Goal: Information Seeking & Learning: Learn about a topic

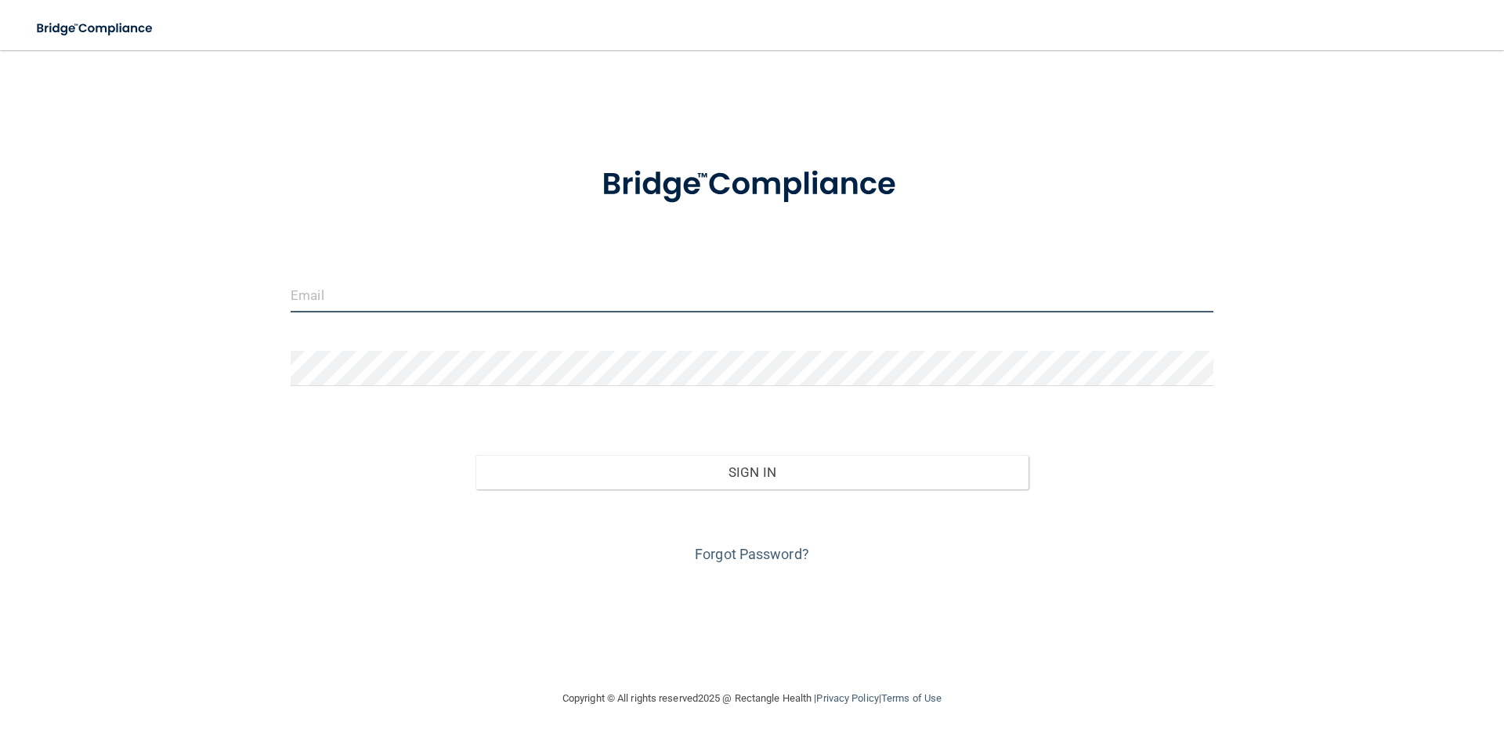
click at [504, 279] on input "email" at bounding box center [752, 294] width 923 height 35
type input "[EMAIL_ADDRESS][DOMAIN_NAME]"
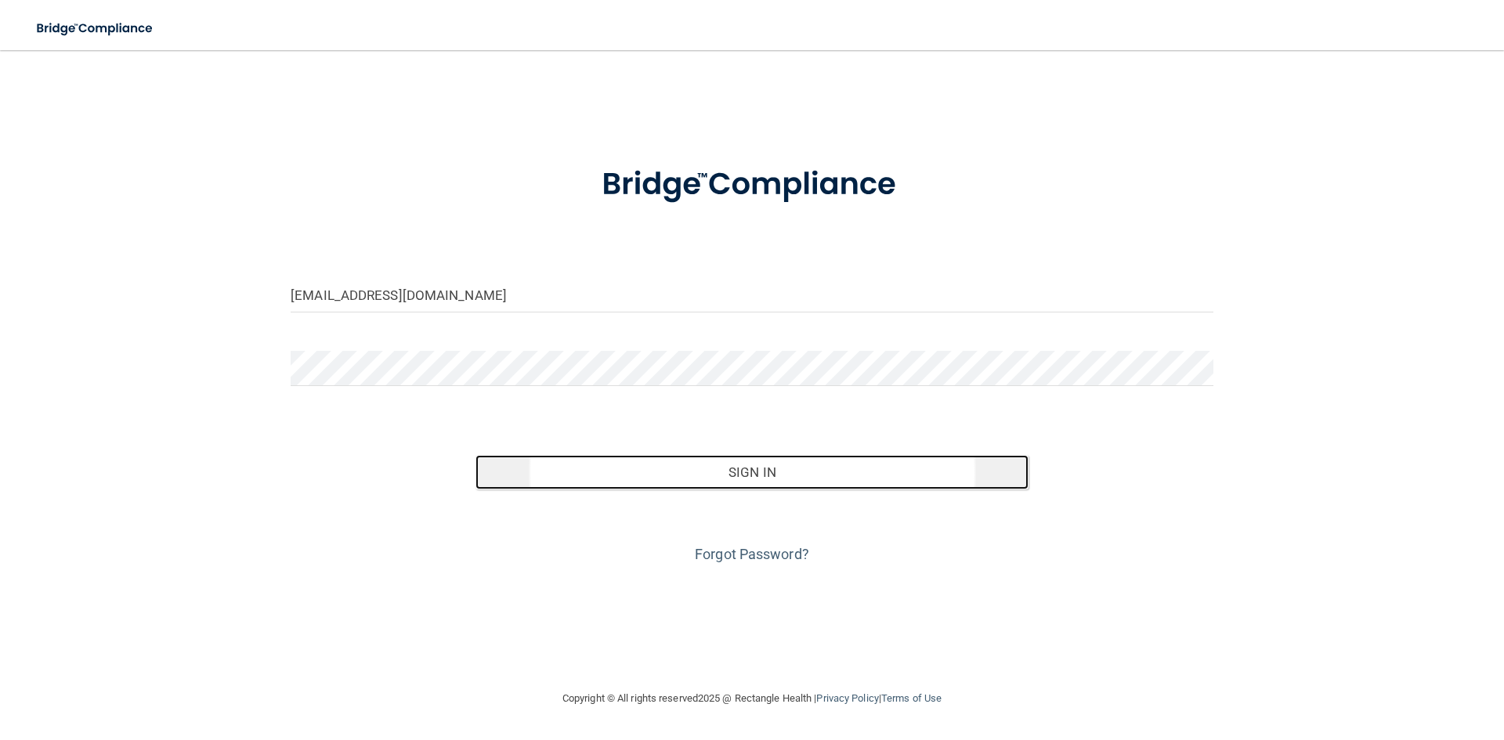
click at [676, 468] on button "Sign In" at bounding box center [752, 472] width 554 height 34
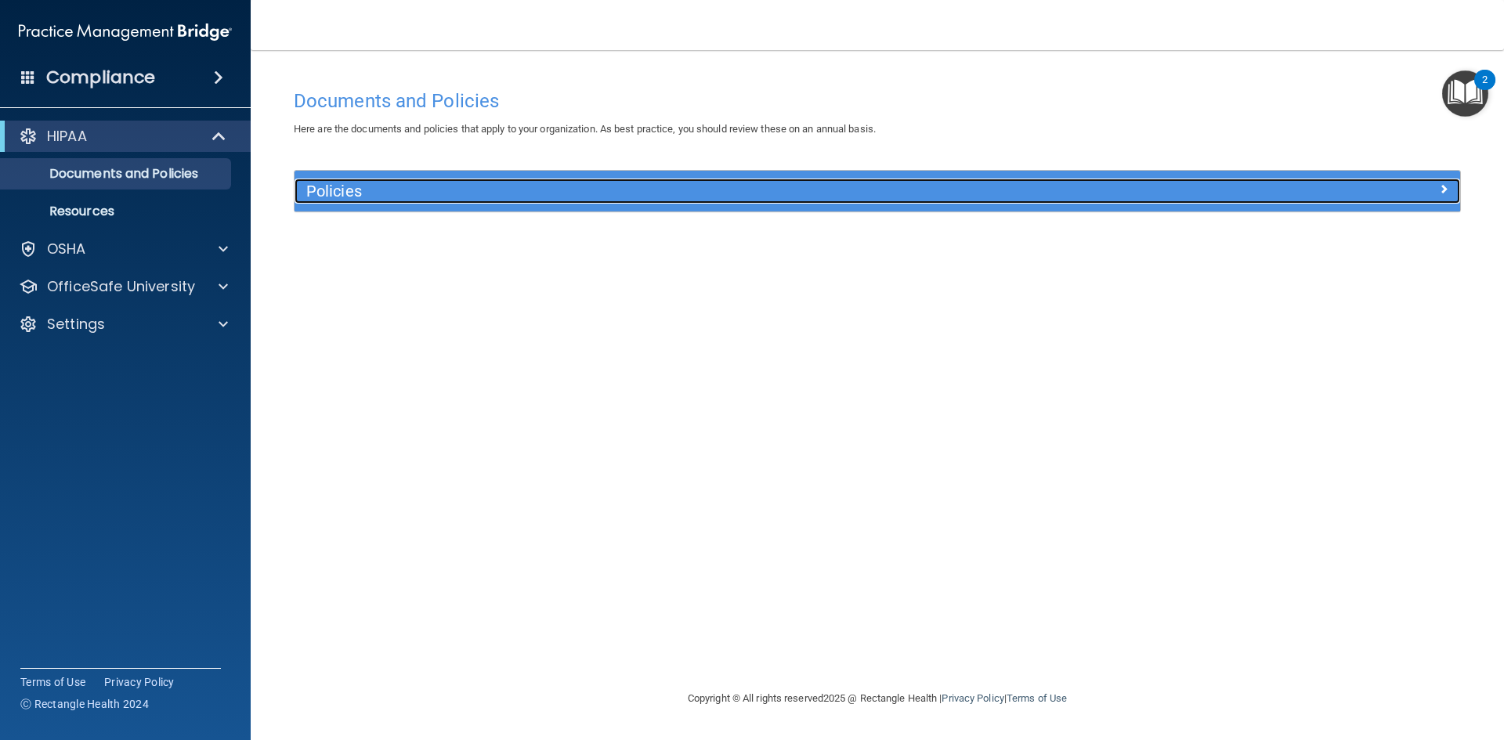
click at [731, 182] on h5 "Policies" at bounding box center [731, 190] width 851 height 17
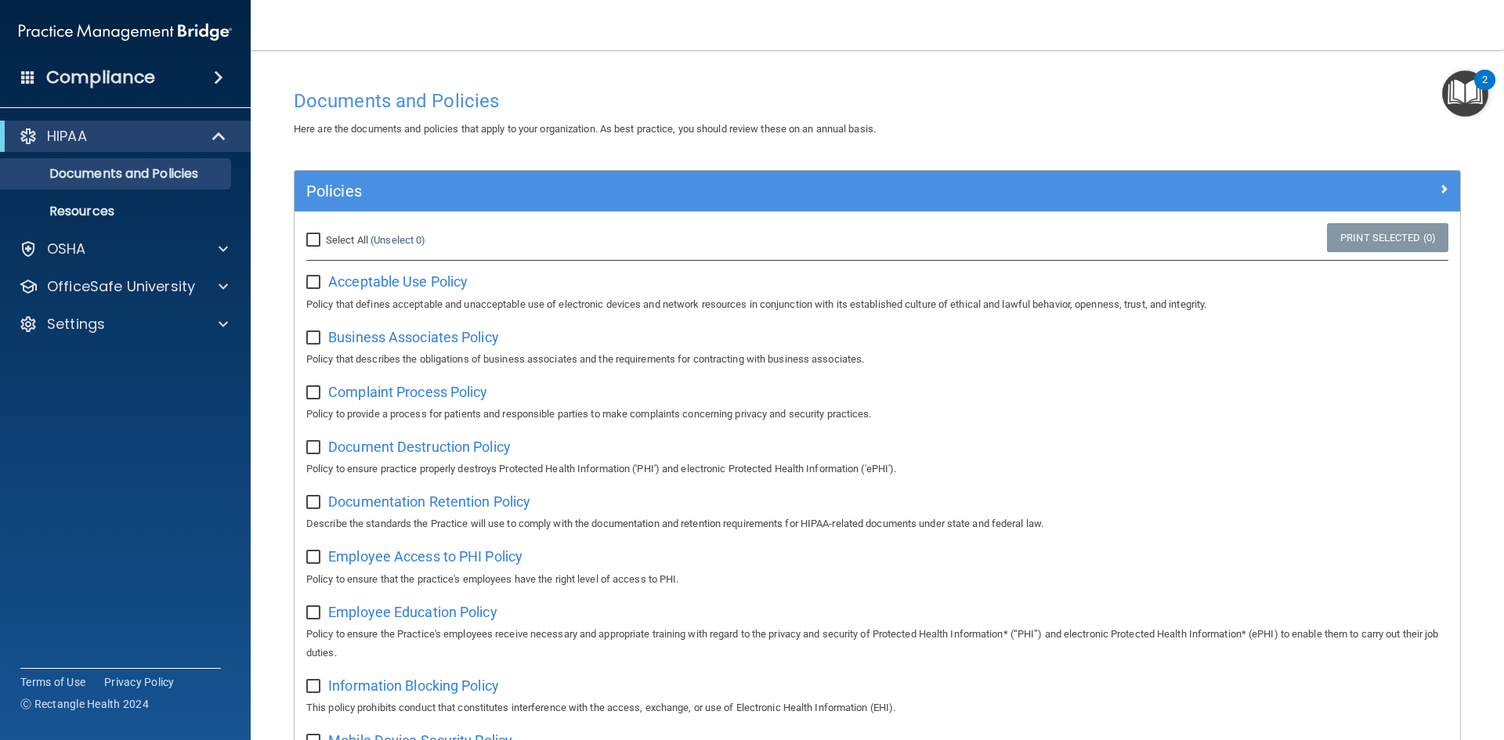
click at [1476, 101] on img "Open Resource Center, 2 new notifications" at bounding box center [1465, 93] width 46 height 46
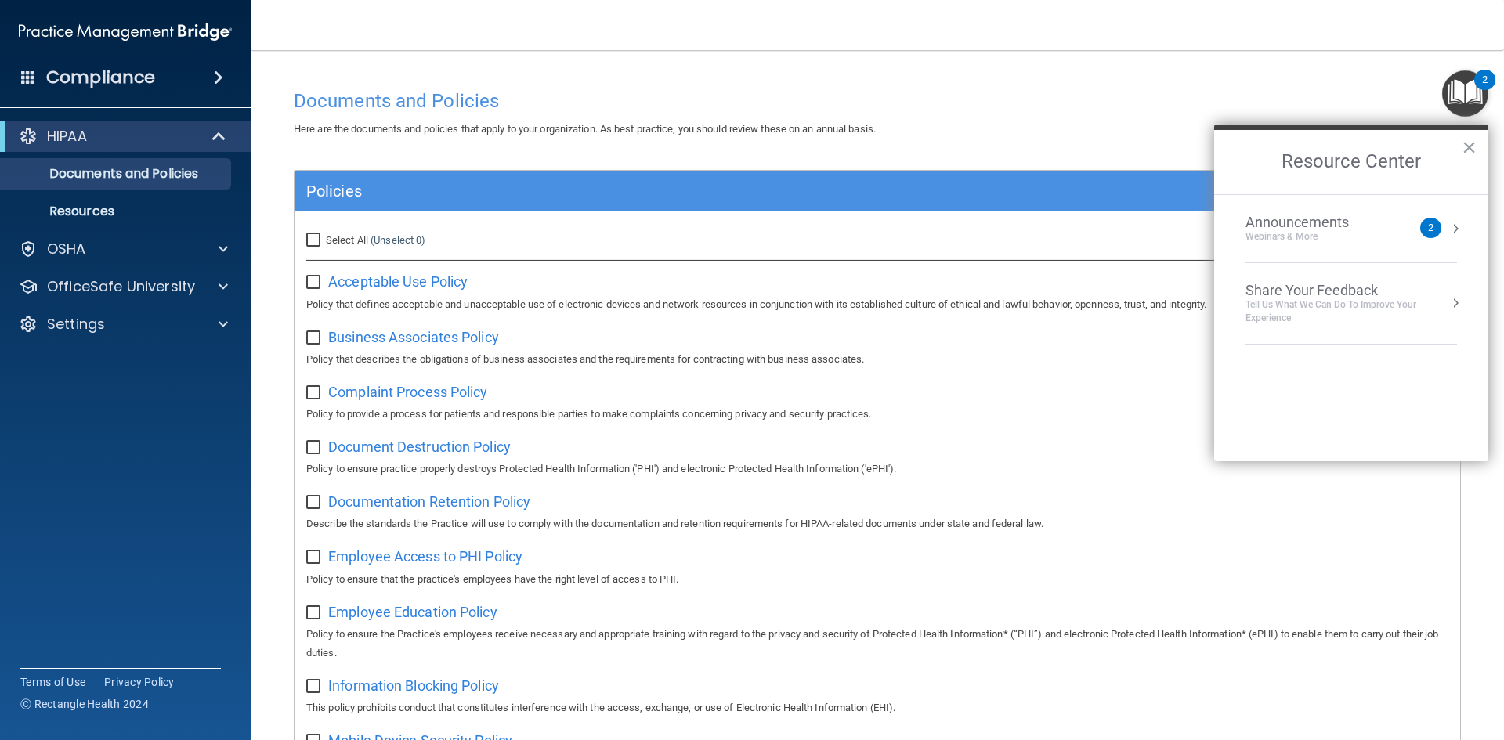
click at [1433, 234] on div "2" at bounding box center [1430, 228] width 21 height 20
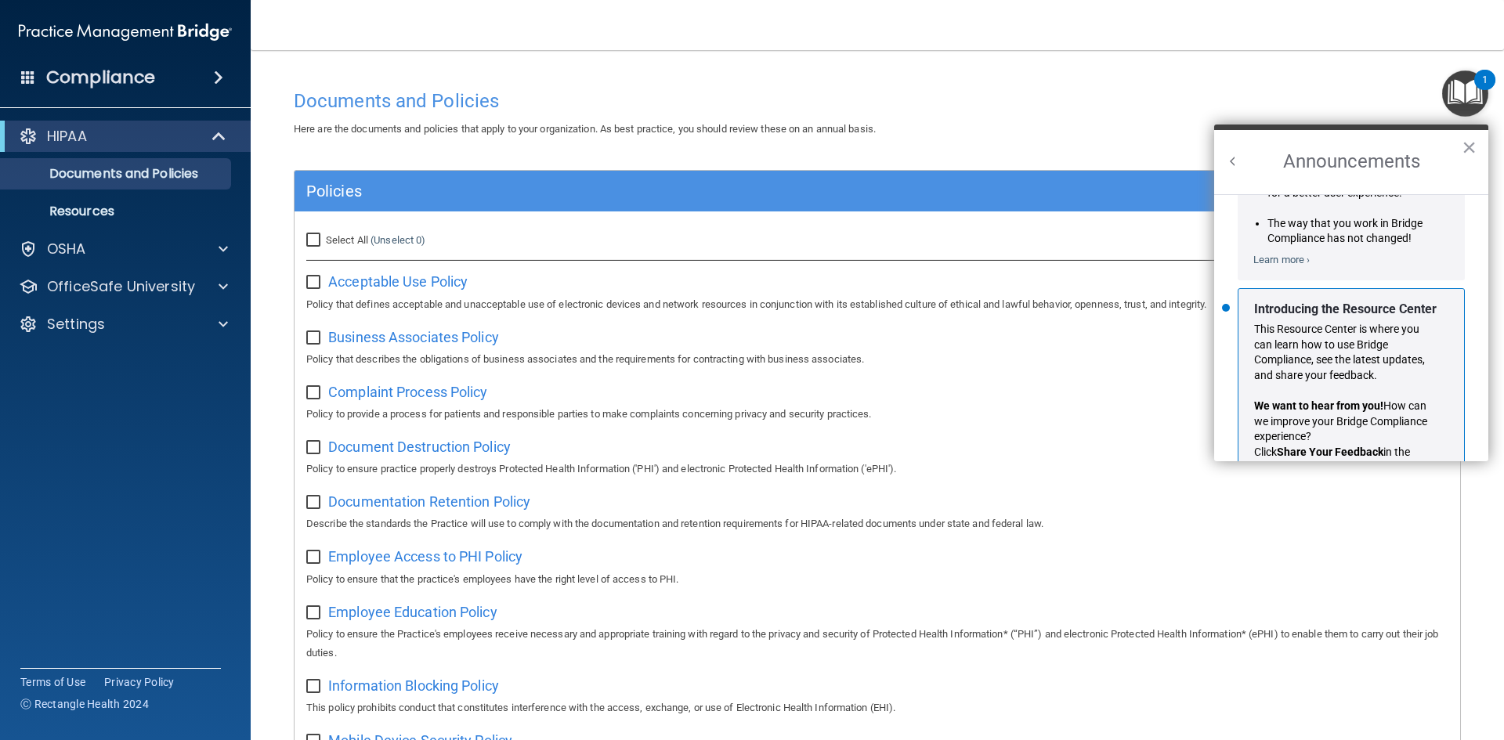
scroll to position [275, 0]
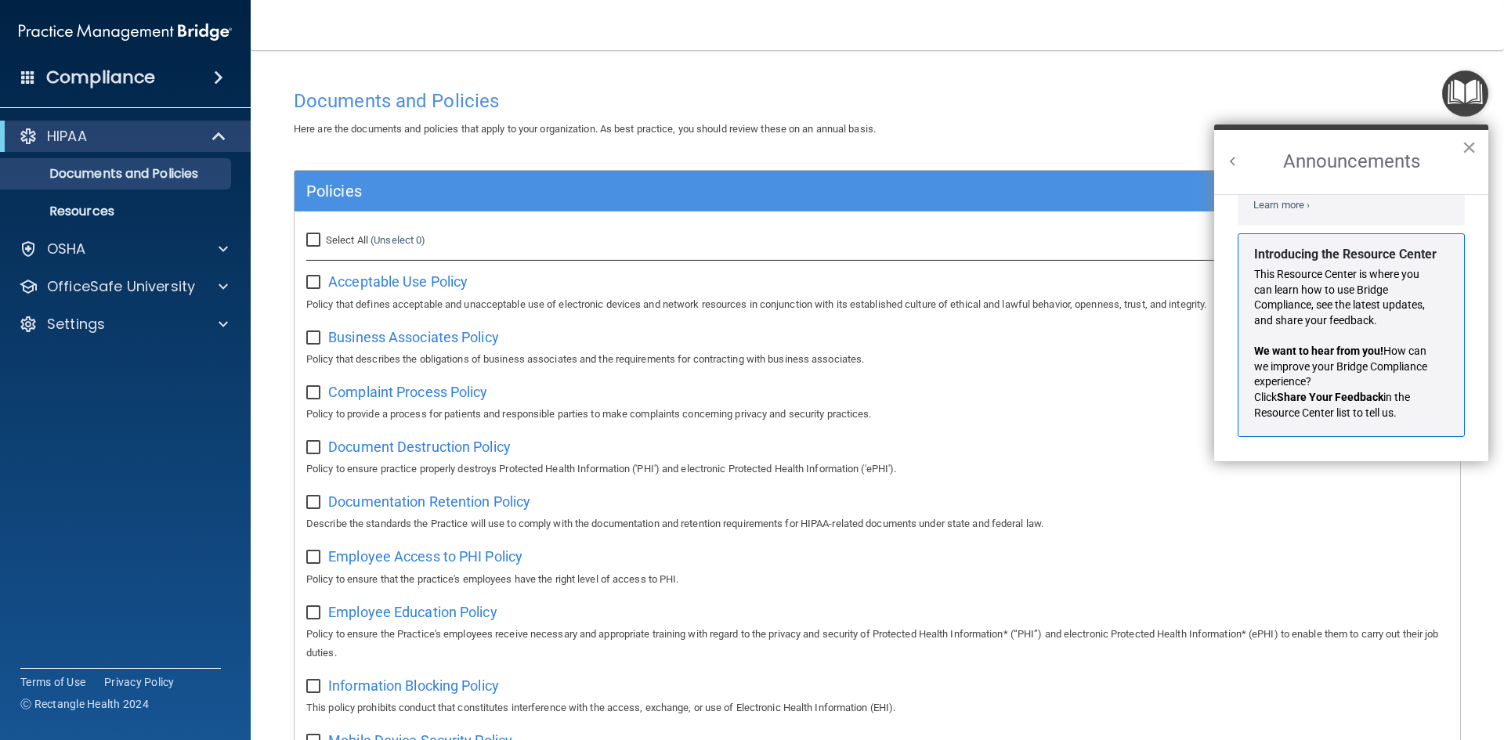
click at [1472, 139] on button "×" at bounding box center [1468, 147] width 15 height 25
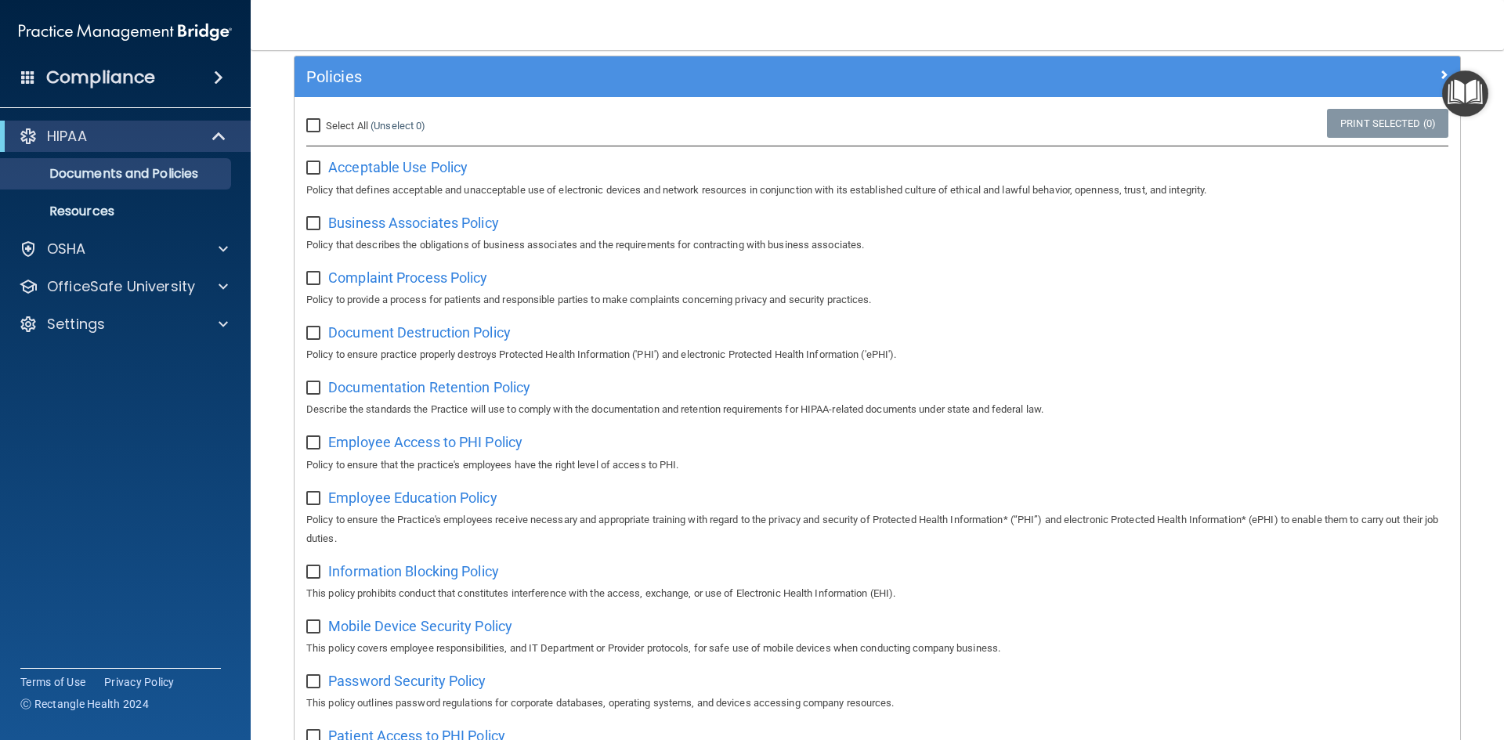
scroll to position [0, 0]
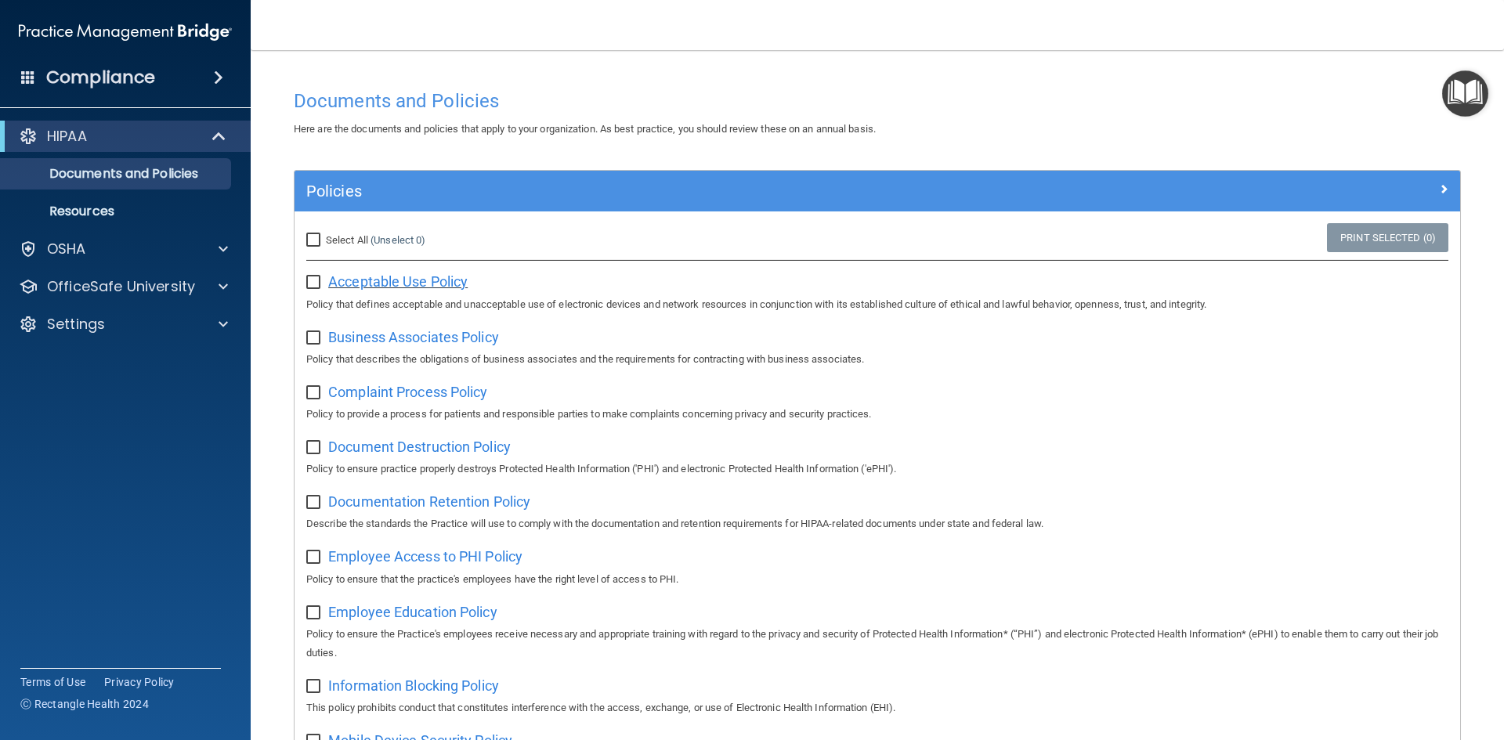
click at [353, 287] on span "Acceptable Use Policy" at bounding box center [397, 281] width 139 height 16
click at [319, 276] on input "checkbox" at bounding box center [315, 282] width 18 height 13
click at [318, 296] on p "Policy that defines acceptable and unacceptable use of electronic devices and n…" at bounding box center [877, 304] width 1142 height 19
click at [317, 280] on input "checkbox" at bounding box center [315, 282] width 18 height 13
checkbox input "false"
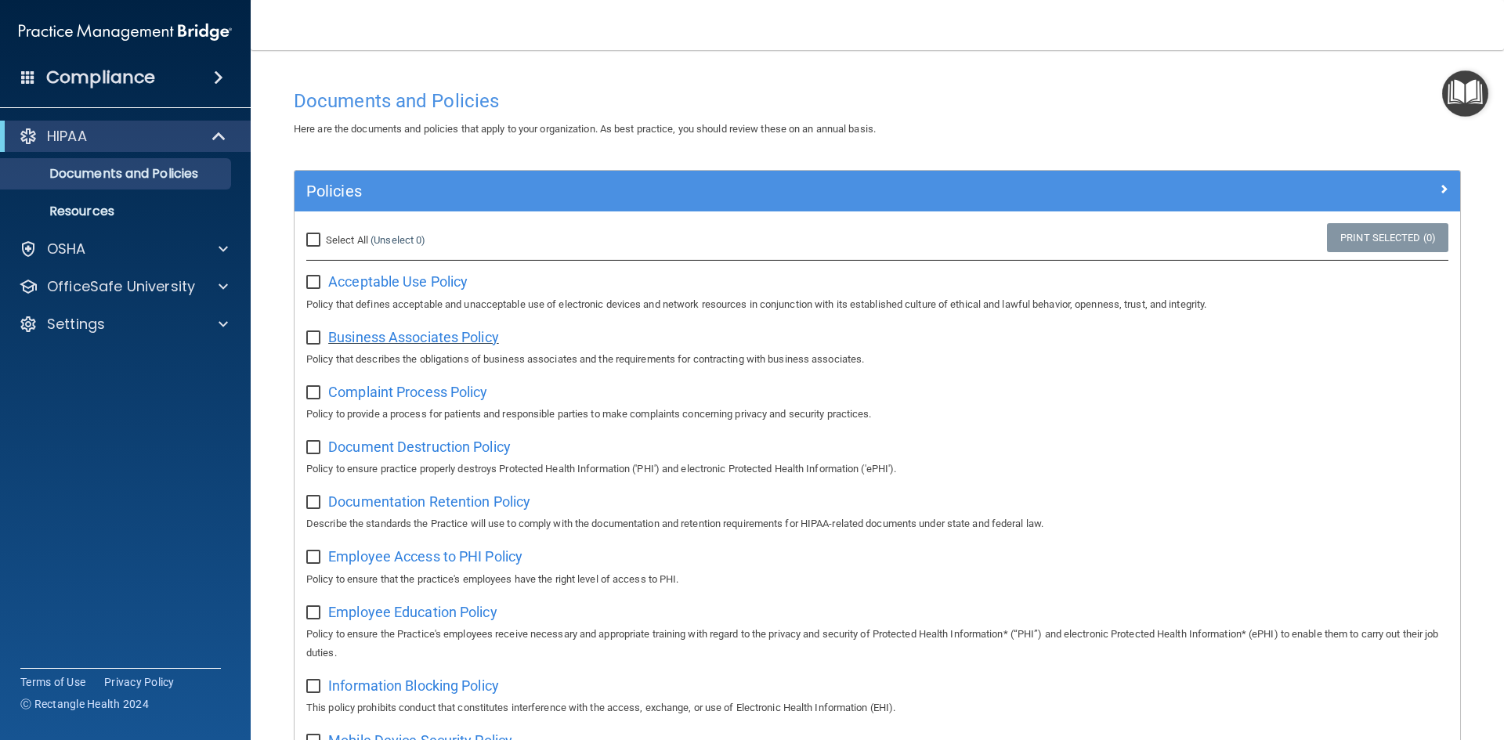
click at [406, 337] on span "Business Associates Policy" at bounding box center [413, 337] width 171 height 16
click at [367, 396] on span "Complaint Process Policy" at bounding box center [407, 392] width 159 height 16
click at [427, 446] on span "Document Destruction Policy" at bounding box center [419, 447] width 182 height 16
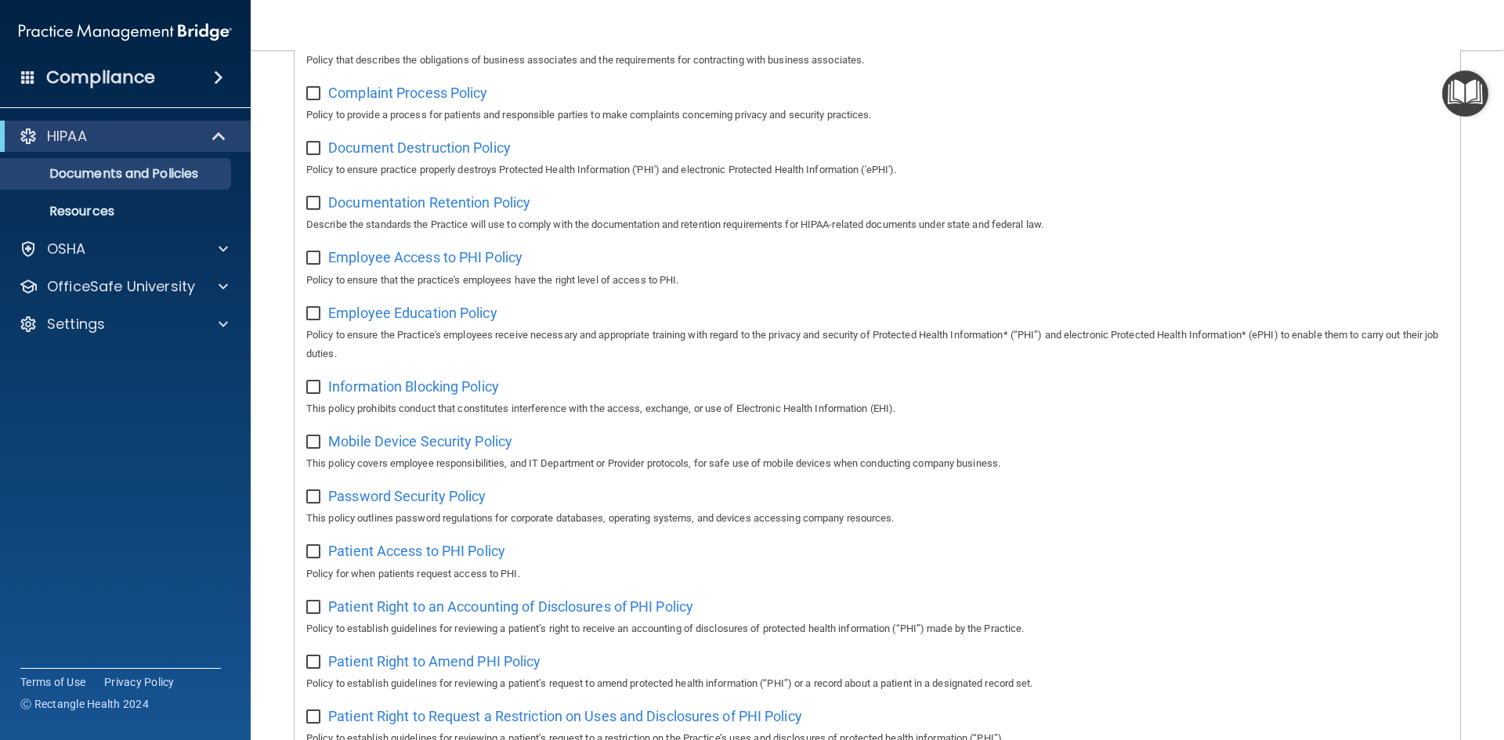
scroll to position [313, 0]
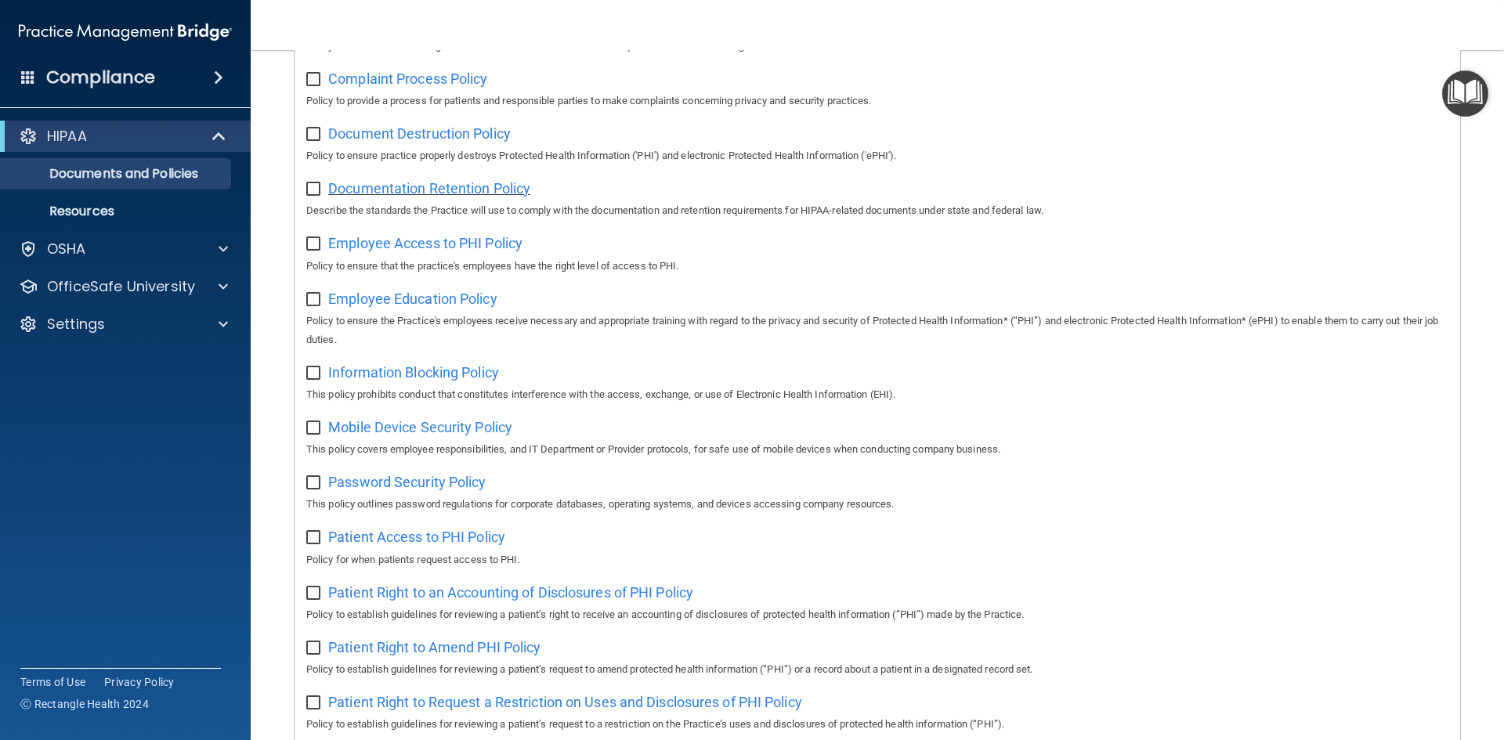
click at [456, 197] on span "Documentation Retention Policy" at bounding box center [429, 188] width 202 height 16
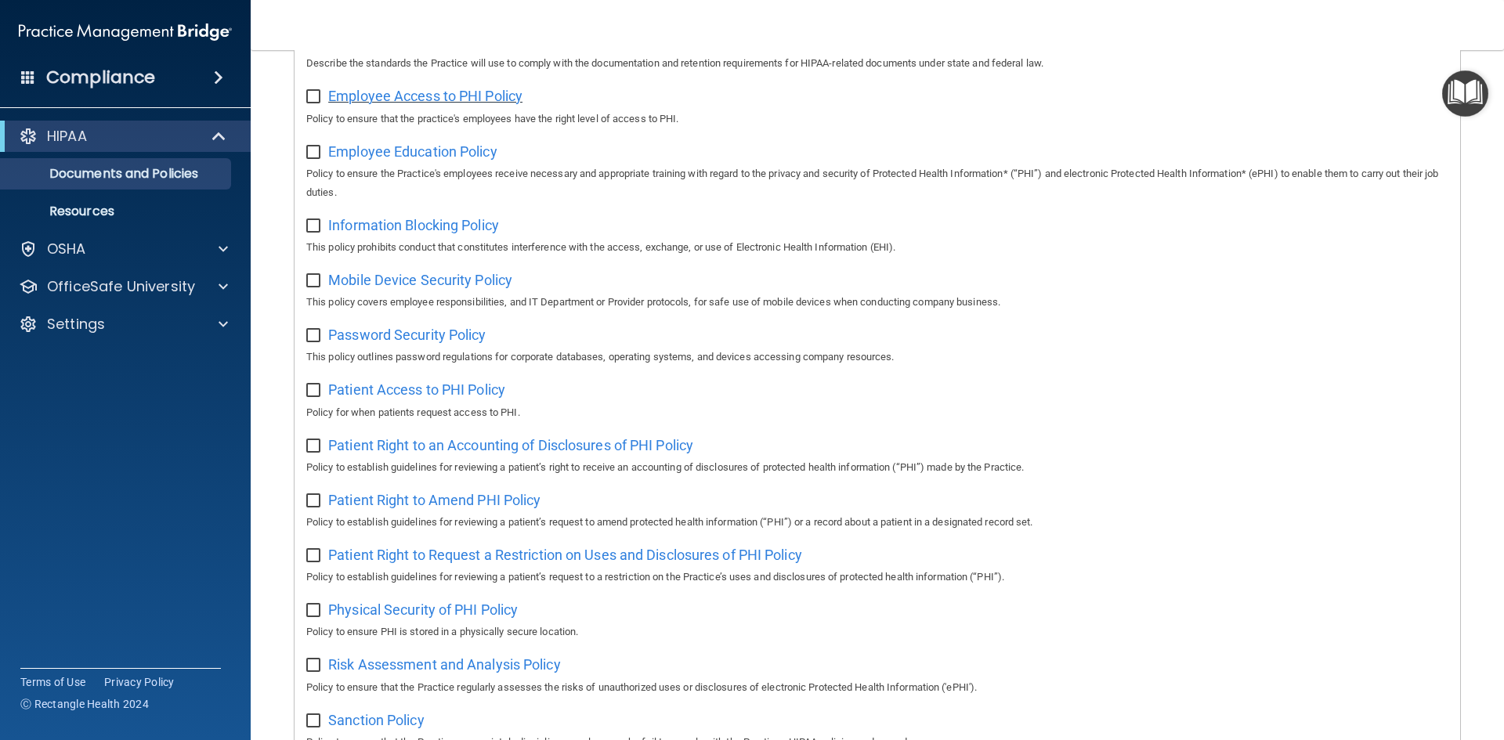
scroll to position [470, 0]
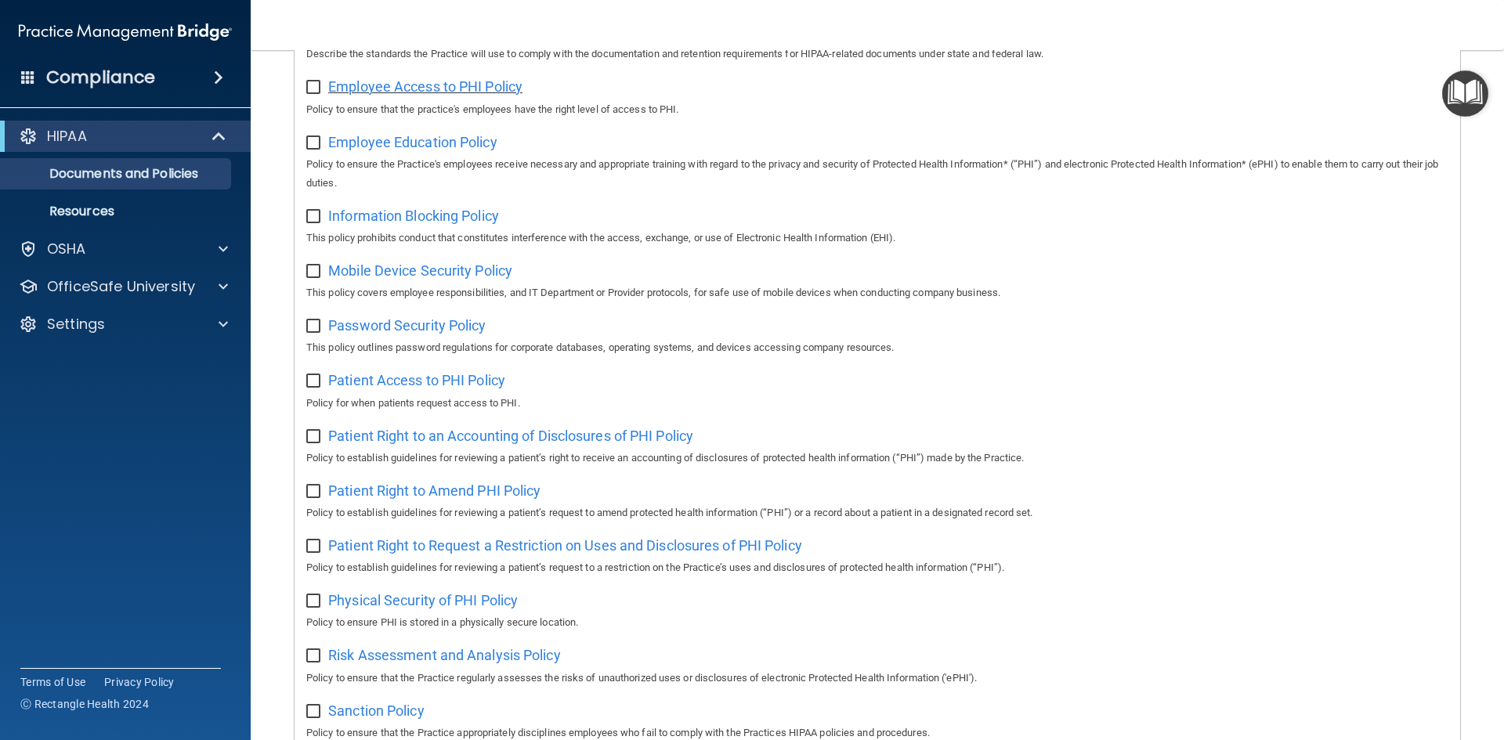
click at [465, 85] on span "Employee Access to PHI Policy" at bounding box center [425, 86] width 194 height 16
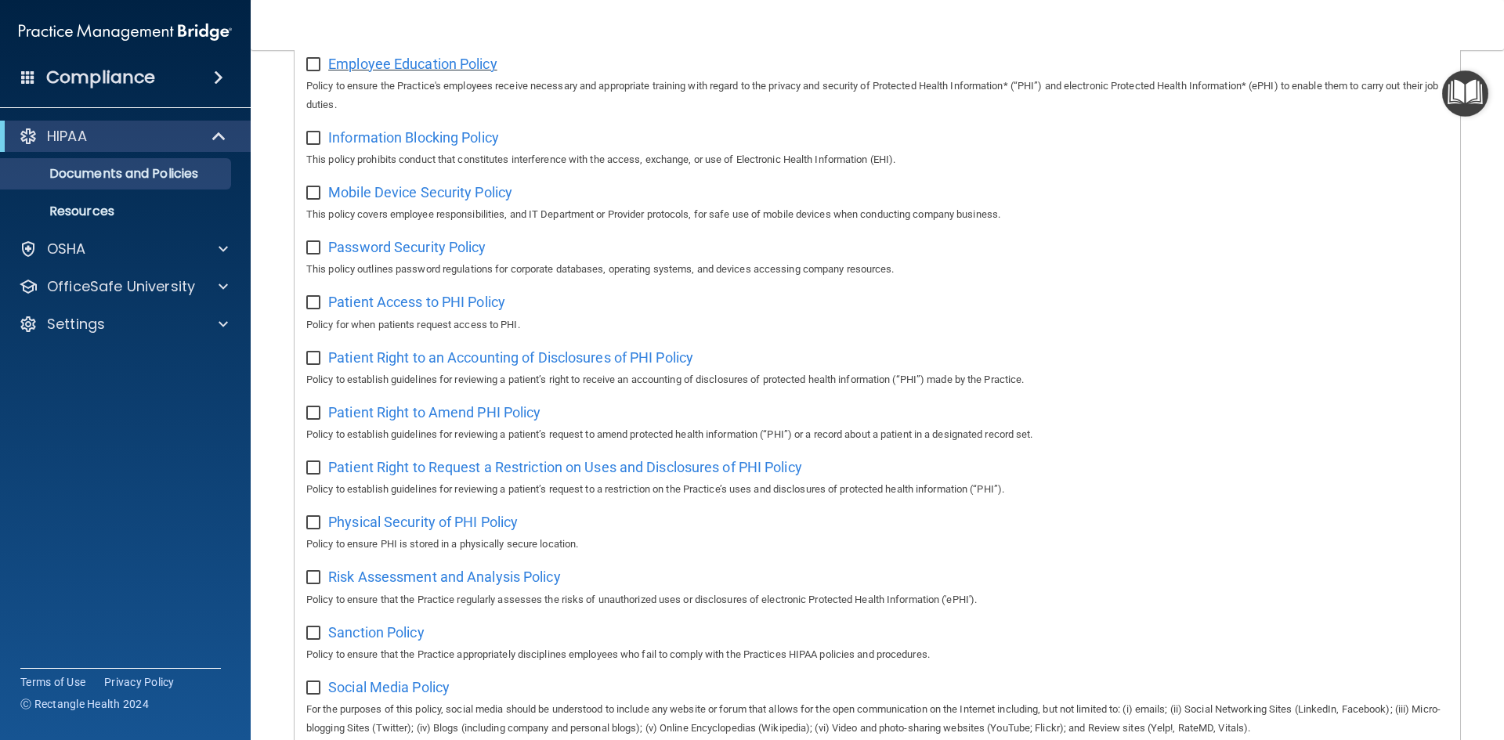
click at [446, 67] on span "Employee Education Policy" at bounding box center [412, 64] width 169 height 16
click at [404, 139] on span "Information Blocking Policy" at bounding box center [413, 137] width 171 height 16
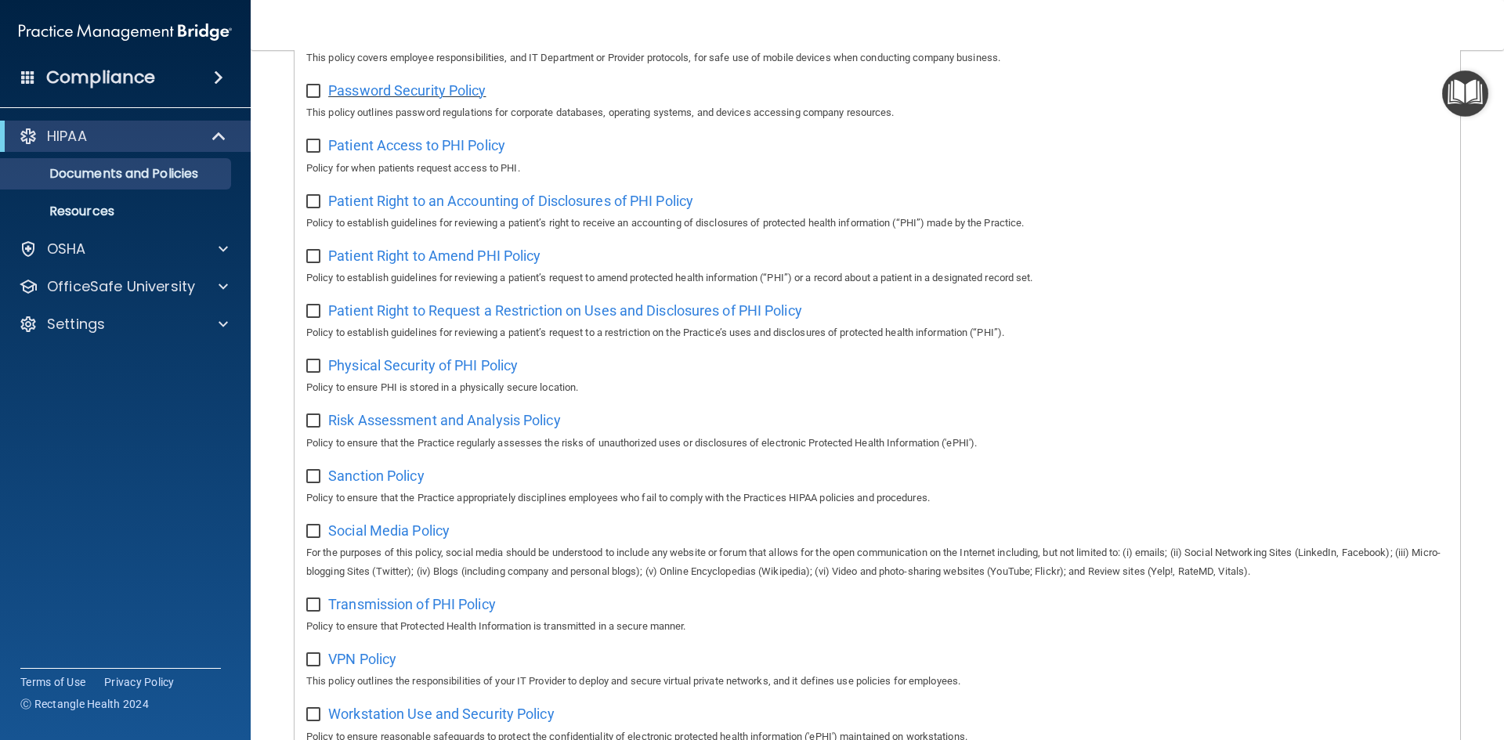
scroll to position [627, 0]
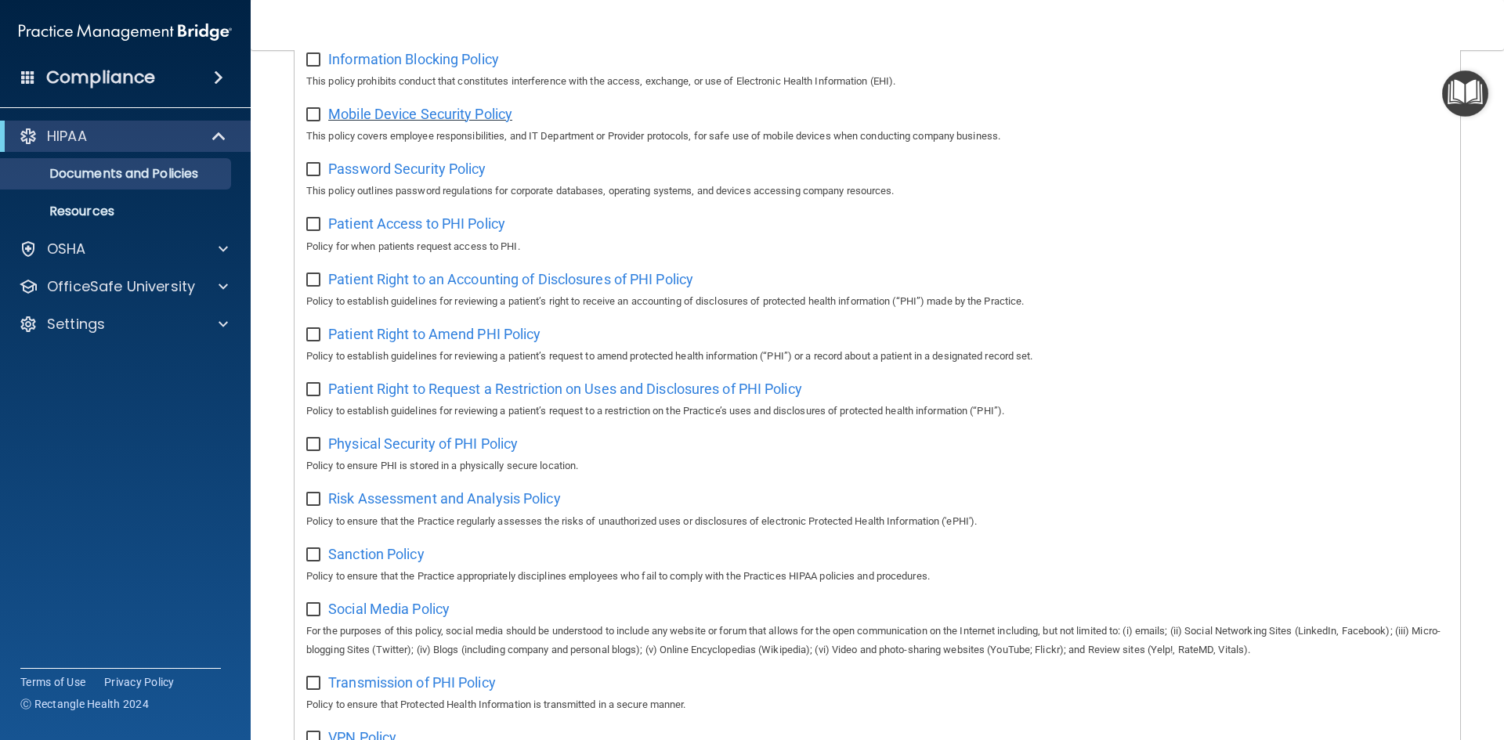
click at [424, 122] on span "Mobile Device Security Policy" at bounding box center [420, 114] width 184 height 16
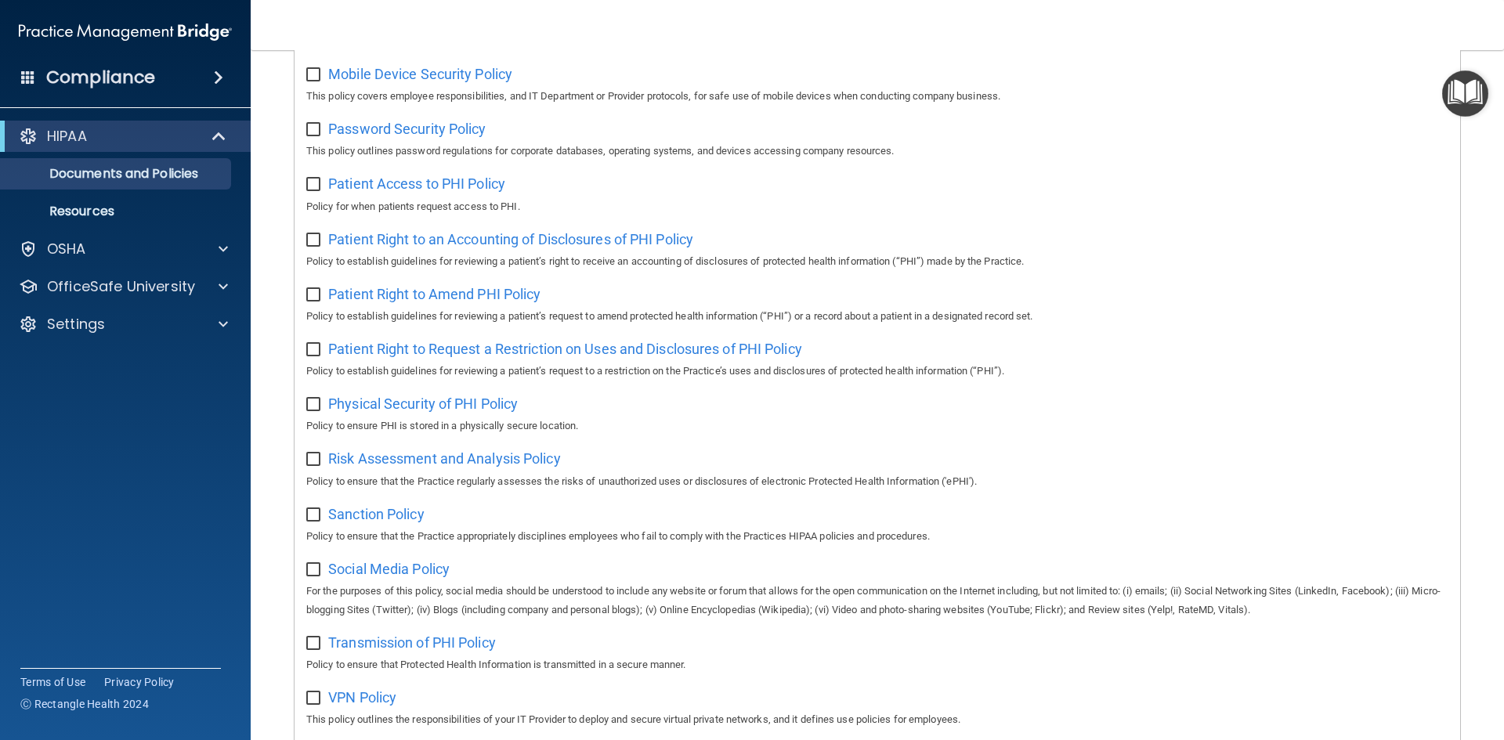
scroll to position [705, 0]
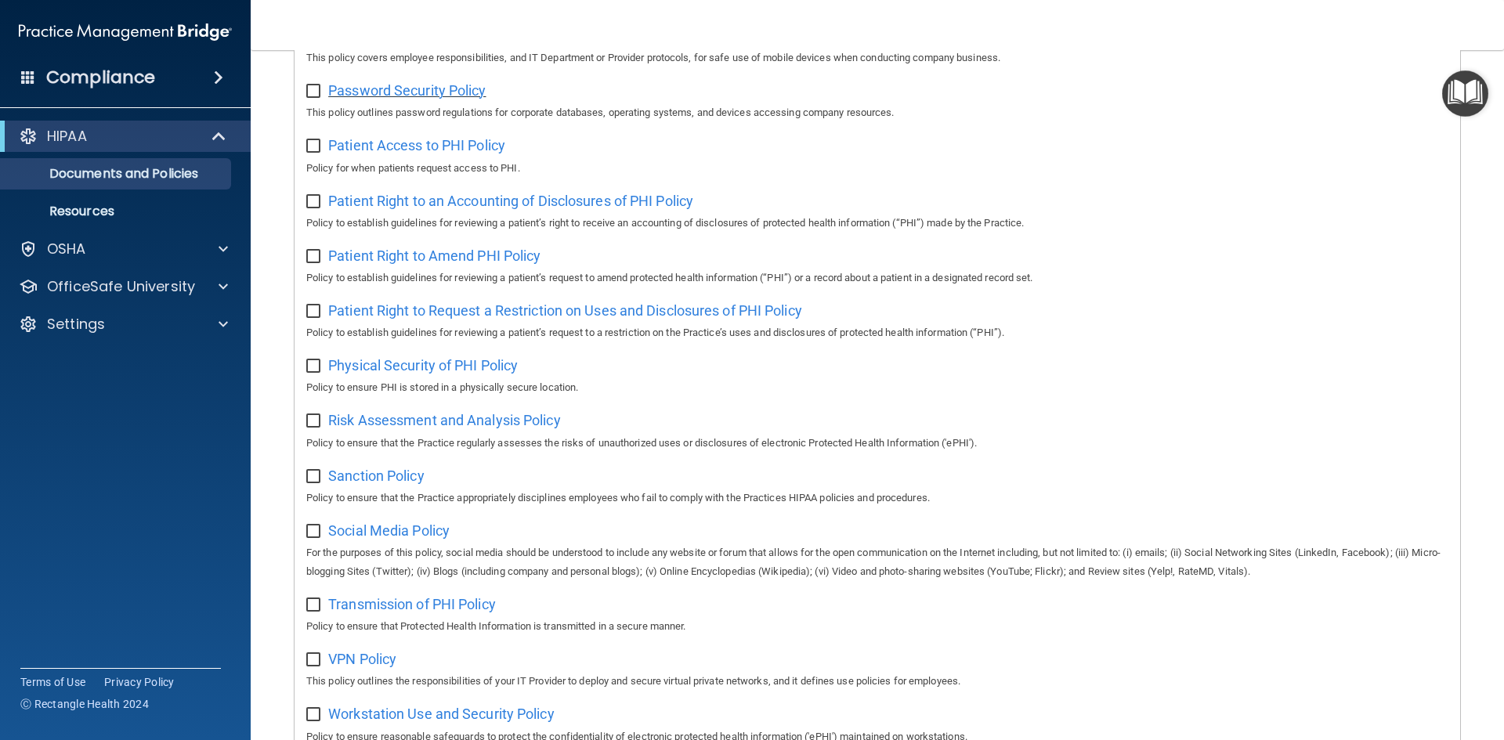
click at [406, 96] on span "Password Security Policy" at bounding box center [406, 90] width 157 height 16
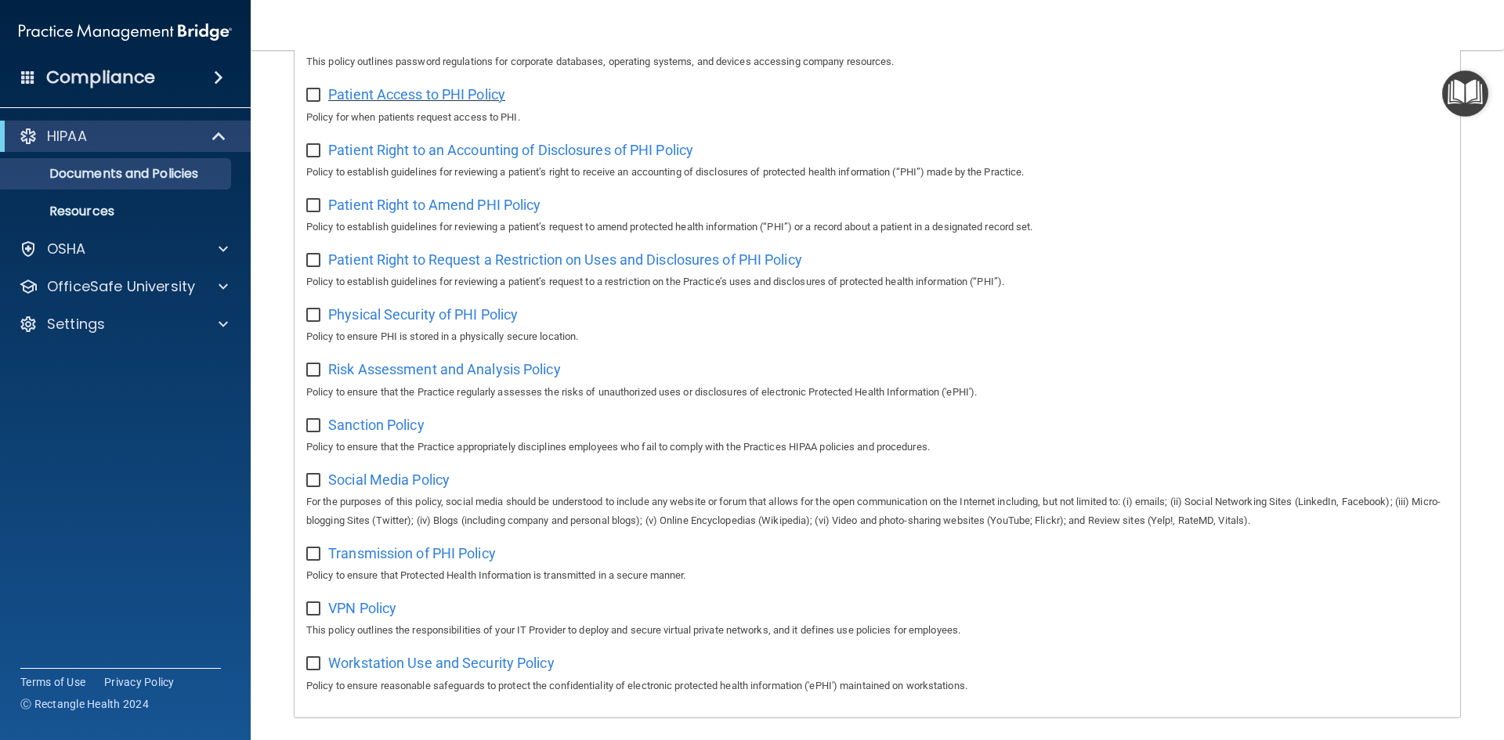
scroll to position [783, 0]
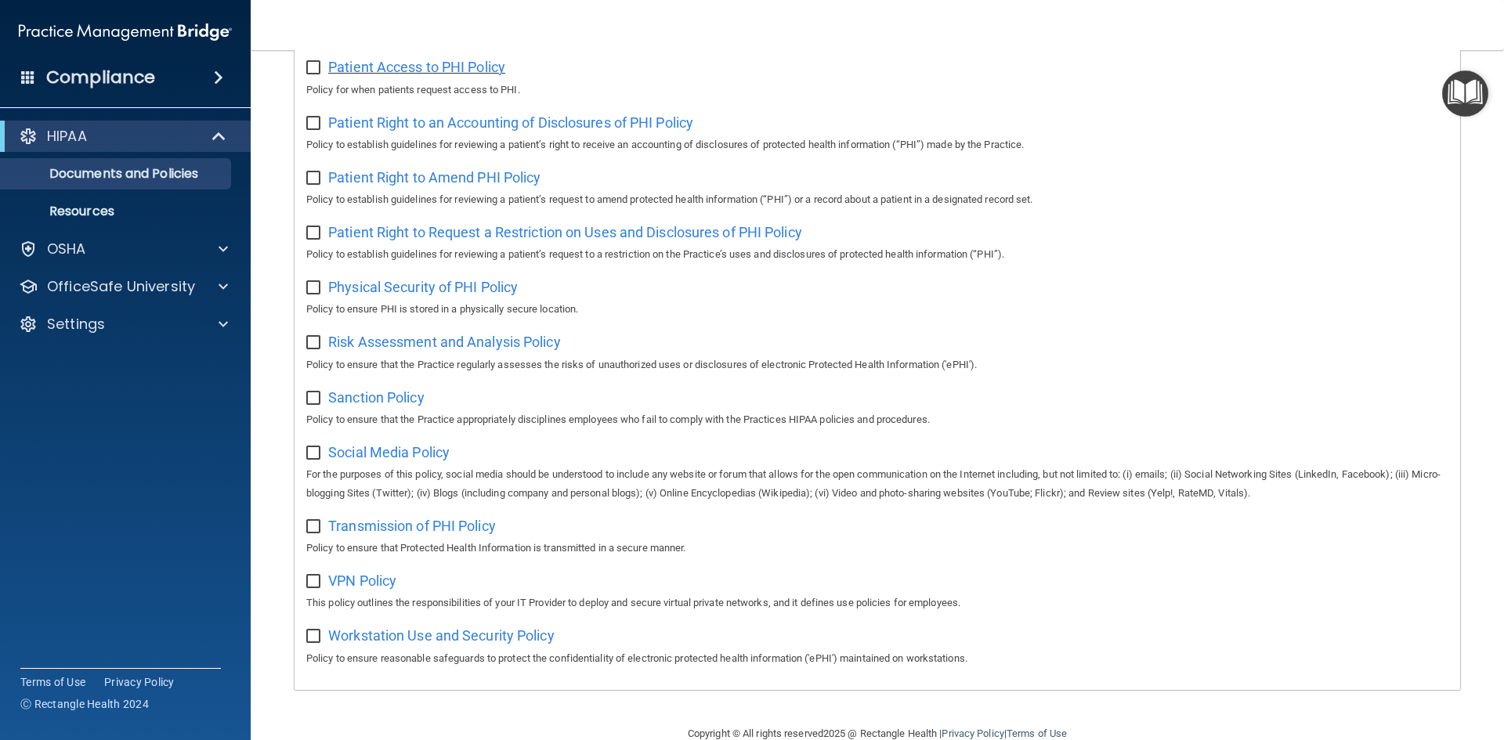
click at [481, 75] on span "Patient Access to PHI Policy" at bounding box center [416, 67] width 177 height 16
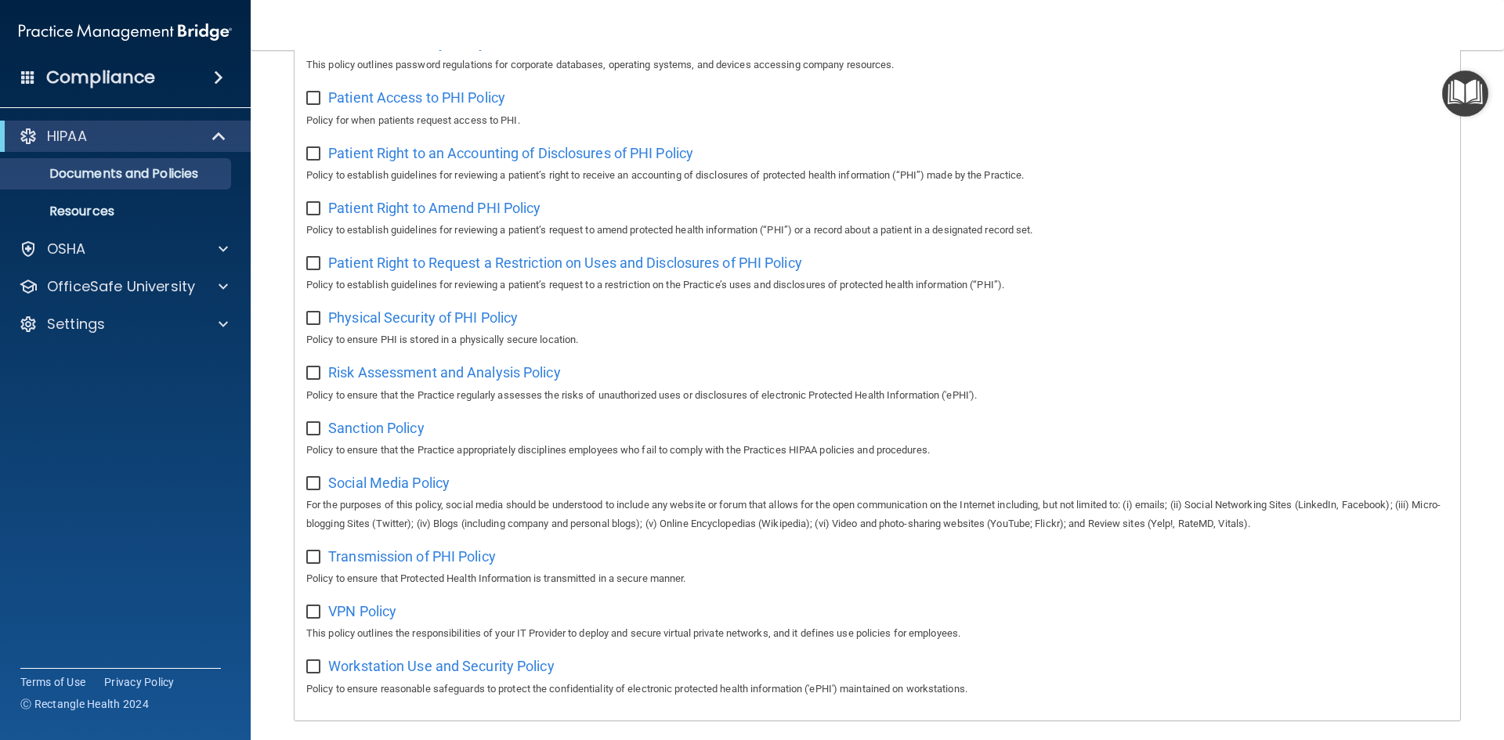
scroll to position [831, 0]
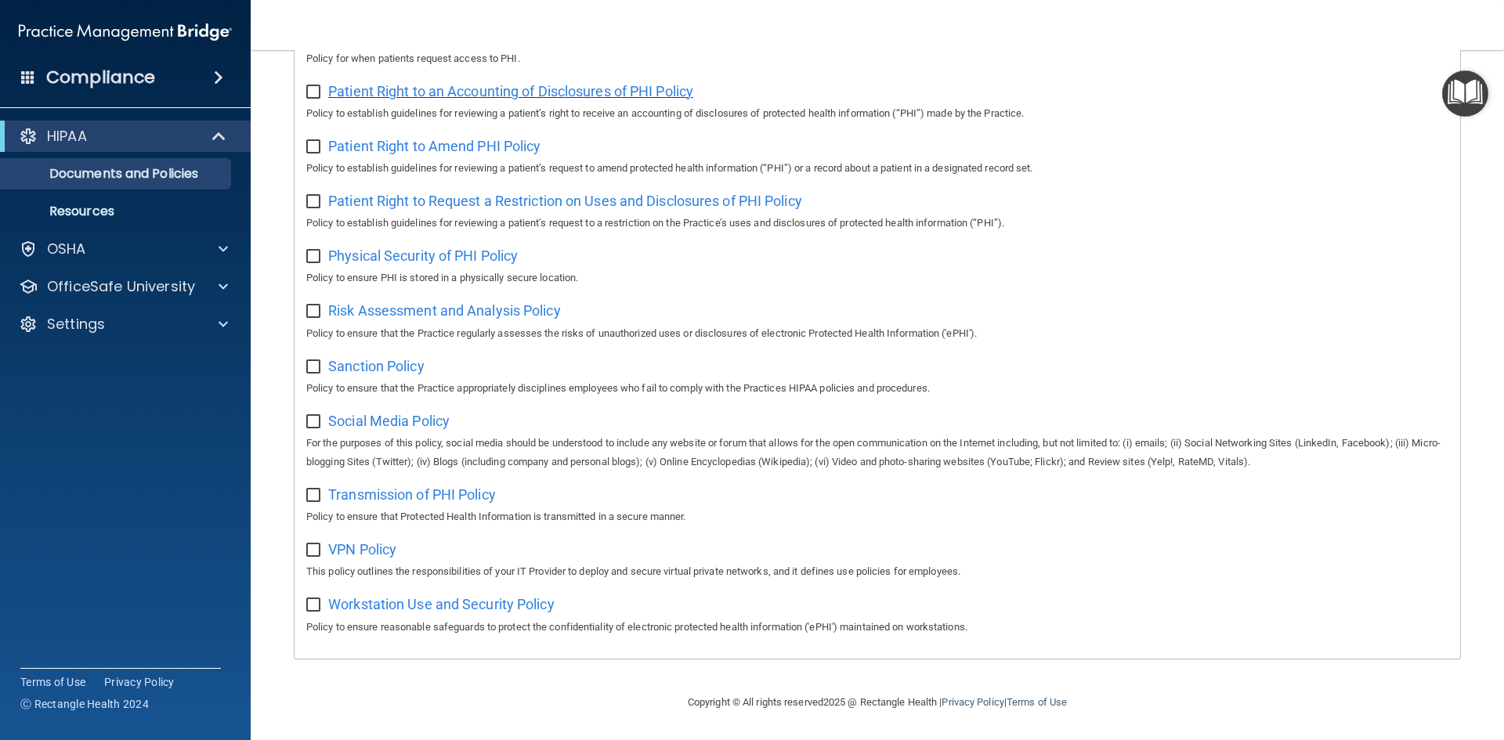
click at [385, 85] on span "Patient Right to an Accounting of Disclosures of PHI Policy" at bounding box center [510, 91] width 365 height 16
click at [430, 138] on span "Patient Right to Amend PHI Policy" at bounding box center [434, 146] width 212 height 16
click at [453, 195] on span "Patient Right to Request a Restriction on Uses and Disclosures of PHI Policy" at bounding box center [565, 201] width 474 height 16
click at [419, 247] on span "Physical Security of PHI Policy" at bounding box center [423, 255] width 190 height 16
click at [428, 303] on span "Risk Assessment and Analysis Policy" at bounding box center [444, 310] width 233 height 16
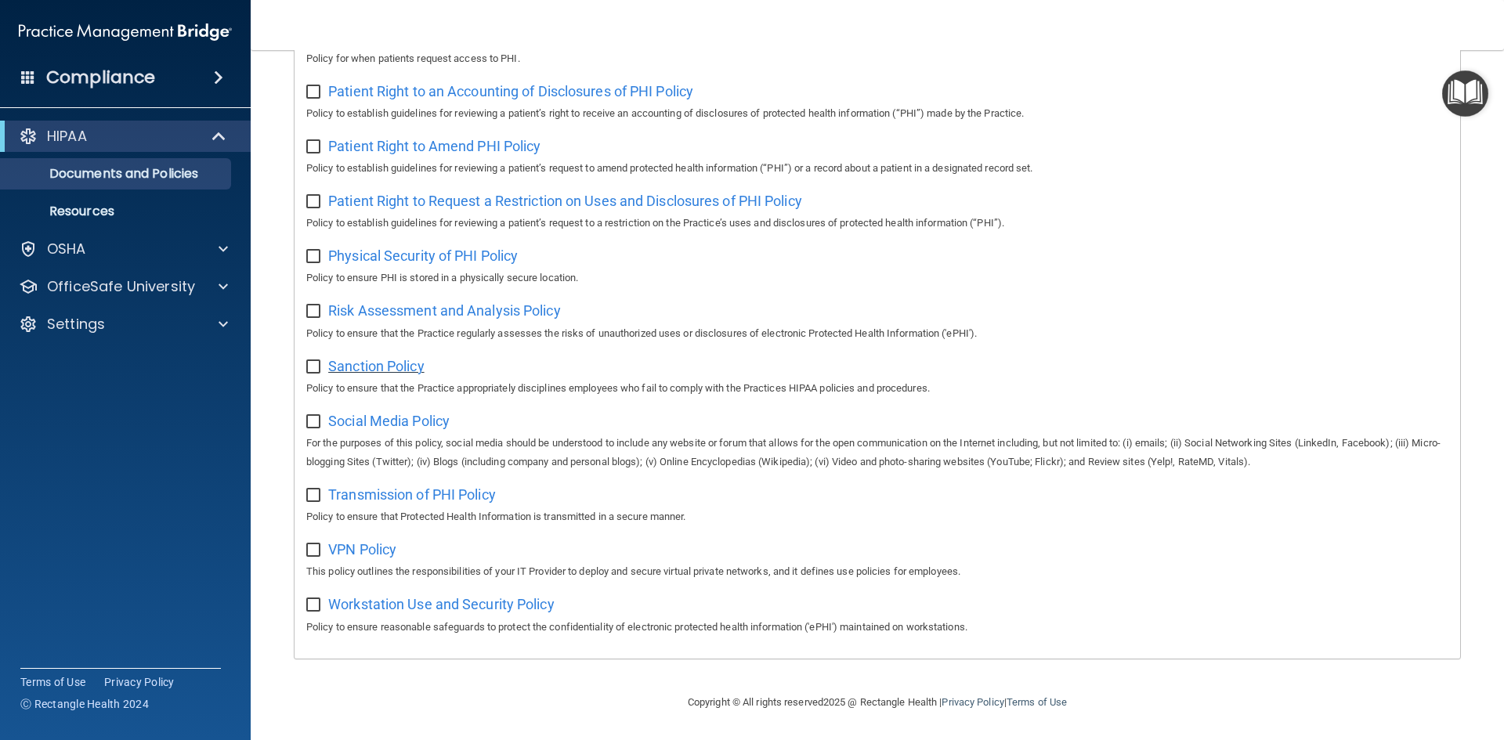
click at [371, 363] on span "Sanction Policy" at bounding box center [376, 366] width 96 height 16
click at [352, 421] on span "Social Media Policy" at bounding box center [388, 421] width 121 height 16
click at [401, 486] on span "Transmission of PHI Policy" at bounding box center [412, 494] width 168 height 16
click at [363, 554] on span "VPN Policy" at bounding box center [362, 549] width 68 height 16
click at [404, 597] on span "Workstation Use and Security Policy" at bounding box center [441, 604] width 226 height 16
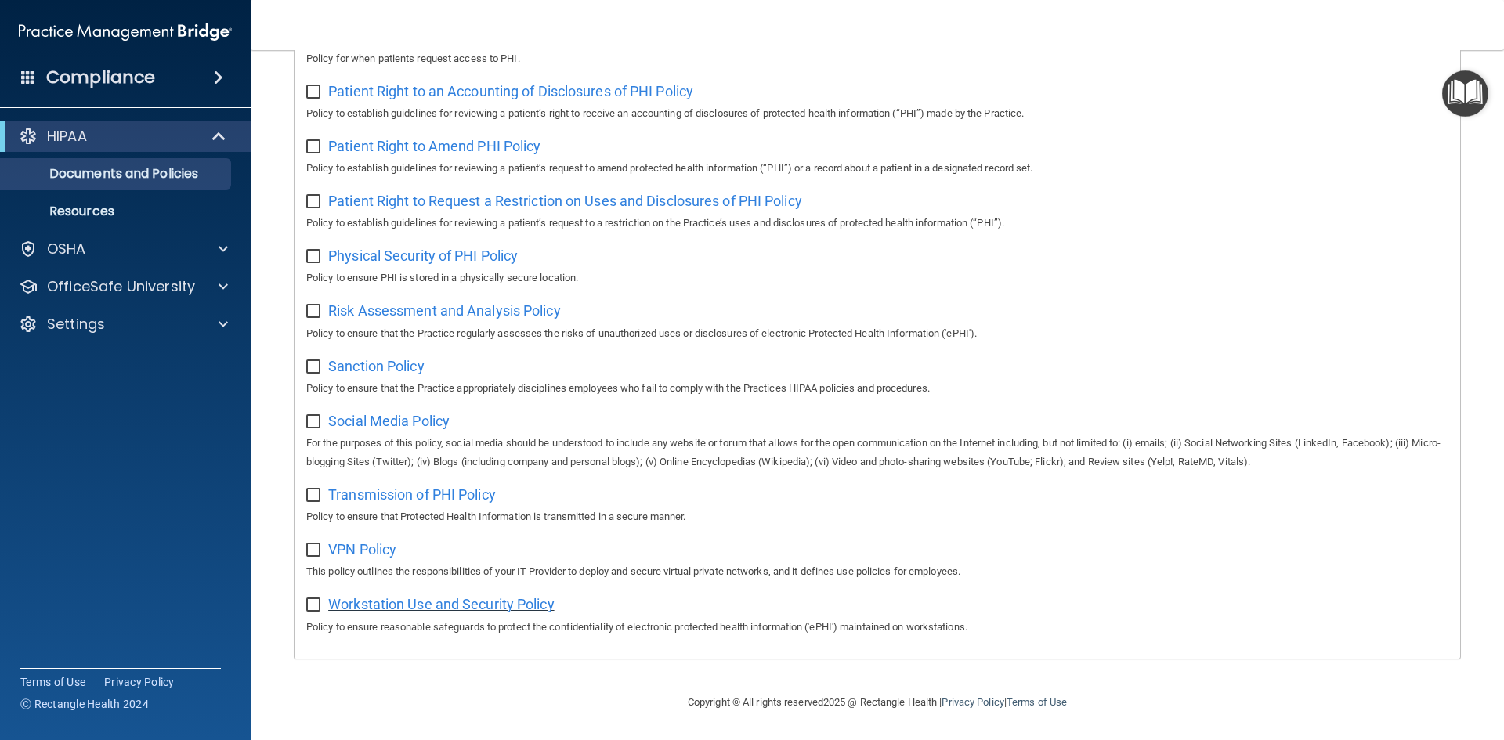
click at [369, 601] on span "Workstation Use and Security Policy" at bounding box center [441, 604] width 226 height 16
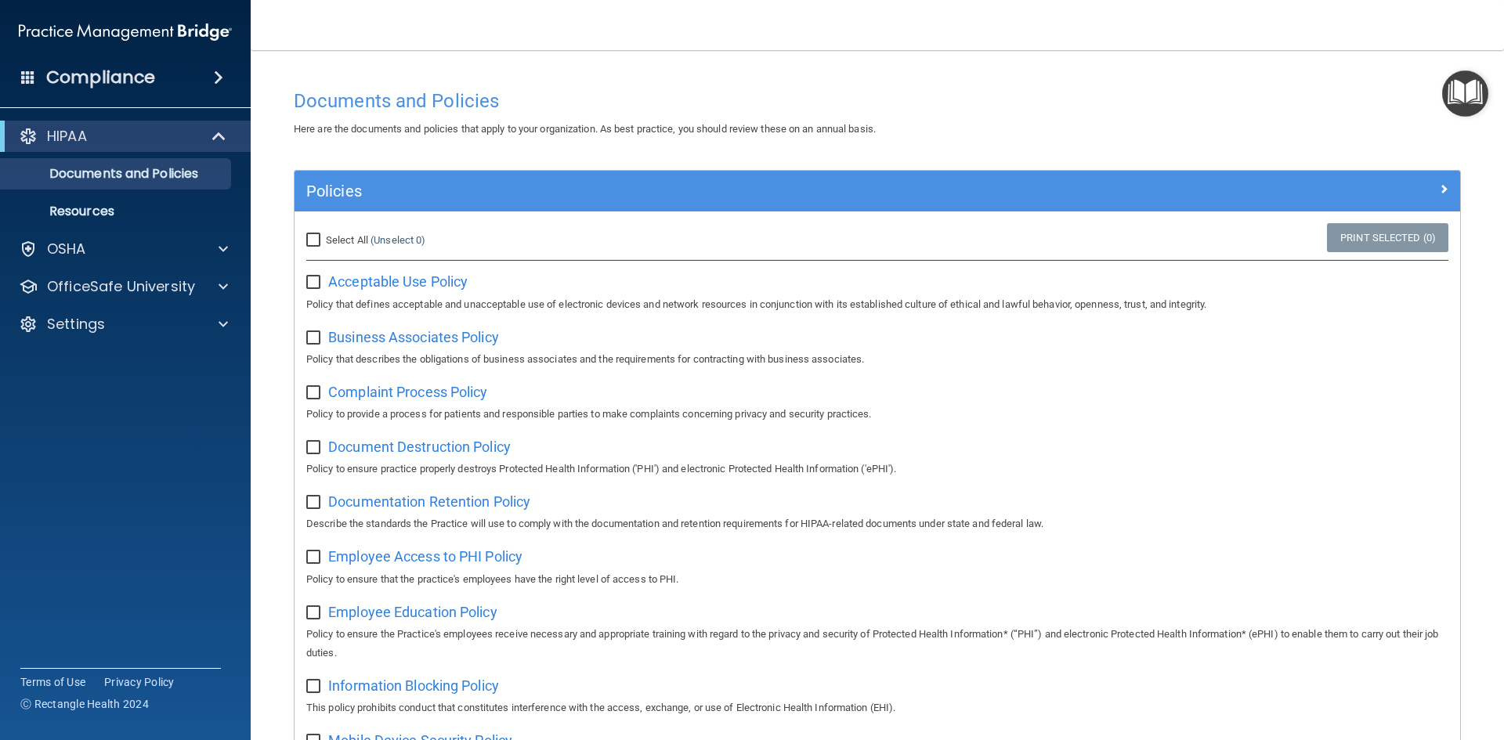
scroll to position [0, 0]
click at [114, 204] on p "Resources" at bounding box center [117, 212] width 214 height 16
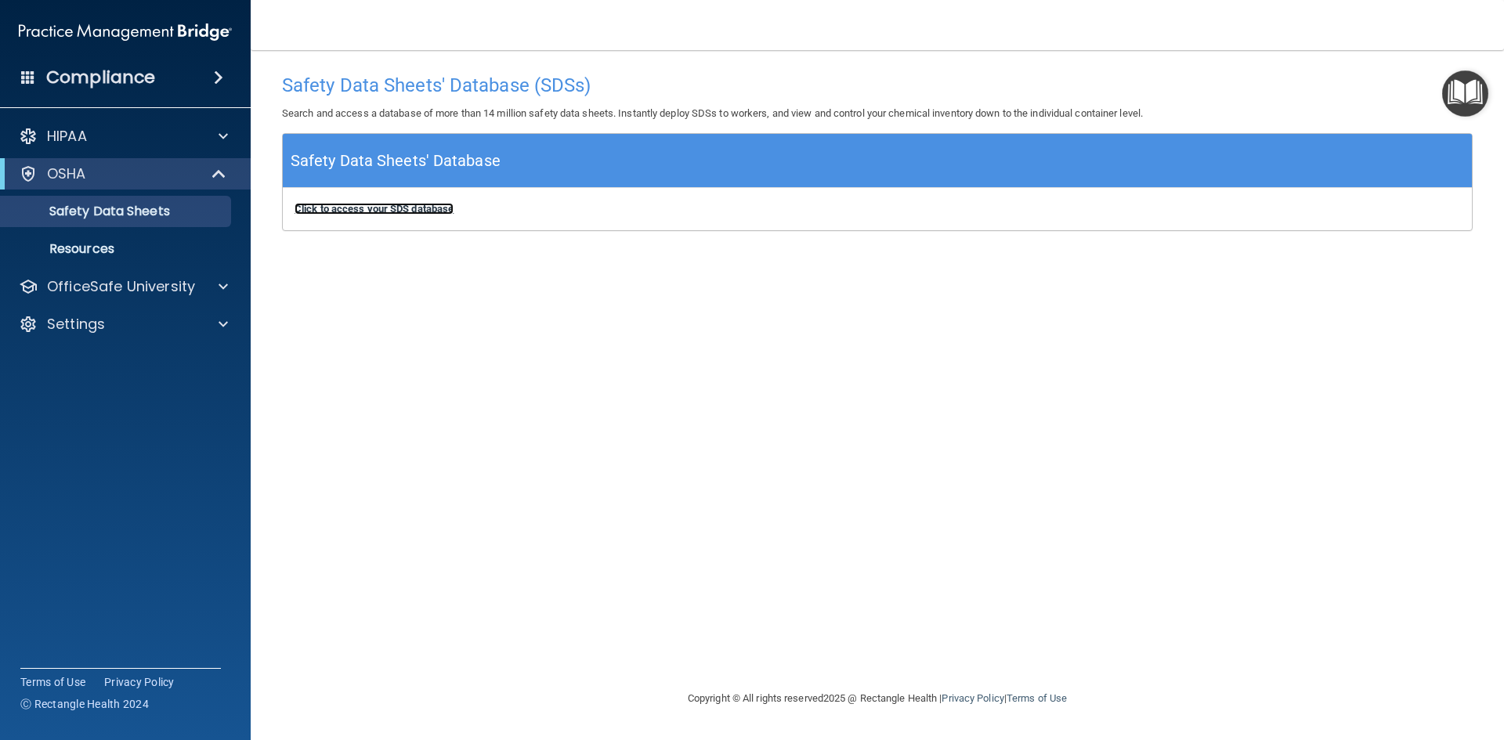
click at [396, 214] on b "Click to access your SDS database" at bounding box center [373, 209] width 159 height 12
click at [114, 241] on p "Resources" at bounding box center [117, 249] width 214 height 16
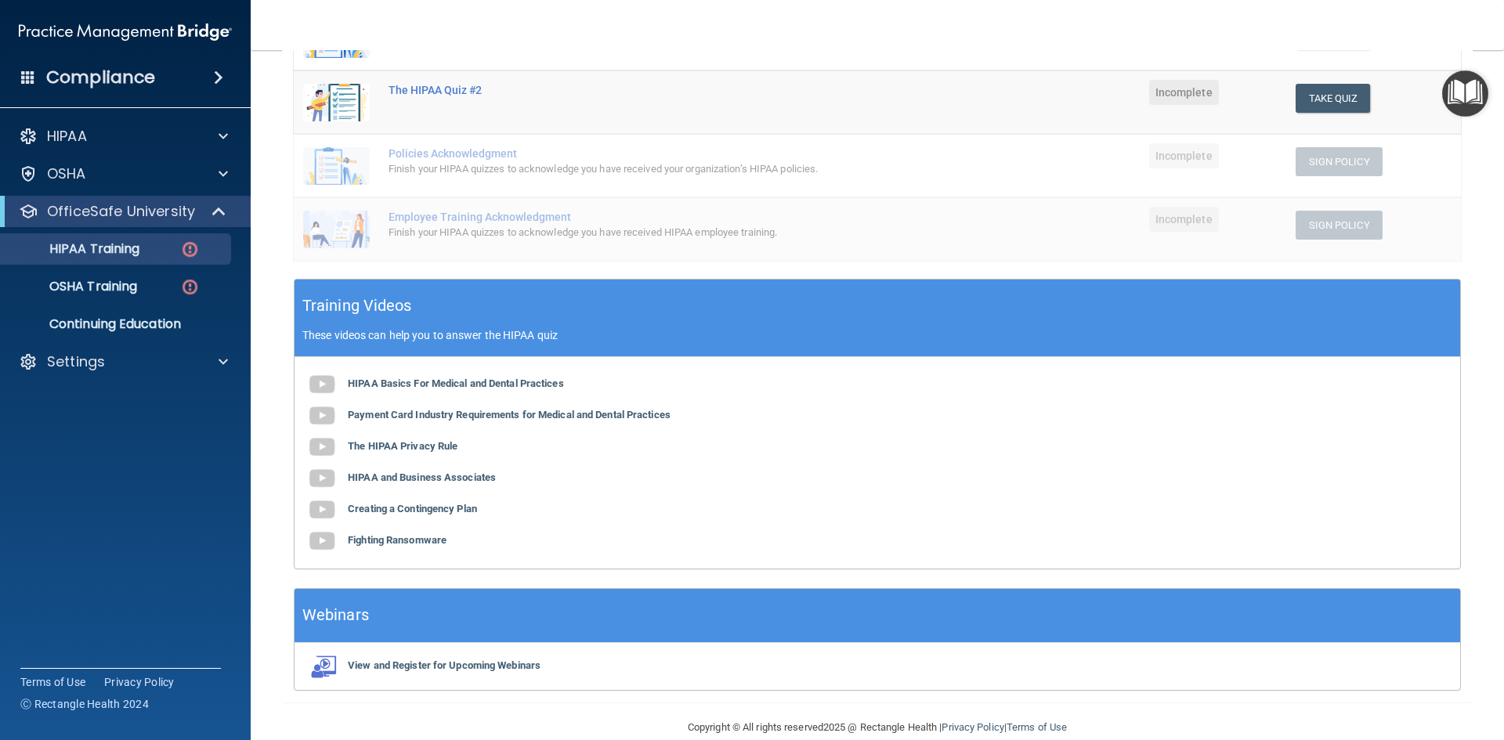
scroll to position [357, 0]
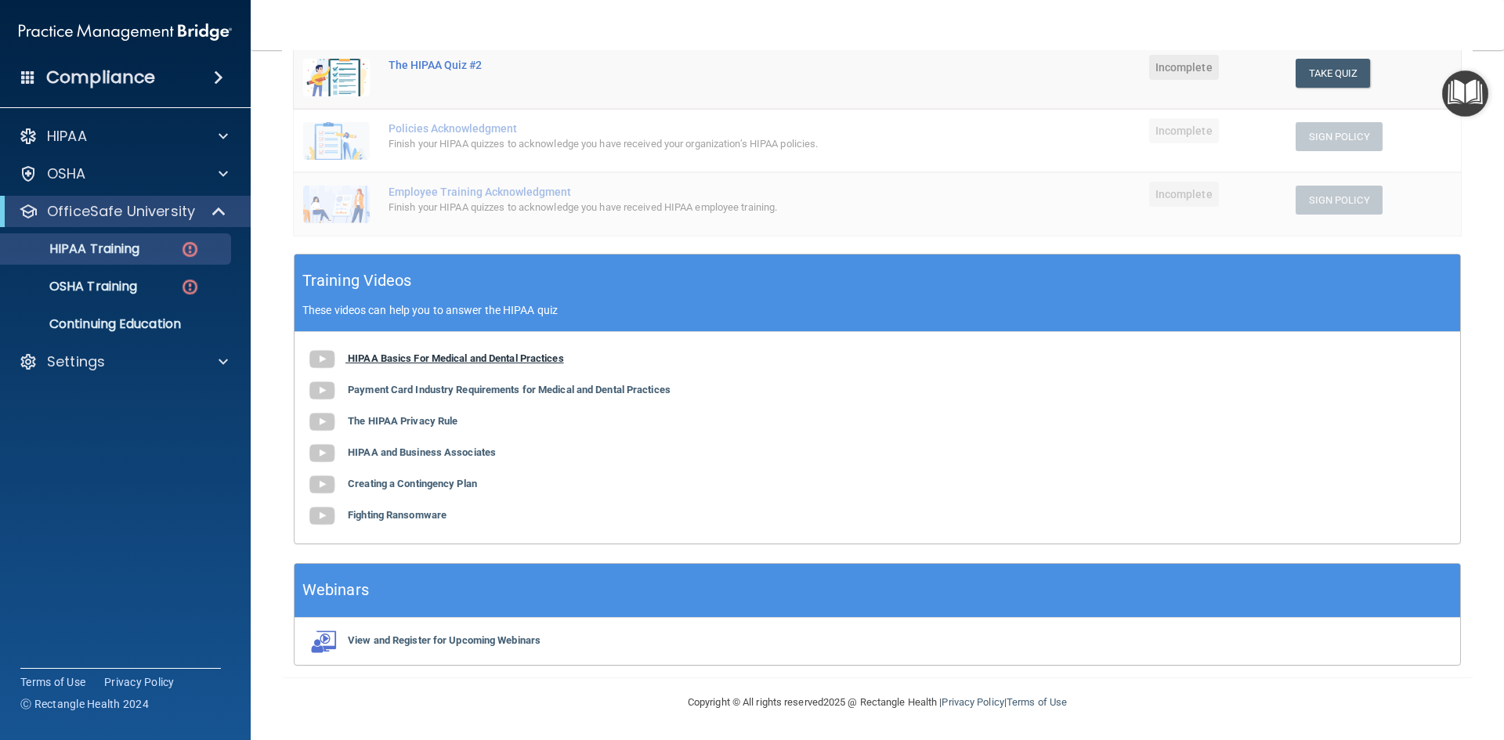
click at [551, 355] on b "HIPAA Basics For Medical and Dental Practices" at bounding box center [456, 358] width 216 height 12
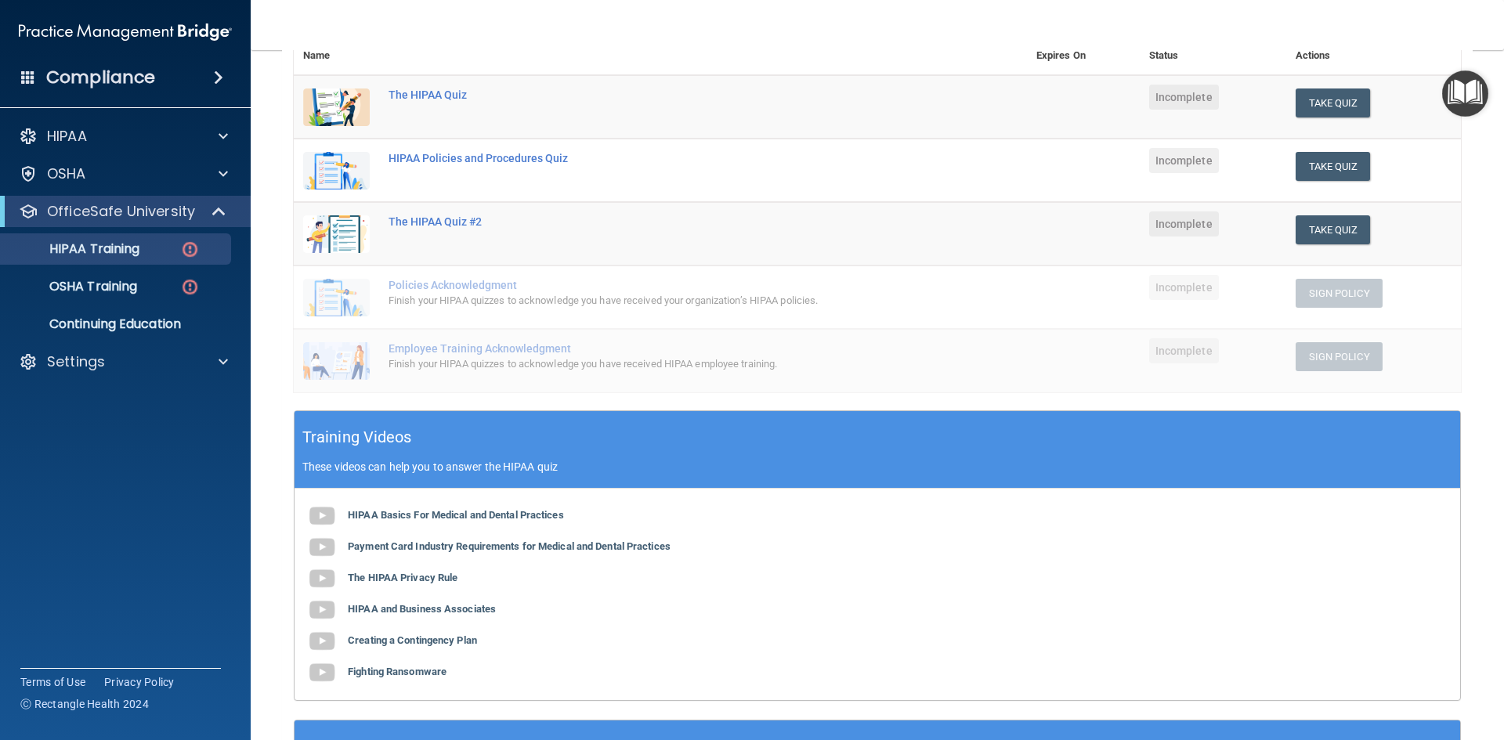
scroll to position [122, 0]
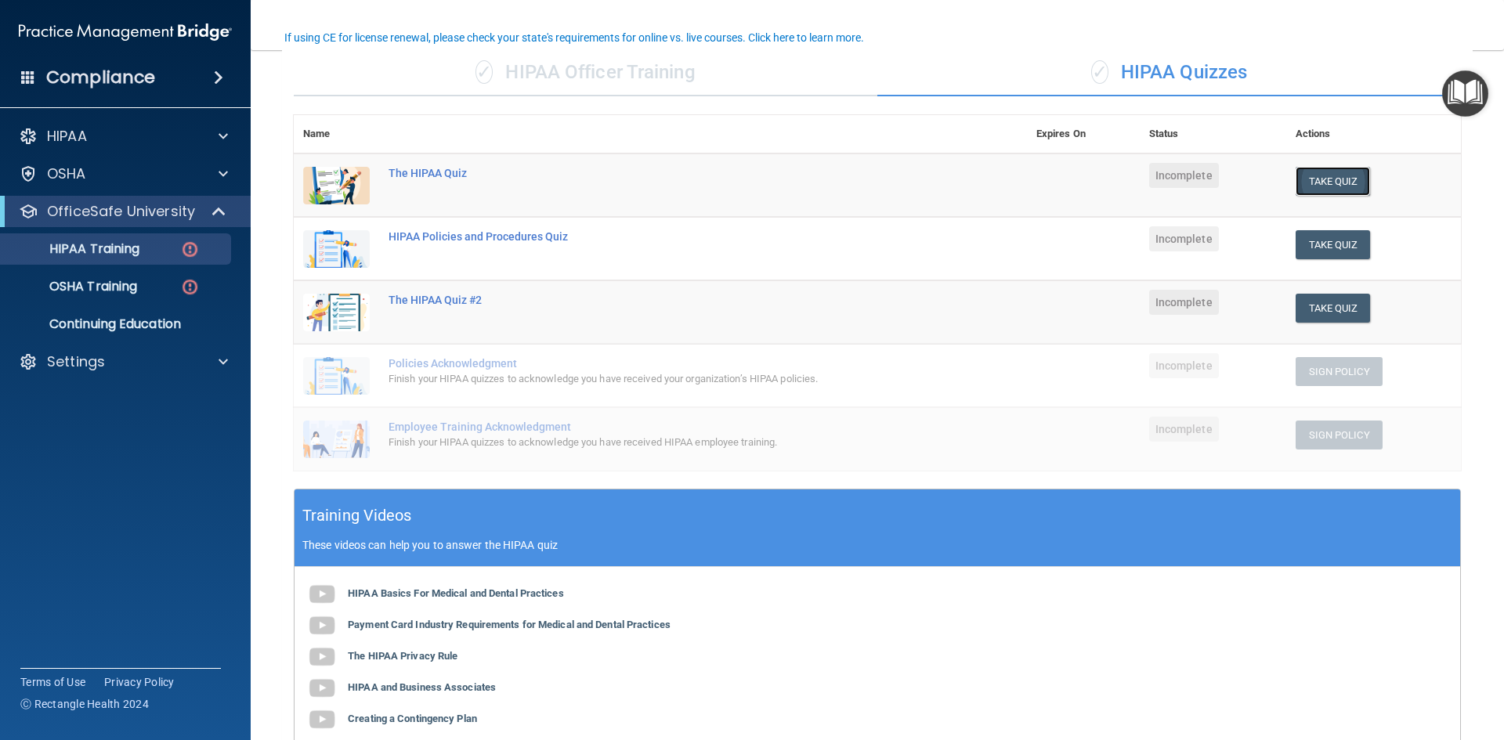
click at [1320, 182] on button "Take Quiz" at bounding box center [1332, 181] width 75 height 29
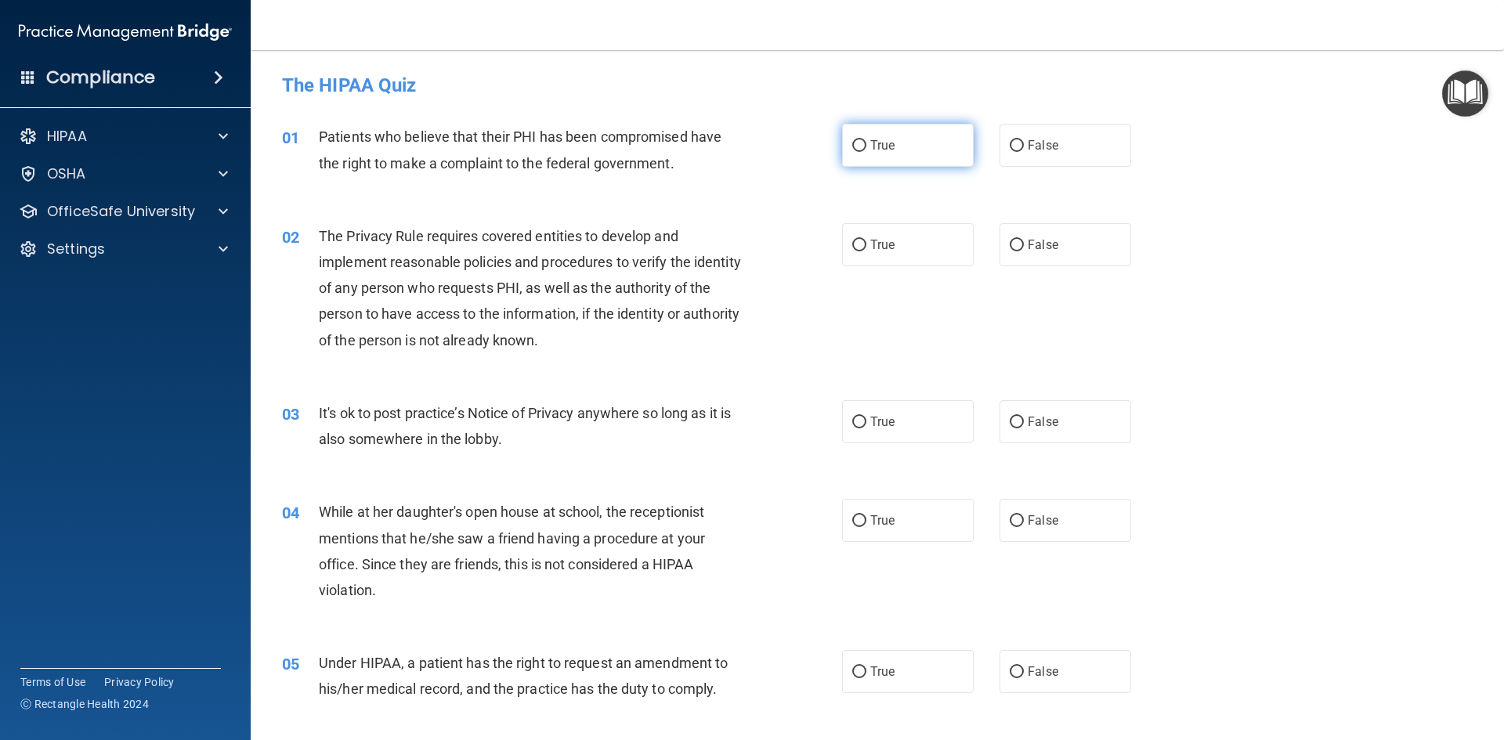
click at [879, 158] on label "True" at bounding box center [908, 145] width 132 height 43
click at [866, 152] on input "True" at bounding box center [859, 146] width 14 height 12
radio input "true"
click at [864, 258] on label "True" at bounding box center [908, 244] width 132 height 43
click at [864, 251] on input "True" at bounding box center [859, 246] width 14 height 12
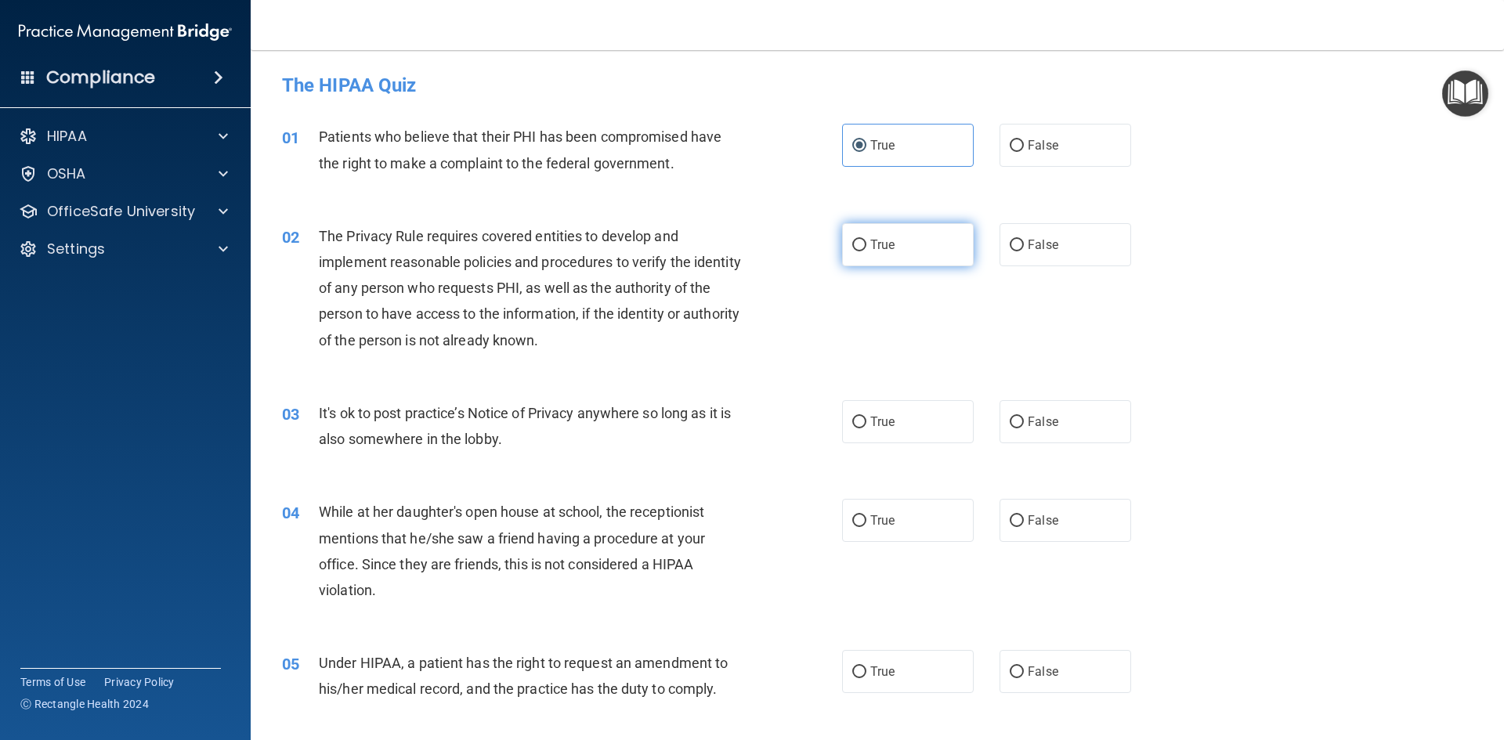
radio input "true"
click at [1037, 516] on span "False" at bounding box center [1042, 520] width 31 height 15
click at [1024, 516] on input "False" at bounding box center [1016, 521] width 14 height 12
radio input "true"
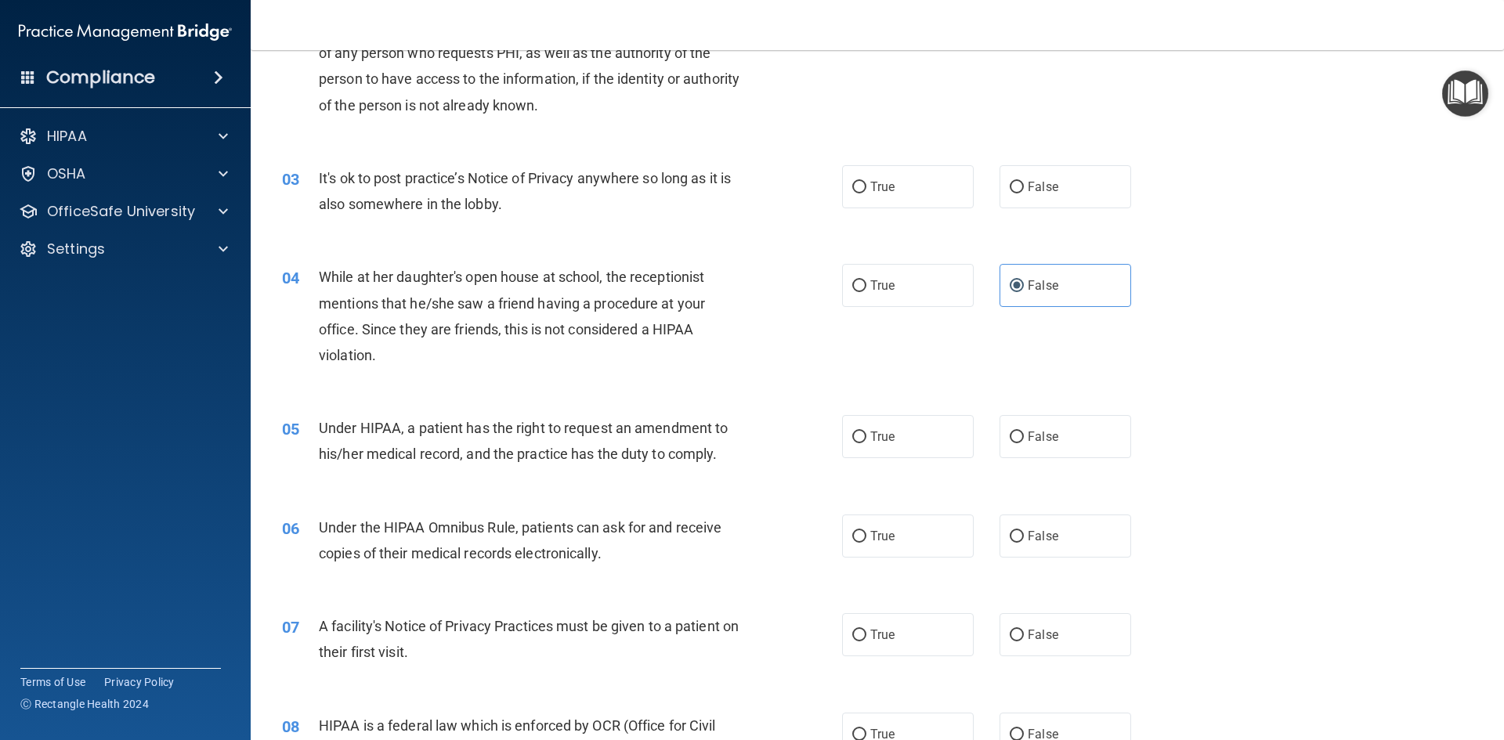
scroll to position [157, 0]
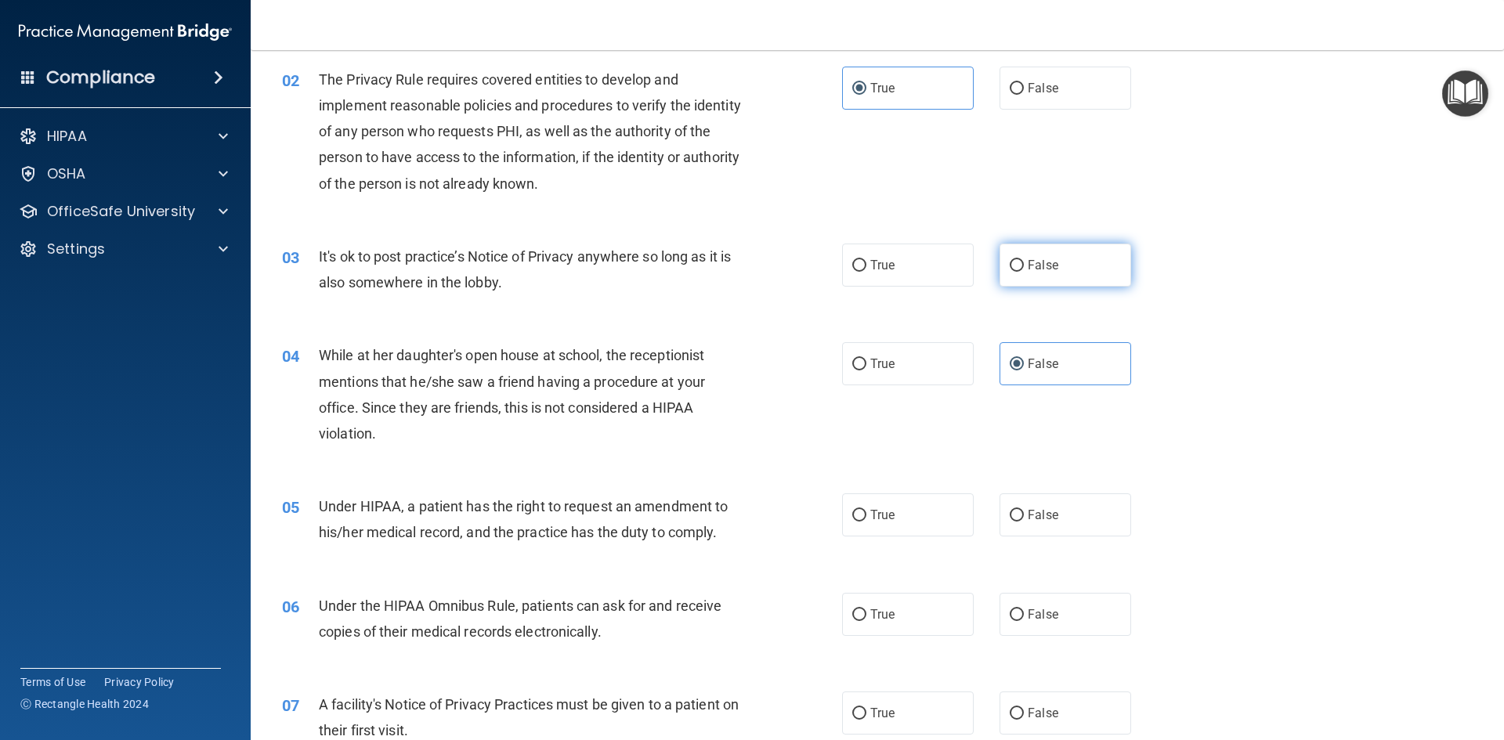
click at [1064, 276] on label "False" at bounding box center [1065, 265] width 132 height 43
click at [1024, 272] on input "False" at bounding box center [1016, 266] width 14 height 12
radio input "true"
click at [918, 543] on div "05 Under HIPAA, a patient has the right to request an amendment to his/her medi…" at bounding box center [877, 523] width 1214 height 99
click at [919, 518] on label "True" at bounding box center [908, 514] width 132 height 43
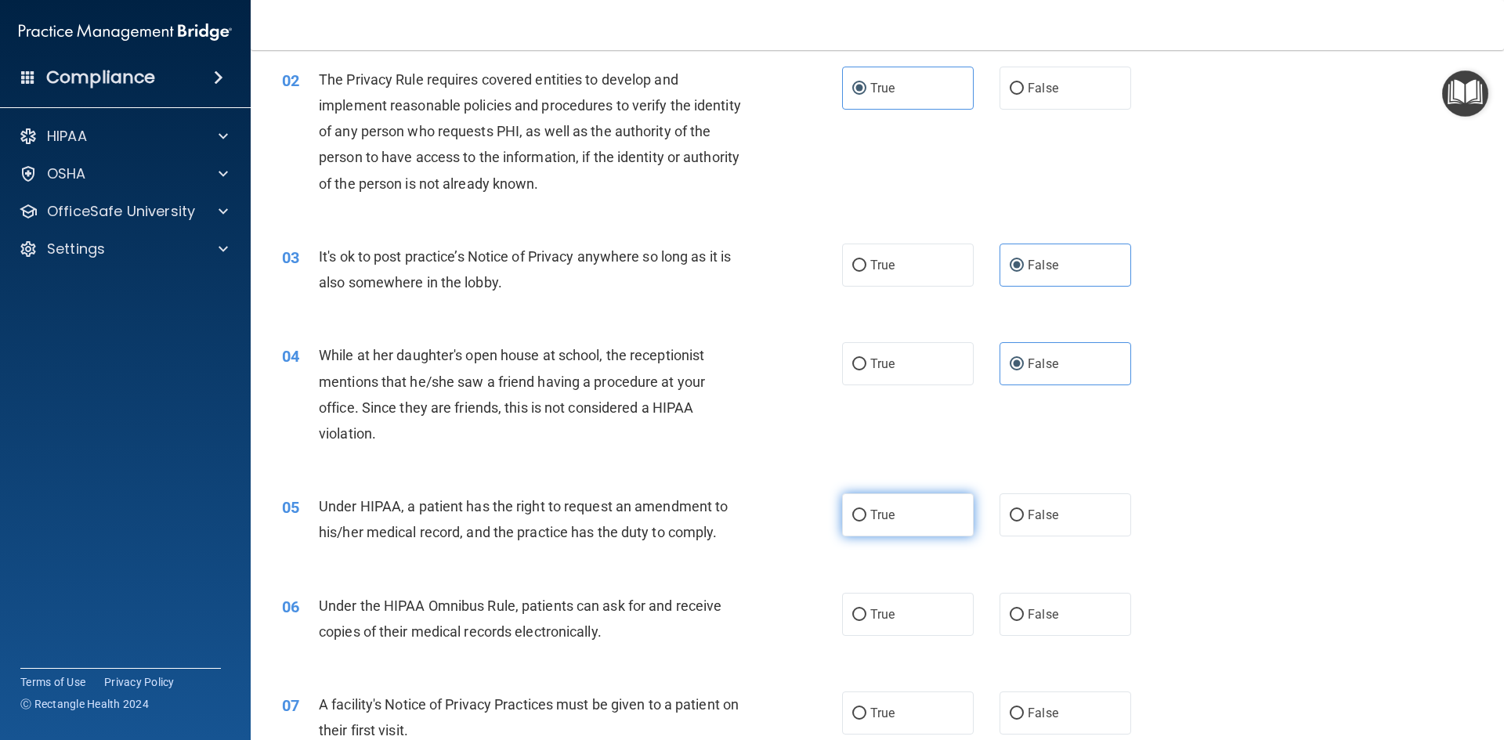
click at [866, 518] on input "True" at bounding box center [859, 516] width 14 height 12
radio input "true"
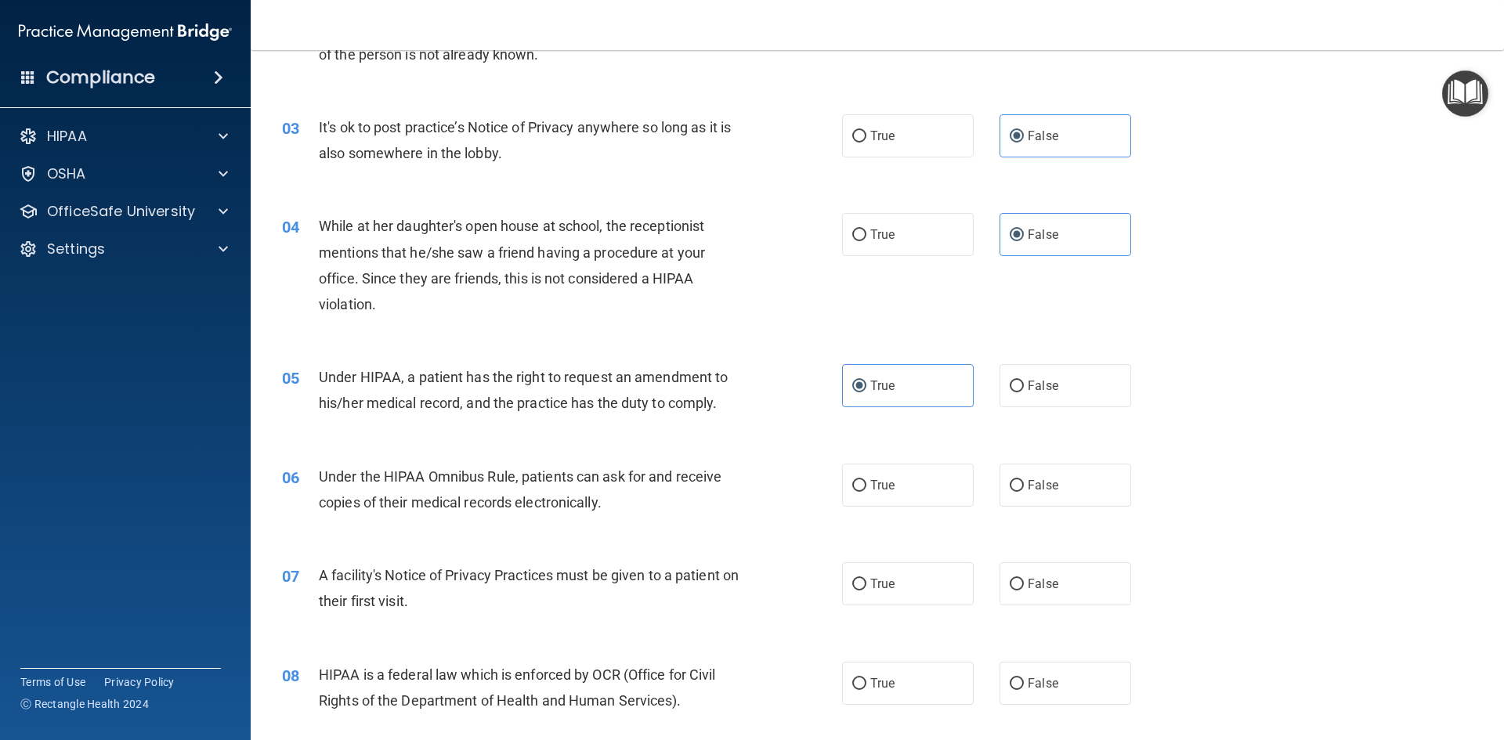
scroll to position [313, 0]
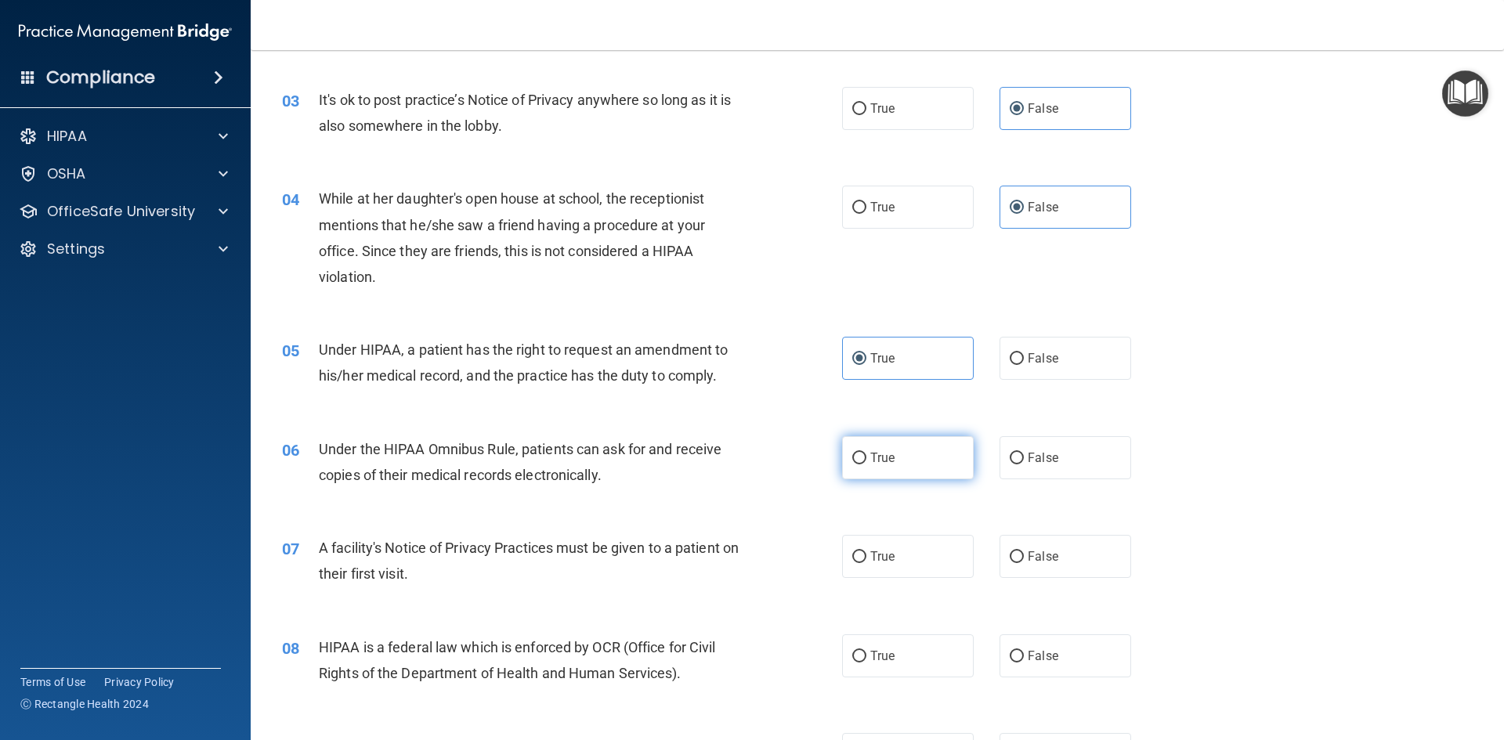
click at [926, 469] on label "True" at bounding box center [908, 457] width 132 height 43
click at [866, 464] on input "True" at bounding box center [859, 459] width 14 height 12
radio input "true"
click at [862, 559] on label "True" at bounding box center [908, 556] width 132 height 43
click at [862, 559] on input "True" at bounding box center [859, 557] width 14 height 12
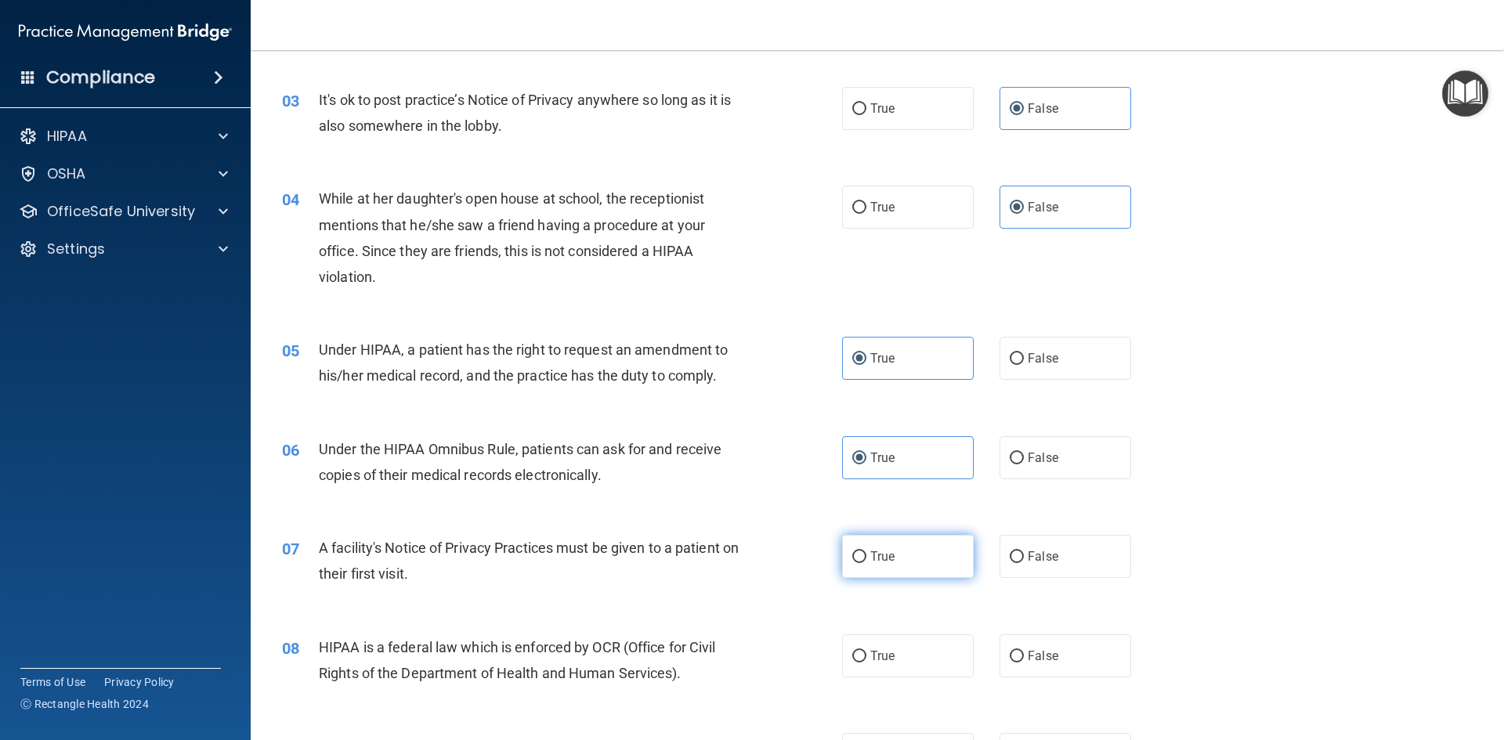
radio input "true"
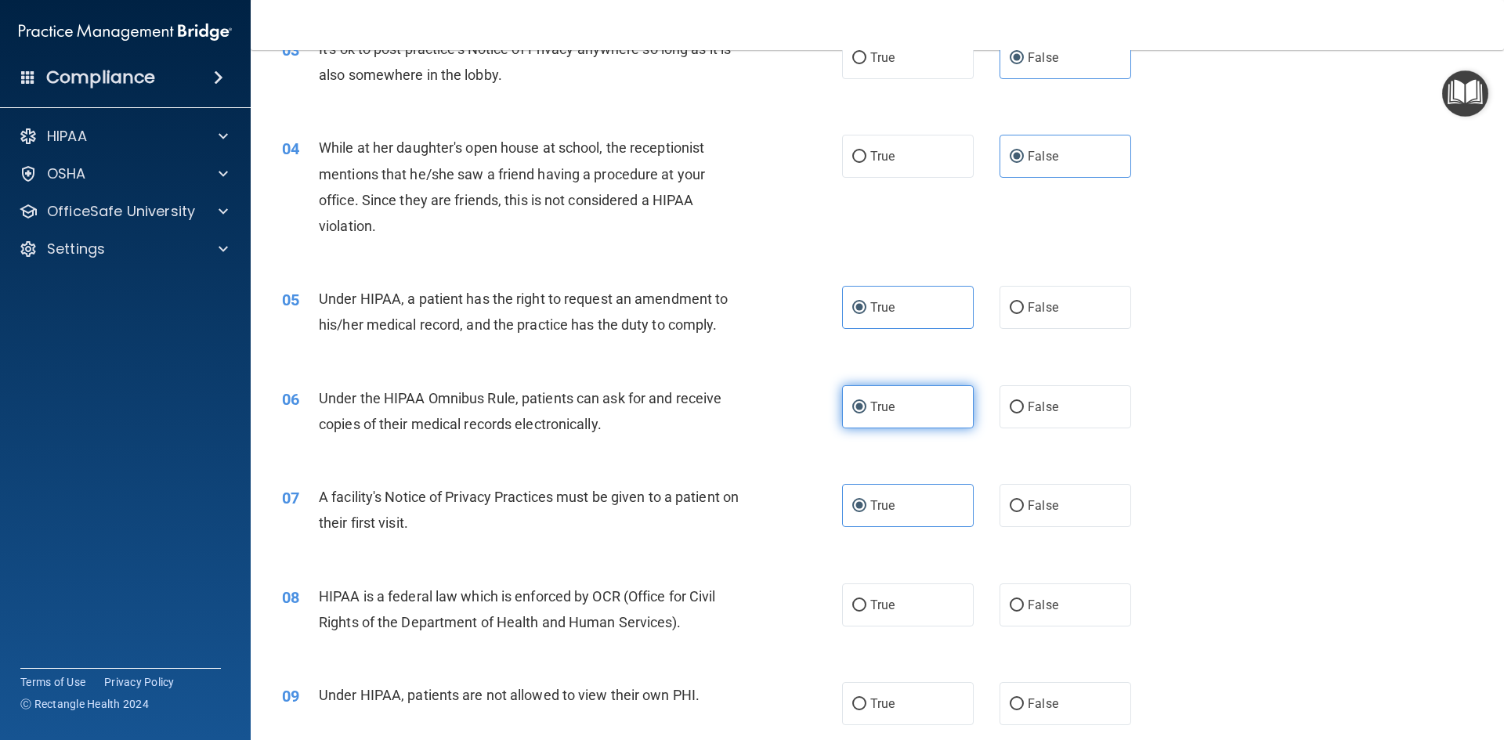
scroll to position [392, 0]
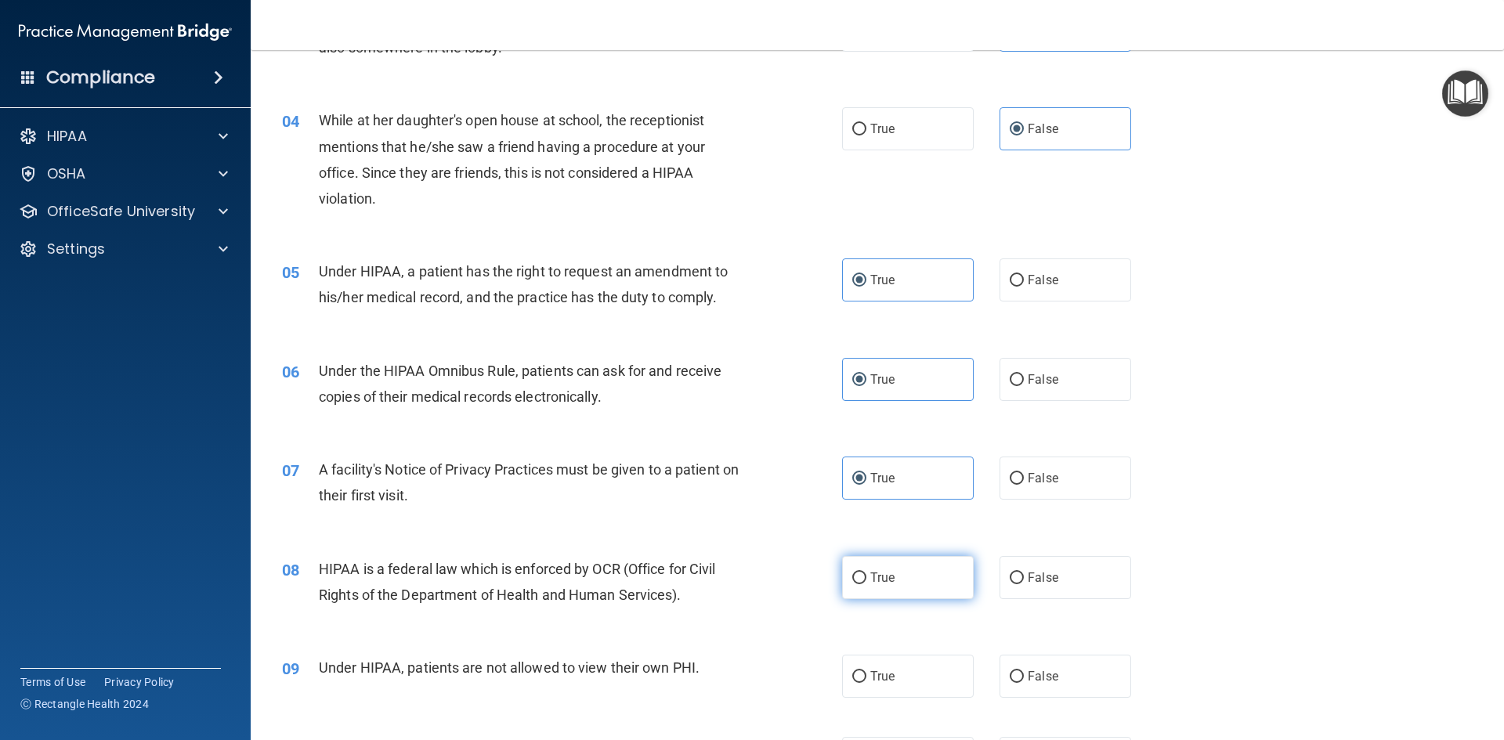
click at [919, 581] on label "True" at bounding box center [908, 577] width 132 height 43
click at [866, 581] on input "True" at bounding box center [859, 578] width 14 height 12
radio input "true"
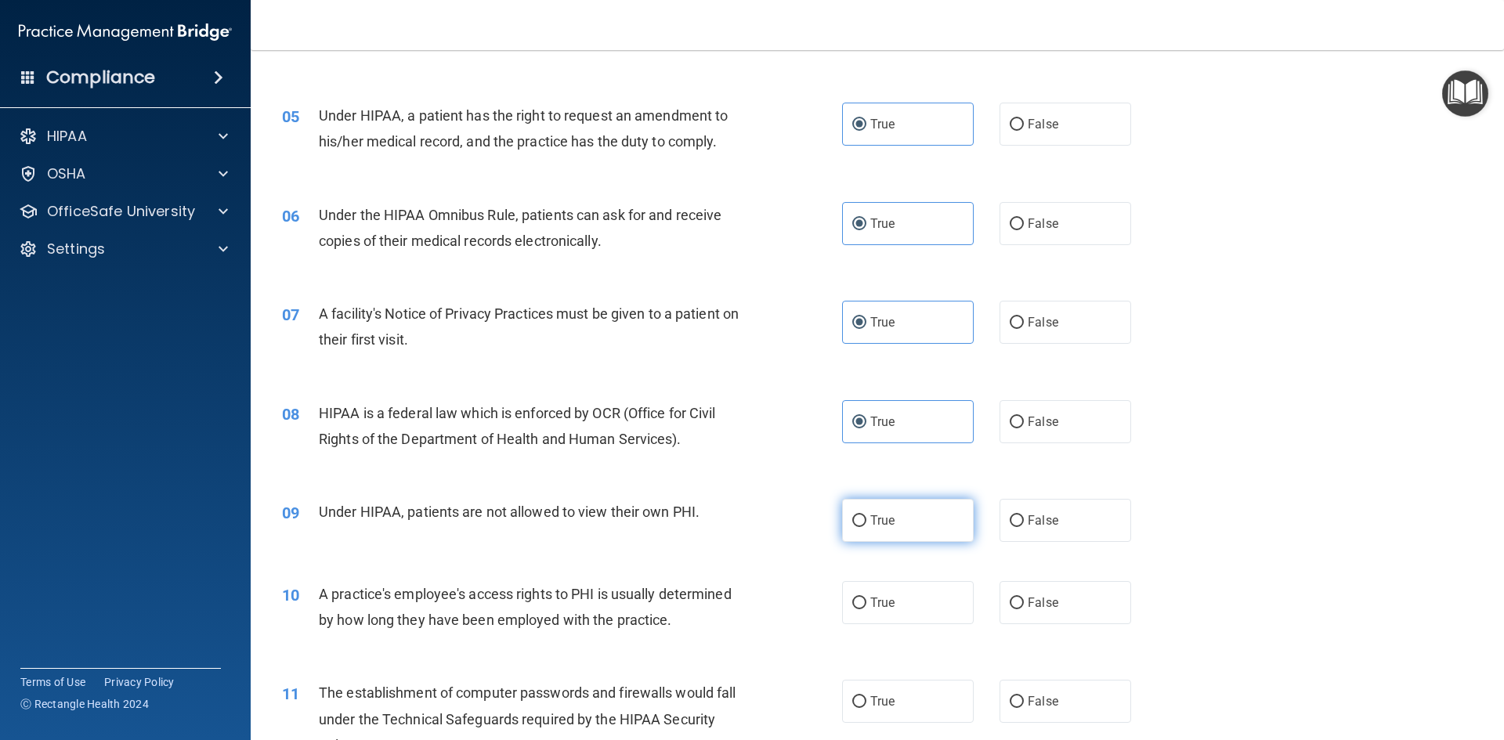
scroll to position [548, 0]
click at [1093, 505] on label "False" at bounding box center [1065, 519] width 132 height 43
click at [1024, 515] on input "False" at bounding box center [1016, 521] width 14 height 12
radio input "true"
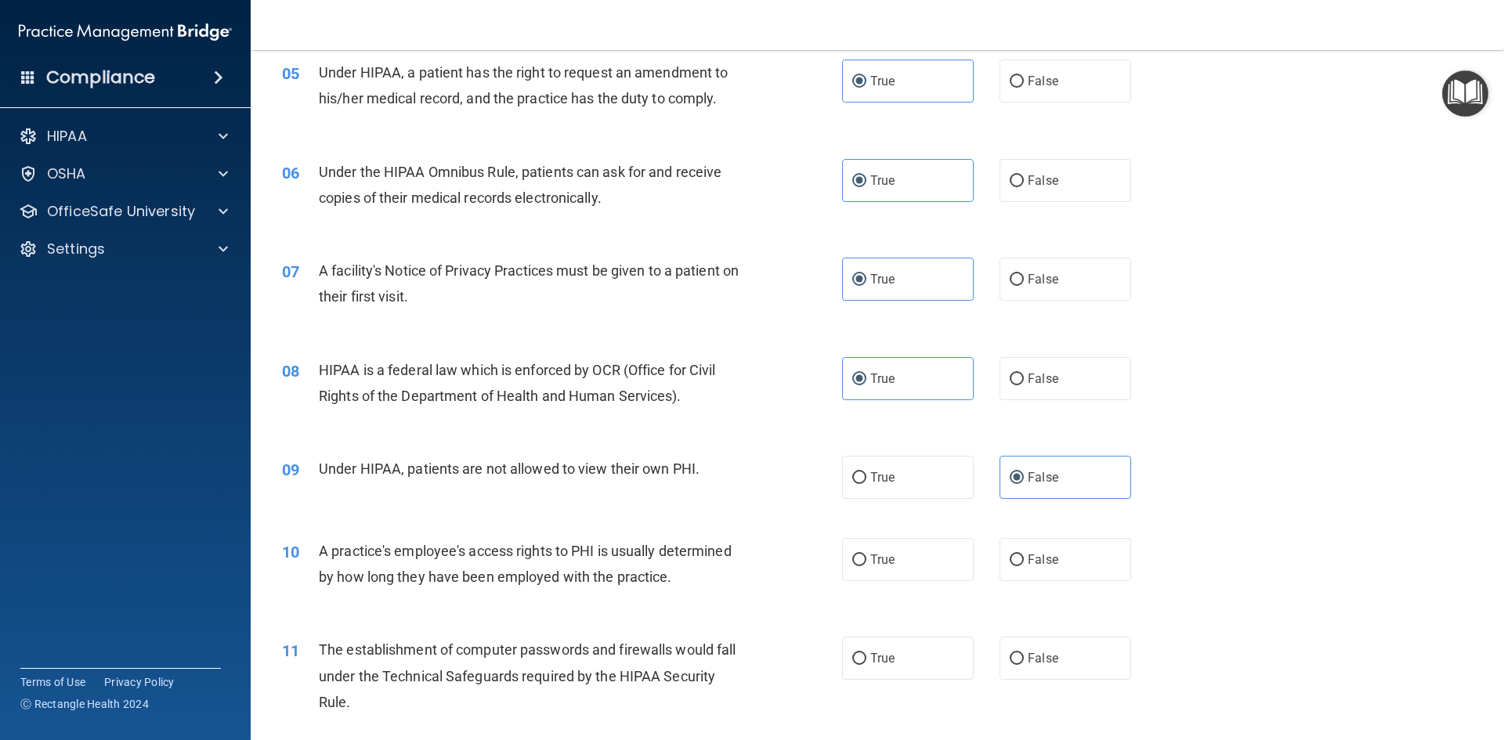
scroll to position [627, 0]
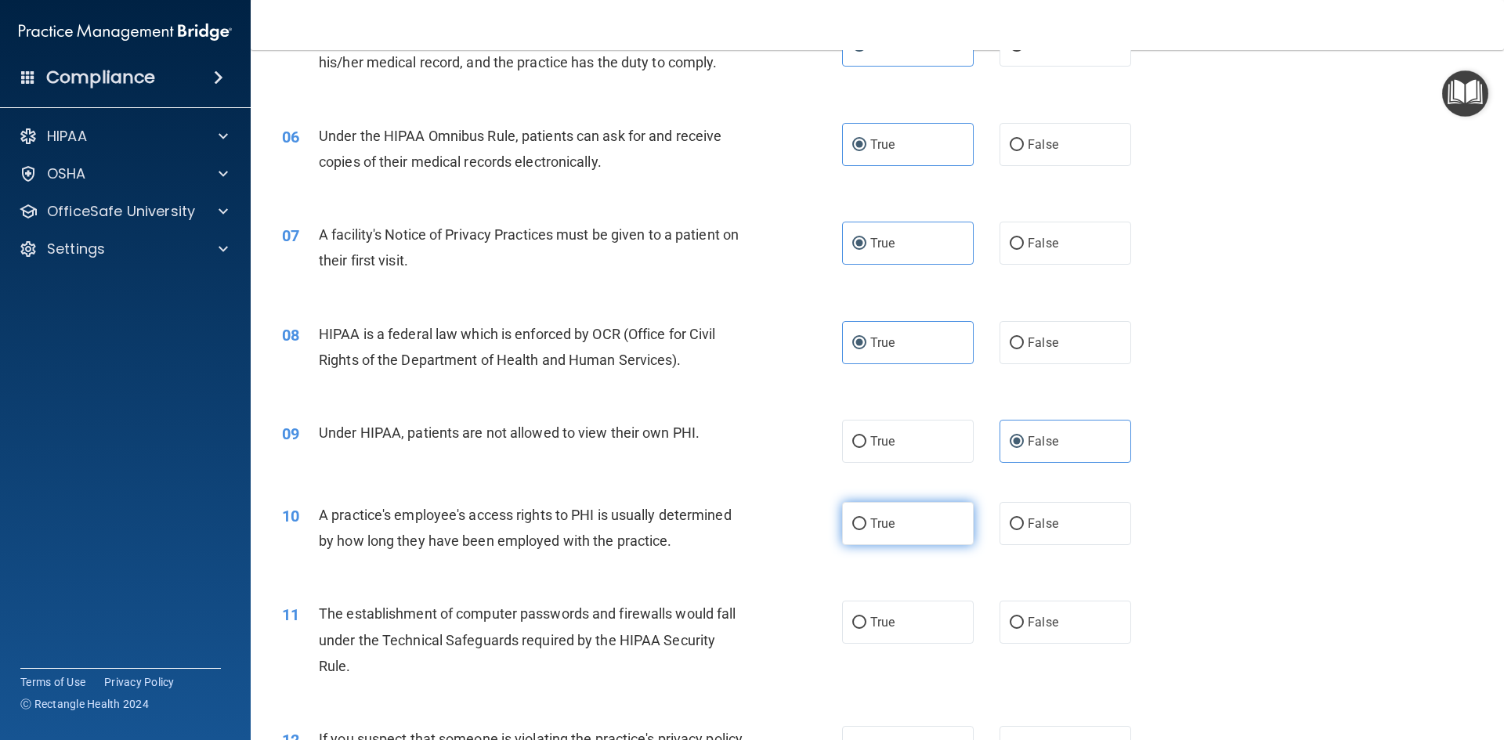
click at [919, 521] on label "True" at bounding box center [908, 523] width 132 height 43
click at [866, 521] on input "True" at bounding box center [859, 524] width 14 height 12
radio input "true"
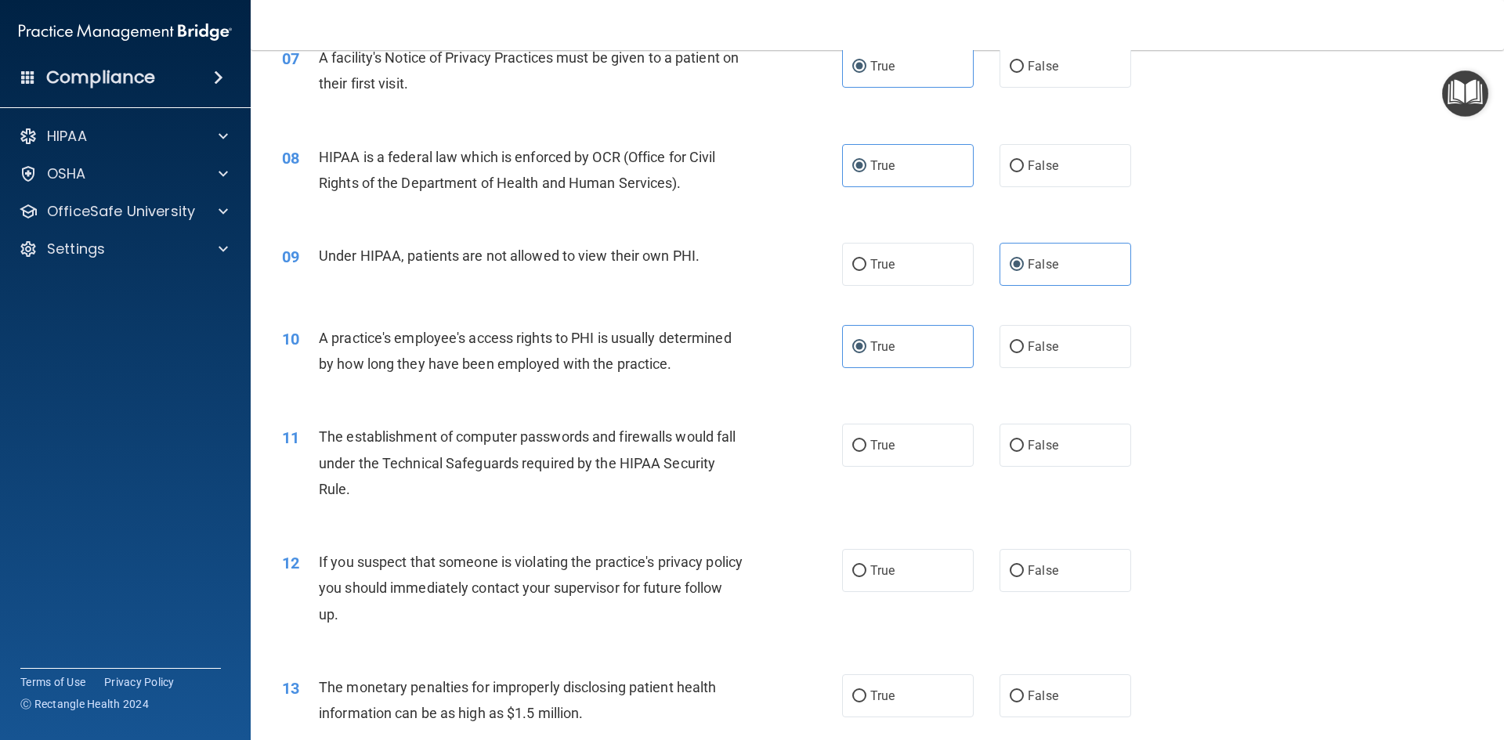
scroll to position [861, 0]
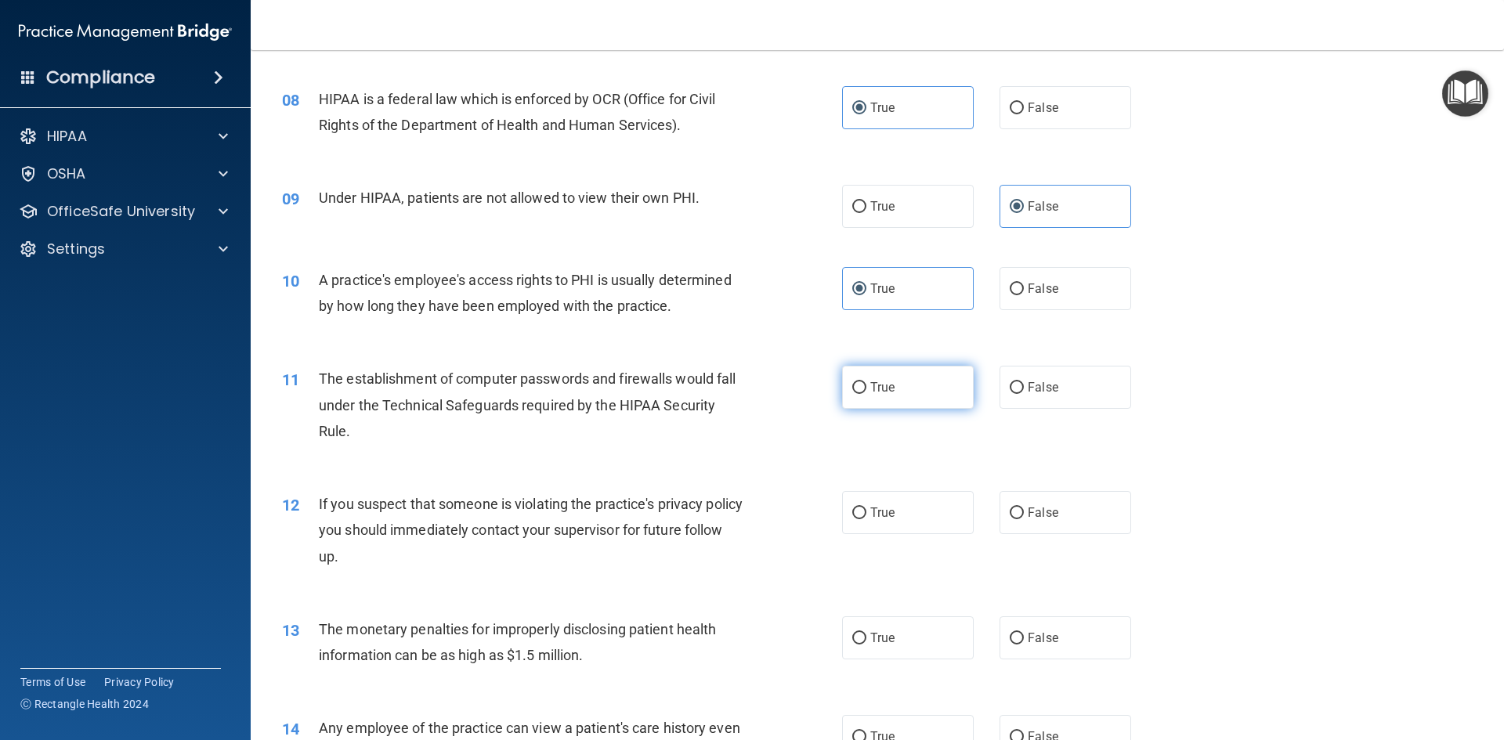
click at [911, 403] on label "True" at bounding box center [908, 387] width 132 height 43
click at [866, 394] on input "True" at bounding box center [859, 388] width 14 height 12
radio input "true"
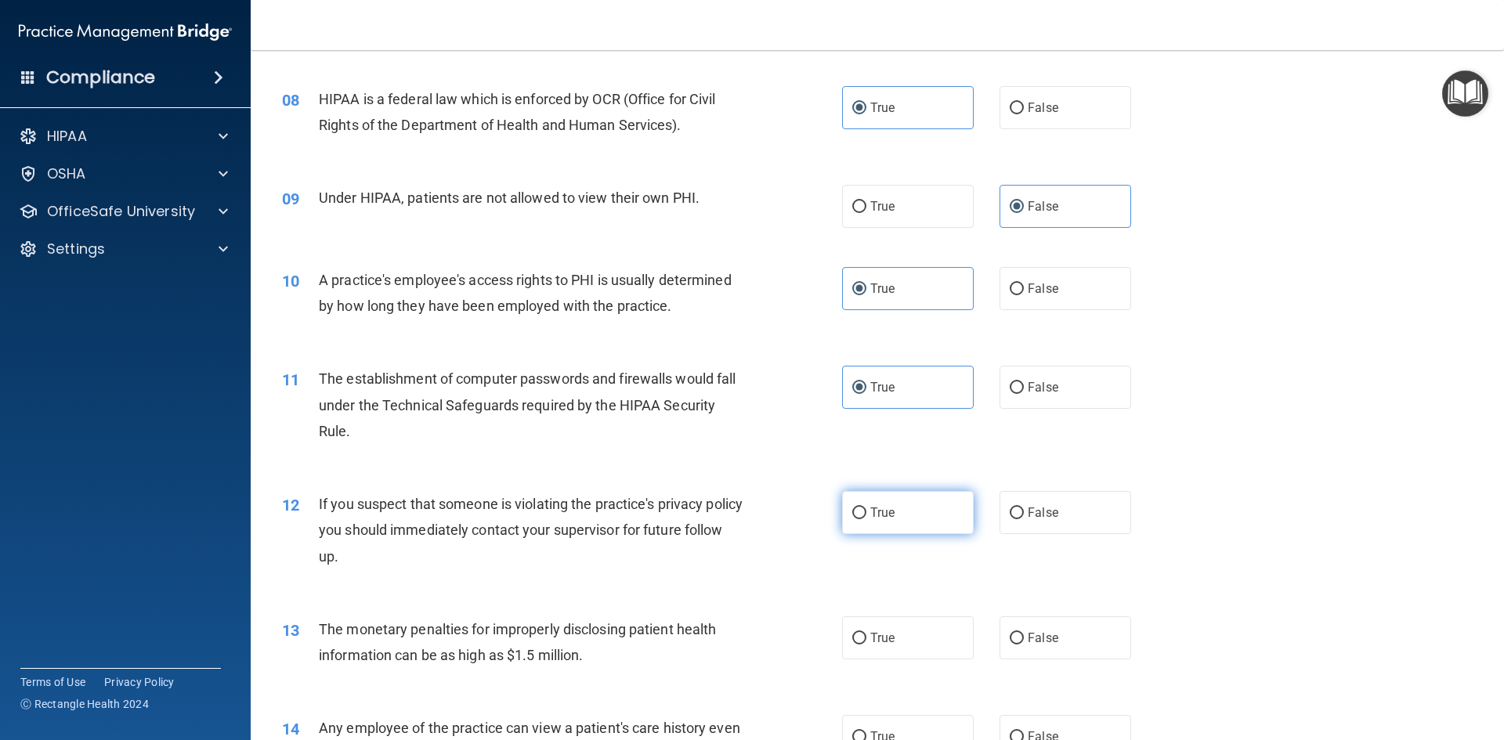
click at [870, 515] on span "True" at bounding box center [882, 512] width 24 height 15
click at [866, 515] on input "True" at bounding box center [859, 513] width 14 height 12
radio input "true"
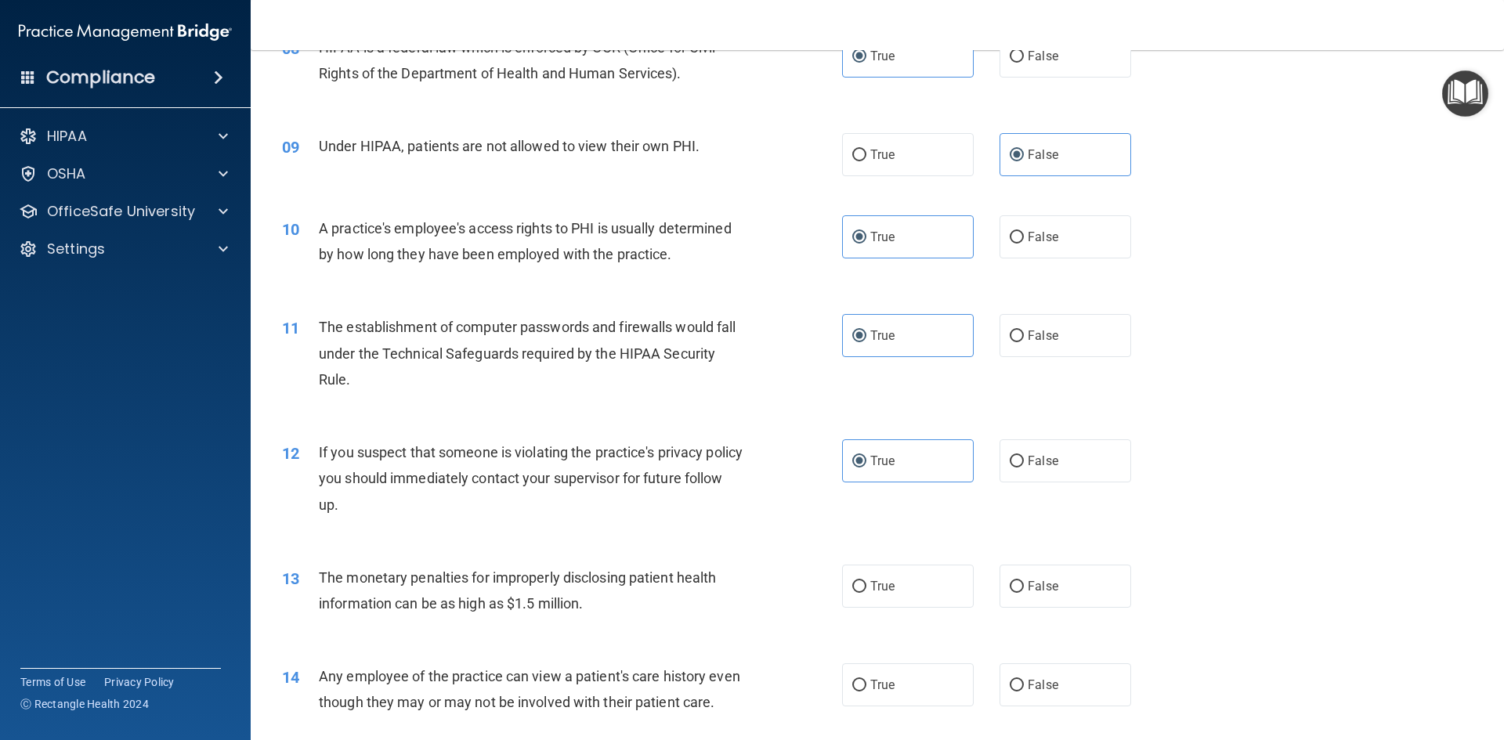
scroll to position [1018, 0]
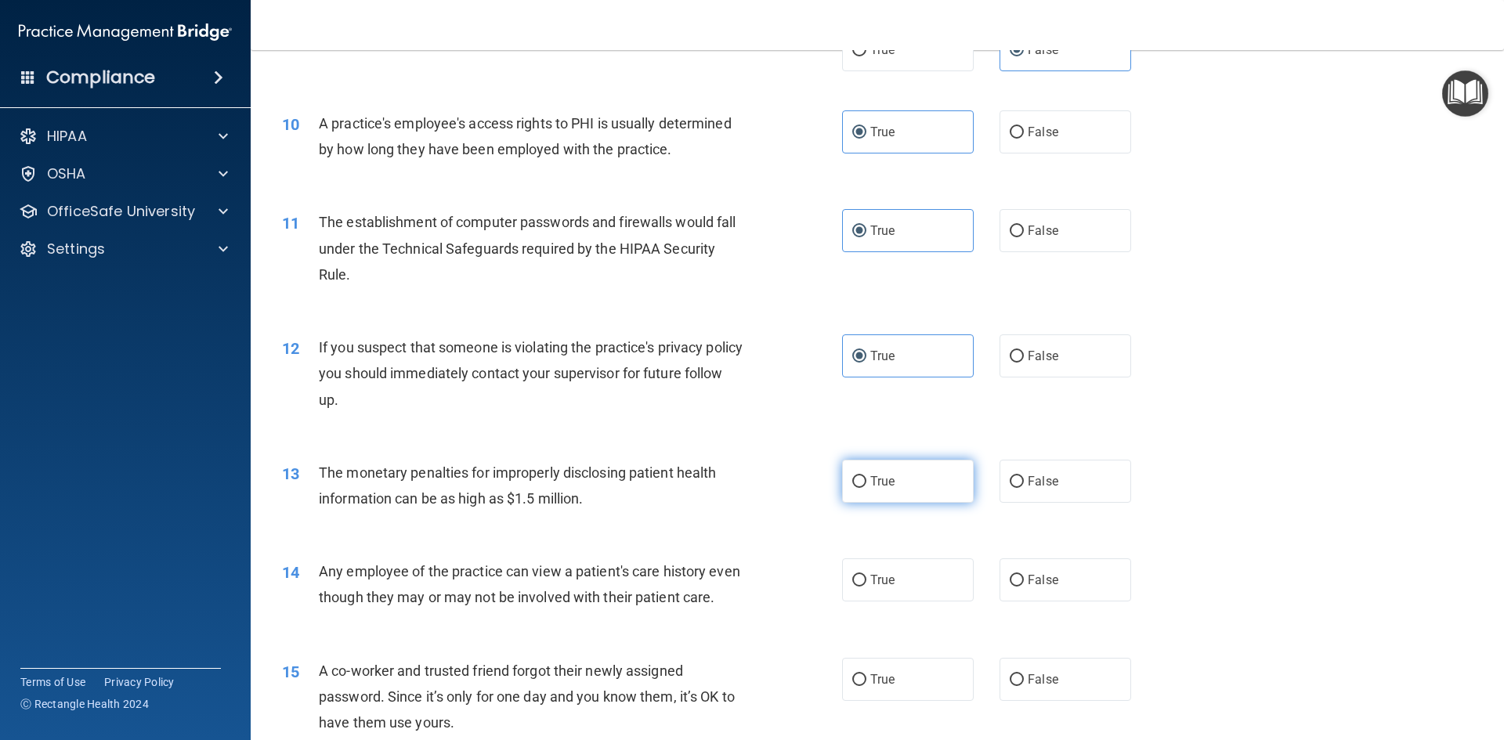
click at [899, 475] on label "True" at bounding box center [908, 481] width 132 height 43
click at [866, 476] on input "True" at bounding box center [859, 482] width 14 height 12
radio input "true"
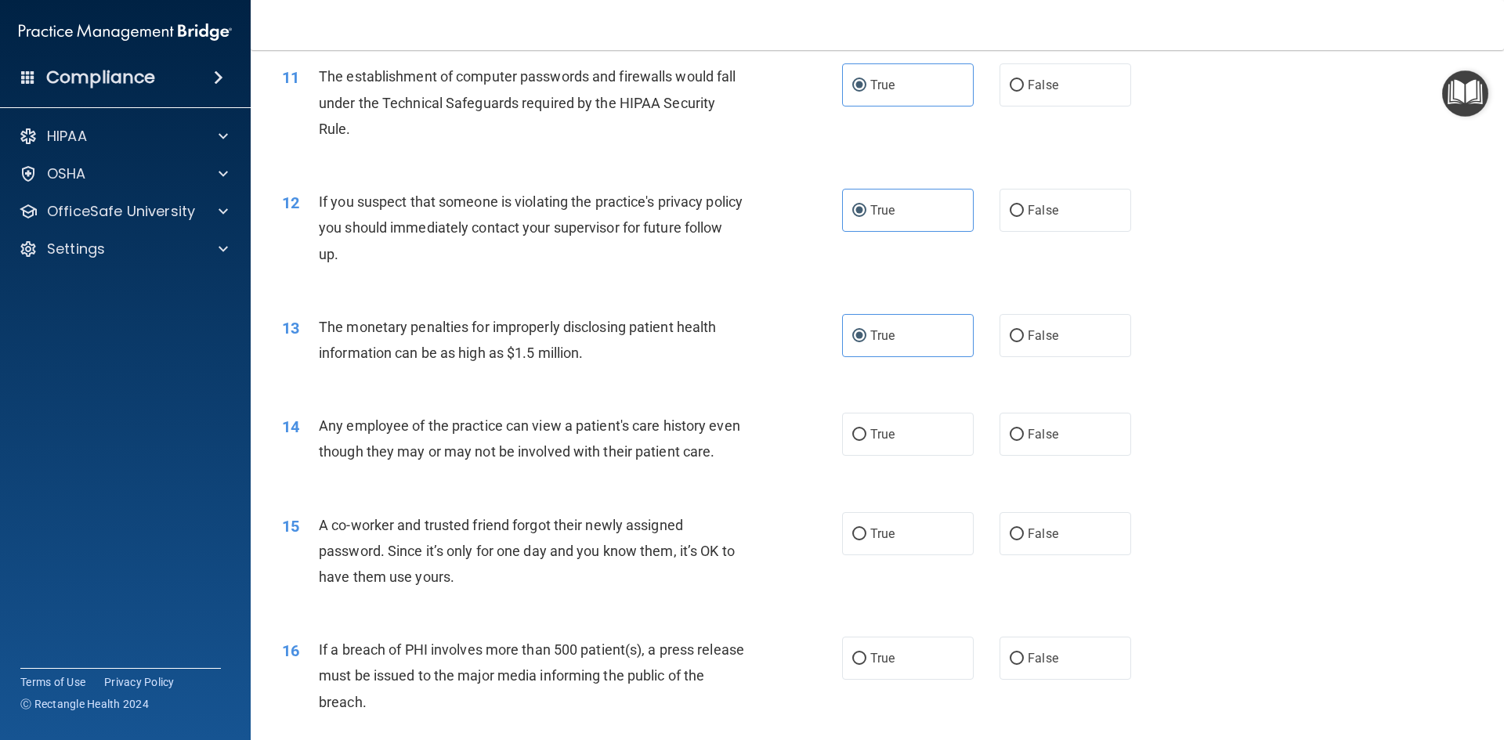
scroll to position [1253, 0]
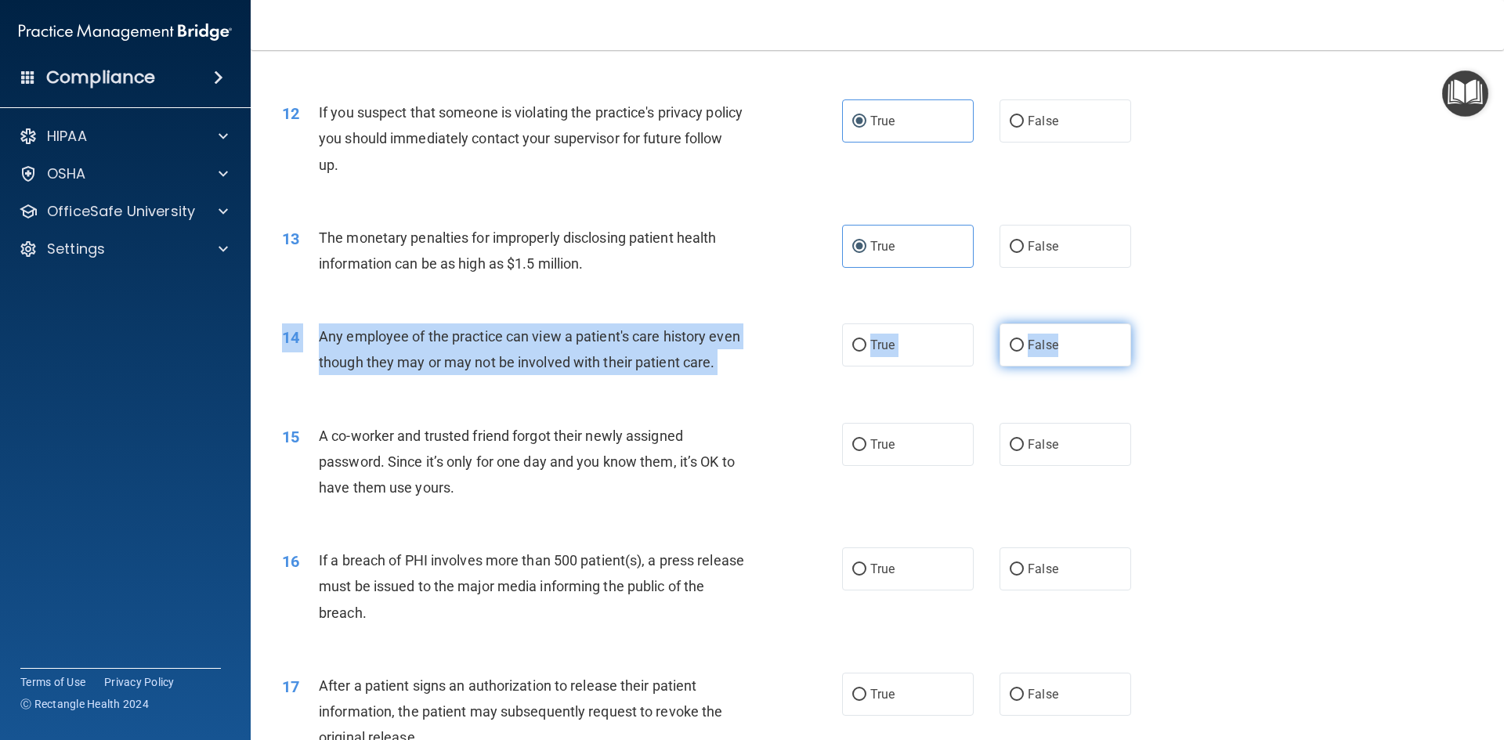
click at [1052, 367] on div "14 Any employee of the practice can view a patient's care history even though t…" at bounding box center [877, 353] width 1214 height 99
click at [1052, 359] on label "False" at bounding box center [1065, 344] width 132 height 43
click at [1024, 352] on input "False" at bounding box center [1016, 346] width 14 height 12
radio input "true"
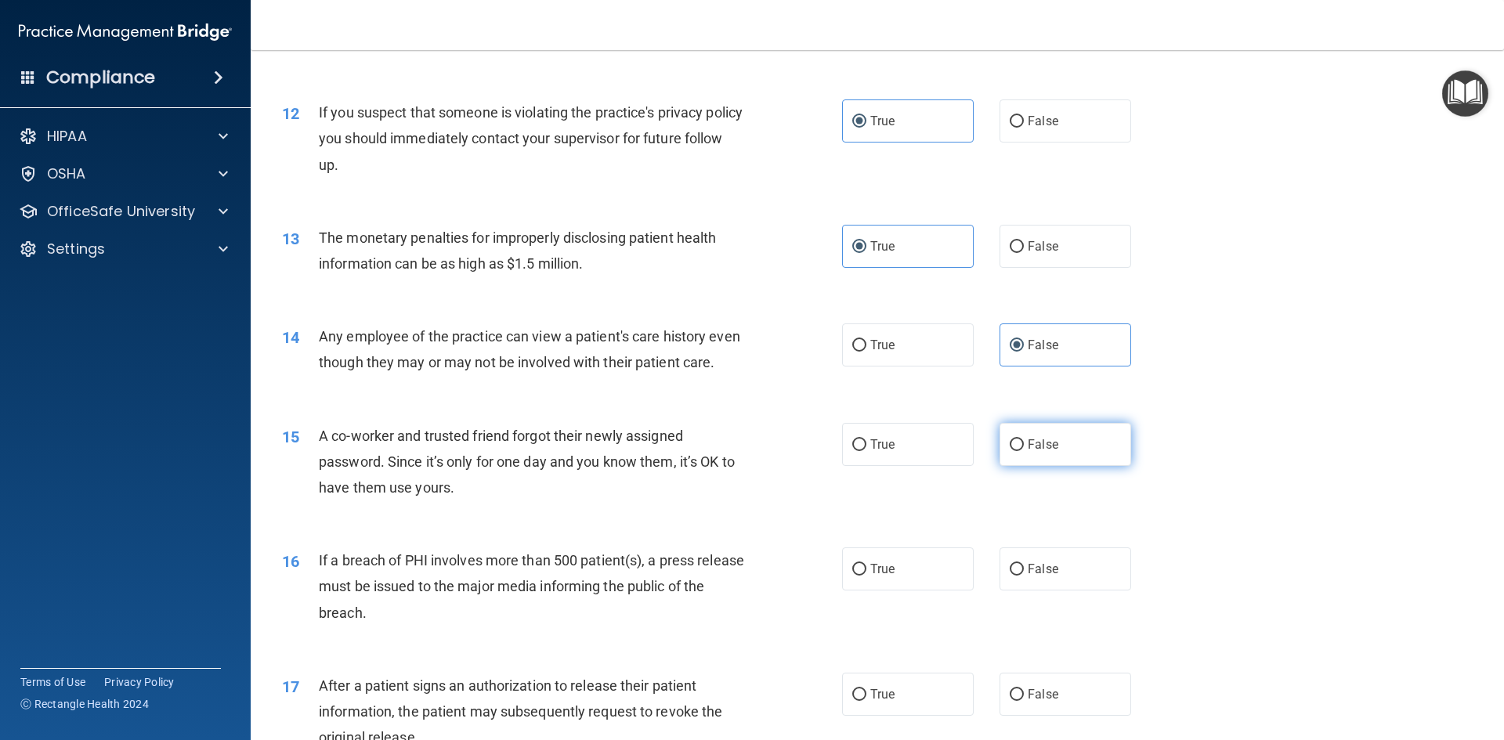
click at [1027, 452] on span "False" at bounding box center [1042, 444] width 31 height 15
click at [1024, 451] on input "False" at bounding box center [1016, 445] width 14 height 12
radio input "true"
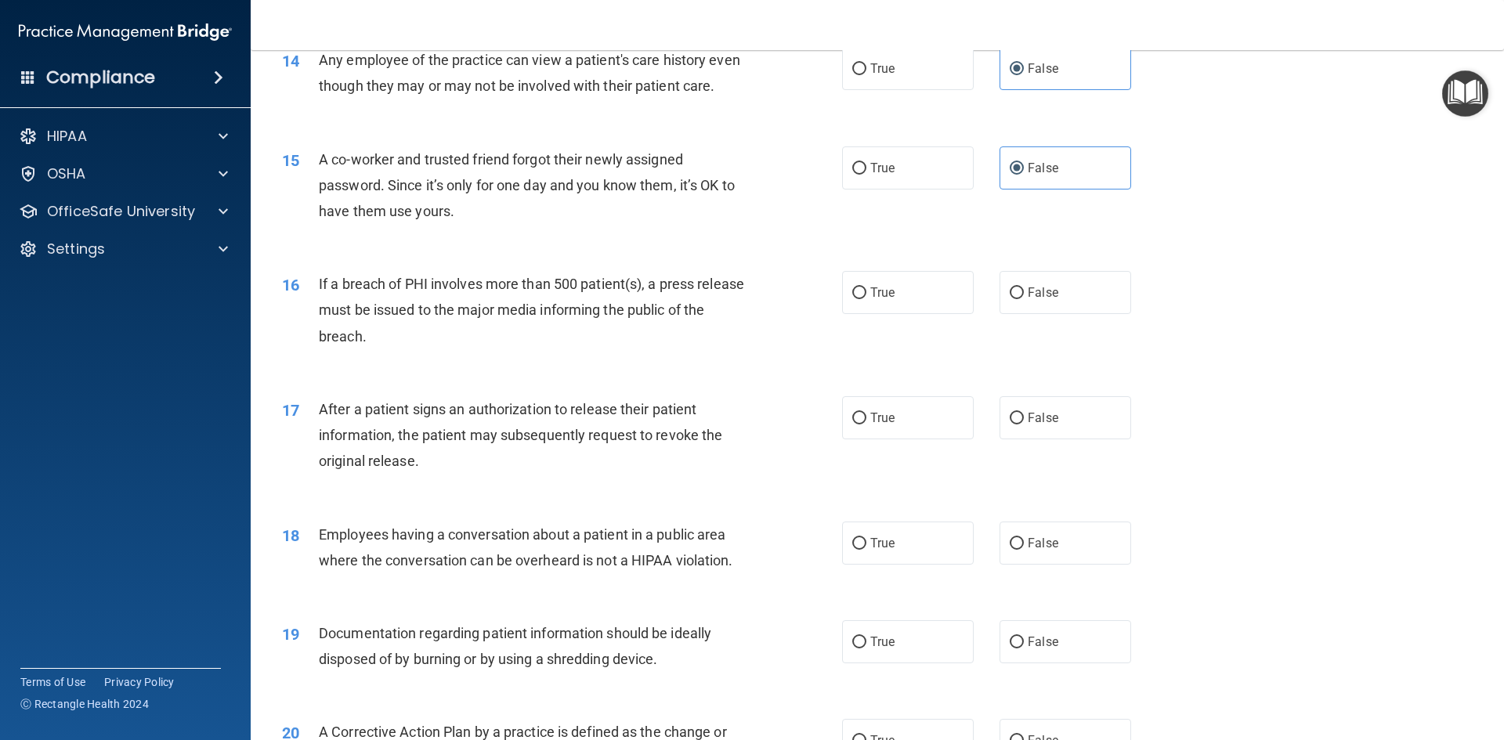
scroll to position [1566, 0]
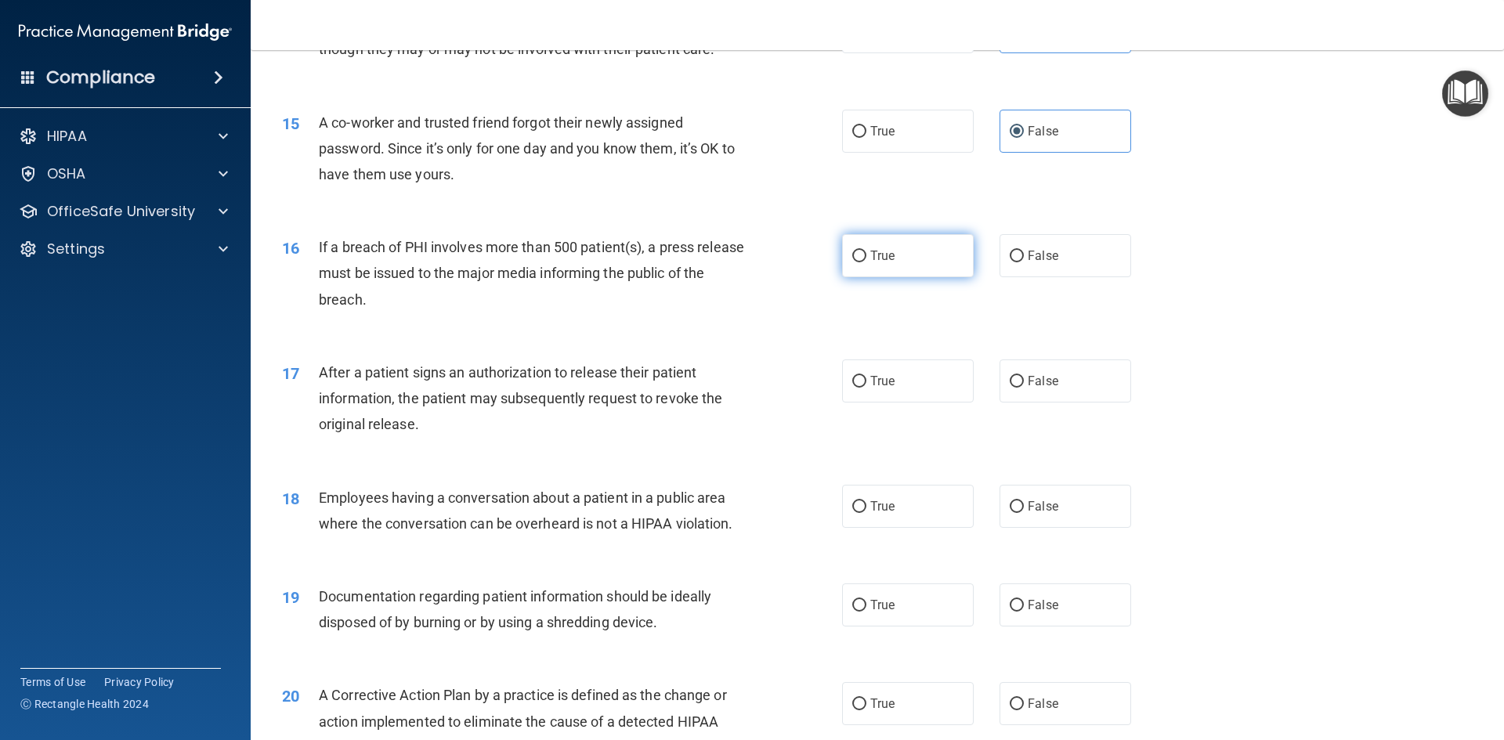
click at [884, 277] on label "True" at bounding box center [908, 255] width 132 height 43
click at [866, 262] on input "True" at bounding box center [859, 257] width 14 height 12
radio input "true"
click at [873, 396] on label "True" at bounding box center [908, 380] width 132 height 43
click at [866, 388] on input "True" at bounding box center [859, 382] width 14 height 12
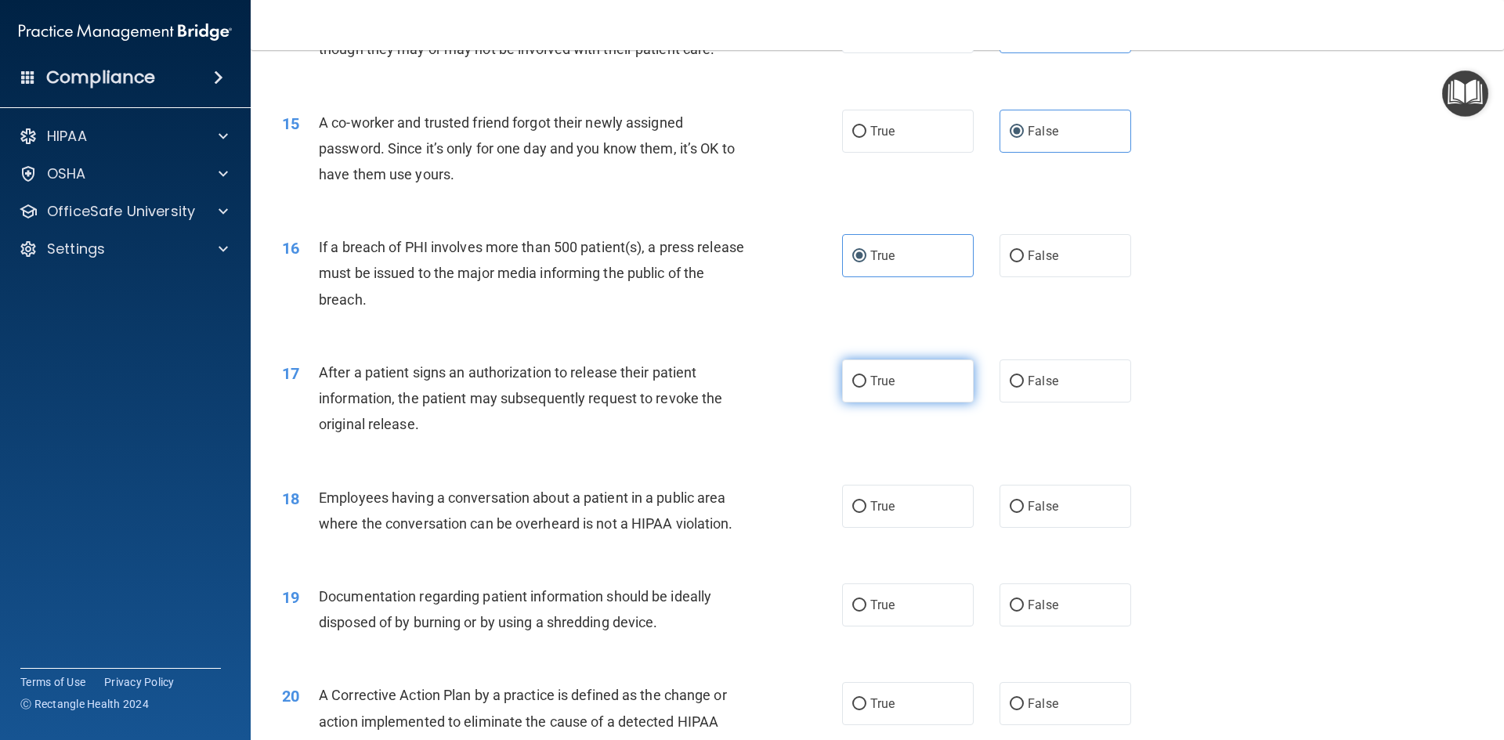
radio input "true"
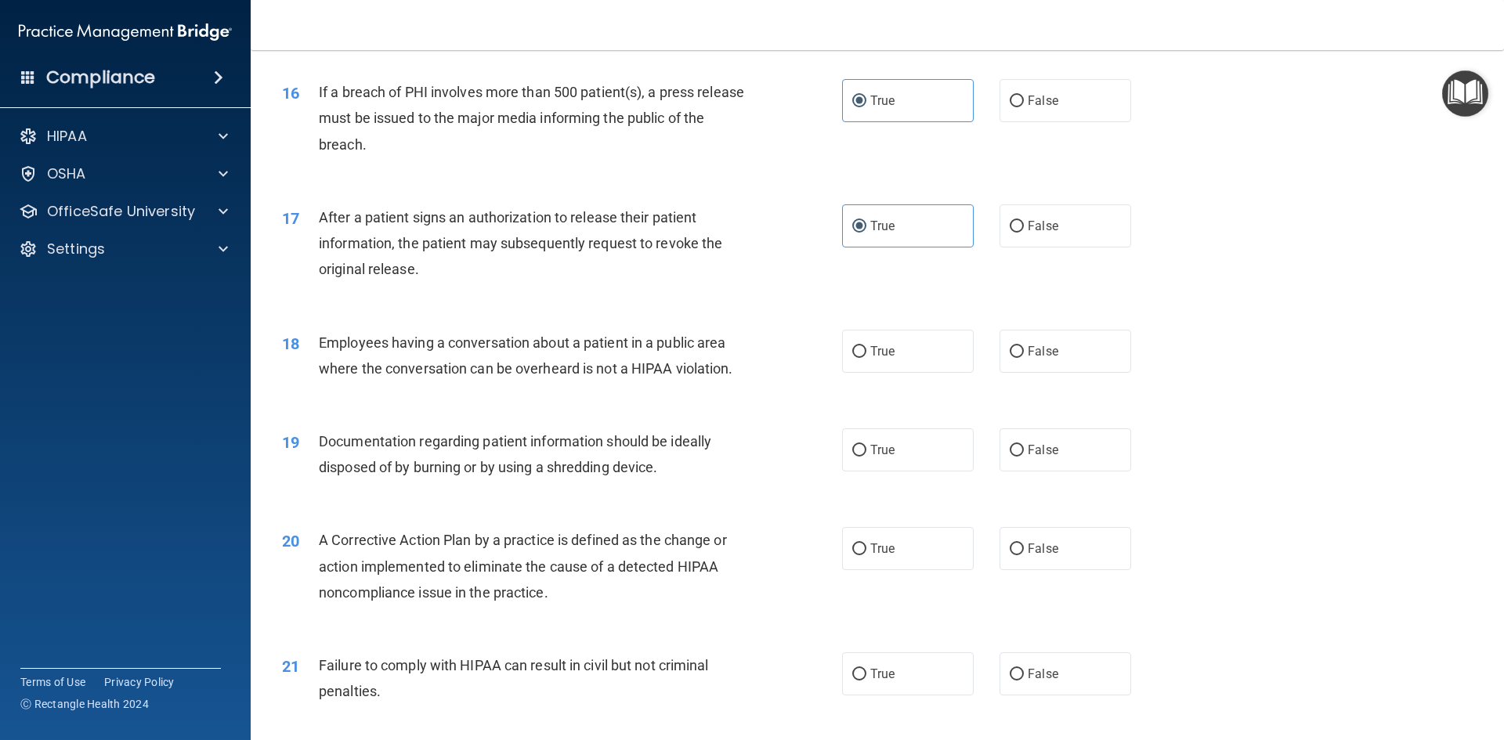
scroll to position [1723, 0]
click at [1103, 367] on label "False" at bounding box center [1065, 349] width 132 height 43
click at [1024, 356] on input "False" at bounding box center [1016, 351] width 14 height 12
radio input "true"
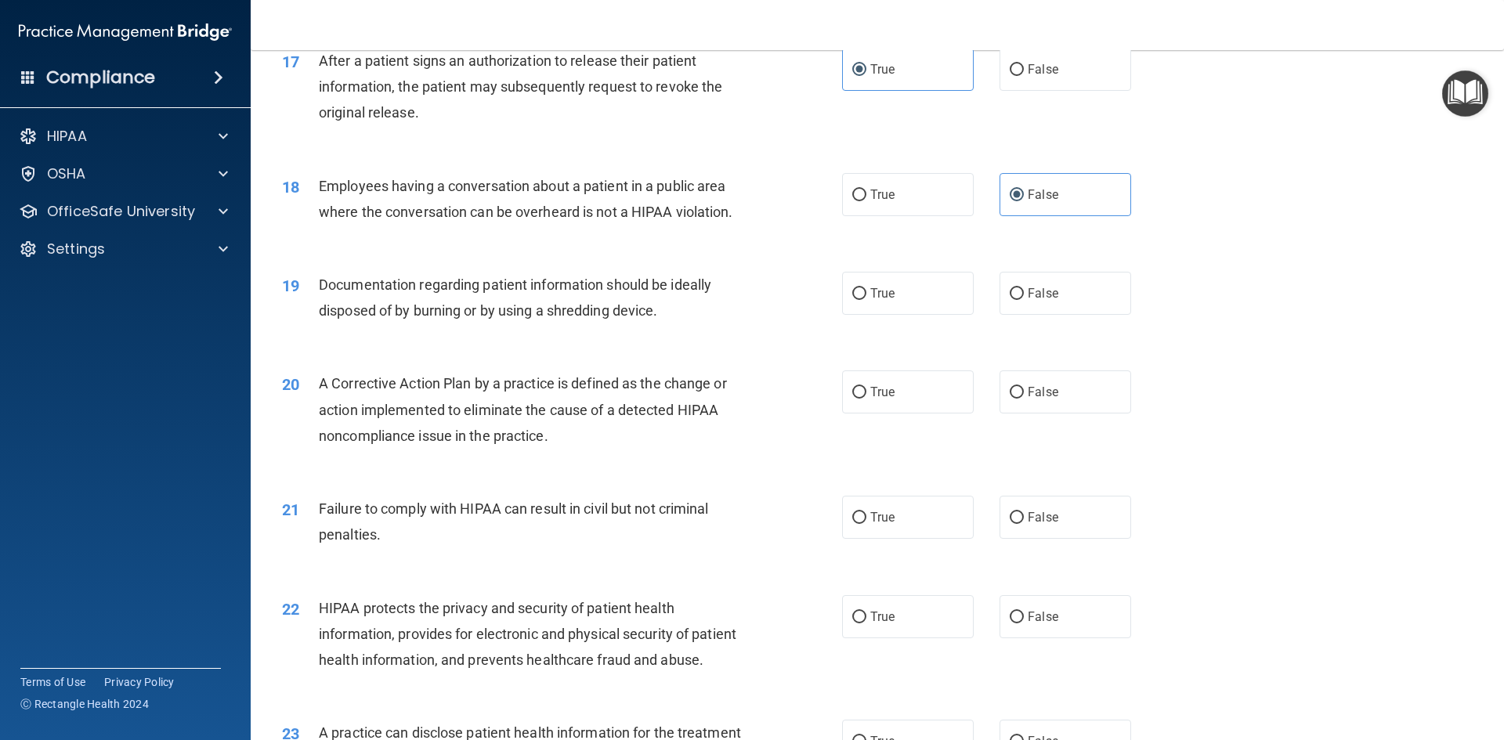
scroll to position [1880, 0]
click at [873, 313] on label "True" at bounding box center [908, 291] width 132 height 43
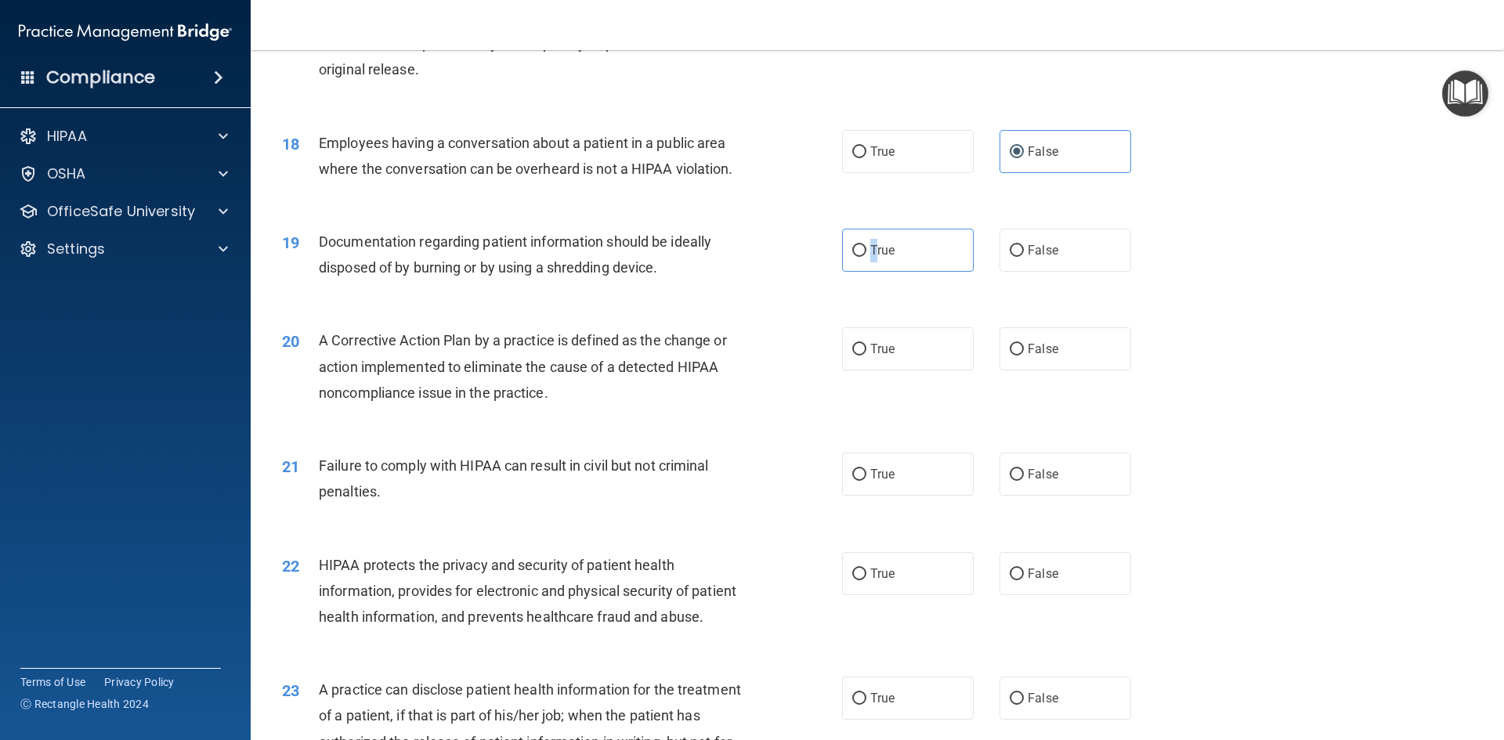
scroll to position [1958, 0]
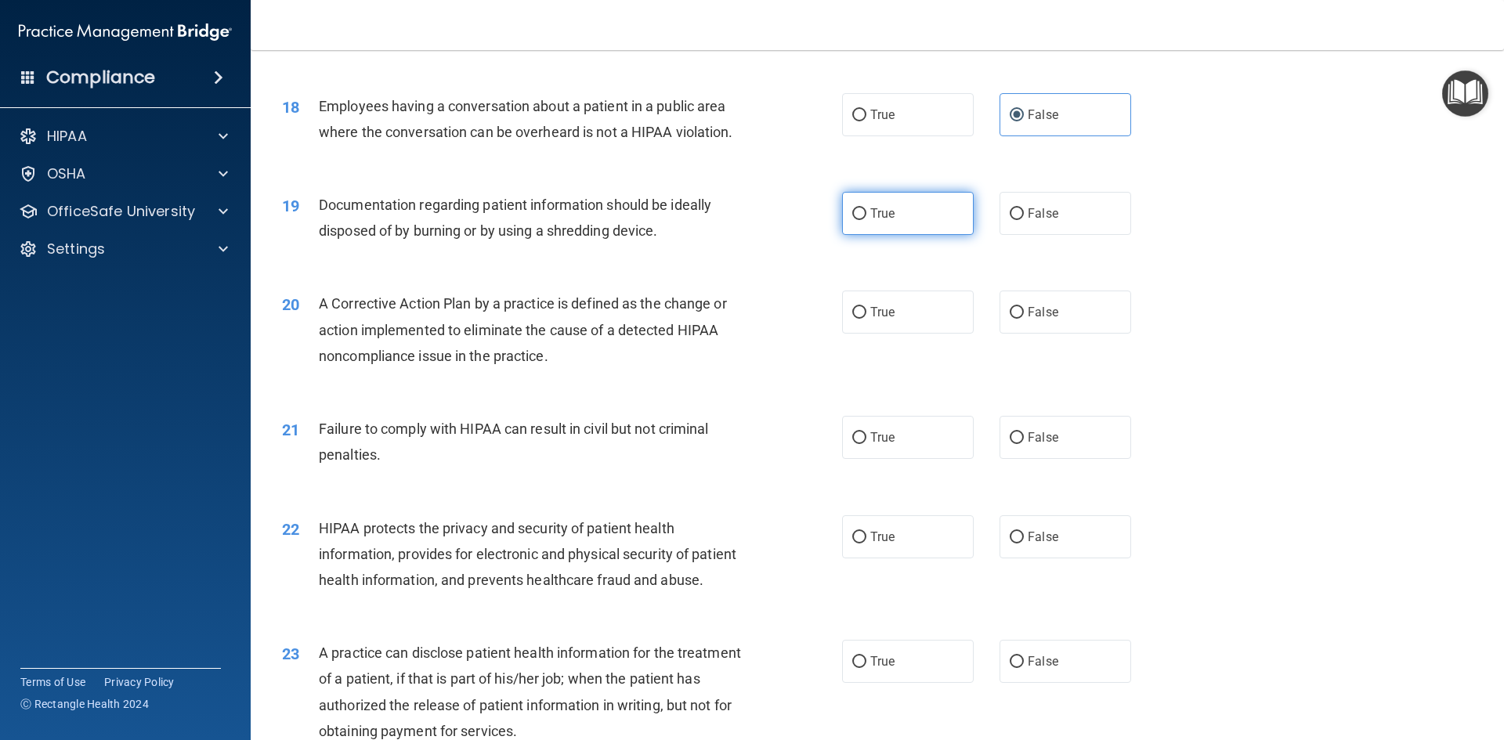
click at [926, 235] on label "True" at bounding box center [908, 213] width 132 height 43
click at [866, 220] on input "True" at bounding box center [859, 214] width 14 height 12
radio input "true"
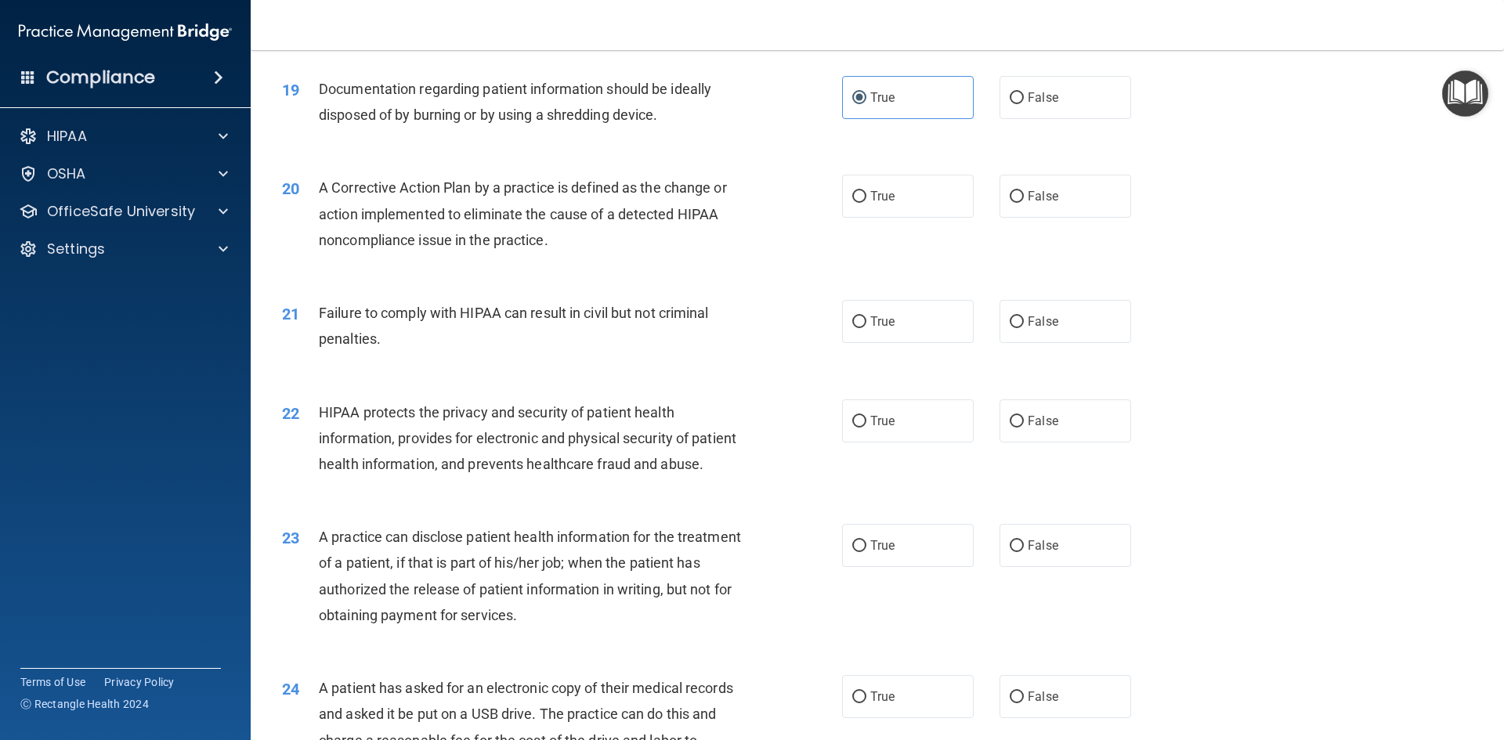
scroll to position [2115, 0]
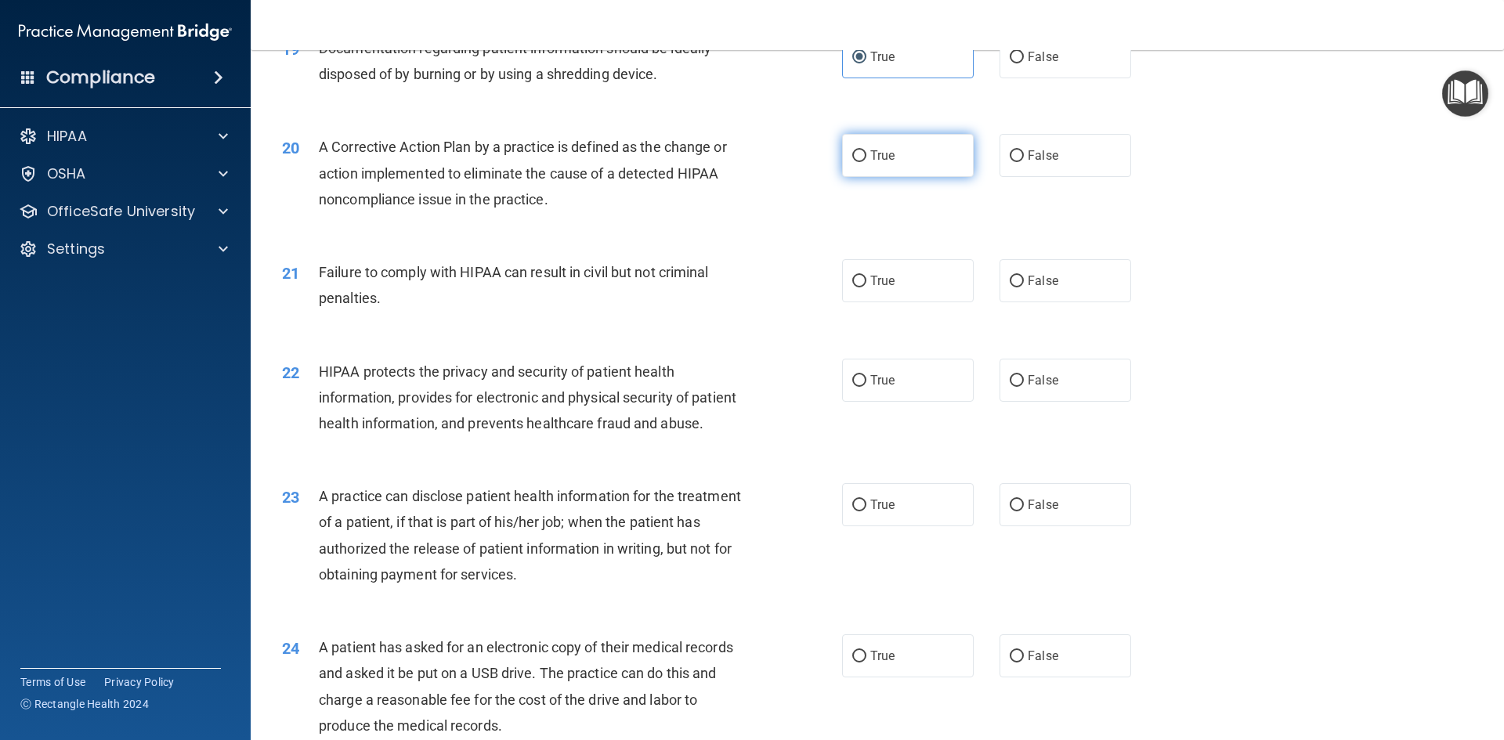
click at [946, 177] on label "True" at bounding box center [908, 155] width 132 height 43
click at [866, 162] on input "True" at bounding box center [859, 156] width 14 height 12
radio input "true"
click at [1082, 302] on label "False" at bounding box center [1065, 280] width 132 height 43
click at [1024, 287] on input "False" at bounding box center [1016, 282] width 14 height 12
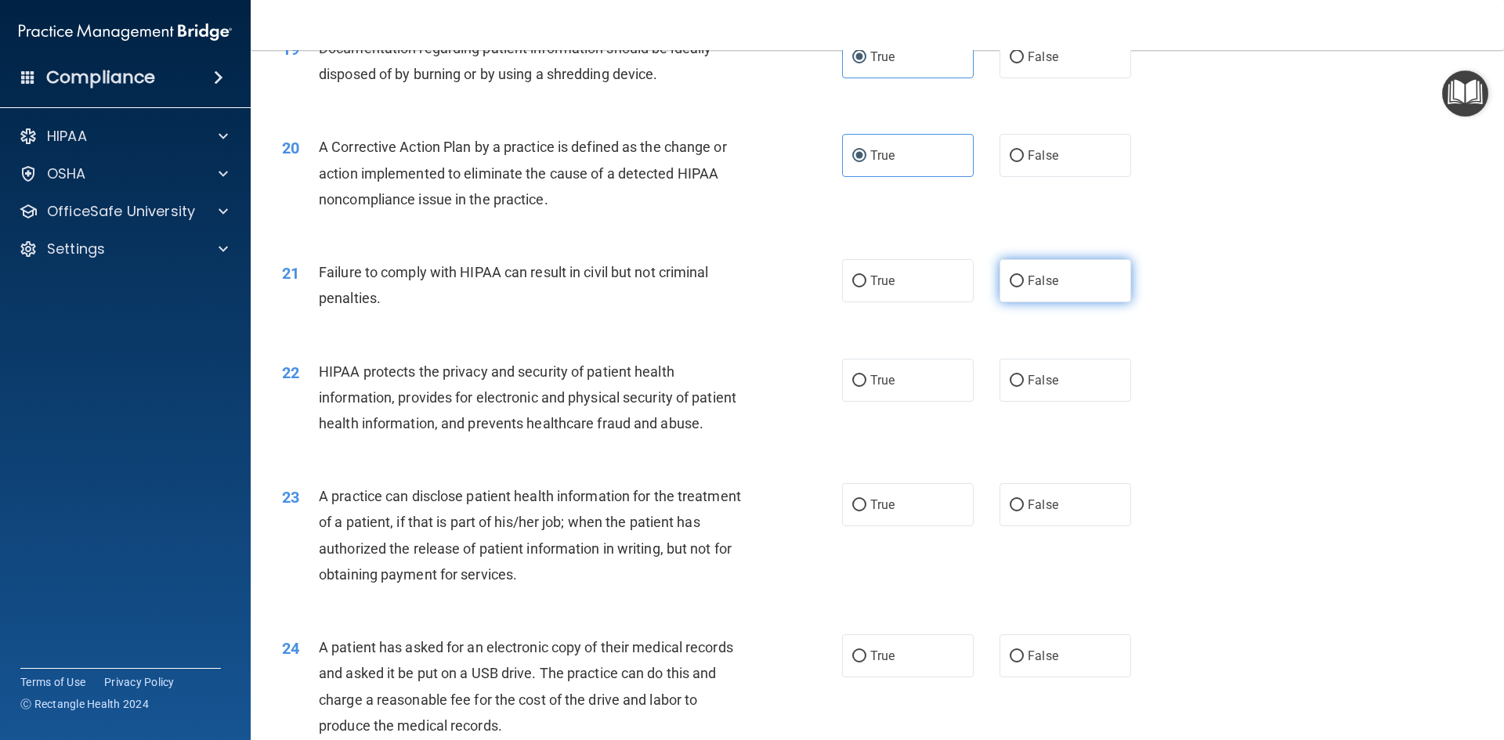
radio input "true"
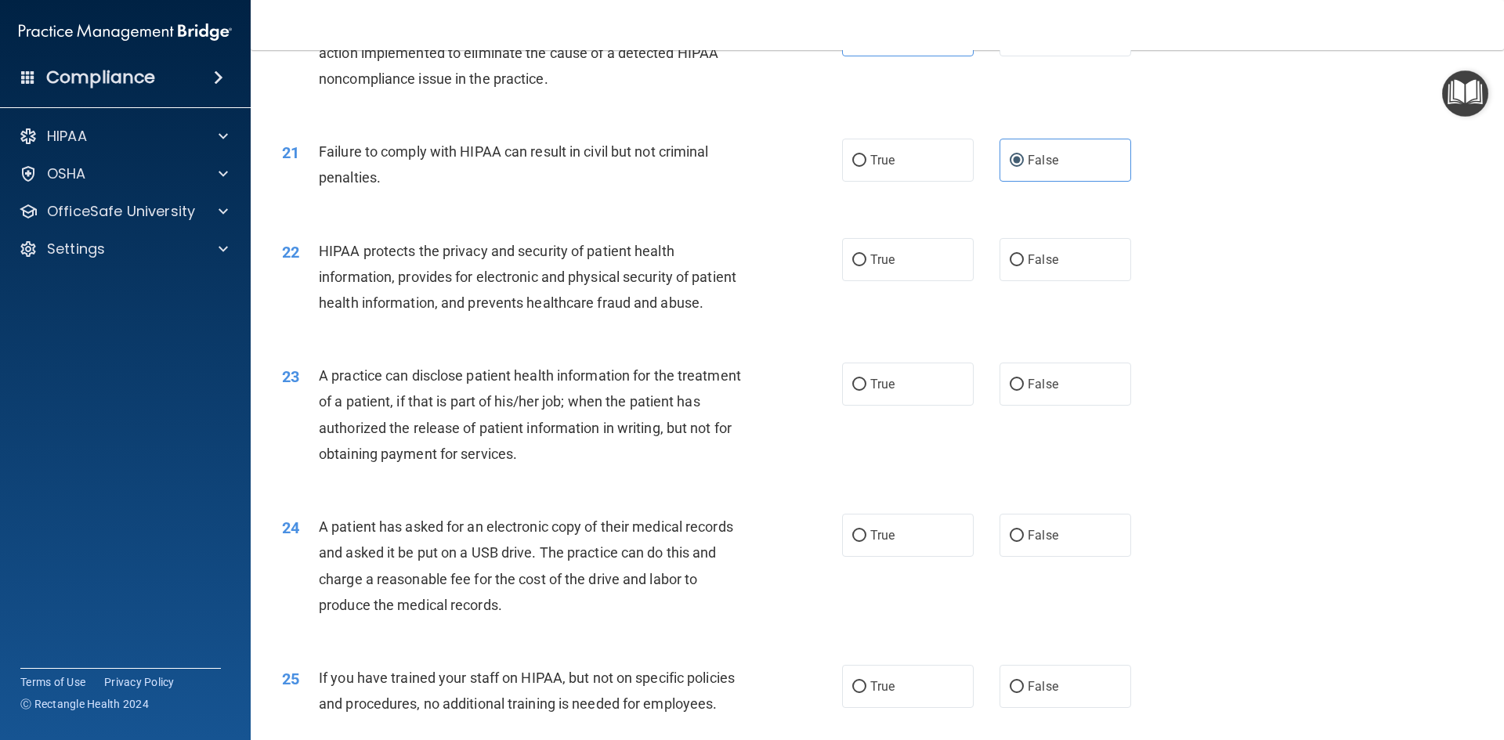
scroll to position [2271, 0]
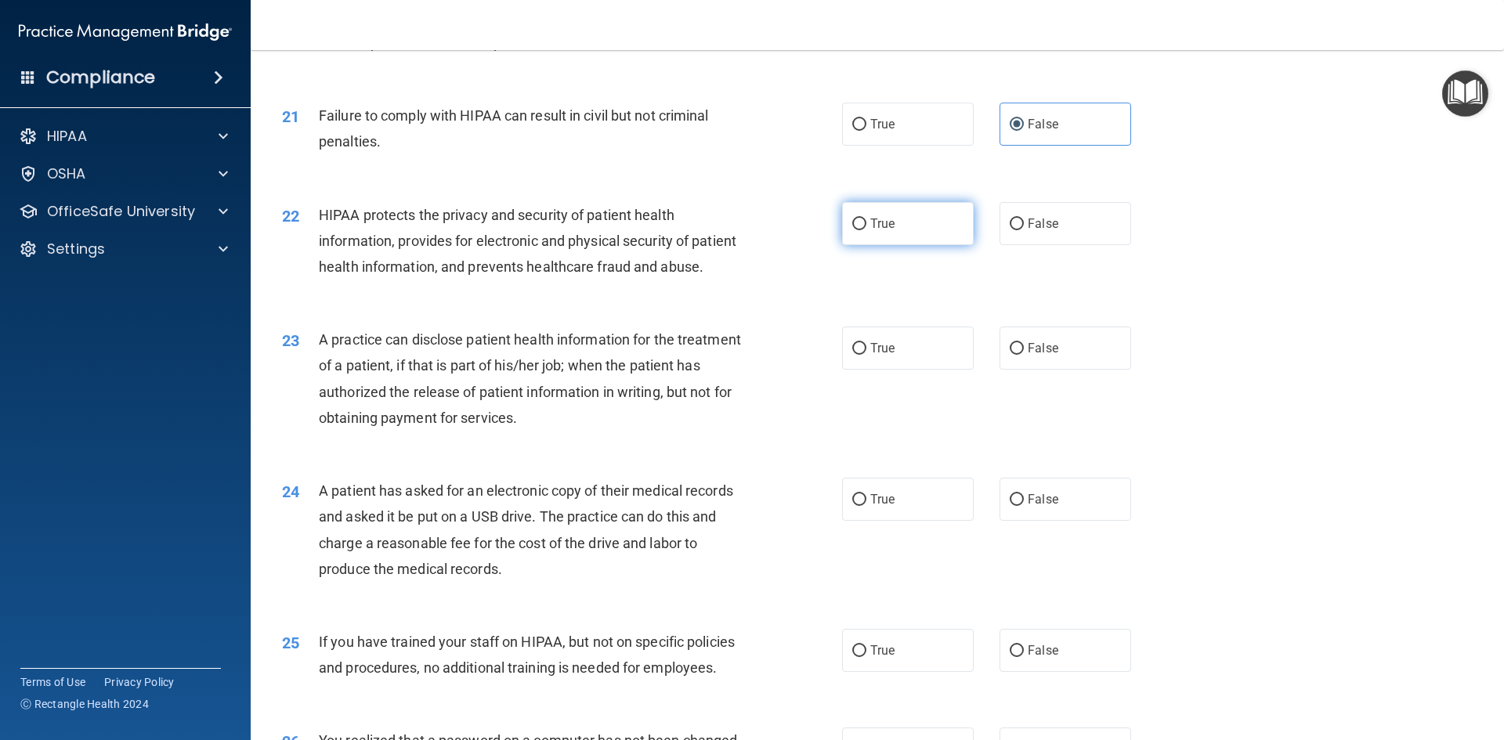
click at [847, 236] on label "True" at bounding box center [908, 223] width 132 height 43
click at [852, 230] on input "True" at bounding box center [859, 225] width 14 height 12
radio input "true"
click at [1088, 370] on label "False" at bounding box center [1065, 348] width 132 height 43
click at [1024, 355] on input "False" at bounding box center [1016, 349] width 14 height 12
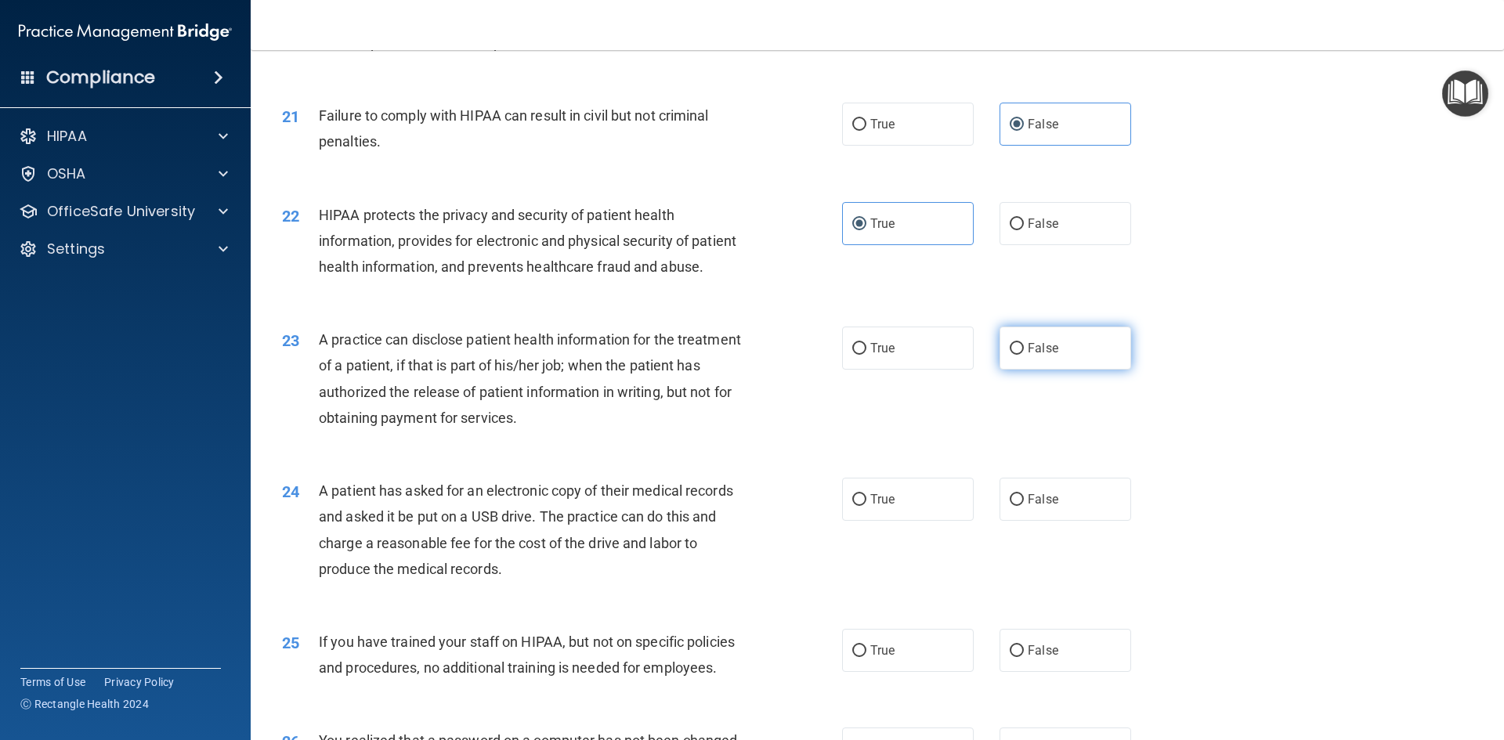
radio input "true"
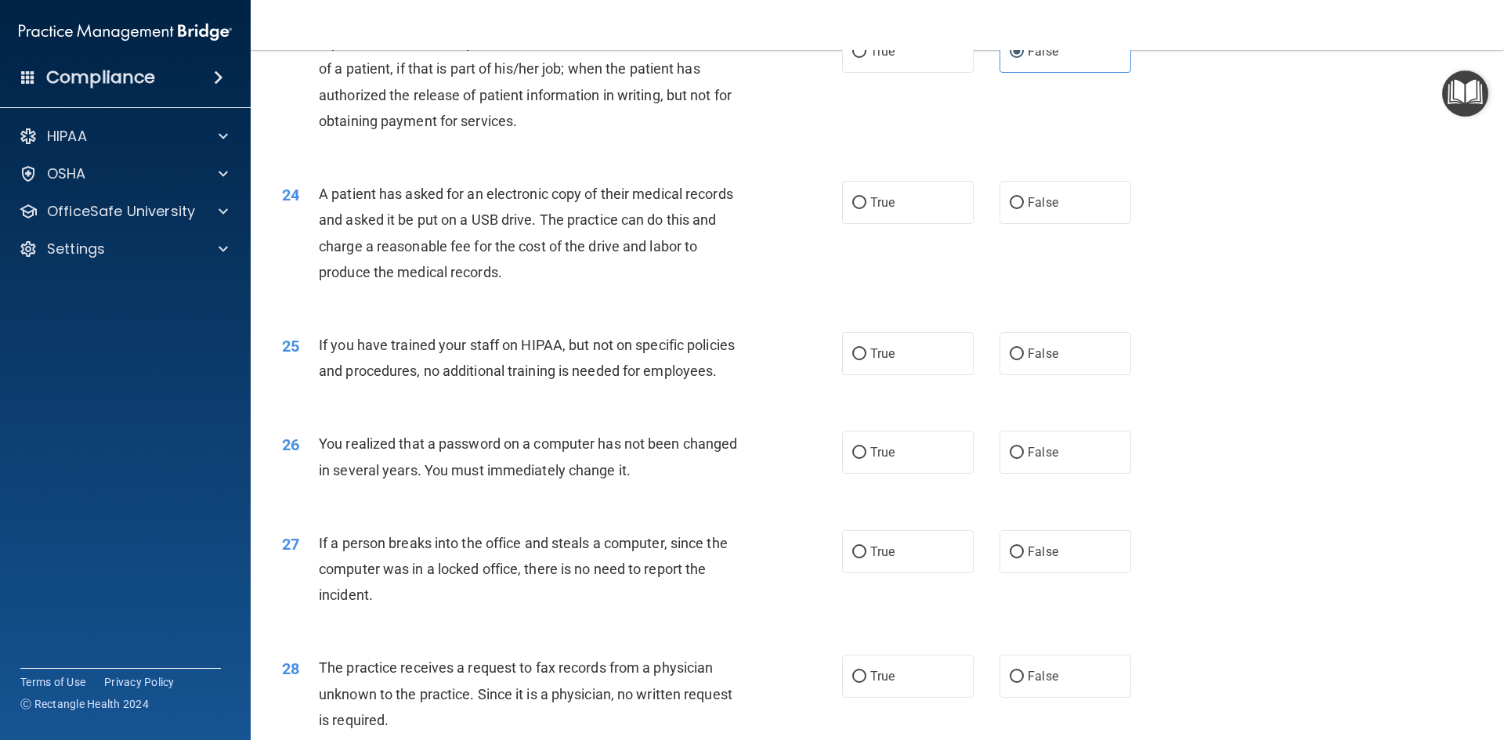
scroll to position [2584, 0]
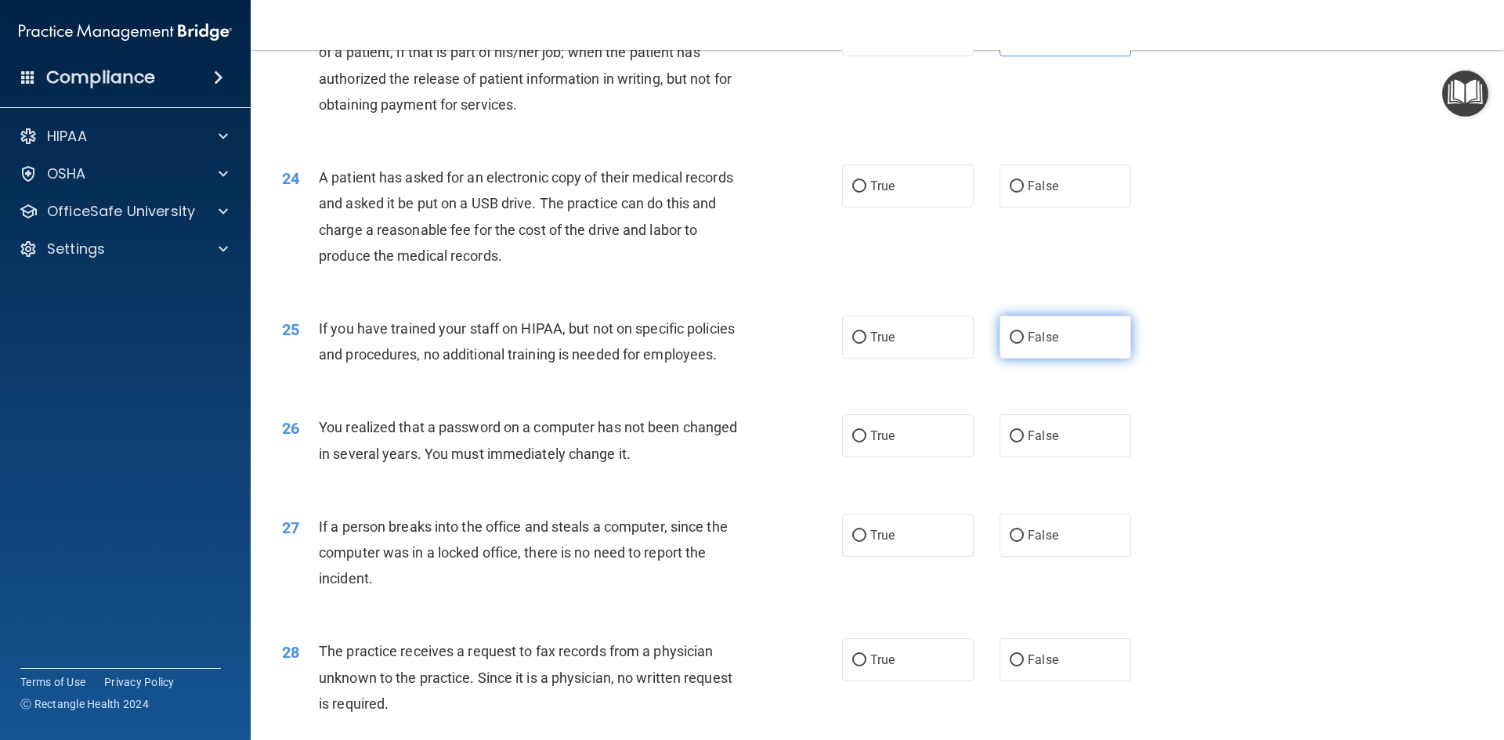
click at [1064, 359] on label "False" at bounding box center [1065, 337] width 132 height 43
click at [1024, 344] on input "False" at bounding box center [1016, 338] width 14 height 12
radio input "true"
click at [936, 457] on label "True" at bounding box center [908, 435] width 132 height 43
click at [866, 442] on input "True" at bounding box center [859, 437] width 14 height 12
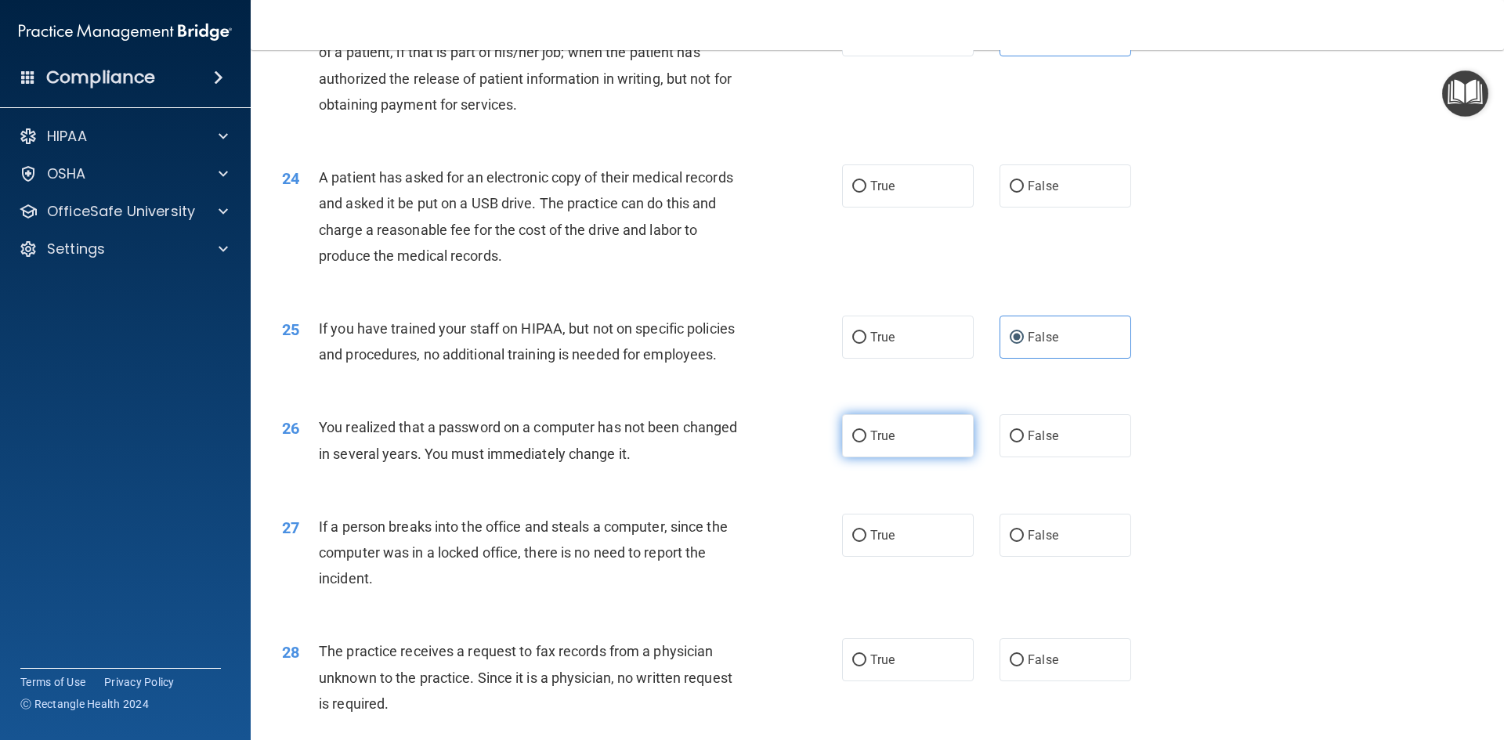
radio input "true"
click at [867, 260] on div "24 A patient has asked for an electronic copy of their medical records and aske…" at bounding box center [877, 220] width 1214 height 151
click at [869, 208] on label "True" at bounding box center [908, 185] width 132 height 43
click at [866, 193] on input "True" at bounding box center [859, 187] width 14 height 12
radio input "true"
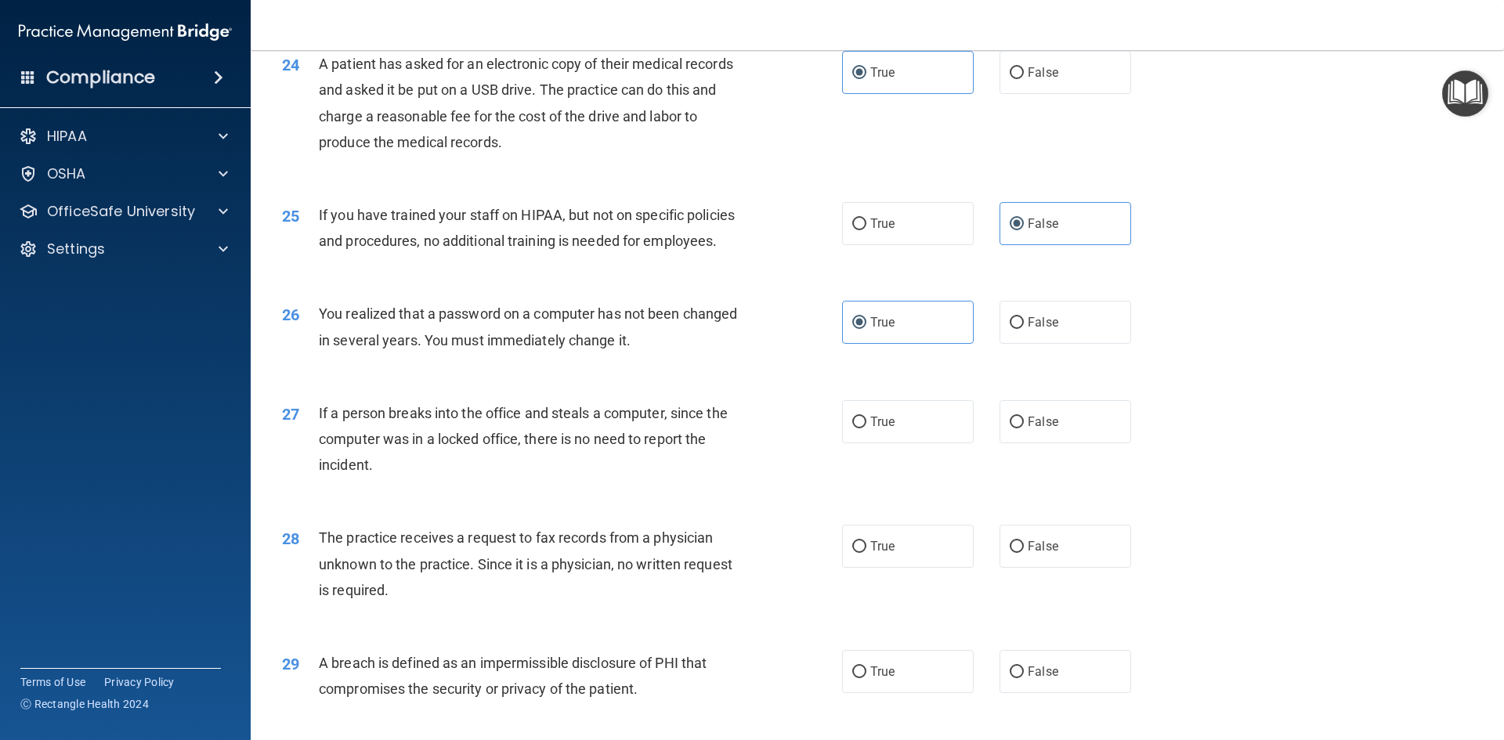
scroll to position [2741, 0]
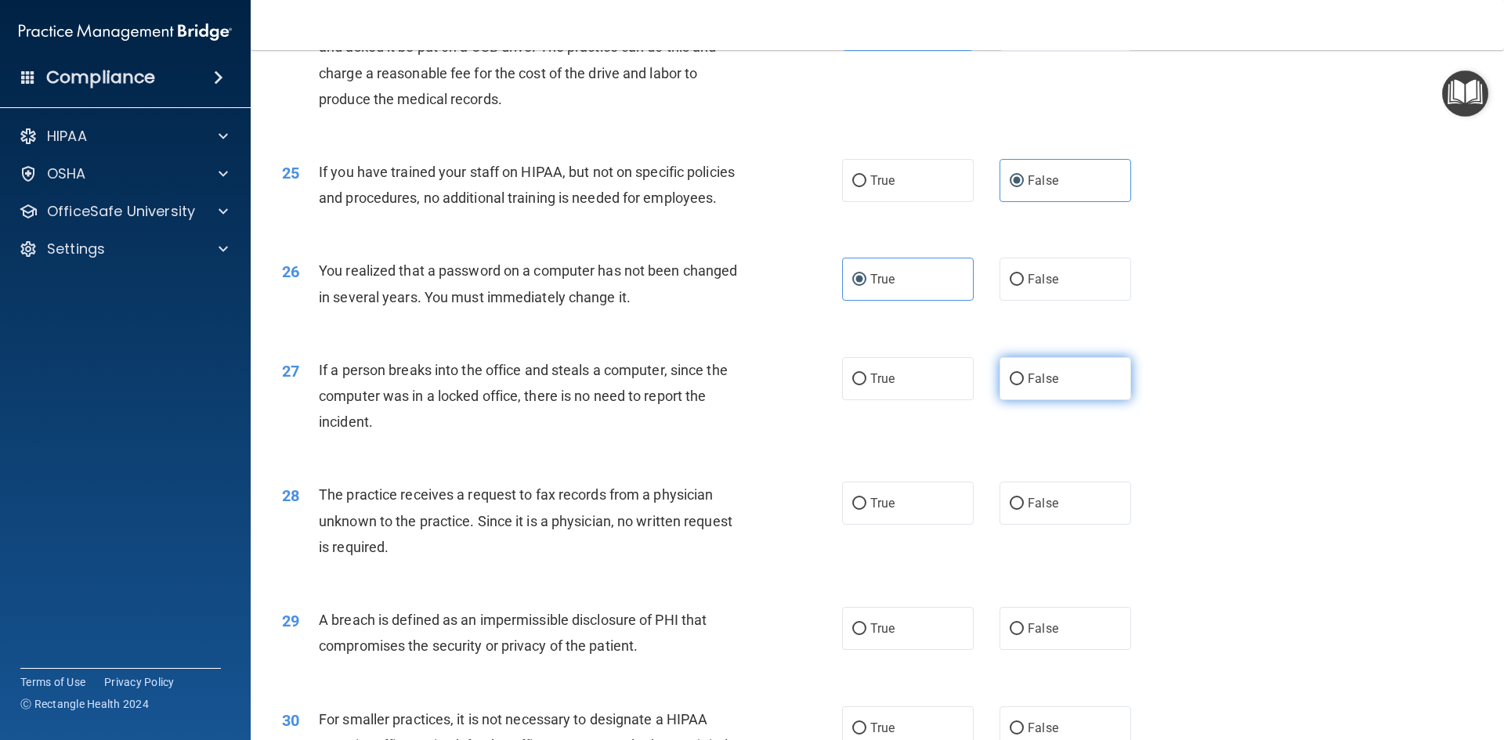
click at [1037, 400] on label "False" at bounding box center [1065, 378] width 132 height 43
click at [1024, 385] on input "False" at bounding box center [1016, 380] width 14 height 12
radio input "true"
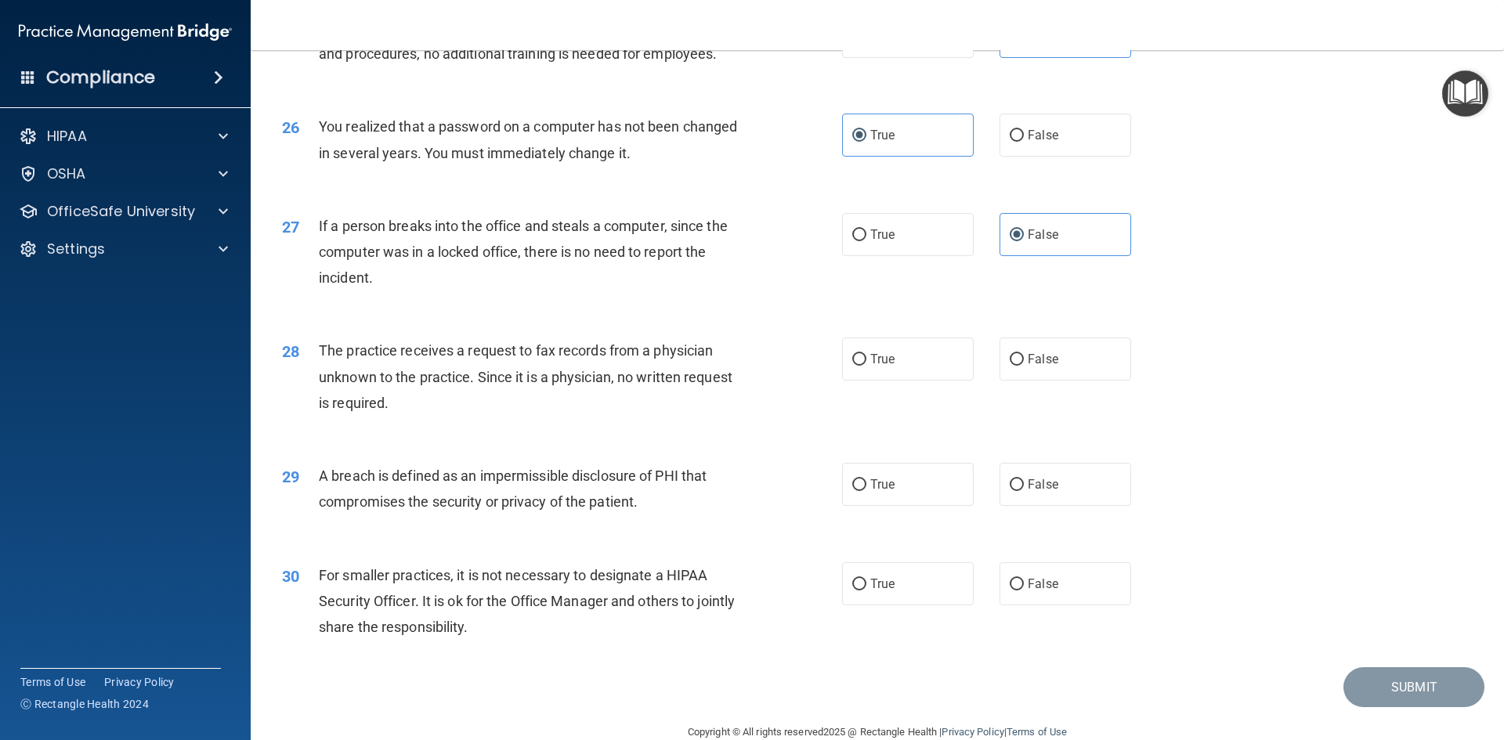
scroll to position [2898, 0]
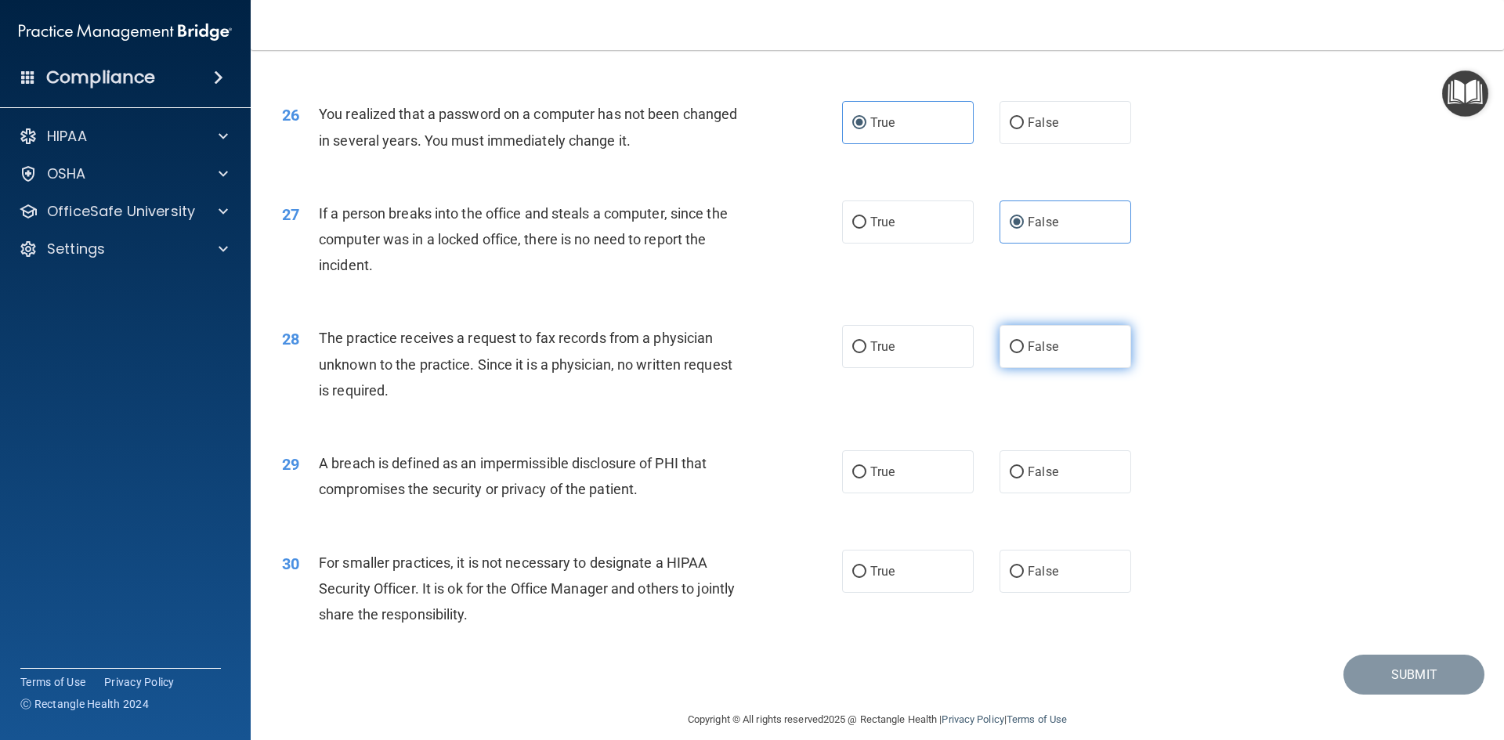
click at [1049, 354] on span "False" at bounding box center [1042, 346] width 31 height 15
click at [1024, 353] on input "False" at bounding box center [1016, 347] width 14 height 12
radio input "true"
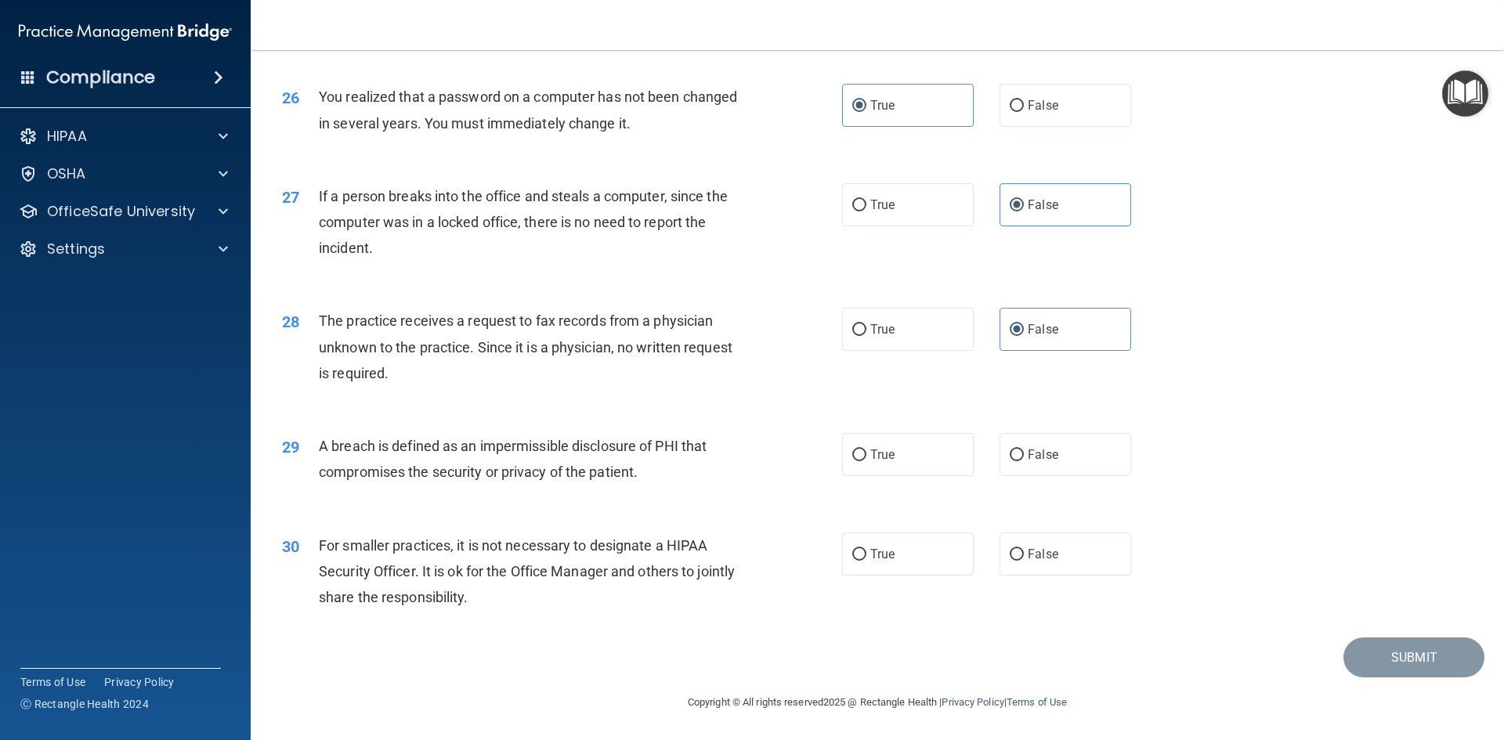
scroll to position [2967, 0]
click at [881, 467] on label "True" at bounding box center [908, 454] width 132 height 43
click at [866, 461] on input "True" at bounding box center [859, 456] width 14 height 12
radio input "true"
click at [1031, 560] on span "False" at bounding box center [1042, 554] width 31 height 15
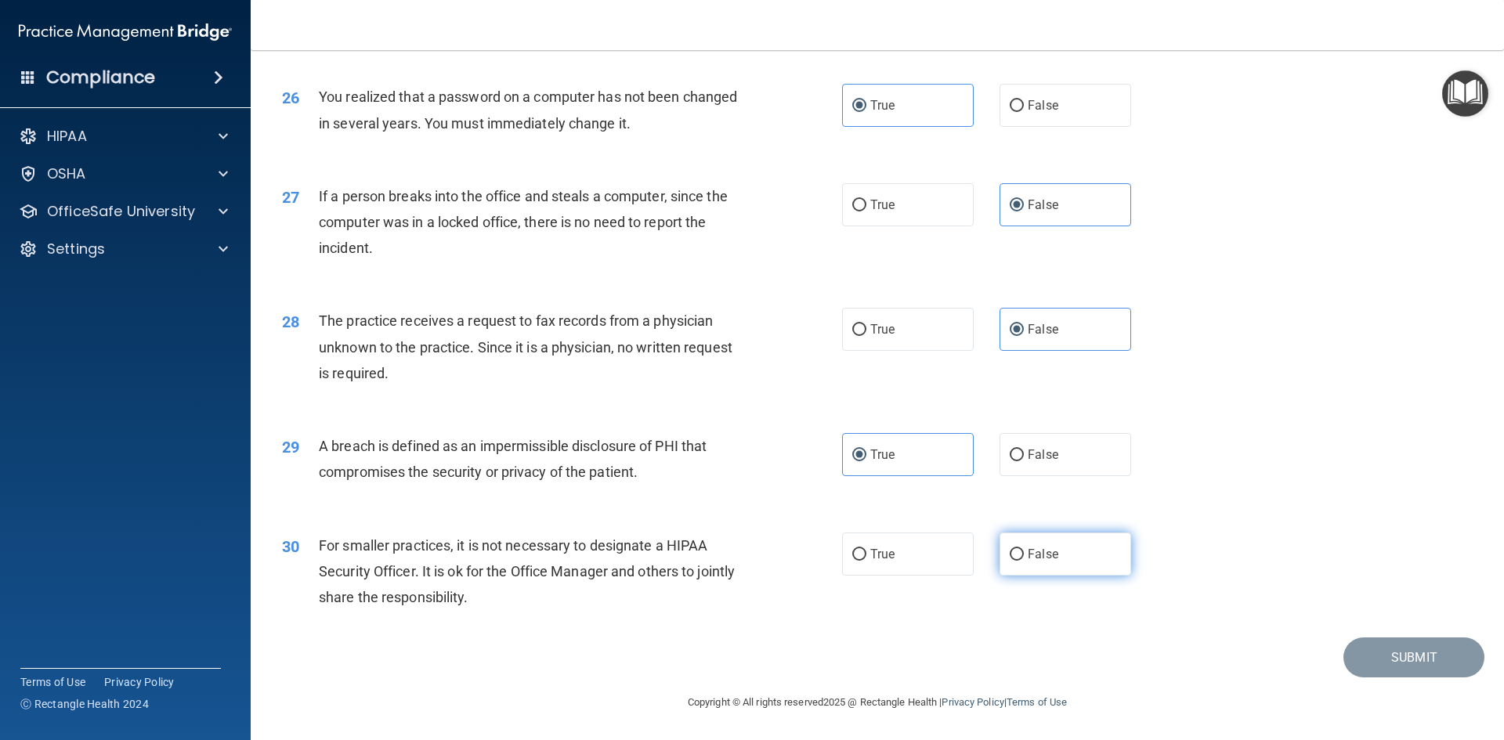
click at [1024, 560] on input "False" at bounding box center [1016, 555] width 14 height 12
radio input "true"
click at [1425, 664] on button "Submit" at bounding box center [1413, 657] width 141 height 40
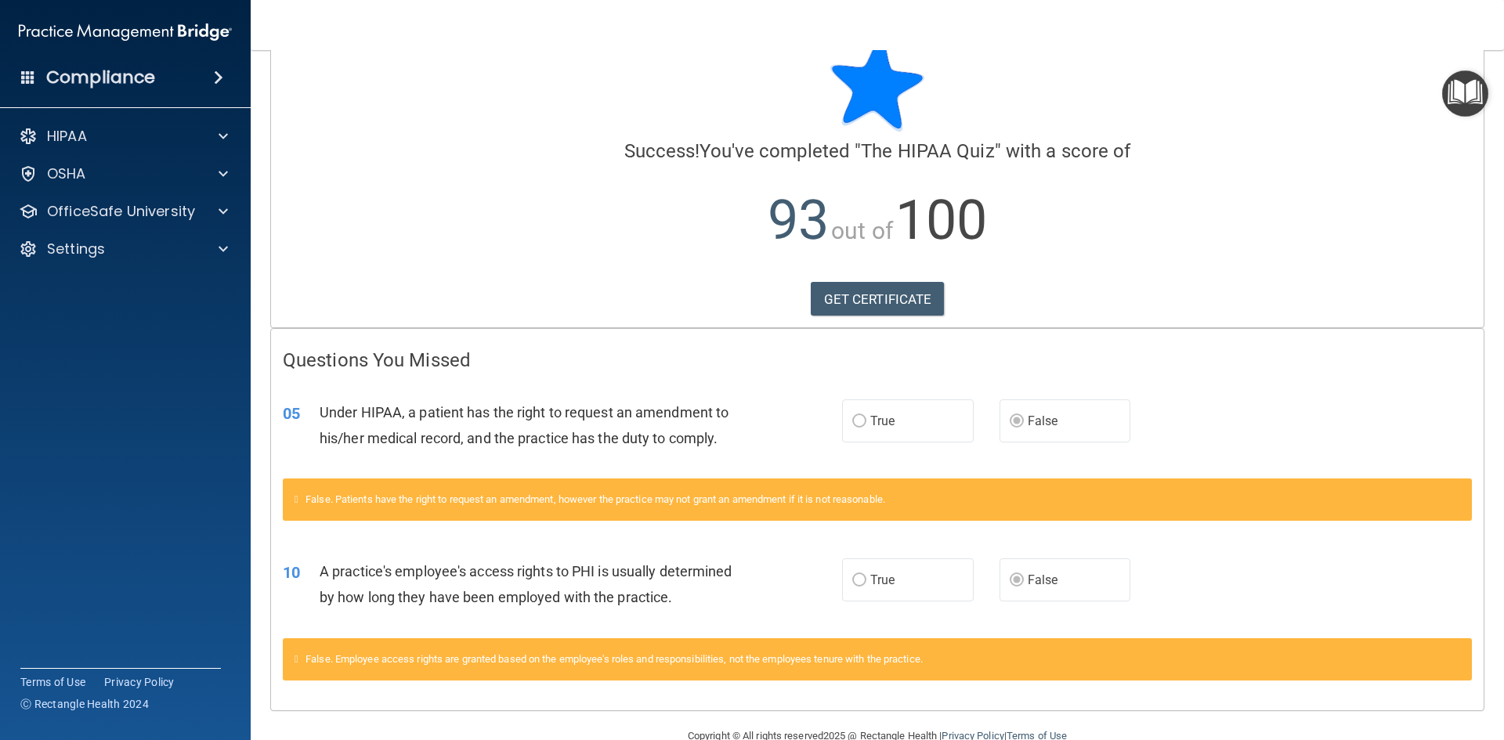
scroll to position [74, 0]
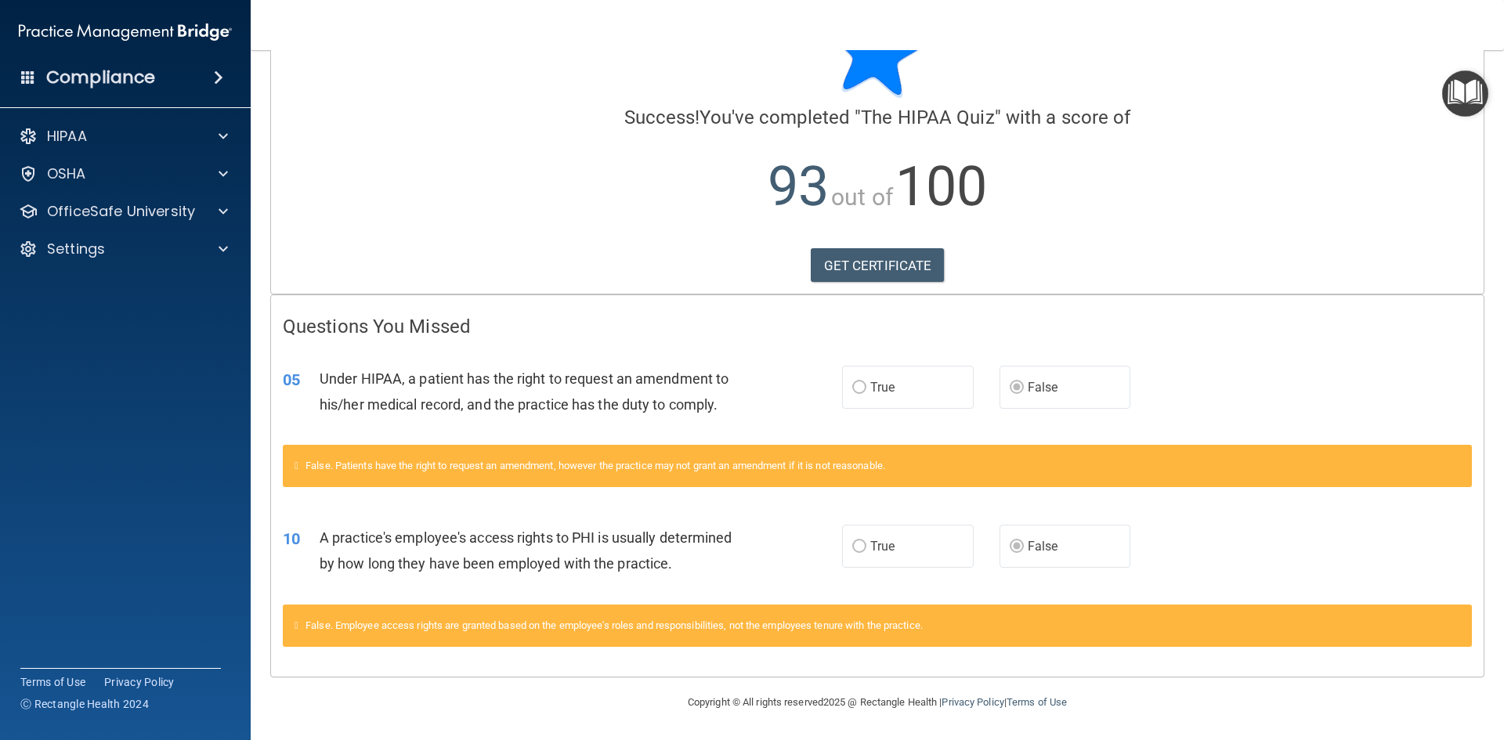
click at [887, 555] on label "True" at bounding box center [908, 546] width 132 height 43
click at [870, 266] on link "GET CERTIFICATE" at bounding box center [878, 265] width 134 height 34
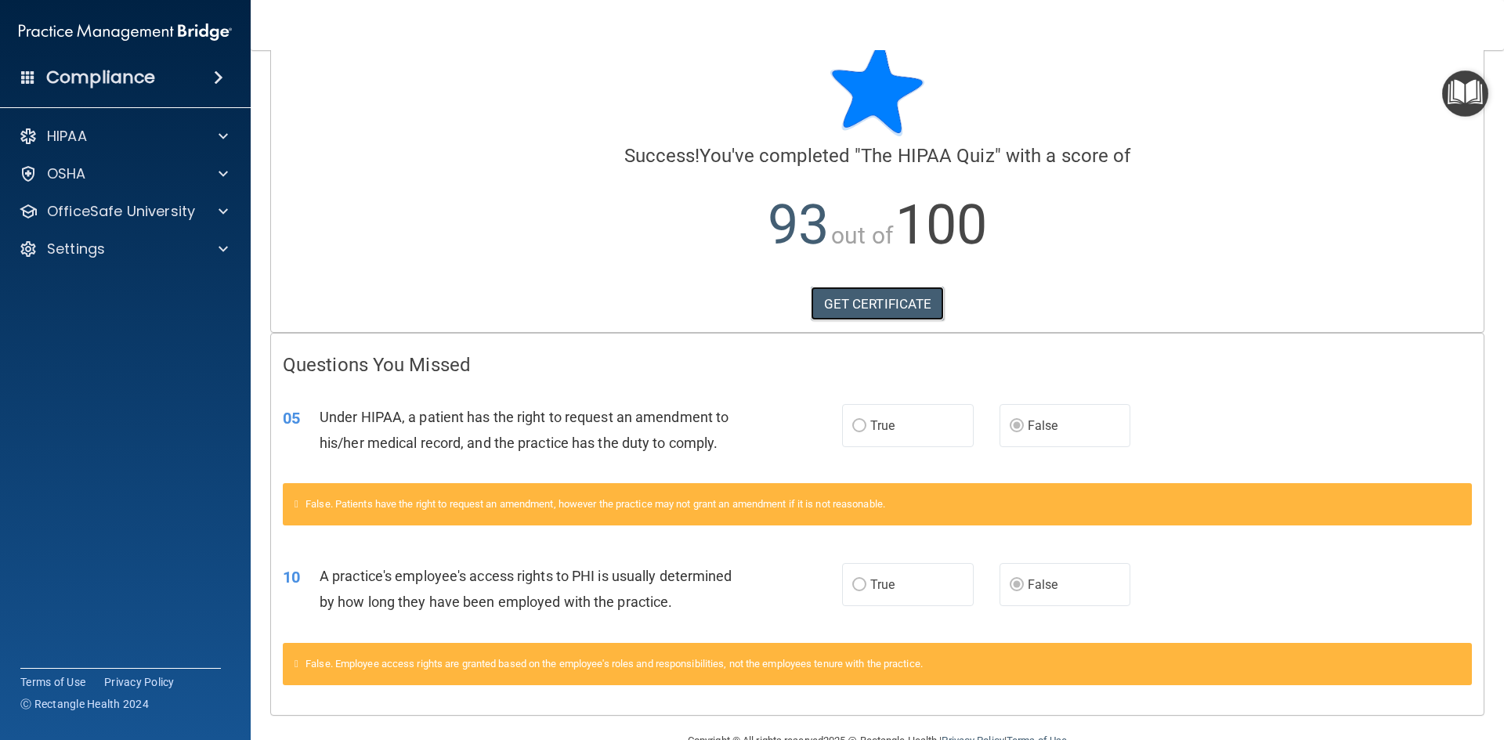
scroll to position [0, 0]
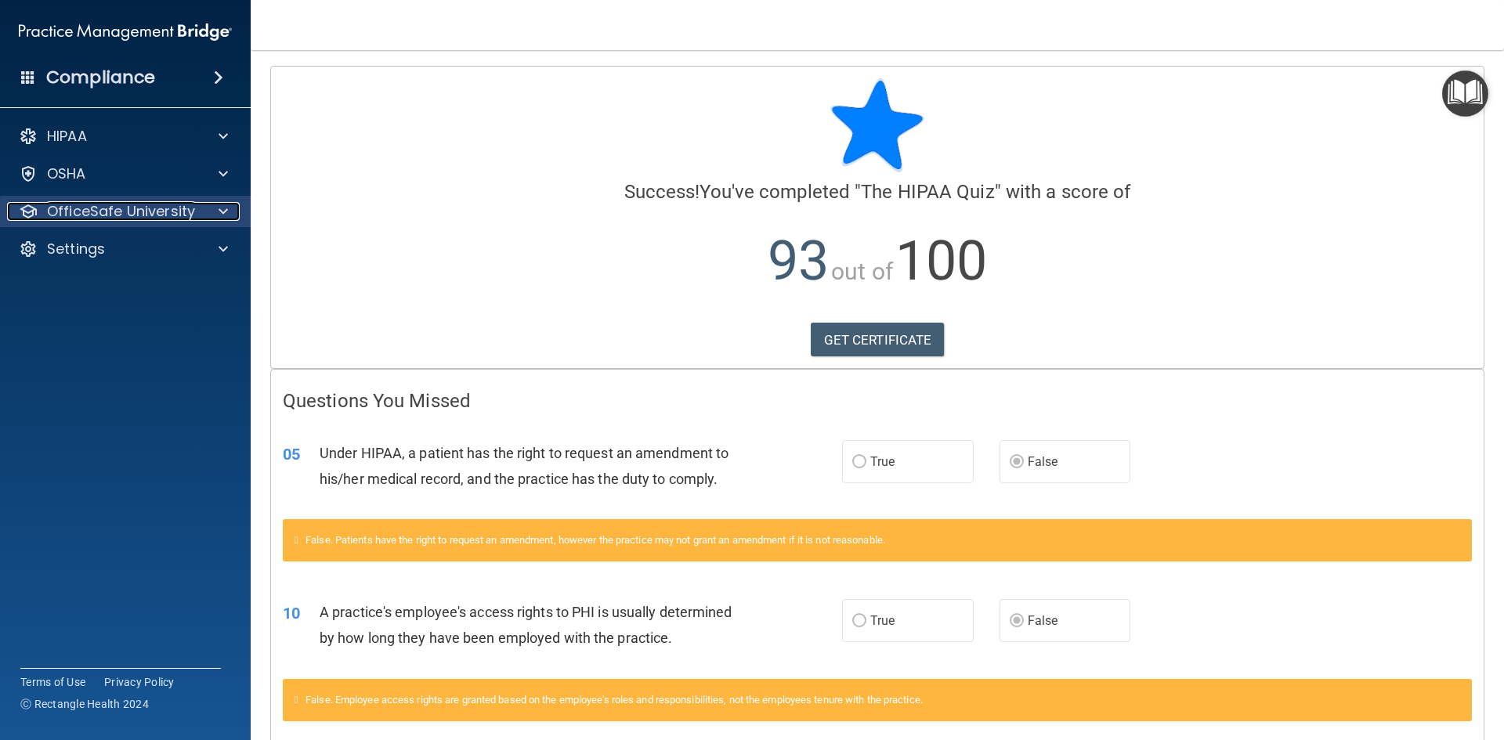
click at [79, 204] on p "OfficeSafe University" at bounding box center [121, 211] width 148 height 19
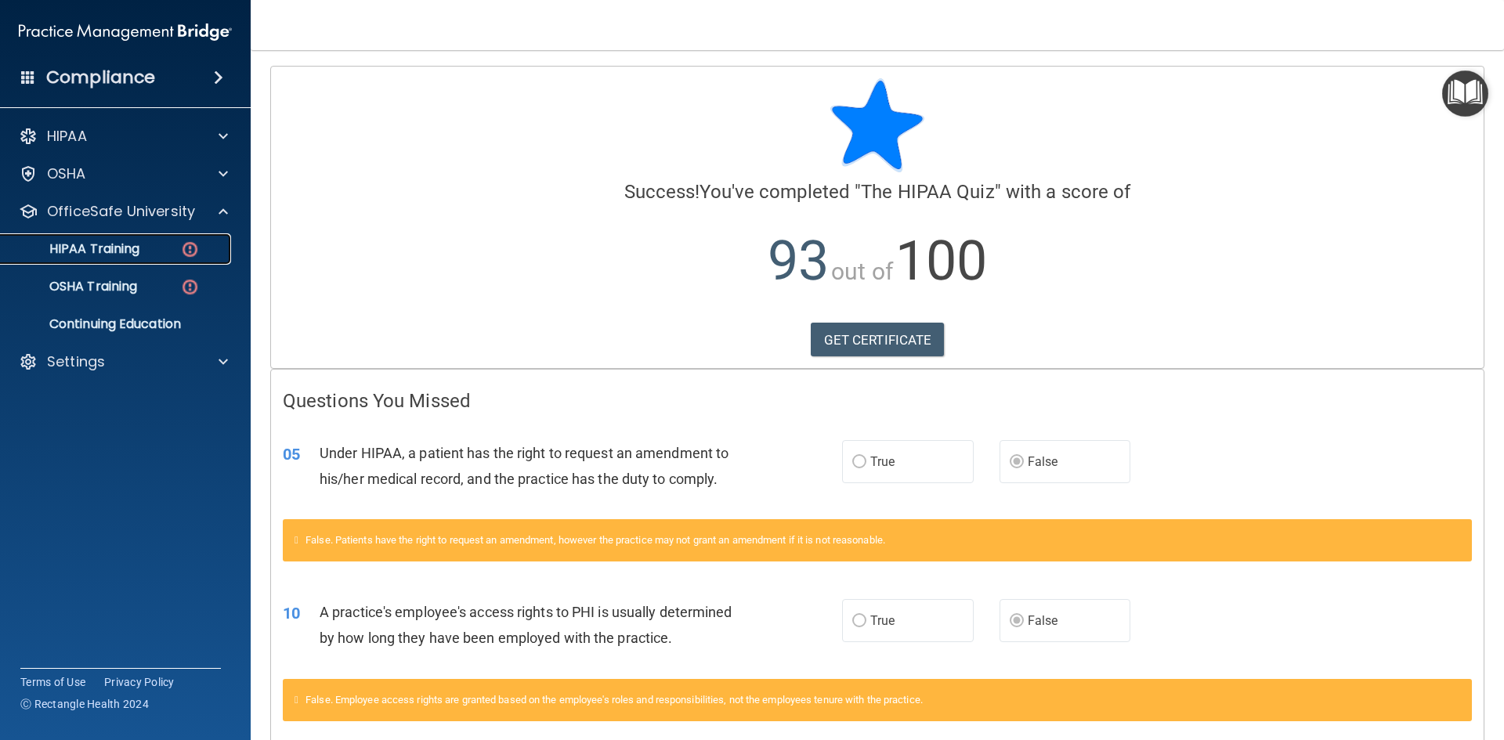
click at [93, 245] on p "HIPAA Training" at bounding box center [74, 249] width 129 height 16
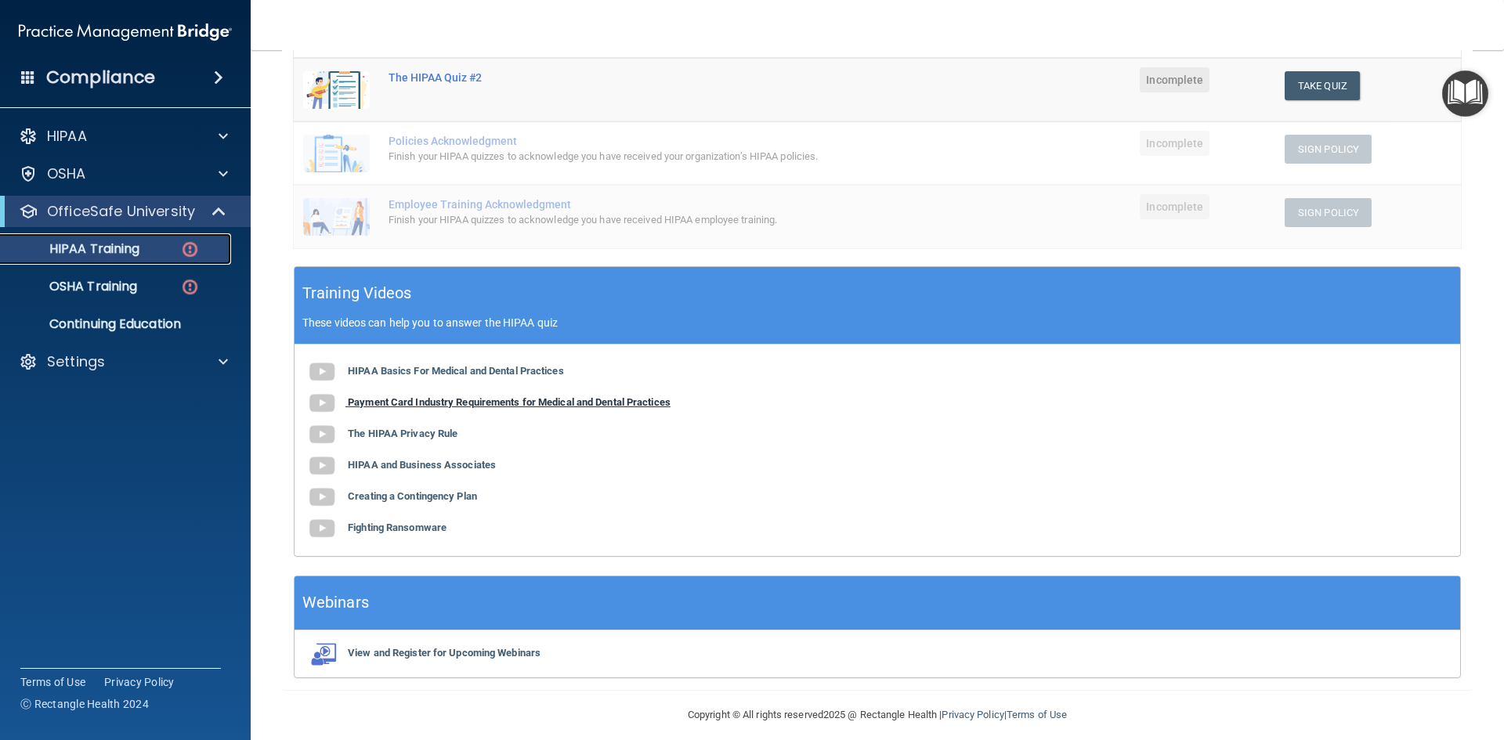
scroll to position [374, 0]
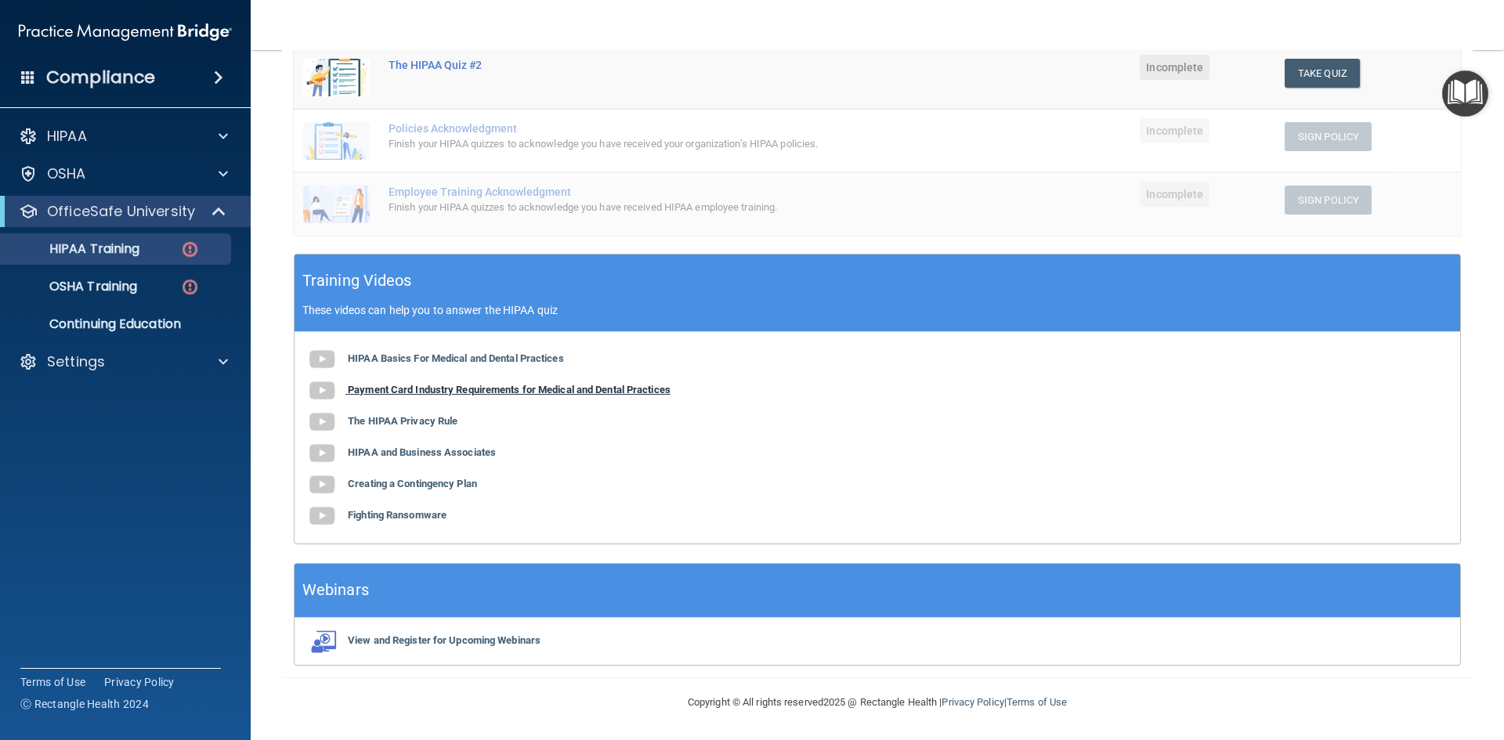
click at [577, 390] on b "Payment Card Industry Requirements for Medical and Dental Practices" at bounding box center [509, 390] width 323 height 12
click at [421, 419] on b "The HIPAA Privacy Rule" at bounding box center [403, 421] width 110 height 12
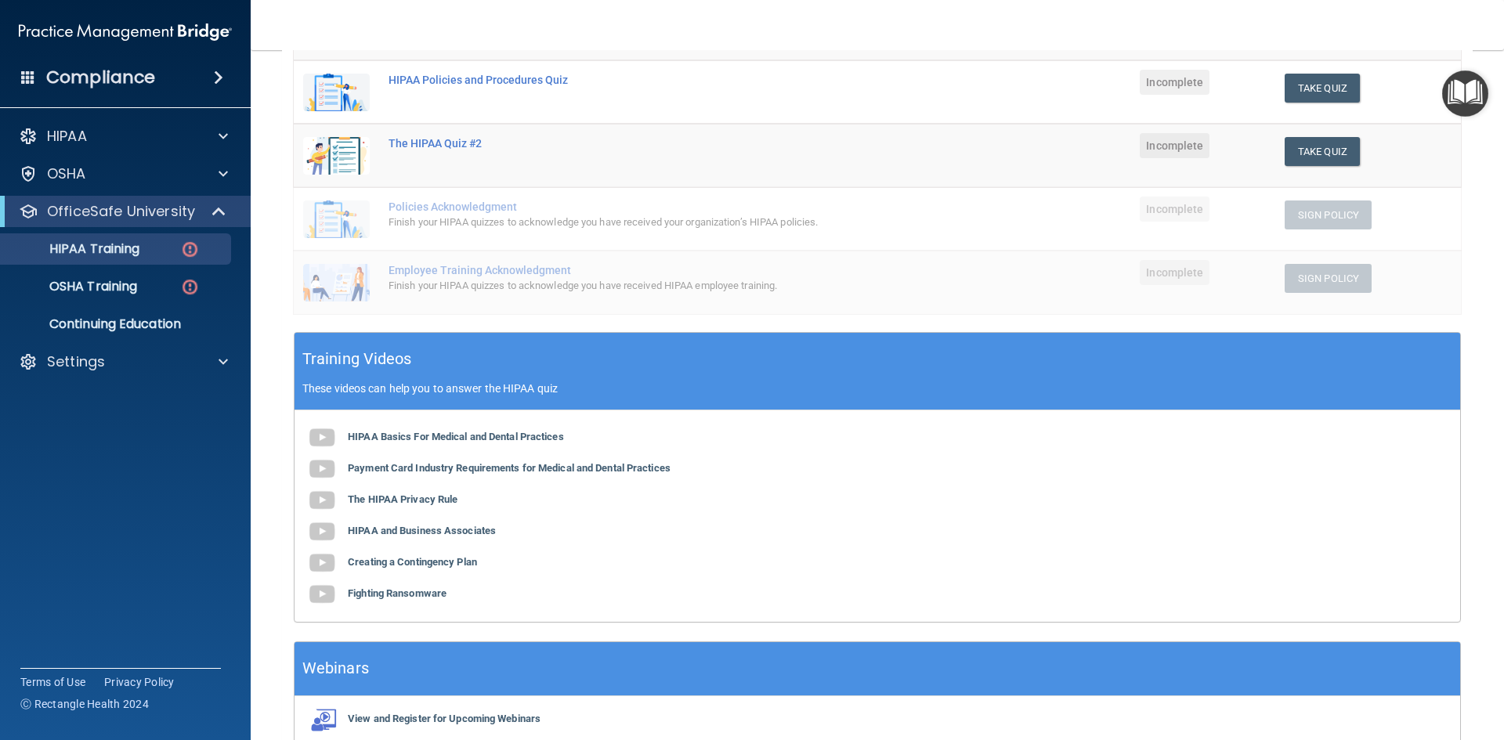
scroll to position [217, 0]
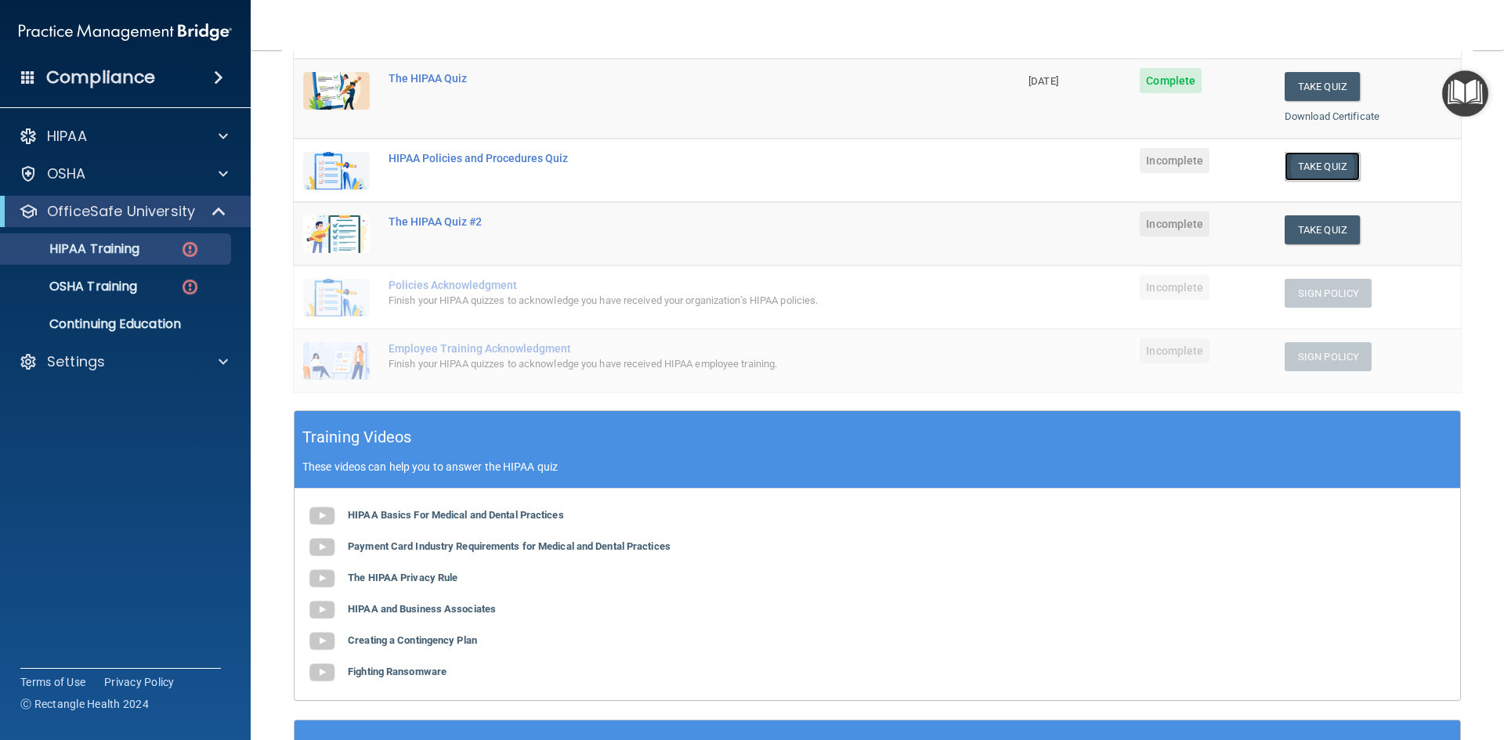
click at [1309, 167] on button "Take Quiz" at bounding box center [1321, 166] width 75 height 29
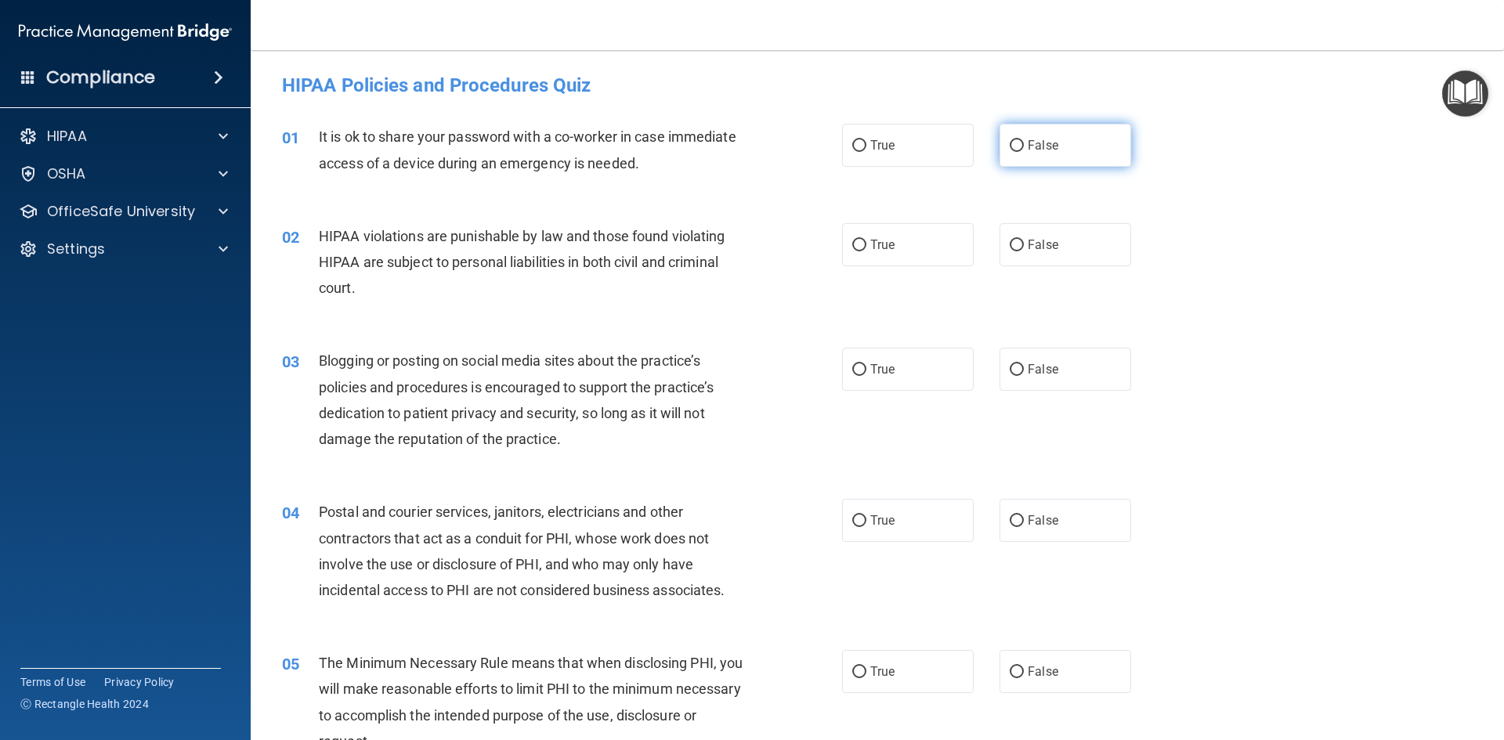
click at [1069, 152] on label "False" at bounding box center [1065, 145] width 132 height 43
click at [1024, 152] on input "False" at bounding box center [1016, 146] width 14 height 12
radio input "true"
click at [879, 247] on span "True" at bounding box center [882, 244] width 24 height 15
click at [866, 247] on input "True" at bounding box center [859, 246] width 14 height 12
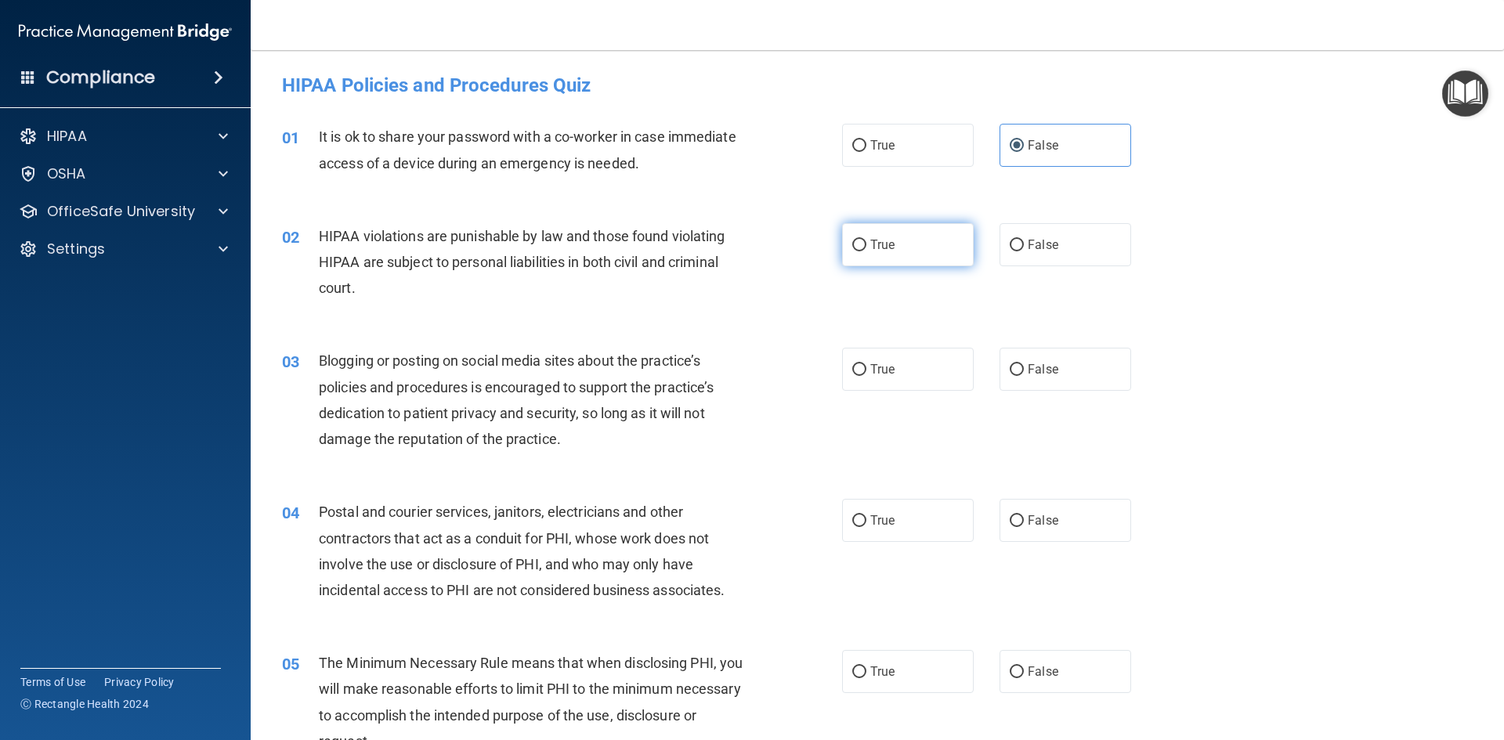
radio input "true"
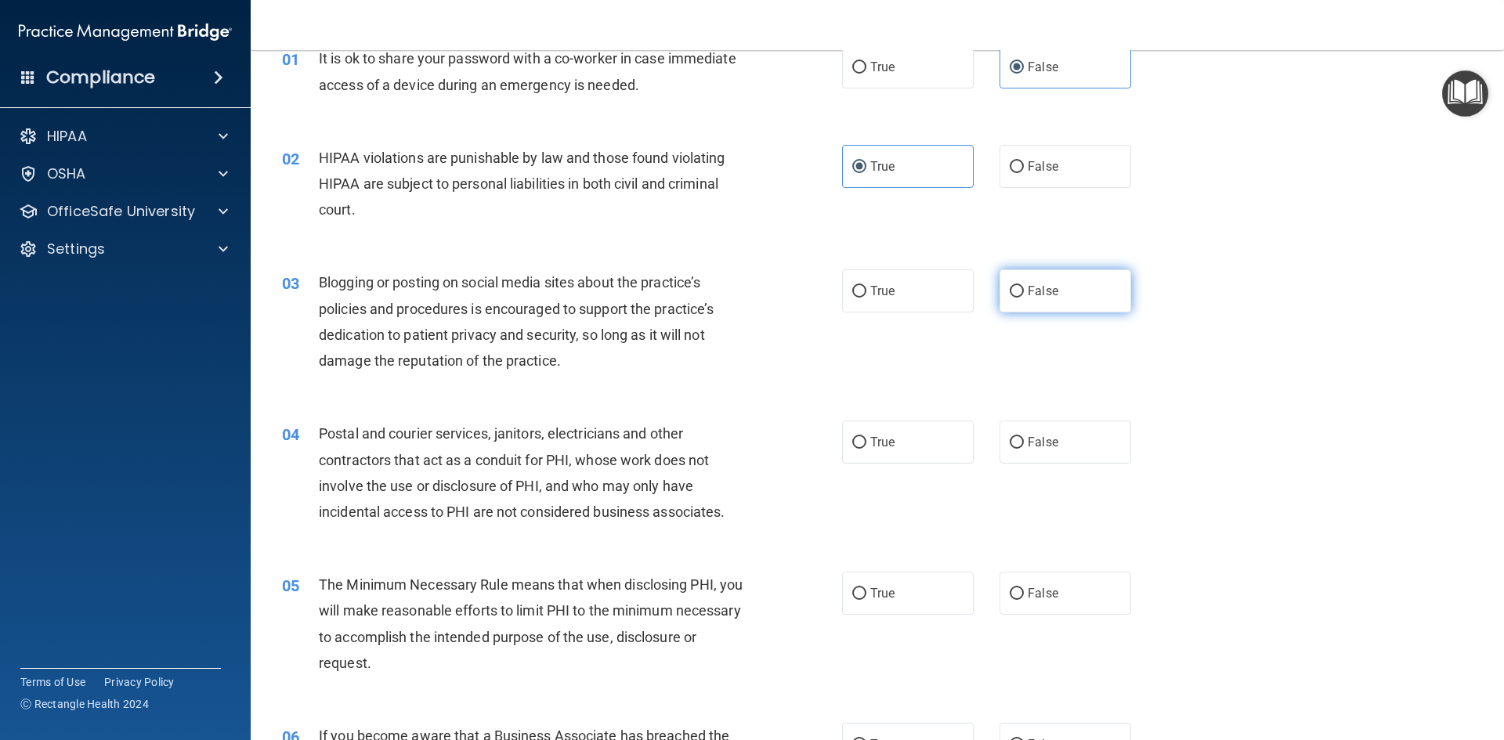
click at [1110, 292] on label "False" at bounding box center [1065, 290] width 132 height 43
click at [1024, 292] on input "False" at bounding box center [1016, 292] width 14 height 12
radio input "true"
click at [923, 452] on label "True" at bounding box center [908, 442] width 132 height 43
click at [866, 449] on input "True" at bounding box center [859, 443] width 14 height 12
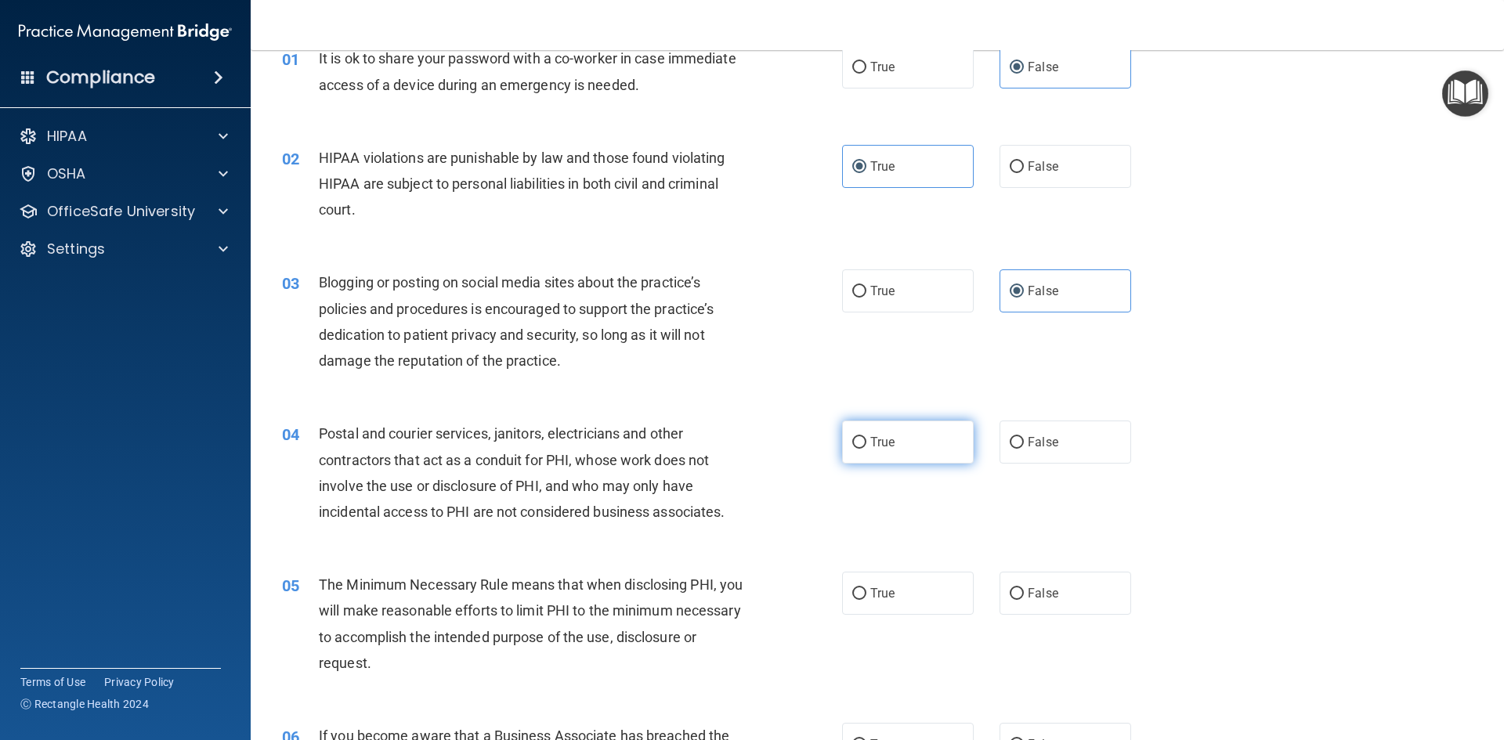
radio input "true"
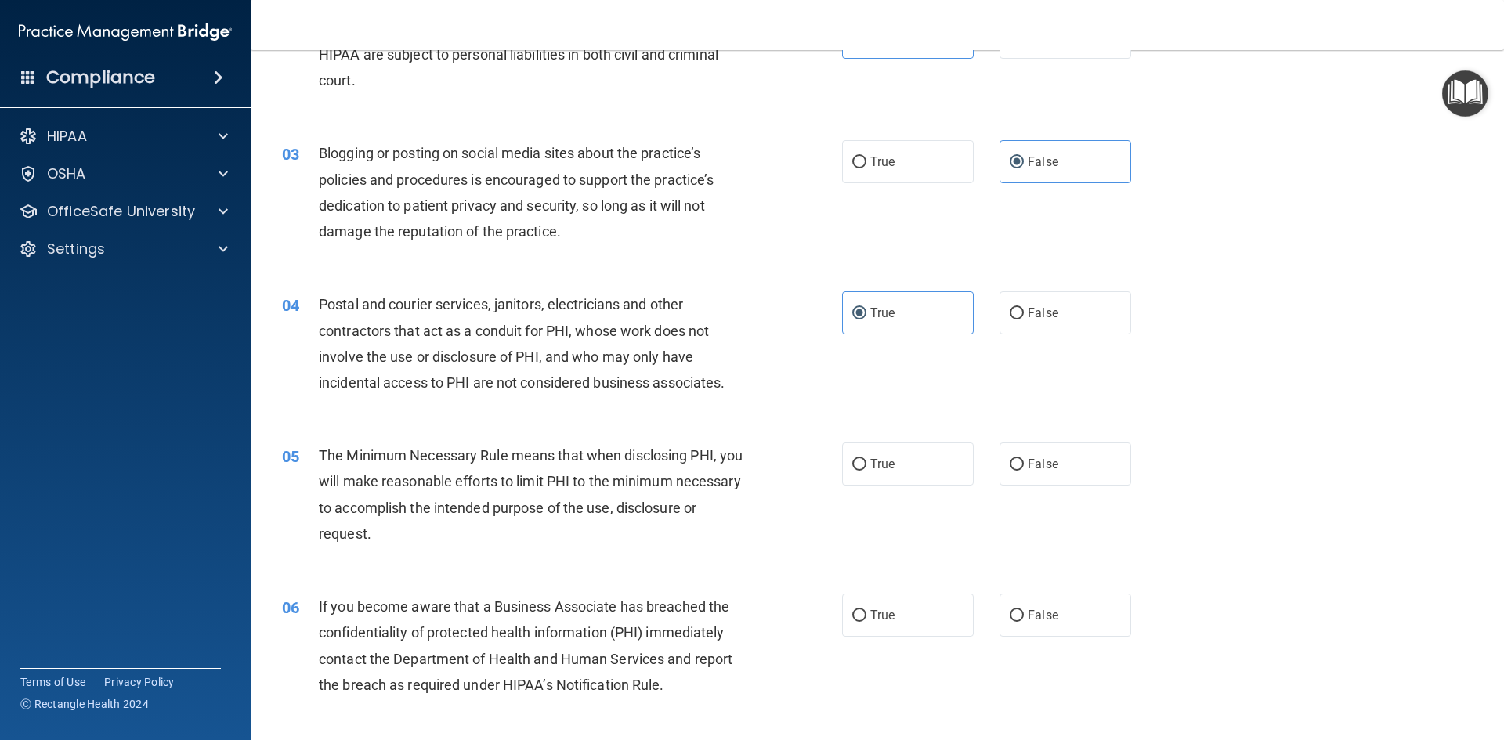
scroll to position [235, 0]
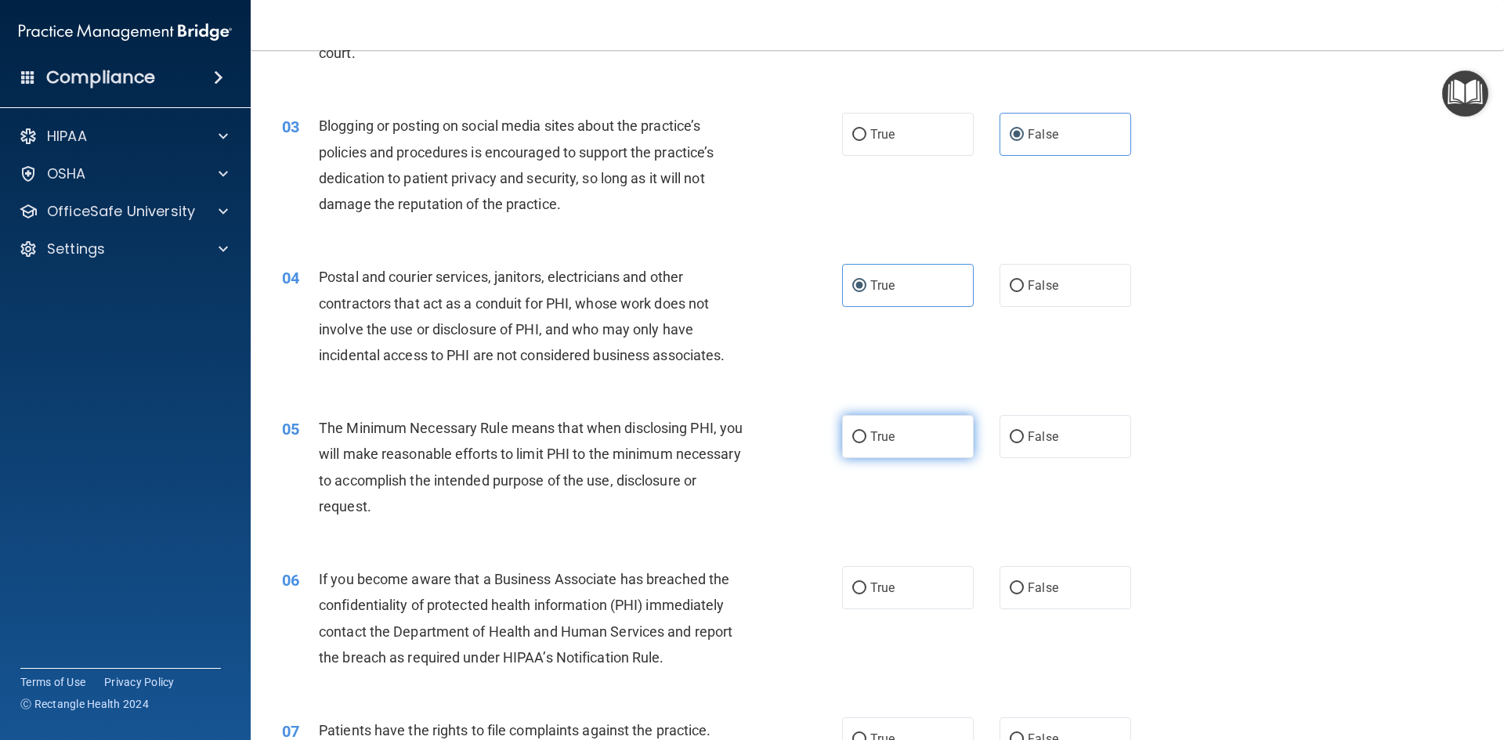
click at [897, 439] on label "True" at bounding box center [908, 436] width 132 height 43
click at [866, 439] on input "True" at bounding box center [859, 438] width 14 height 12
radio input "true"
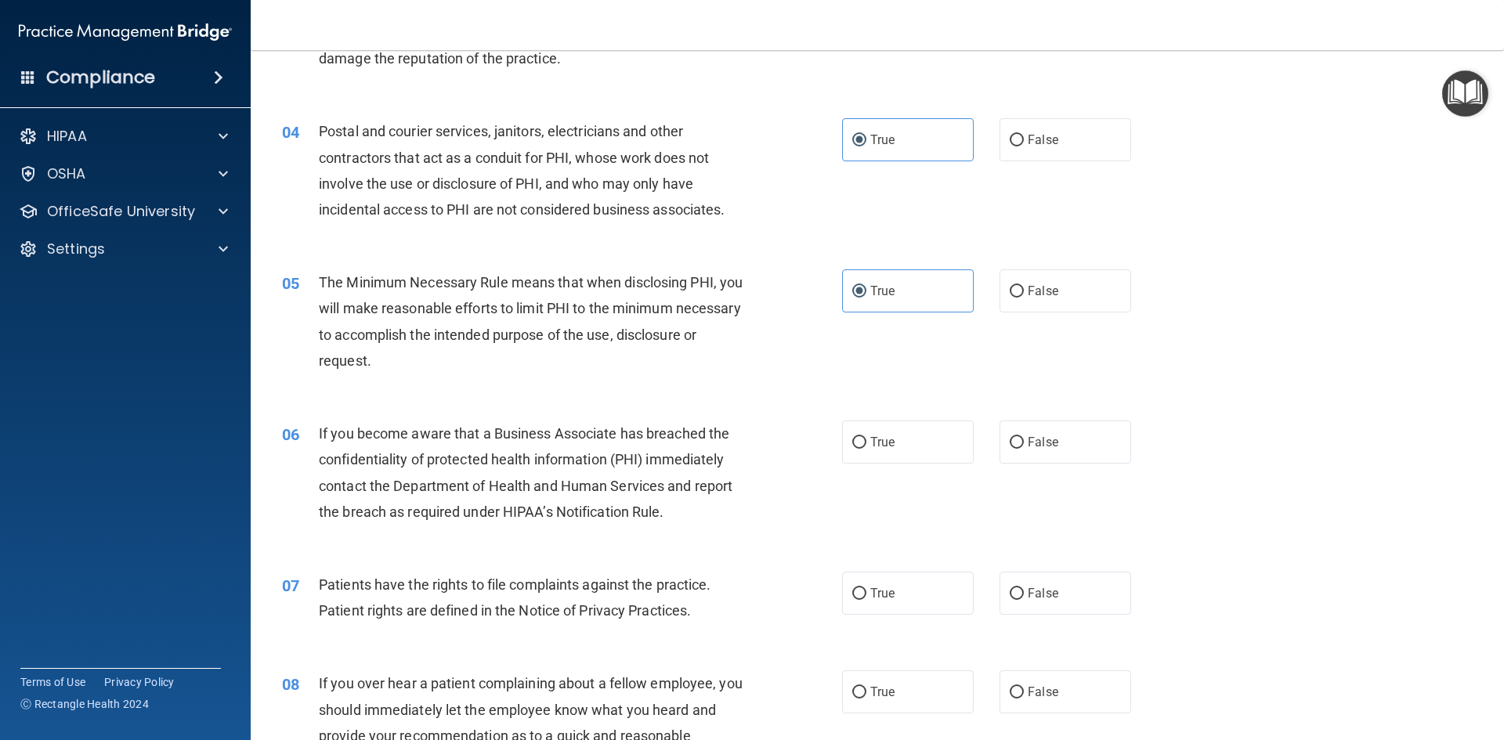
scroll to position [392, 0]
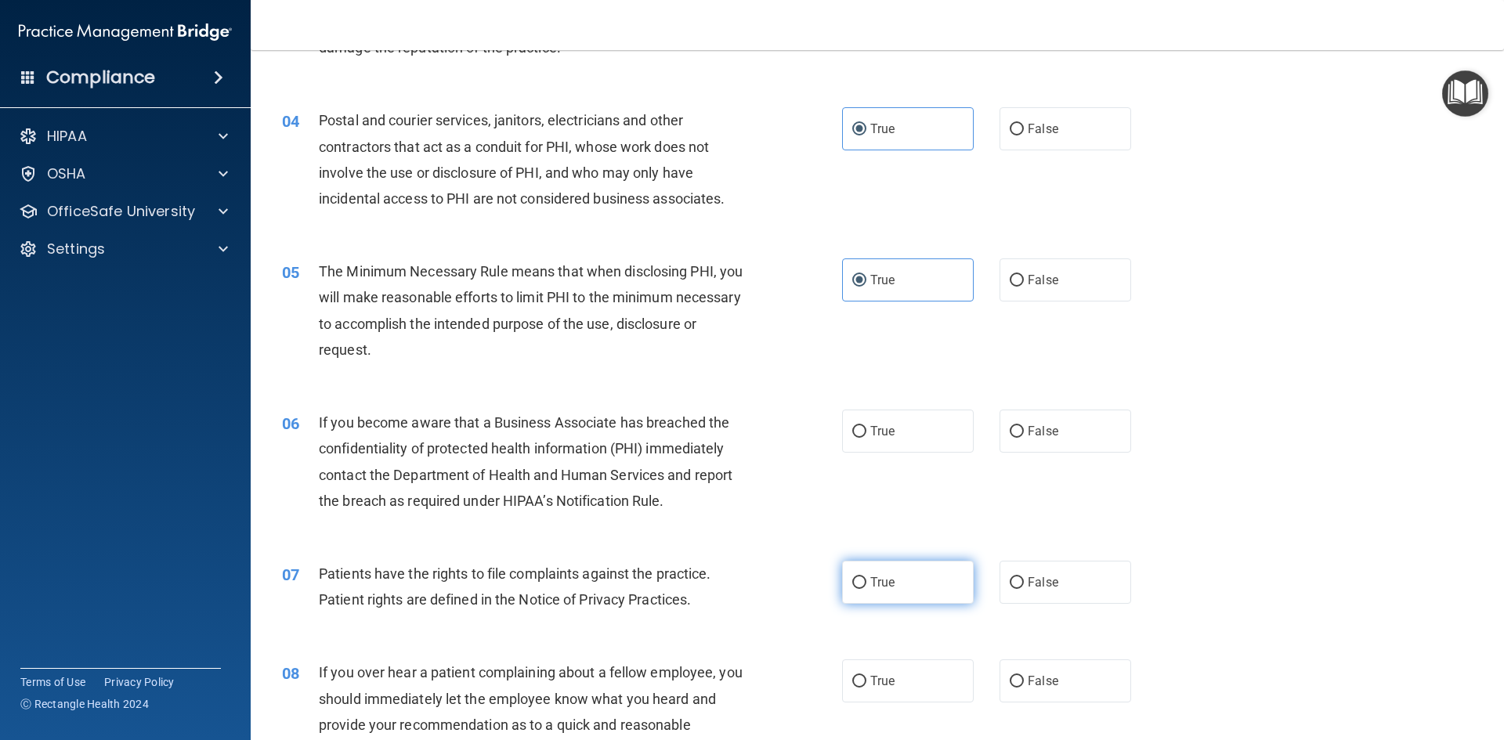
click at [871, 584] on span "True" at bounding box center [882, 582] width 24 height 15
click at [866, 584] on input "True" at bounding box center [859, 583] width 14 height 12
radio input "true"
click at [890, 446] on label "True" at bounding box center [908, 431] width 132 height 43
click at [866, 438] on input "True" at bounding box center [859, 432] width 14 height 12
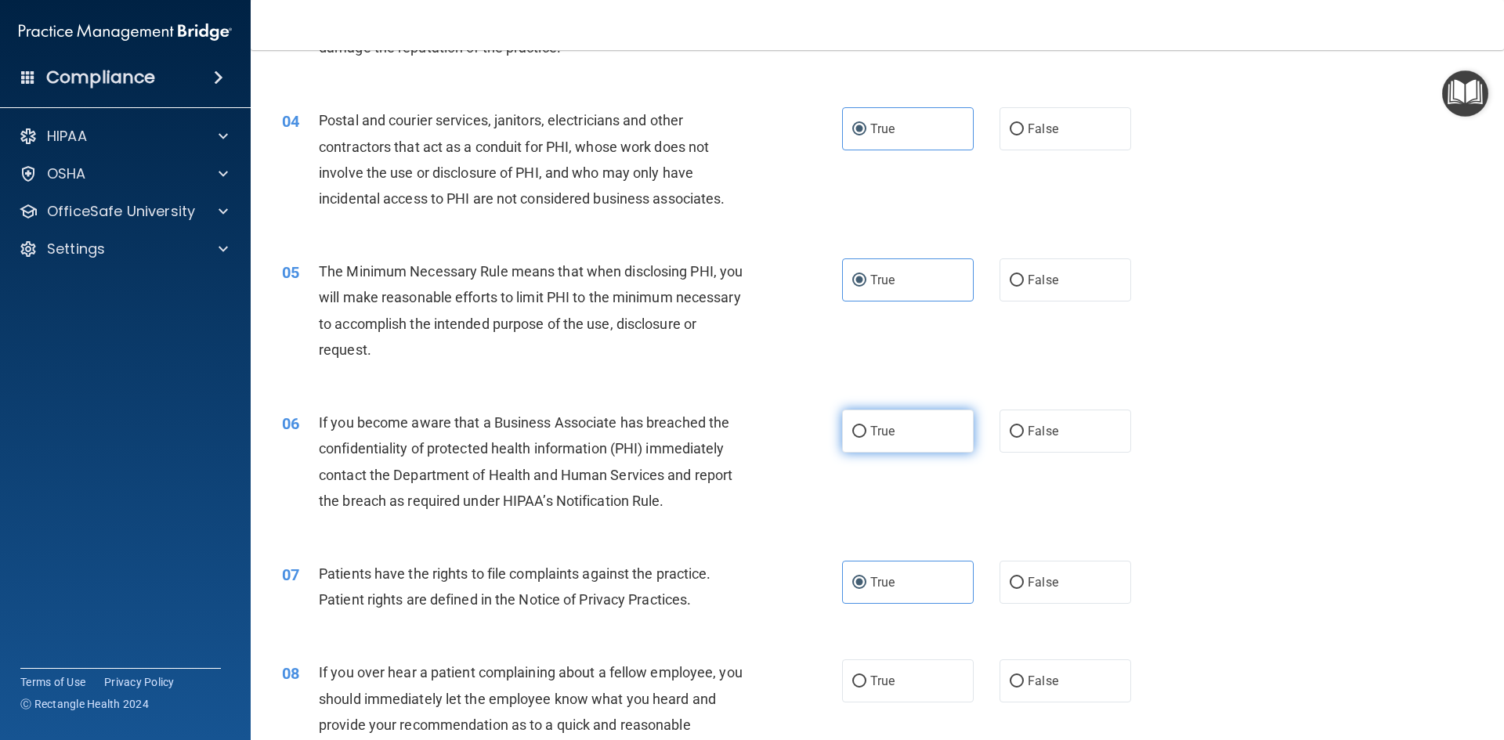
radio input "true"
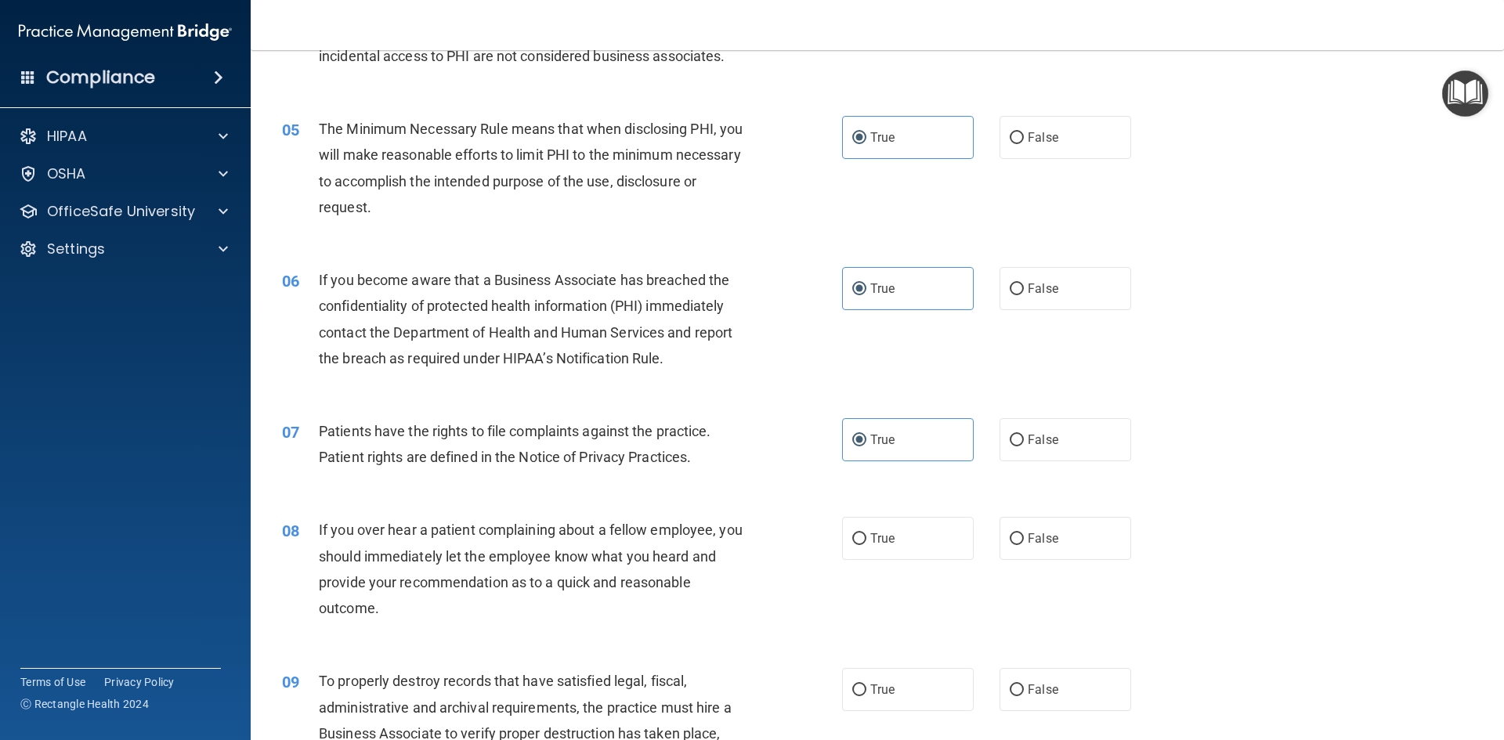
scroll to position [548, 0]
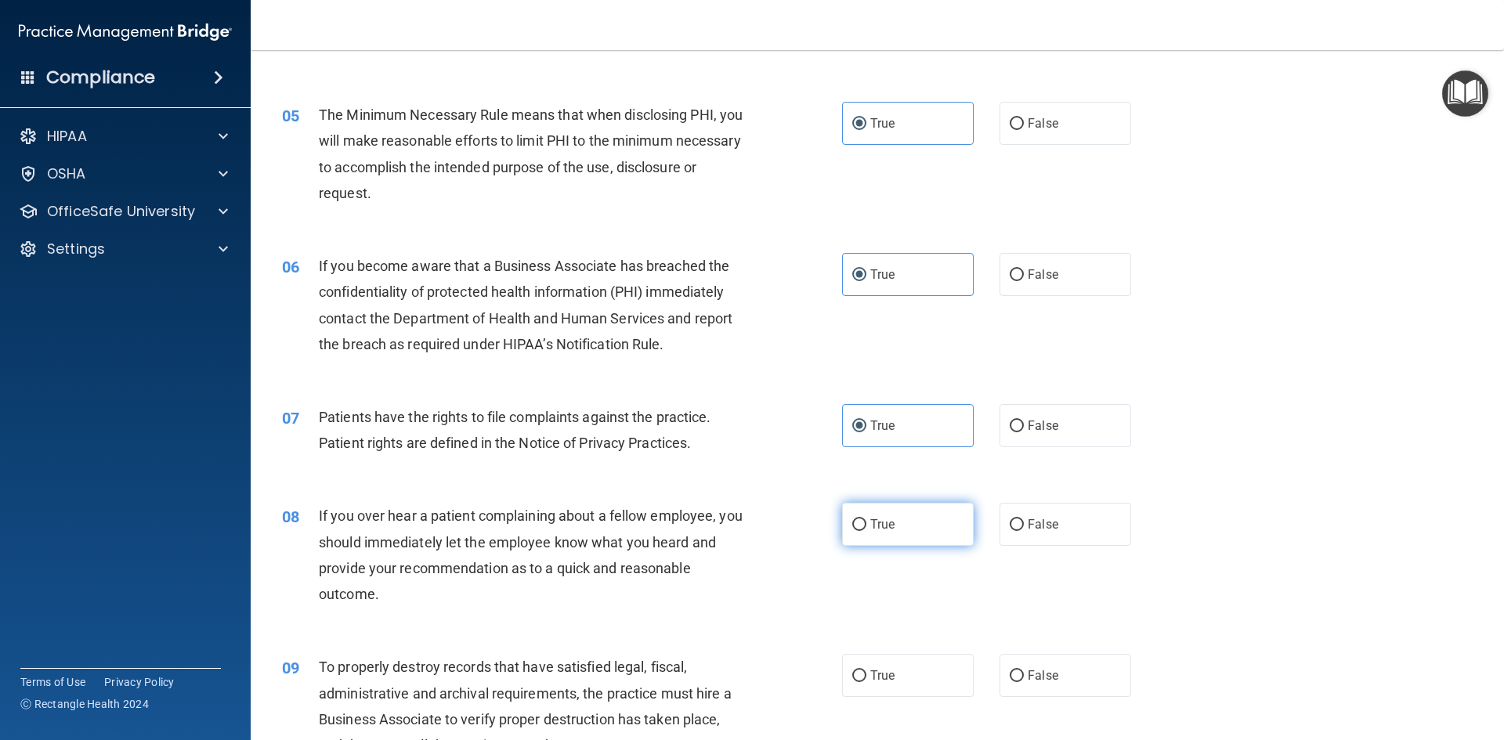
click at [879, 527] on span "True" at bounding box center [882, 524] width 24 height 15
click at [866, 527] on input "True" at bounding box center [859, 525] width 14 height 12
radio input "true"
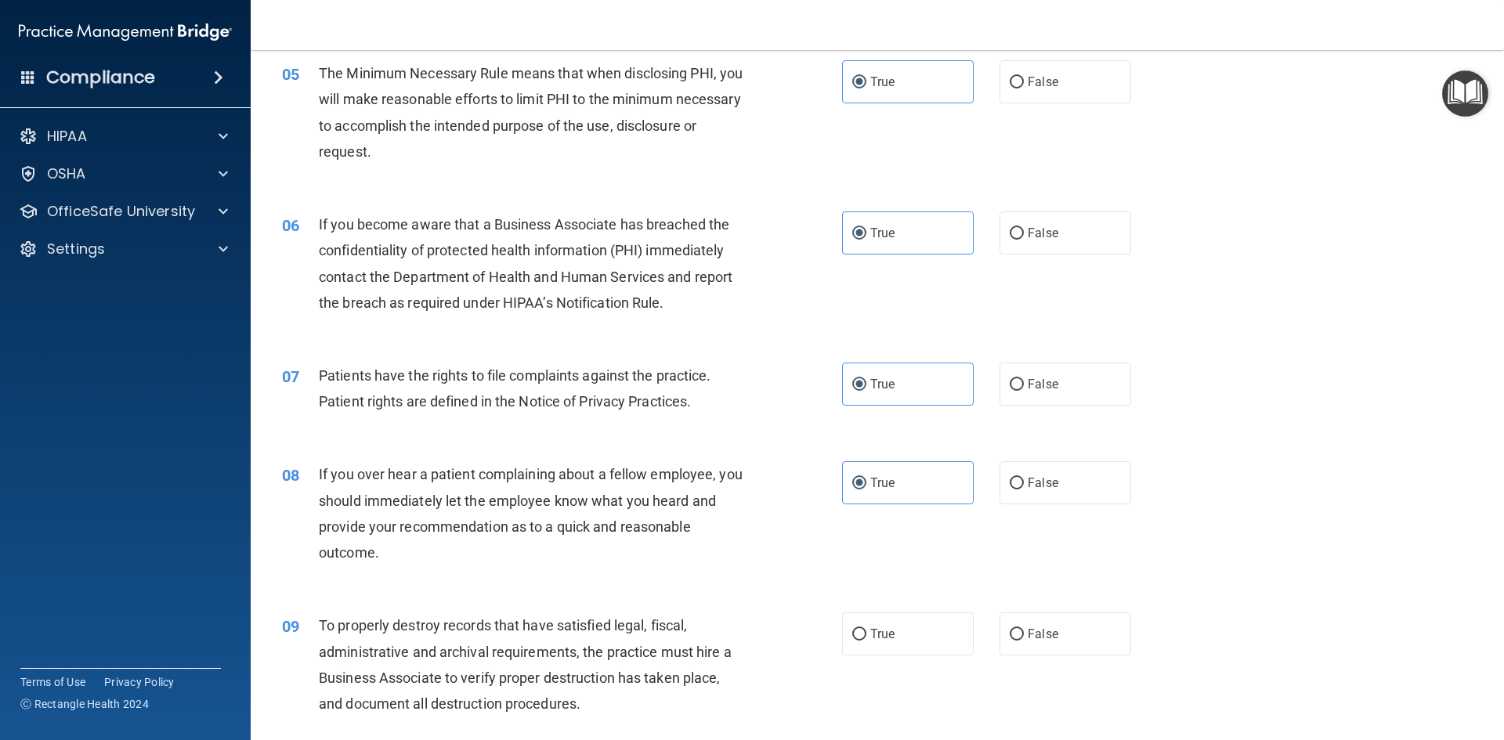
scroll to position [705, 0]
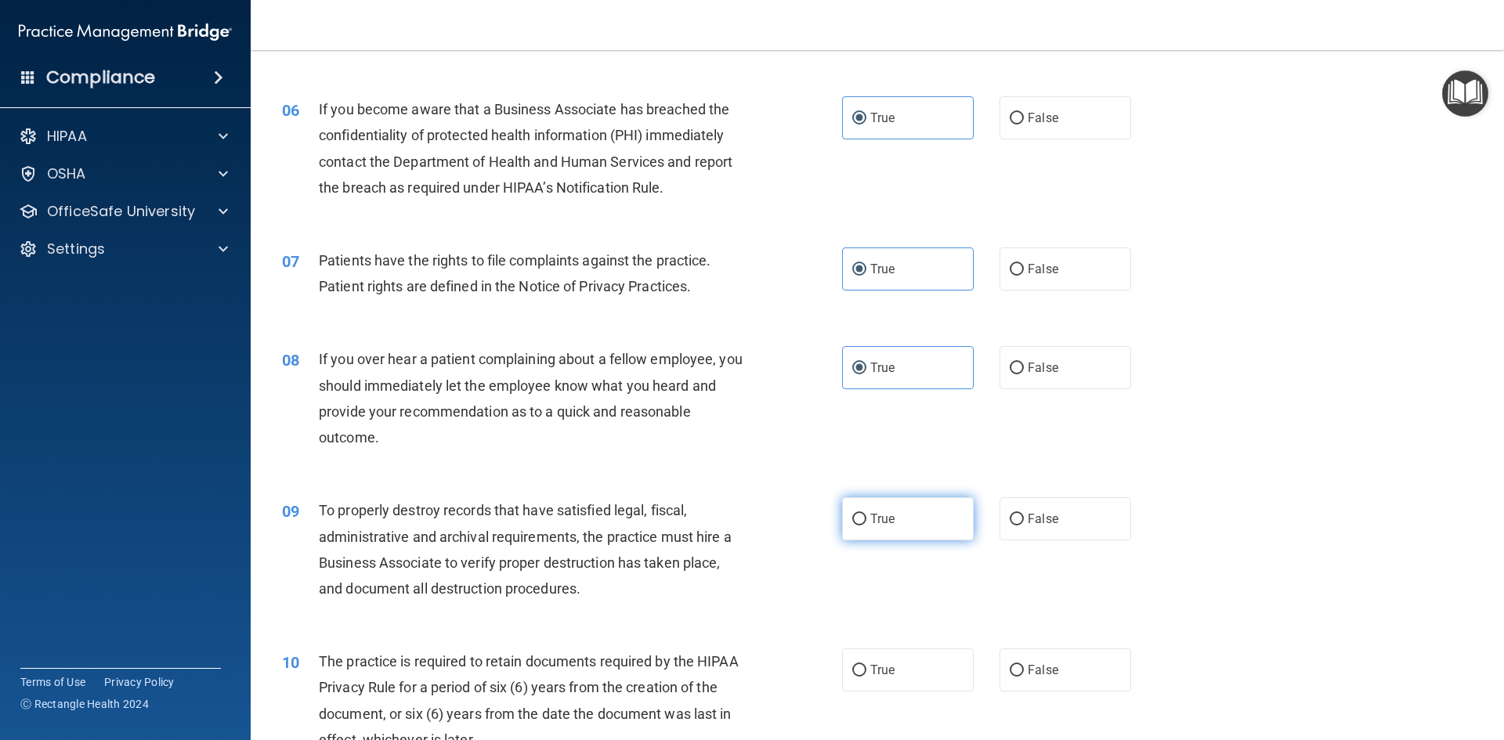
click at [892, 526] on label "True" at bounding box center [908, 518] width 132 height 43
click at [866, 525] on input "True" at bounding box center [859, 520] width 14 height 12
radio input "true"
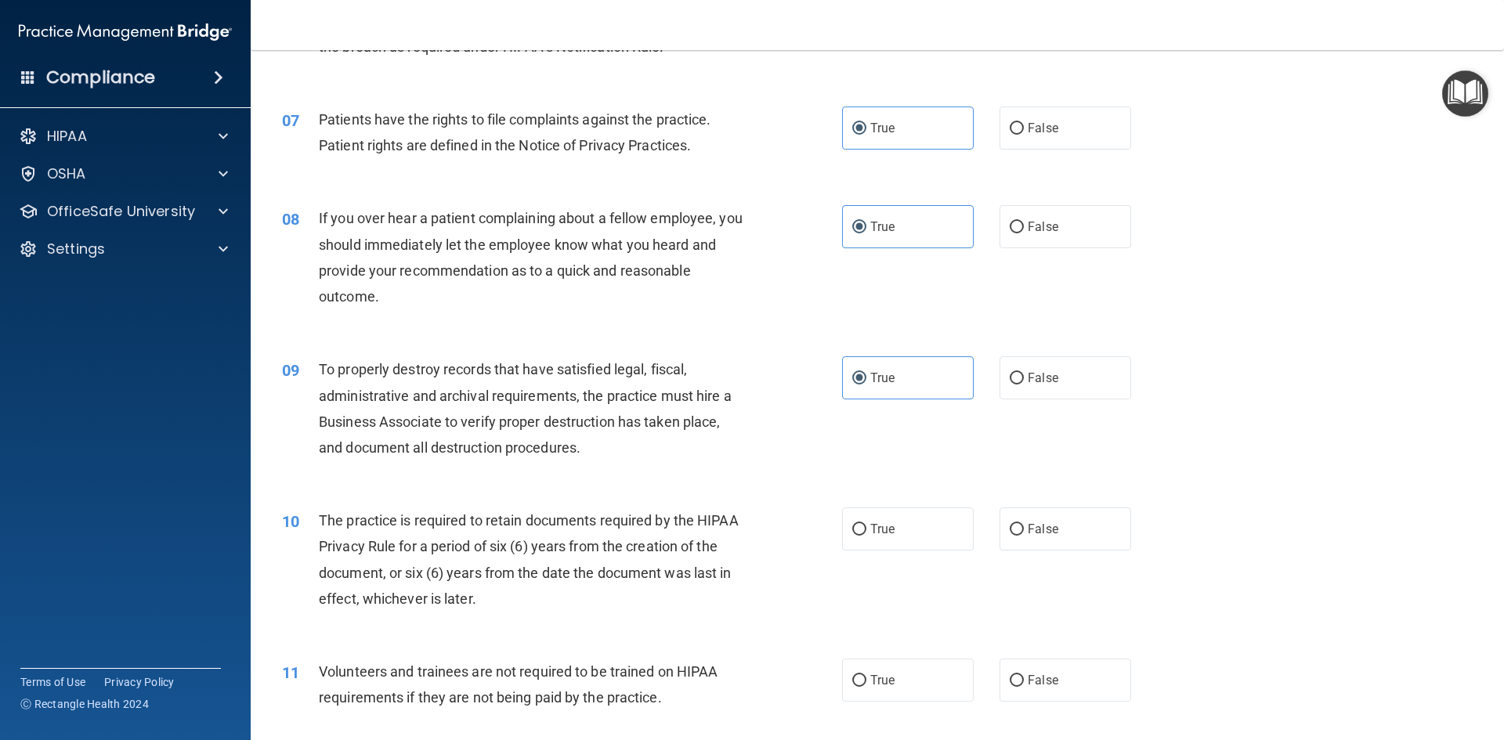
scroll to position [861, 0]
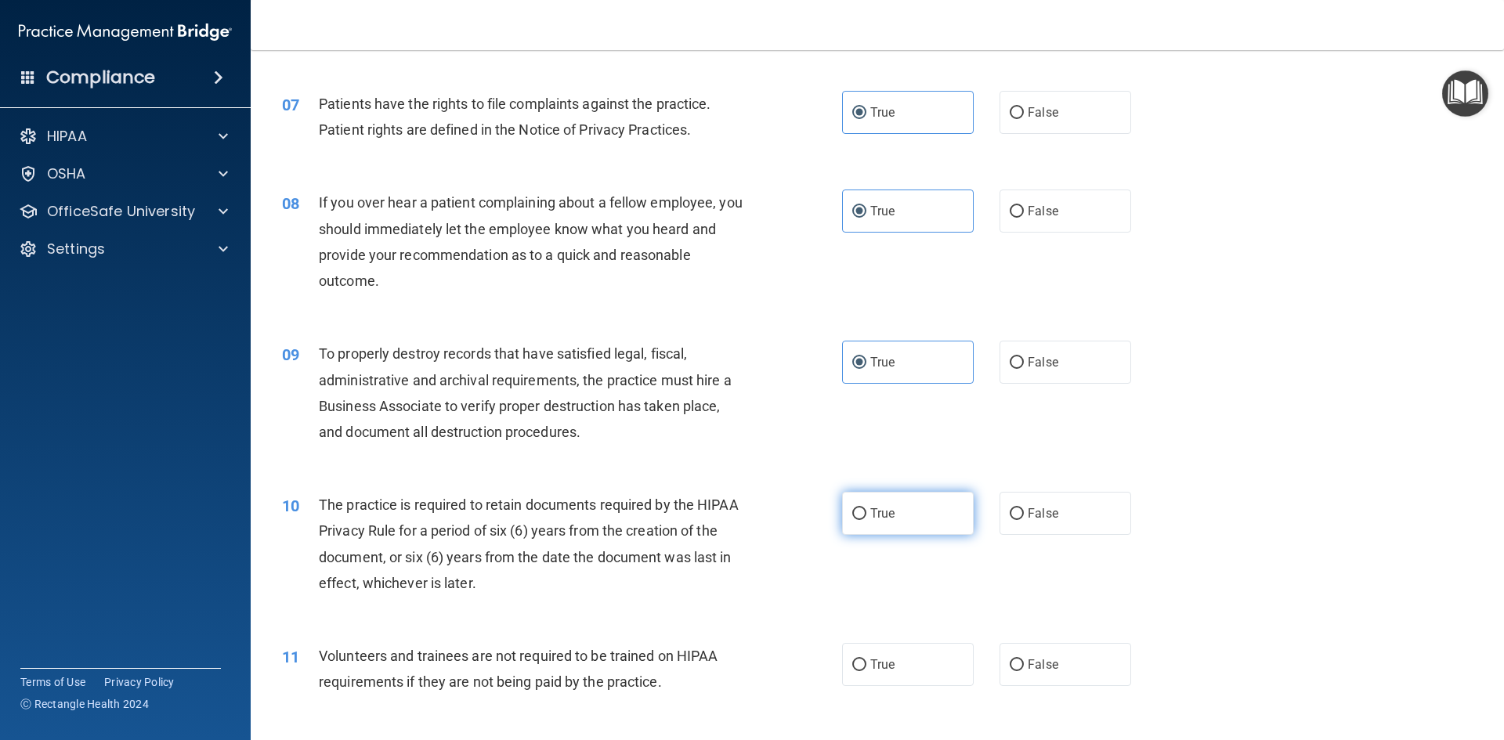
click at [924, 513] on label "True" at bounding box center [908, 513] width 132 height 43
click at [866, 513] on input "True" at bounding box center [859, 514] width 14 height 12
radio input "true"
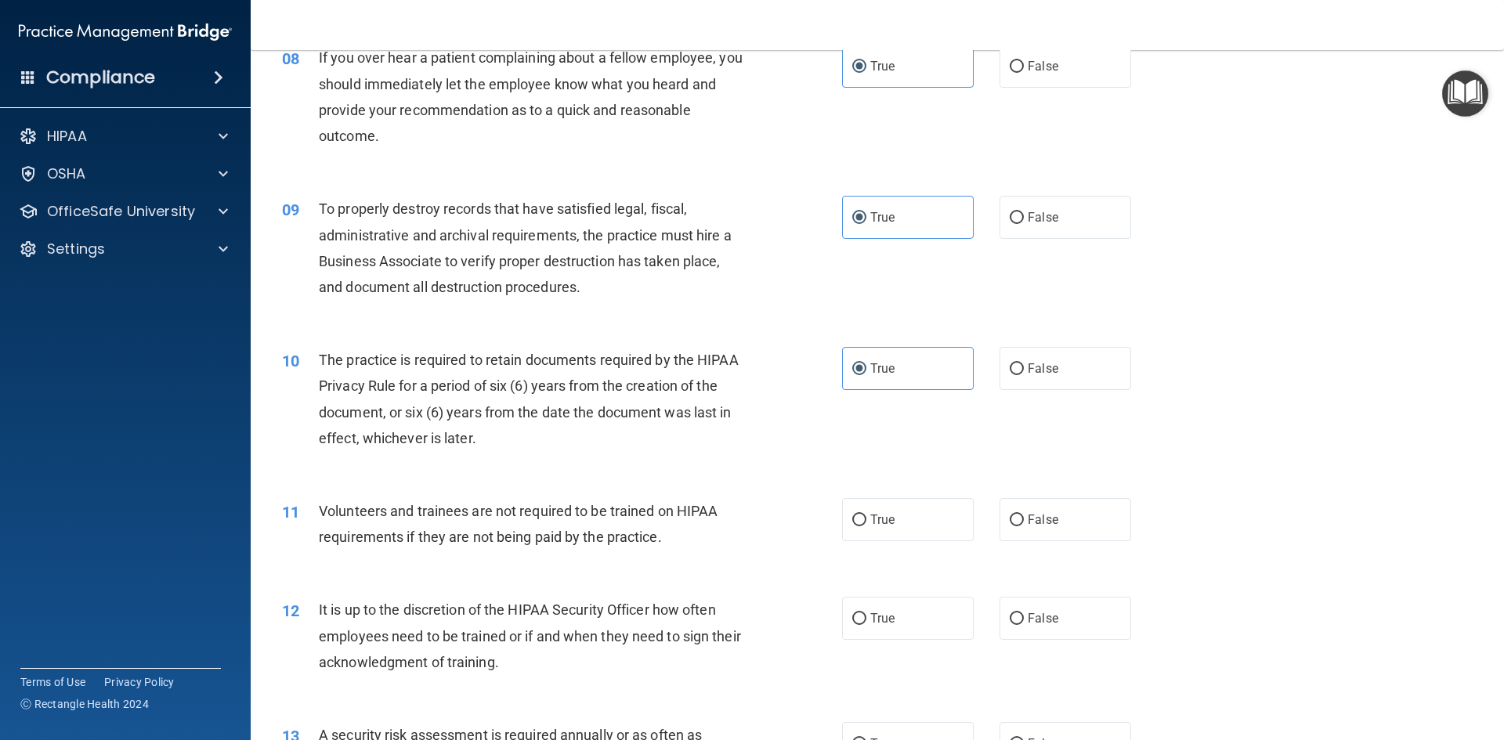
scroll to position [1096, 0]
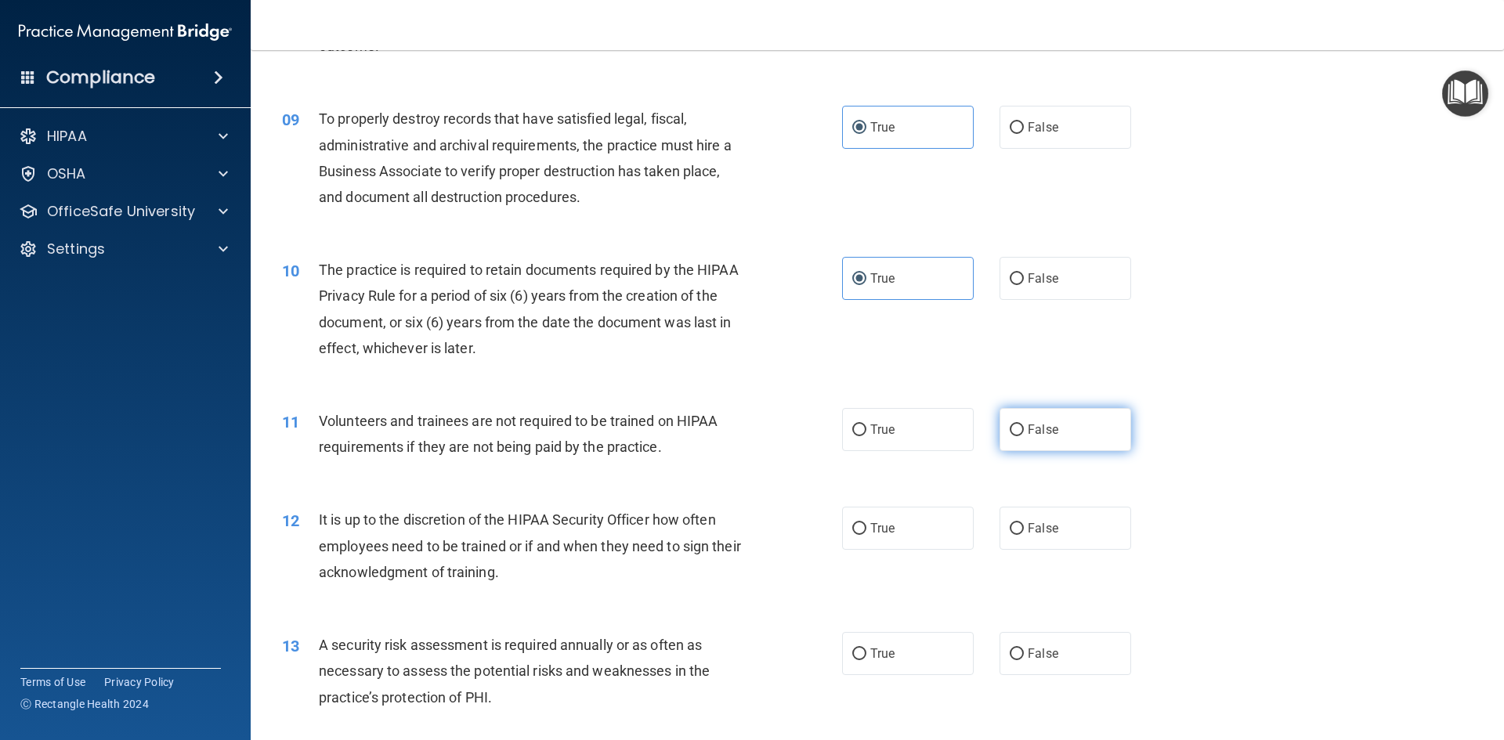
click at [1053, 432] on label "False" at bounding box center [1065, 429] width 132 height 43
click at [1024, 432] on input "False" at bounding box center [1016, 430] width 14 height 12
radio input "true"
click at [876, 538] on label "True" at bounding box center [908, 528] width 132 height 43
click at [866, 535] on input "True" at bounding box center [859, 529] width 14 height 12
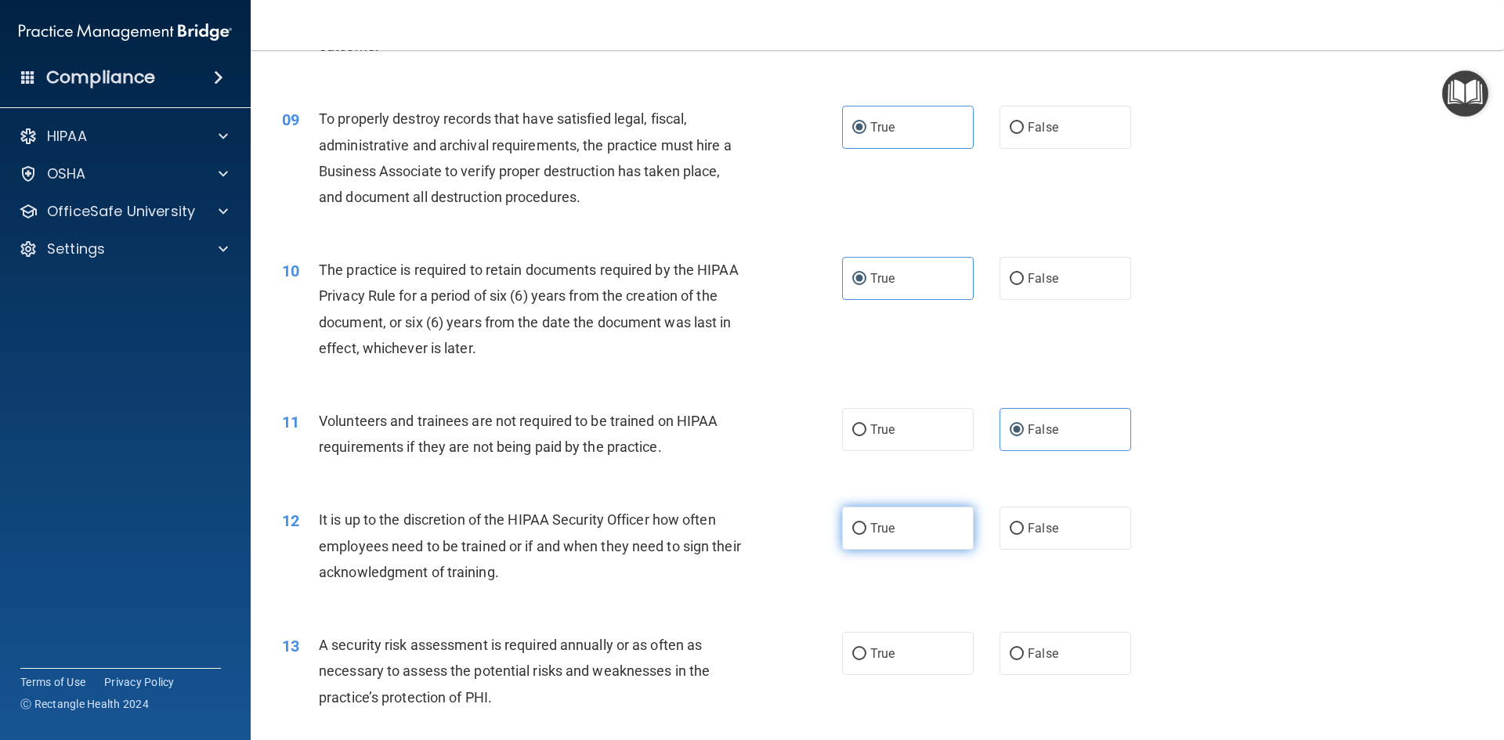
radio input "true"
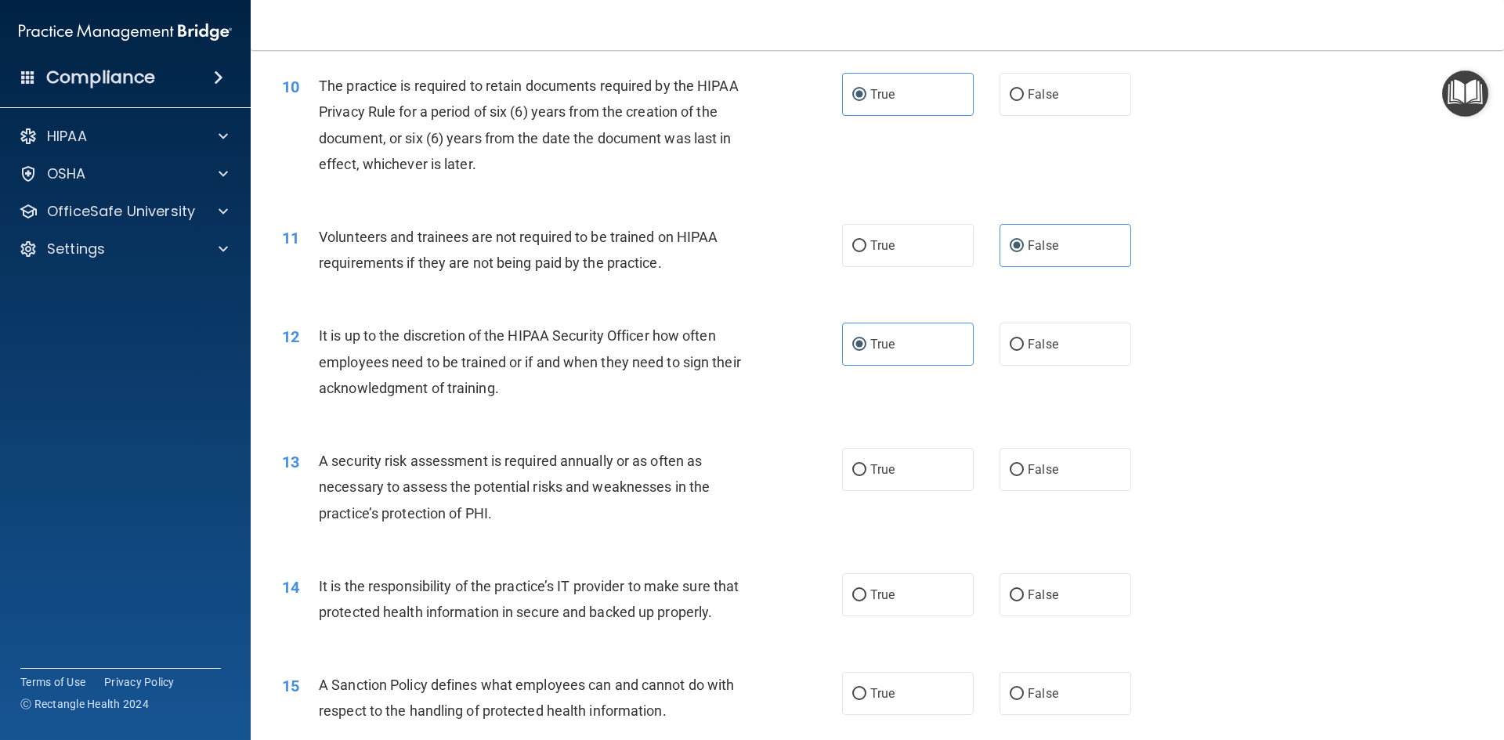
scroll to position [1331, 0]
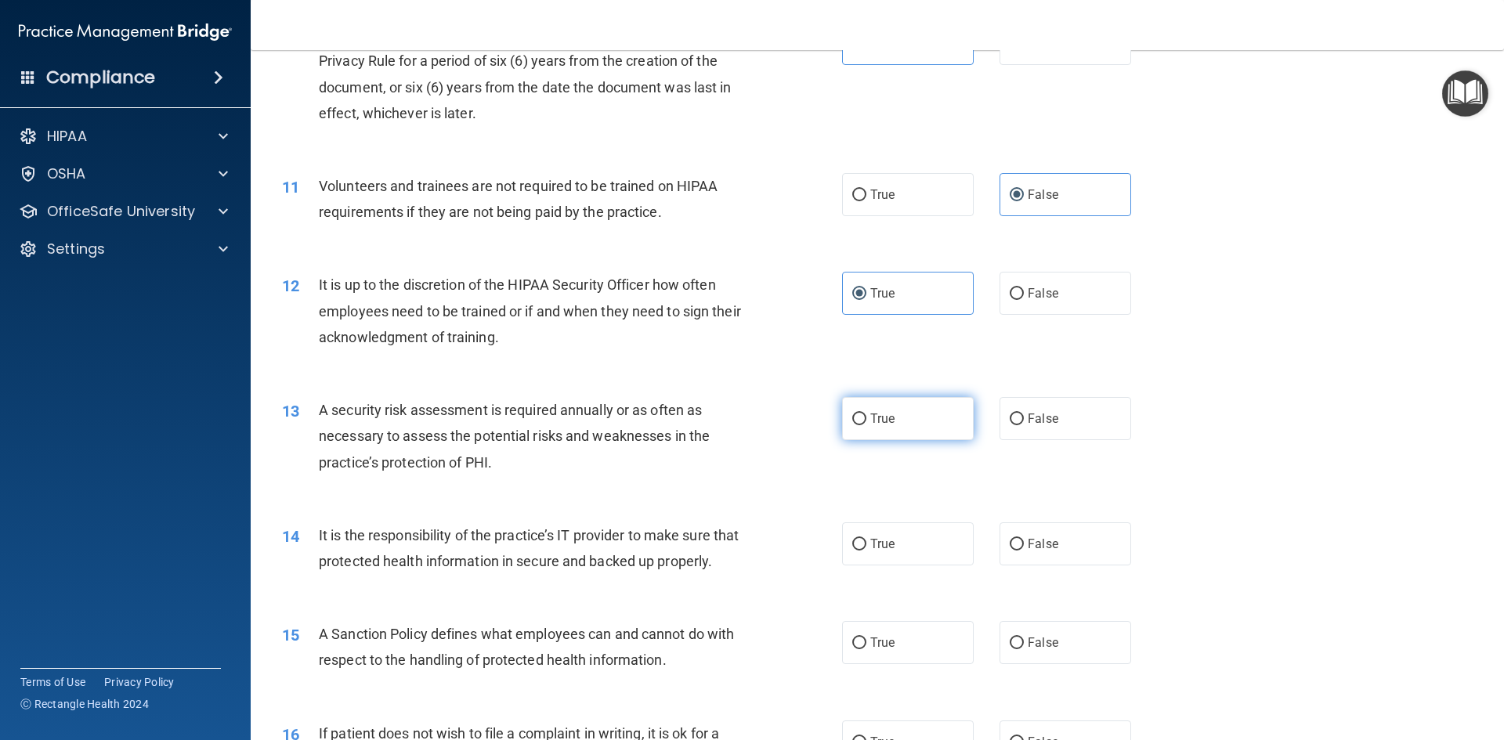
click at [886, 429] on label "True" at bounding box center [908, 418] width 132 height 43
click at [866, 425] on input "True" at bounding box center [859, 420] width 14 height 12
radio input "true"
click at [877, 538] on span "True" at bounding box center [882, 543] width 24 height 15
click at [866, 539] on input "True" at bounding box center [859, 545] width 14 height 12
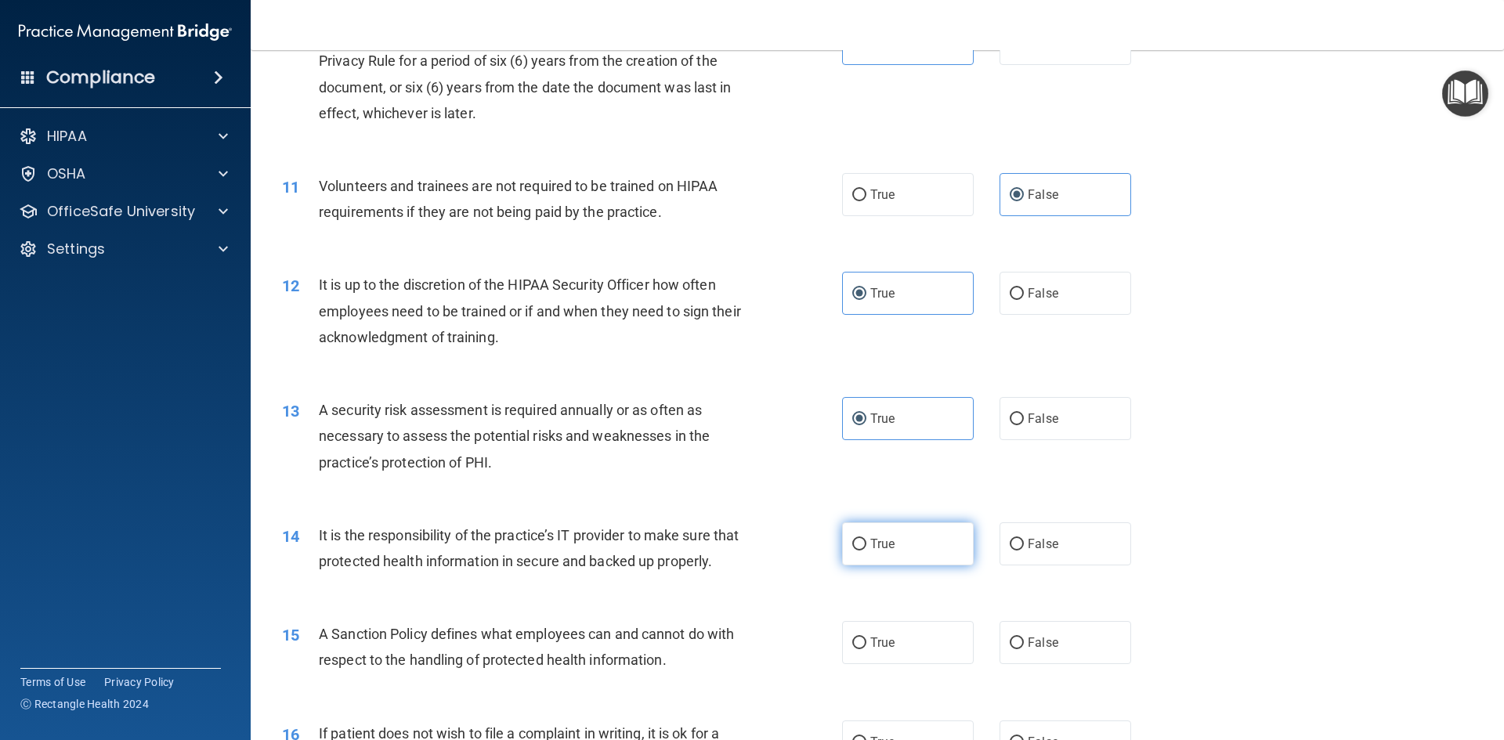
radio input "true"
click at [858, 664] on label "True" at bounding box center [908, 642] width 132 height 43
click at [858, 649] on input "True" at bounding box center [859, 643] width 14 height 12
radio input "true"
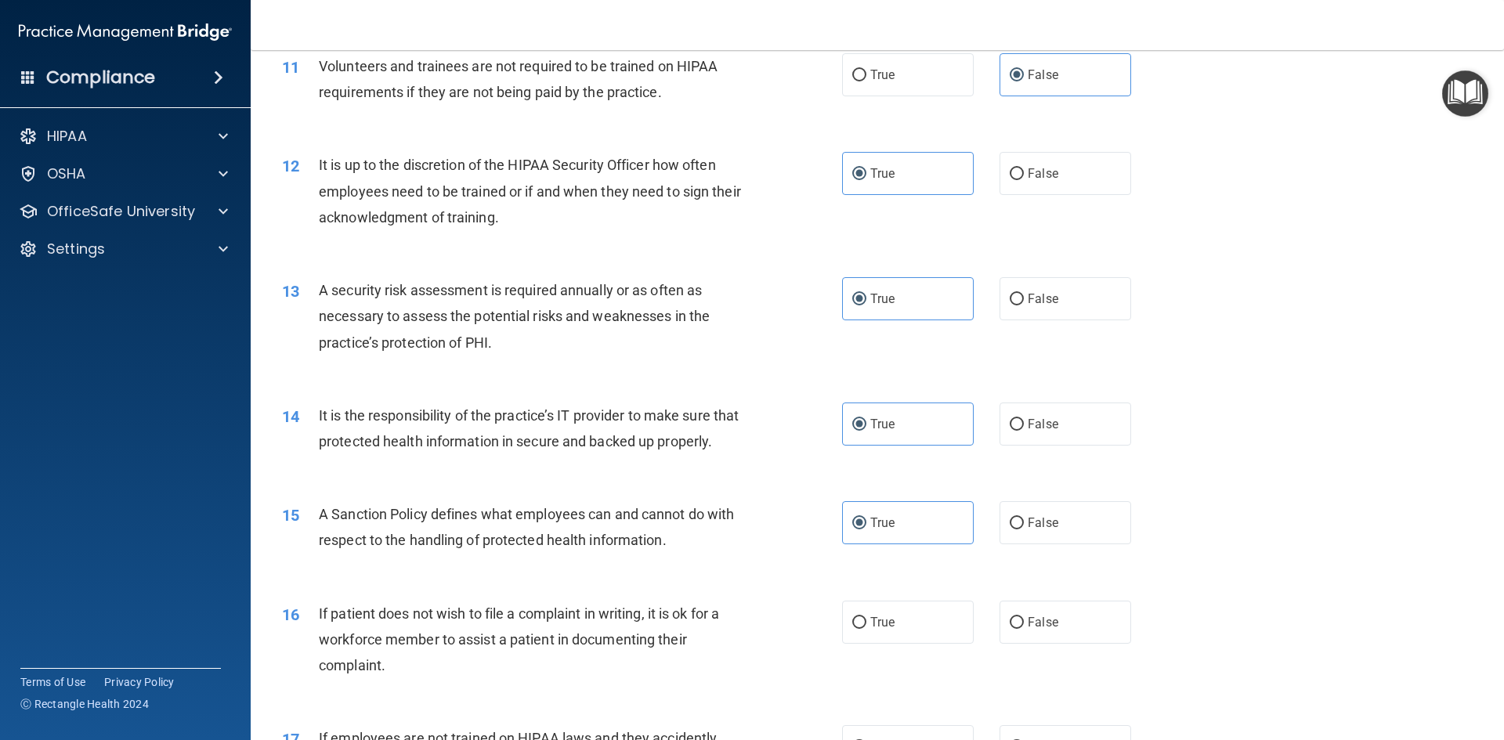
scroll to position [1488, 0]
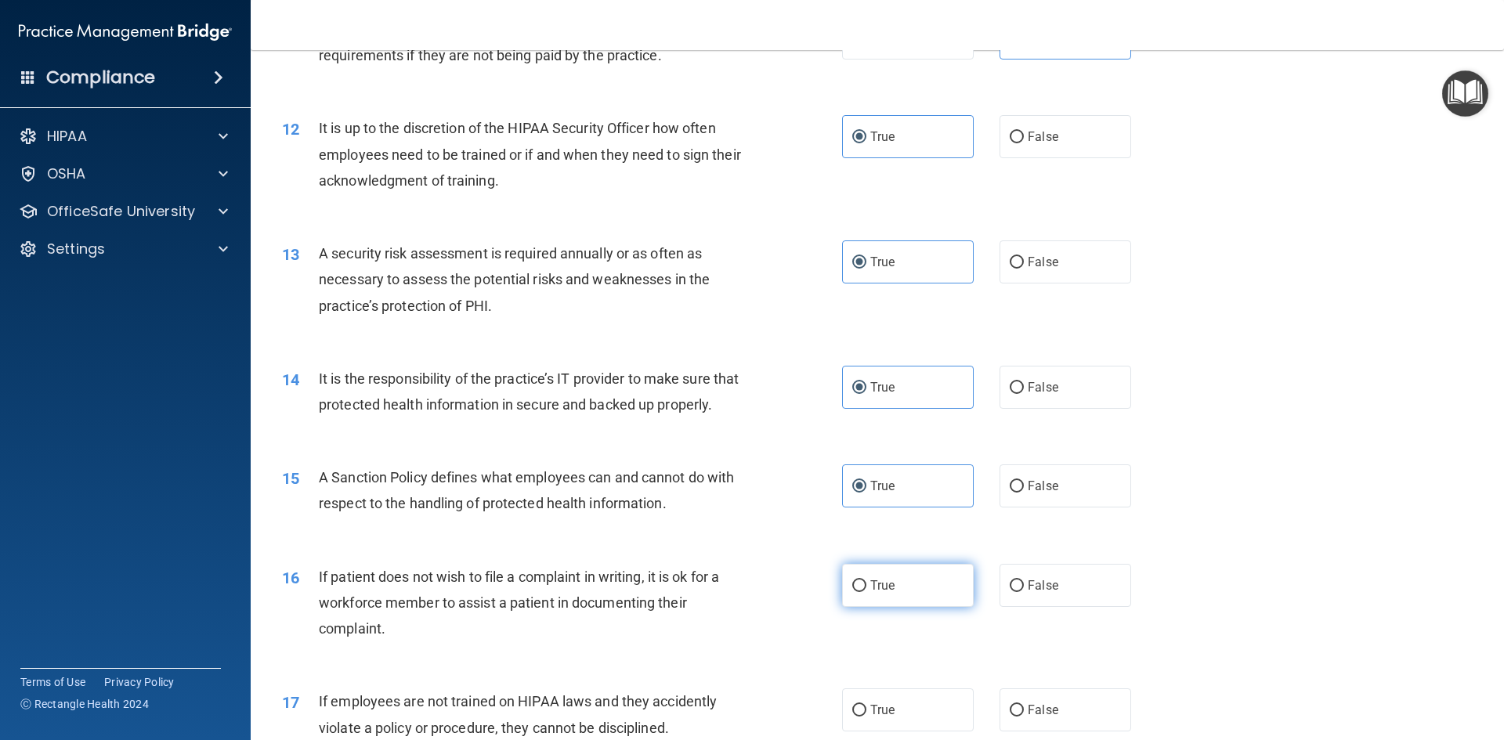
click at [871, 604] on label "True" at bounding box center [908, 585] width 132 height 43
click at [866, 592] on input "True" at bounding box center [859, 586] width 14 height 12
radio input "true"
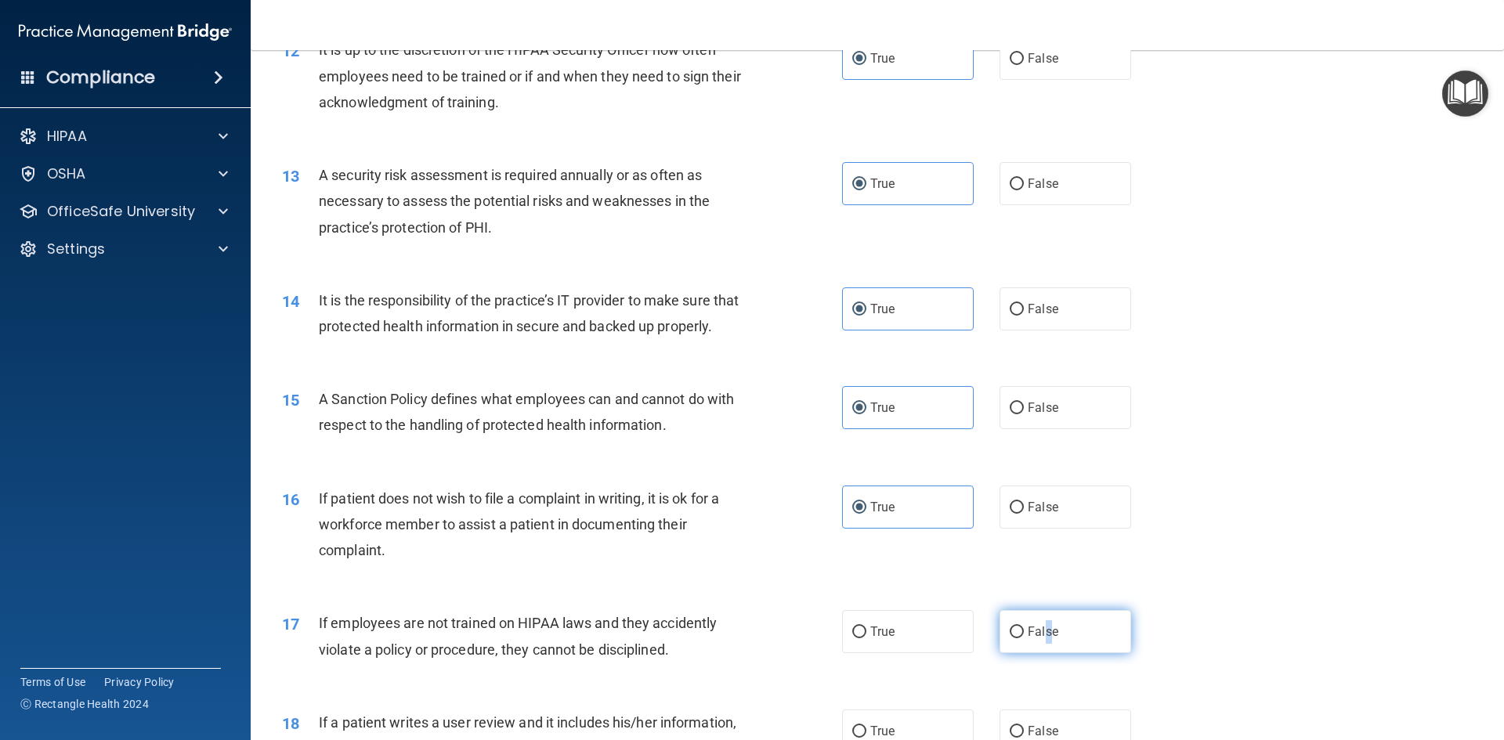
click at [1041, 639] on span "False" at bounding box center [1042, 631] width 31 height 15
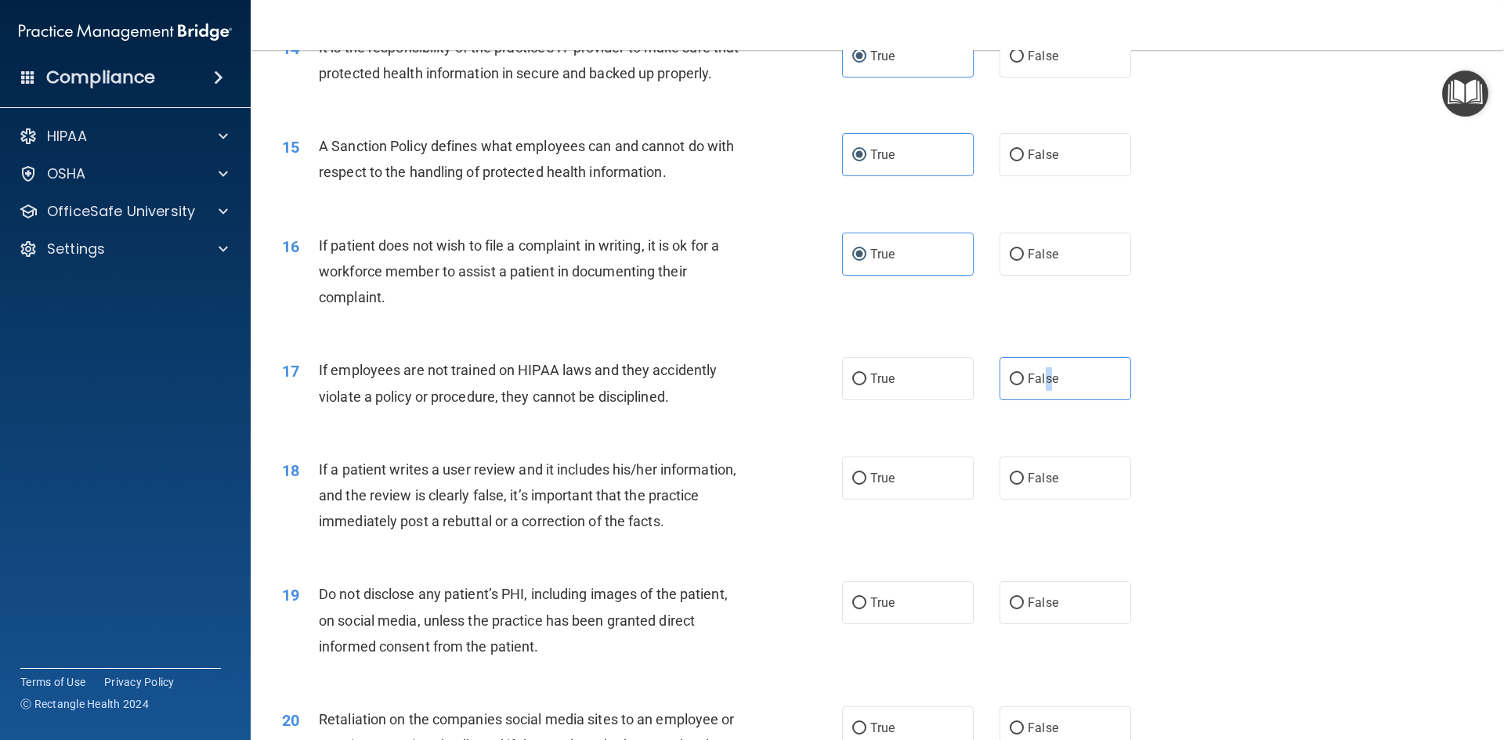
scroll to position [1880, 0]
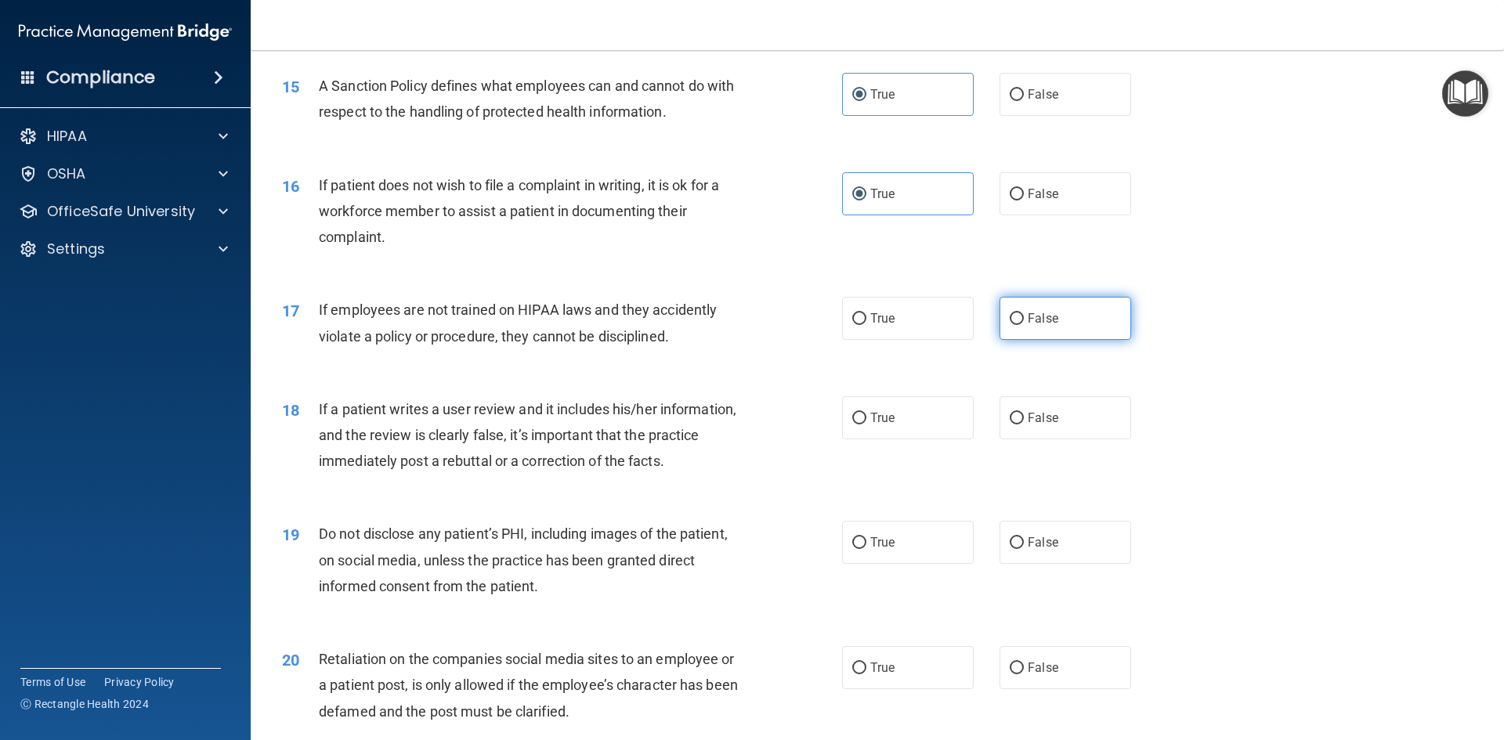
click at [1031, 326] on span "False" at bounding box center [1042, 318] width 31 height 15
click at [1024, 325] on input "False" at bounding box center [1016, 319] width 14 height 12
radio input "true"
click at [1027, 425] on span "False" at bounding box center [1042, 417] width 31 height 15
click at [1023, 424] on input "False" at bounding box center [1016, 419] width 14 height 12
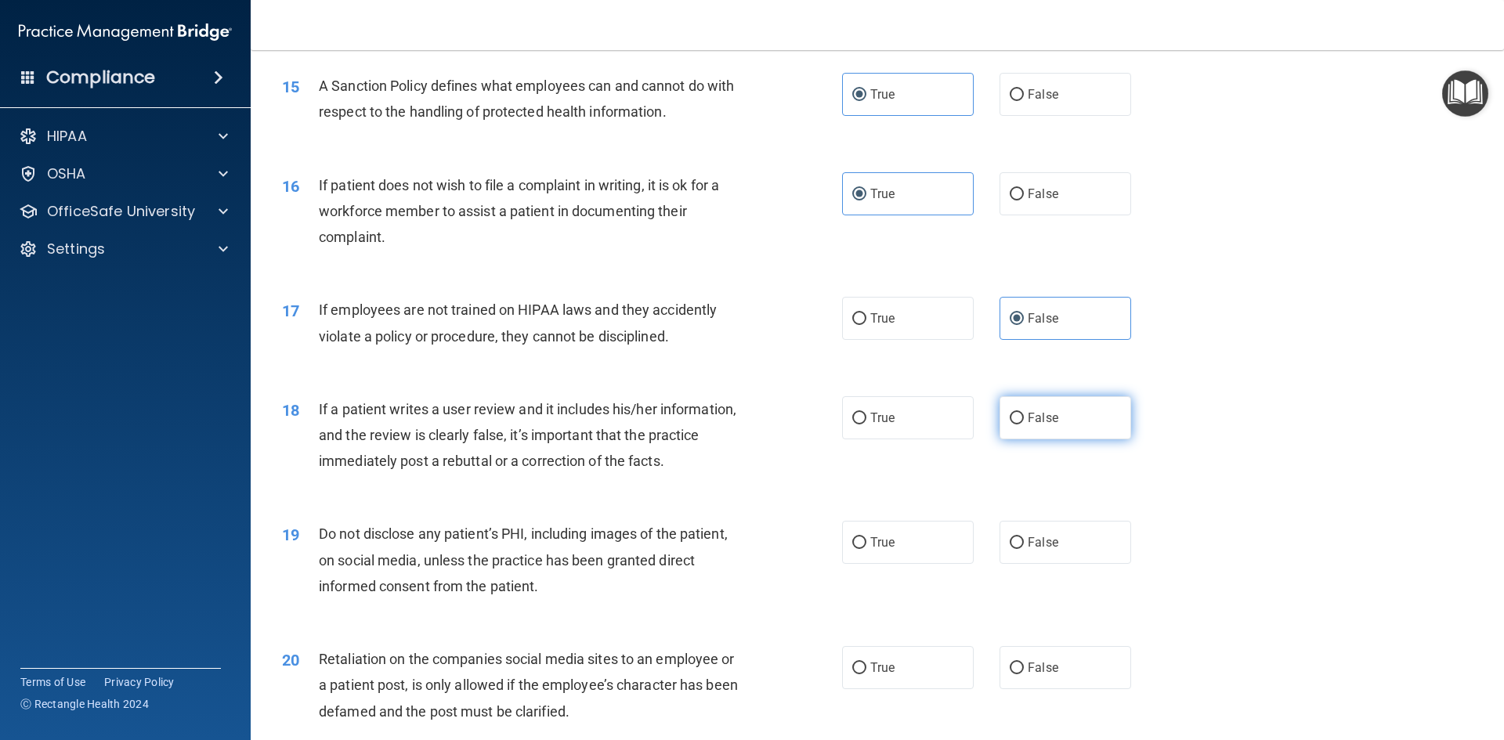
radio input "true"
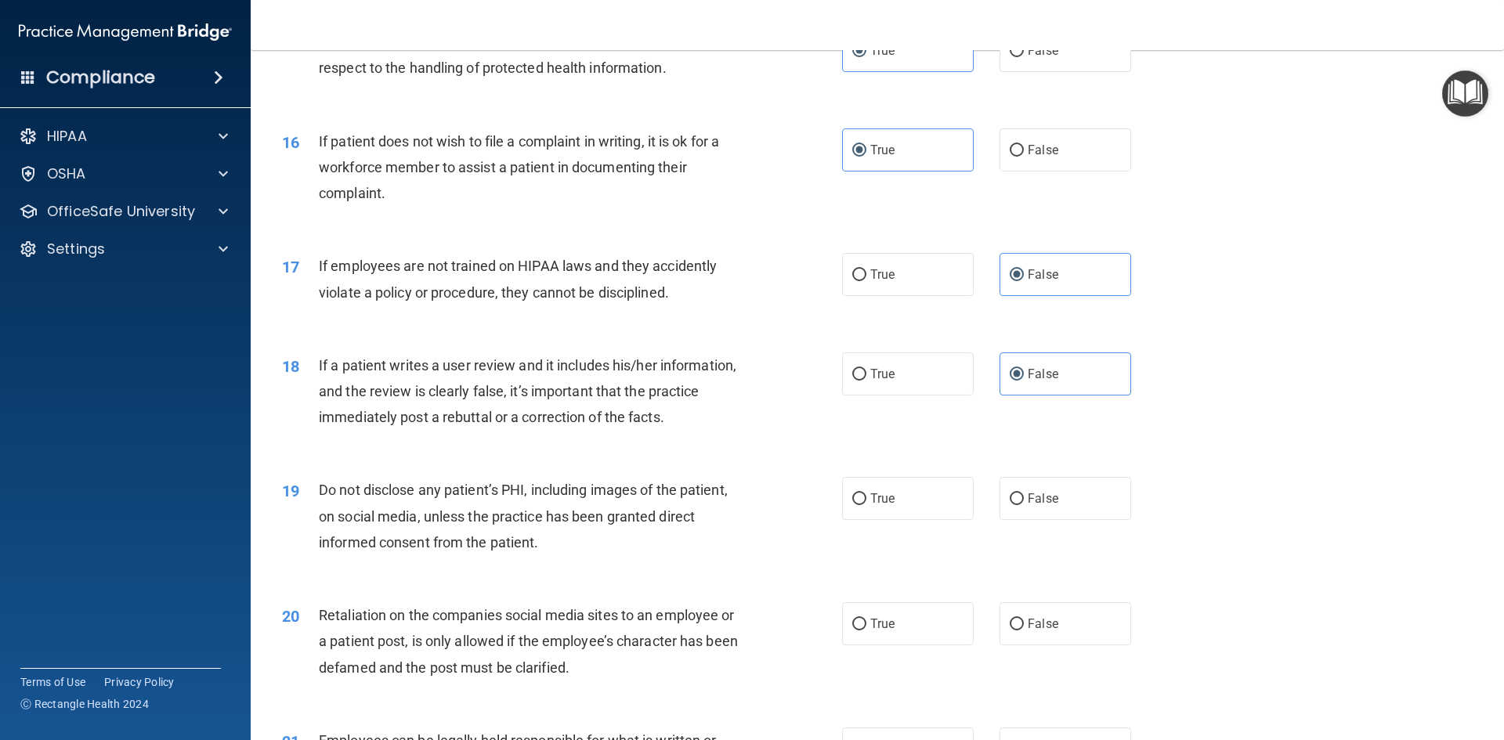
scroll to position [1958, 0]
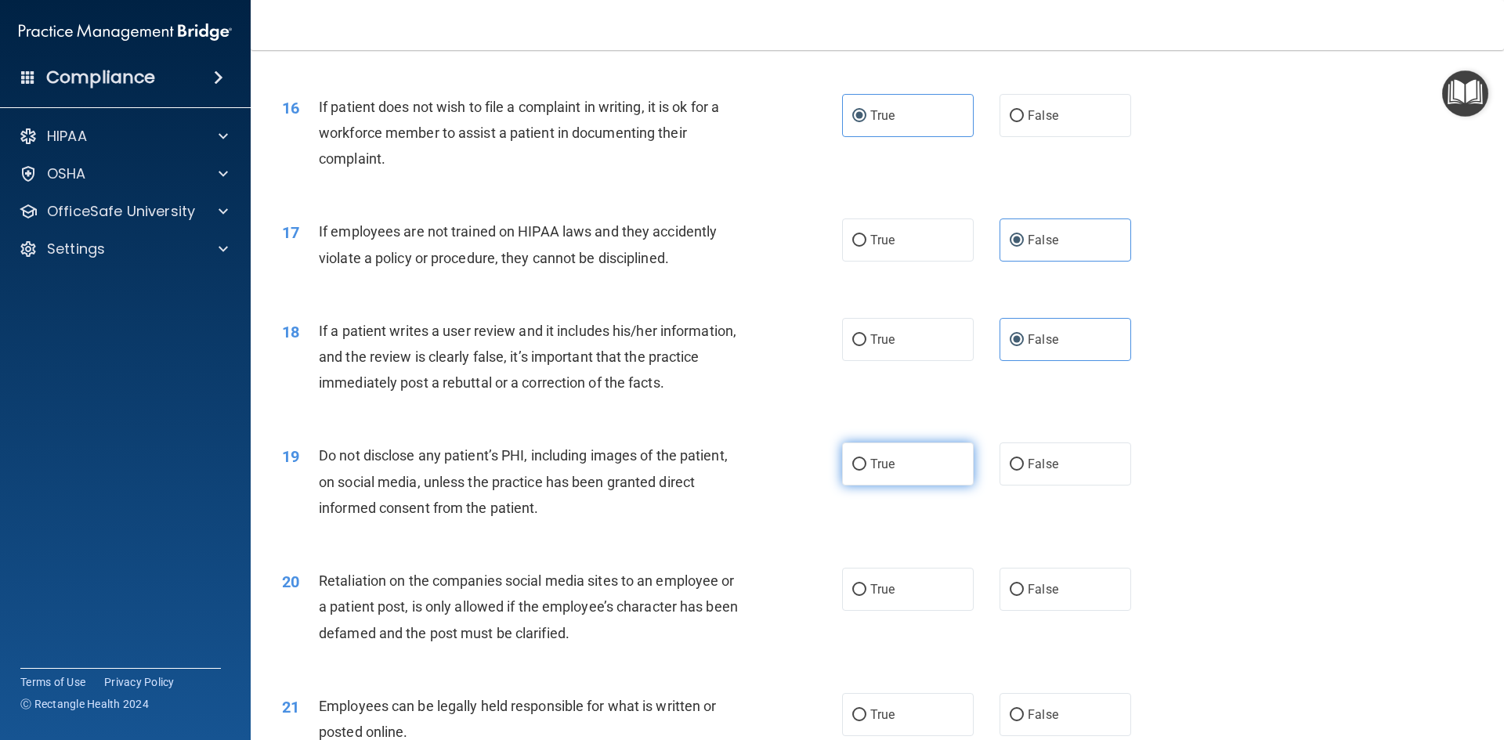
click at [899, 475] on label "True" at bounding box center [908, 463] width 132 height 43
click at [866, 471] on input "True" at bounding box center [859, 465] width 14 height 12
radio input "true"
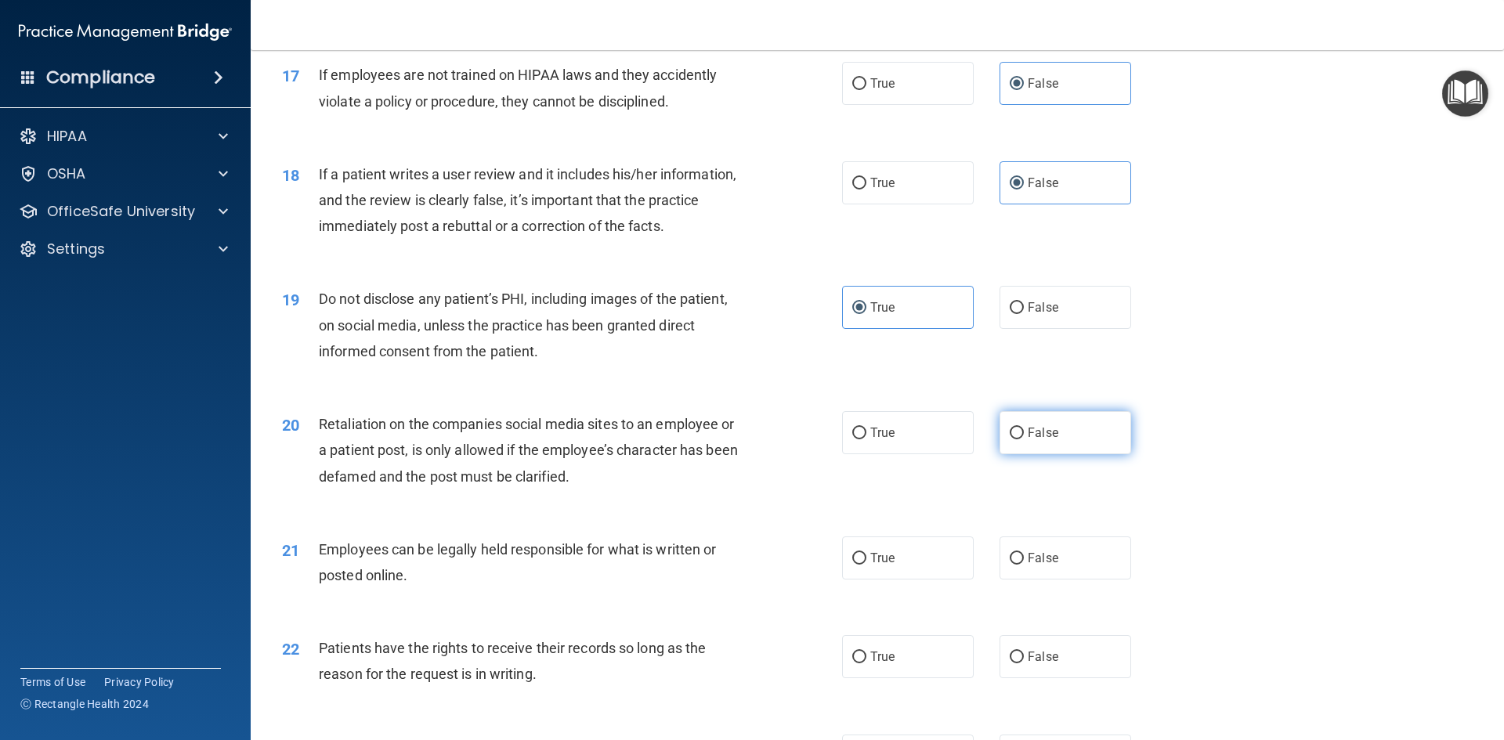
click at [1076, 454] on label "False" at bounding box center [1065, 432] width 132 height 43
click at [1024, 439] on input "False" at bounding box center [1016, 434] width 14 height 12
radio input "true"
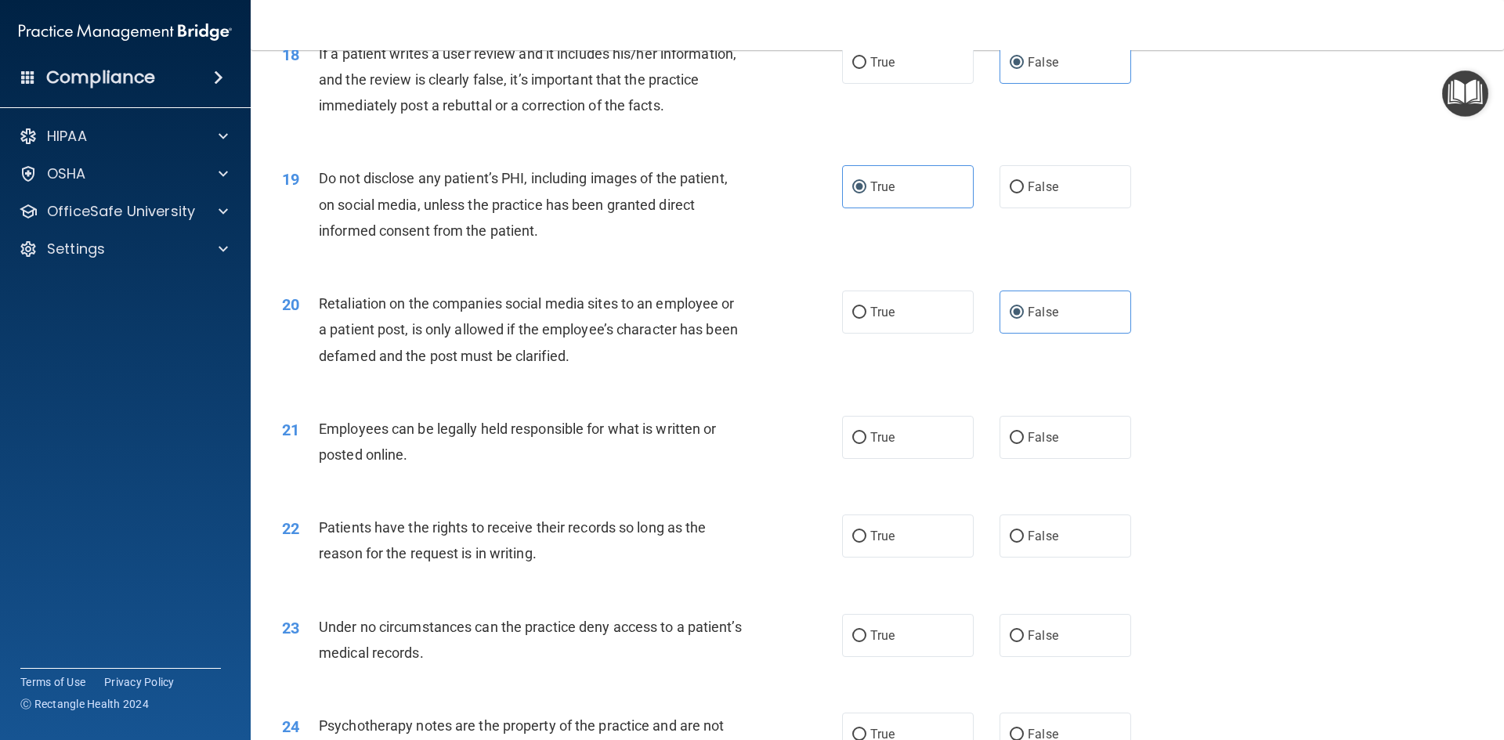
scroll to position [2271, 0]
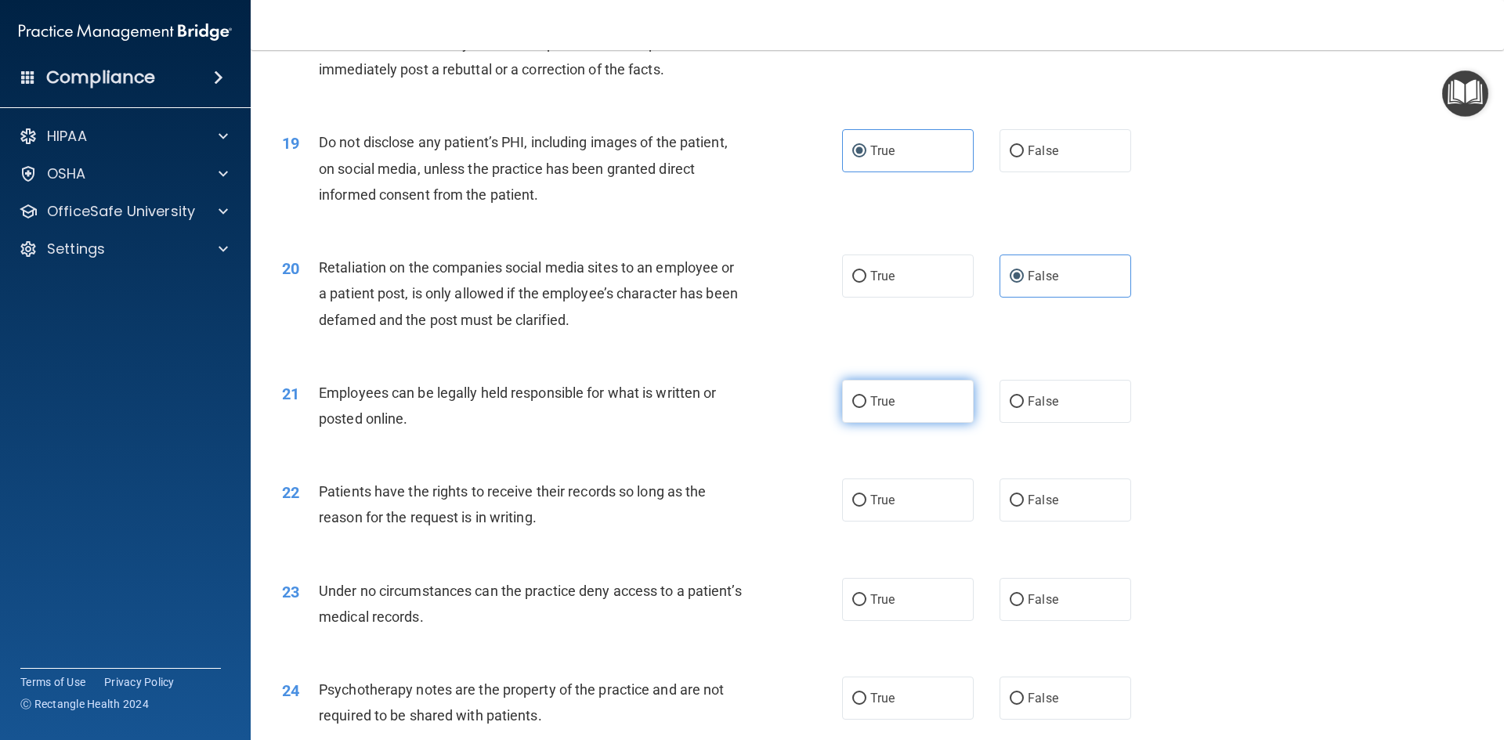
click at [937, 423] on label "True" at bounding box center [908, 401] width 132 height 43
click at [866, 408] on input "True" at bounding box center [859, 402] width 14 height 12
radio input "true"
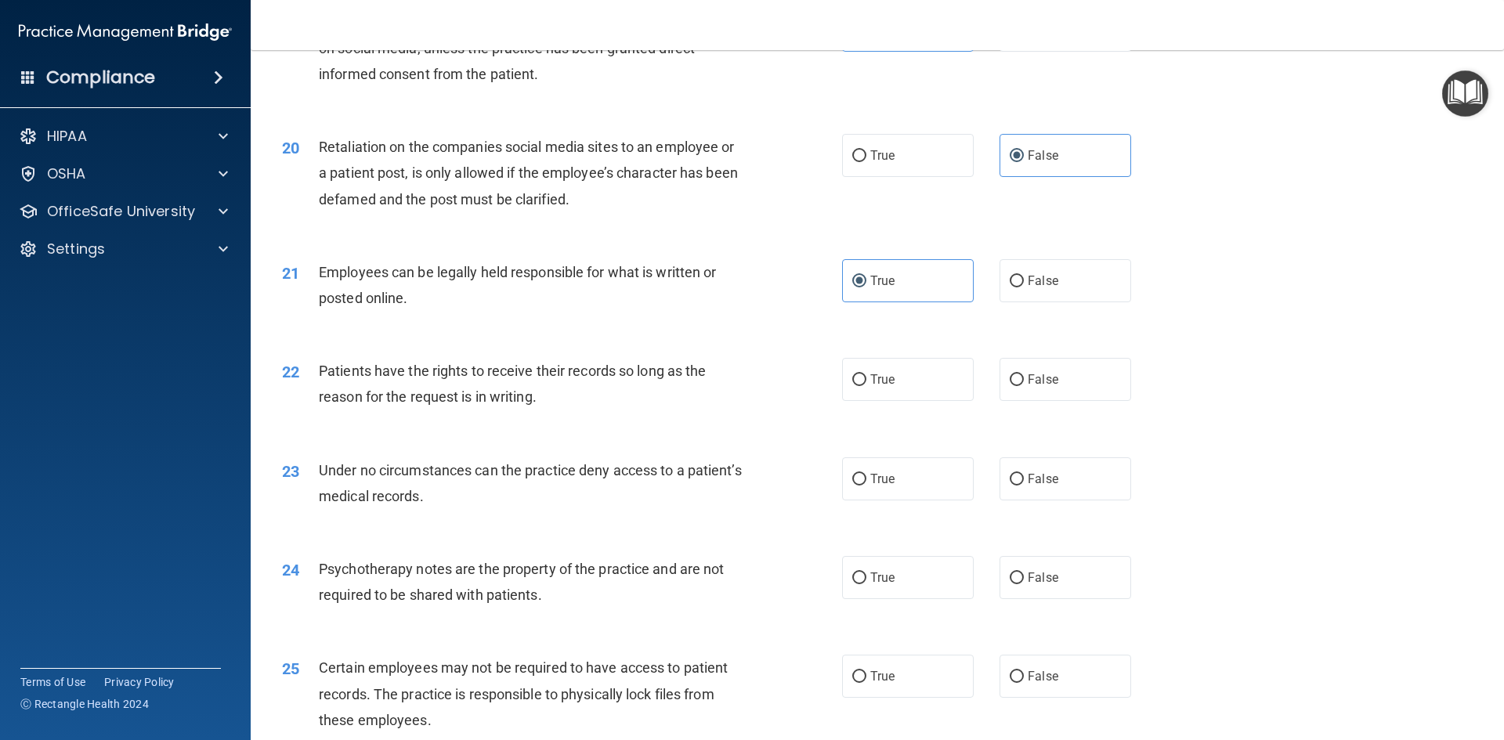
scroll to position [2506, 0]
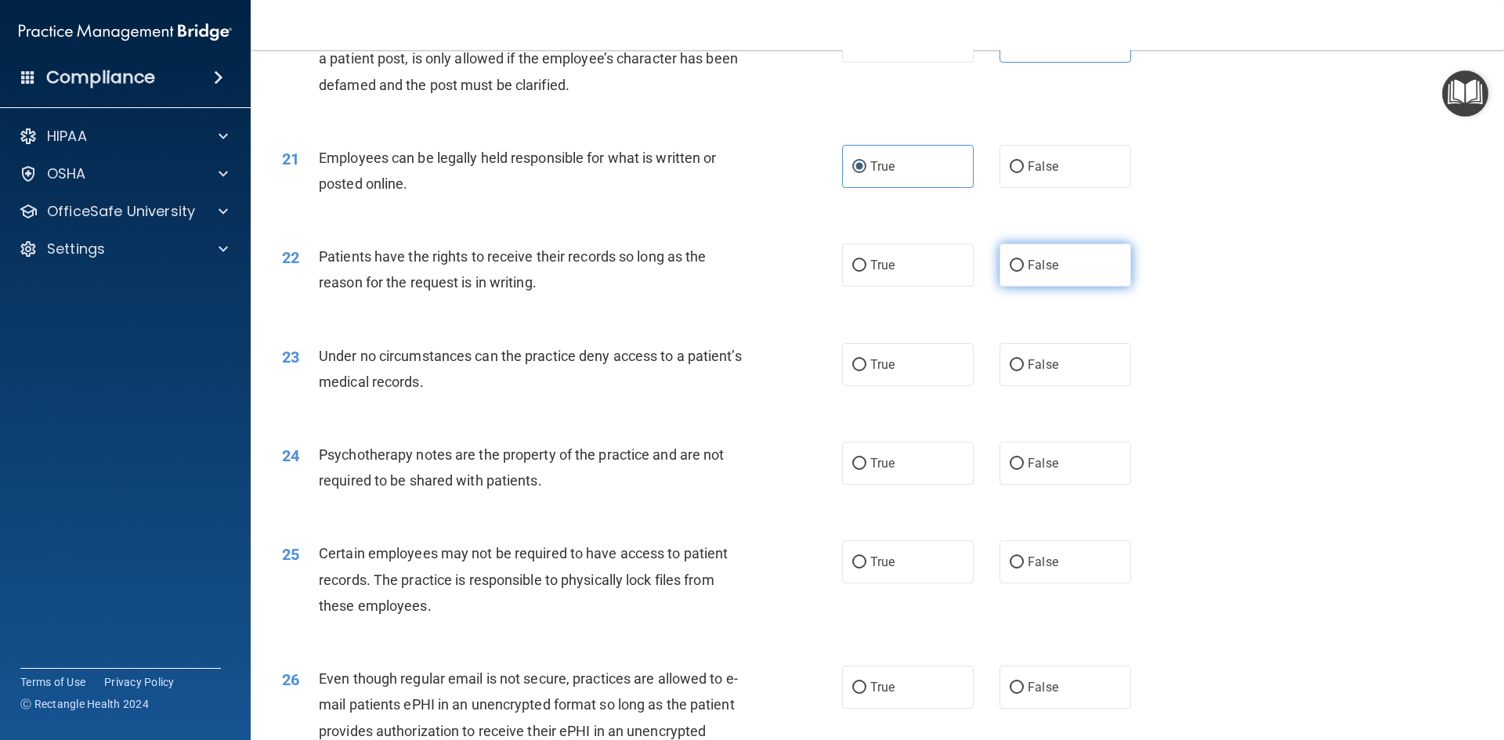
click at [1081, 287] on label "False" at bounding box center [1065, 265] width 132 height 43
click at [1024, 272] on input "False" at bounding box center [1016, 266] width 14 height 12
radio input "true"
click at [941, 287] on label "True" at bounding box center [908, 265] width 132 height 43
click at [866, 272] on input "True" at bounding box center [859, 266] width 14 height 12
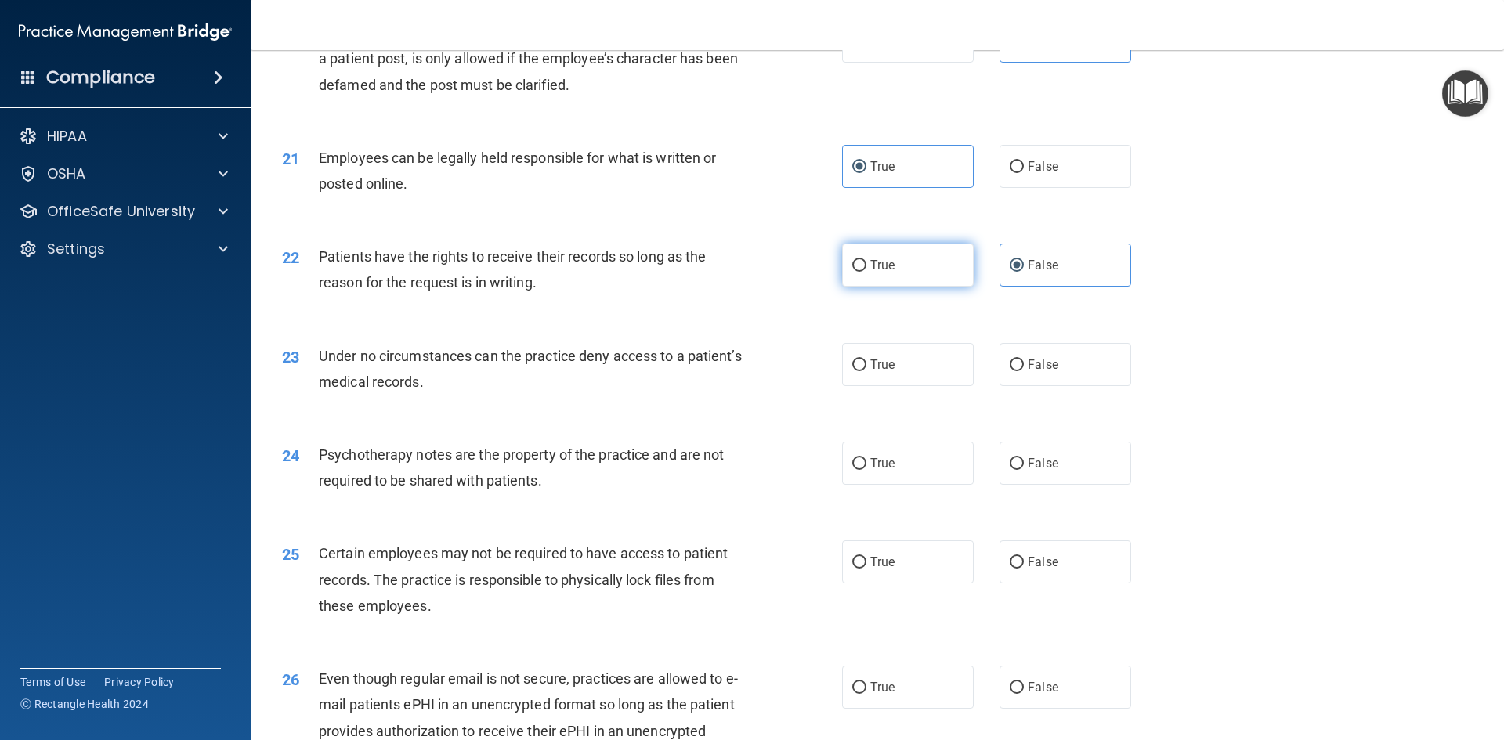
radio input "true"
radio input "false"
click at [1063, 386] on label "False" at bounding box center [1065, 364] width 132 height 43
click at [1024, 371] on input "False" at bounding box center [1016, 365] width 14 height 12
radio input "true"
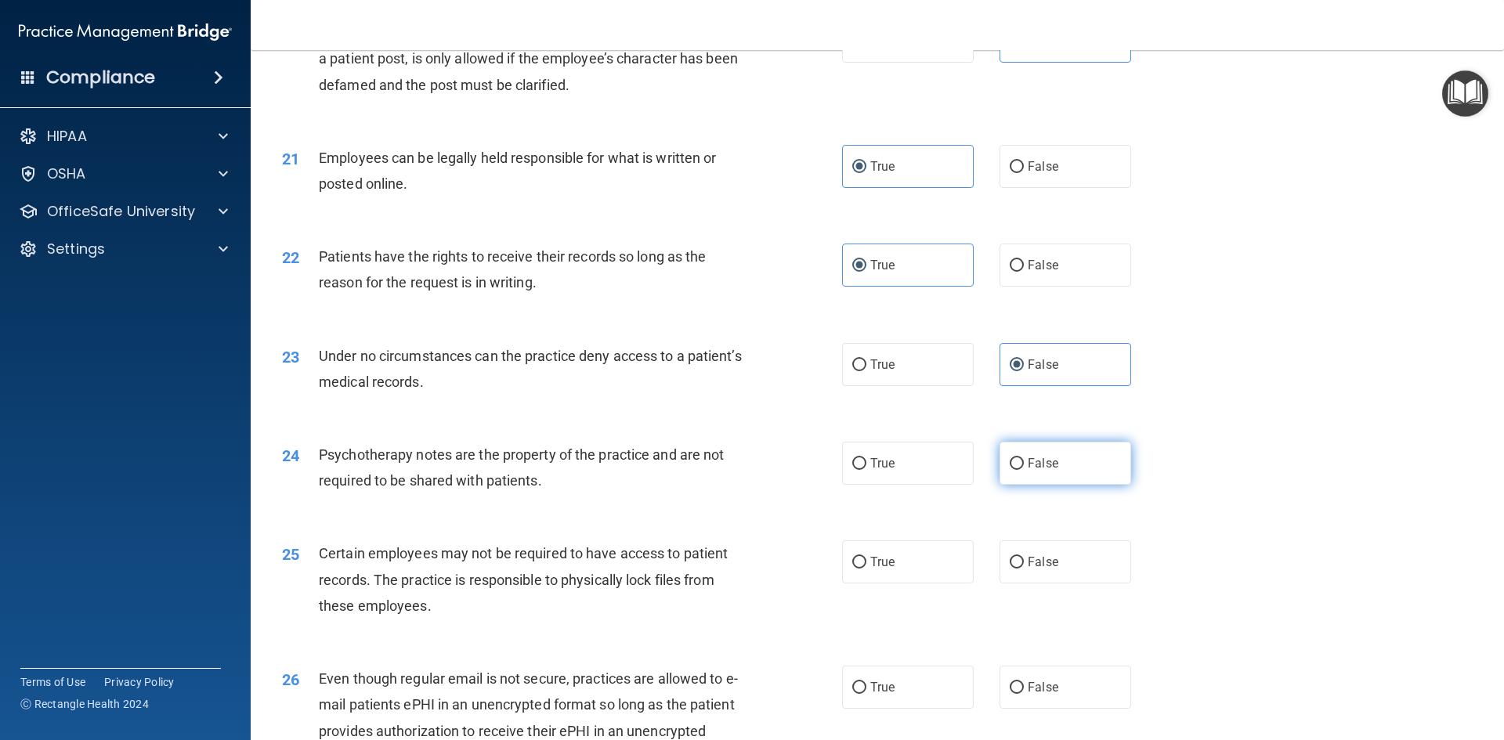
click at [1071, 479] on label "False" at bounding box center [1065, 463] width 132 height 43
click at [1024, 470] on input "False" at bounding box center [1016, 464] width 14 height 12
radio input "true"
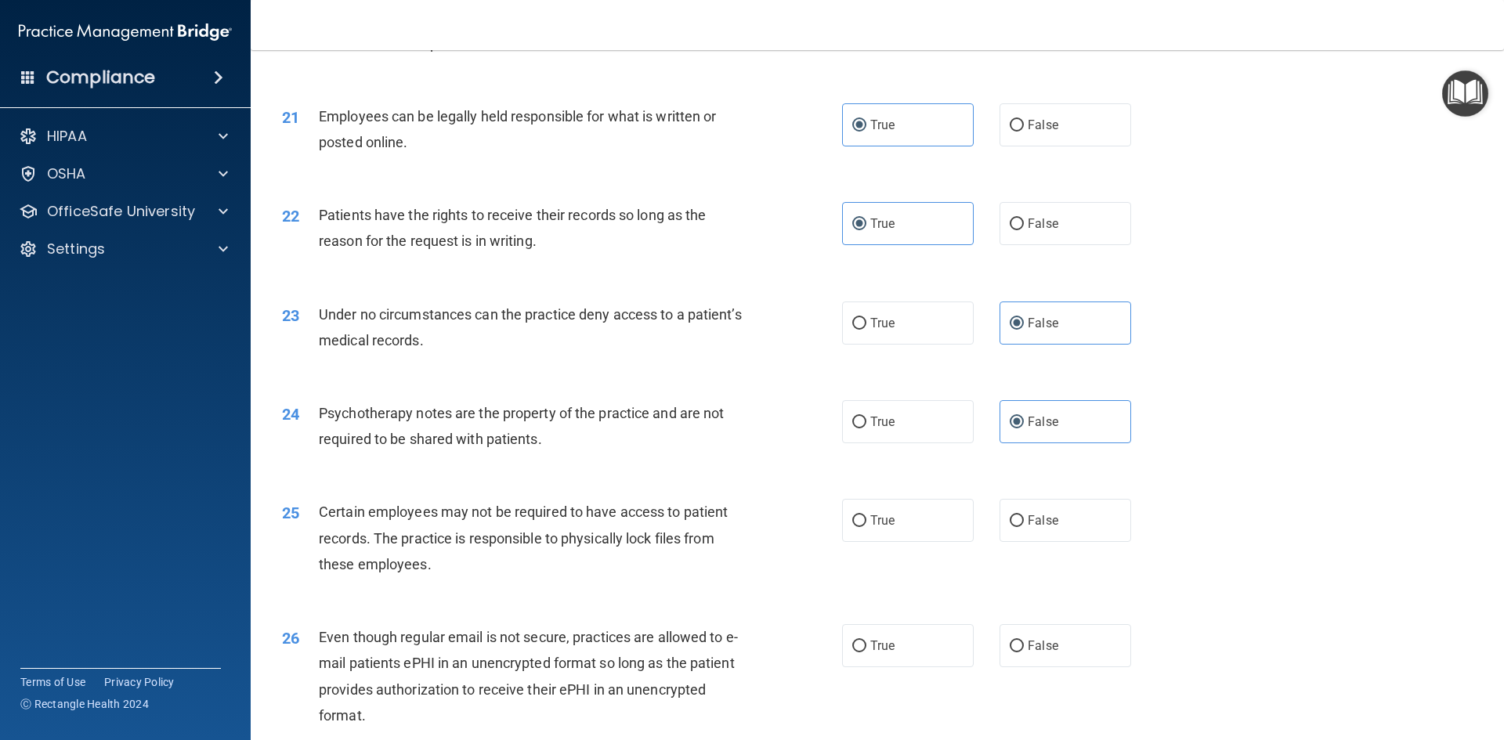
scroll to position [2663, 0]
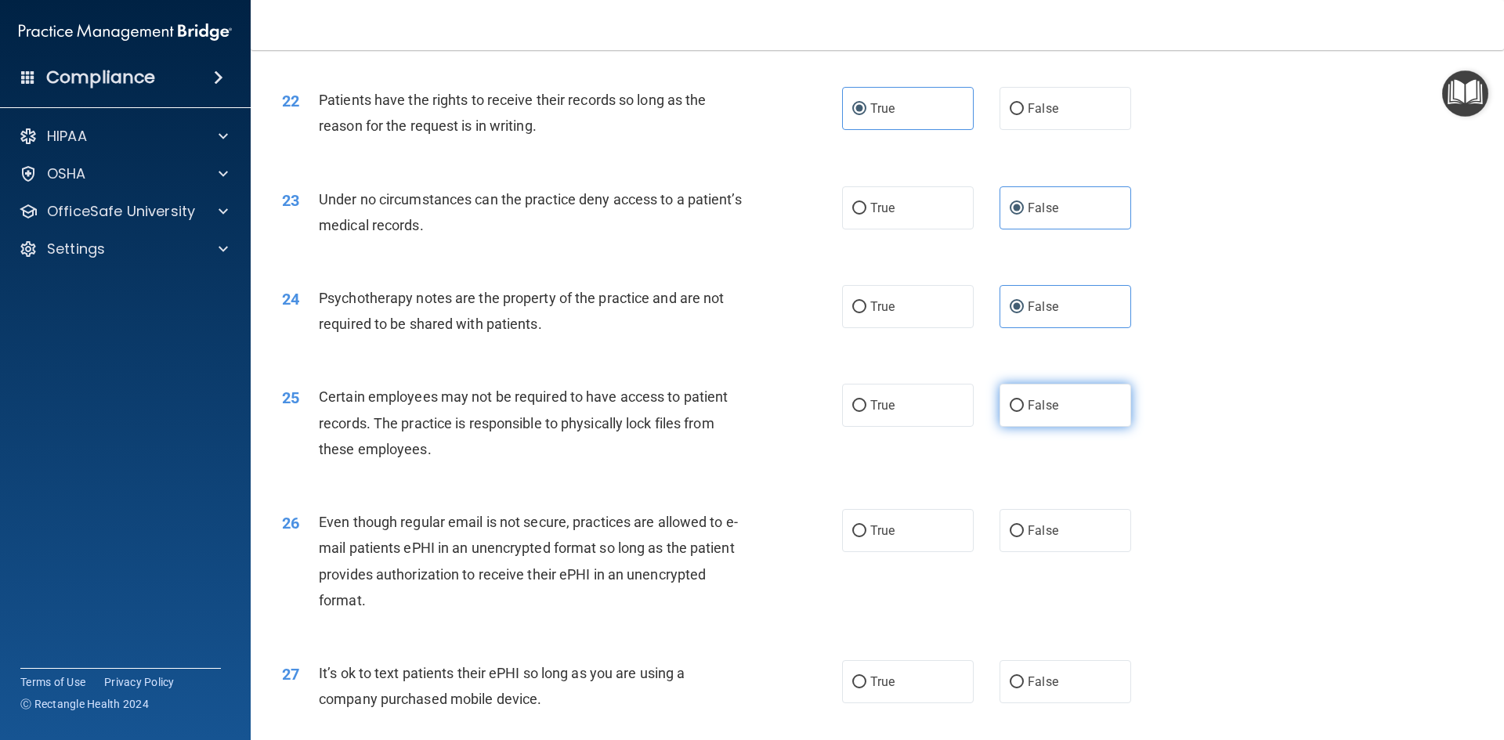
click at [1073, 427] on label "False" at bounding box center [1065, 405] width 132 height 43
click at [1024, 412] on input "False" at bounding box center [1016, 406] width 14 height 12
radio input "true"
click at [957, 425] on label "True" at bounding box center [908, 405] width 132 height 43
click at [866, 412] on input "True" at bounding box center [859, 406] width 14 height 12
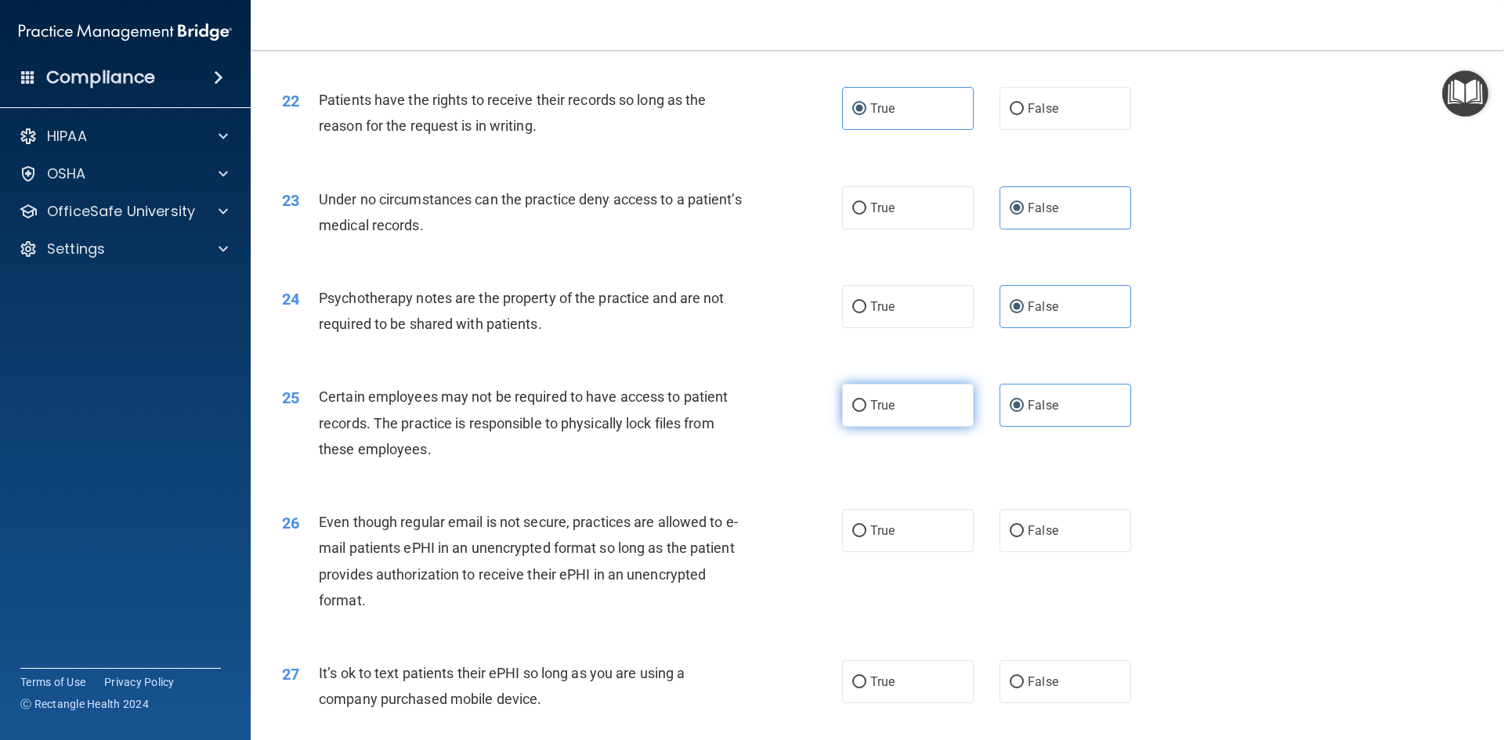
radio input "true"
radio input "false"
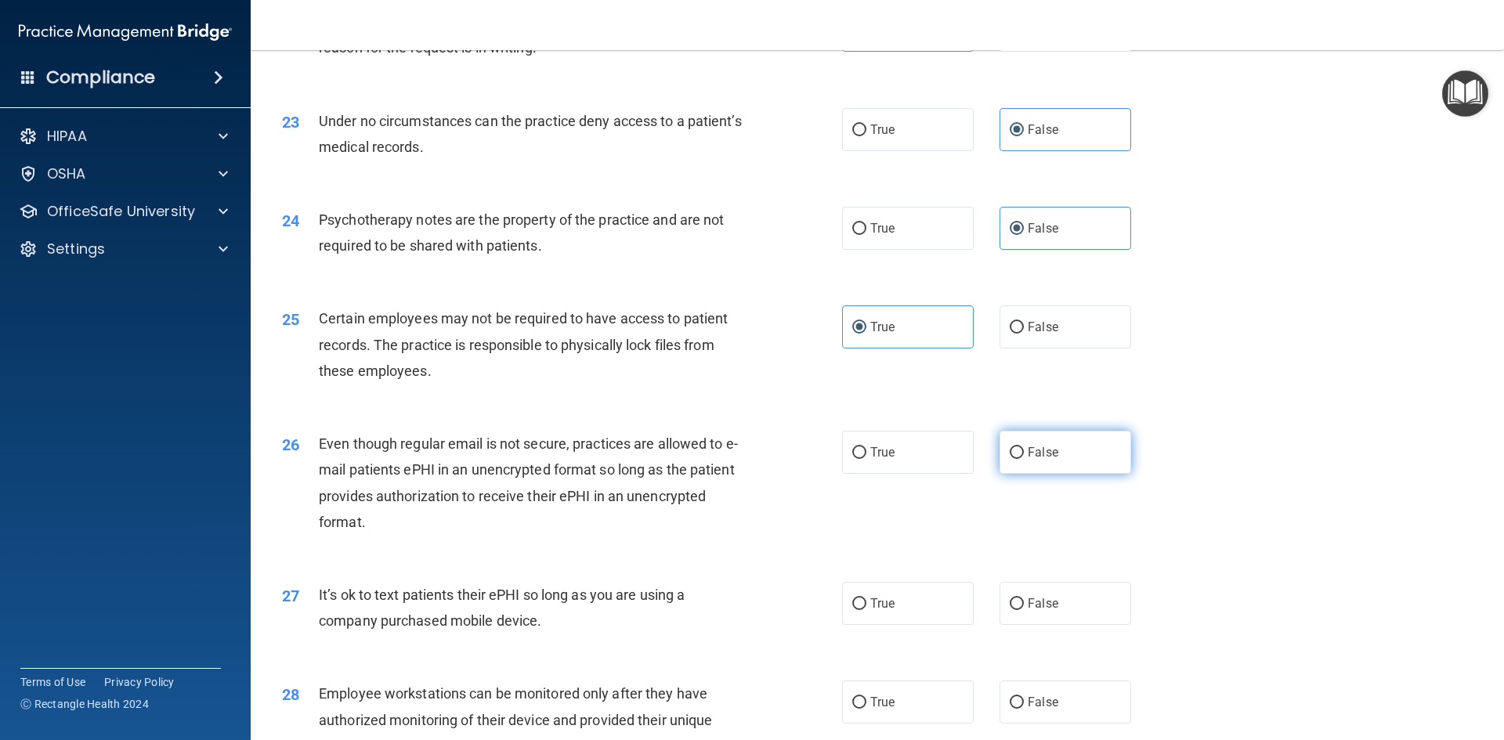
click at [1001, 474] on label "False" at bounding box center [1065, 452] width 132 height 43
click at [1009, 459] on input "False" at bounding box center [1016, 453] width 14 height 12
radio input "true"
click at [1055, 625] on label "False" at bounding box center [1065, 603] width 132 height 43
click at [1024, 610] on input "False" at bounding box center [1016, 604] width 14 height 12
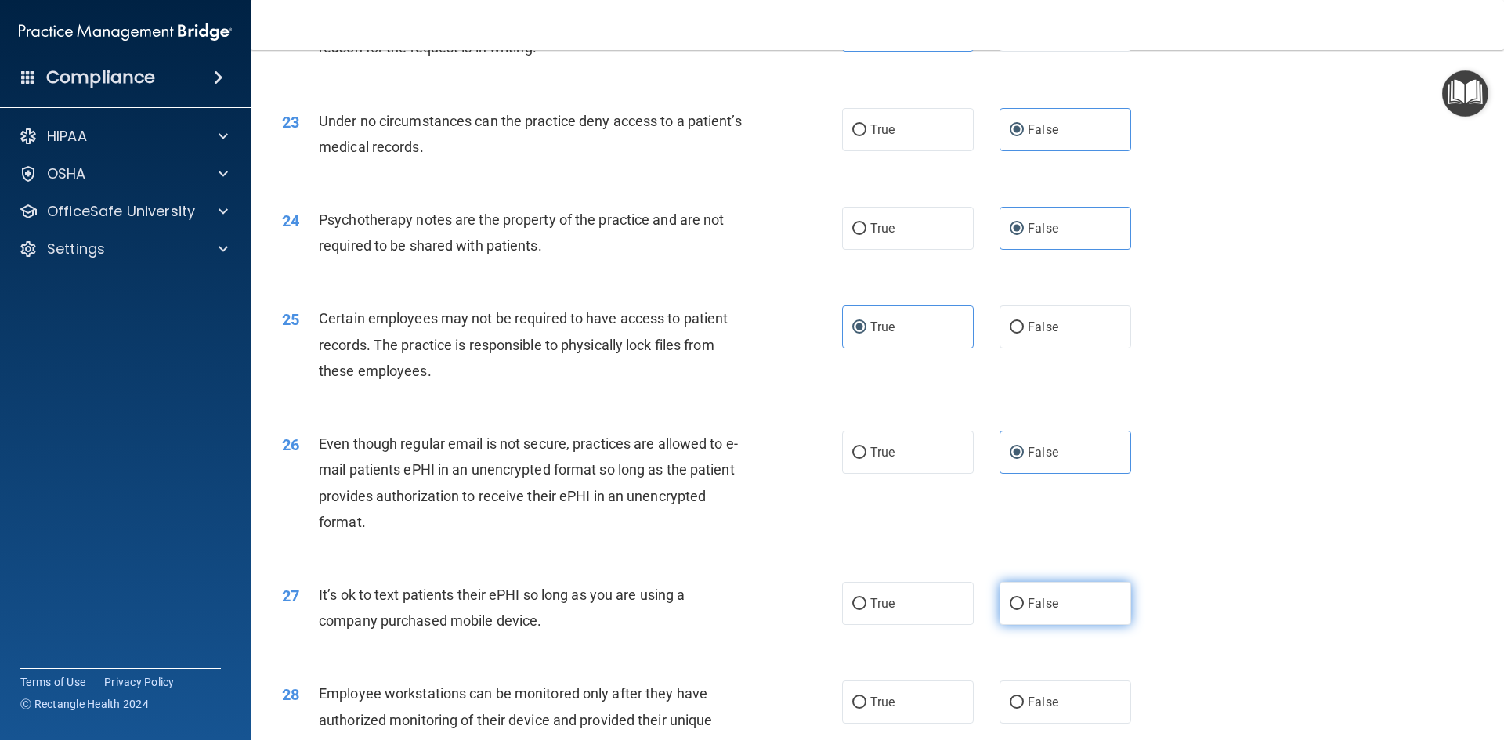
radio input "true"
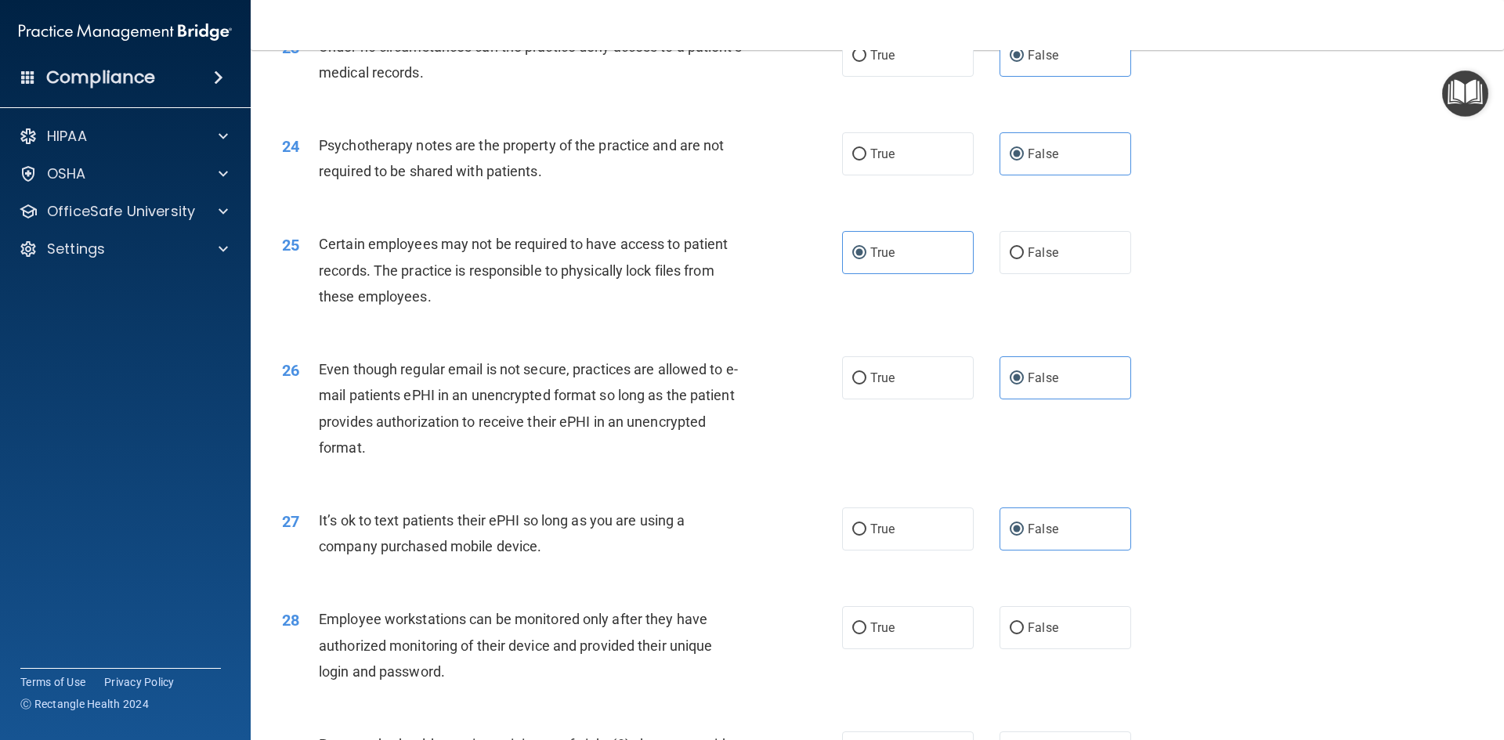
scroll to position [2898, 0]
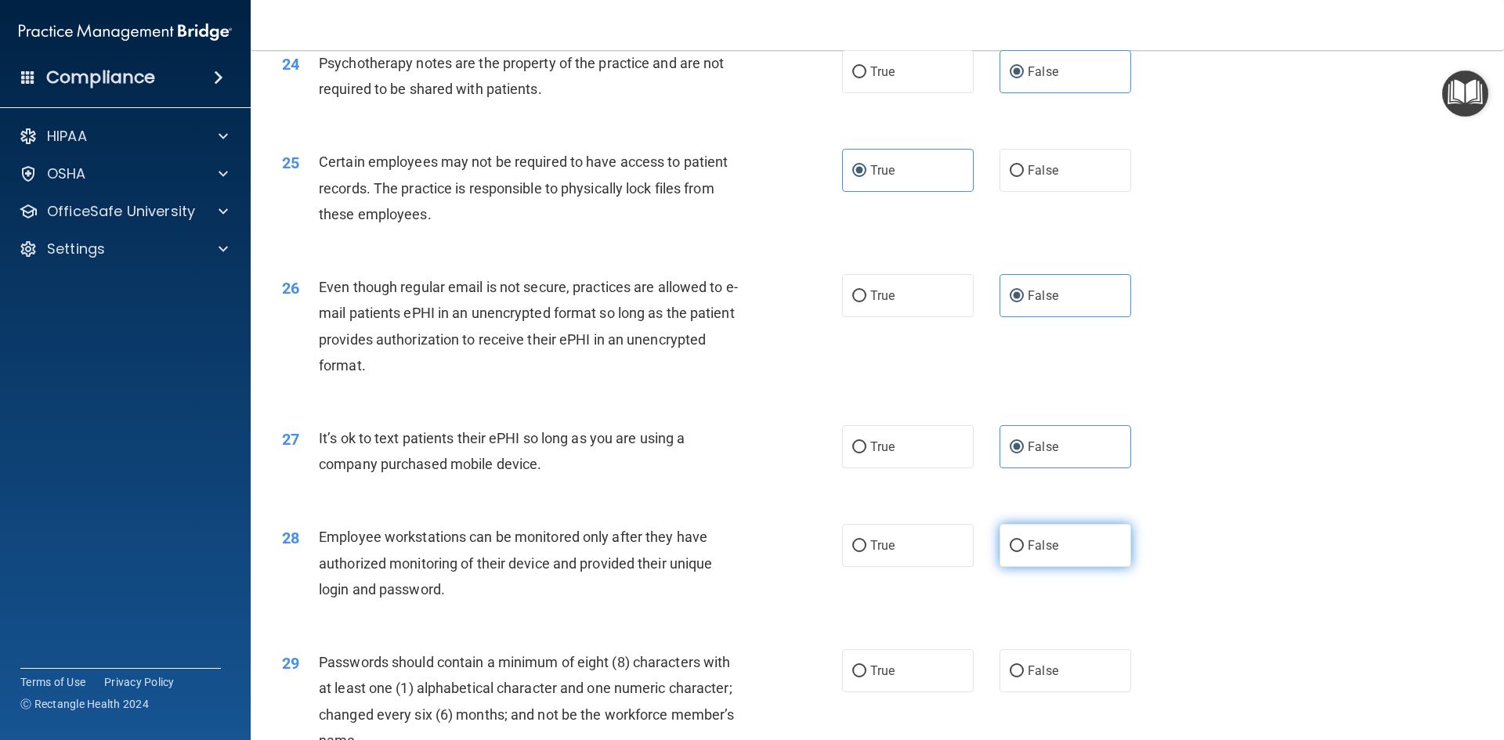
click at [1066, 567] on label "False" at bounding box center [1065, 545] width 132 height 43
click at [1024, 552] on input "False" at bounding box center [1016, 546] width 14 height 12
radio input "true"
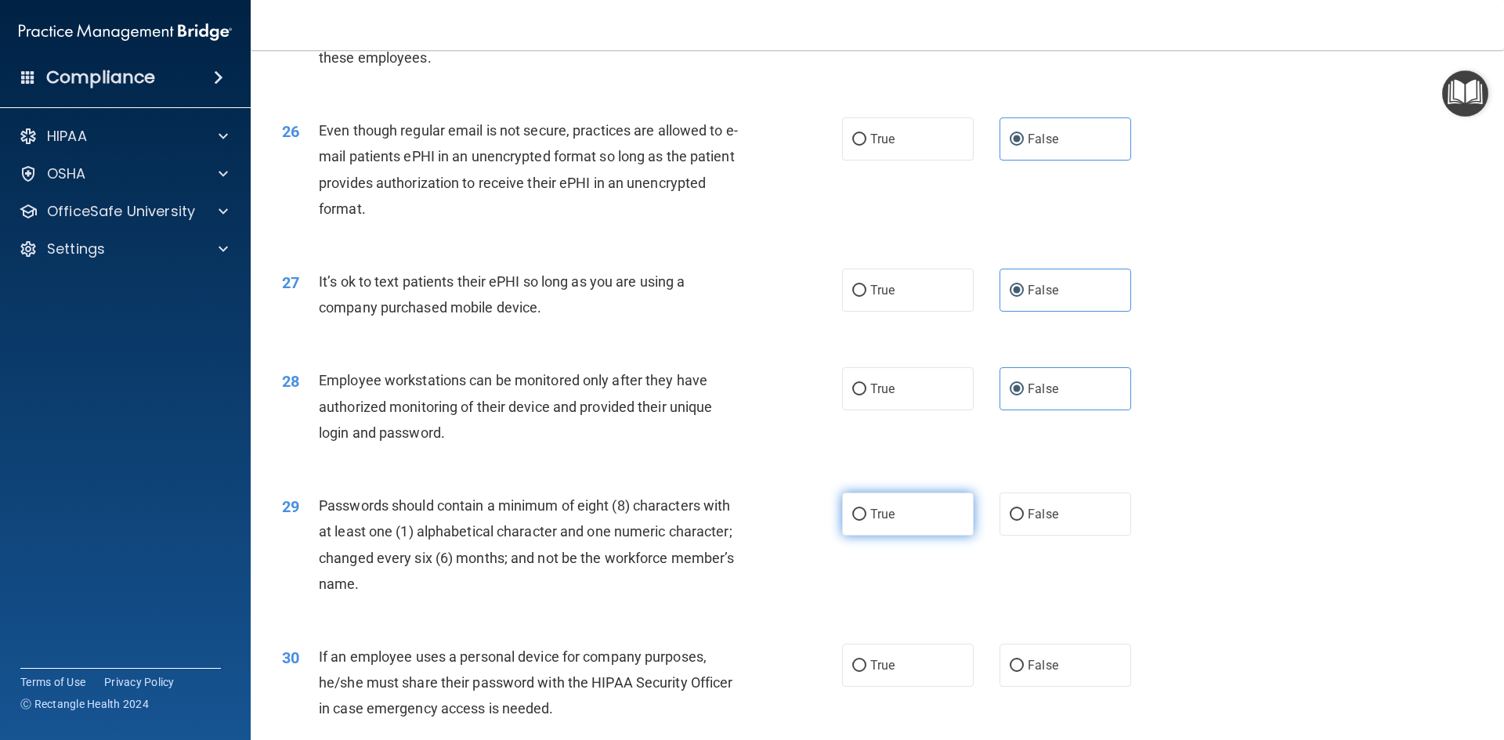
click at [936, 536] on label "True" at bounding box center [908, 514] width 132 height 43
click at [866, 521] on input "True" at bounding box center [859, 515] width 14 height 12
radio input "true"
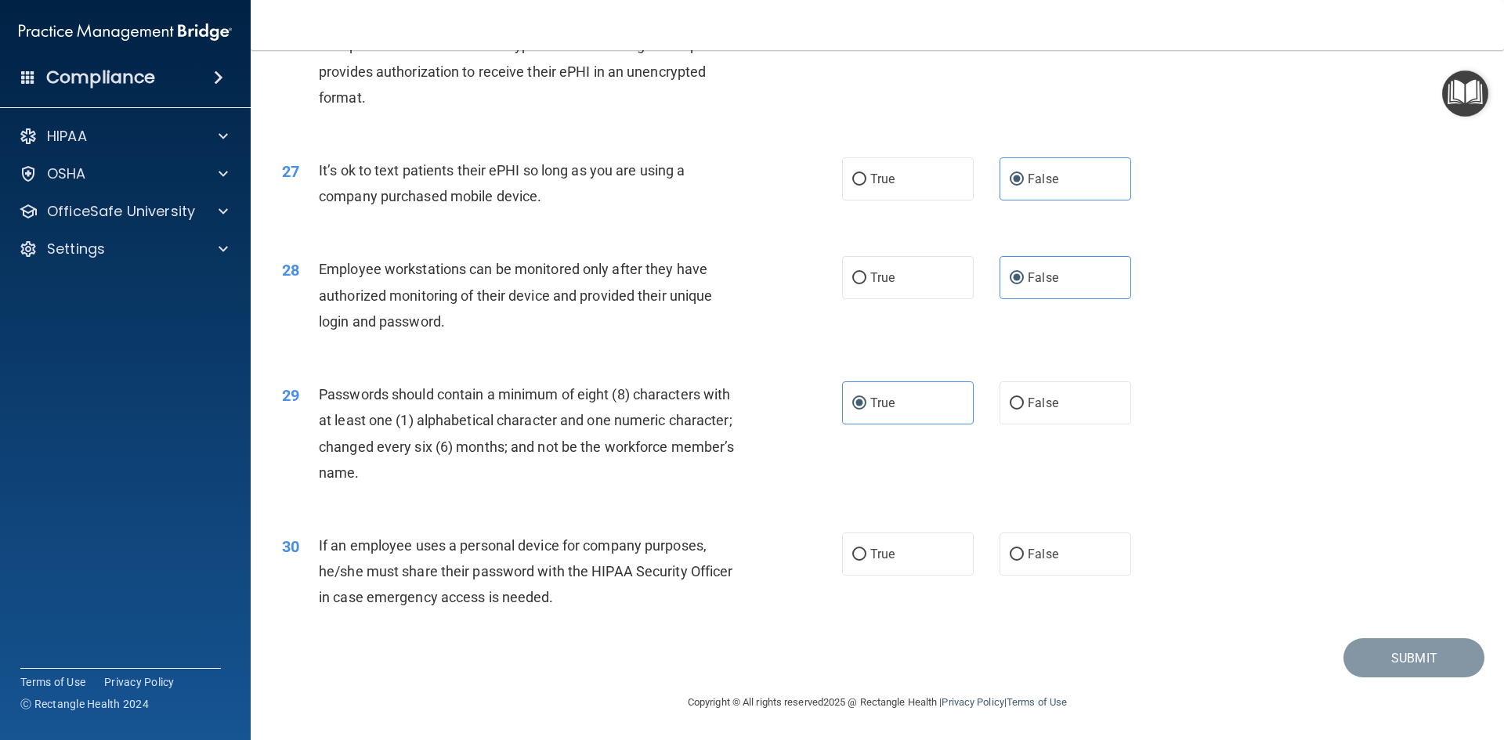
scroll to position [3191, 0]
click at [1100, 556] on label "False" at bounding box center [1065, 554] width 132 height 43
click at [1024, 556] on input "False" at bounding box center [1016, 555] width 14 height 12
radio input "true"
click at [900, 526] on div "30 If an employee uses a personal device for company purposes, he/she must shar…" at bounding box center [877, 575] width 1214 height 125
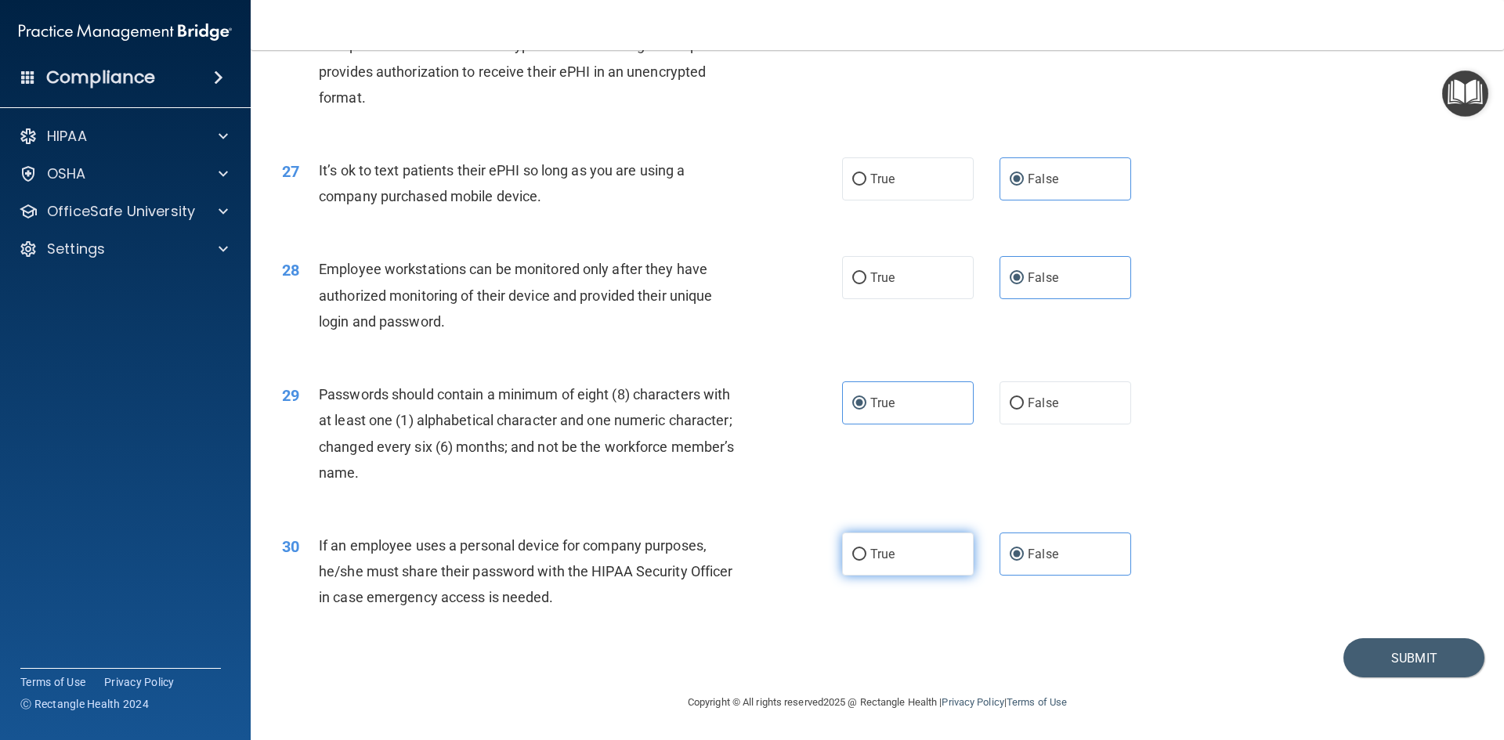
click at [901, 538] on label "True" at bounding box center [908, 554] width 132 height 43
click at [866, 549] on input "True" at bounding box center [859, 555] width 14 height 12
radio input "true"
radio input "false"
click at [1369, 659] on button "Submit" at bounding box center [1413, 658] width 141 height 40
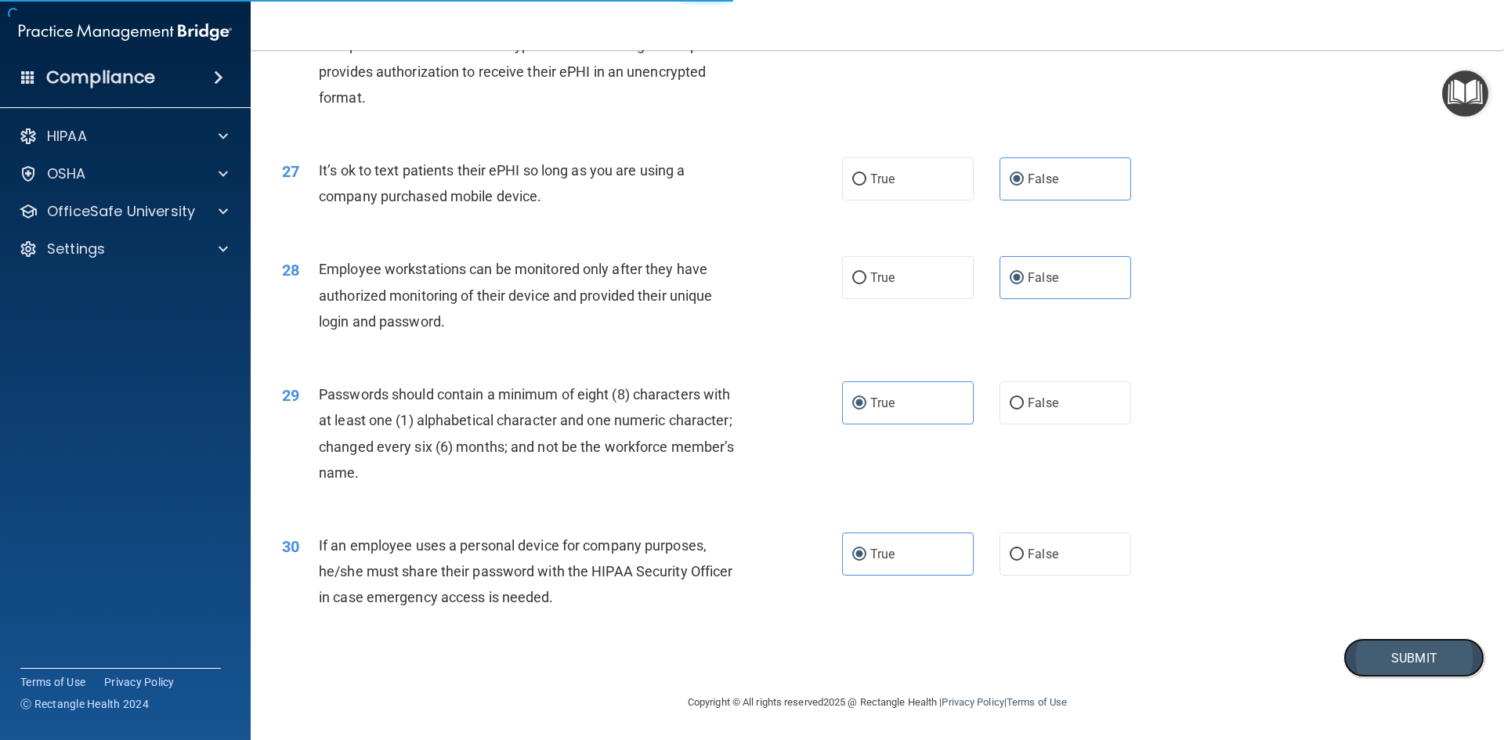
click at [1427, 665] on button "Submit" at bounding box center [1413, 658] width 141 height 40
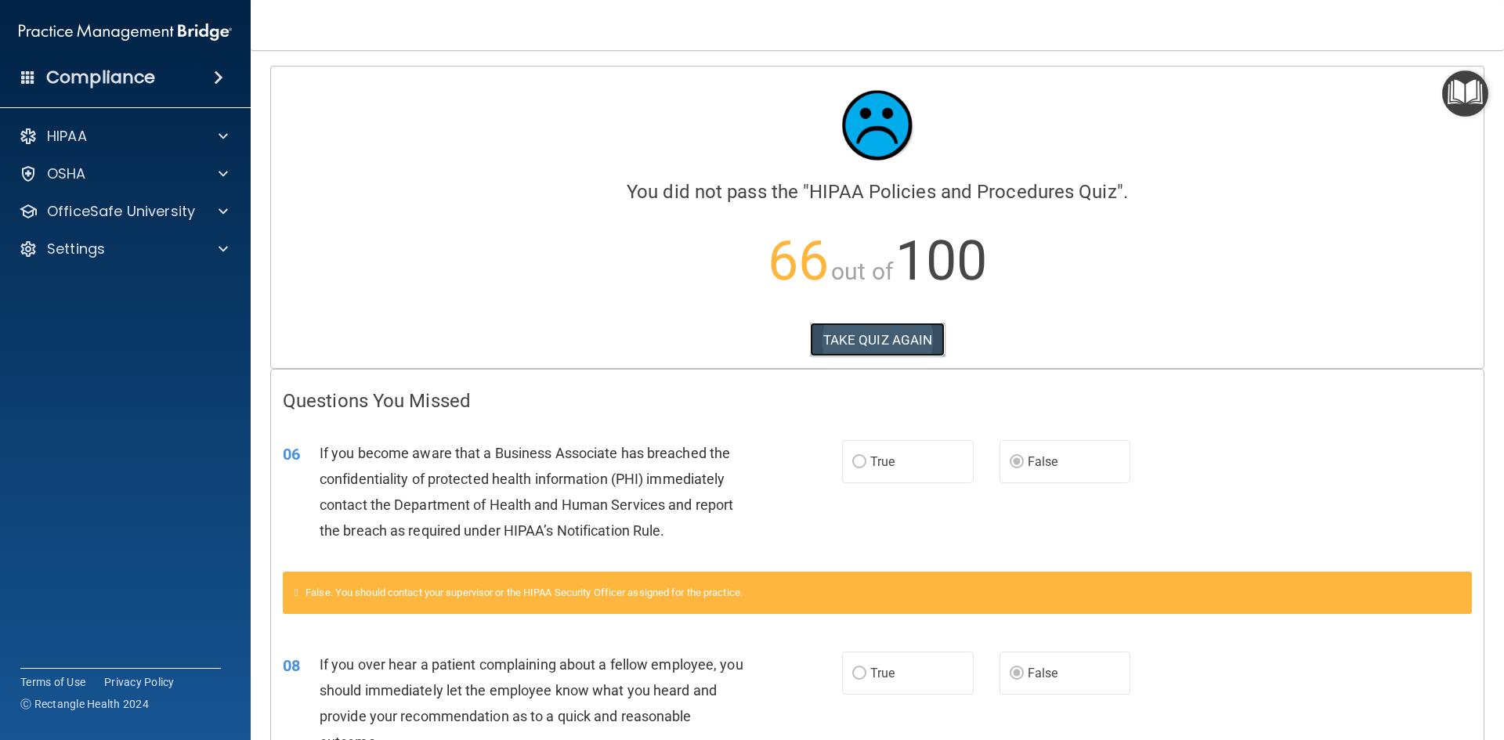
click at [821, 338] on button "TAKE QUIZ AGAIN" at bounding box center [877, 340] width 135 height 34
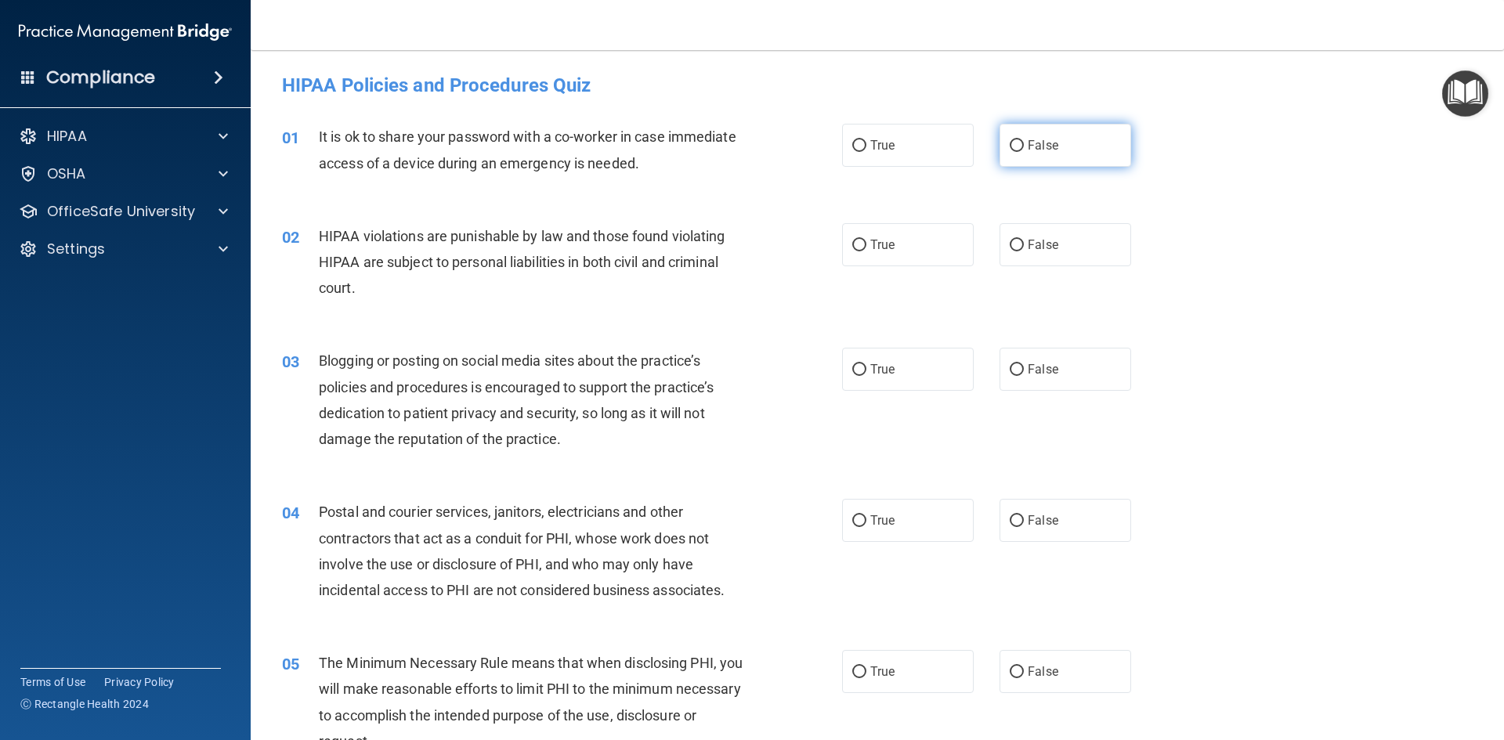
click at [1027, 151] on span "False" at bounding box center [1042, 145] width 31 height 15
click at [1024, 151] on input "False" at bounding box center [1016, 146] width 14 height 12
radio input "true"
click at [869, 254] on label "True" at bounding box center [908, 244] width 132 height 43
click at [866, 251] on input "True" at bounding box center [859, 246] width 14 height 12
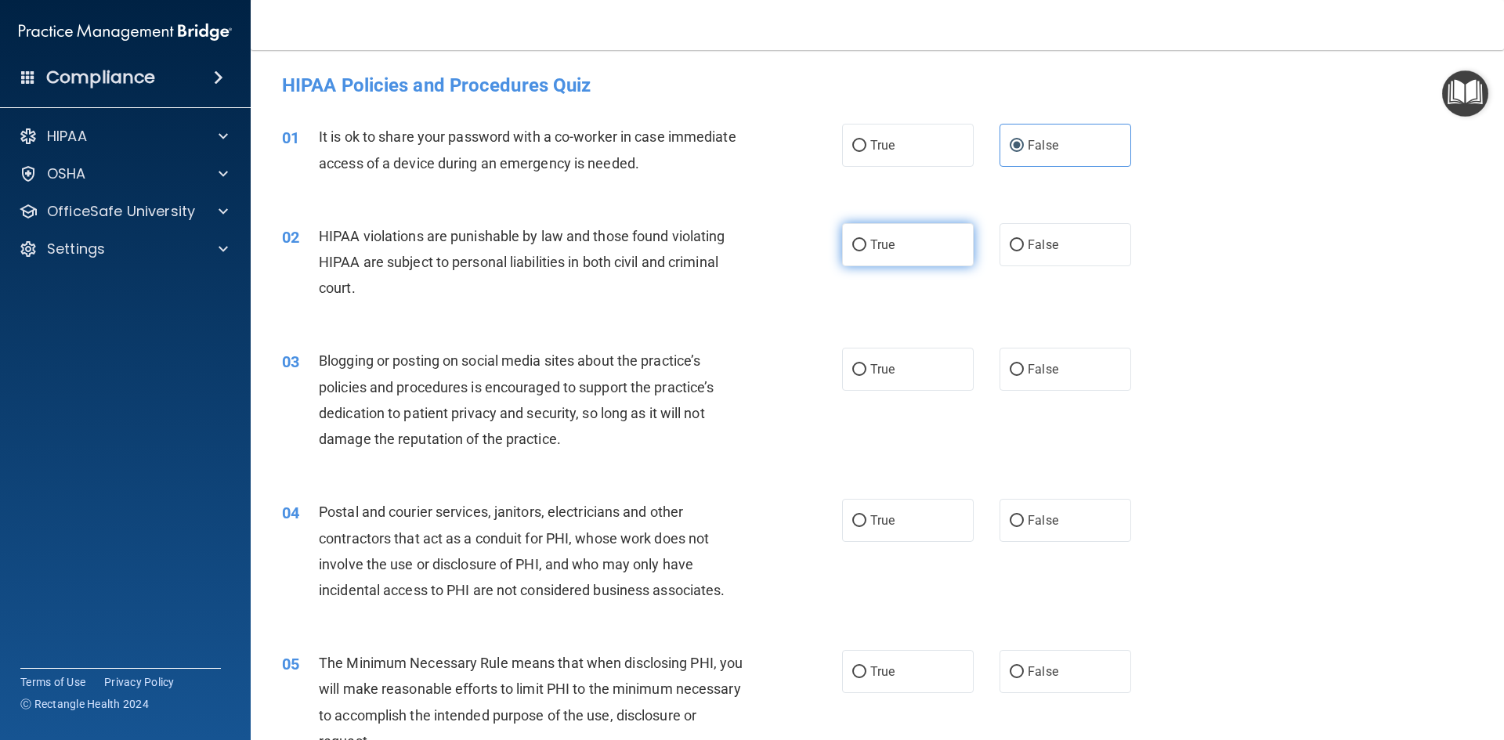
radio input "true"
click at [1027, 370] on span "False" at bounding box center [1042, 369] width 31 height 15
click at [1022, 370] on input "False" at bounding box center [1016, 370] width 14 height 12
radio input "true"
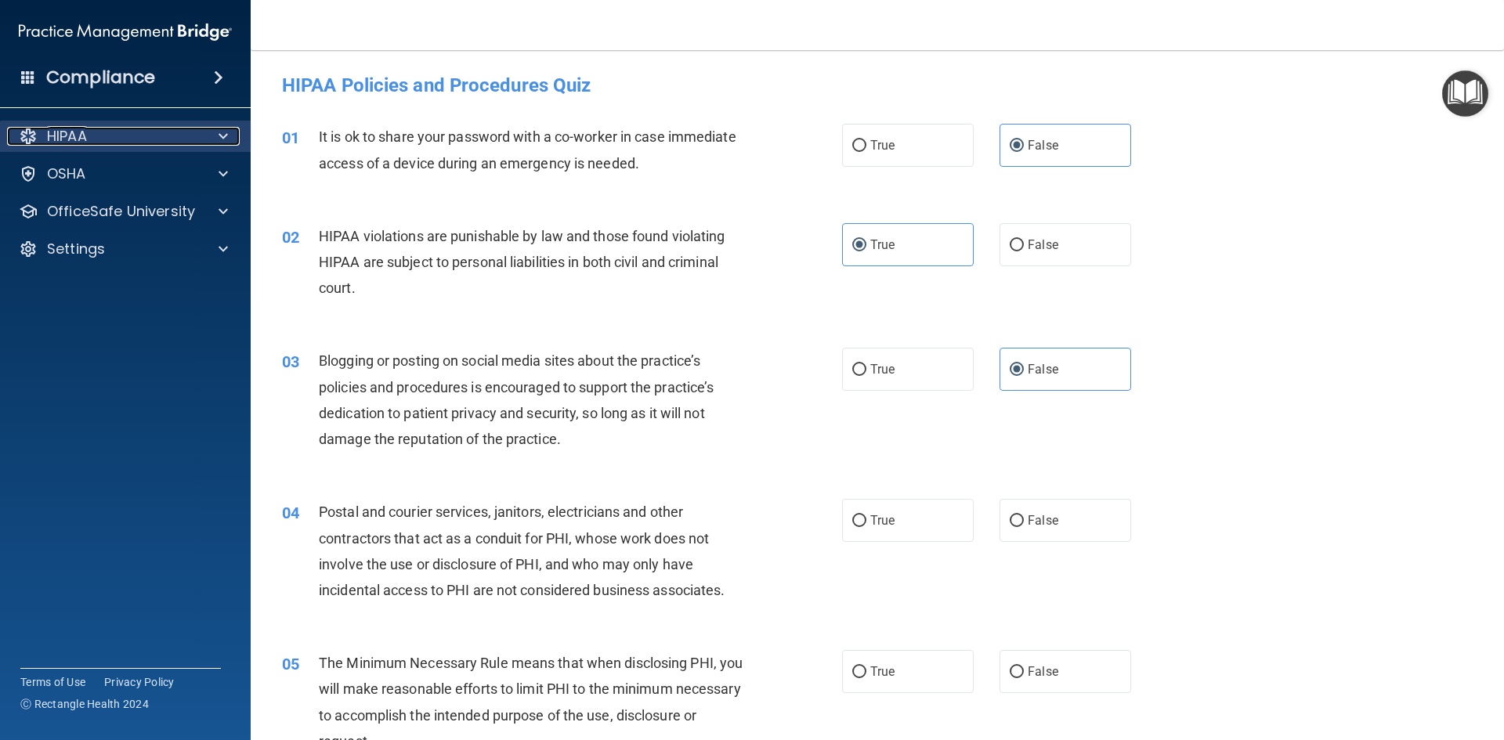
click at [164, 143] on div "HIPAA" at bounding box center [104, 136] width 194 height 19
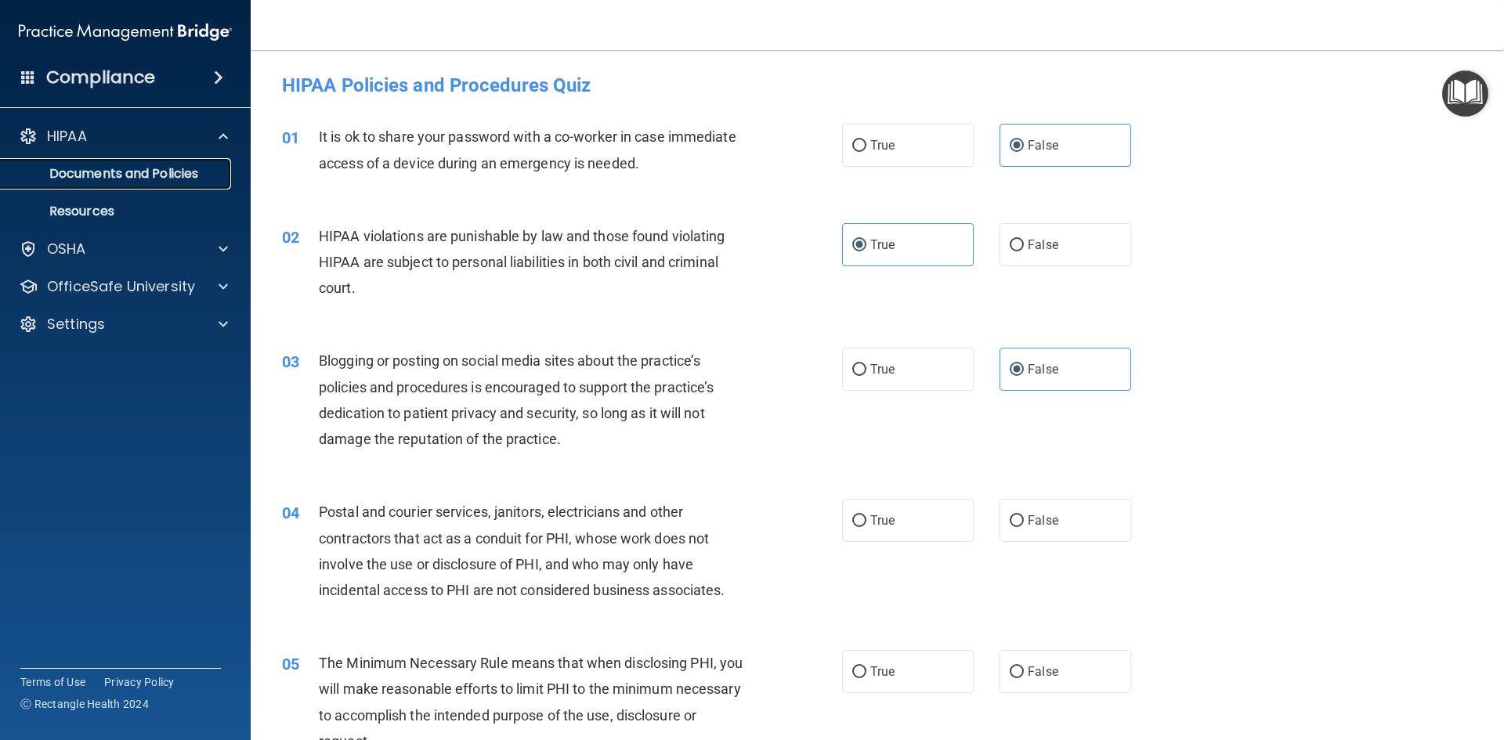
click at [186, 173] on p "Documents and Policies" at bounding box center [117, 174] width 214 height 16
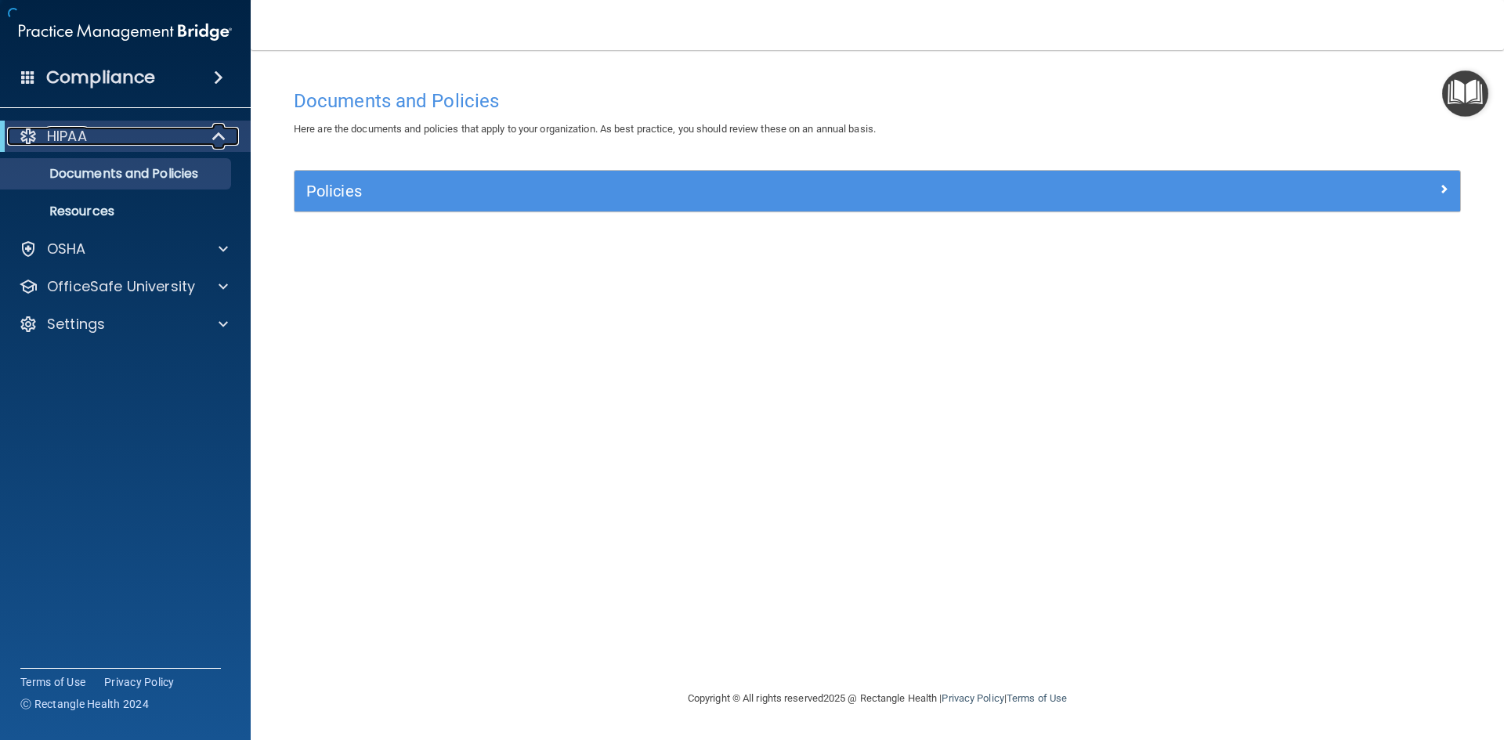
click at [214, 136] on span at bounding box center [220, 136] width 13 height 19
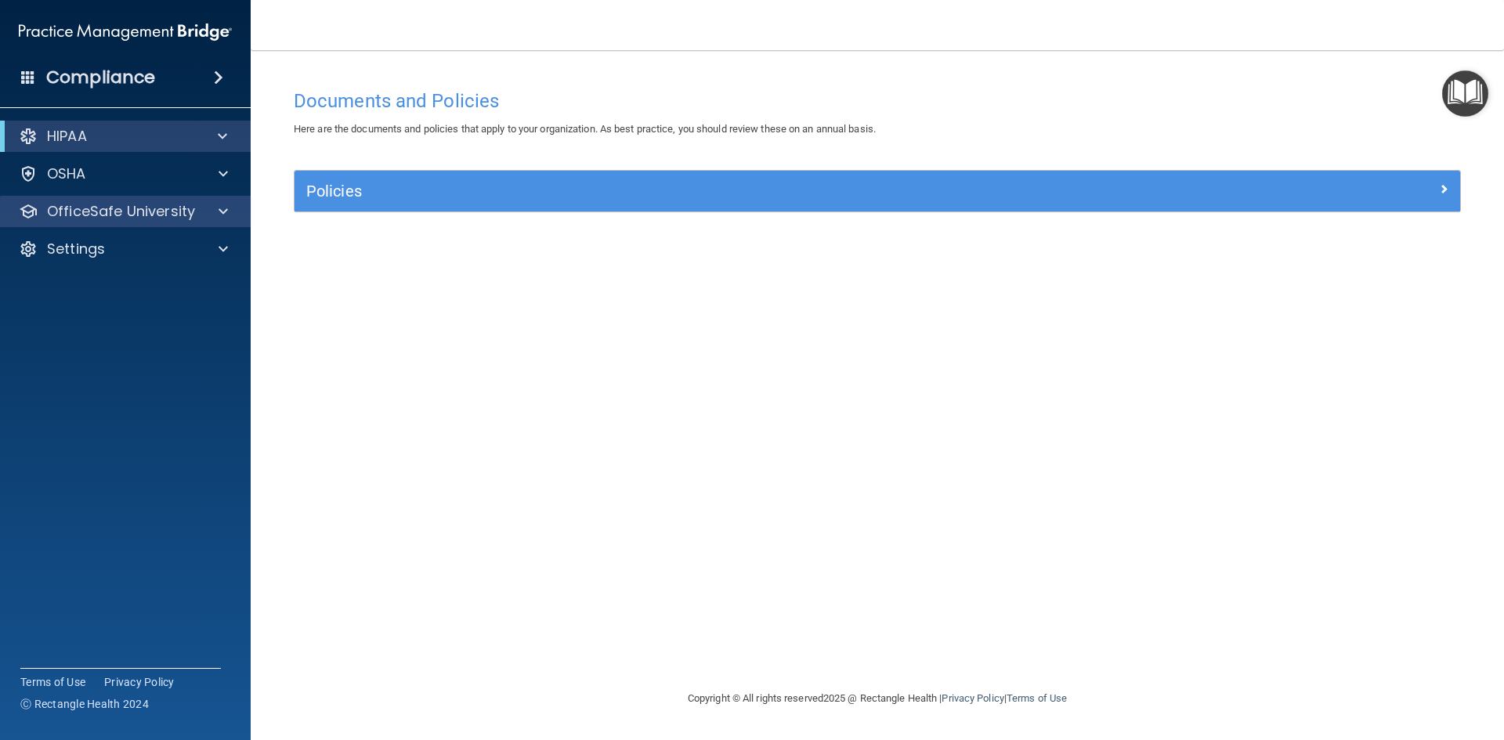
click at [196, 200] on div "OfficeSafe University" at bounding box center [125, 211] width 251 height 31
click at [194, 211] on div "OfficeSafe University" at bounding box center [104, 211] width 194 height 19
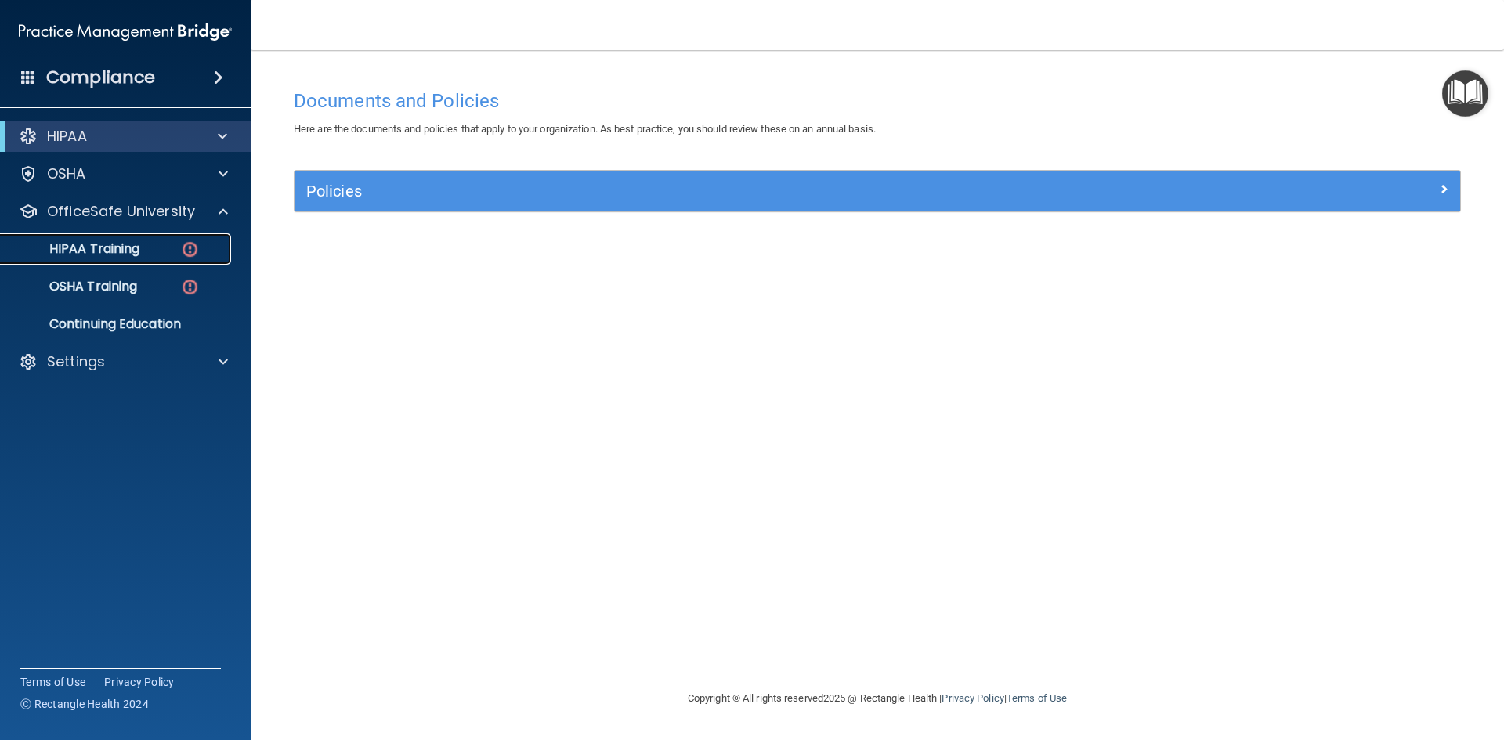
click at [138, 249] on p "HIPAA Training" at bounding box center [74, 249] width 129 height 16
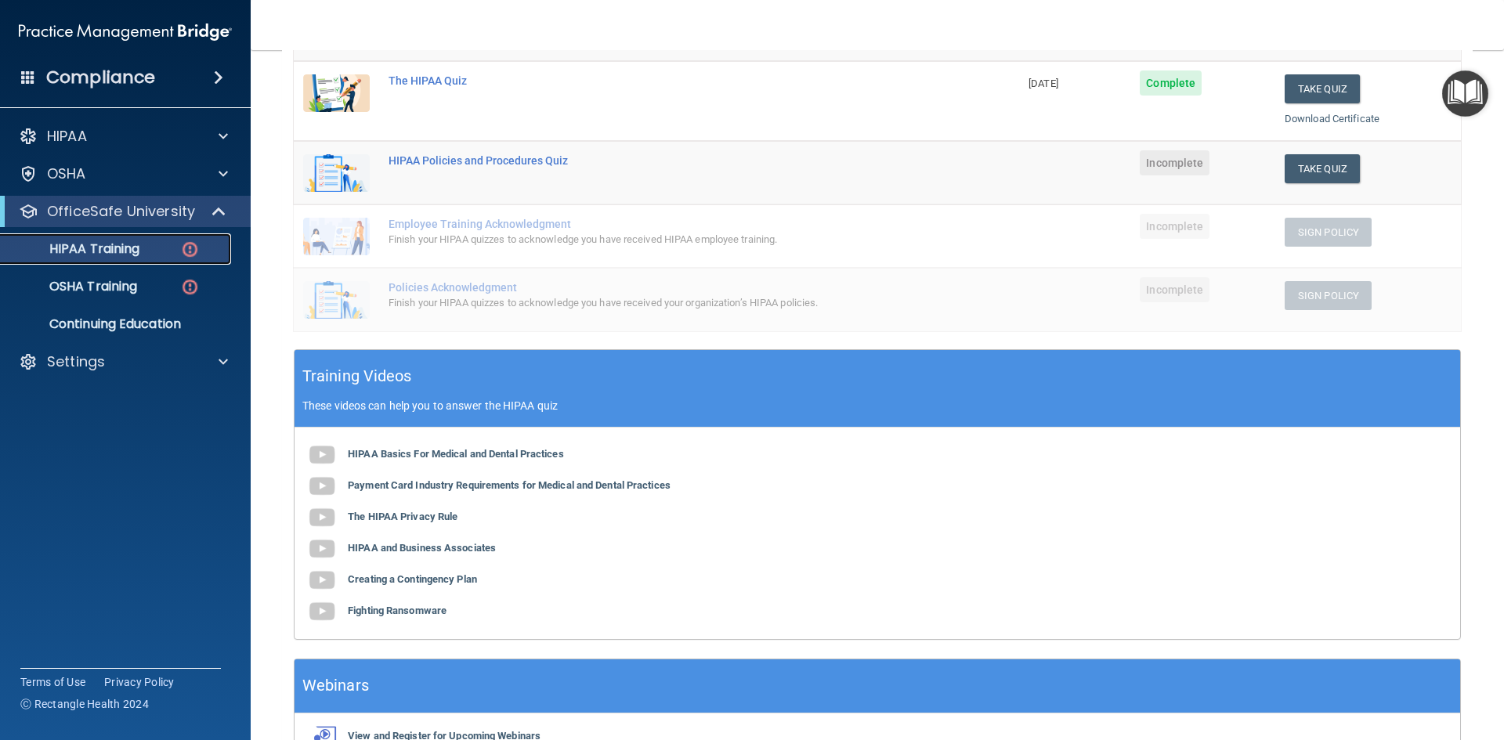
scroll to position [313, 0]
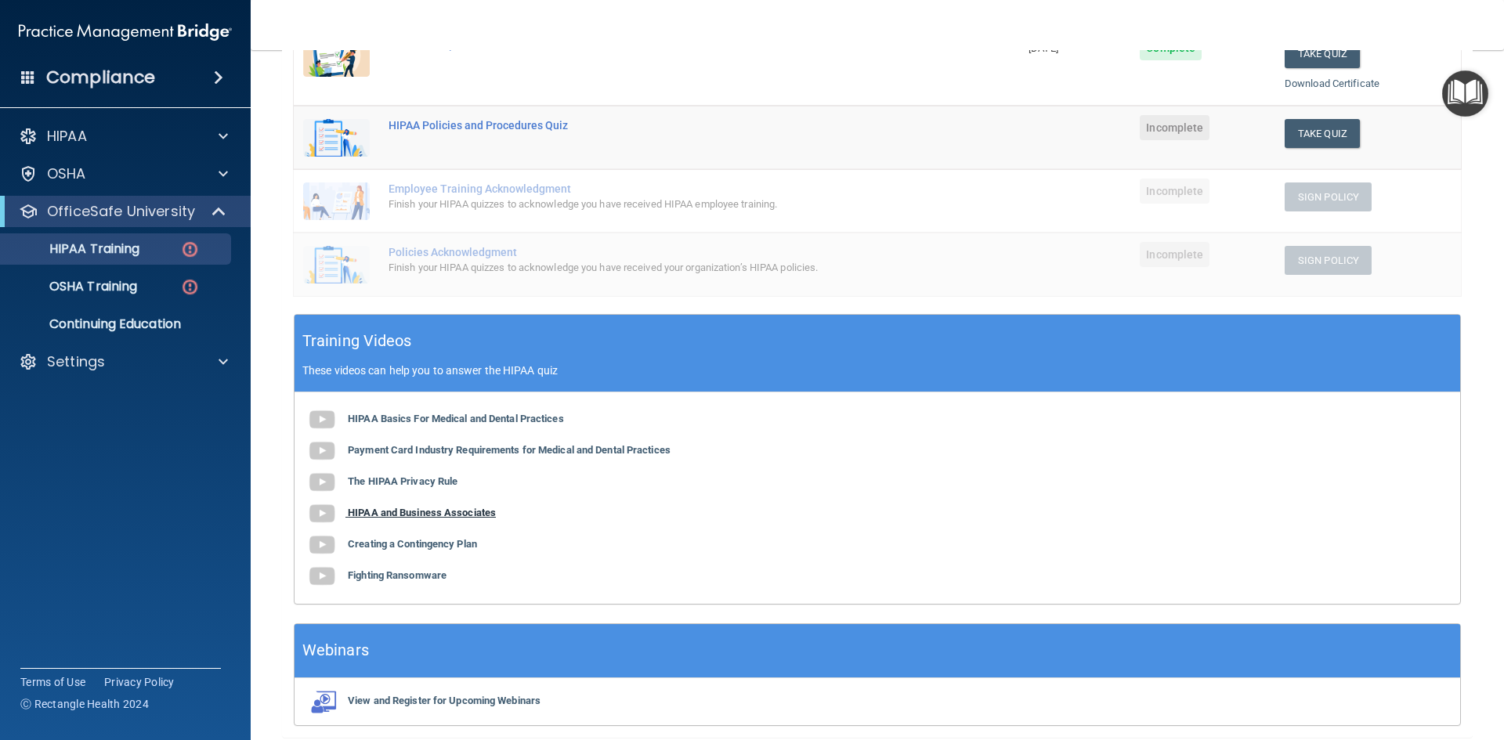
click at [381, 515] on b "HIPAA and Business Associates" at bounding box center [422, 513] width 148 height 12
click at [457, 539] on b "Creating a Contingency Plan" at bounding box center [412, 544] width 129 height 12
click at [399, 577] on b "Fighting Ransomware" at bounding box center [397, 575] width 99 height 12
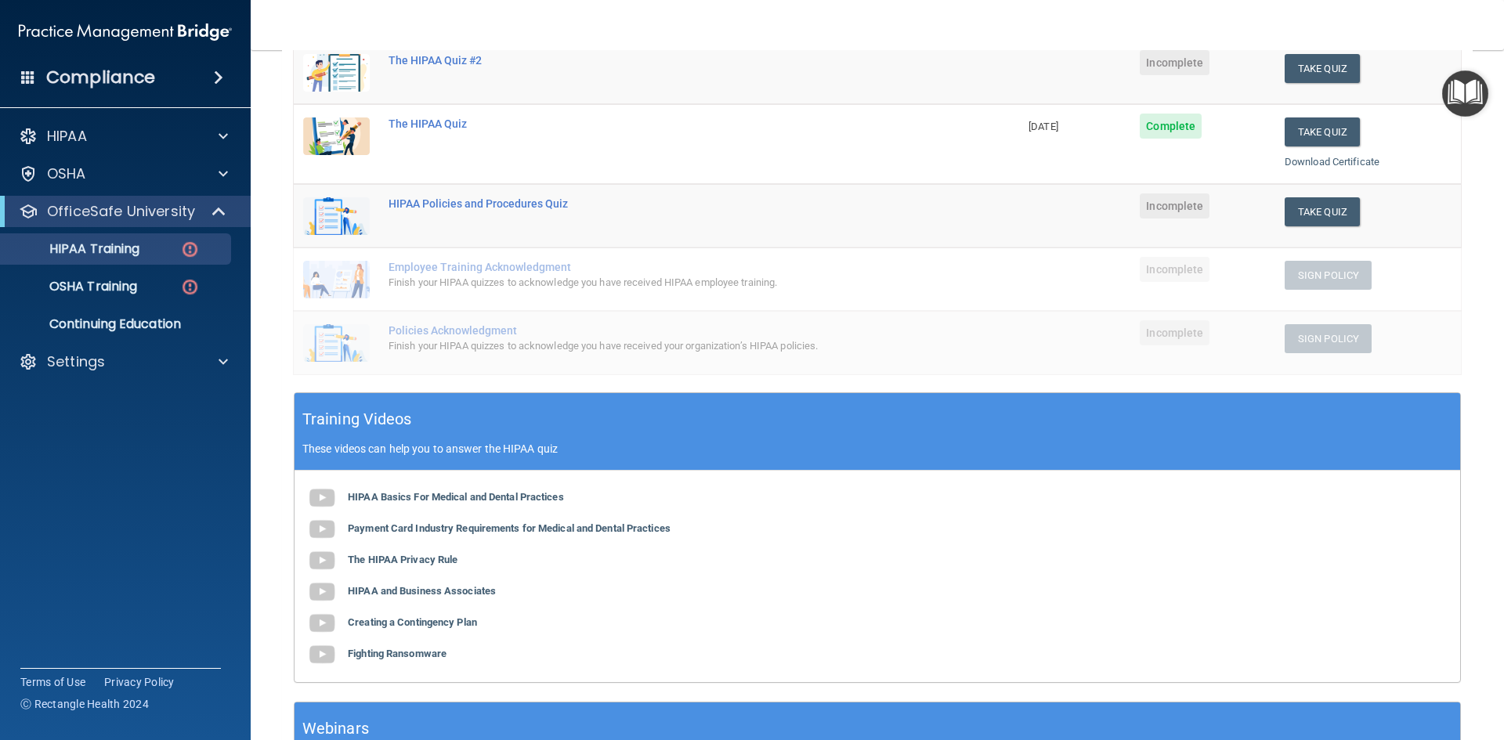
scroll to position [157, 0]
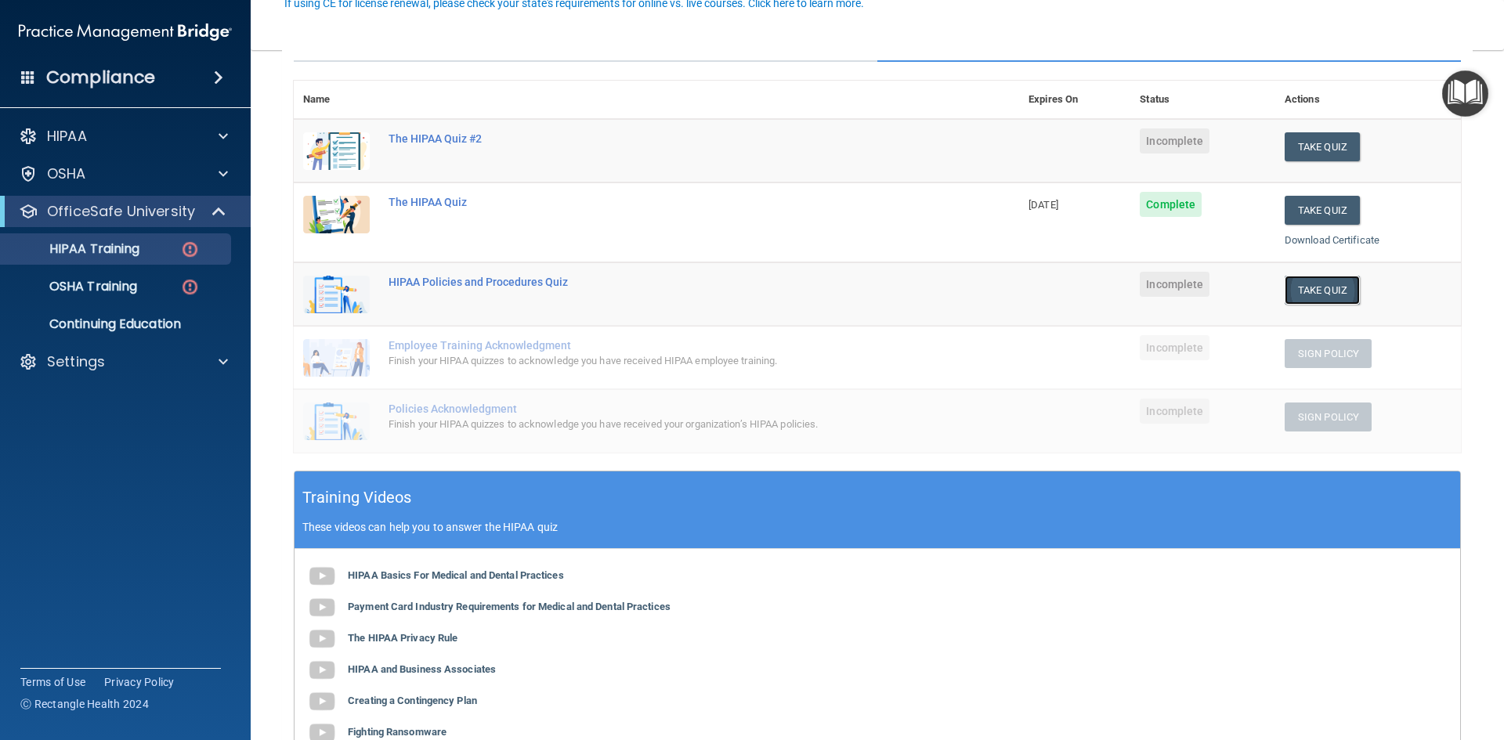
click at [1319, 292] on button "Take Quiz" at bounding box center [1321, 290] width 75 height 29
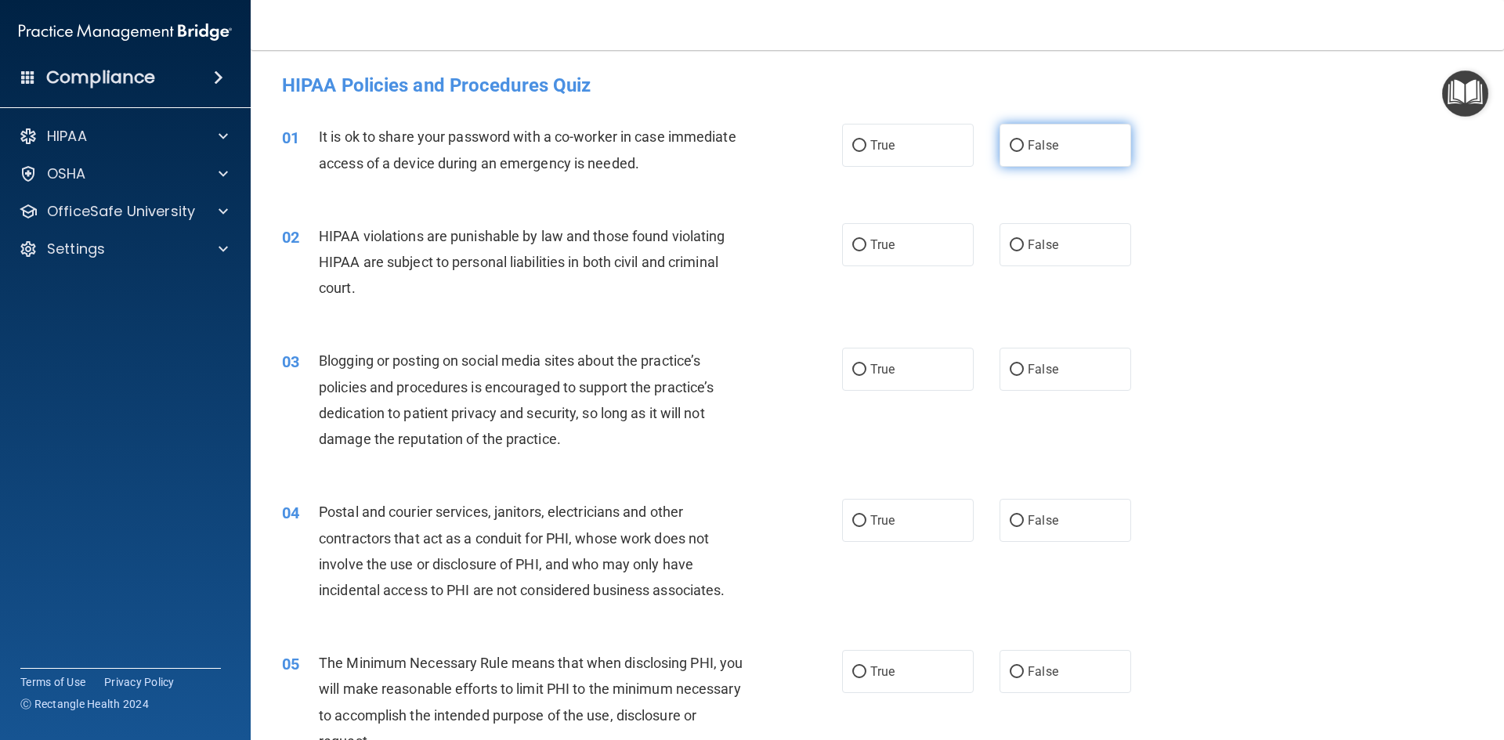
click at [1009, 143] on input "False" at bounding box center [1016, 146] width 14 height 12
radio input "true"
click at [847, 237] on label "True" at bounding box center [908, 244] width 132 height 43
click at [852, 240] on input "True" at bounding box center [859, 246] width 14 height 12
radio input "true"
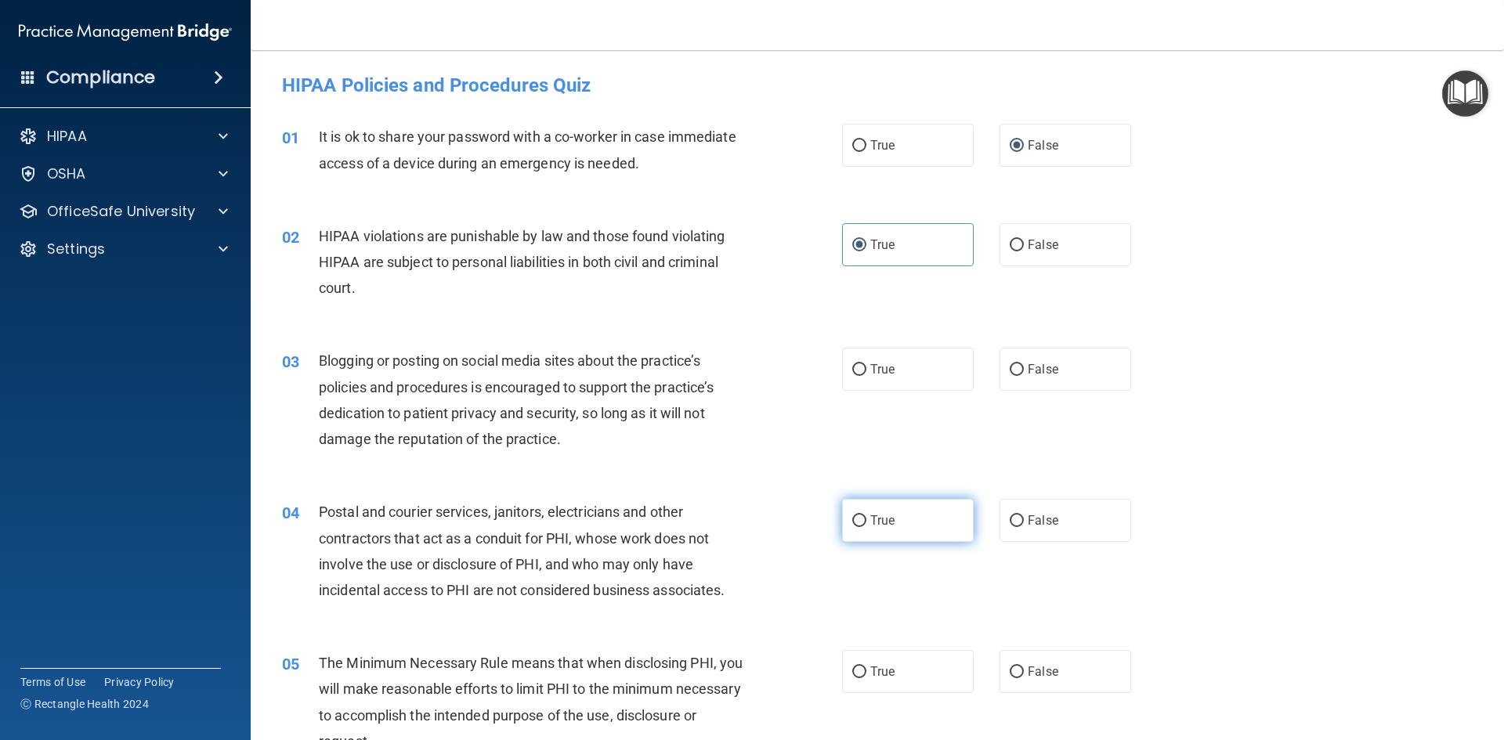
click at [872, 535] on label "True" at bounding box center [908, 520] width 132 height 43
click at [866, 527] on input "True" at bounding box center [859, 521] width 14 height 12
radio input "true"
click at [1034, 370] on span "False" at bounding box center [1042, 369] width 31 height 15
click at [1024, 370] on input "False" at bounding box center [1016, 370] width 14 height 12
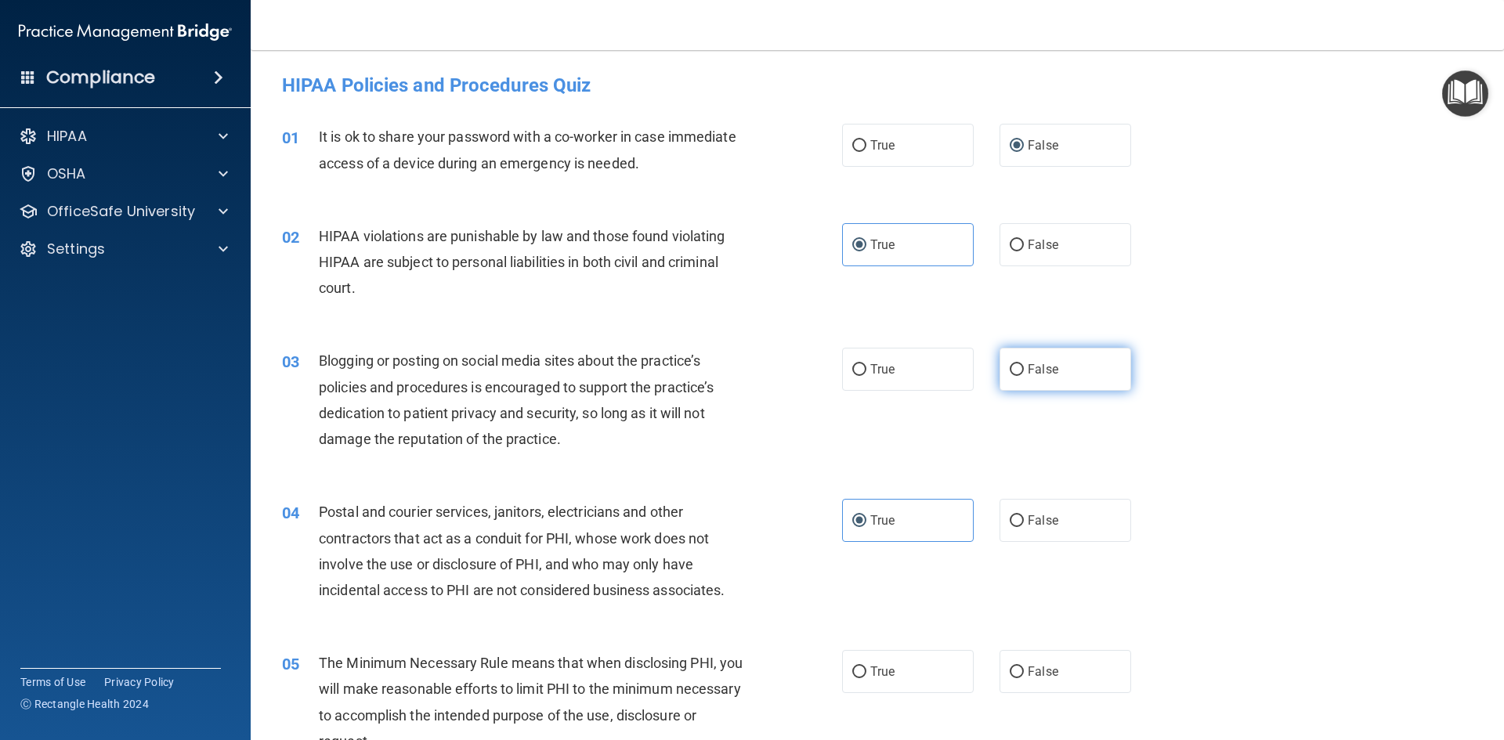
radio input "true"
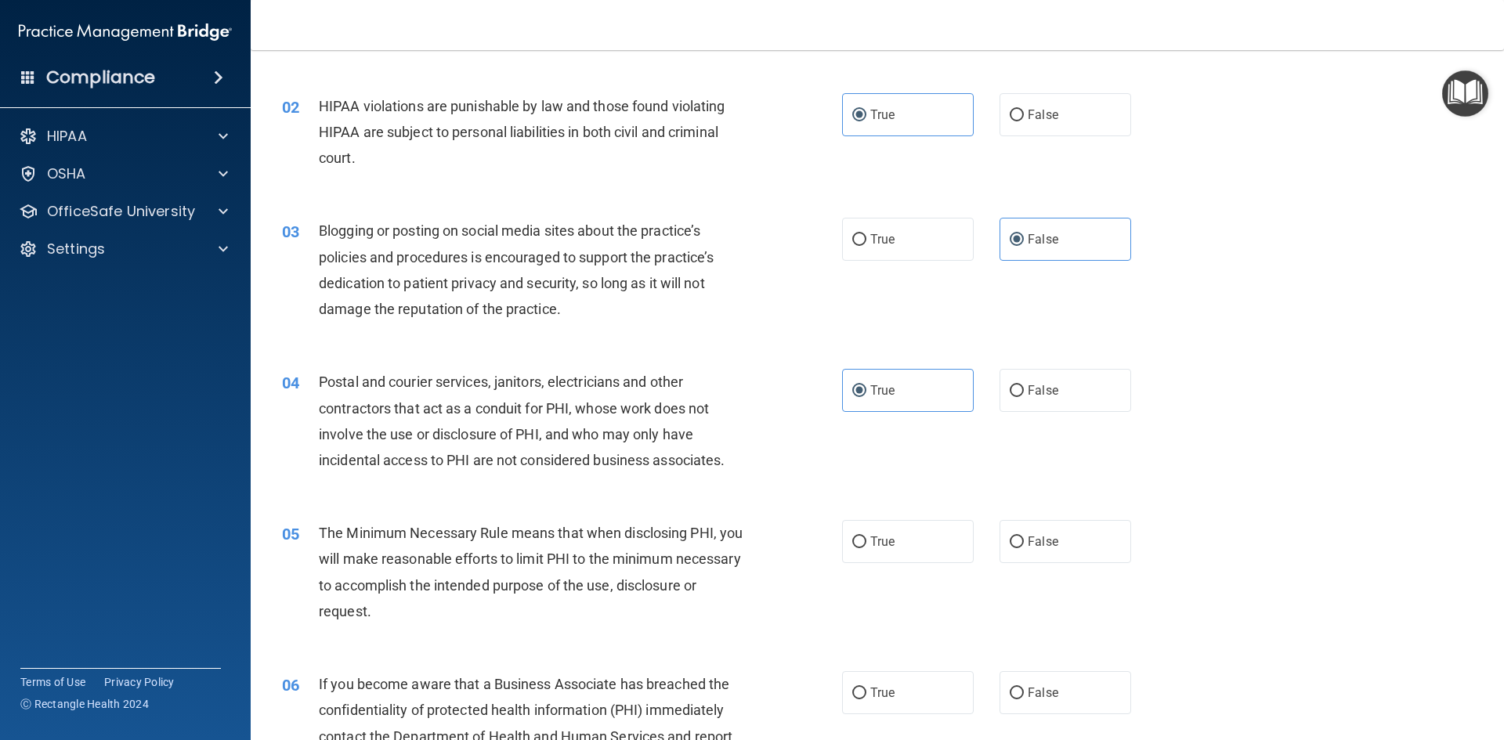
scroll to position [157, 0]
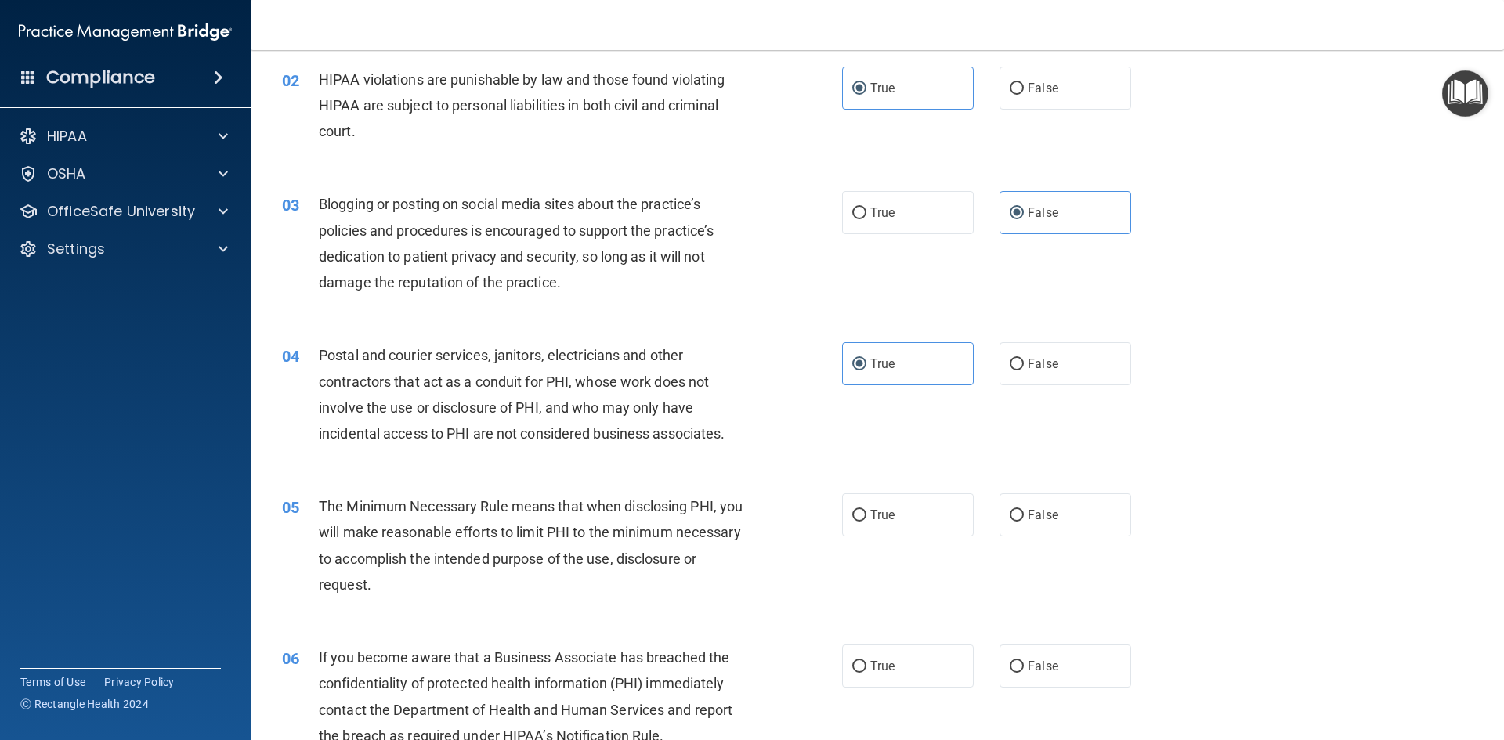
click at [887, 187] on div "03 Blogging or posting on social media sites about the practice’s policies and …" at bounding box center [877, 247] width 1214 height 151
click at [862, 222] on label "True" at bounding box center [908, 212] width 132 height 43
click at [862, 219] on input "True" at bounding box center [859, 214] width 14 height 12
radio input "true"
click at [1031, 204] on label "False" at bounding box center [1065, 212] width 132 height 43
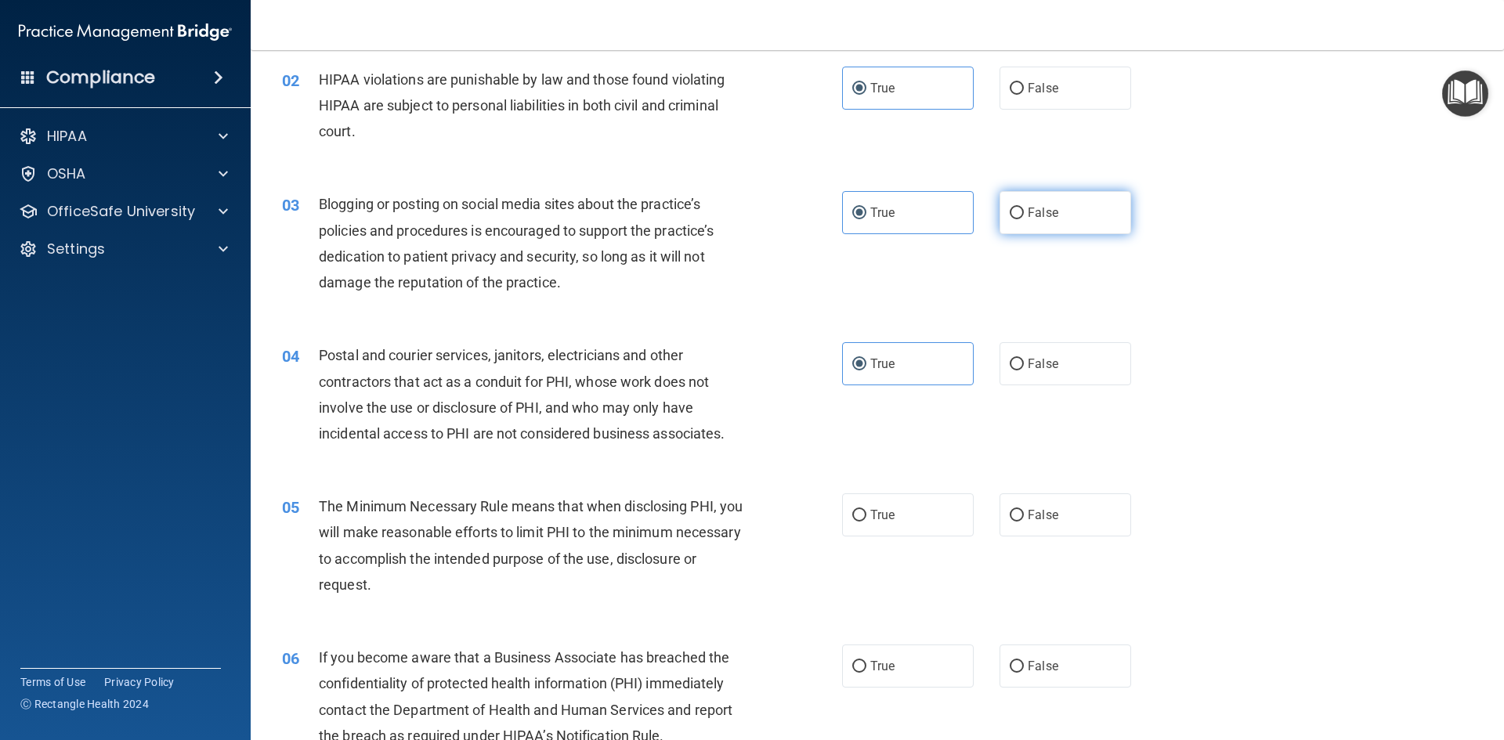
click at [1024, 208] on input "False" at bounding box center [1016, 214] width 14 height 12
radio input "true"
radio input "false"
click at [865, 525] on label "True" at bounding box center [908, 514] width 132 height 43
click at [865, 522] on input "True" at bounding box center [859, 516] width 14 height 12
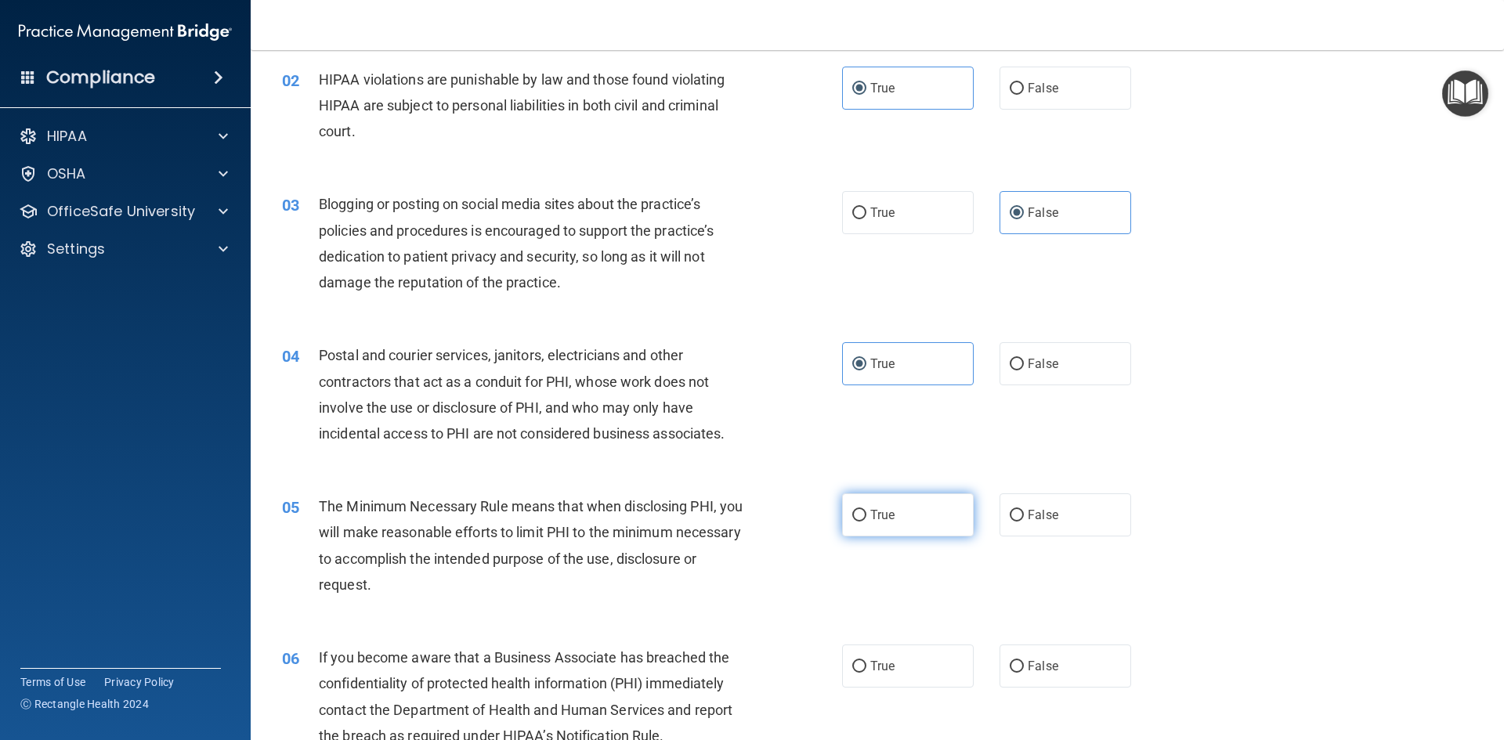
radio input "true"
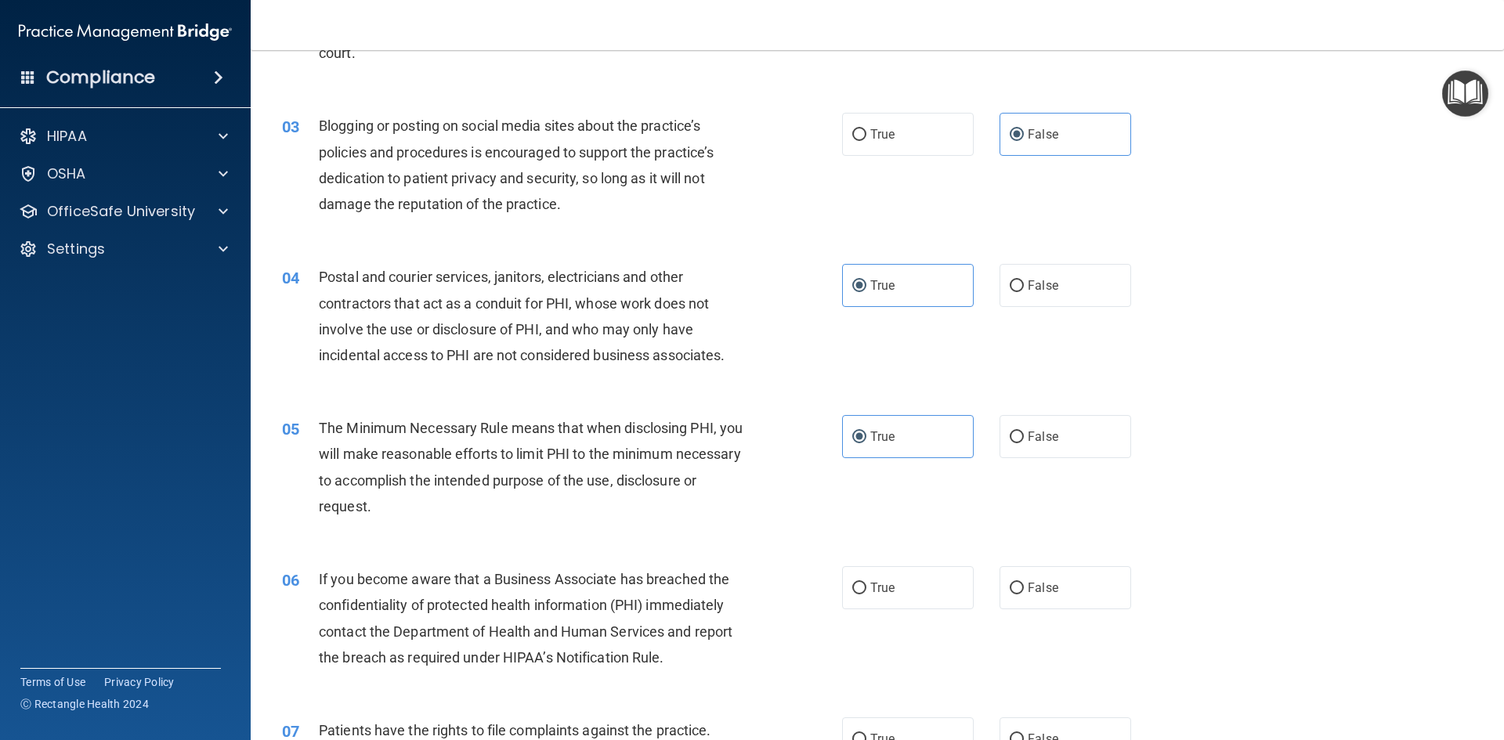
scroll to position [313, 0]
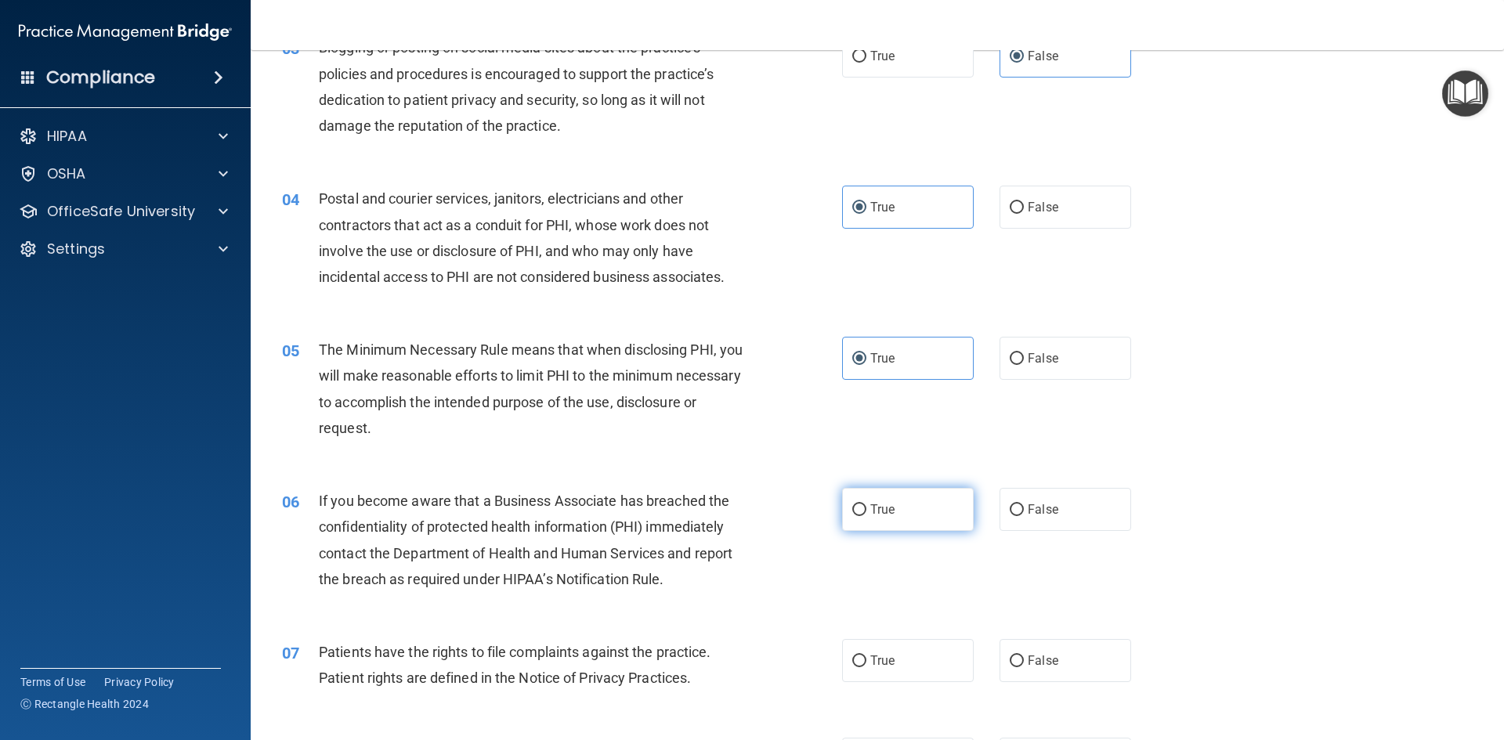
click at [855, 500] on label "True" at bounding box center [908, 509] width 132 height 43
click at [855, 504] on input "True" at bounding box center [859, 510] width 14 height 12
radio input "true"
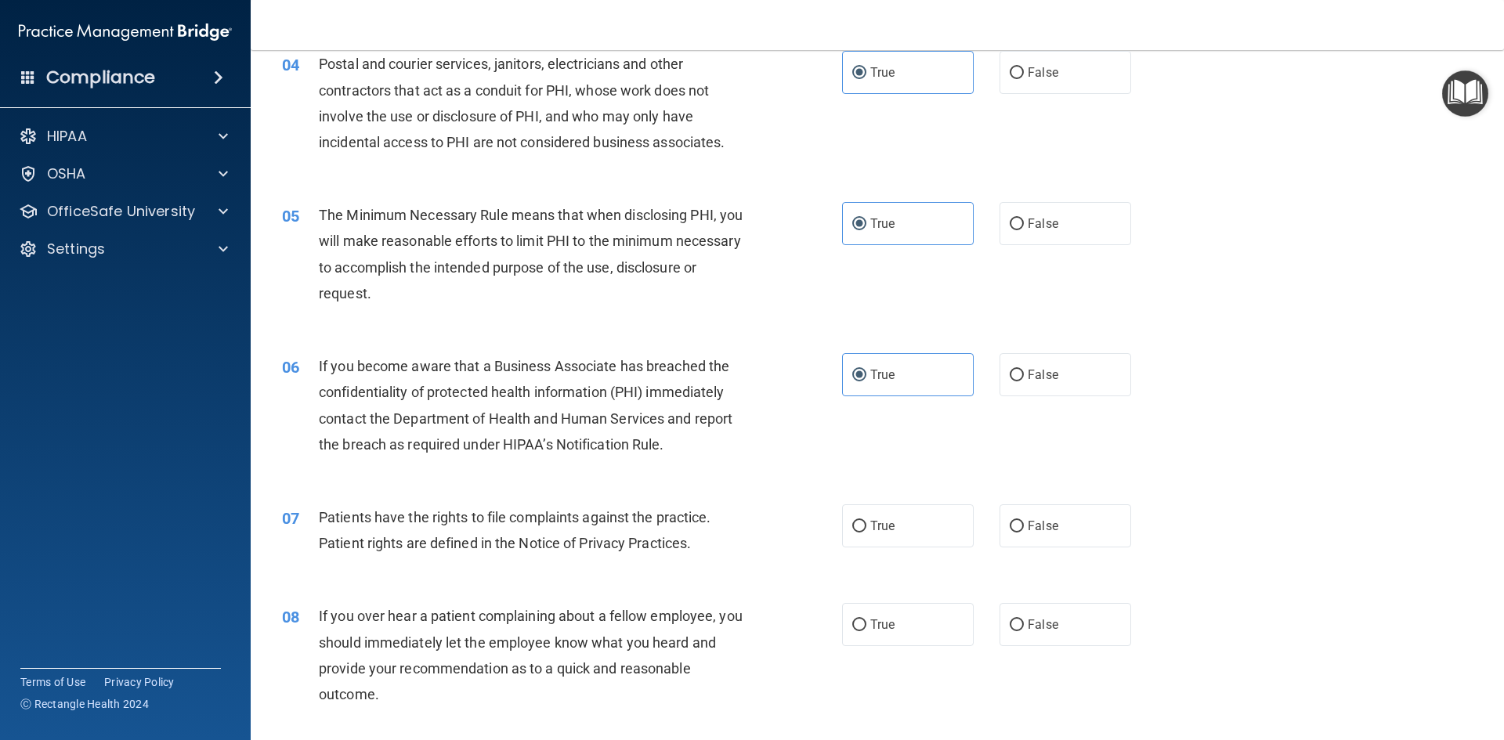
scroll to position [470, 0]
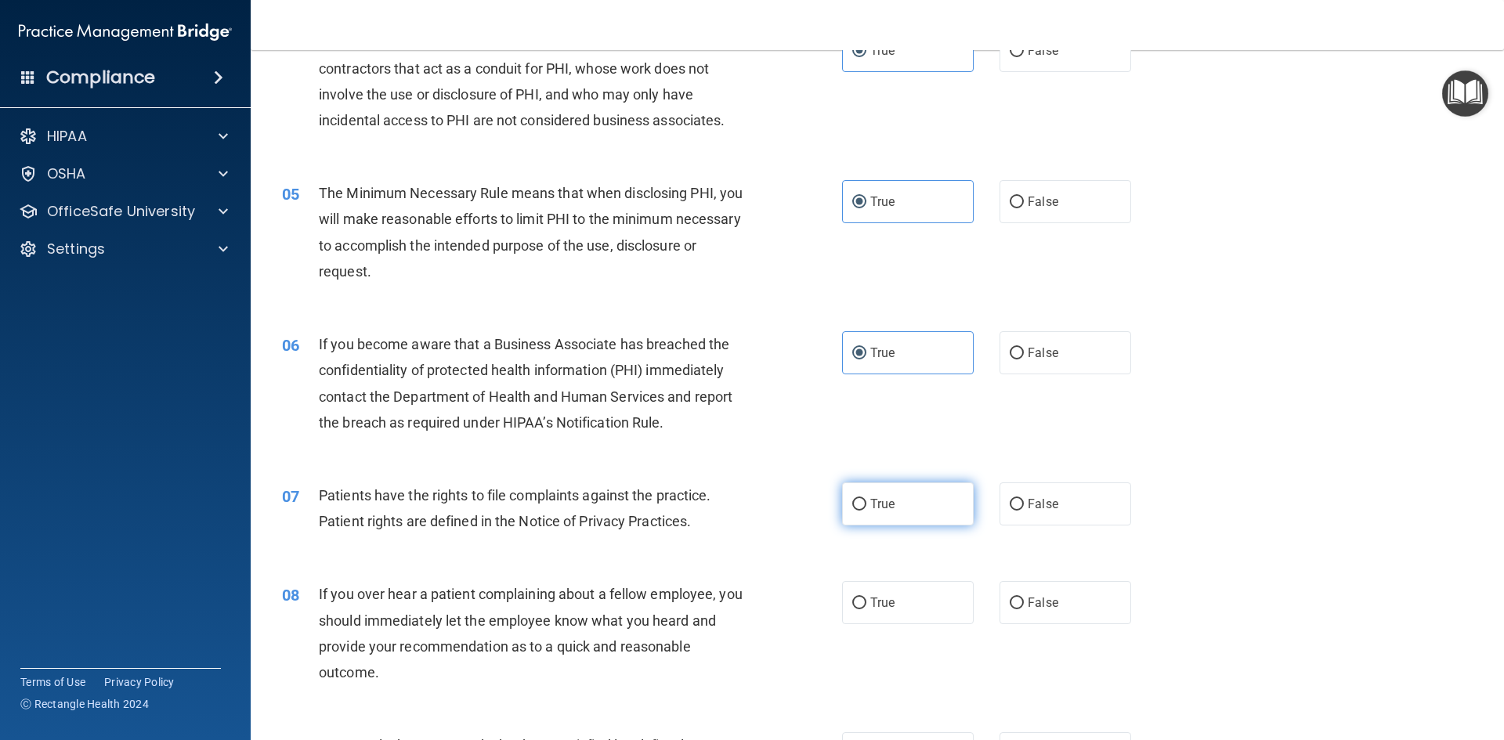
click at [905, 511] on label "True" at bounding box center [908, 503] width 132 height 43
click at [866, 511] on input "True" at bounding box center [859, 505] width 14 height 12
radio input "true"
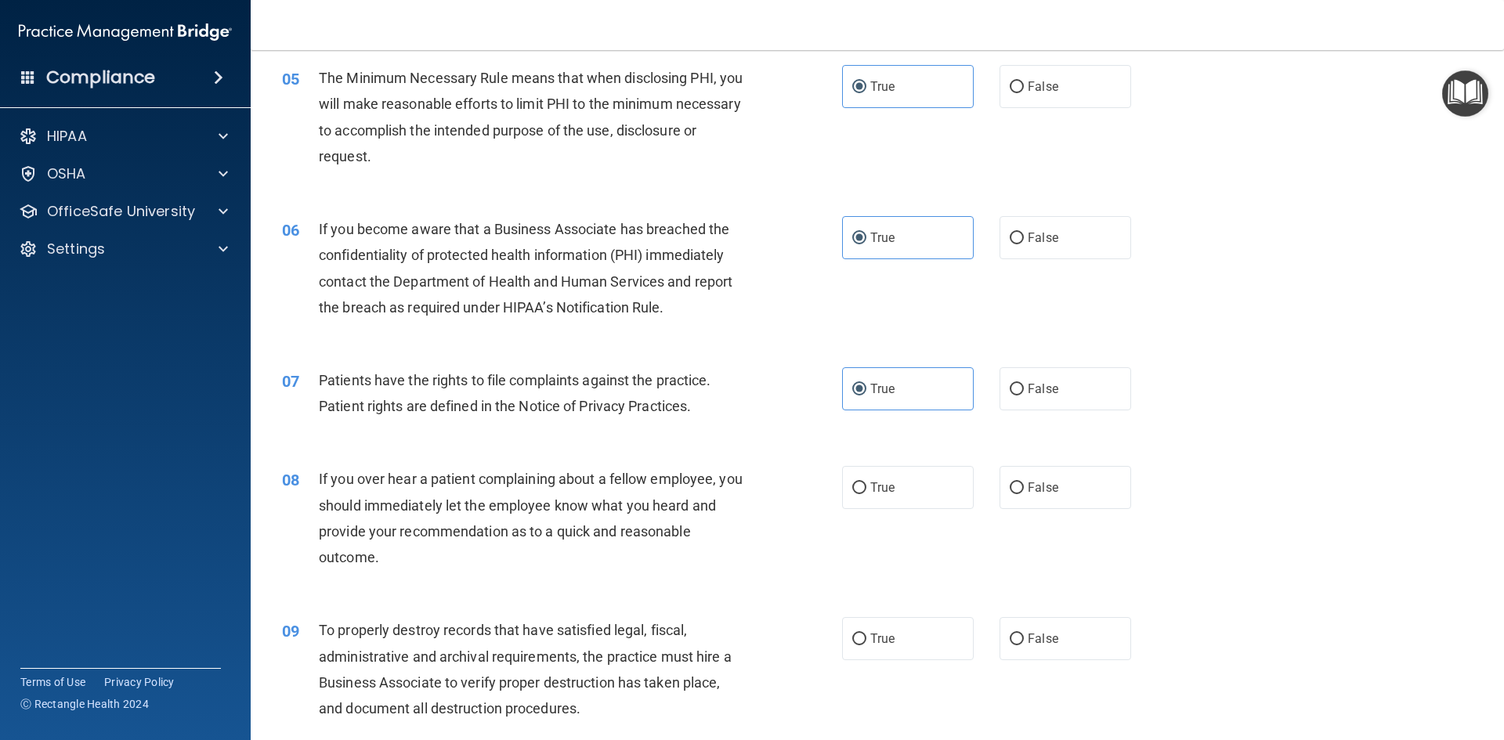
scroll to position [627, 0]
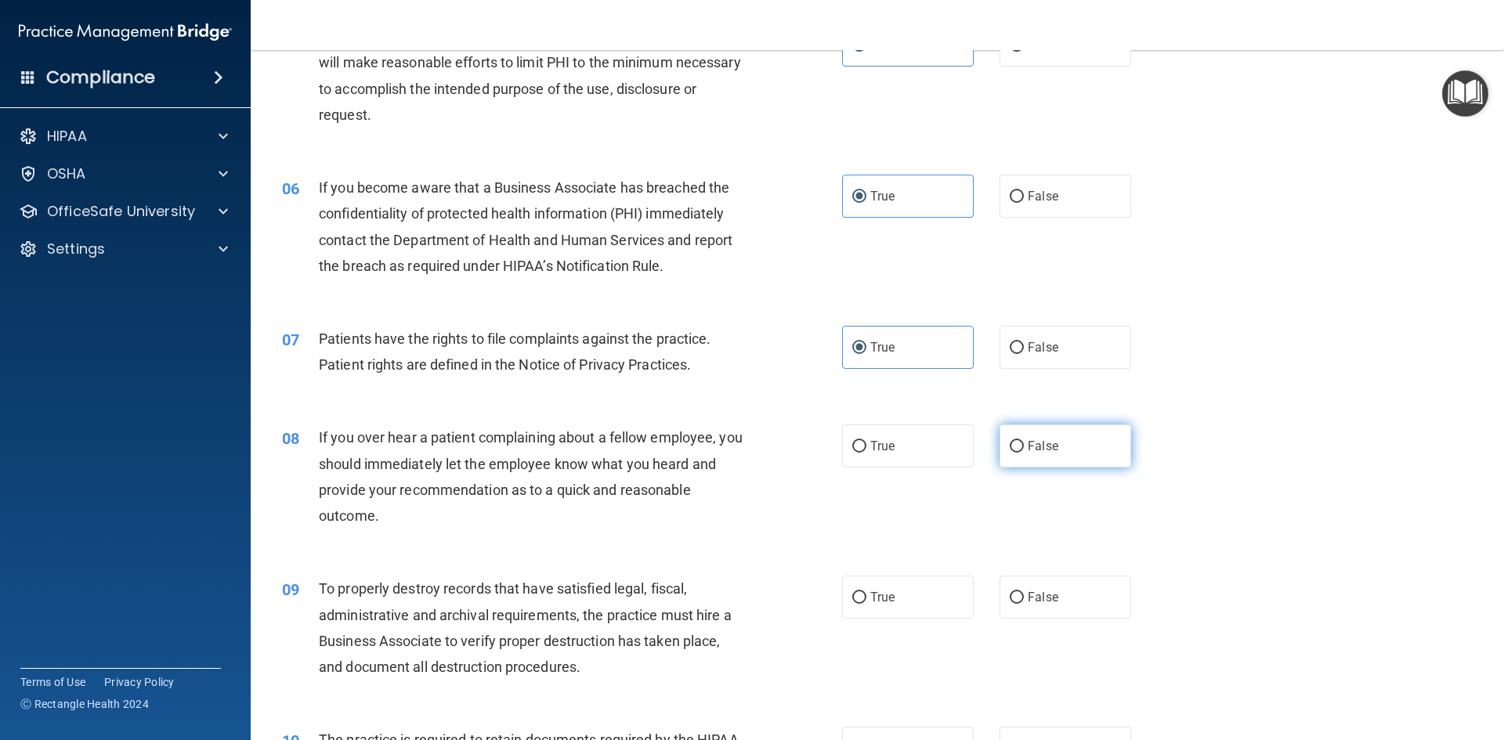
click at [1020, 433] on label "False" at bounding box center [1065, 445] width 132 height 43
click at [1020, 441] on input "False" at bounding box center [1016, 447] width 14 height 12
radio input "true"
click at [910, 439] on label "True" at bounding box center [908, 445] width 132 height 43
click at [866, 441] on input "True" at bounding box center [859, 447] width 14 height 12
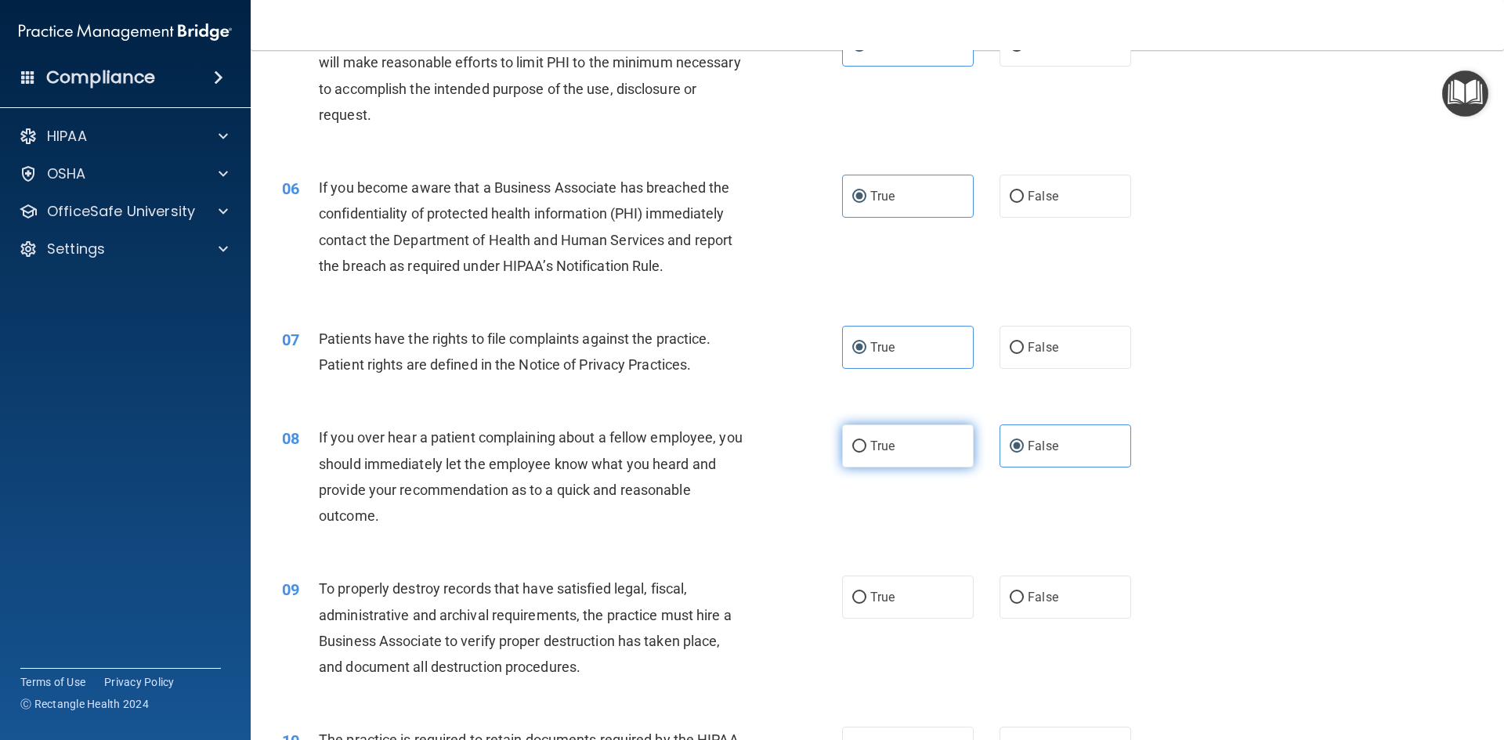
radio input "true"
radio input "false"
click at [905, 603] on label "True" at bounding box center [908, 597] width 132 height 43
click at [866, 603] on input "True" at bounding box center [859, 598] width 14 height 12
radio input "true"
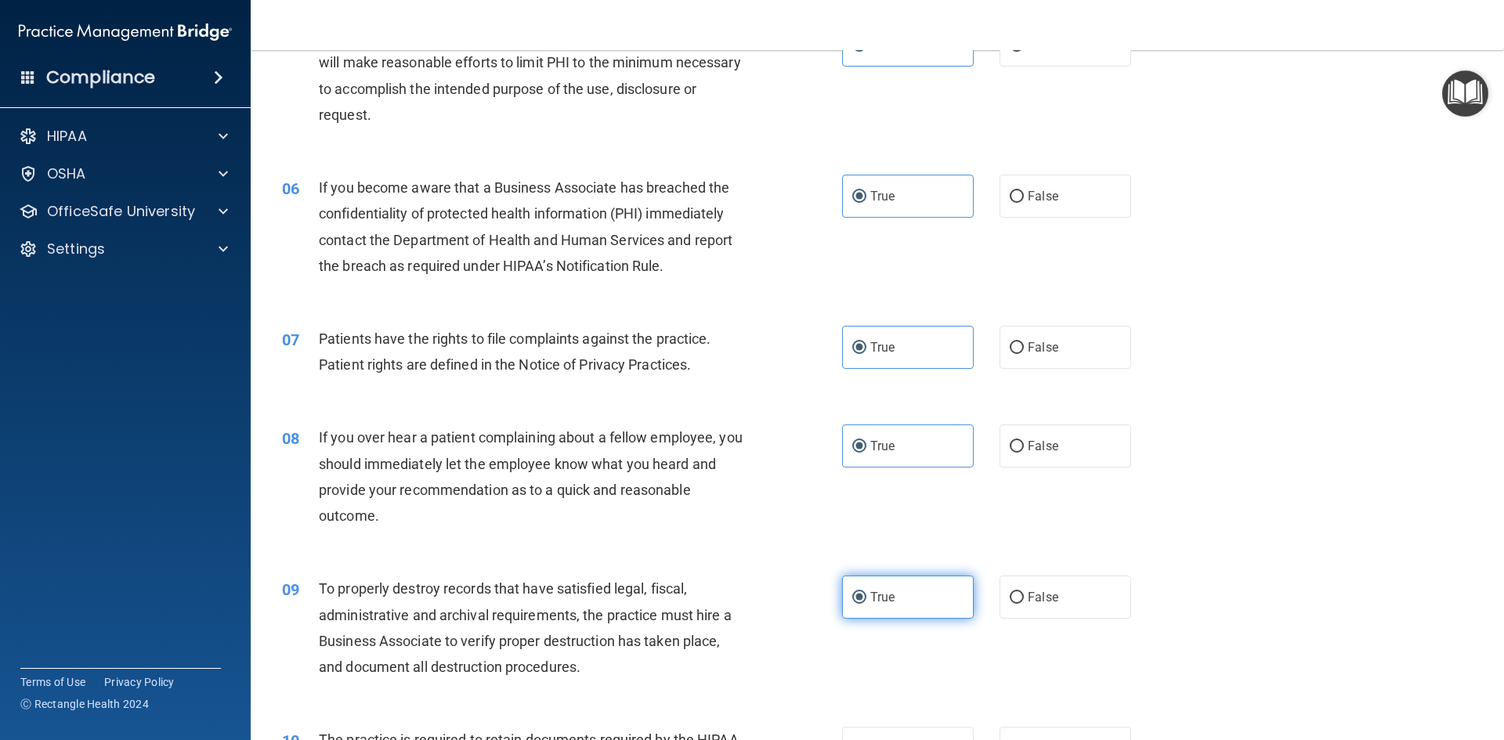
scroll to position [861, 0]
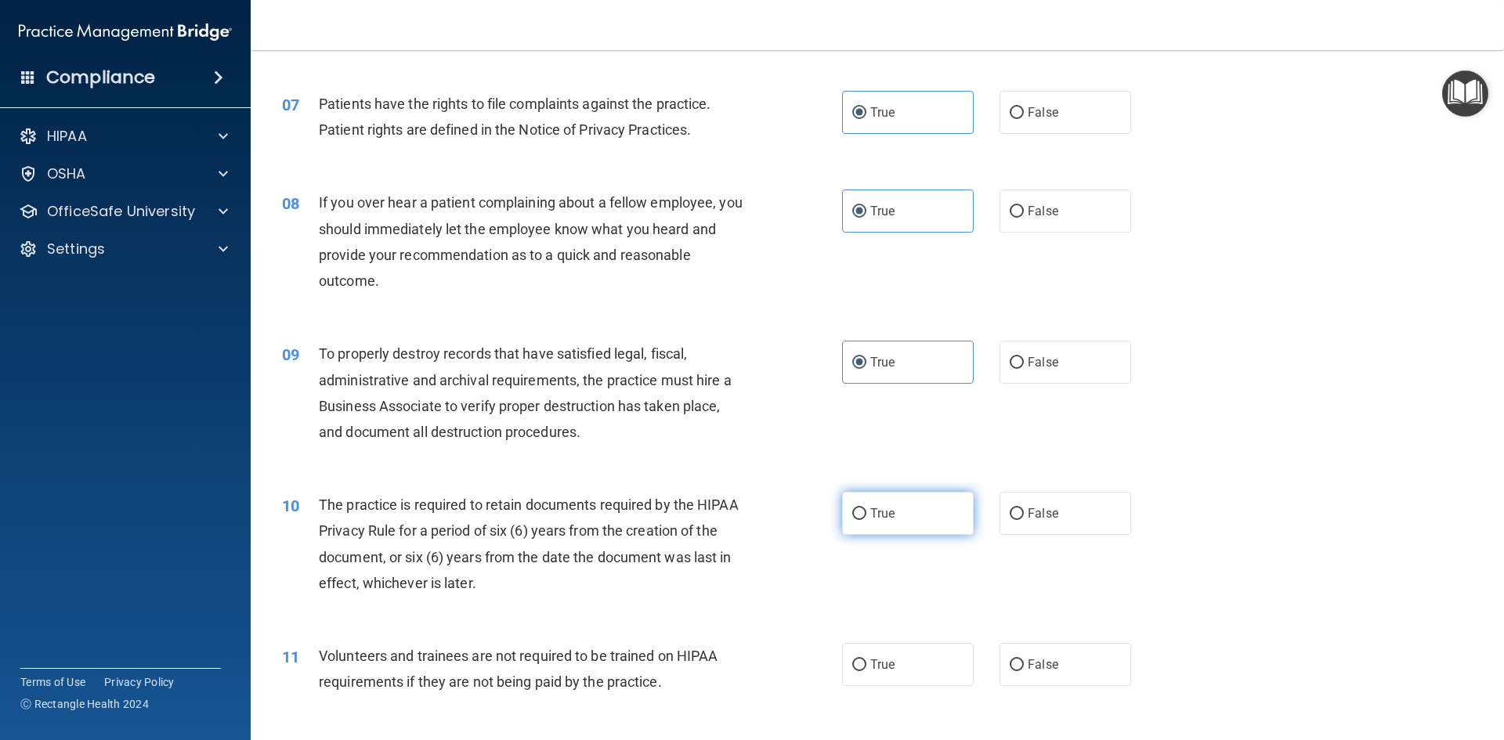
click at [856, 533] on label "True" at bounding box center [908, 513] width 132 height 43
click at [856, 520] on input "True" at bounding box center [859, 514] width 14 height 12
radio input "true"
click at [1034, 663] on span "False" at bounding box center [1042, 664] width 31 height 15
click at [1024, 663] on input "False" at bounding box center [1016, 665] width 14 height 12
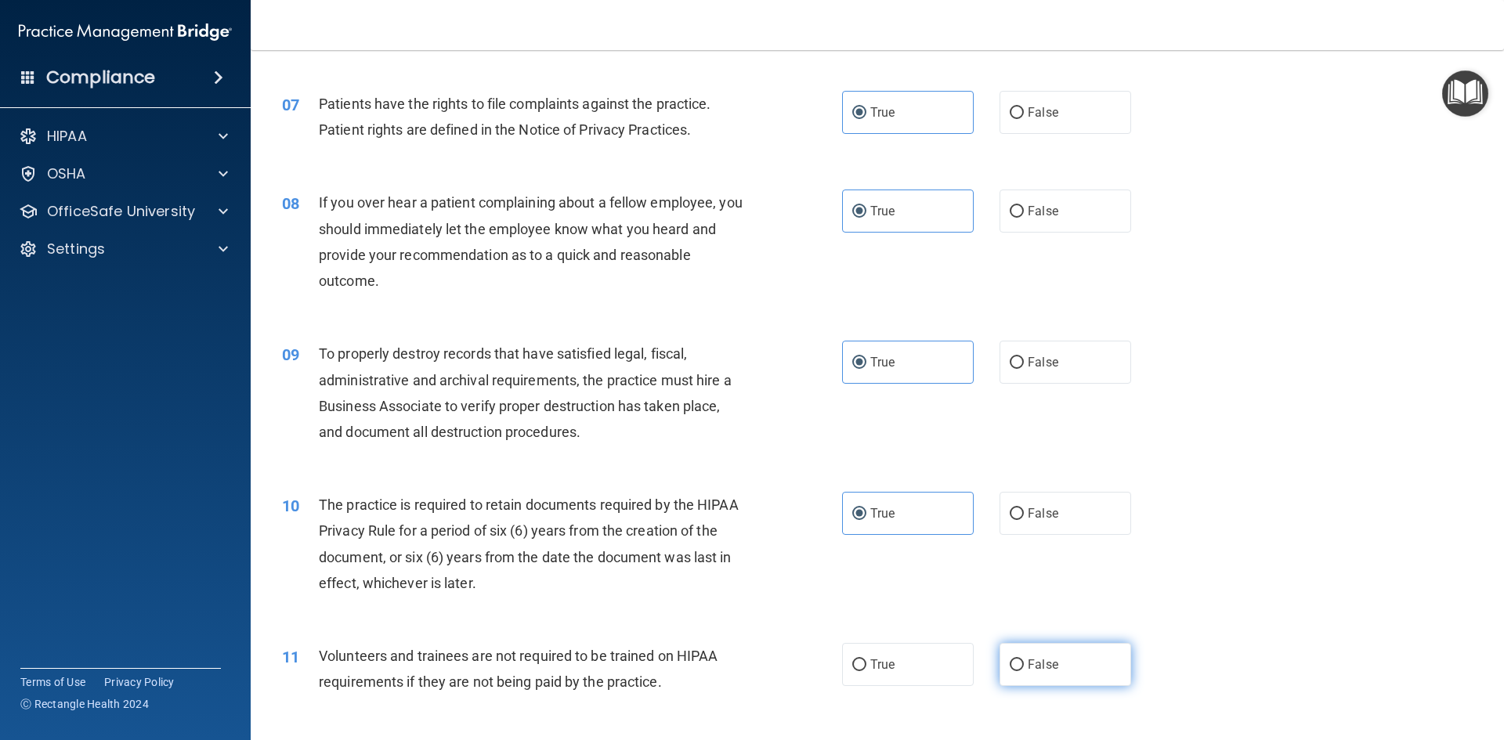
radio input "true"
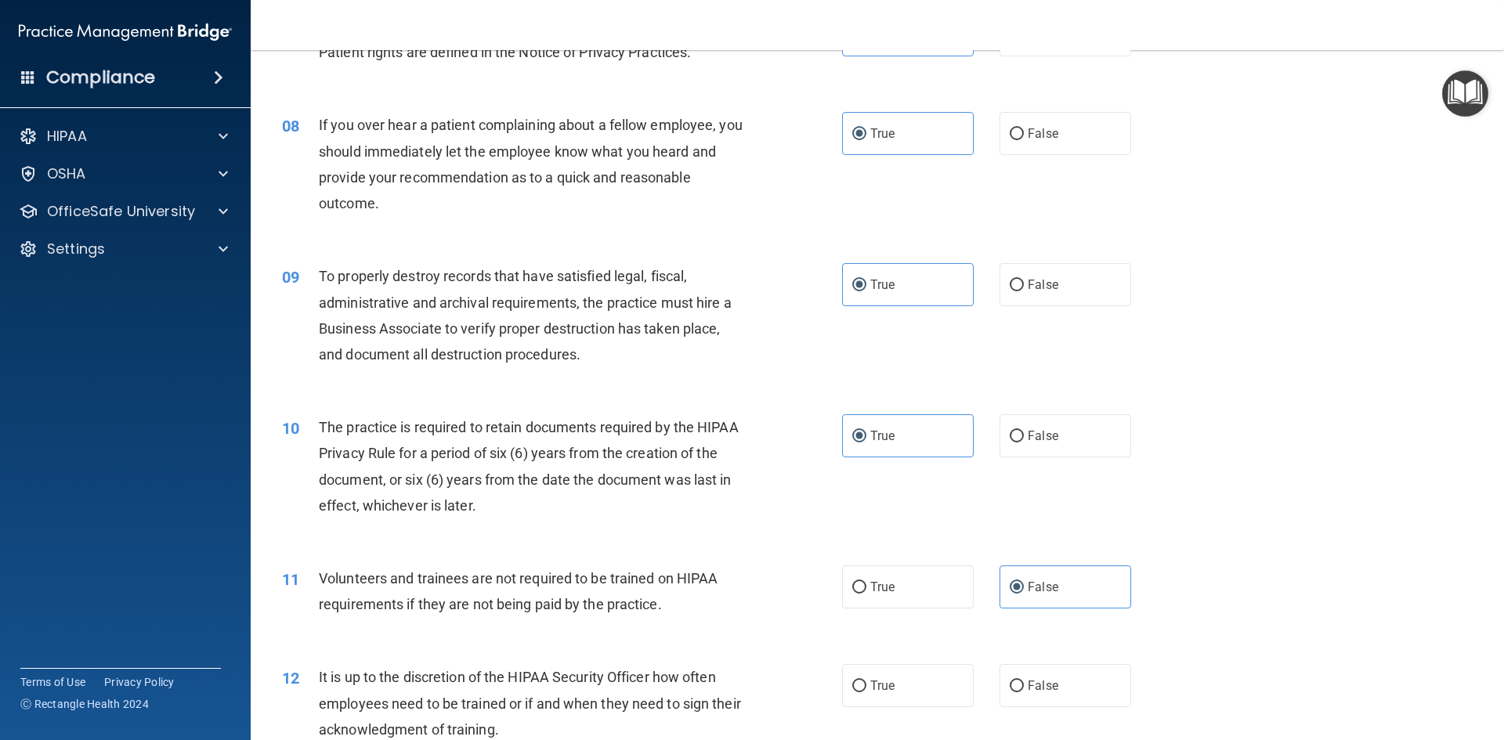
scroll to position [1018, 0]
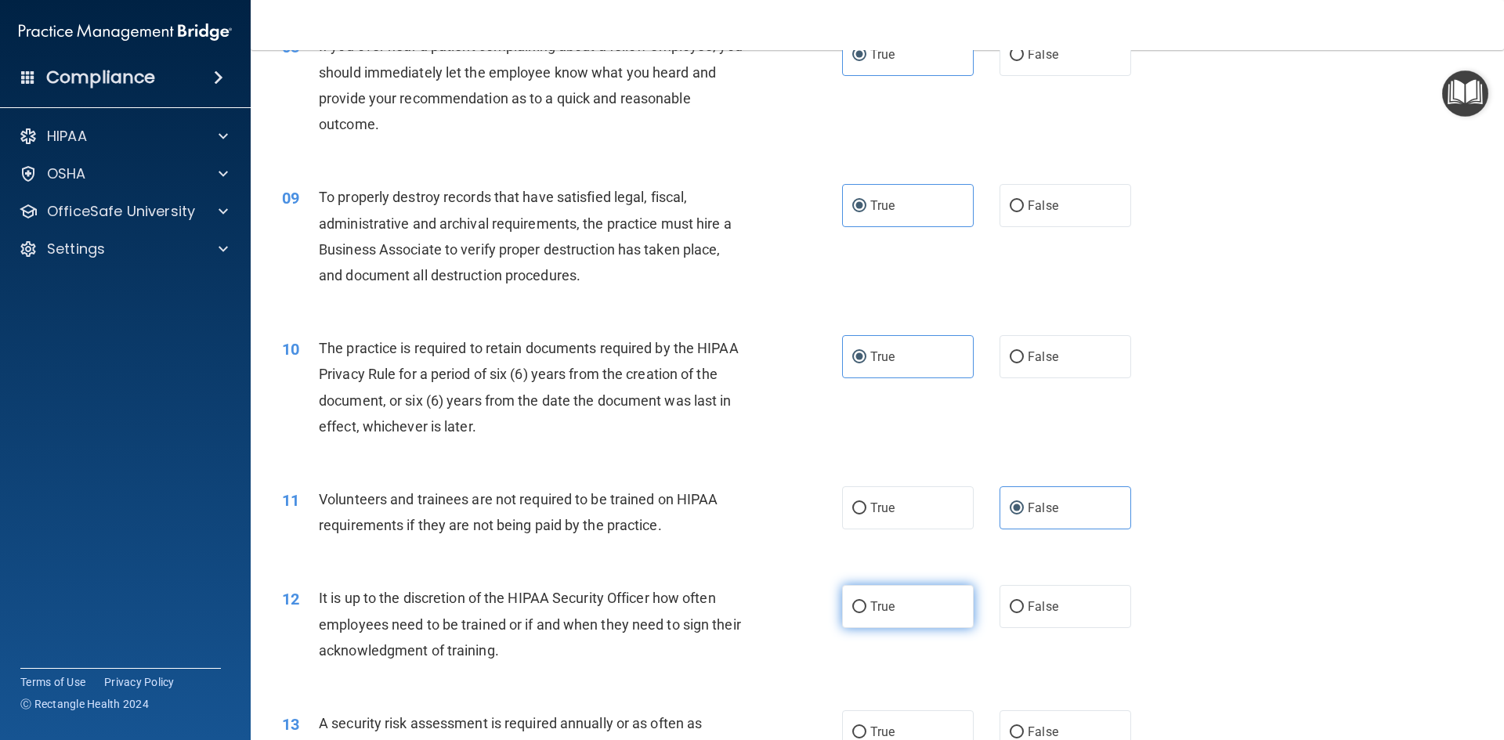
click at [854, 605] on input "True" at bounding box center [859, 607] width 14 height 12
radio input "true"
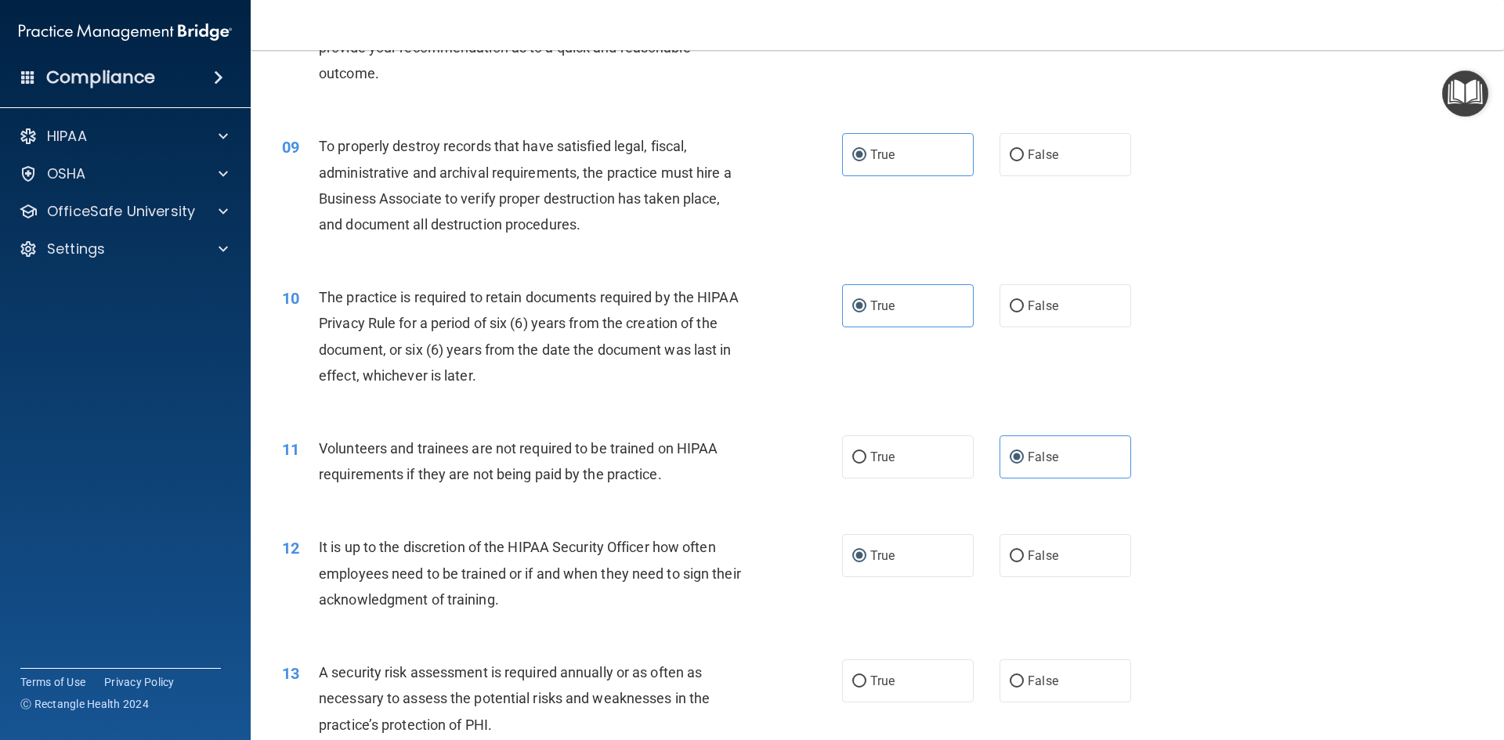
scroll to position [1175, 0]
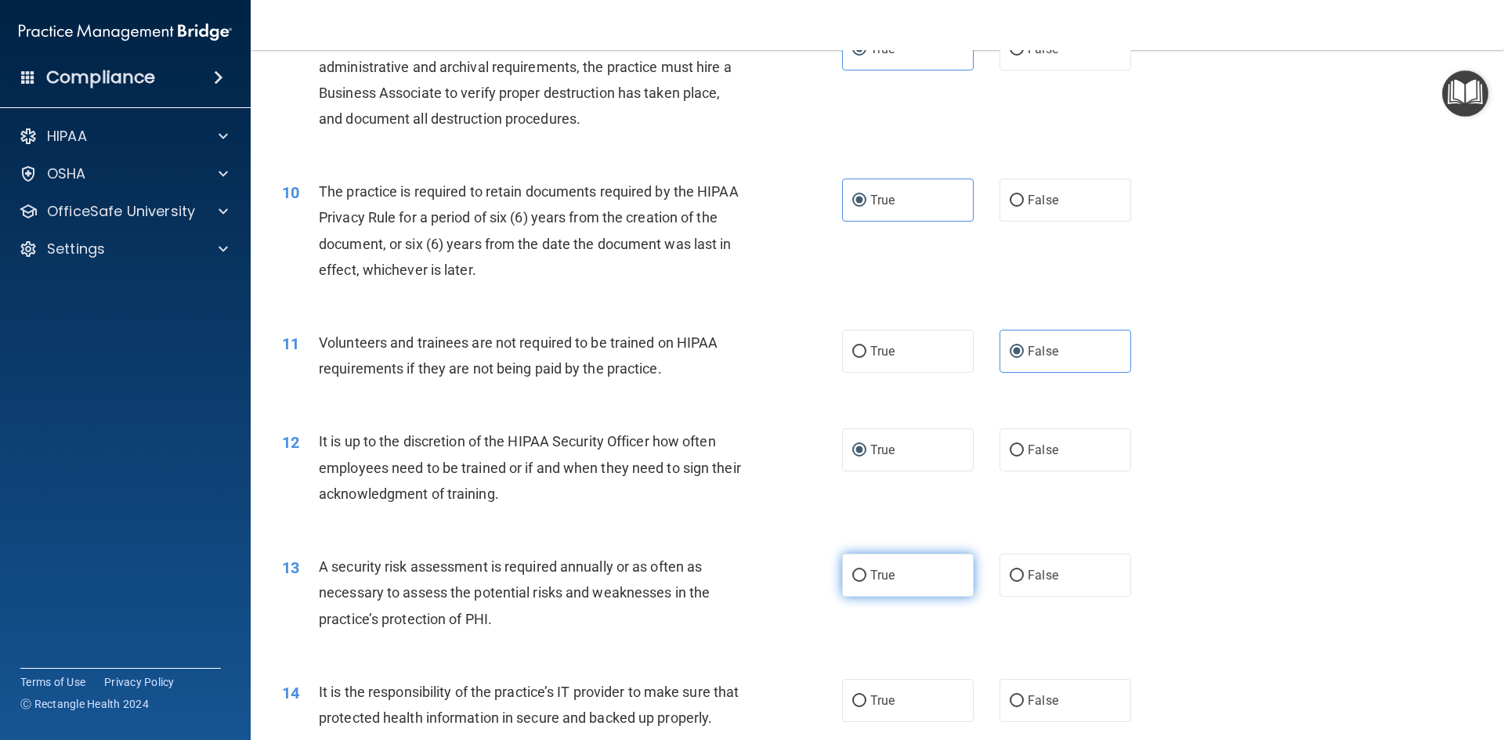
click at [858, 576] on input "True" at bounding box center [859, 576] width 14 height 12
radio input "true"
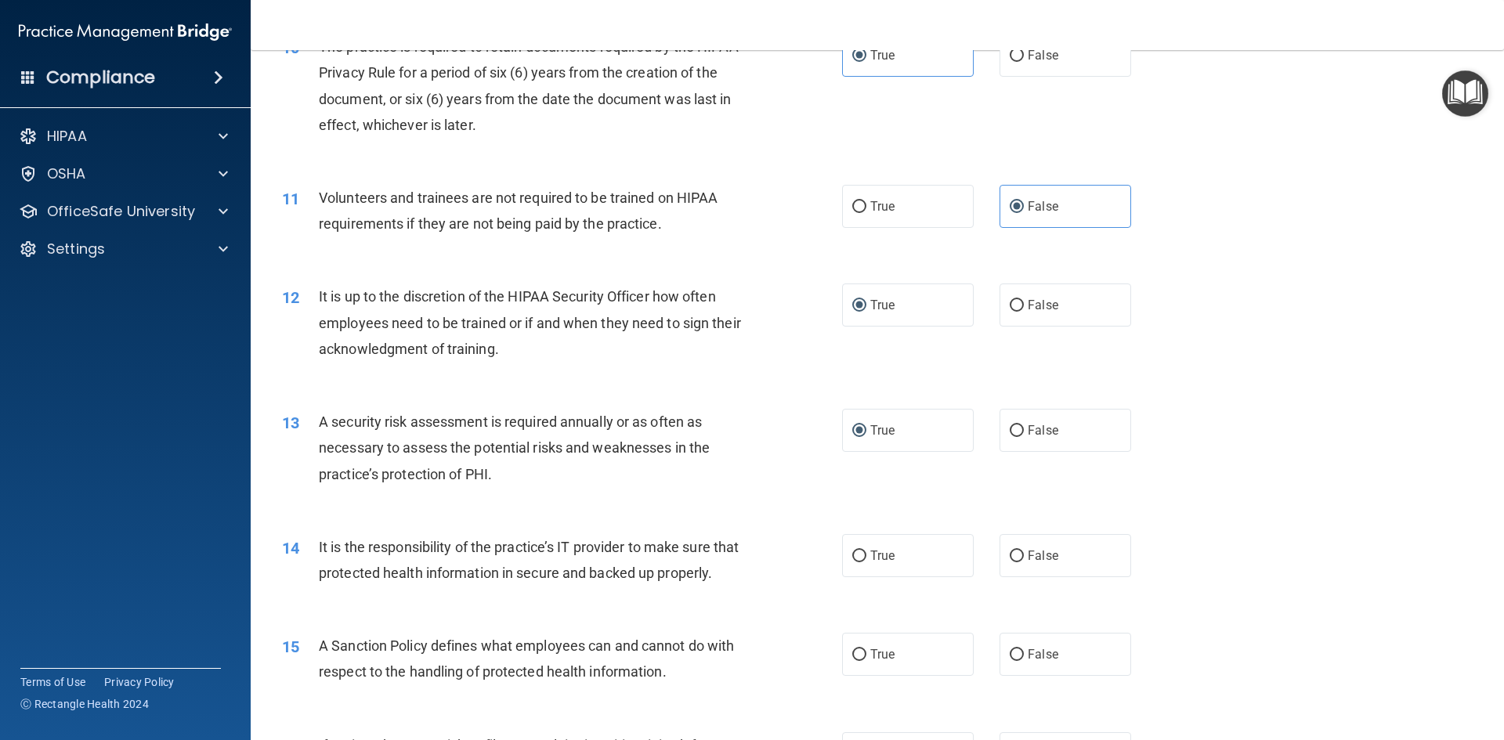
scroll to position [1331, 0]
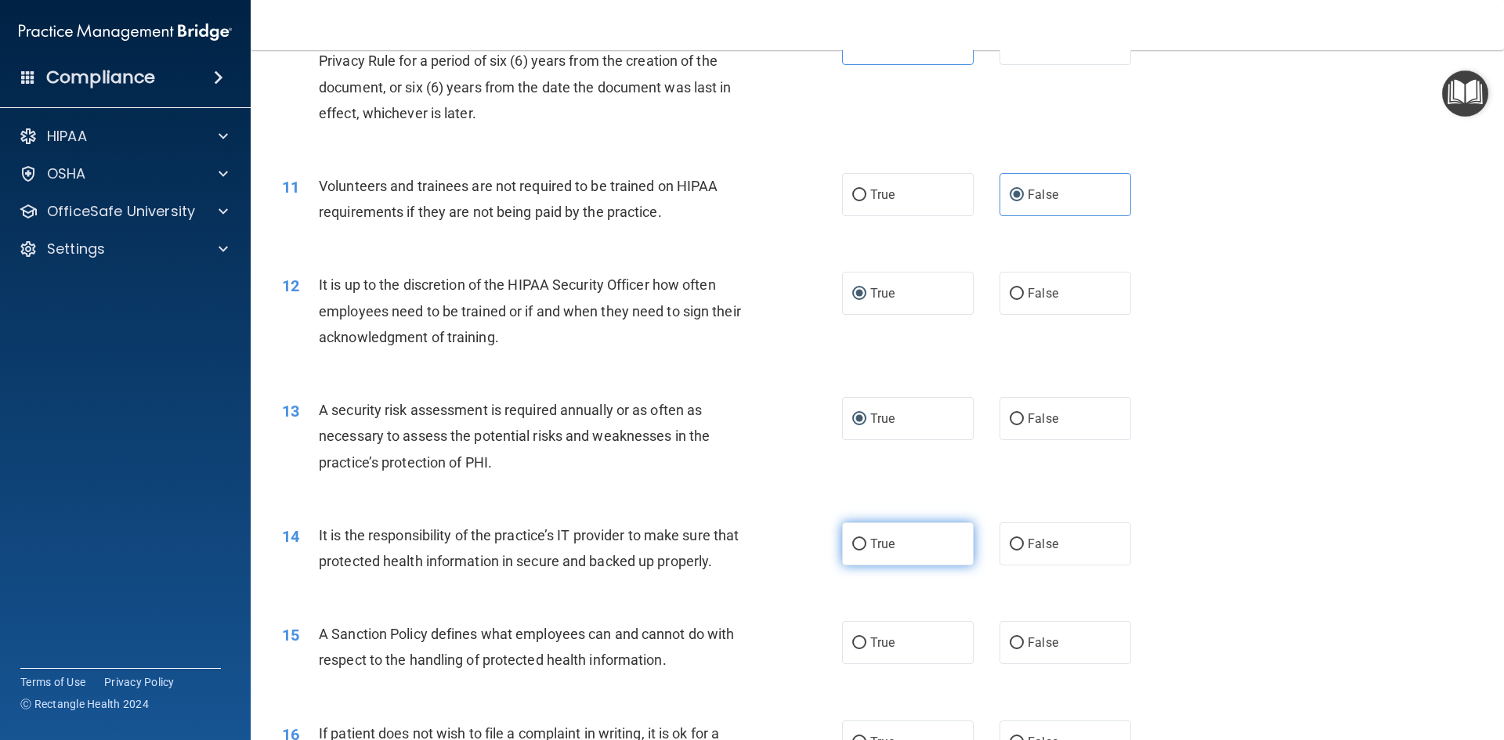
click at [937, 542] on label "True" at bounding box center [908, 543] width 132 height 43
click at [866, 542] on input "True" at bounding box center [859, 545] width 14 height 12
radio input "true"
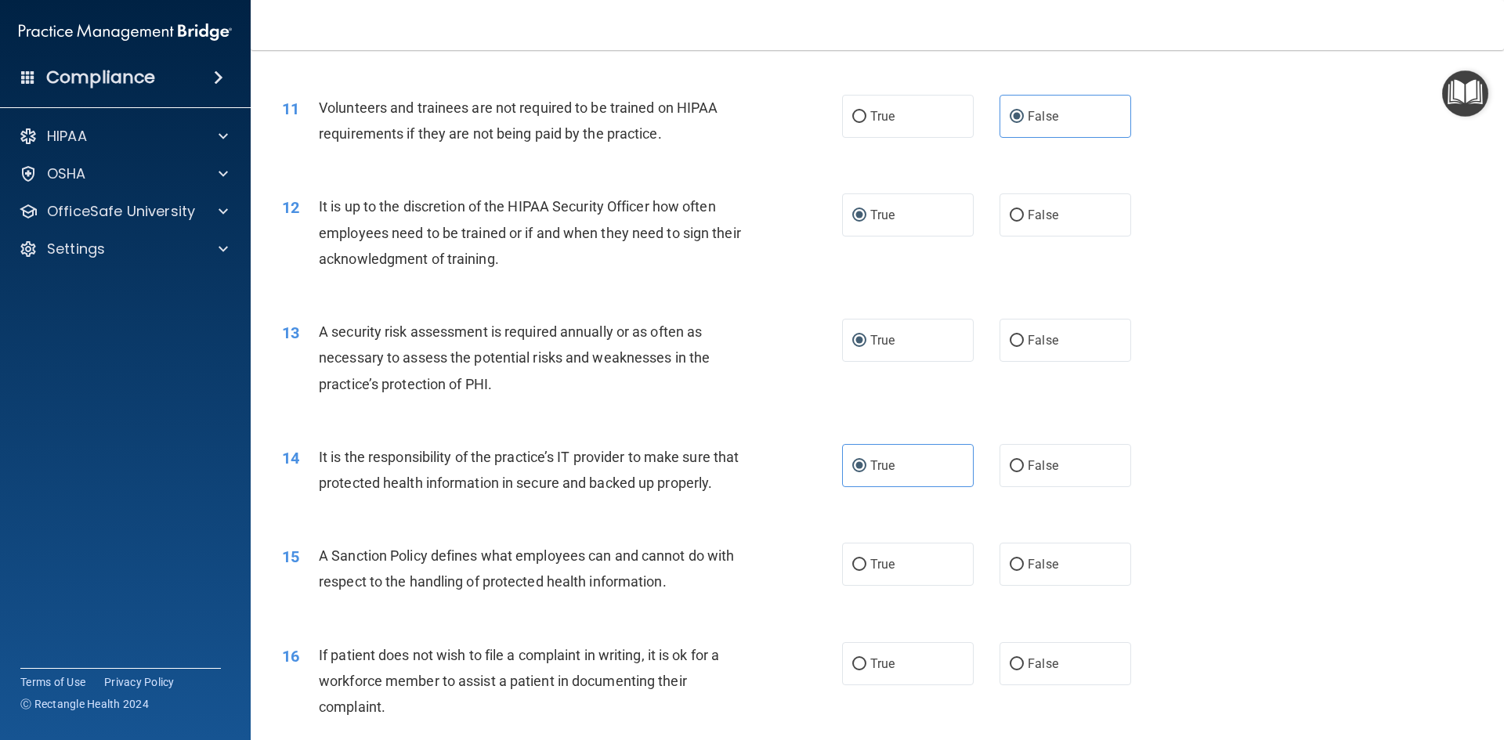
scroll to position [1488, 0]
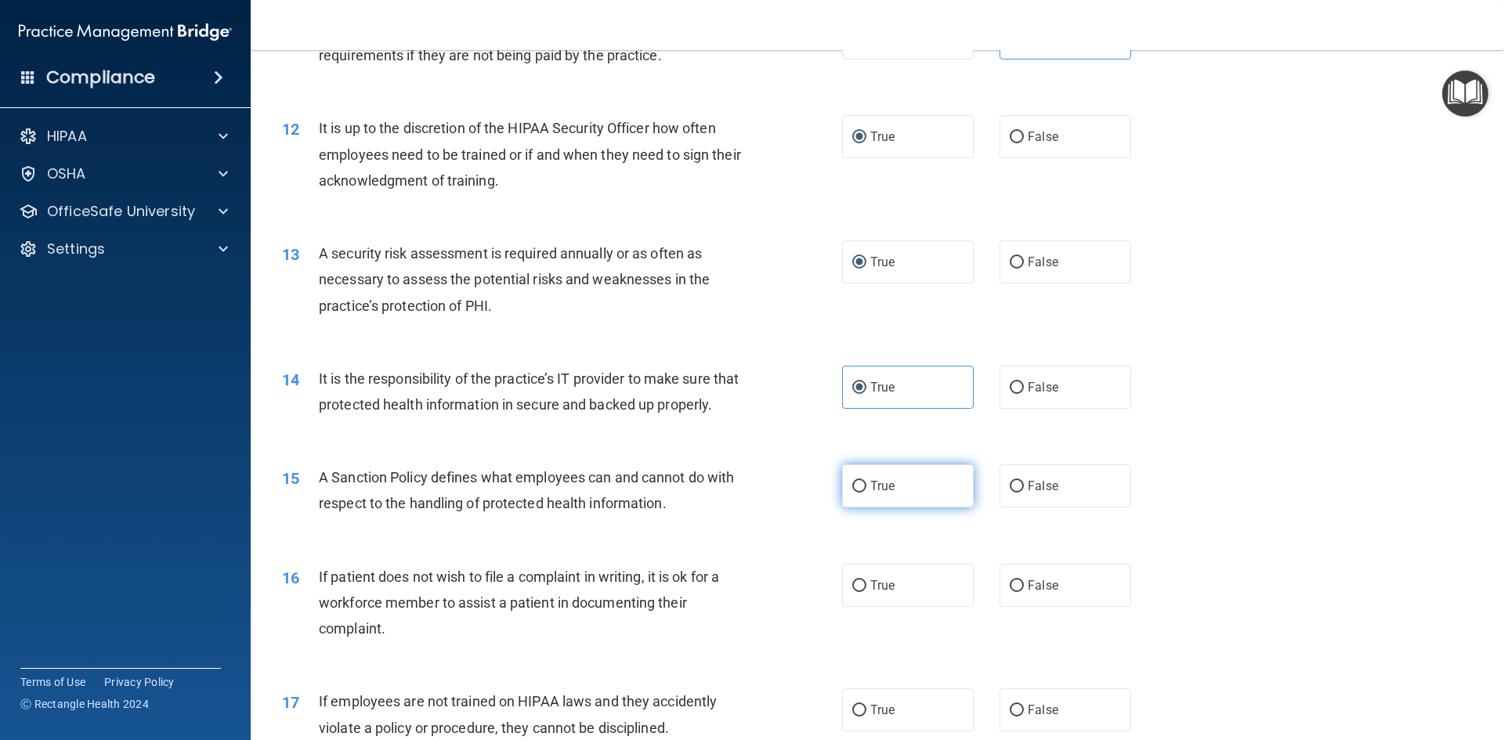
click at [861, 501] on label "True" at bounding box center [908, 485] width 132 height 43
click at [861, 493] on input "True" at bounding box center [859, 487] width 14 height 12
radio input "true"
click at [855, 586] on div "16 If patient does not wish to file a complaint in writing, it is ok for a work…" at bounding box center [877, 606] width 1214 height 125
click at [853, 592] on input "True" at bounding box center [859, 586] width 14 height 12
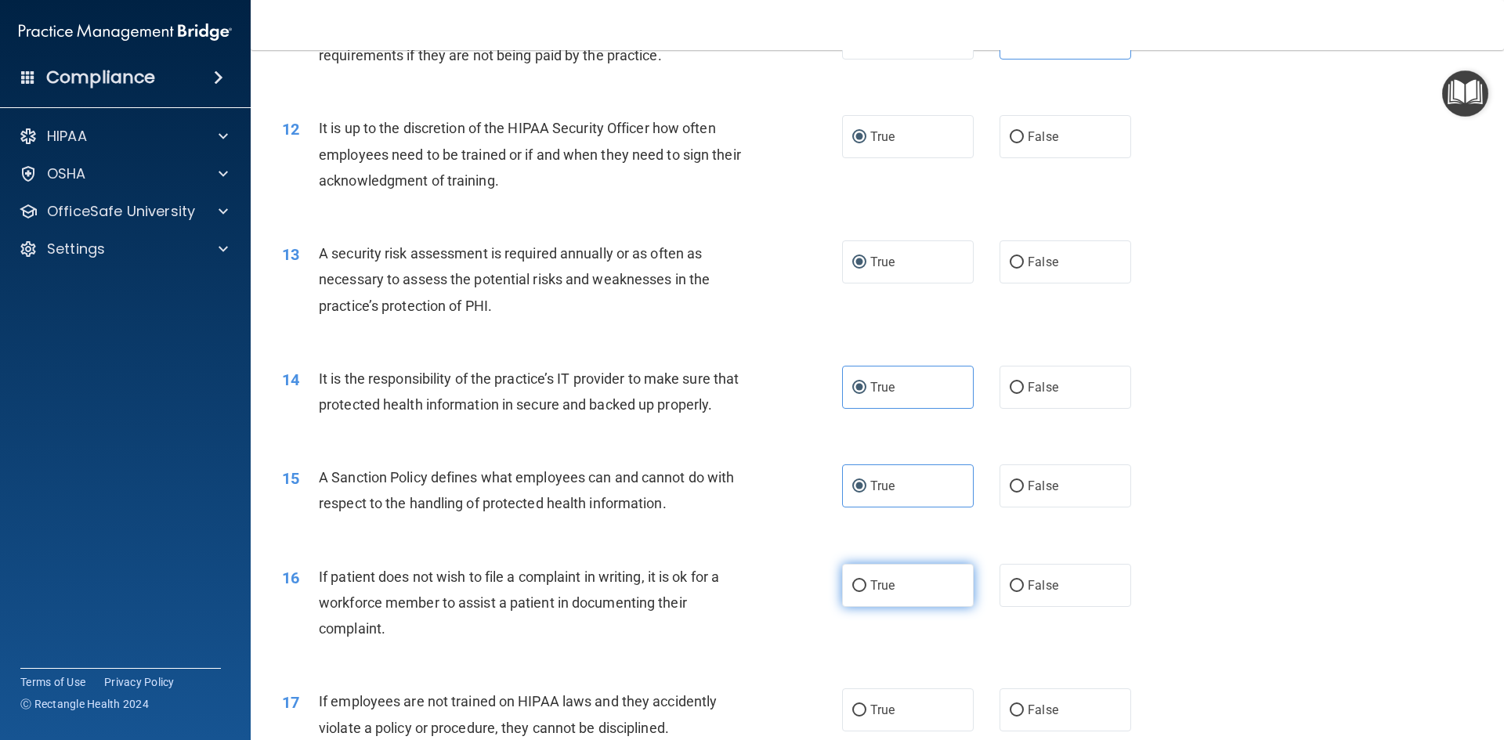
radio input "true"
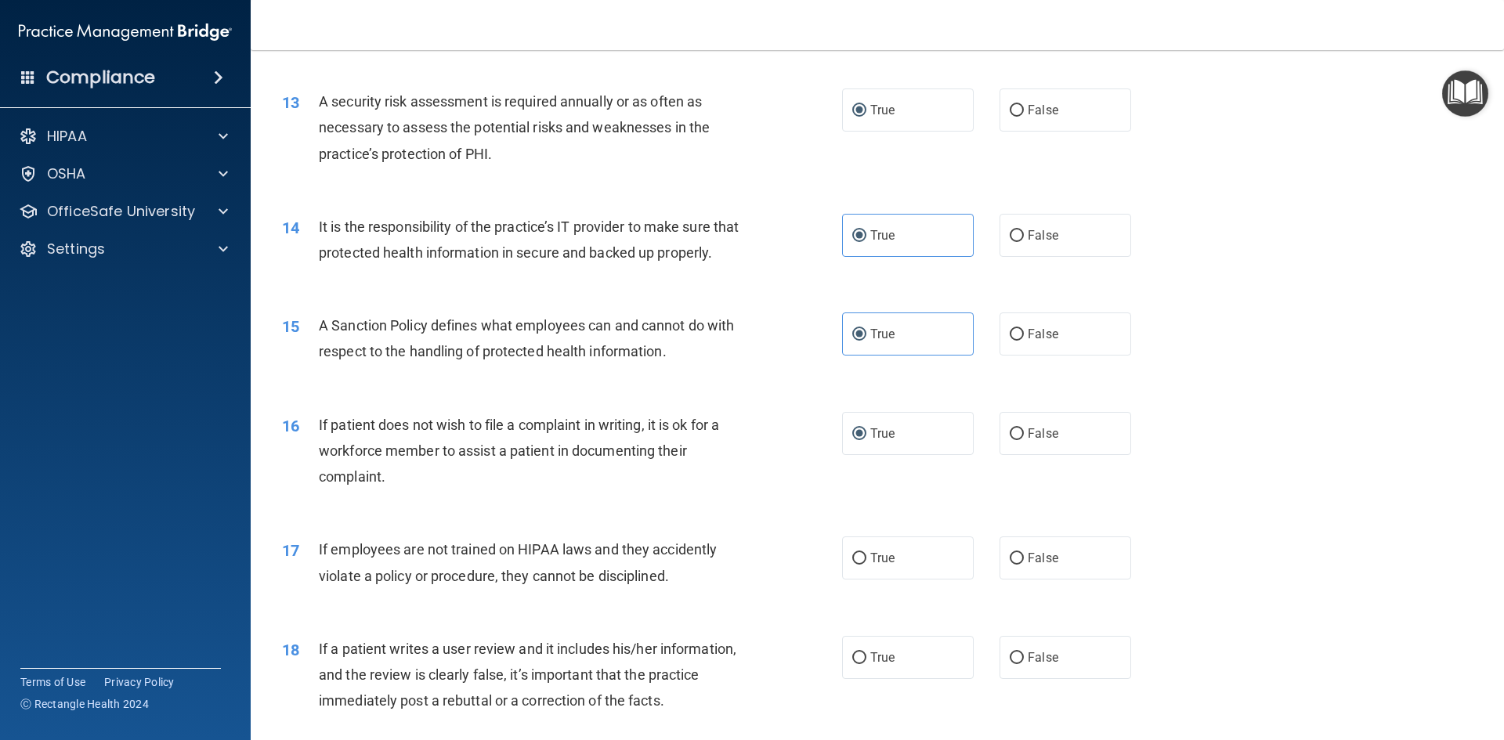
scroll to position [1645, 0]
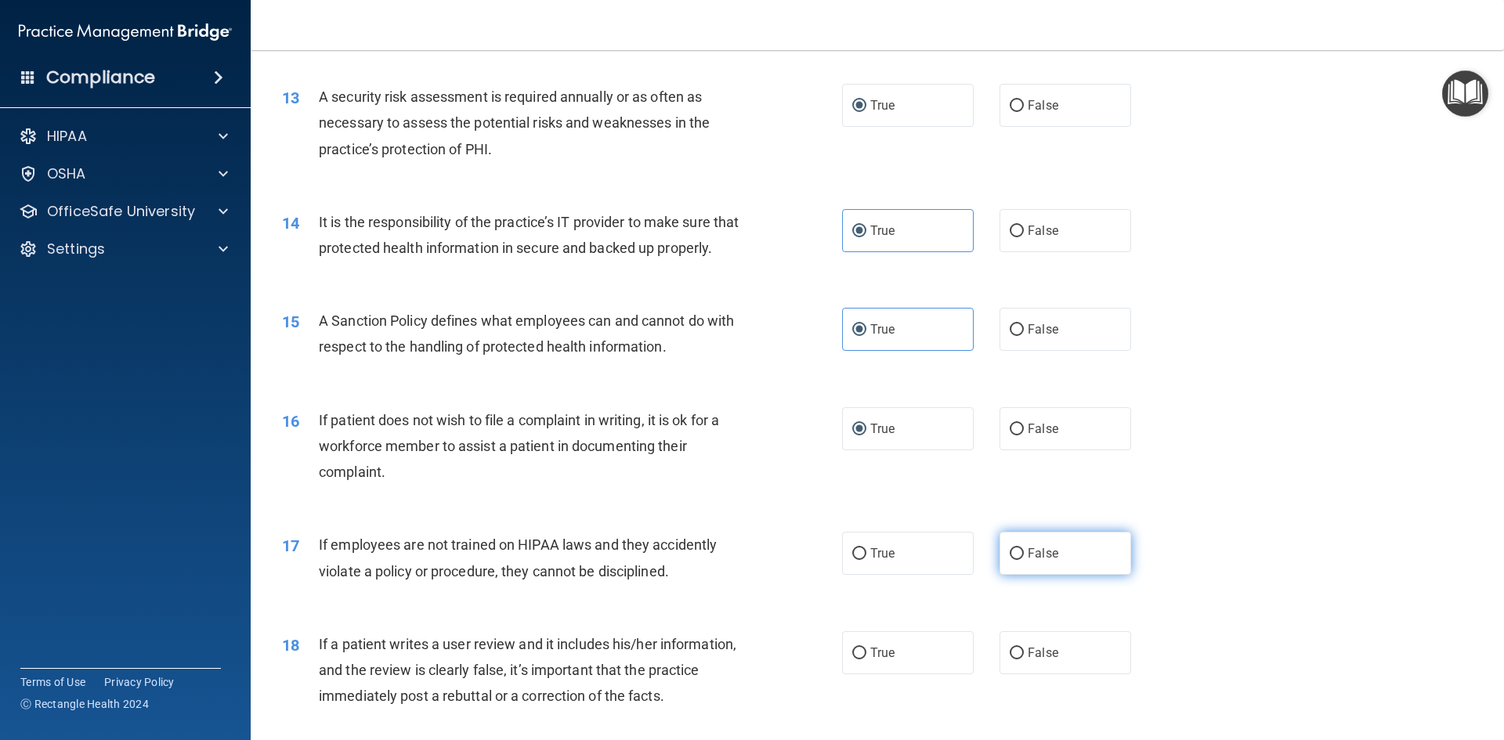
click at [1056, 563] on label "False" at bounding box center [1065, 553] width 132 height 43
click at [1024, 560] on input "False" at bounding box center [1016, 554] width 14 height 12
radio input "true"
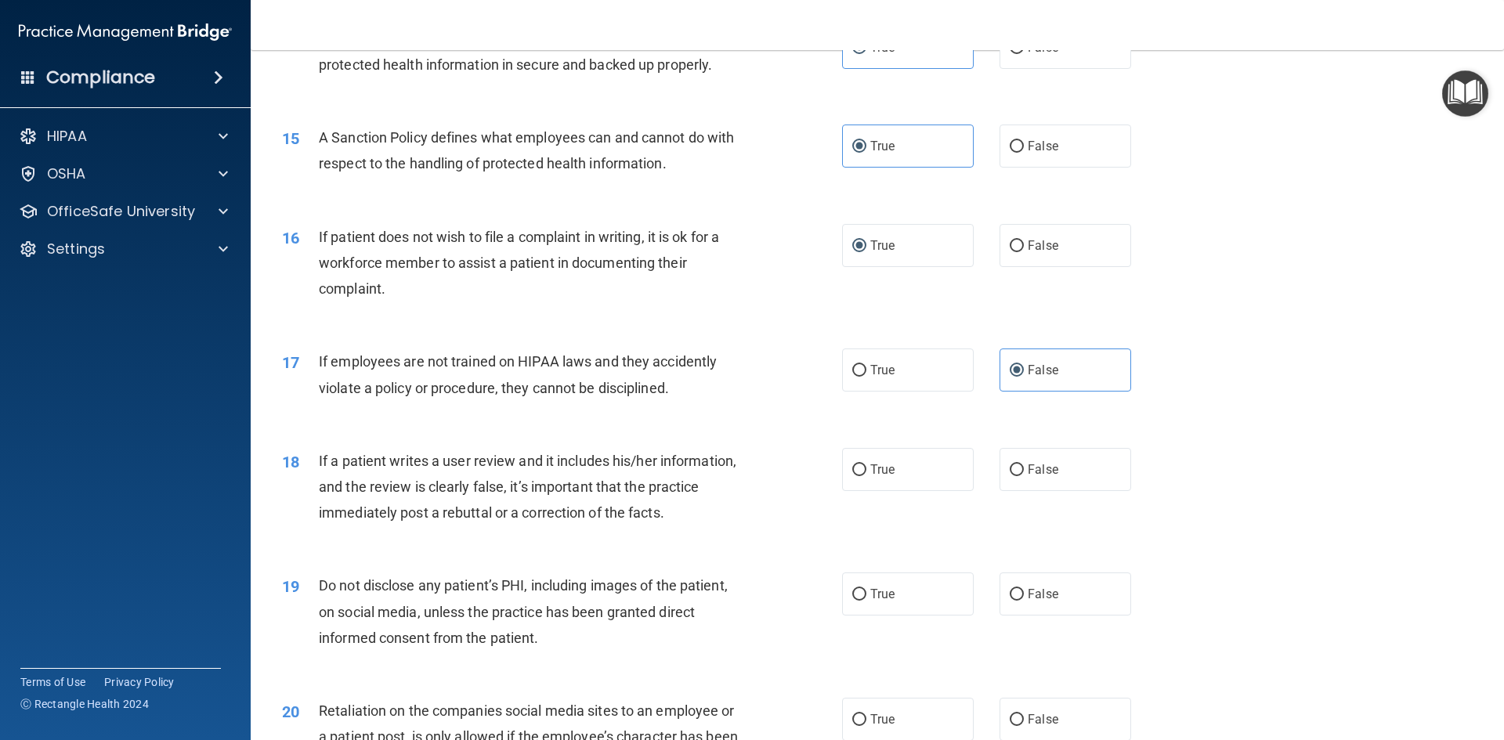
scroll to position [1880, 0]
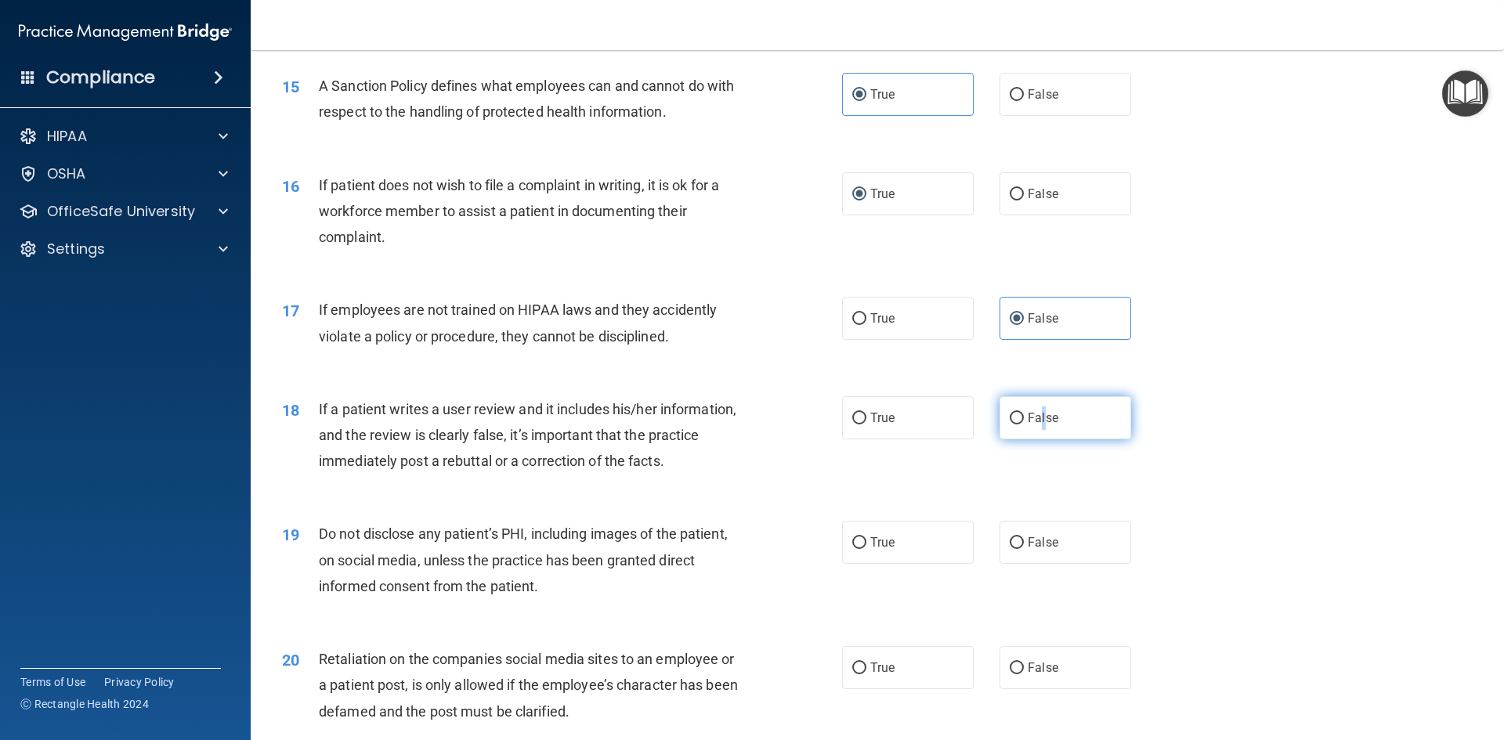
click at [1036, 425] on span "False" at bounding box center [1042, 417] width 31 height 15
click at [1013, 439] on label "False" at bounding box center [1065, 417] width 132 height 43
click at [1013, 424] on input "False" at bounding box center [1016, 419] width 14 height 12
radio input "true"
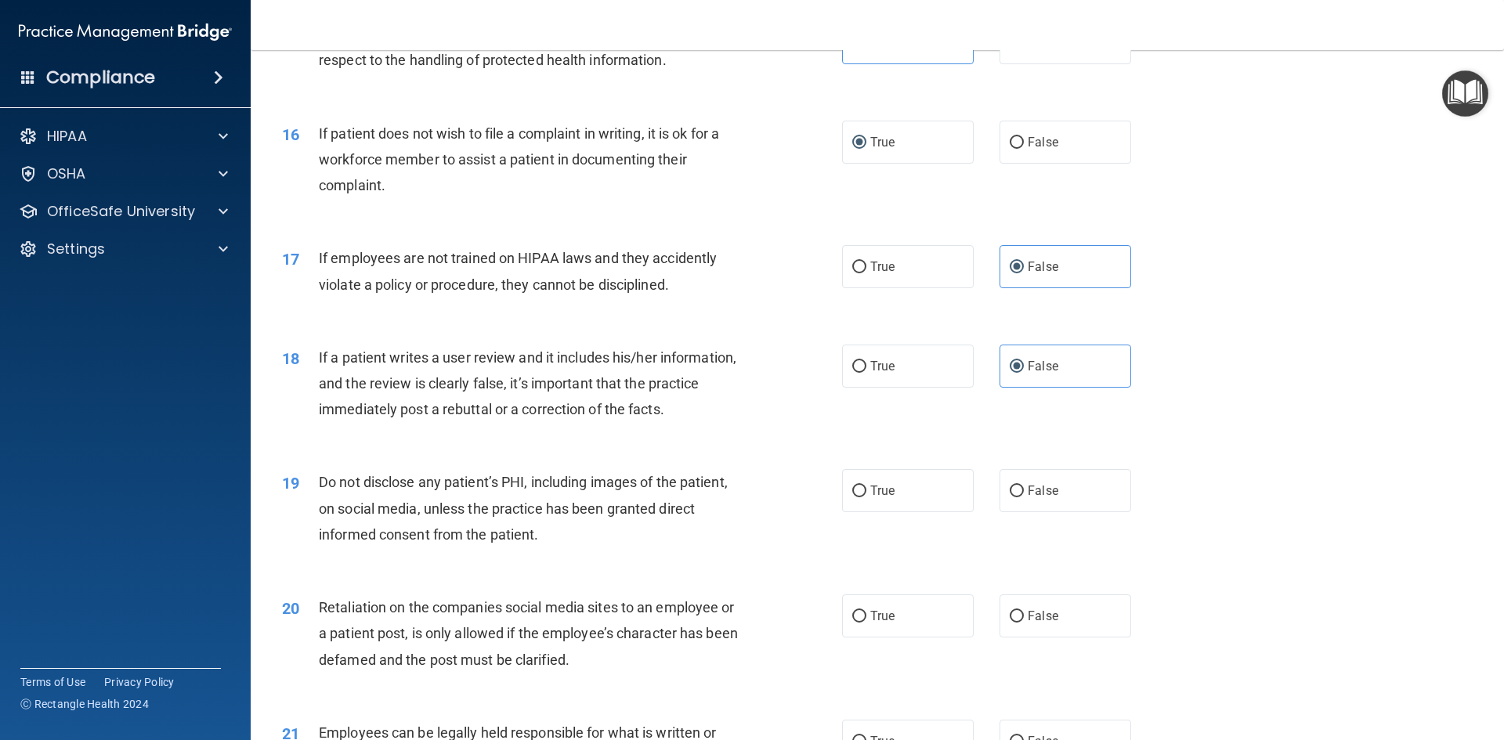
scroll to position [2115, 0]
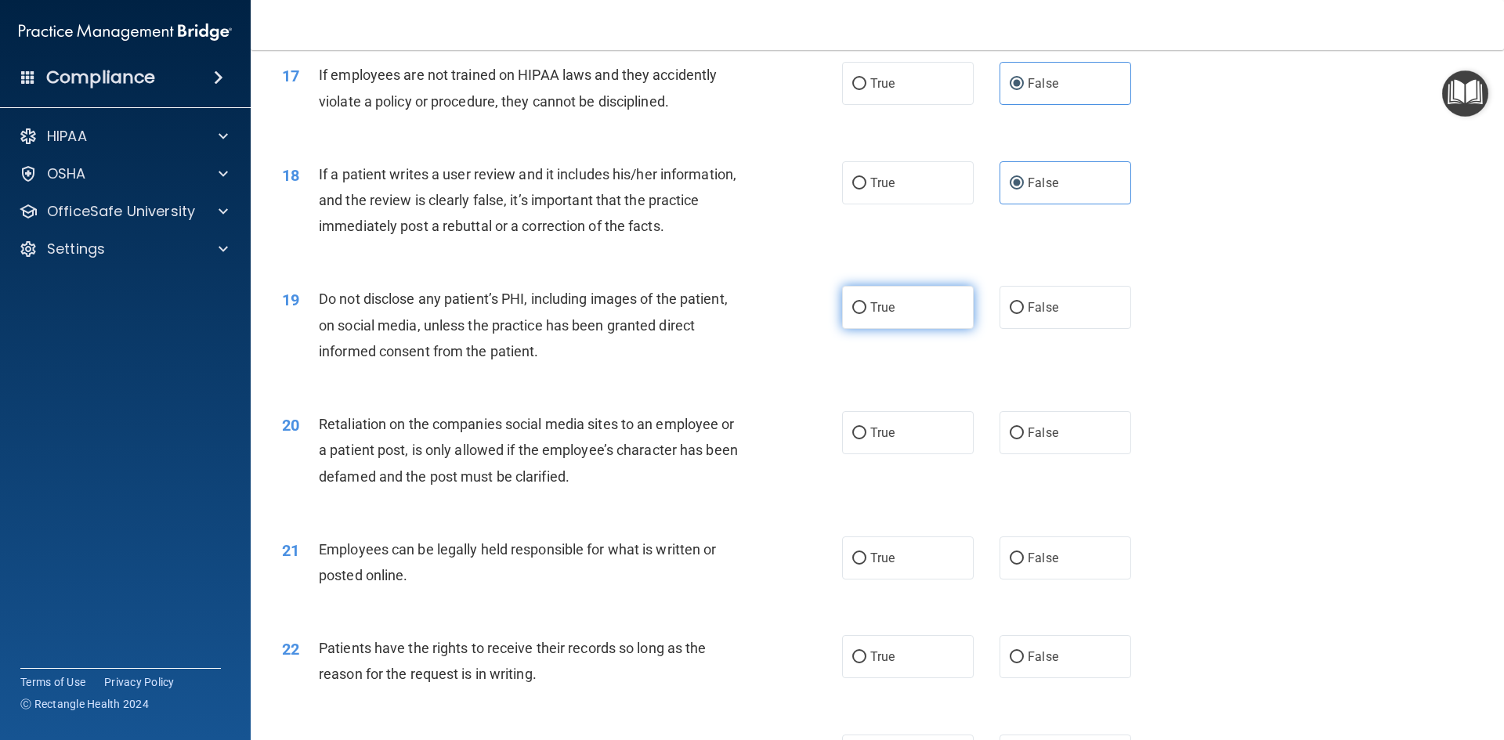
click at [923, 325] on label "True" at bounding box center [908, 307] width 132 height 43
click at [866, 314] on input "True" at bounding box center [859, 308] width 14 height 12
radio input "true"
click at [1037, 437] on label "False" at bounding box center [1065, 432] width 132 height 43
click at [1024, 437] on input "False" at bounding box center [1016, 434] width 14 height 12
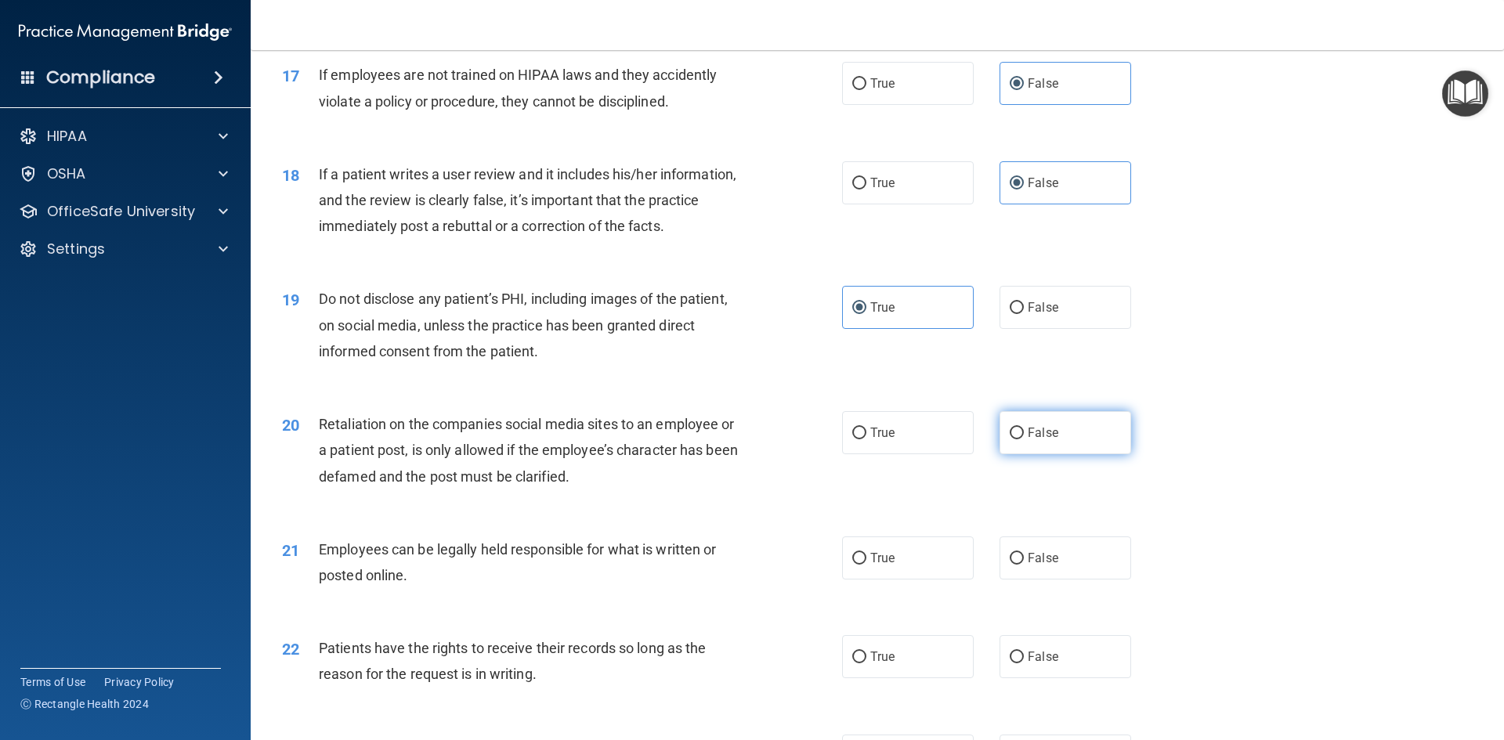
radio input "true"
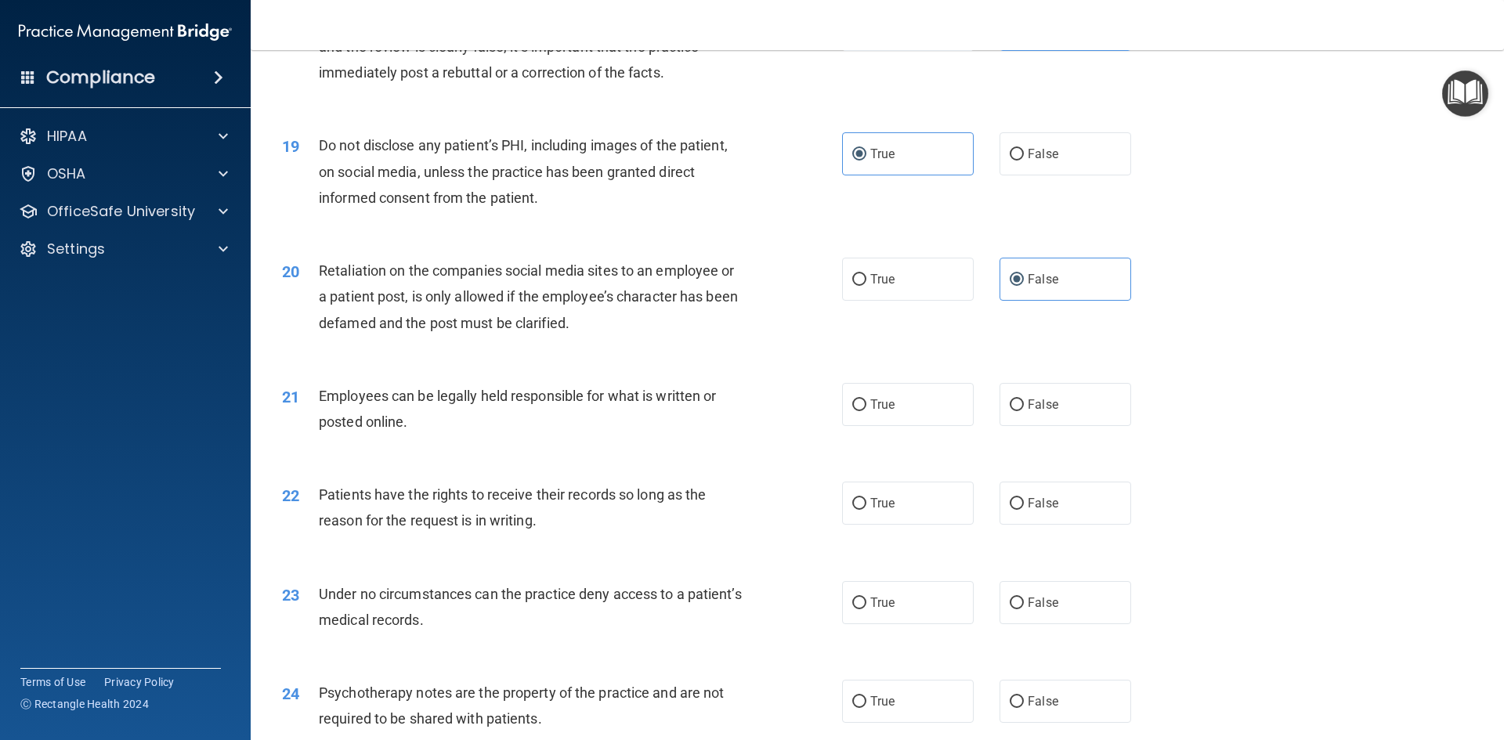
scroll to position [2271, 0]
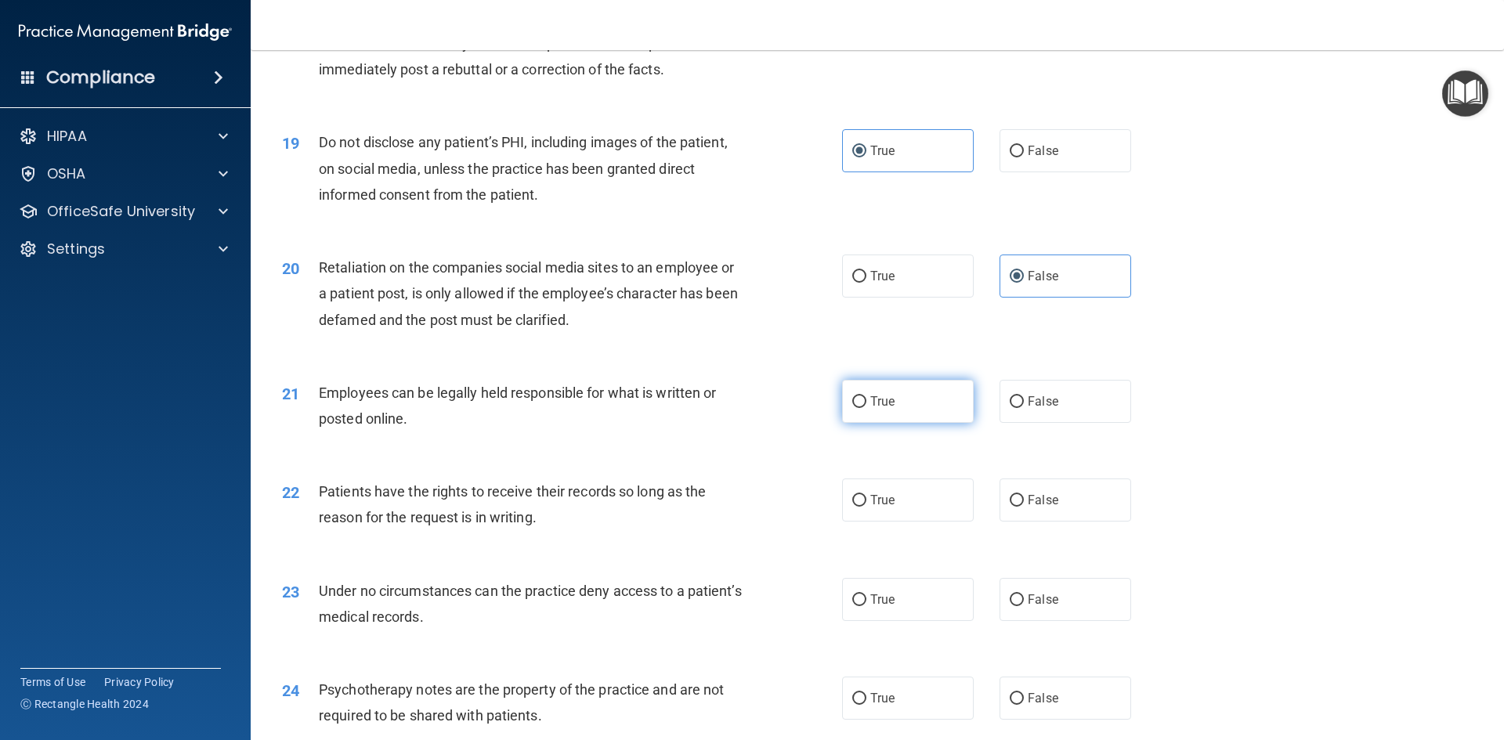
click at [874, 409] on span "True" at bounding box center [882, 401] width 24 height 15
click at [866, 408] on input "True" at bounding box center [859, 402] width 14 height 12
radio input "true"
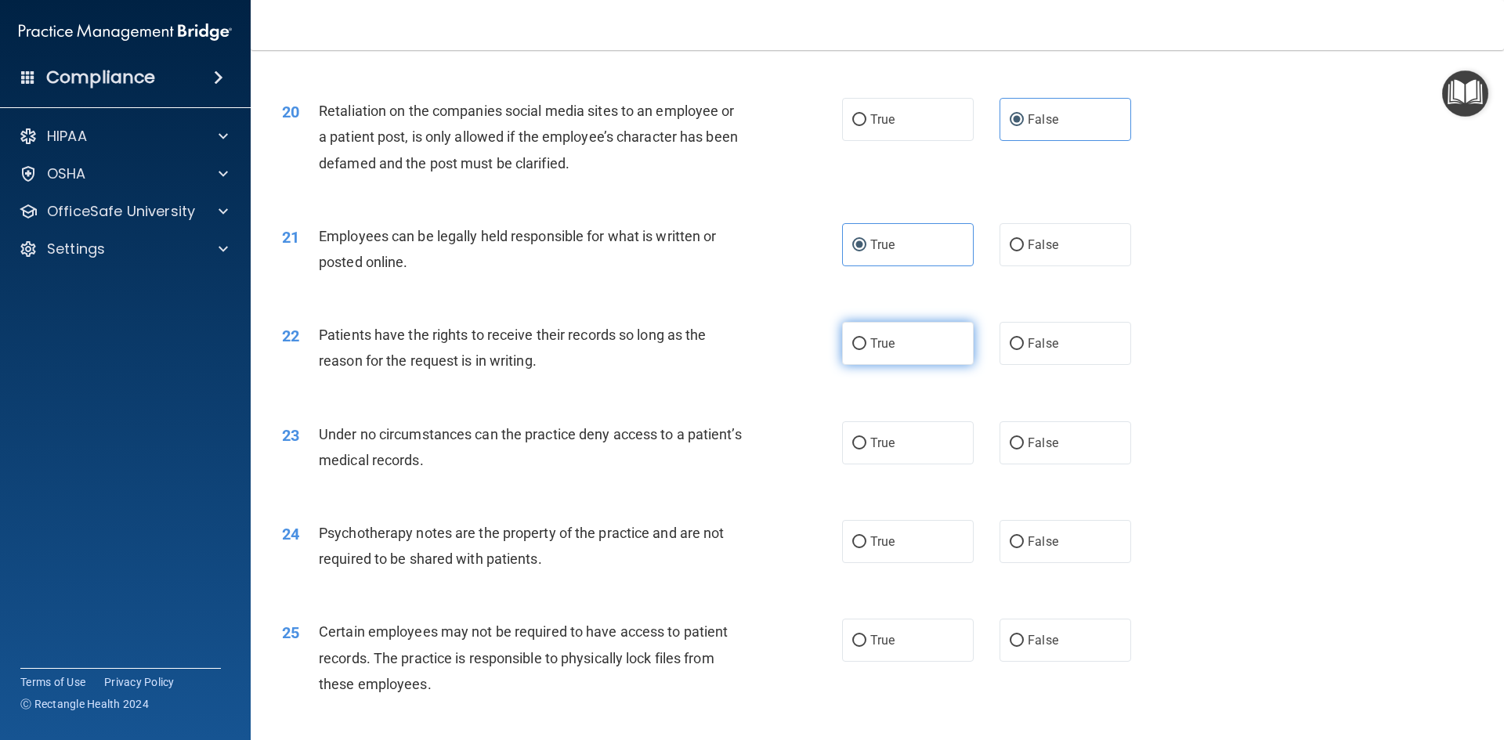
click at [845, 365] on label "True" at bounding box center [908, 343] width 132 height 43
click at [852, 350] on input "True" at bounding box center [859, 344] width 14 height 12
radio input "true"
click at [1111, 464] on label "False" at bounding box center [1065, 442] width 132 height 43
click at [1024, 450] on input "False" at bounding box center [1016, 444] width 14 height 12
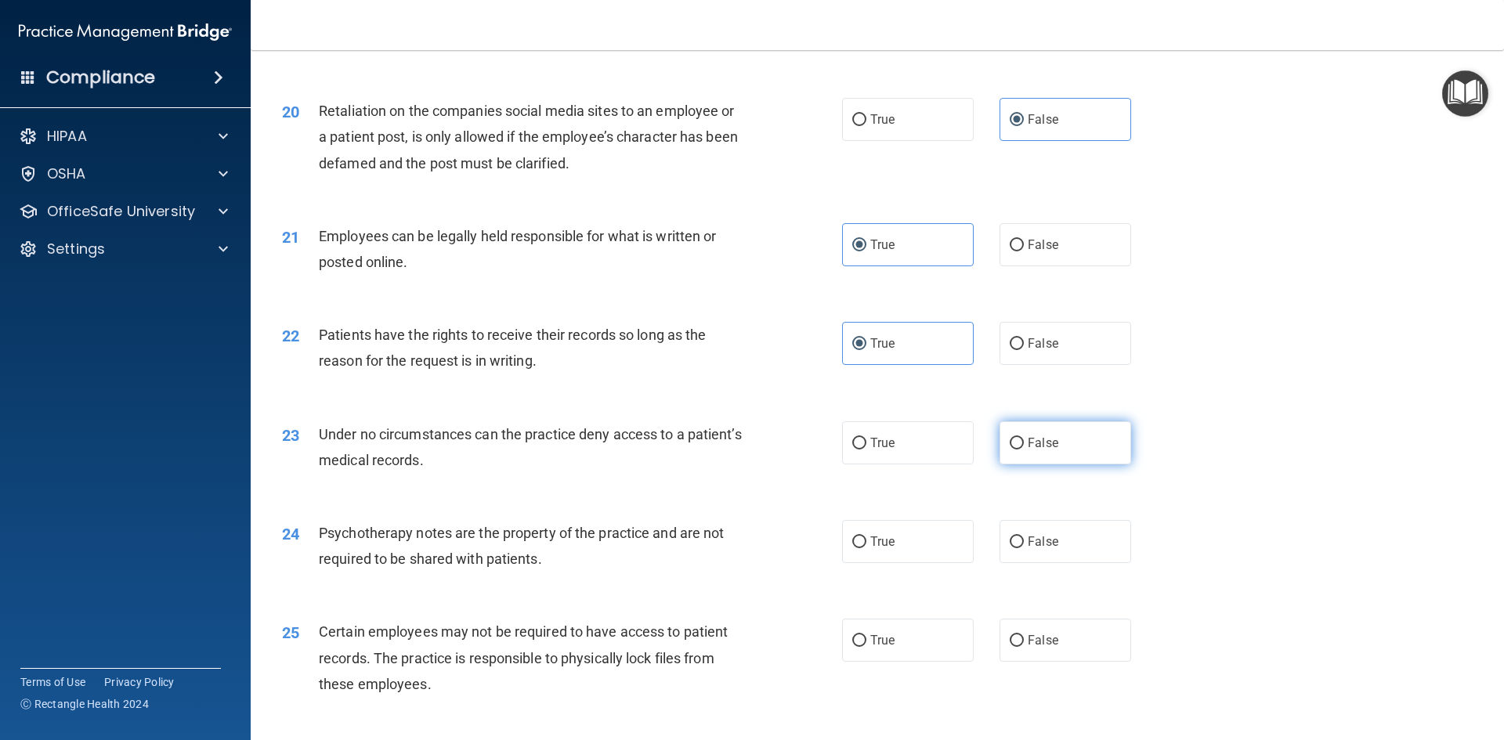
radio input "true"
click at [1103, 562] on label "False" at bounding box center [1065, 541] width 132 height 43
click at [1024, 548] on input "False" at bounding box center [1016, 542] width 14 height 12
radio input "true"
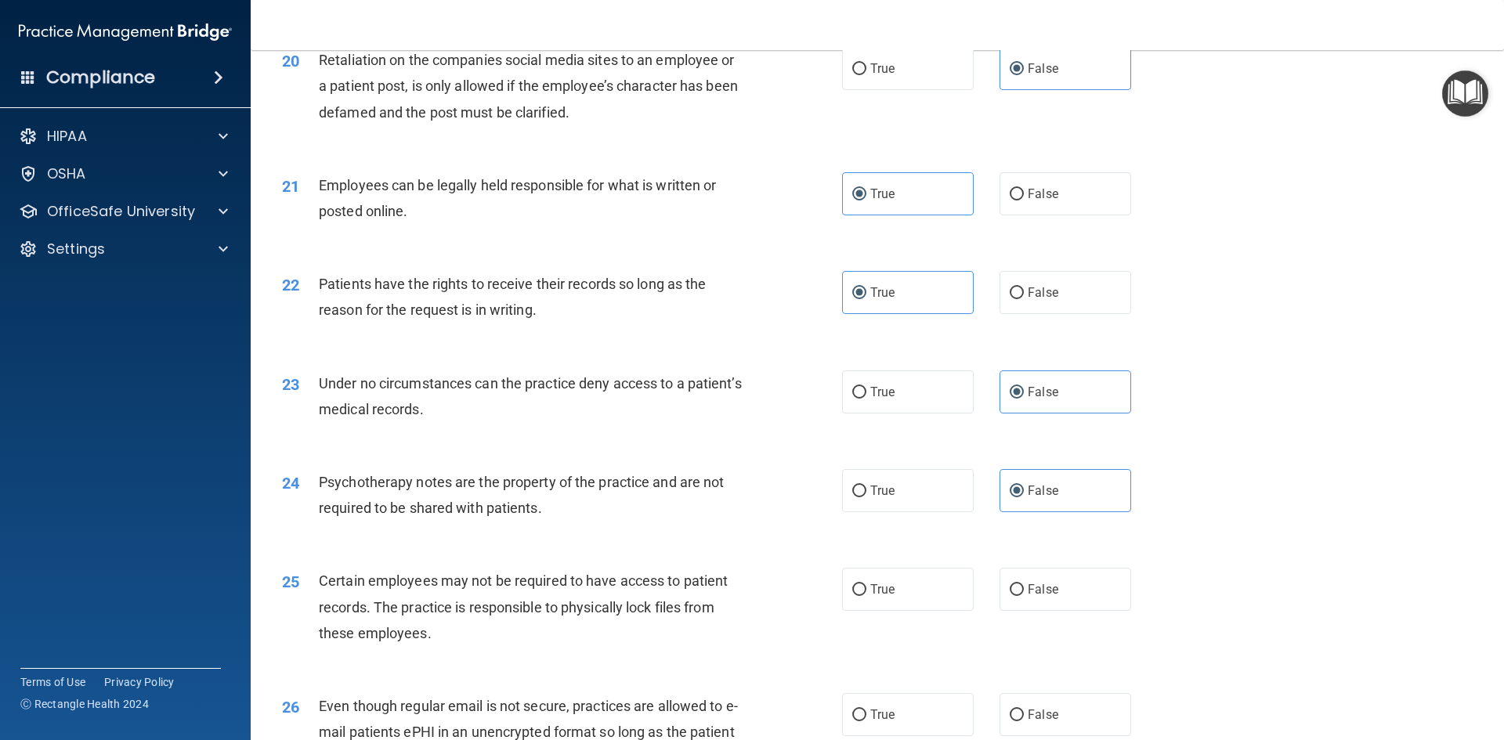
scroll to position [2506, 0]
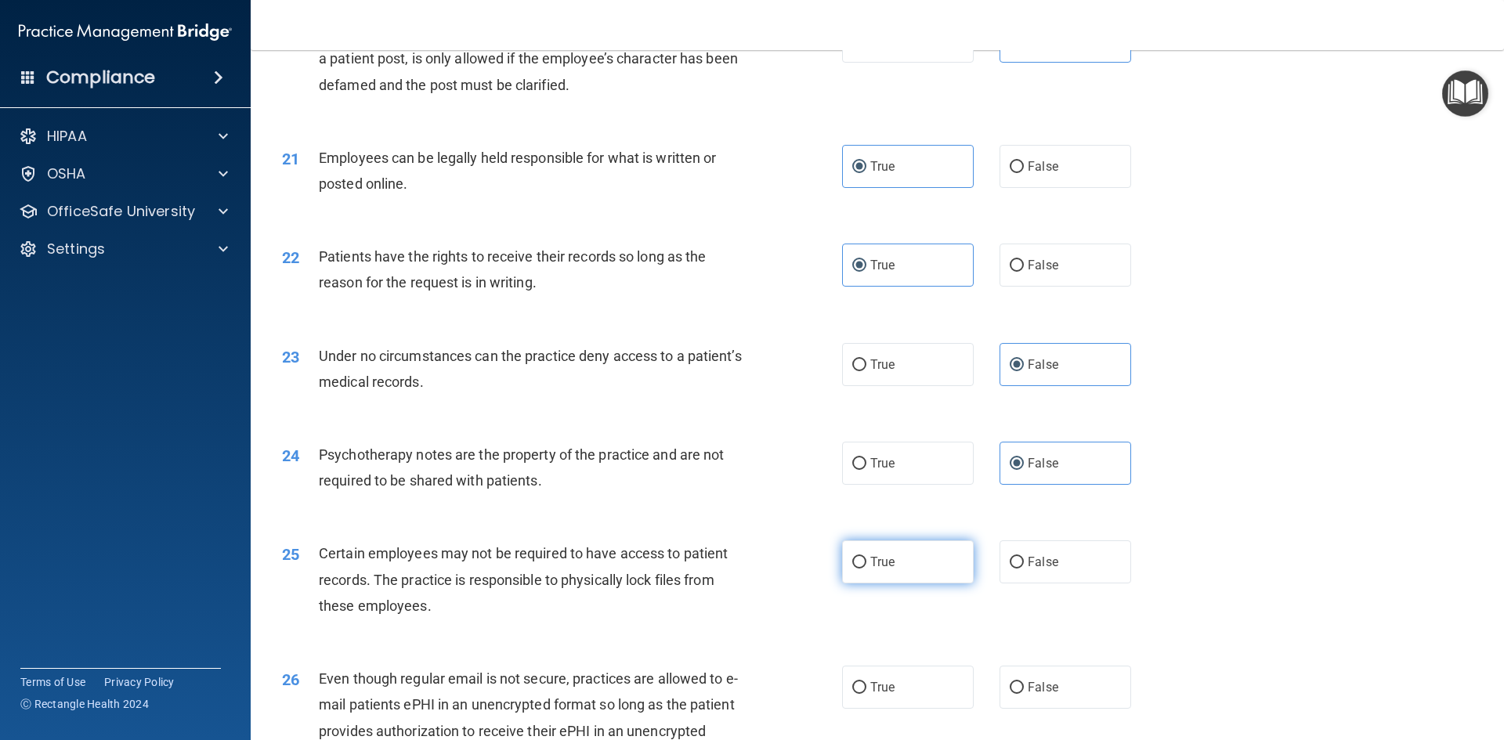
click at [888, 580] on label "True" at bounding box center [908, 561] width 132 height 43
click at [866, 569] on input "True" at bounding box center [859, 563] width 14 height 12
radio input "true"
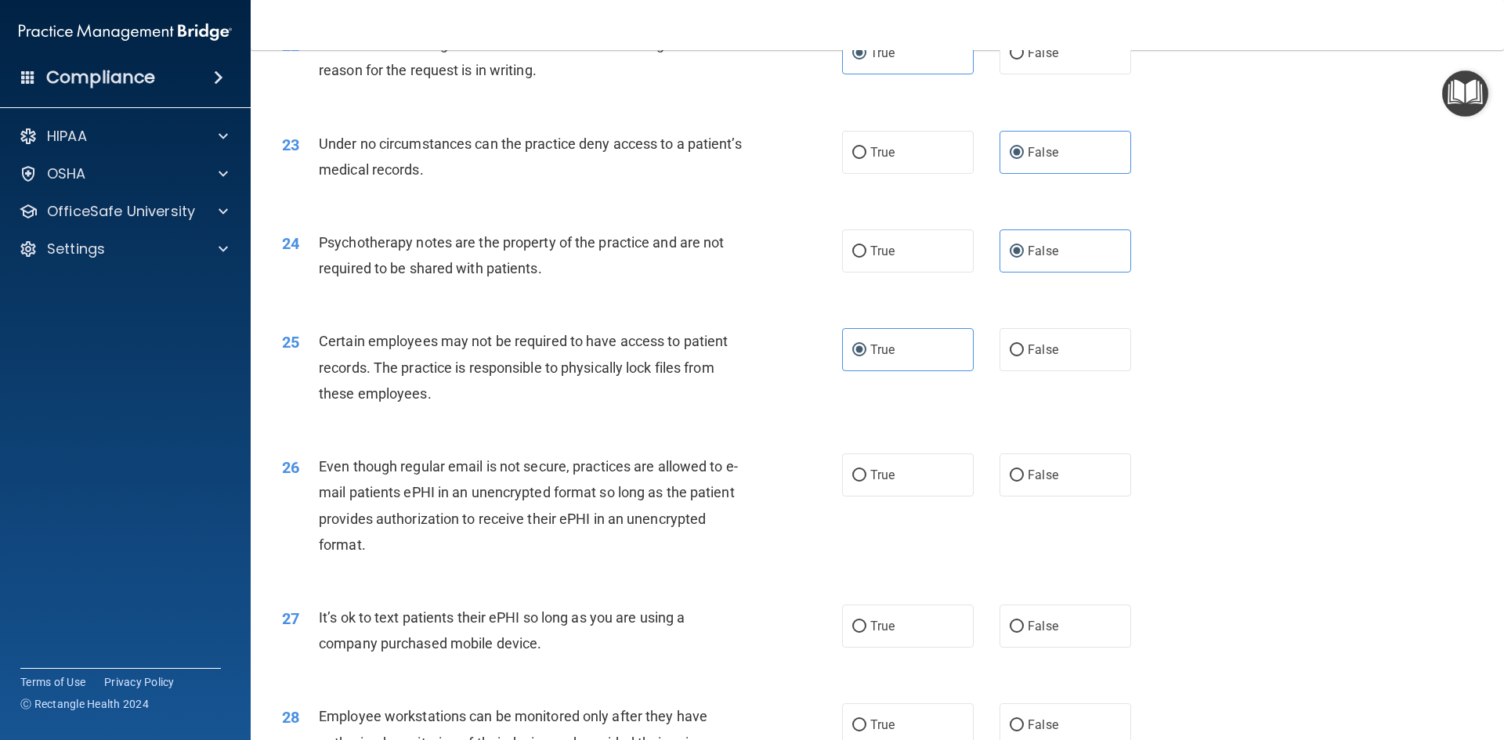
scroll to position [2741, 0]
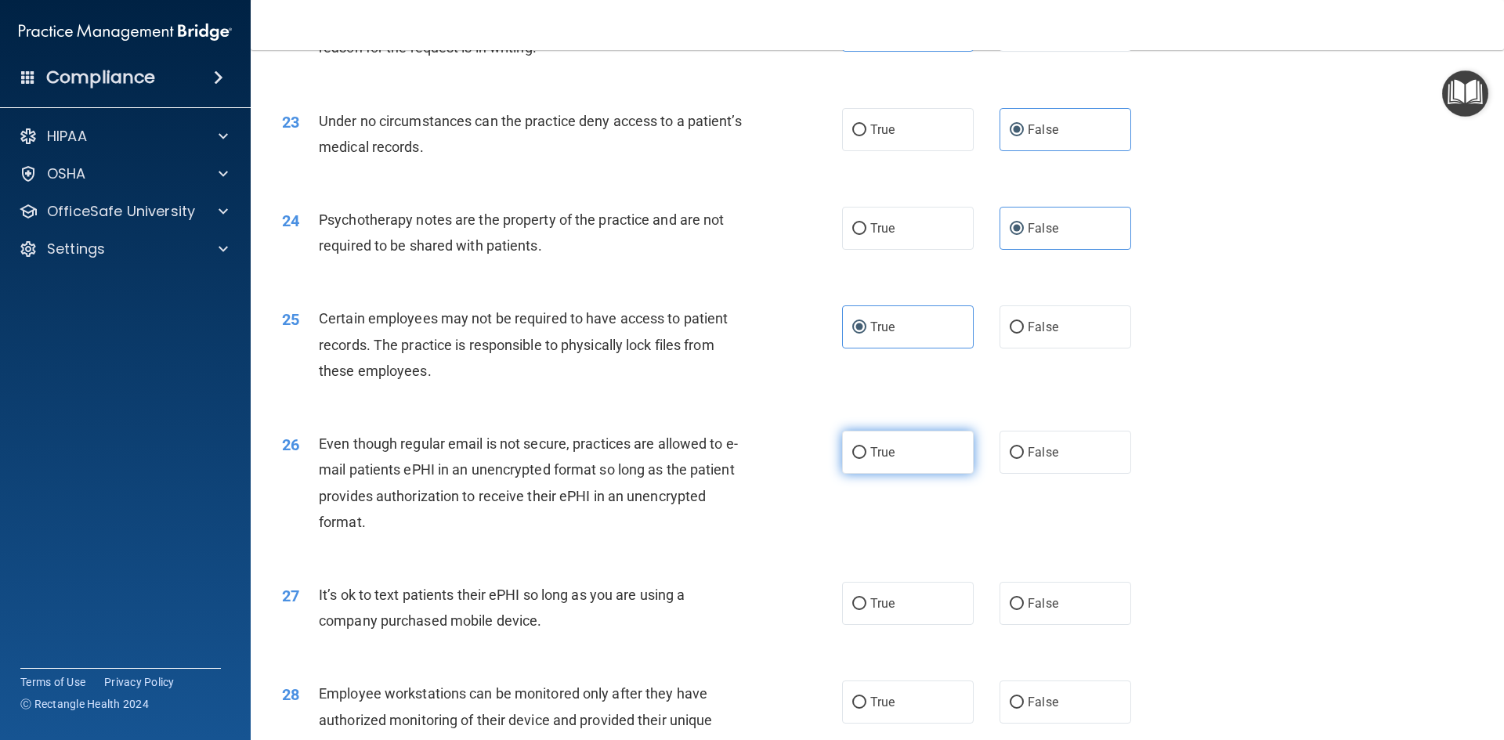
click at [920, 474] on label "True" at bounding box center [908, 452] width 132 height 43
click at [866, 459] on input "True" at bounding box center [859, 453] width 14 height 12
radio input "true"
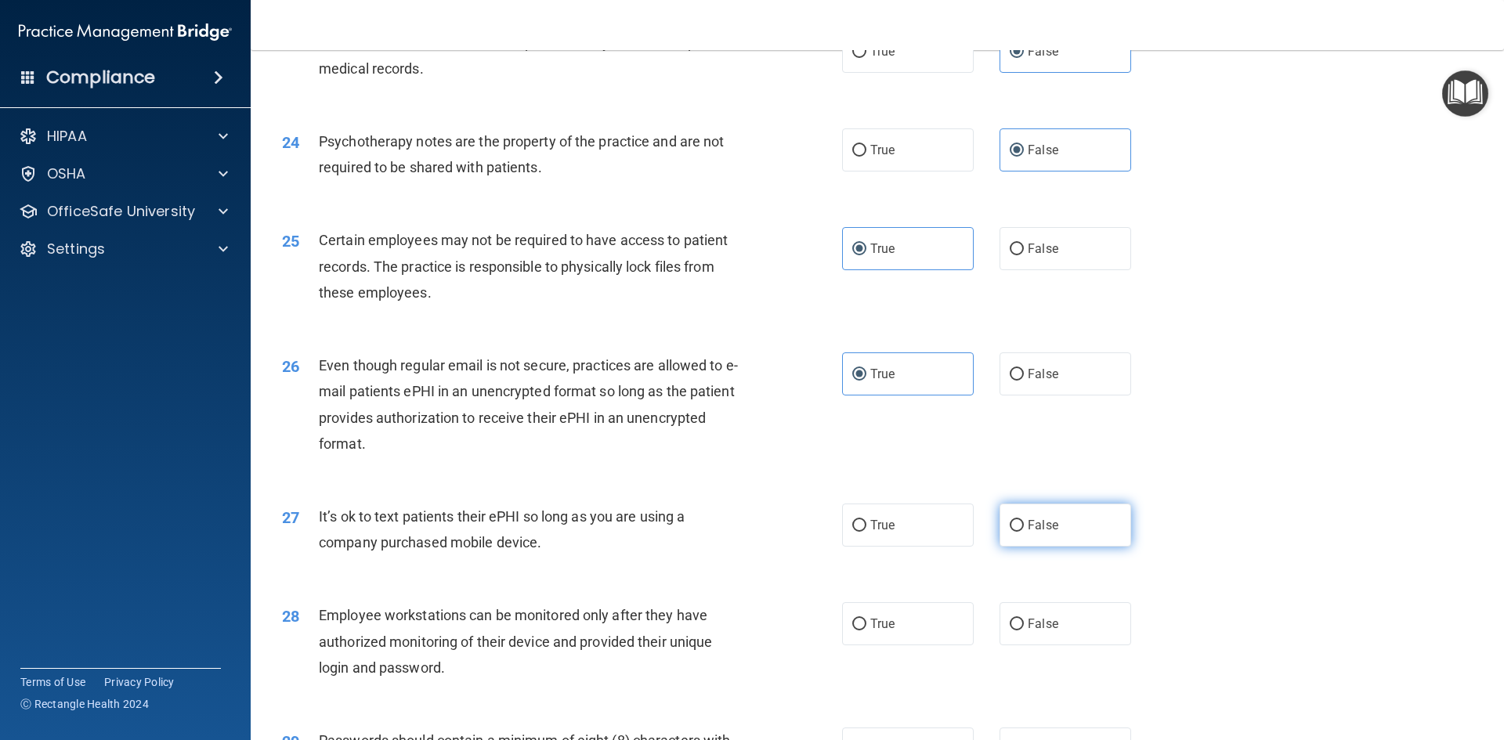
click at [1002, 547] on label "False" at bounding box center [1065, 525] width 132 height 43
click at [1057, 540] on label "False" at bounding box center [1065, 525] width 132 height 43
click at [1024, 532] on input "False" at bounding box center [1016, 526] width 14 height 12
radio input "true"
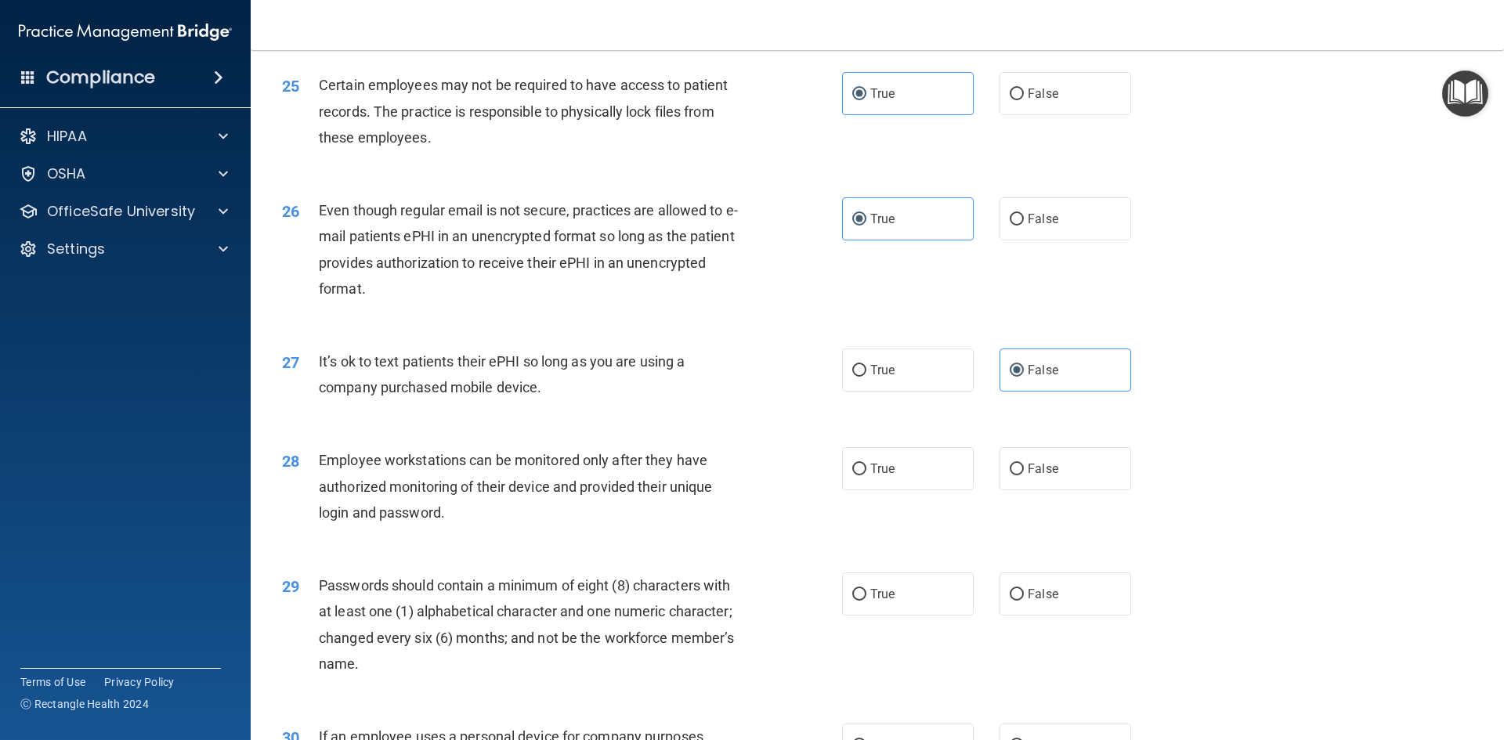
scroll to position [2976, 0]
click at [898, 489] on label "True" at bounding box center [908, 467] width 132 height 43
click at [866, 474] on input "True" at bounding box center [859, 468] width 14 height 12
radio input "true"
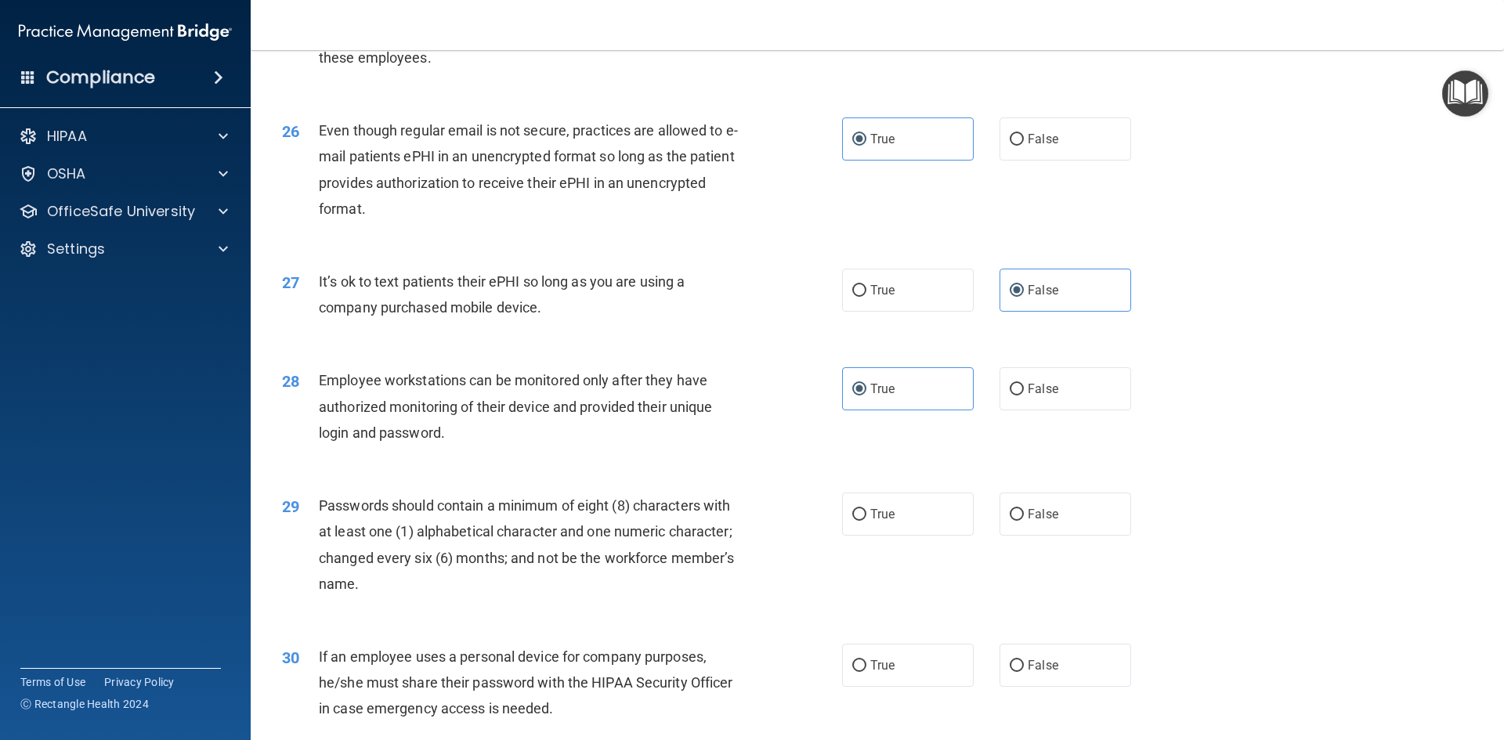
scroll to position [3133, 0]
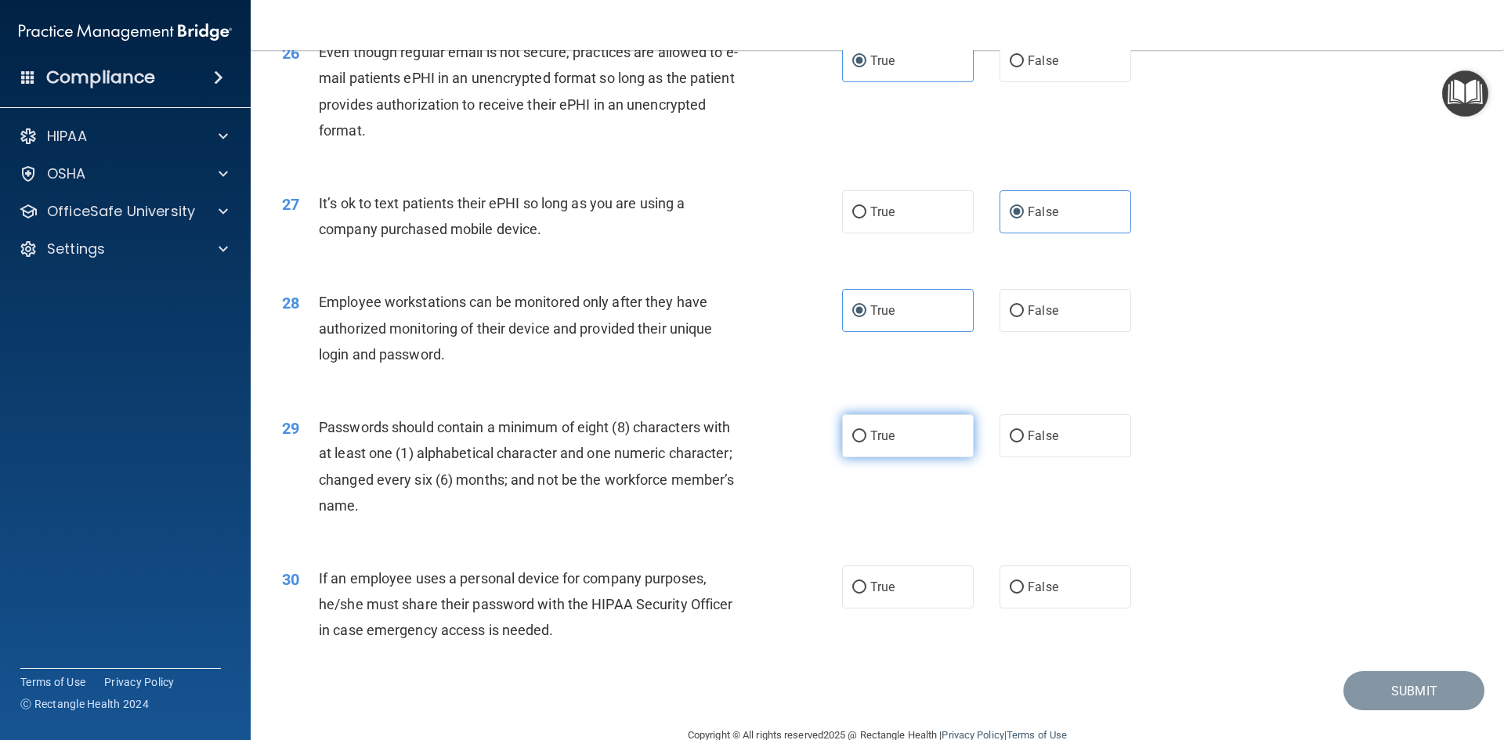
click at [870, 443] on span "True" at bounding box center [882, 435] width 24 height 15
click at [865, 442] on input "True" at bounding box center [859, 437] width 14 height 12
radio input "true"
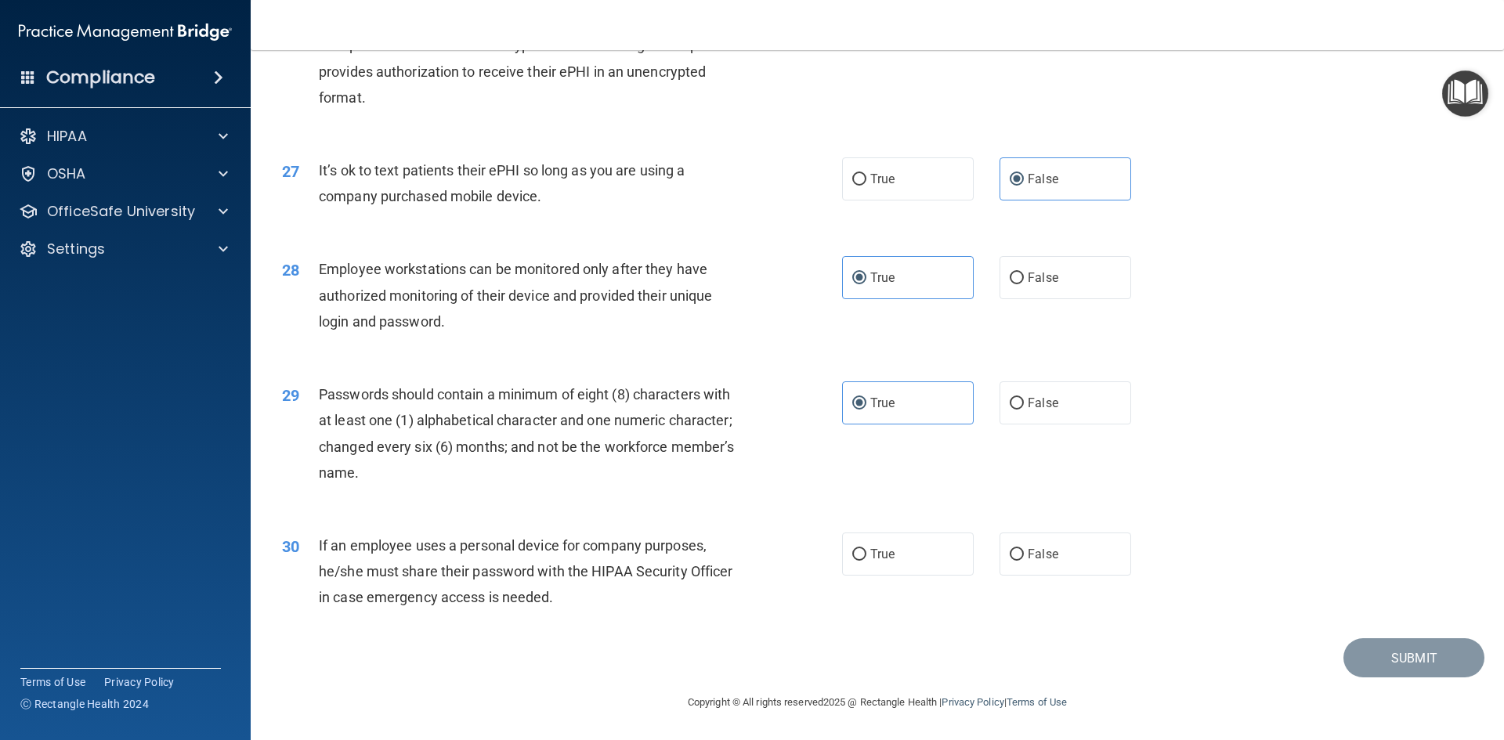
click at [884, 526] on div "30 If an employee uses a personal device for company purposes, he/she must shar…" at bounding box center [877, 575] width 1214 height 125
click at [880, 562] on label "True" at bounding box center [908, 554] width 132 height 43
click at [866, 561] on input "True" at bounding box center [859, 555] width 14 height 12
radio input "true"
click at [1377, 657] on button "Submit" at bounding box center [1413, 658] width 141 height 40
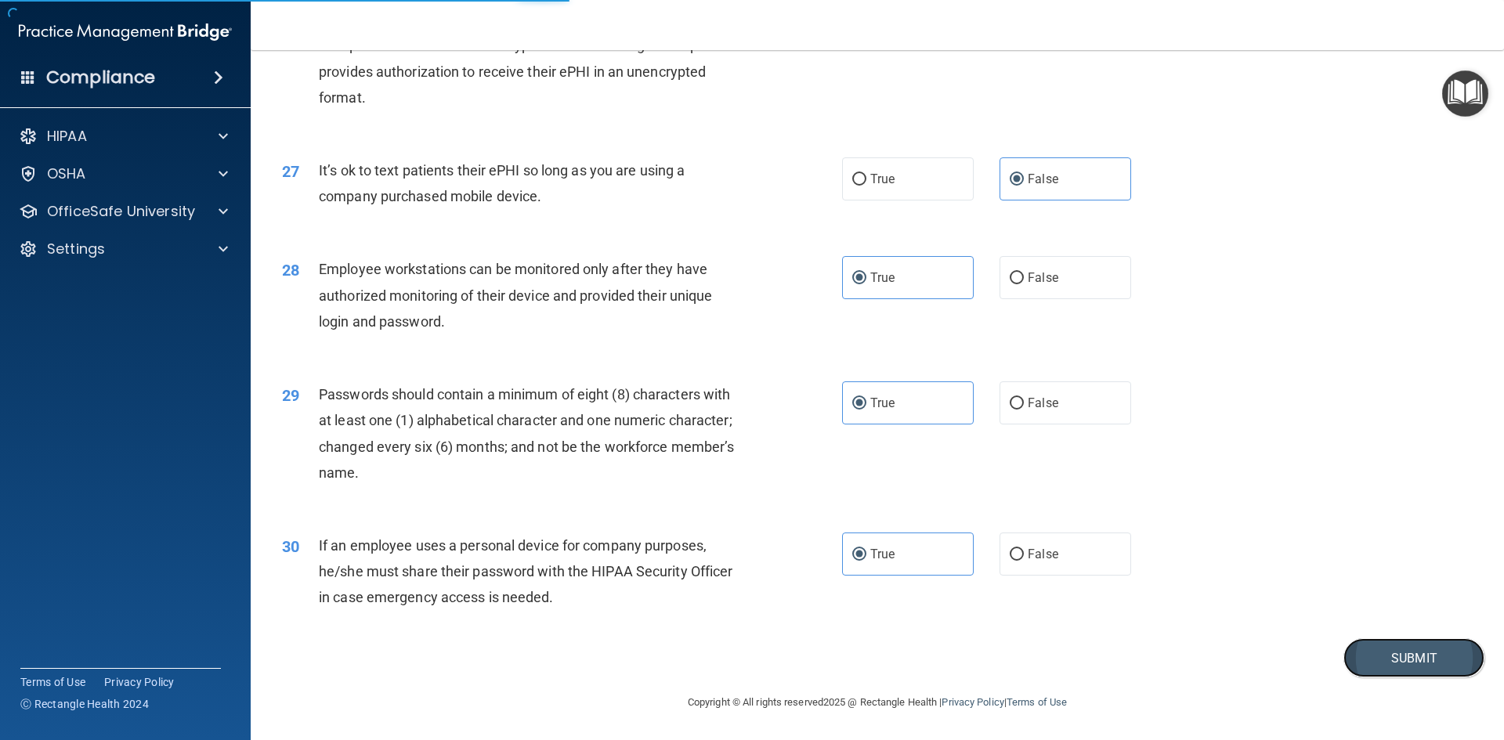
click at [1439, 664] on button "Submit" at bounding box center [1413, 658] width 141 height 40
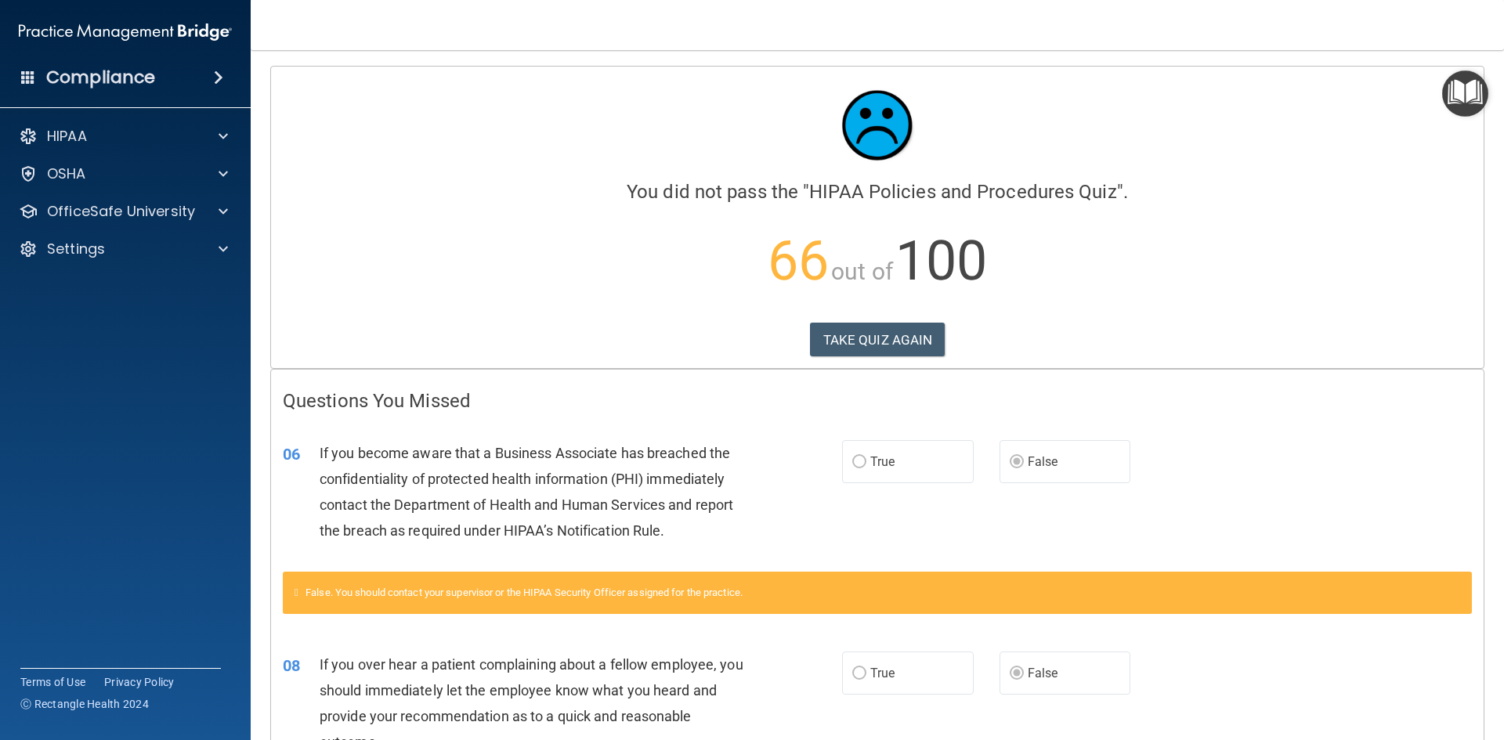
drag, startPoint x: 900, startPoint y: 457, endPoint x: 911, endPoint y: 457, distance: 11.0
click at [903, 457] on label "True" at bounding box center [908, 461] width 132 height 43
click at [893, 336] on button "TAKE QUIZ AGAIN" at bounding box center [877, 340] width 135 height 34
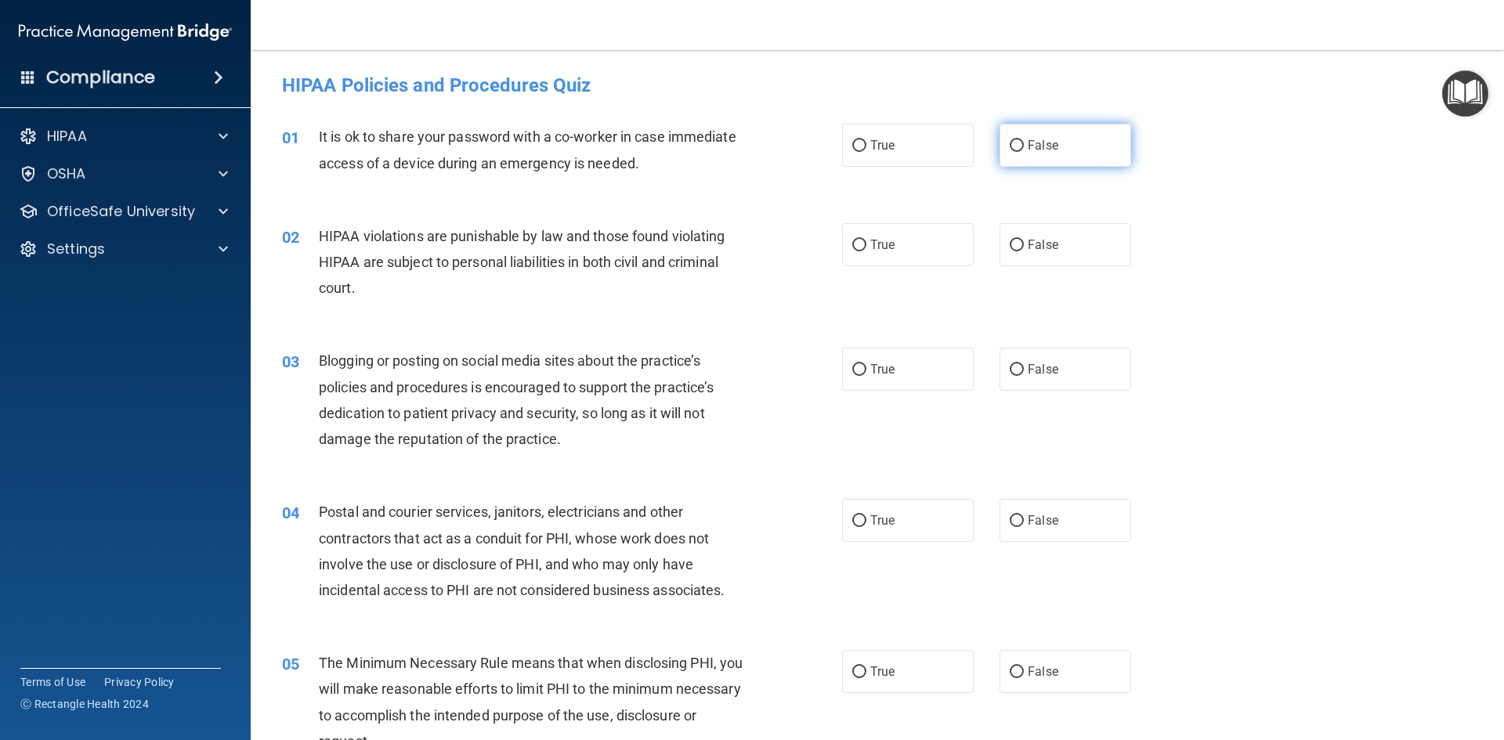
click at [1017, 135] on label "False" at bounding box center [1065, 145] width 132 height 43
click at [1017, 140] on input "False" at bounding box center [1016, 146] width 14 height 12
radio input "true"
click at [854, 247] on input "True" at bounding box center [859, 246] width 14 height 12
radio input "true"
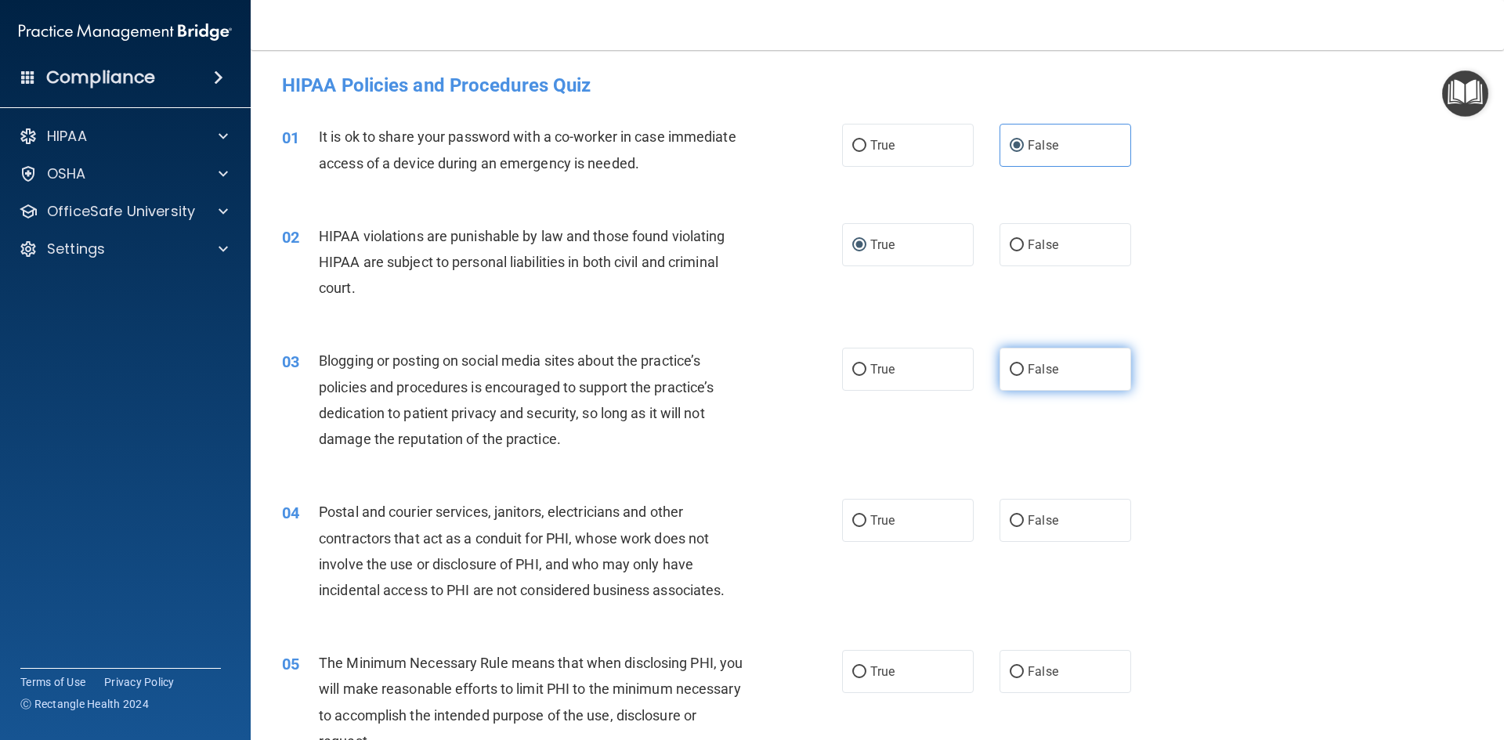
click at [1028, 377] on label "False" at bounding box center [1065, 369] width 132 height 43
click at [1024, 376] on input "False" at bounding box center [1016, 370] width 14 height 12
radio input "true"
click at [897, 513] on label "True" at bounding box center [908, 520] width 132 height 43
click at [866, 515] on input "True" at bounding box center [859, 521] width 14 height 12
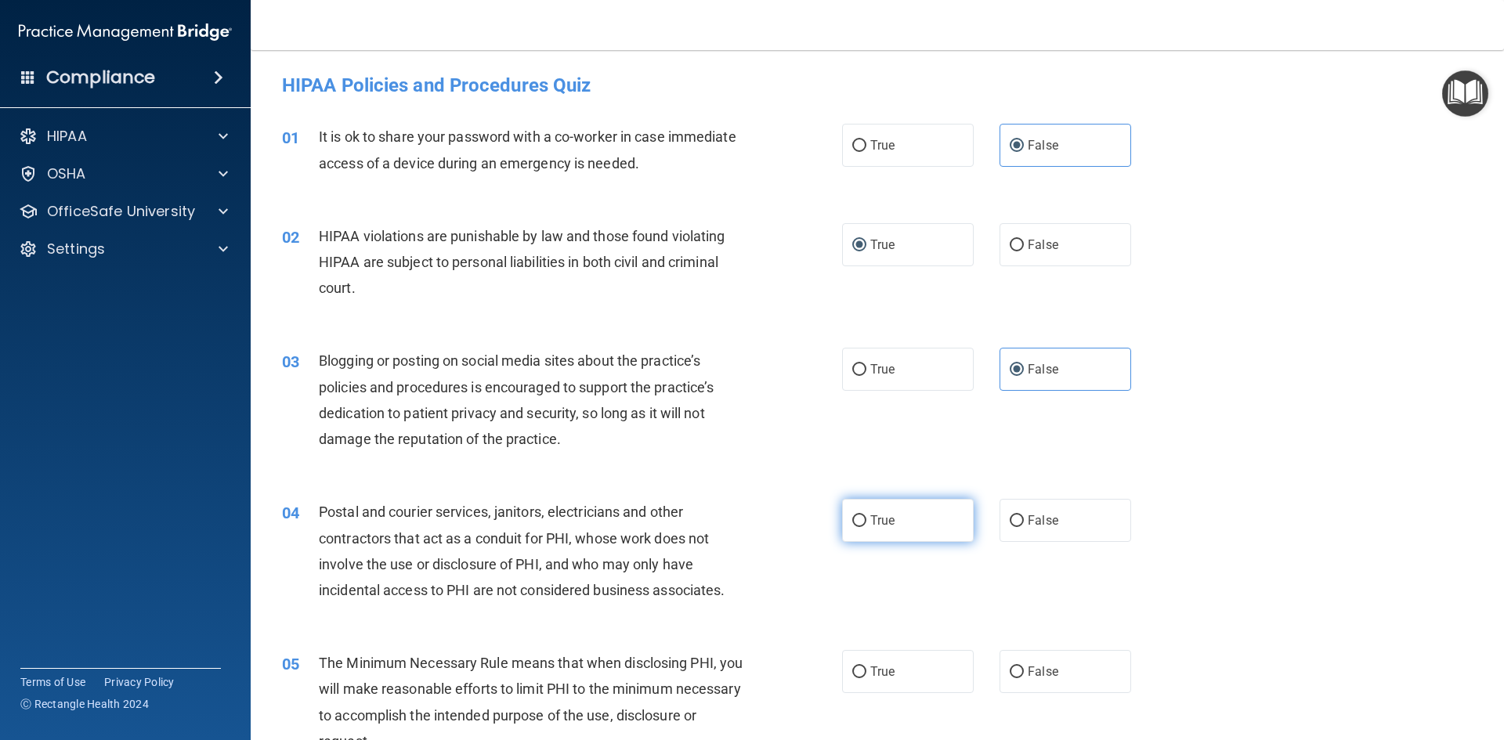
radio input "true"
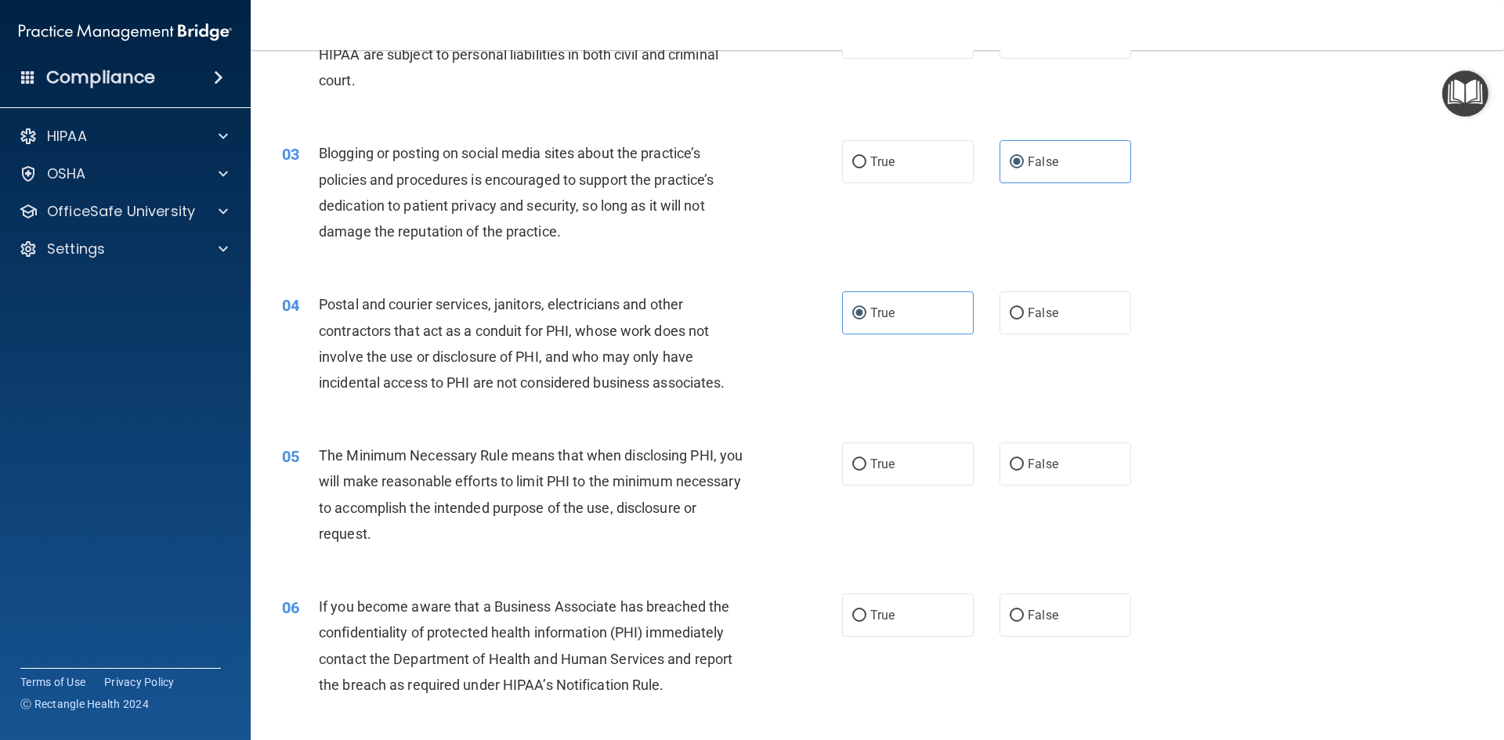
scroll to position [235, 0]
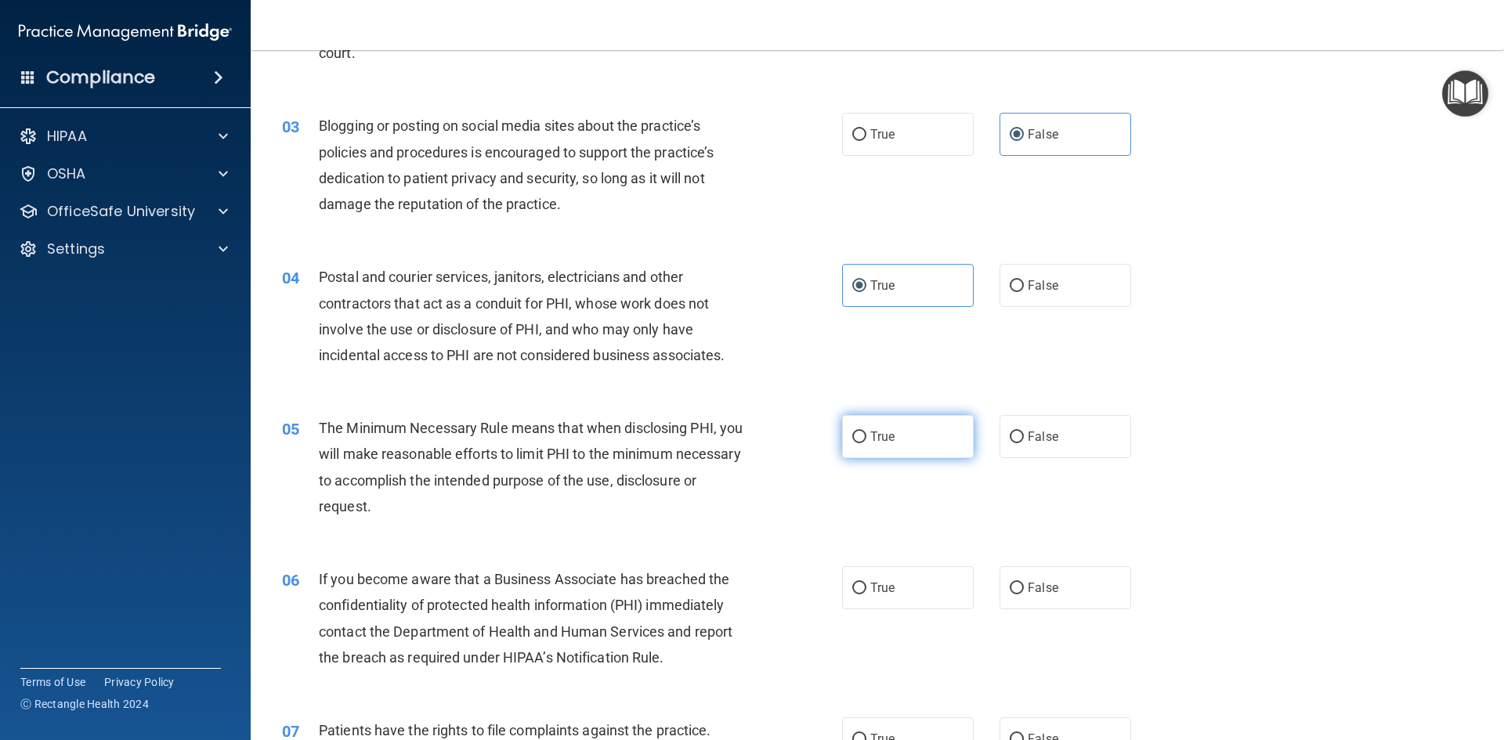
click at [855, 432] on input "True" at bounding box center [859, 438] width 14 height 12
radio input "true"
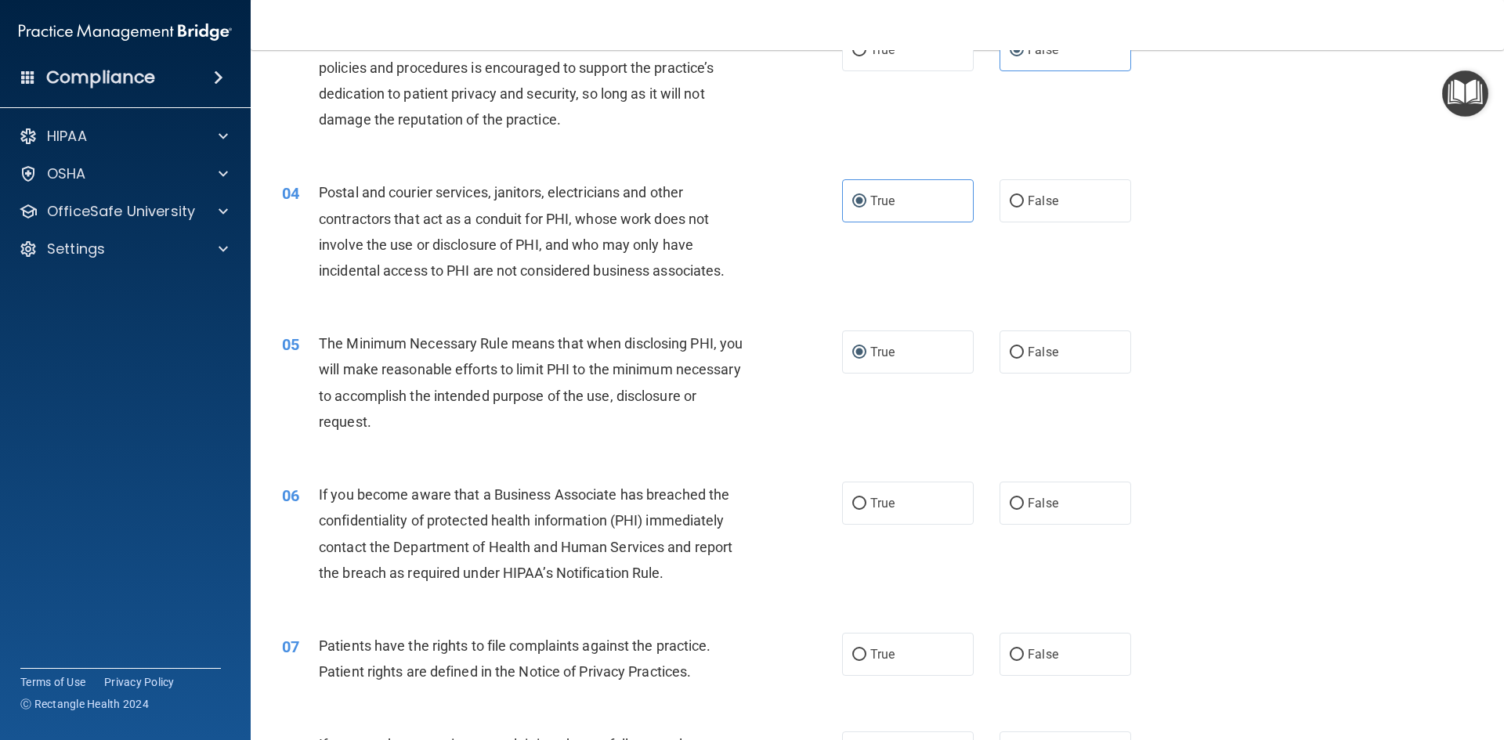
scroll to position [392, 0]
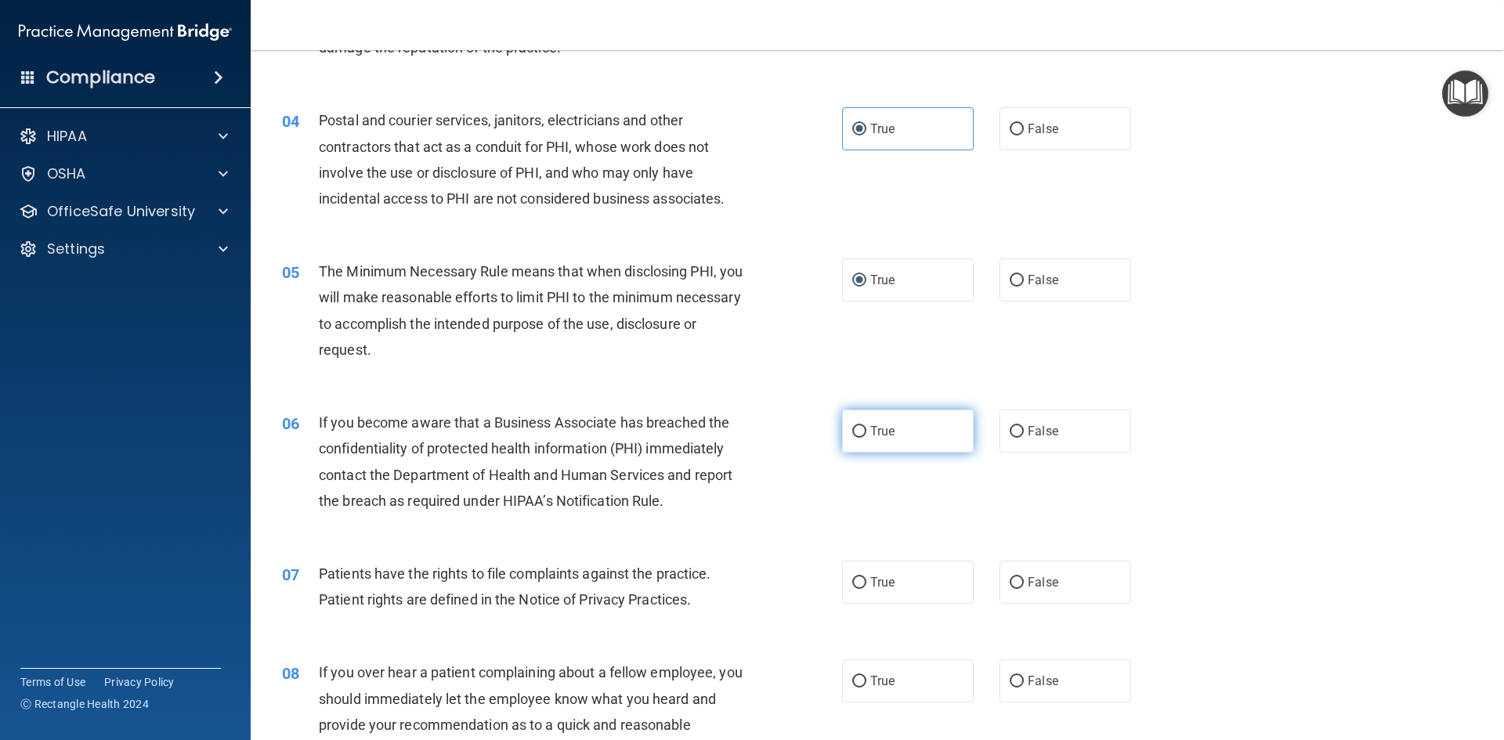
click at [875, 435] on span "True" at bounding box center [882, 431] width 24 height 15
click at [866, 435] on input "True" at bounding box center [859, 432] width 14 height 12
radio input "true"
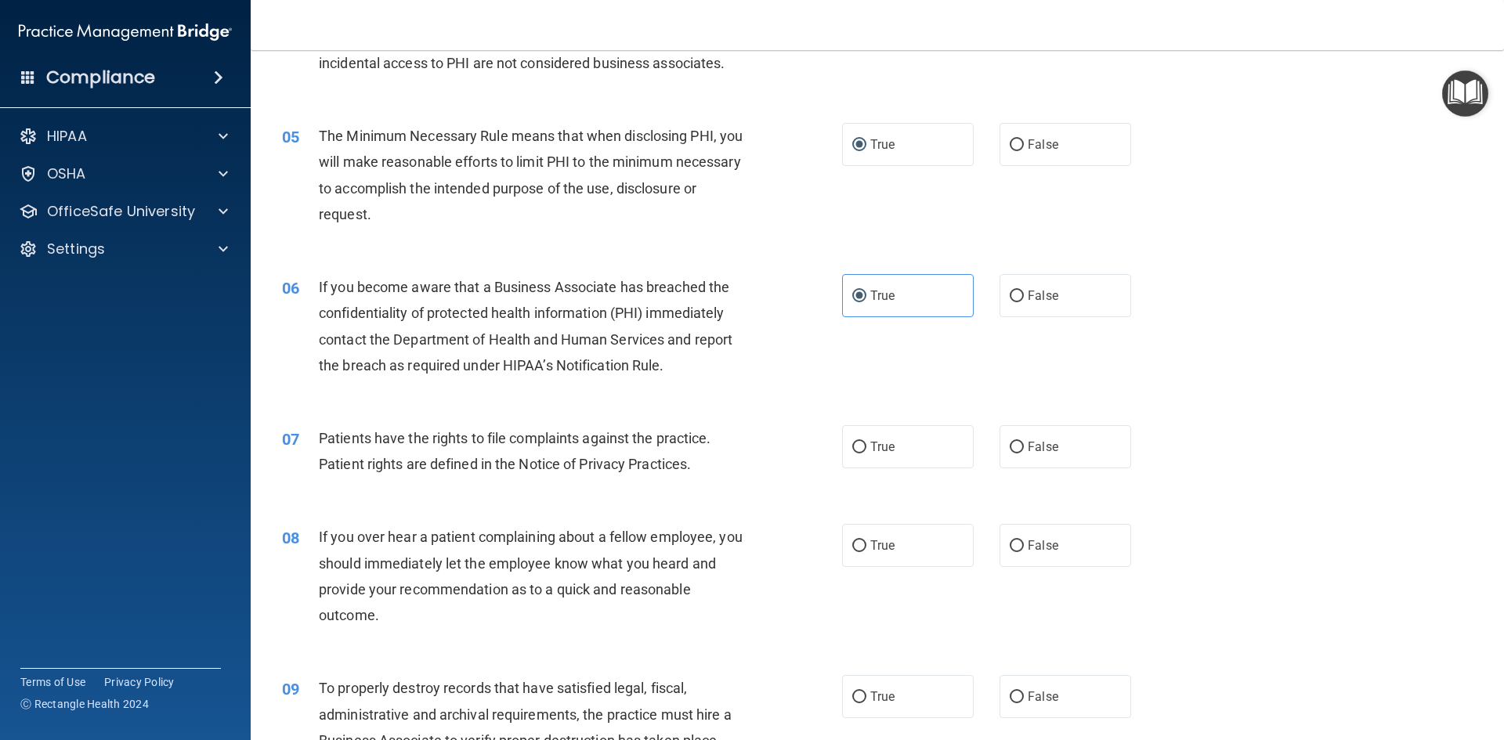
scroll to position [548, 0]
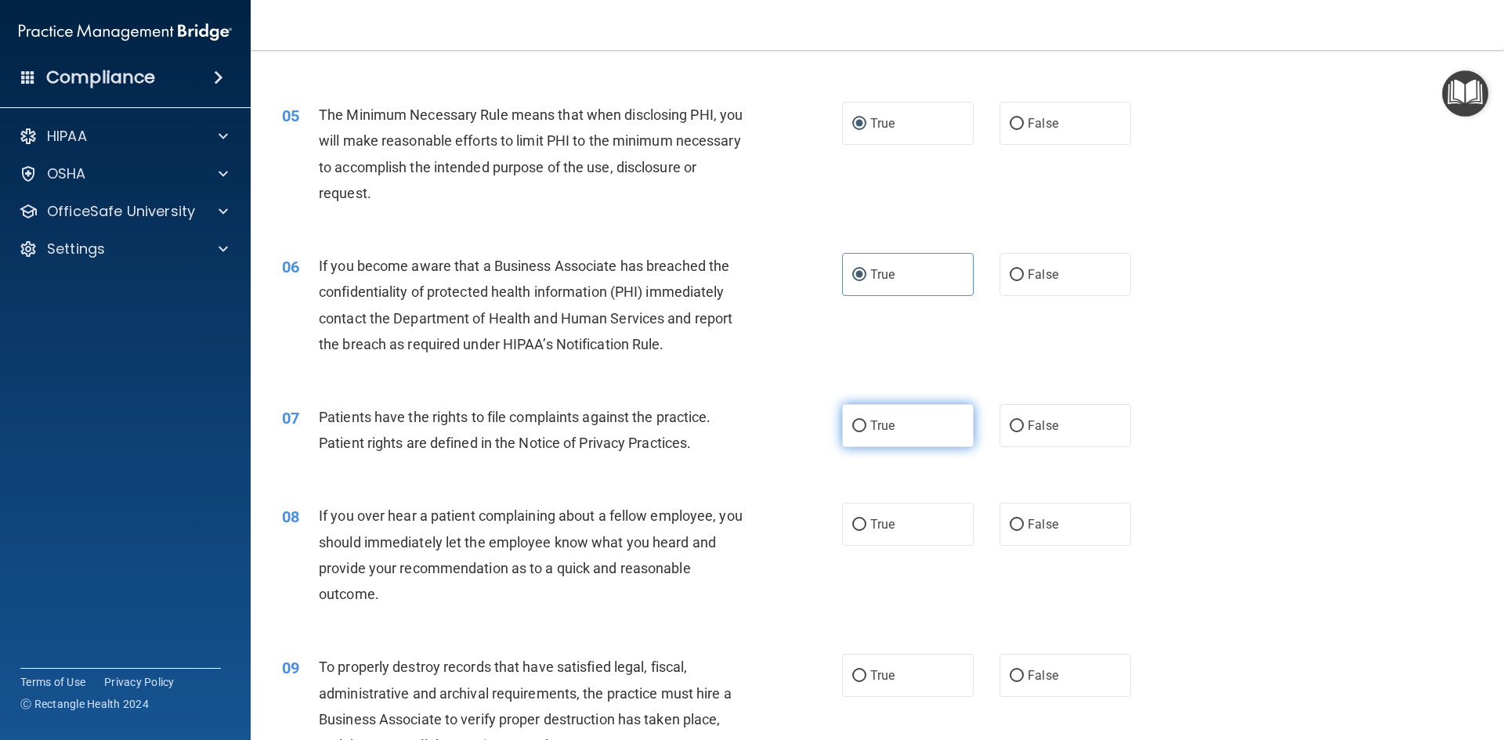
click at [894, 442] on label "True" at bounding box center [908, 425] width 132 height 43
click at [866, 432] on input "True" at bounding box center [859, 427] width 14 height 12
radio input "true"
click at [861, 525] on label "True" at bounding box center [908, 524] width 132 height 43
click at [861, 525] on input "True" at bounding box center [859, 525] width 14 height 12
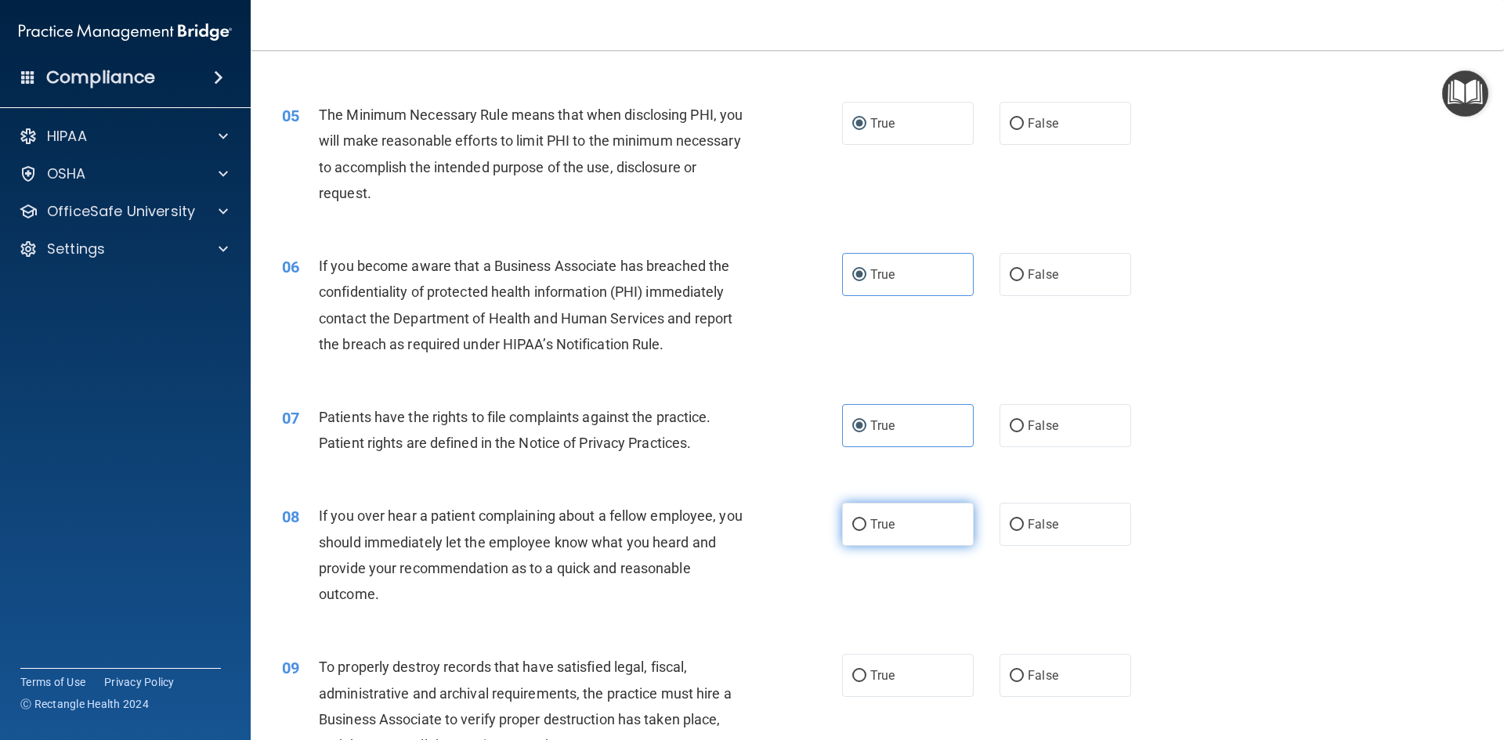
radio input "true"
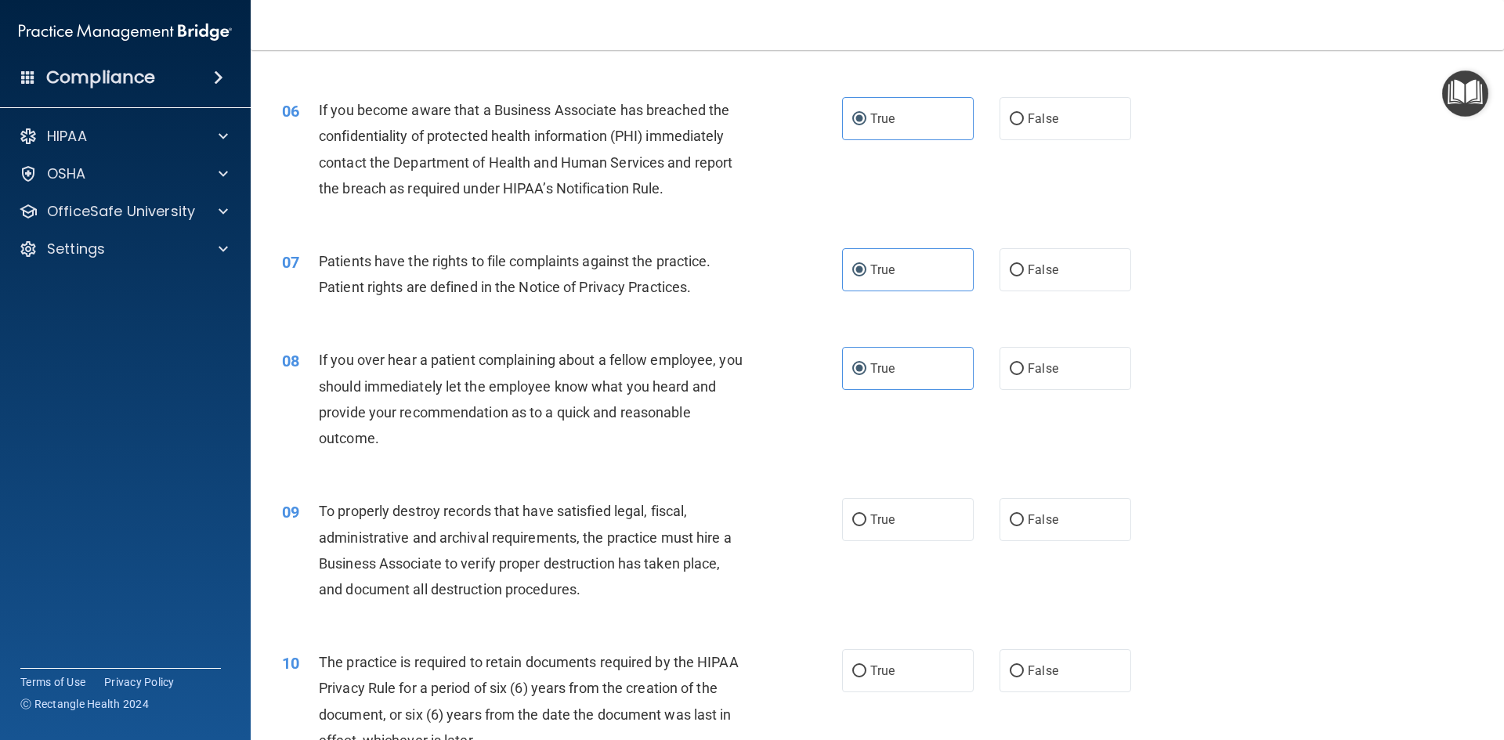
scroll to position [705, 0]
click at [880, 520] on span "True" at bounding box center [882, 518] width 24 height 15
click at [866, 520] on input "True" at bounding box center [859, 520] width 14 height 12
radio input "true"
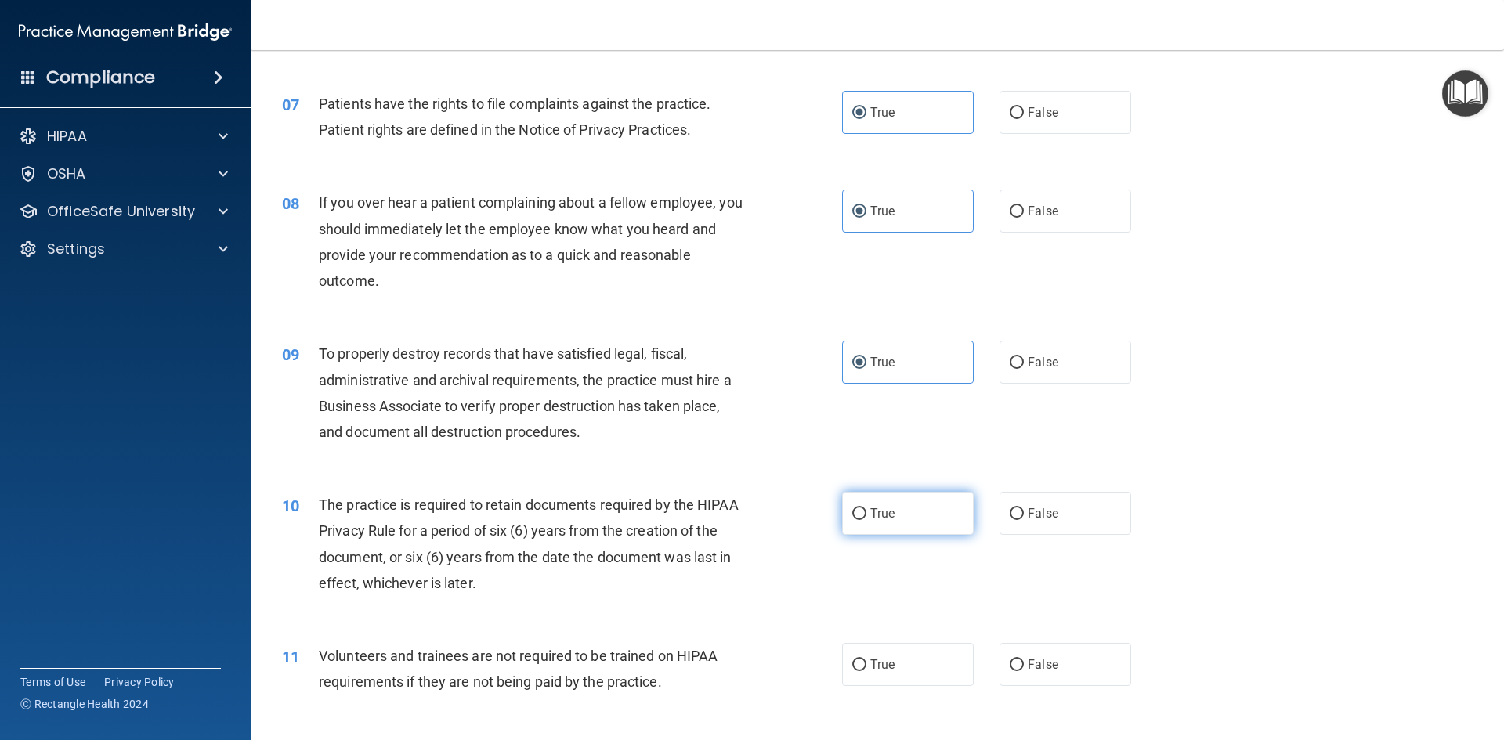
click at [890, 511] on label "True" at bounding box center [908, 513] width 132 height 43
click at [866, 511] on input "True" at bounding box center [859, 514] width 14 height 12
radio input "true"
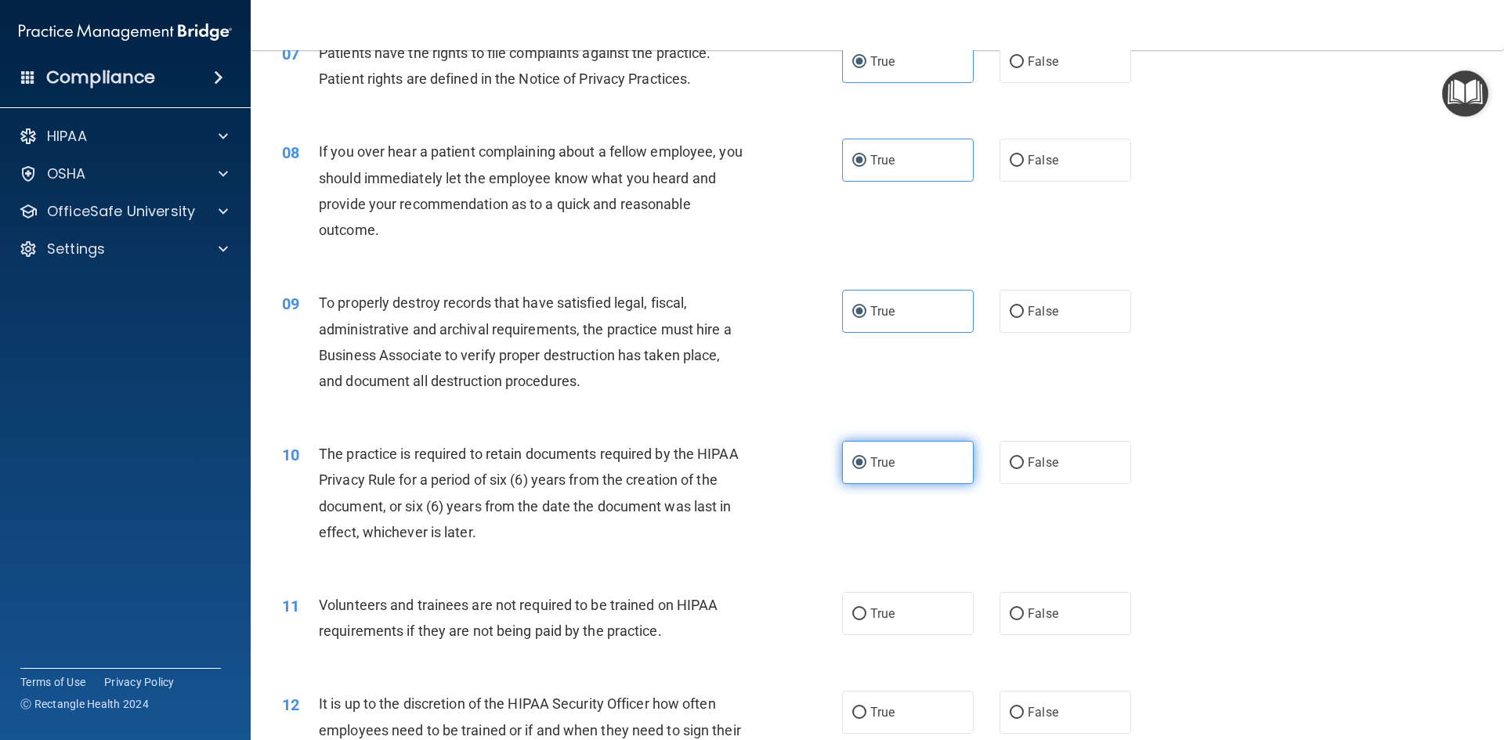
scroll to position [940, 0]
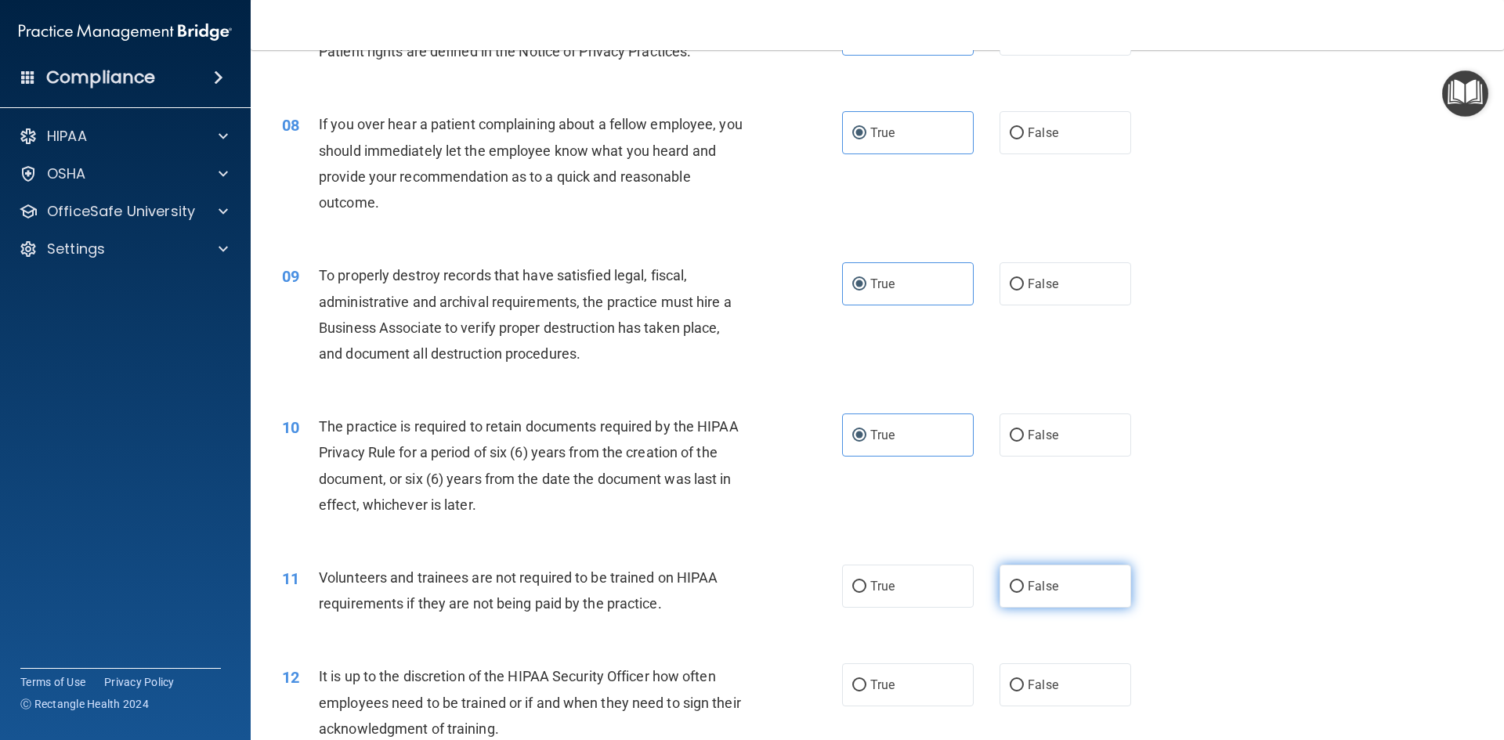
click at [1073, 584] on label "False" at bounding box center [1065, 586] width 132 height 43
click at [1024, 584] on input "False" at bounding box center [1016, 587] width 14 height 12
radio input "true"
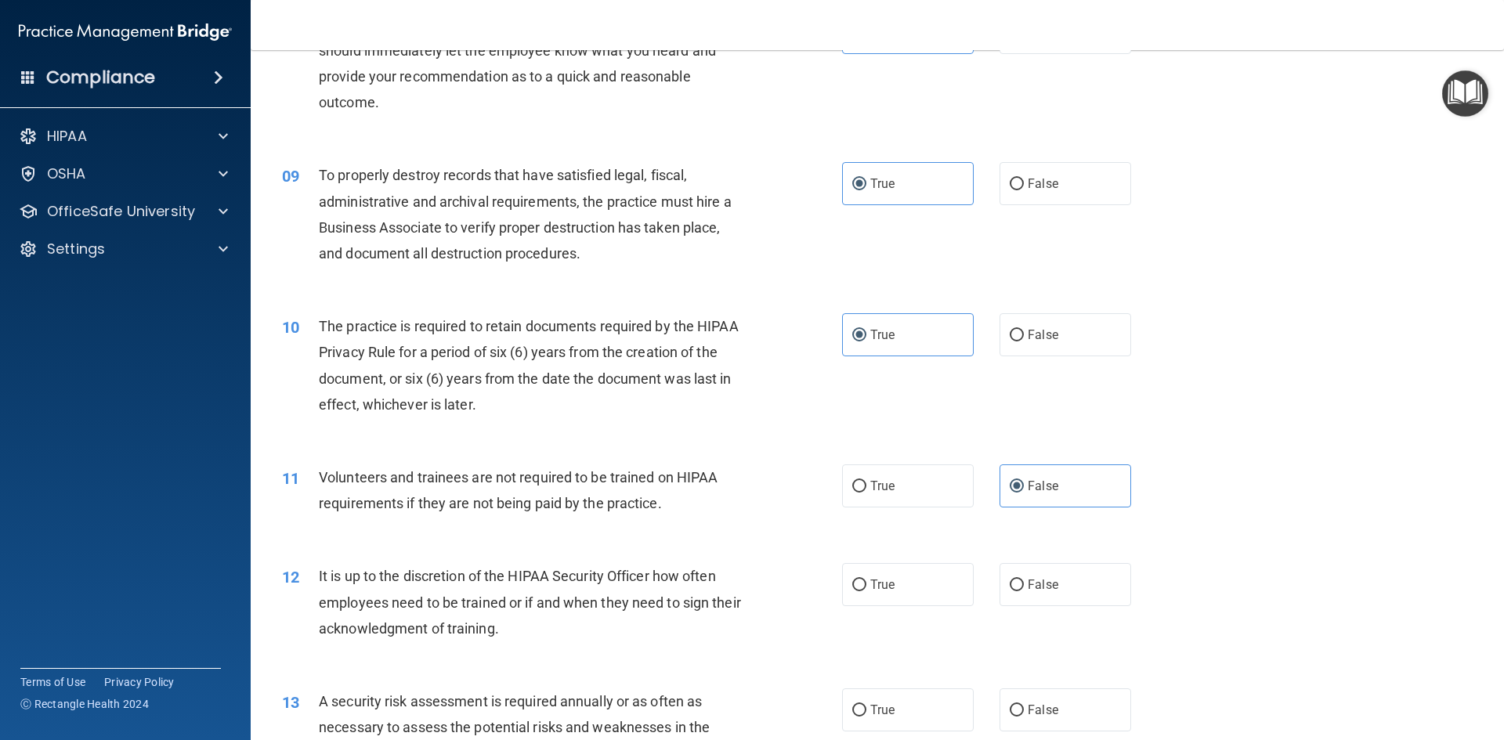
scroll to position [1096, 0]
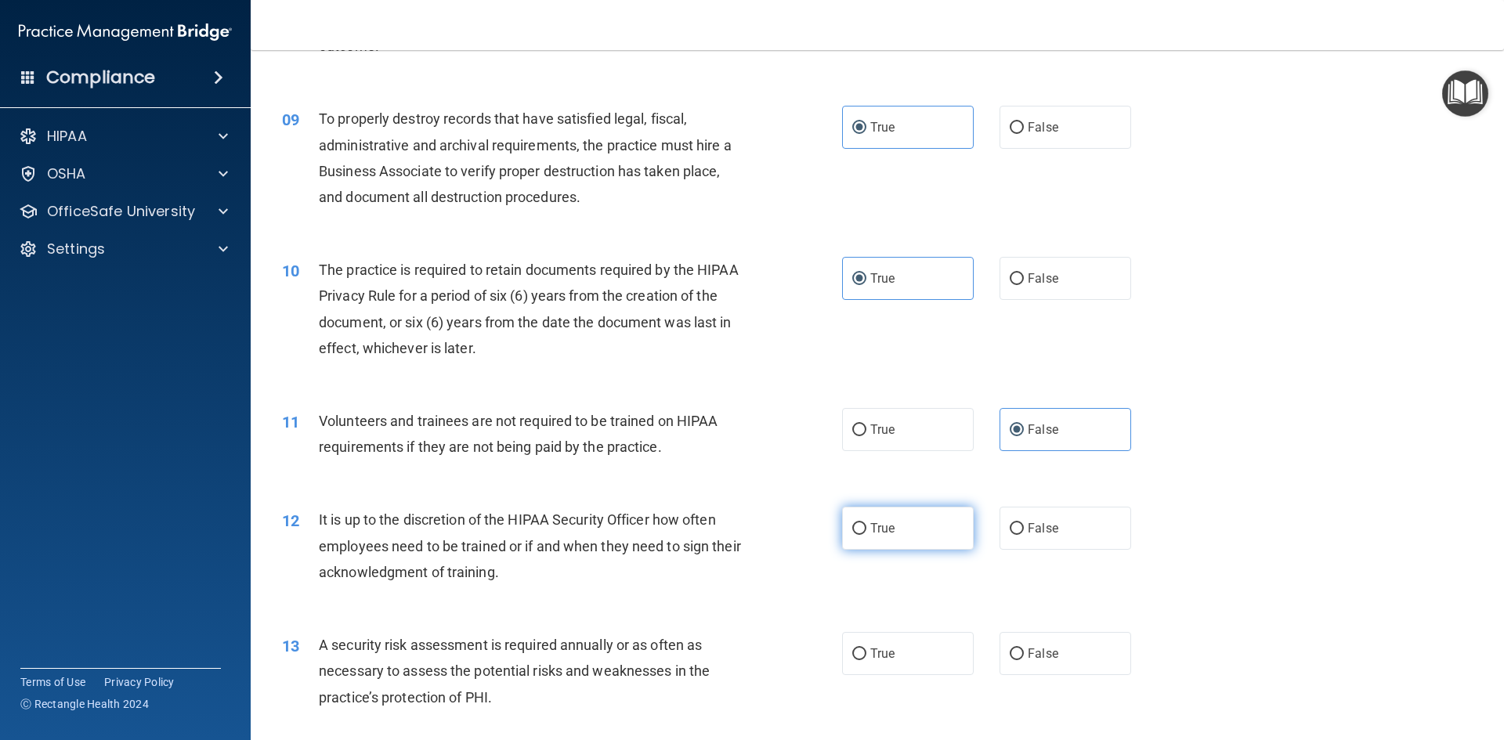
click at [874, 522] on span "True" at bounding box center [882, 528] width 24 height 15
click at [866, 523] on input "True" at bounding box center [859, 529] width 14 height 12
radio input "true"
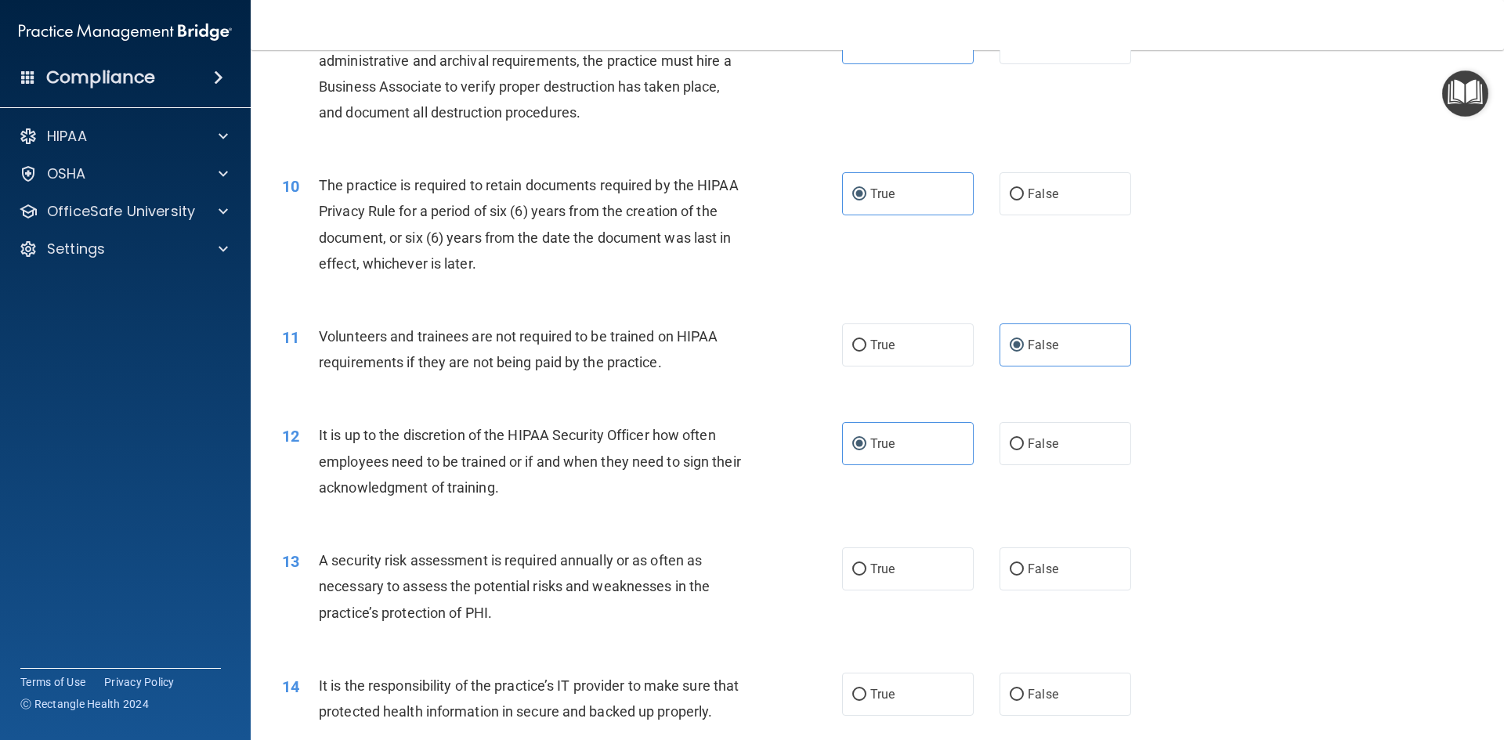
scroll to position [1253, 0]
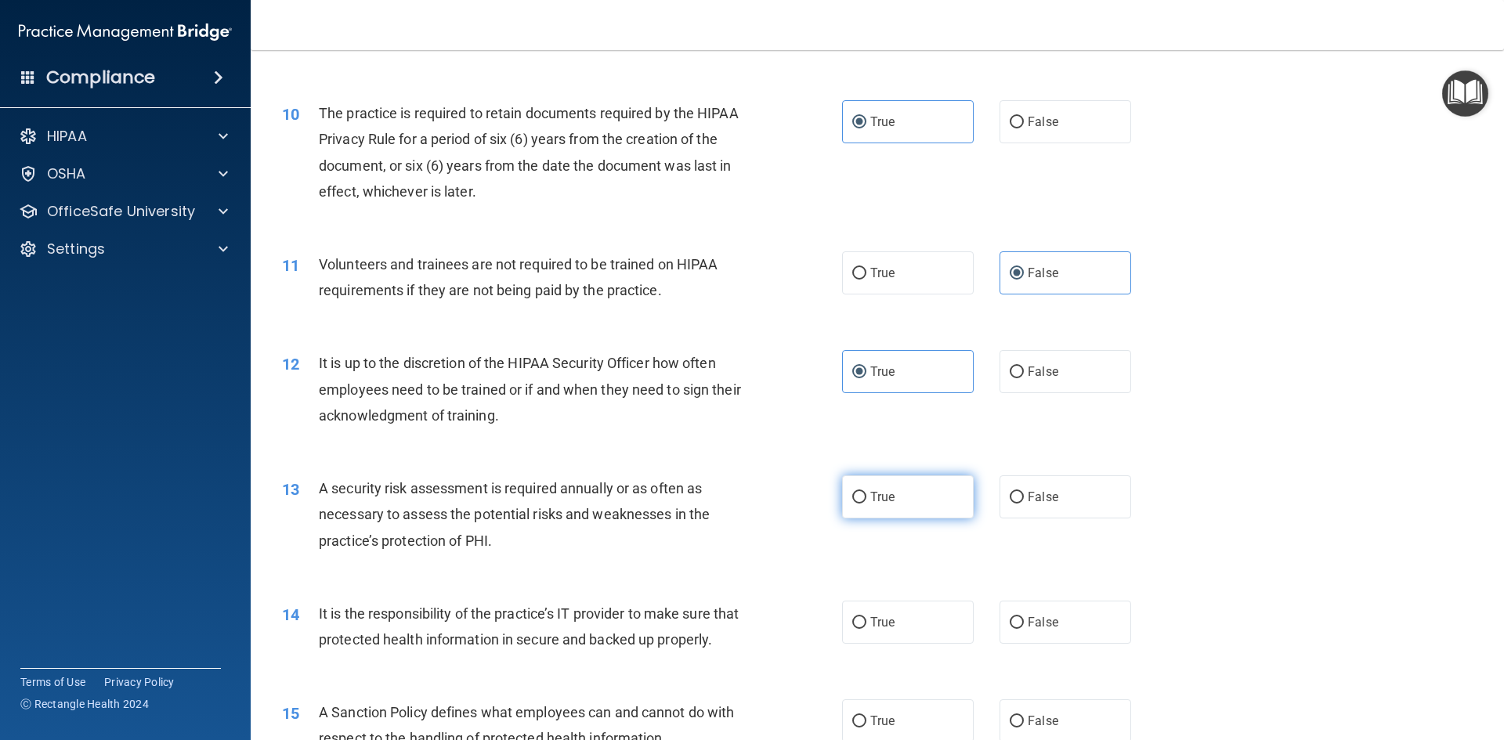
click at [935, 505] on label "True" at bounding box center [908, 496] width 132 height 43
click at [866, 504] on input "True" at bounding box center [859, 498] width 14 height 12
radio input "true"
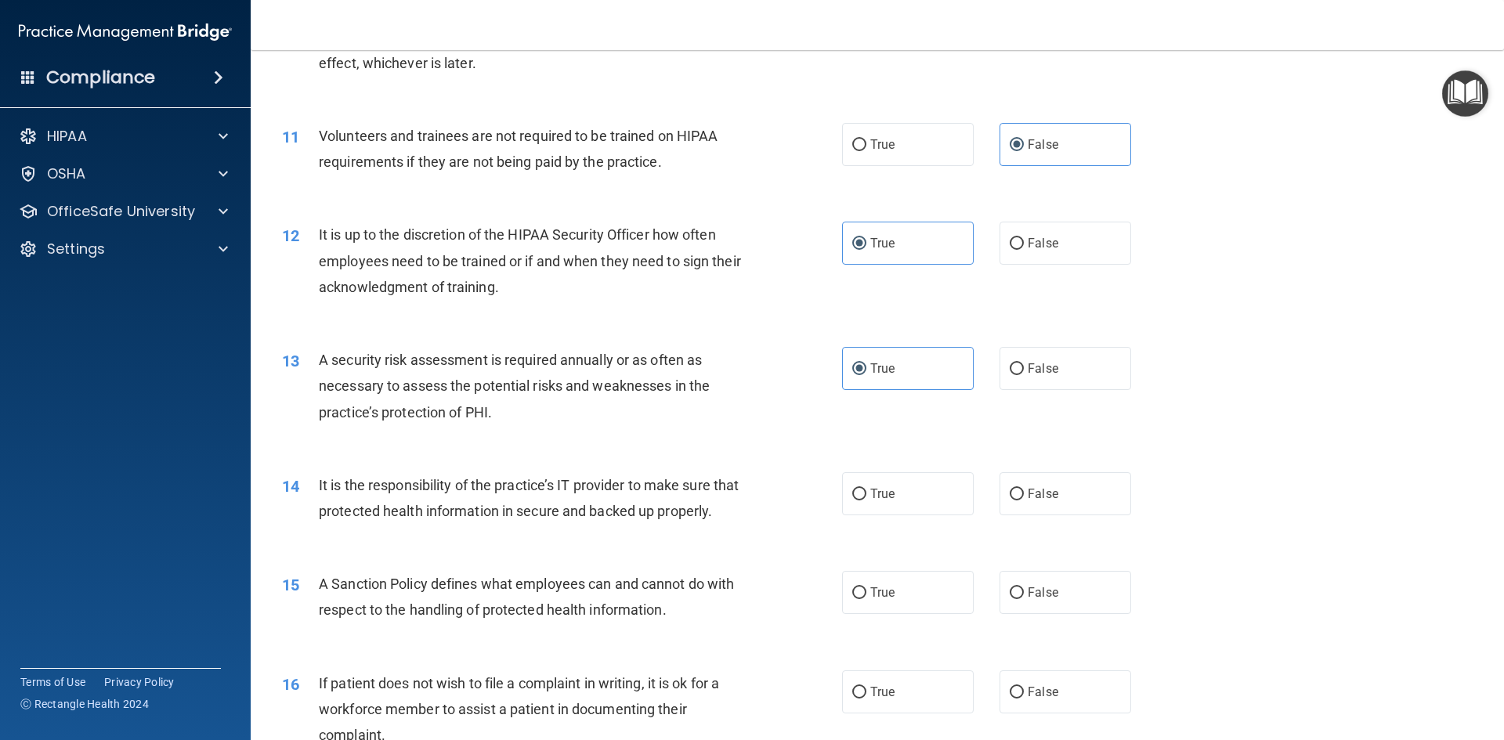
scroll to position [1410, 0]
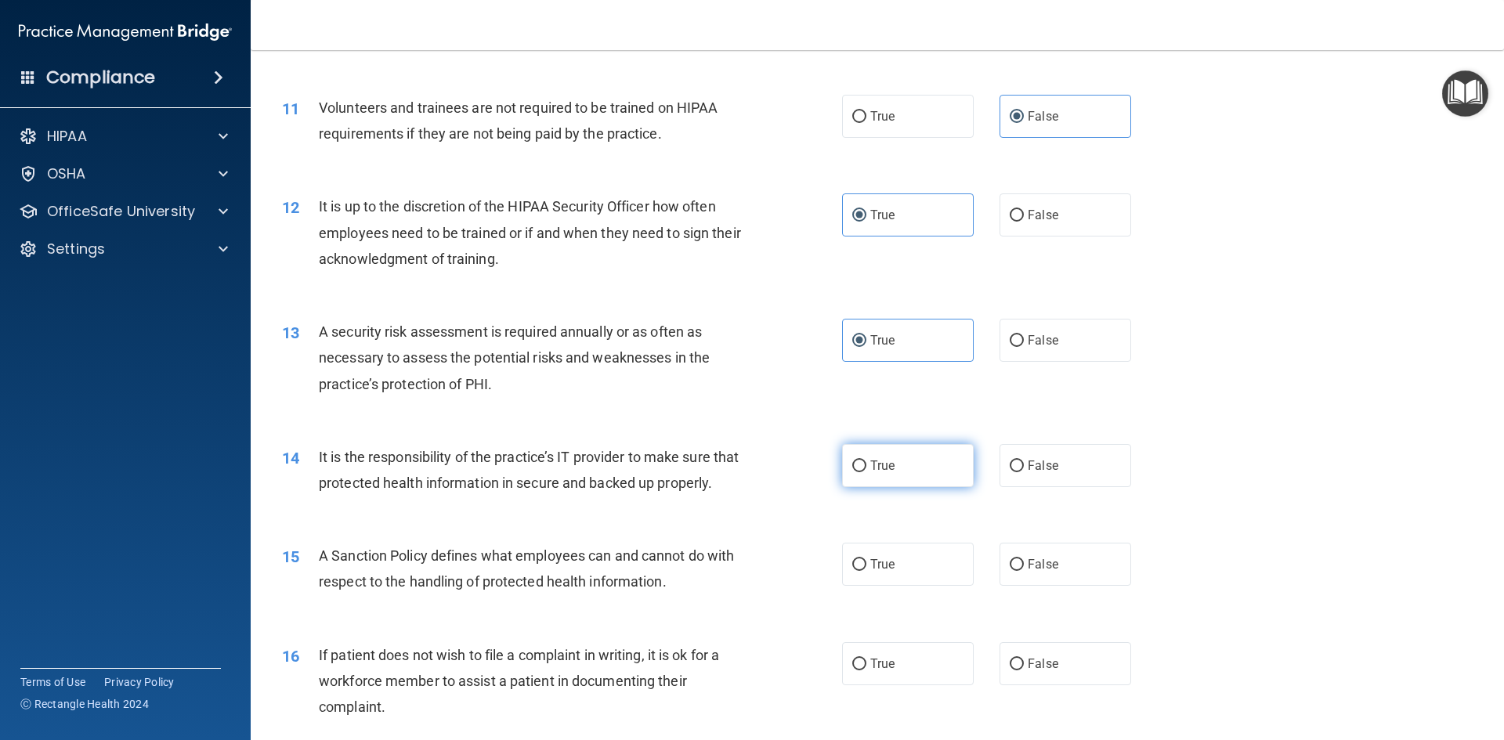
click at [875, 465] on span "True" at bounding box center [882, 465] width 24 height 15
click at [866, 465] on input "True" at bounding box center [859, 466] width 14 height 12
radio input "true"
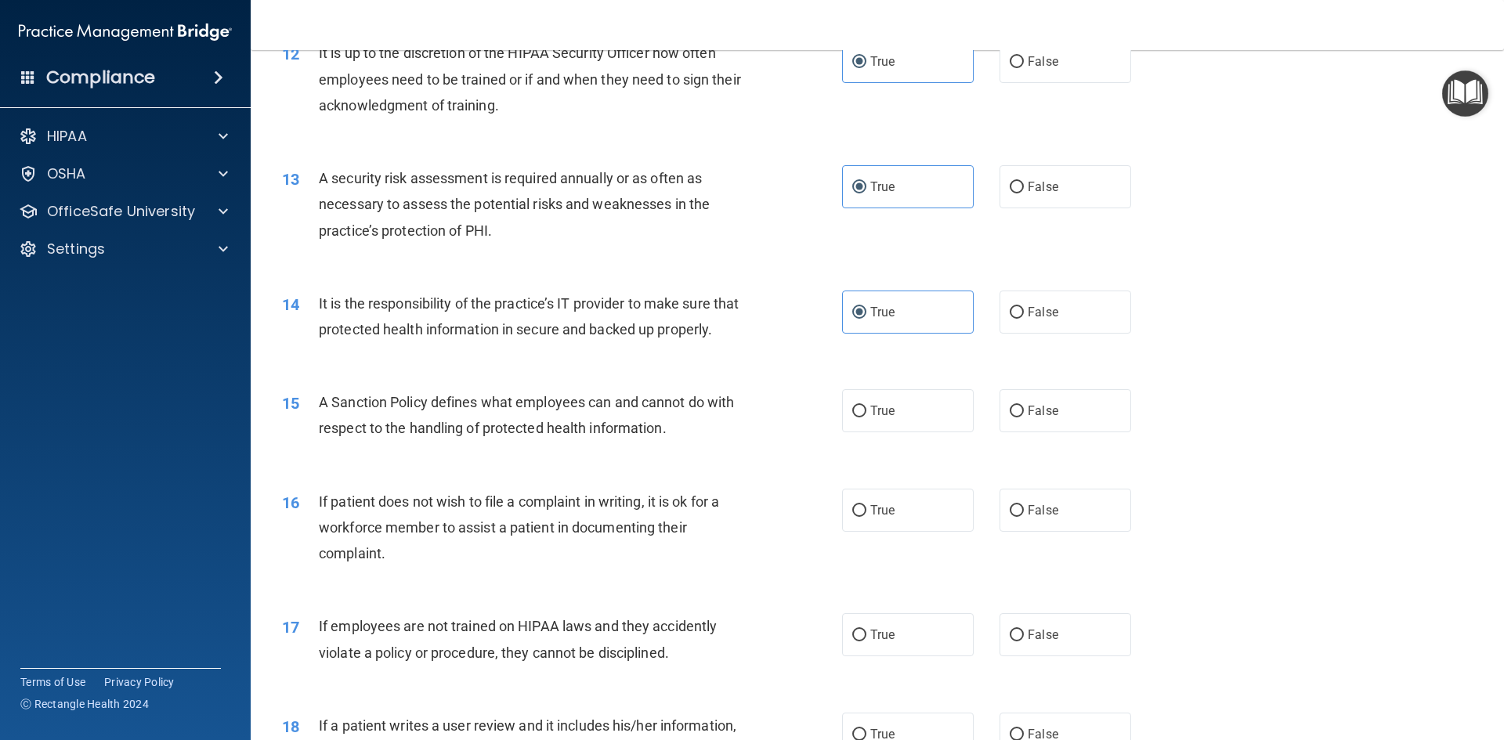
scroll to position [1566, 0]
click at [888, 429] on label "True" at bounding box center [908, 407] width 132 height 43
click at [866, 414] on input "True" at bounding box center [859, 409] width 14 height 12
radio input "true"
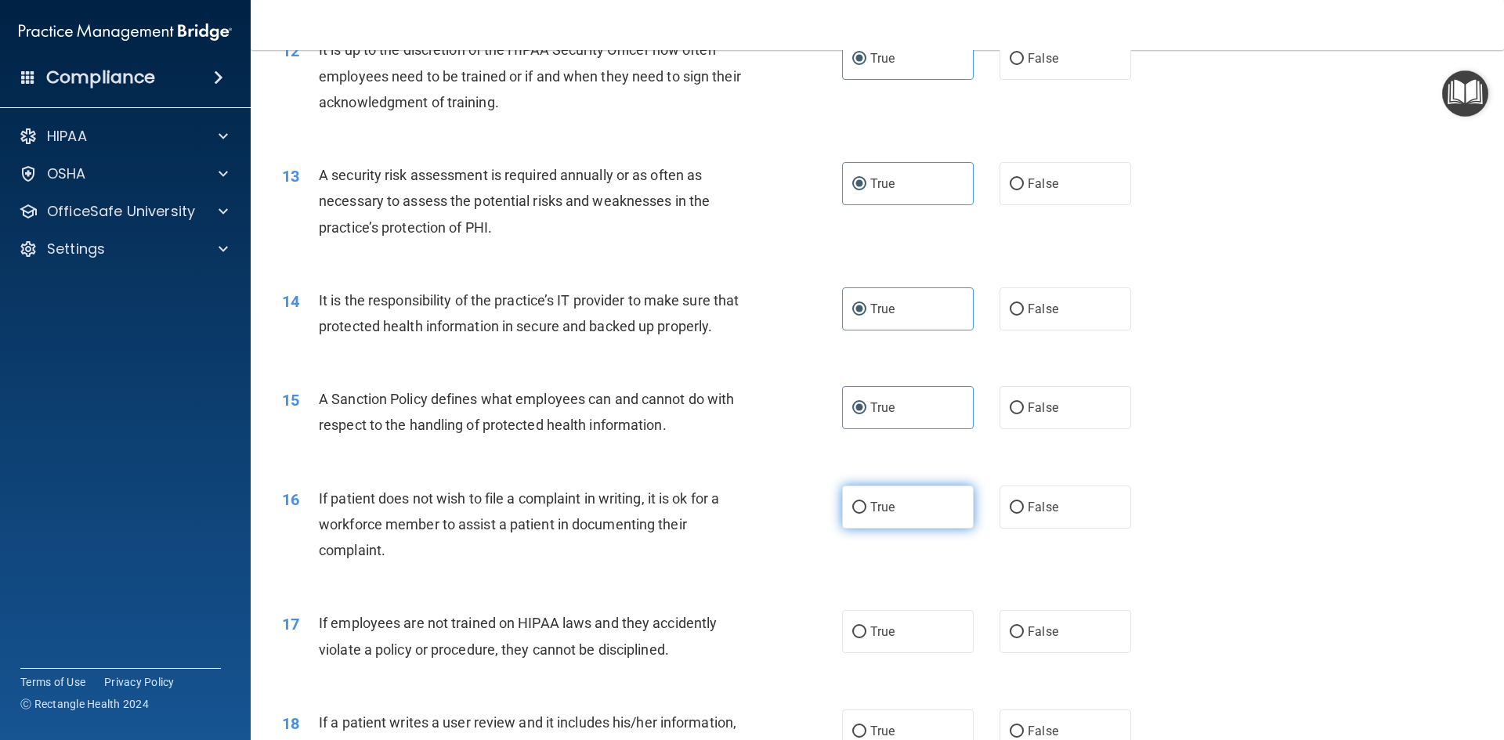
click at [898, 529] on label "True" at bounding box center [908, 507] width 132 height 43
click at [866, 514] on input "True" at bounding box center [859, 508] width 14 height 12
radio input "true"
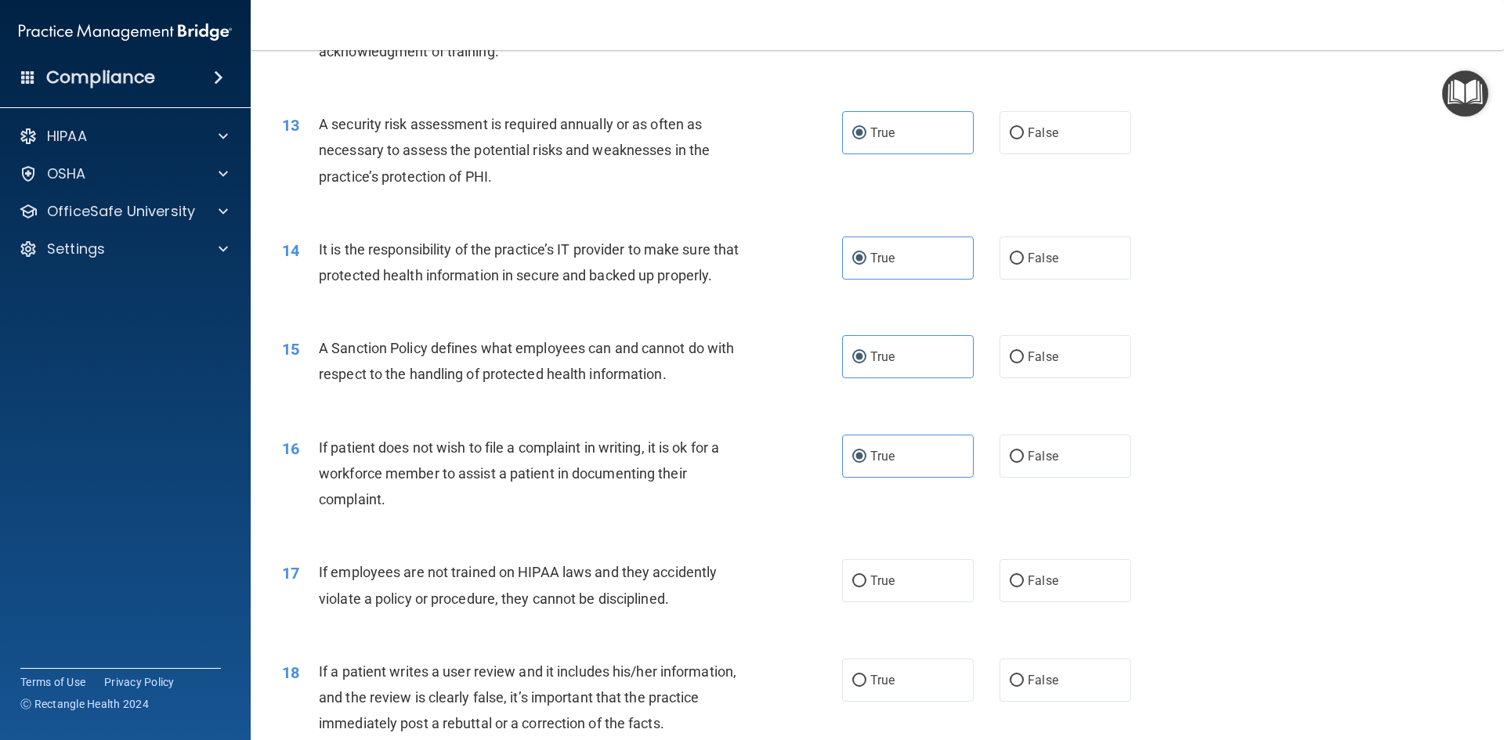
scroll to position [1645, 0]
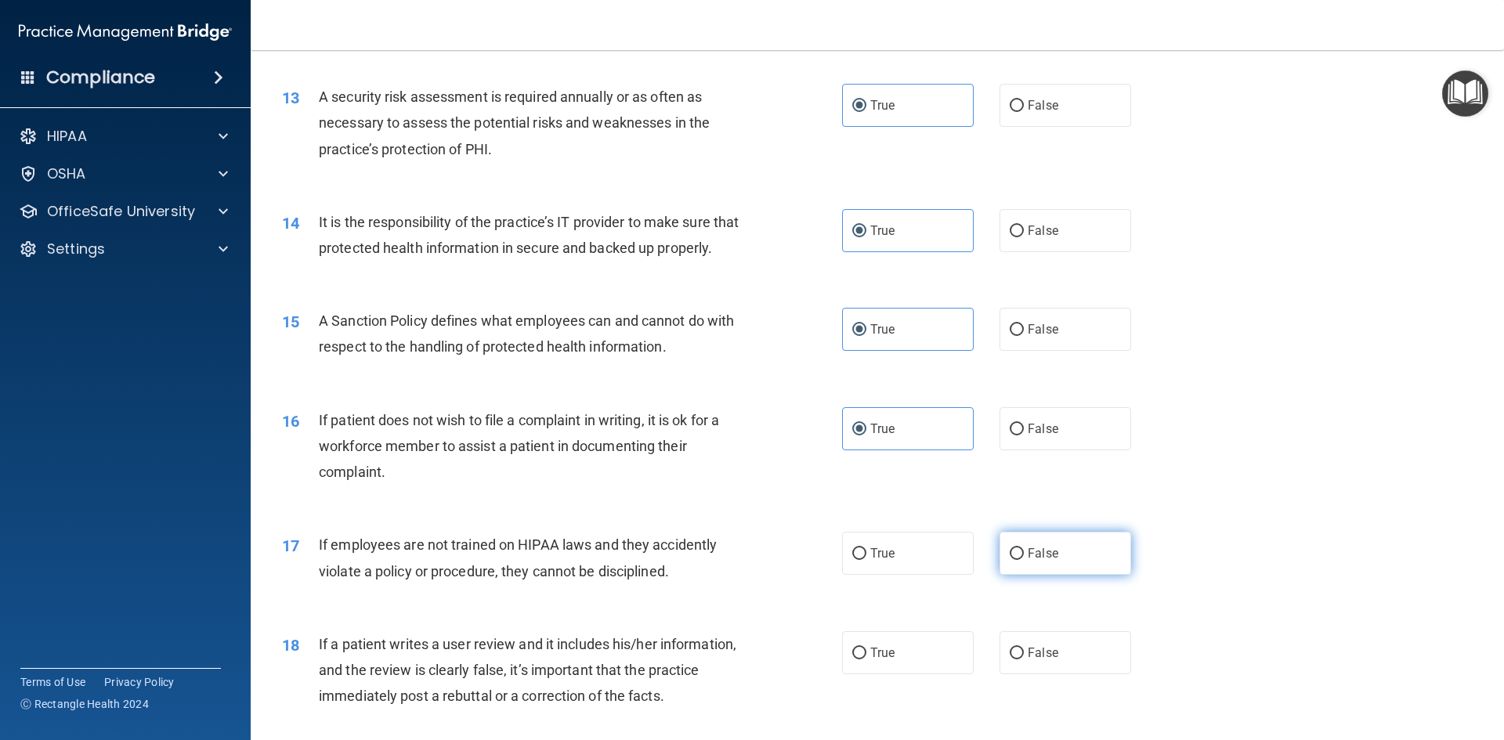
click at [1086, 575] on label "False" at bounding box center [1065, 553] width 132 height 43
click at [1024, 560] on input "False" at bounding box center [1016, 554] width 14 height 12
radio input "true"
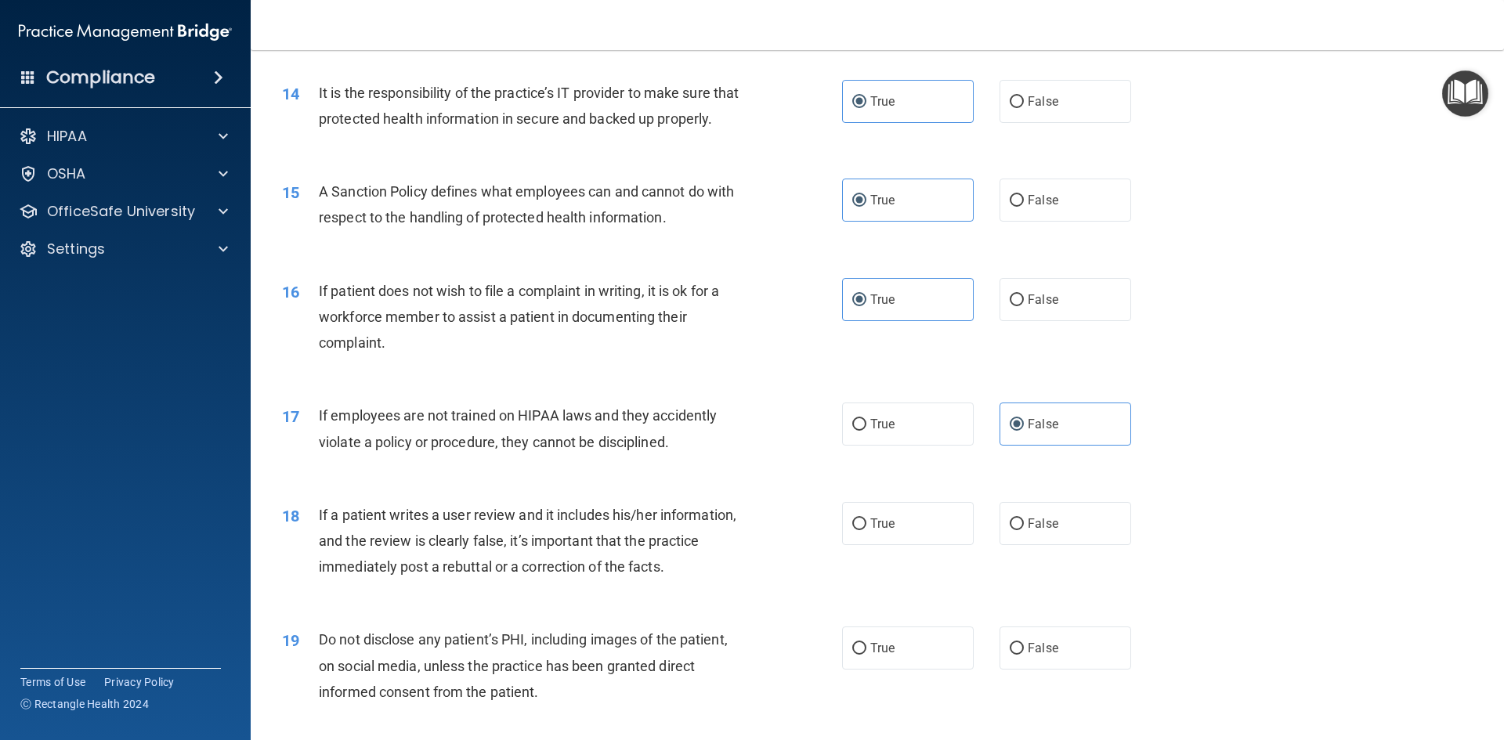
scroll to position [1801, 0]
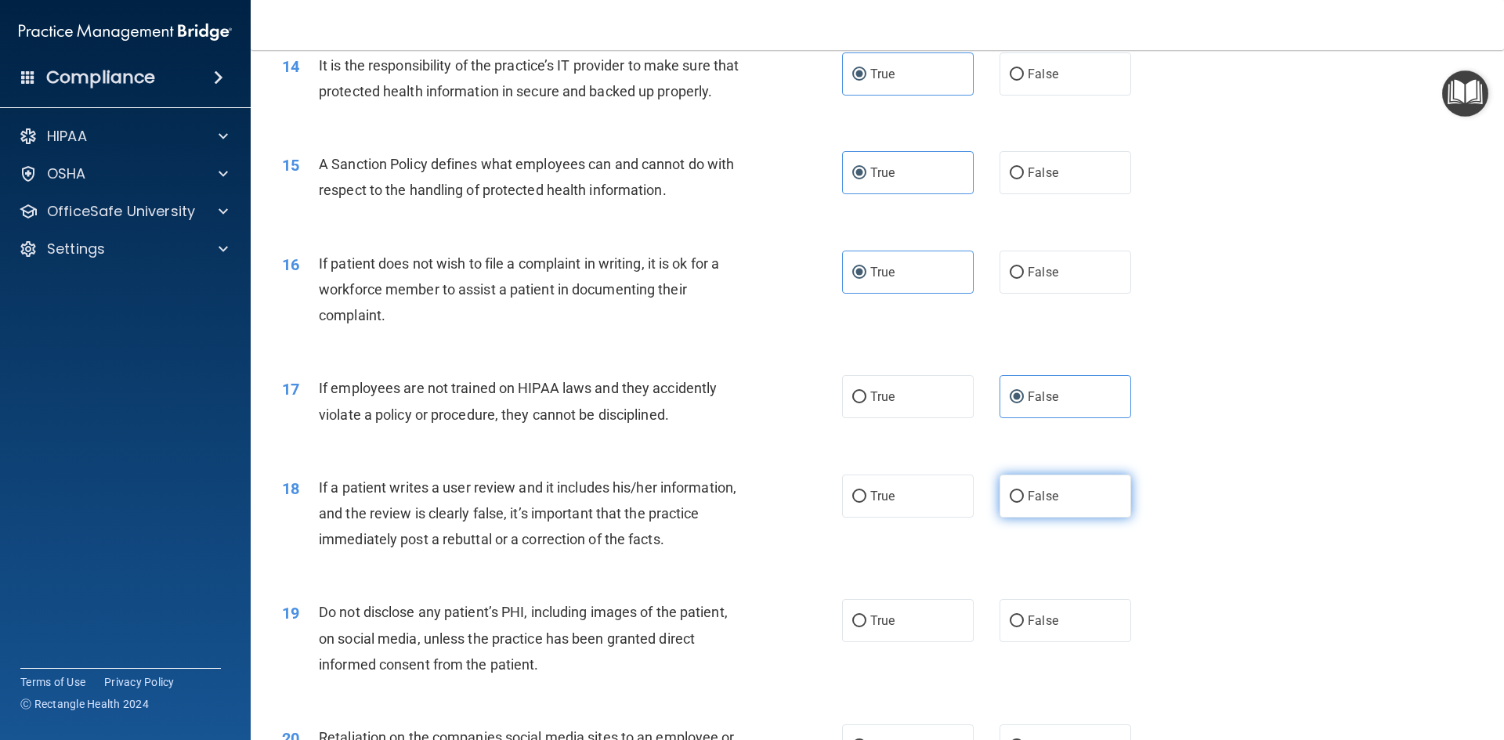
click at [1086, 510] on label "False" at bounding box center [1065, 496] width 132 height 43
click at [1024, 503] on input "False" at bounding box center [1016, 497] width 14 height 12
radio input "true"
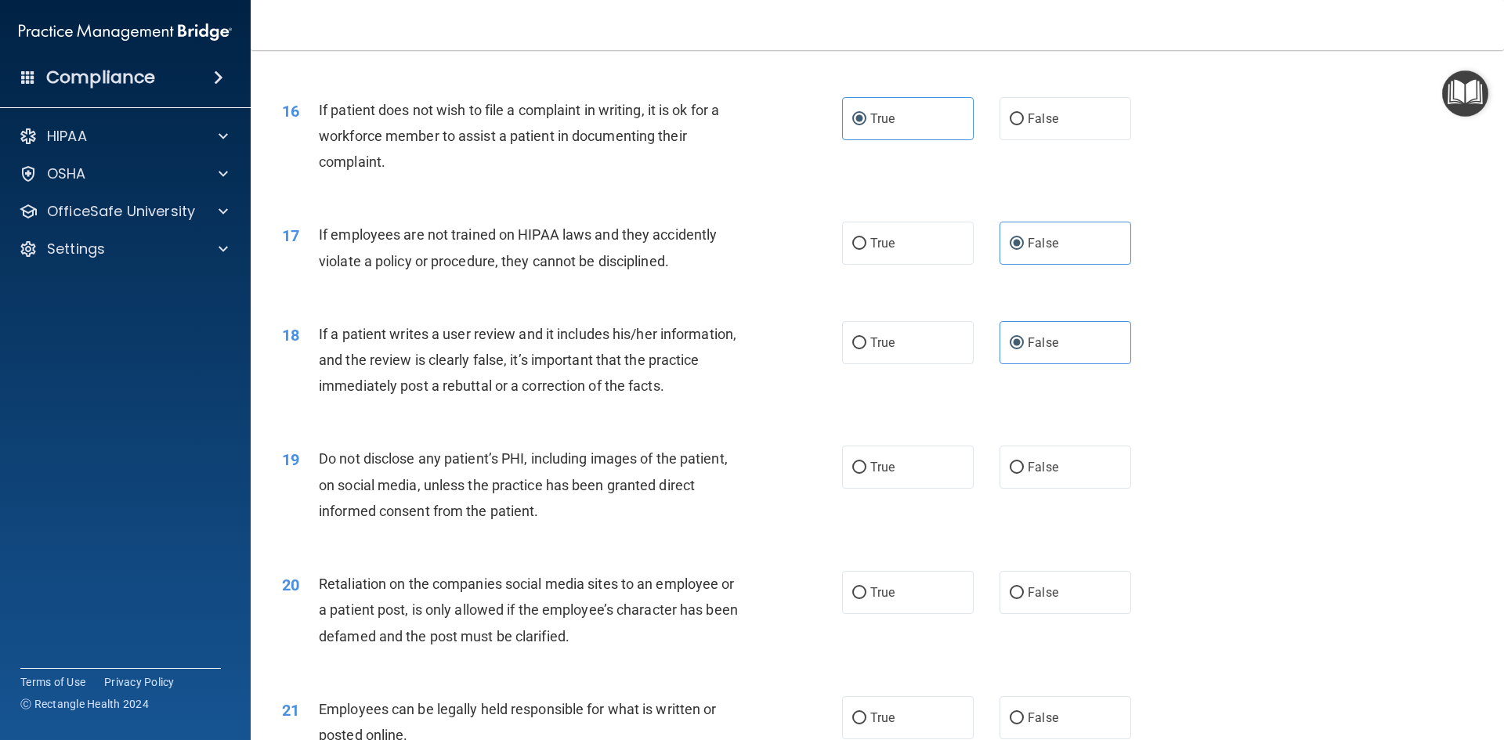
scroll to position [1958, 0]
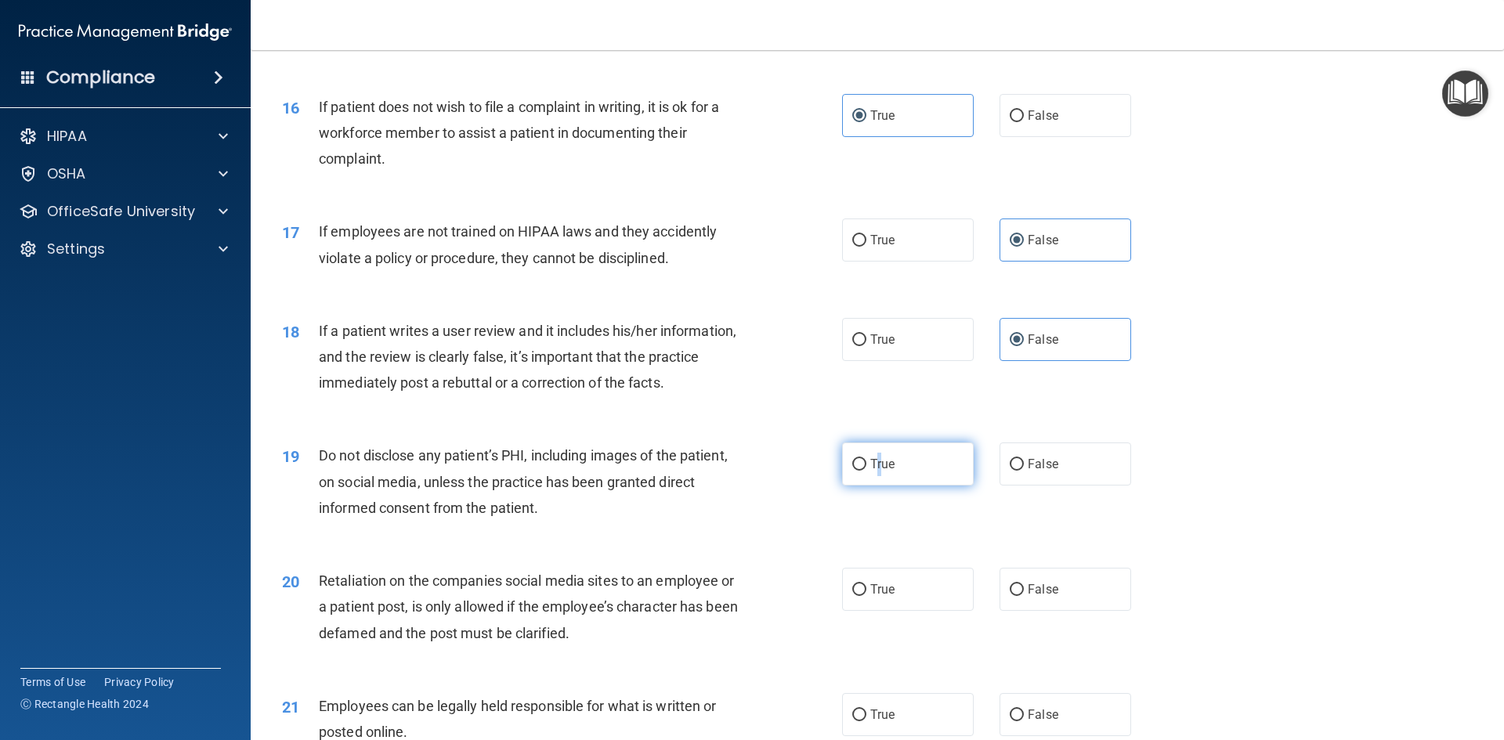
click at [874, 486] on label "True" at bounding box center [908, 463] width 132 height 43
click at [916, 478] on label "True" at bounding box center [908, 463] width 132 height 43
click at [866, 471] on input "True" at bounding box center [859, 465] width 14 height 12
radio input "true"
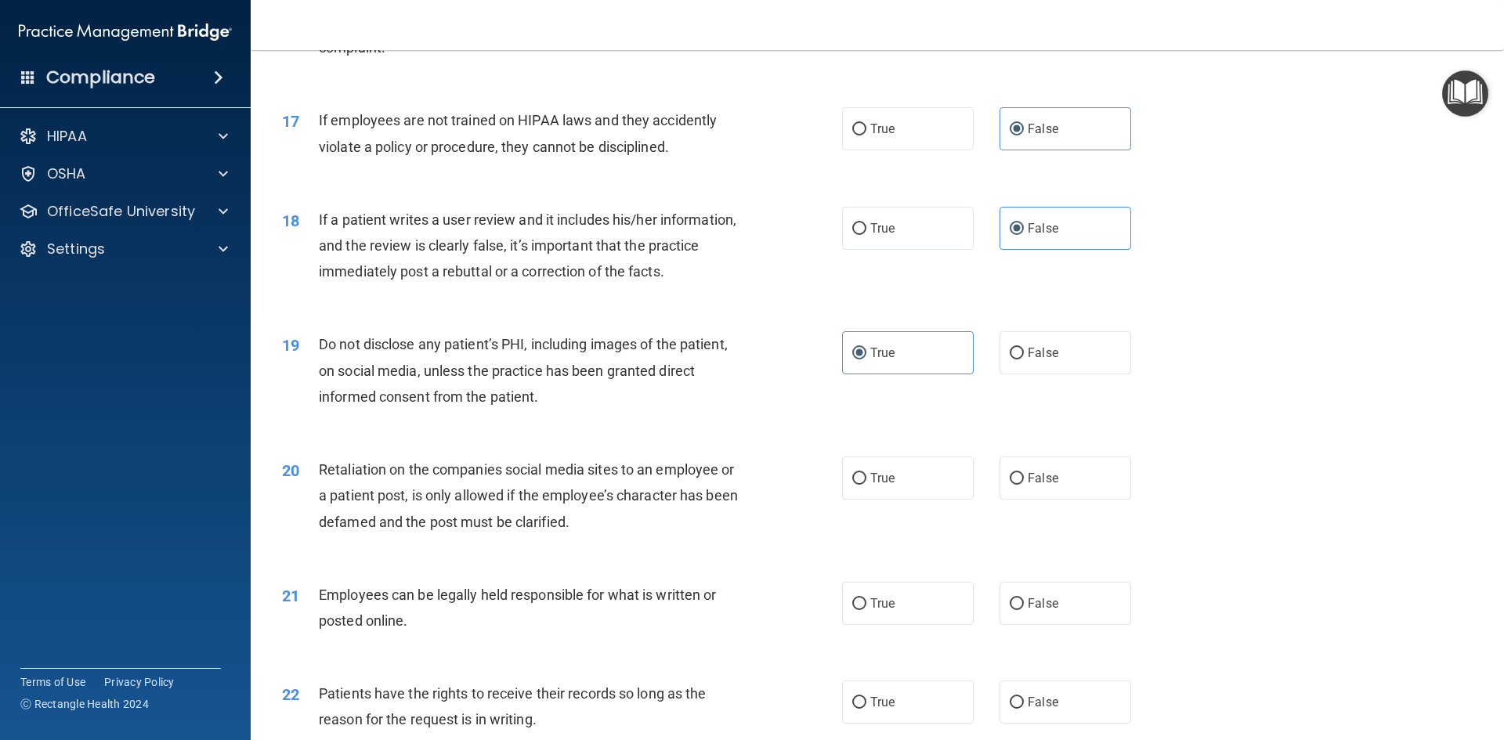
scroll to position [2115, 0]
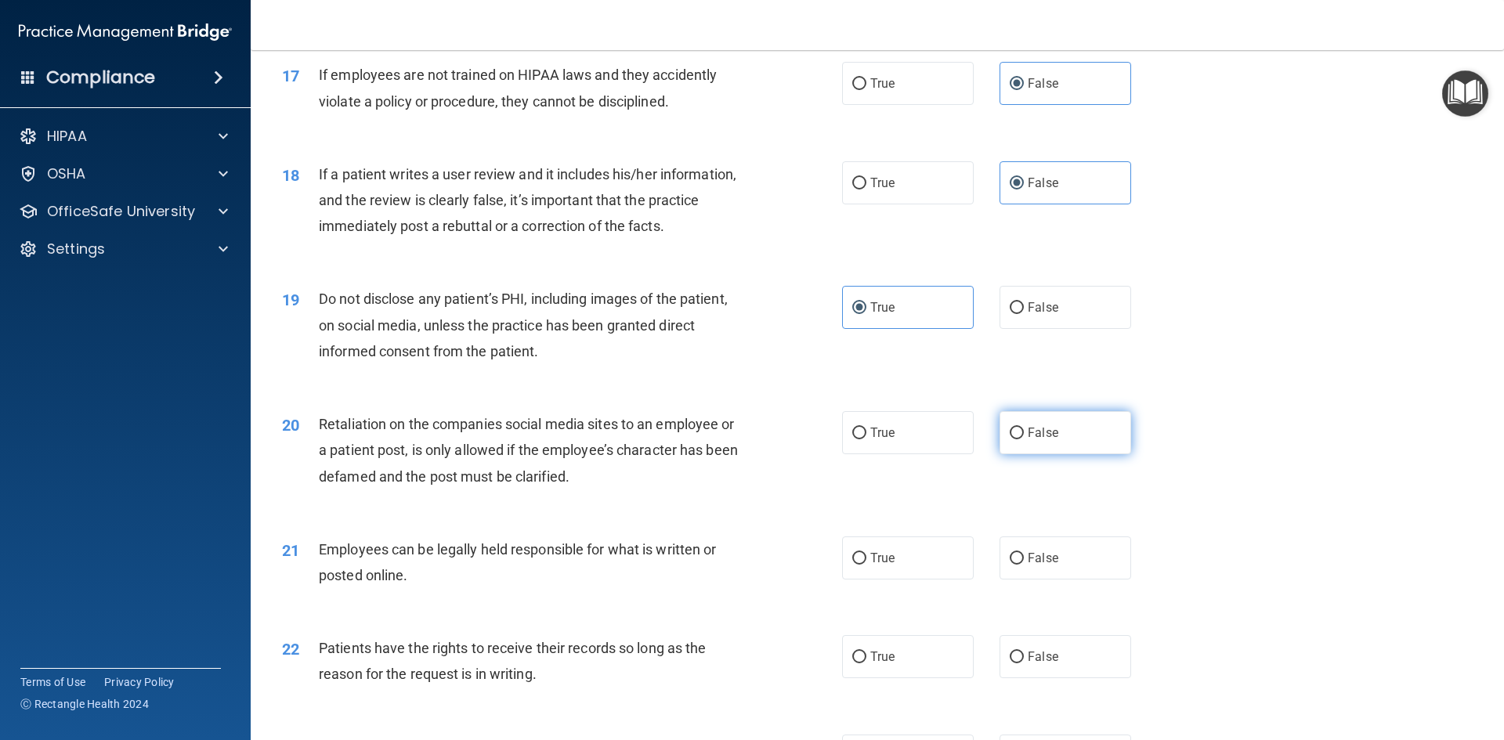
click at [1071, 454] on label "False" at bounding box center [1065, 432] width 132 height 43
click at [1024, 439] on input "False" at bounding box center [1016, 434] width 14 height 12
radio input "true"
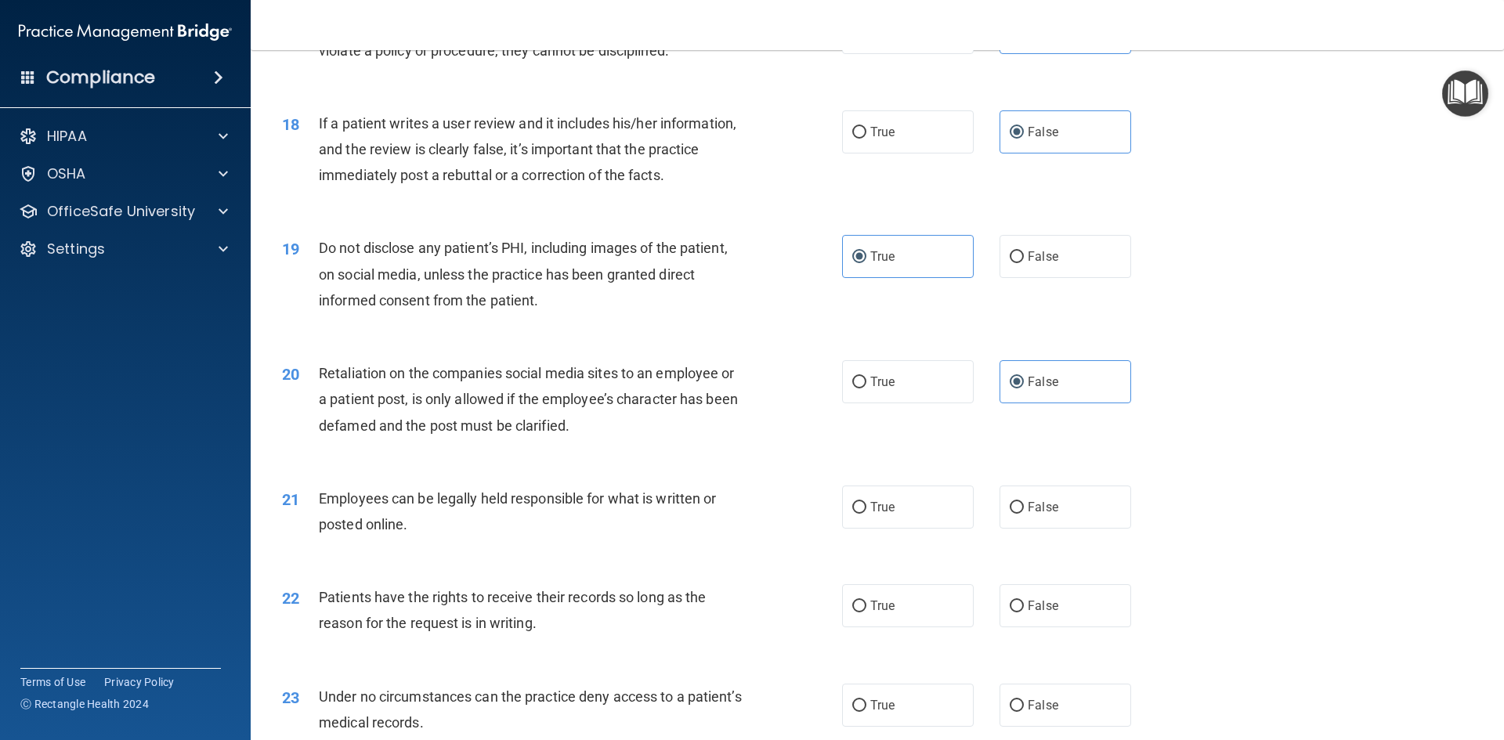
scroll to position [2193, 0]
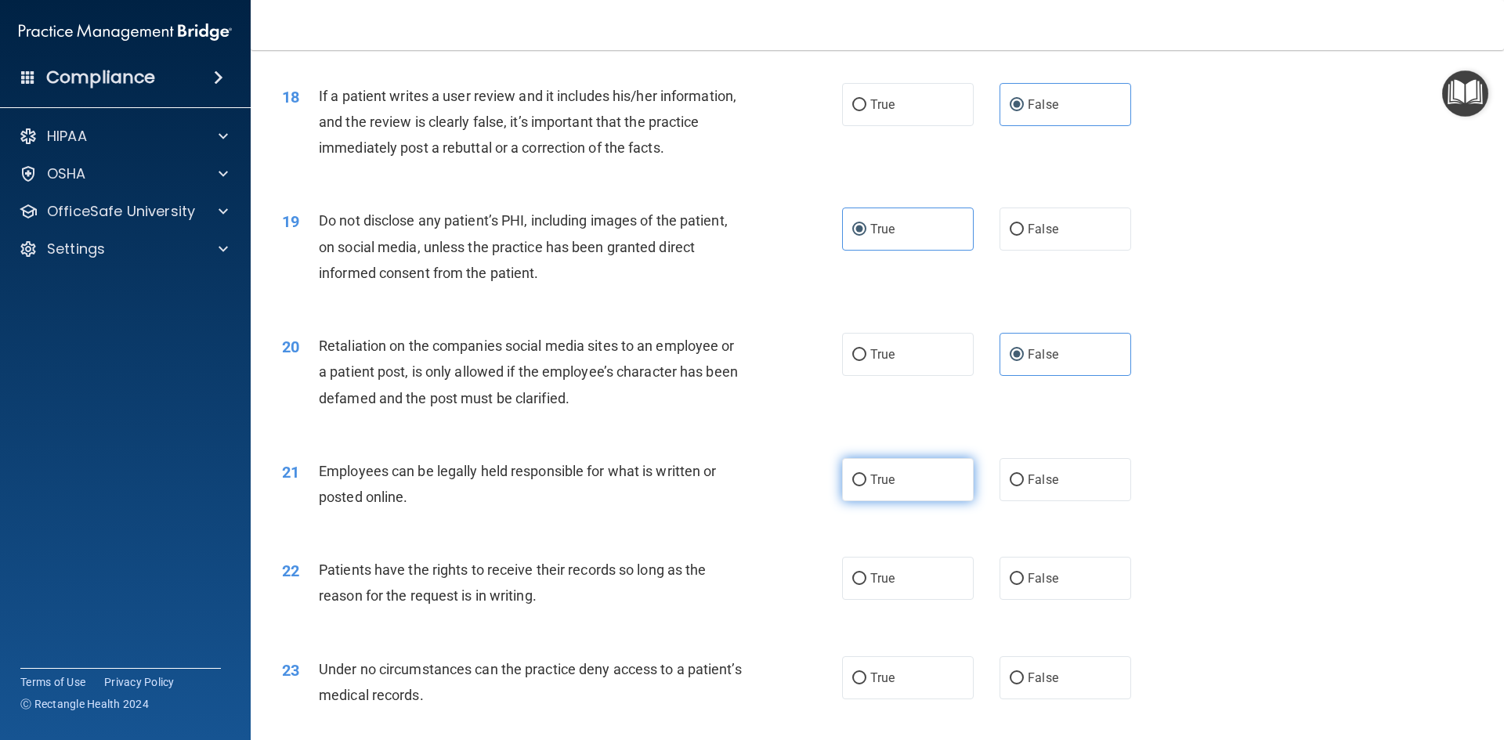
click at [911, 501] on label "True" at bounding box center [908, 479] width 132 height 43
click at [866, 486] on input "True" at bounding box center [859, 481] width 14 height 12
radio input "true"
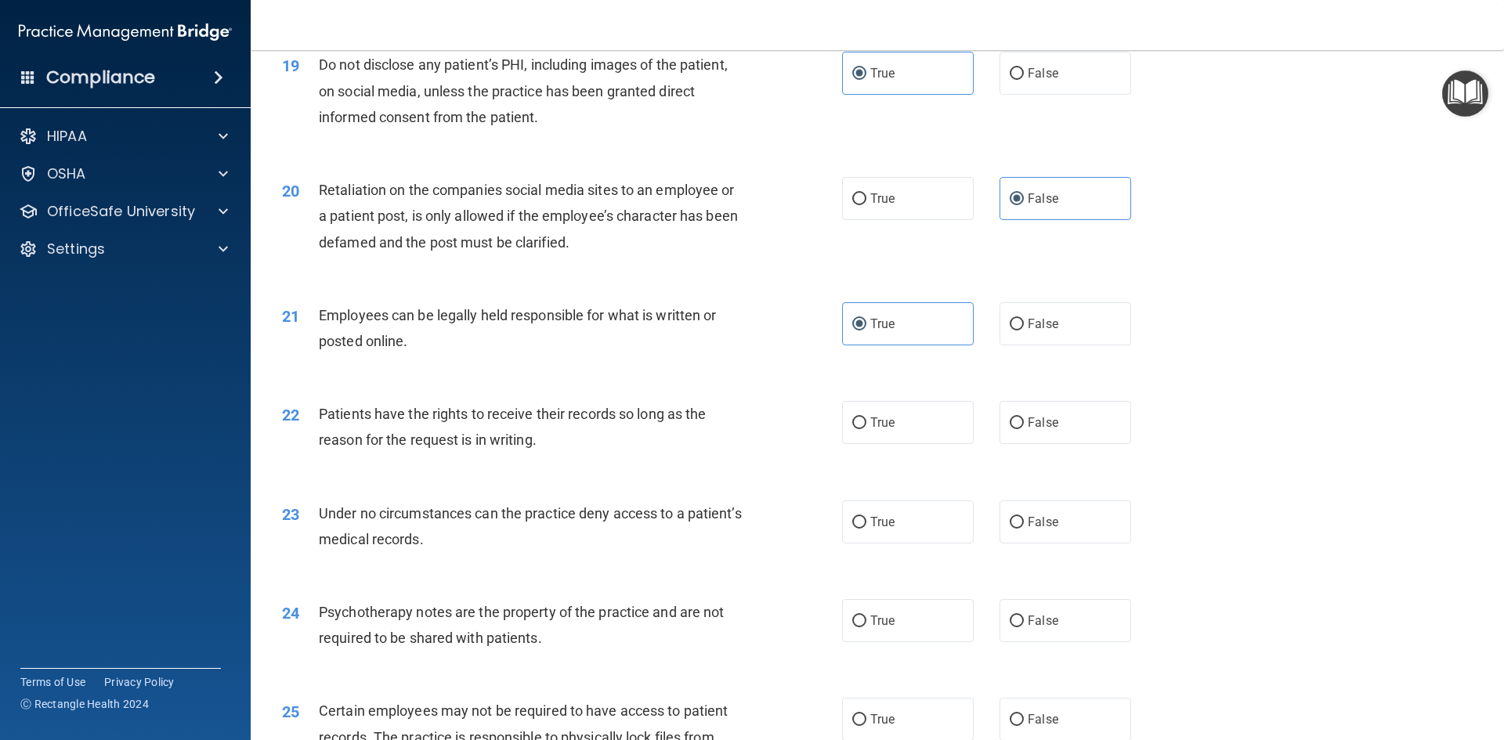
scroll to position [2349, 0]
click at [916, 443] on label "True" at bounding box center [908, 421] width 132 height 43
click at [866, 428] on input "True" at bounding box center [859, 423] width 14 height 12
radio input "true"
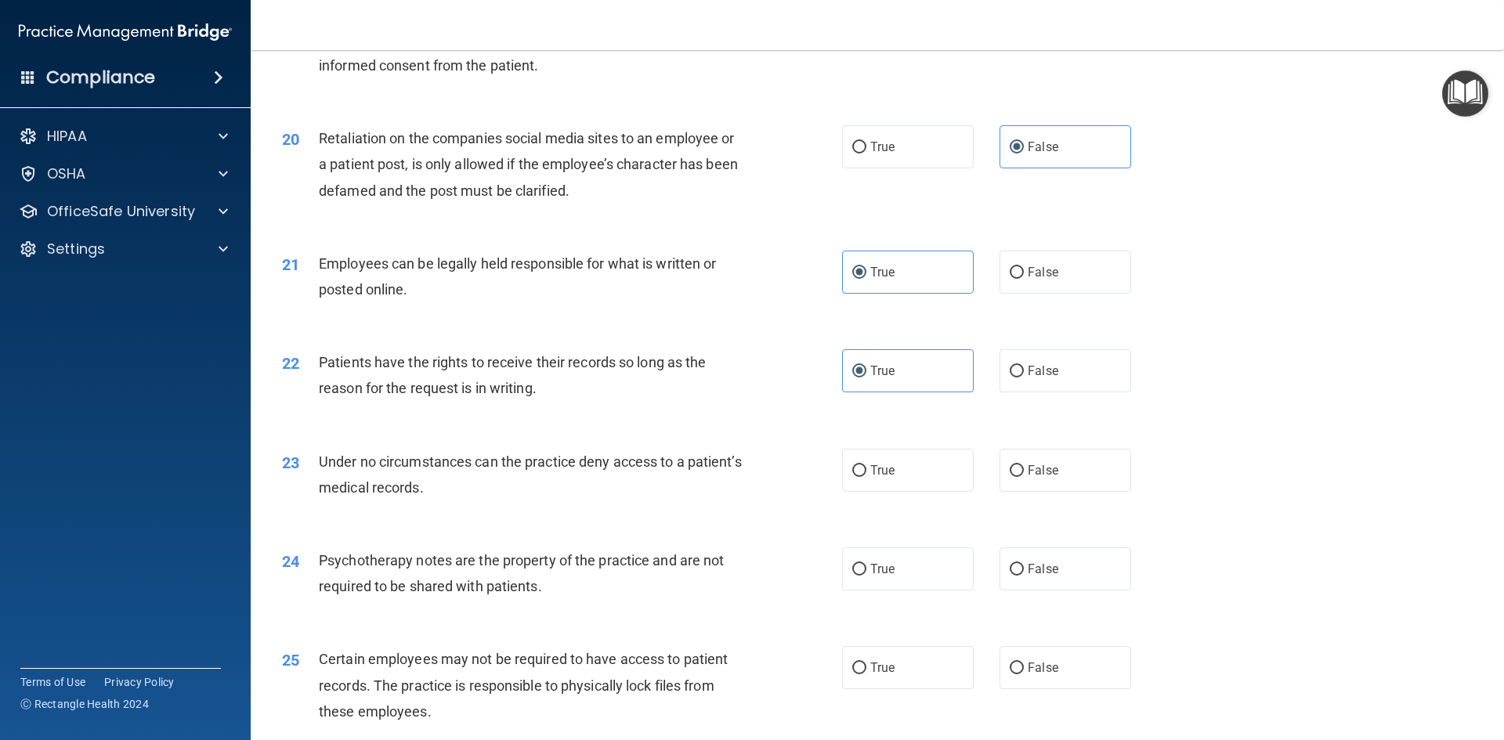
scroll to position [2428, 0]
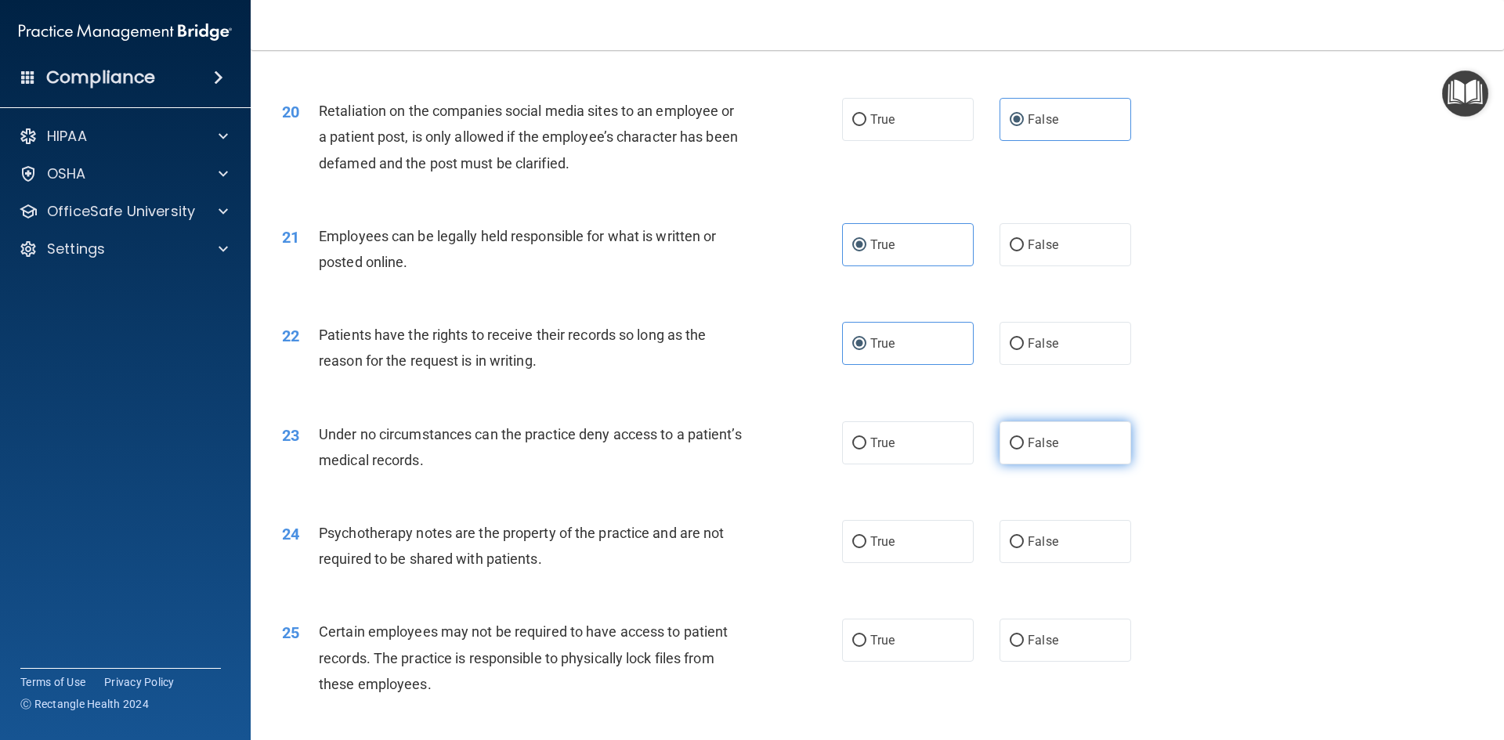
click at [1024, 464] on label "False" at bounding box center [1065, 442] width 132 height 43
click at [1024, 450] on input "False" at bounding box center [1016, 444] width 14 height 12
radio input "true"
click at [1049, 549] on span "False" at bounding box center [1042, 541] width 31 height 15
click at [1024, 548] on input "False" at bounding box center [1016, 542] width 14 height 12
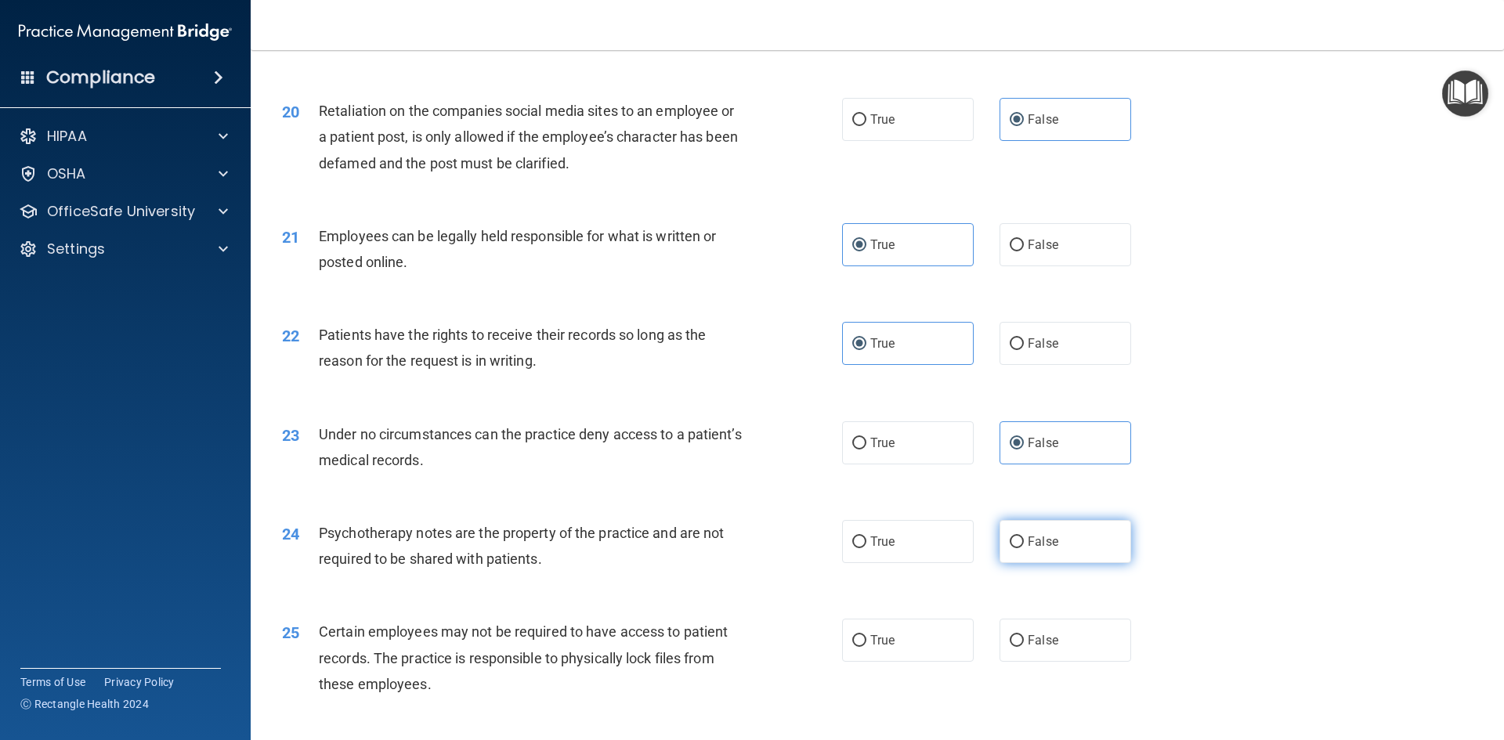
radio input "true"
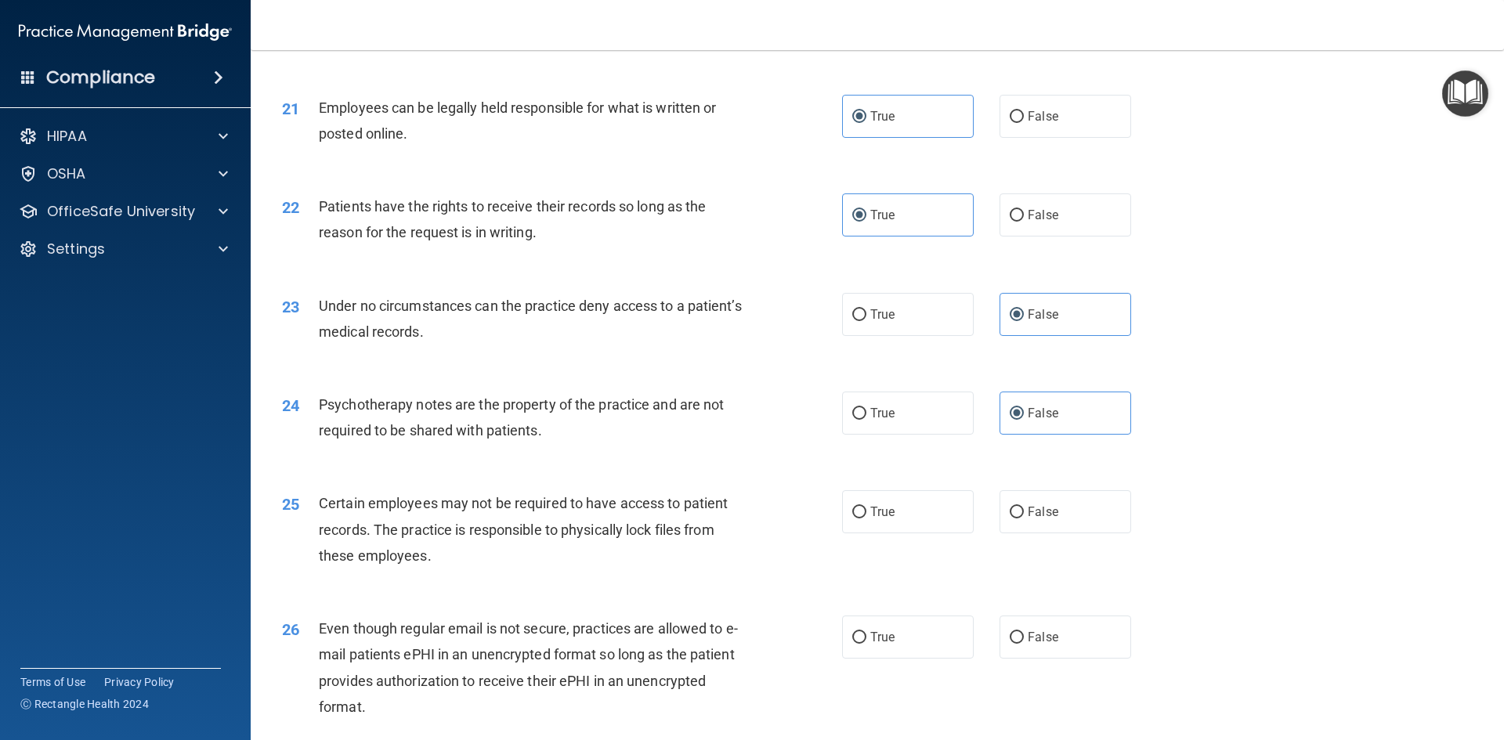
scroll to position [2584, 0]
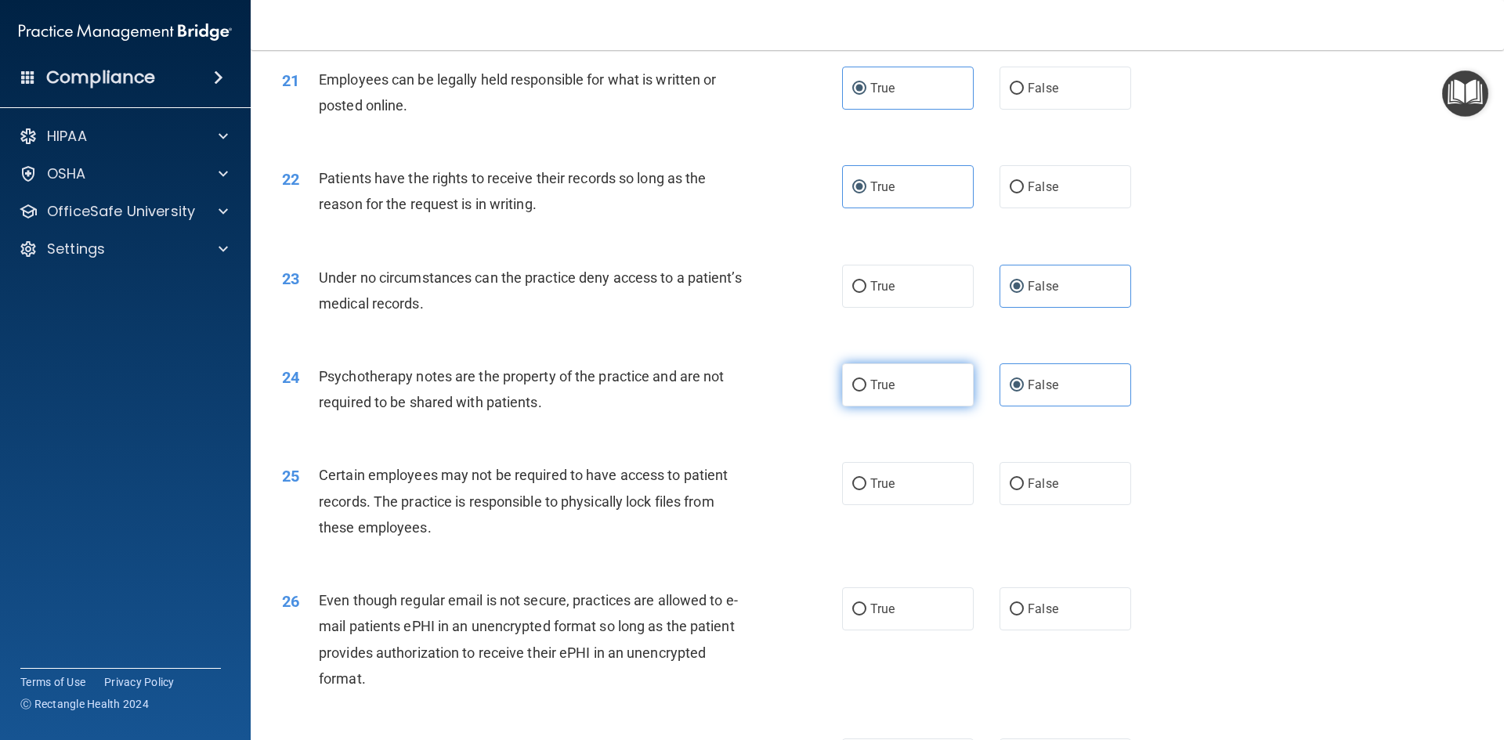
click at [876, 392] on span "True" at bounding box center [882, 384] width 24 height 15
click at [866, 392] on input "True" at bounding box center [859, 386] width 14 height 12
radio input "true"
radio input "false"
click at [906, 505] on label "True" at bounding box center [908, 483] width 132 height 43
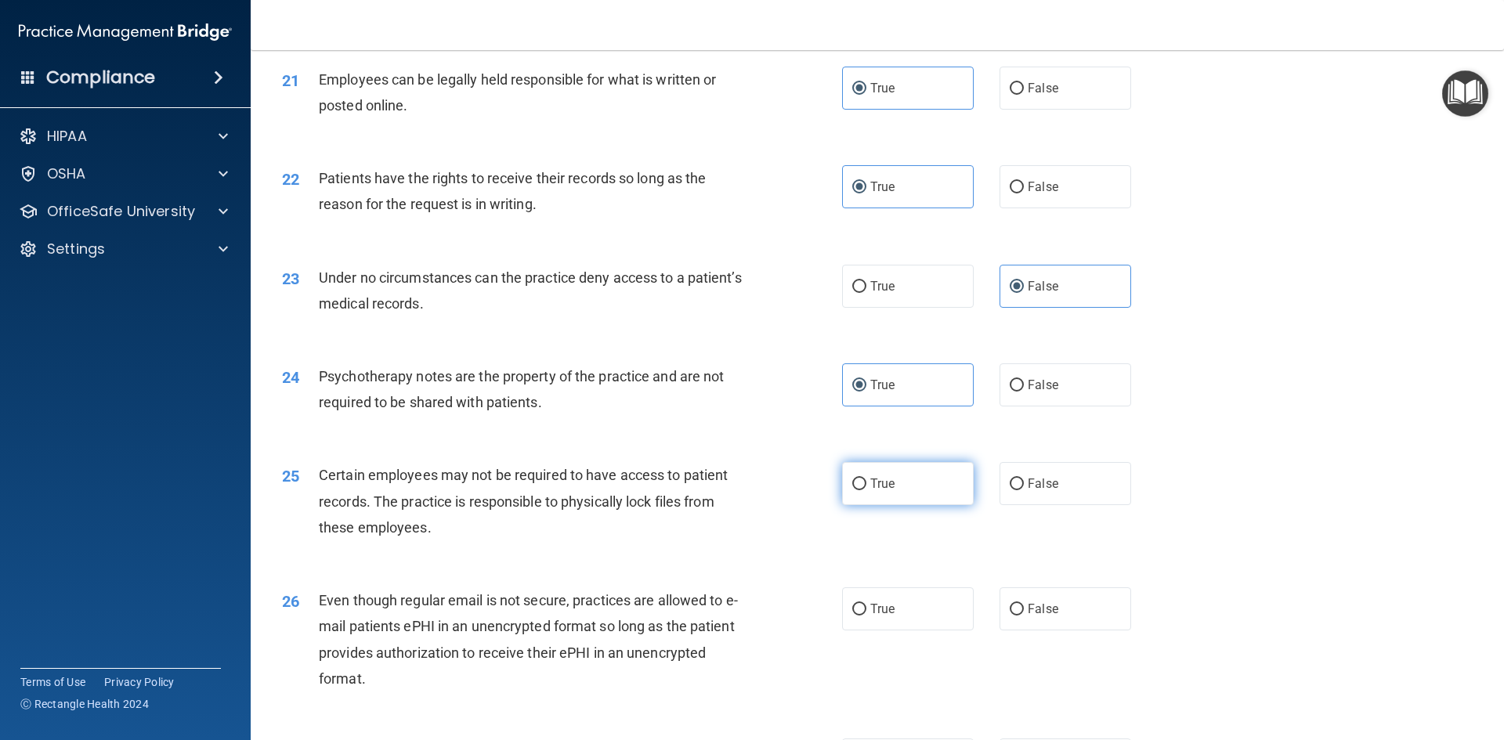
click at [866, 490] on input "True" at bounding box center [859, 485] width 14 height 12
radio input "true"
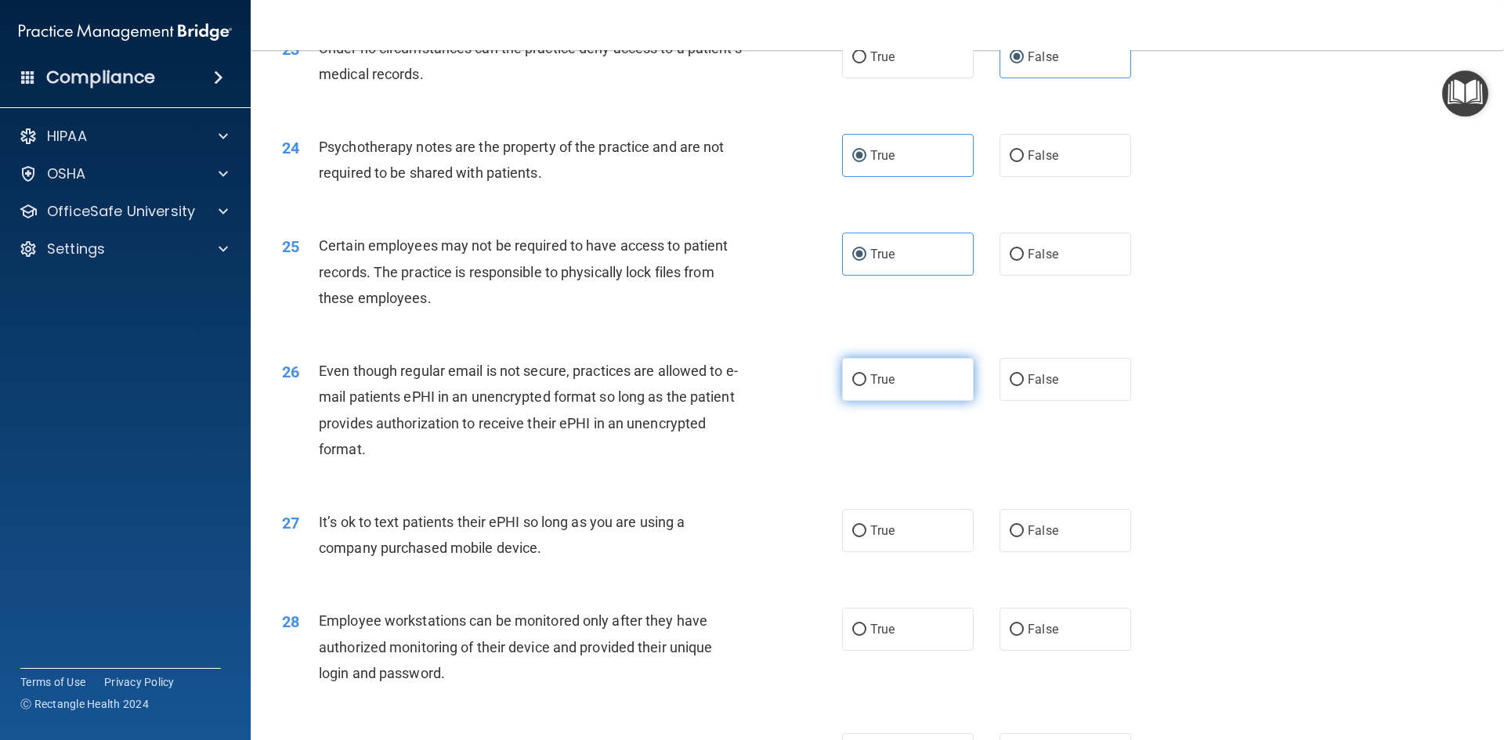
scroll to position [2819, 0]
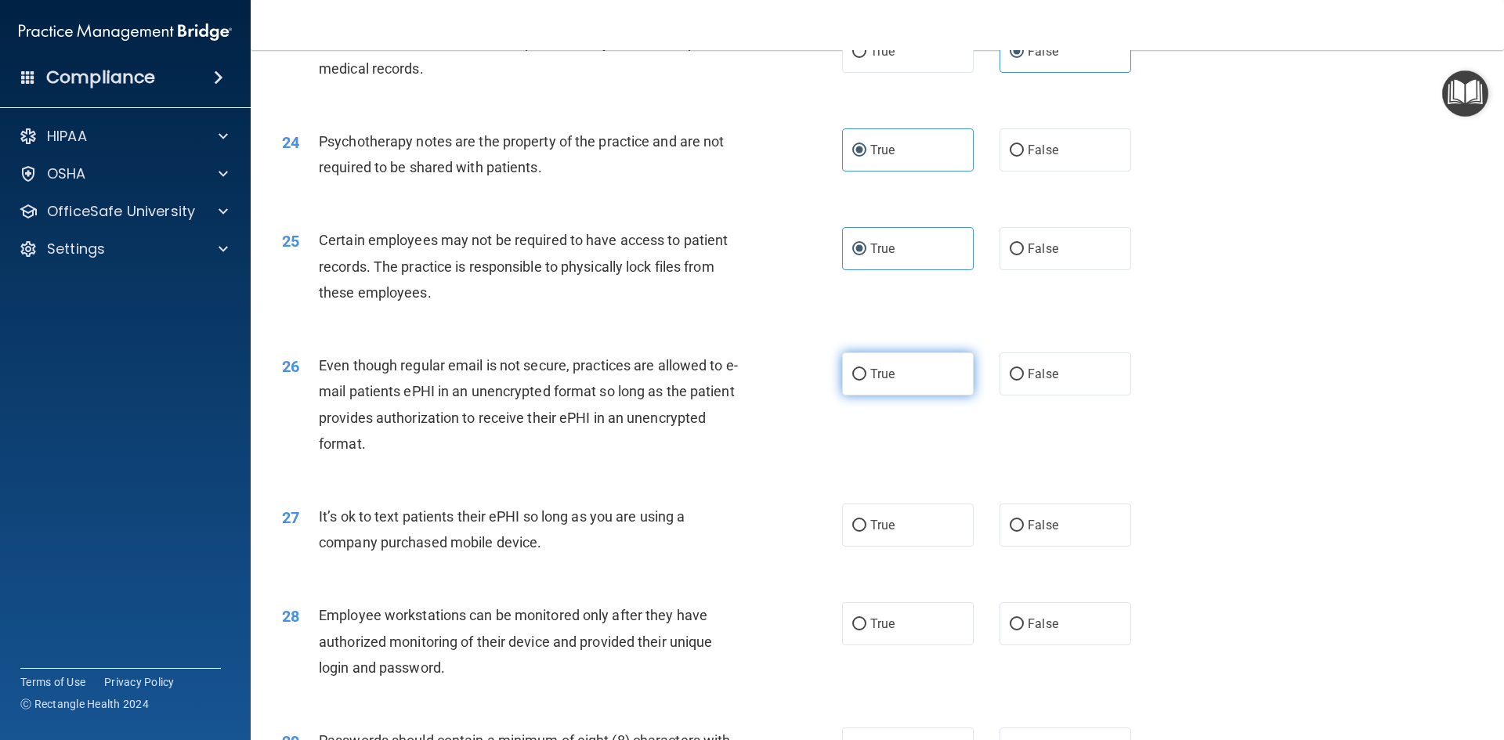
click at [901, 395] on label "True" at bounding box center [908, 373] width 132 height 43
click at [866, 381] on input "True" at bounding box center [859, 375] width 14 height 12
radio input "true"
click at [1066, 547] on label "False" at bounding box center [1065, 525] width 132 height 43
click at [1024, 532] on input "False" at bounding box center [1016, 526] width 14 height 12
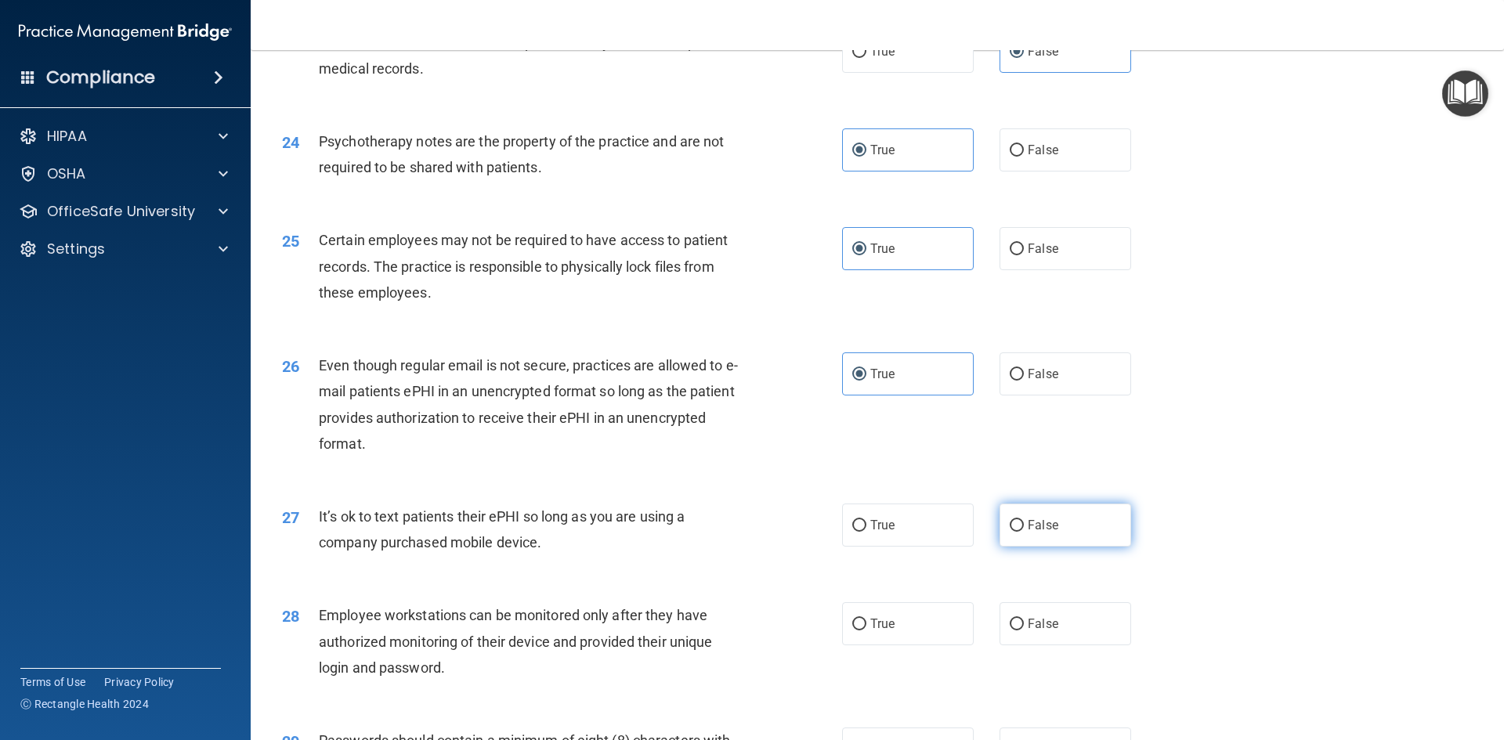
radio input "true"
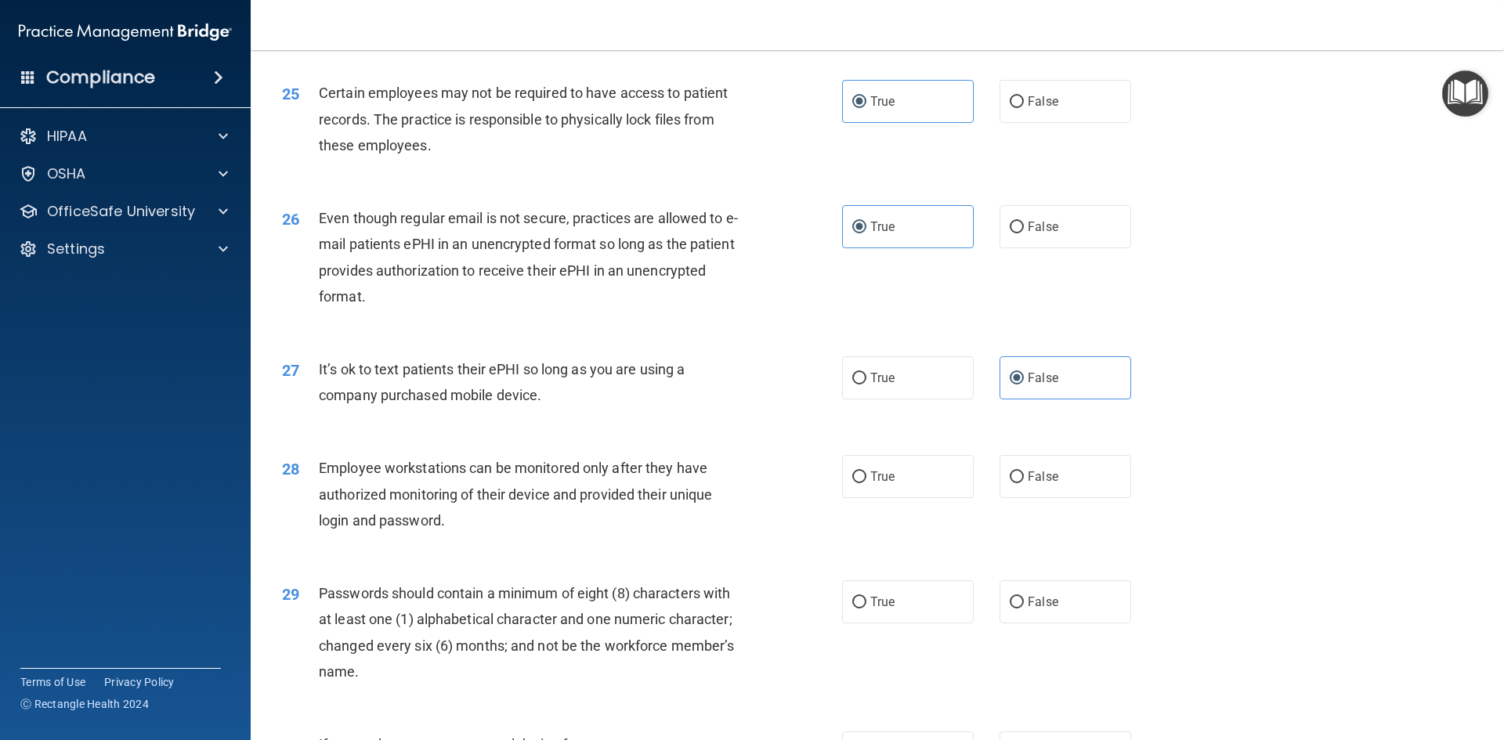
scroll to position [2976, 0]
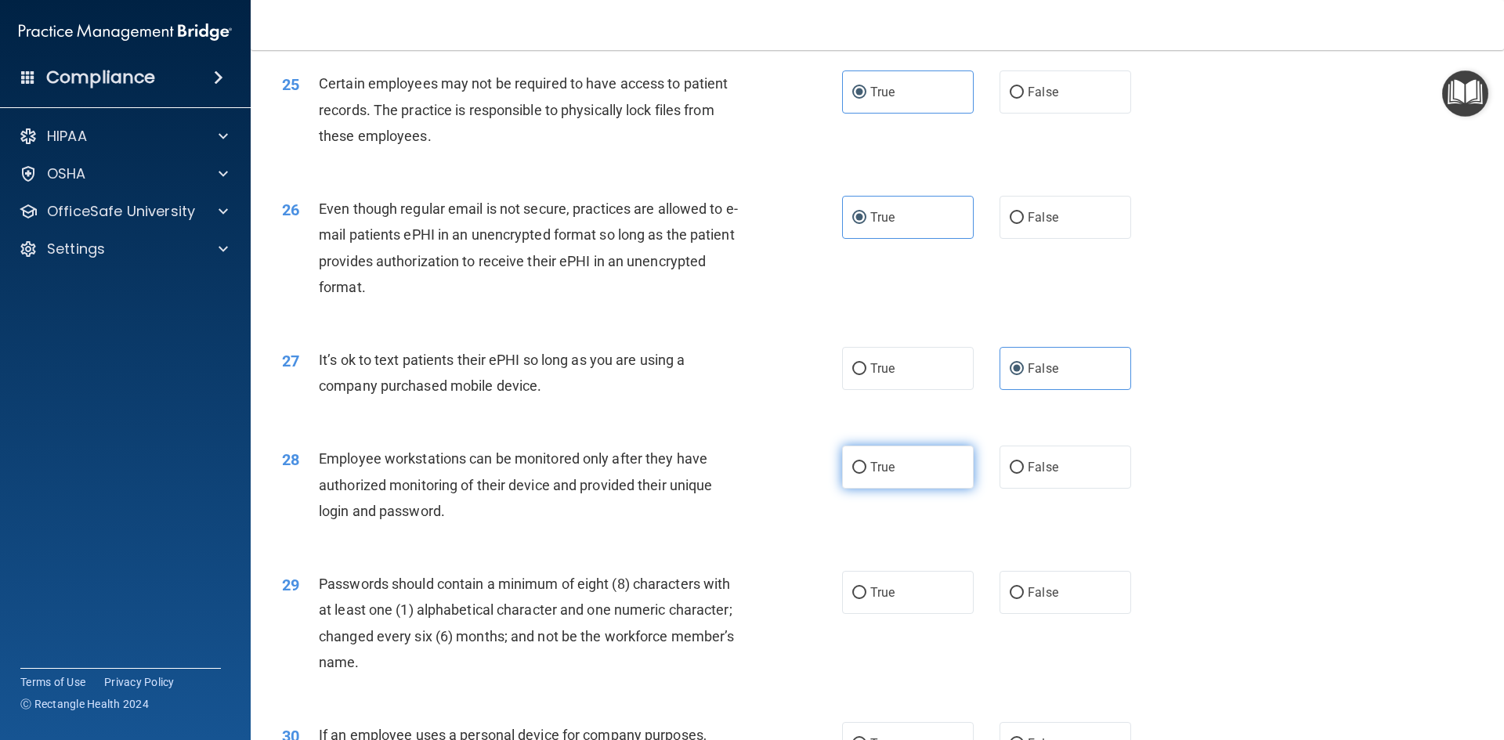
click at [872, 478] on label "True" at bounding box center [908, 467] width 132 height 43
click at [866, 474] on input "True" at bounding box center [859, 468] width 14 height 12
radio input "true"
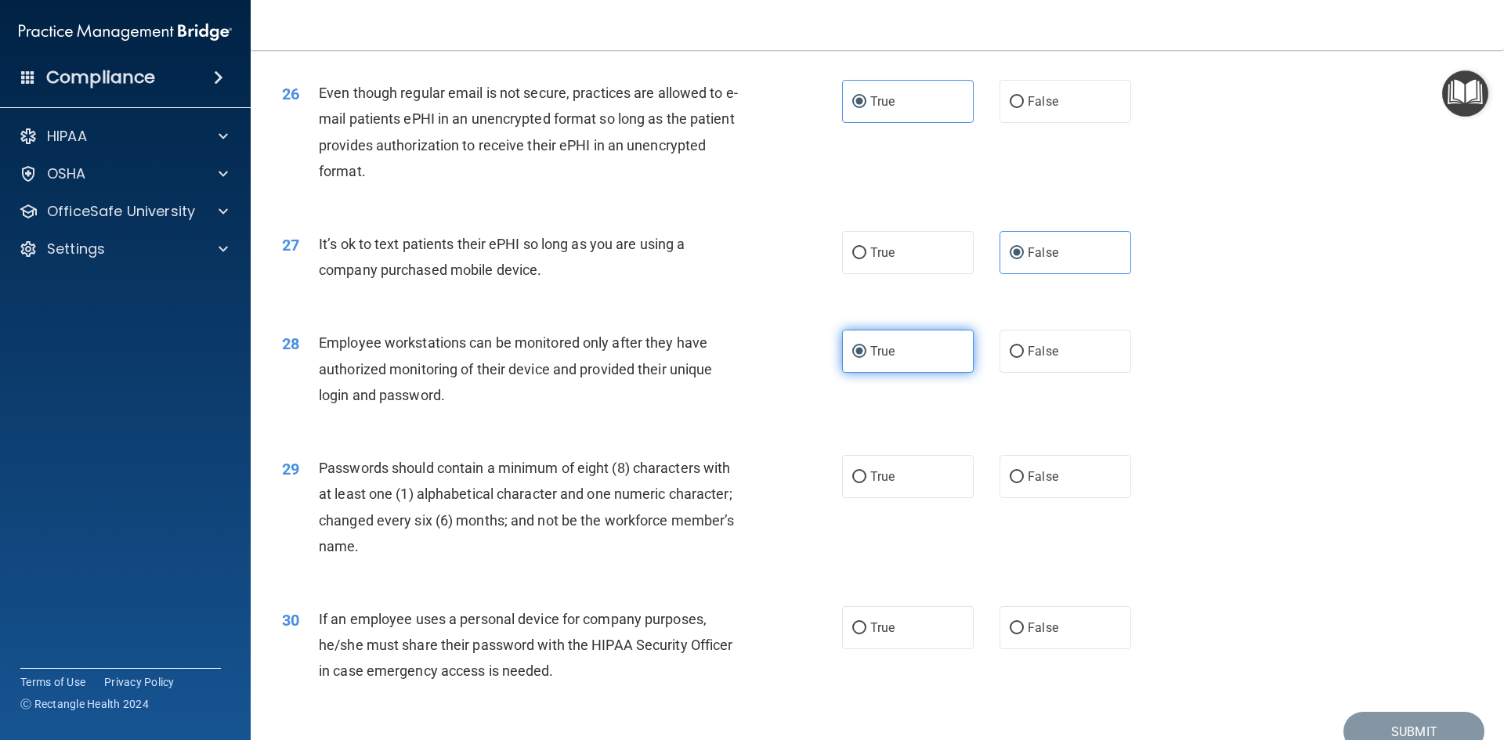
scroll to position [3133, 0]
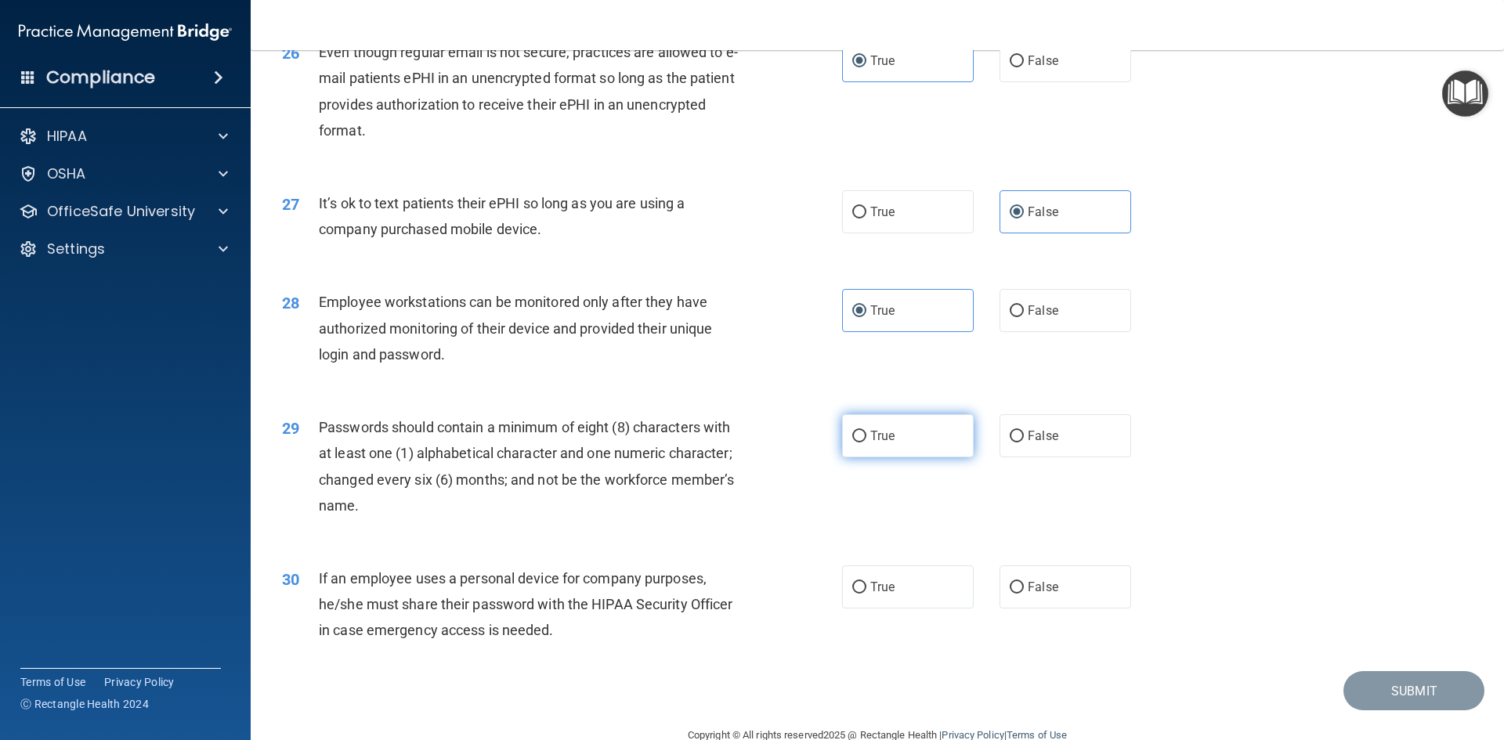
click at [872, 443] on span "True" at bounding box center [882, 435] width 24 height 15
click at [866, 442] on input "True" at bounding box center [859, 437] width 14 height 12
radio input "true"
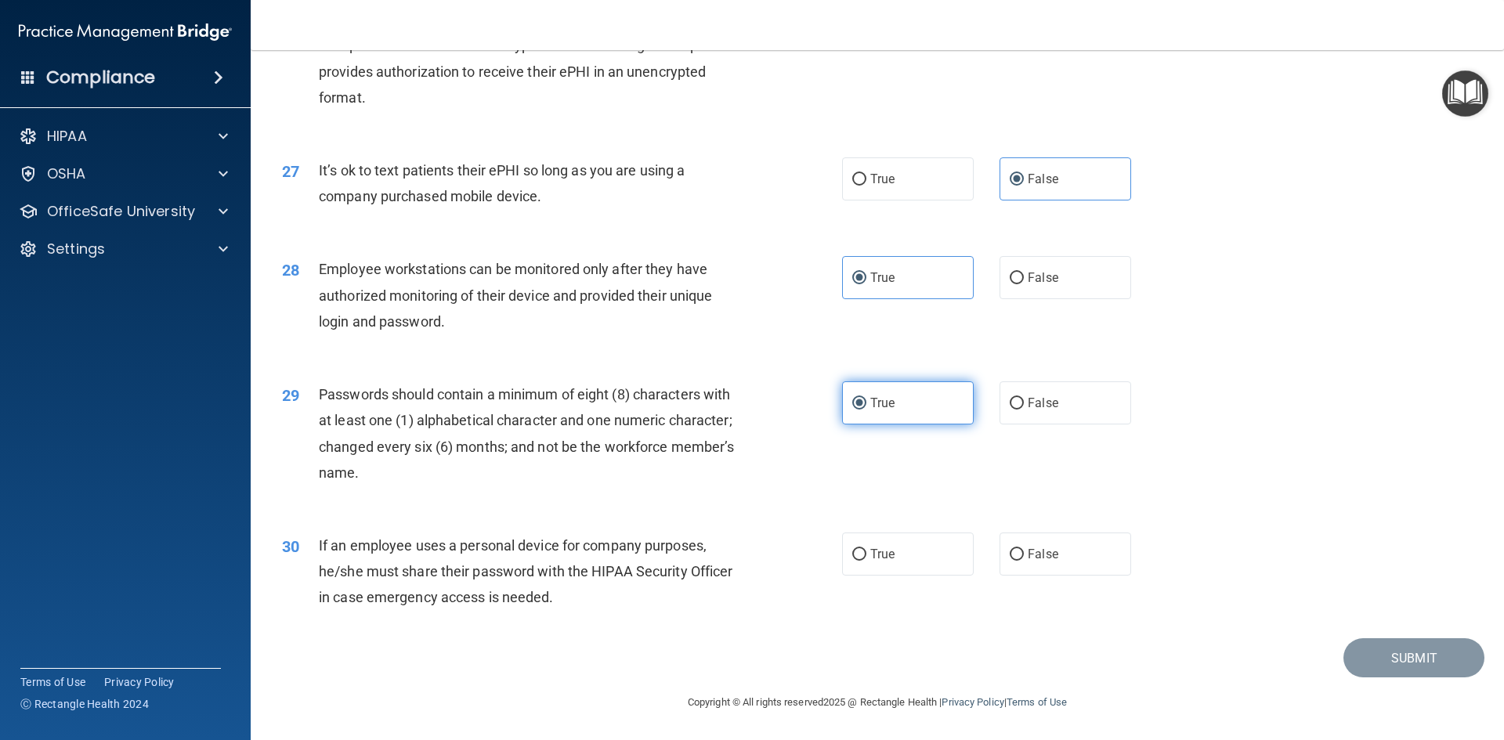
scroll to position [3191, 0]
click at [878, 564] on label "True" at bounding box center [908, 554] width 132 height 43
click at [866, 561] on input "True" at bounding box center [859, 555] width 14 height 12
radio input "true"
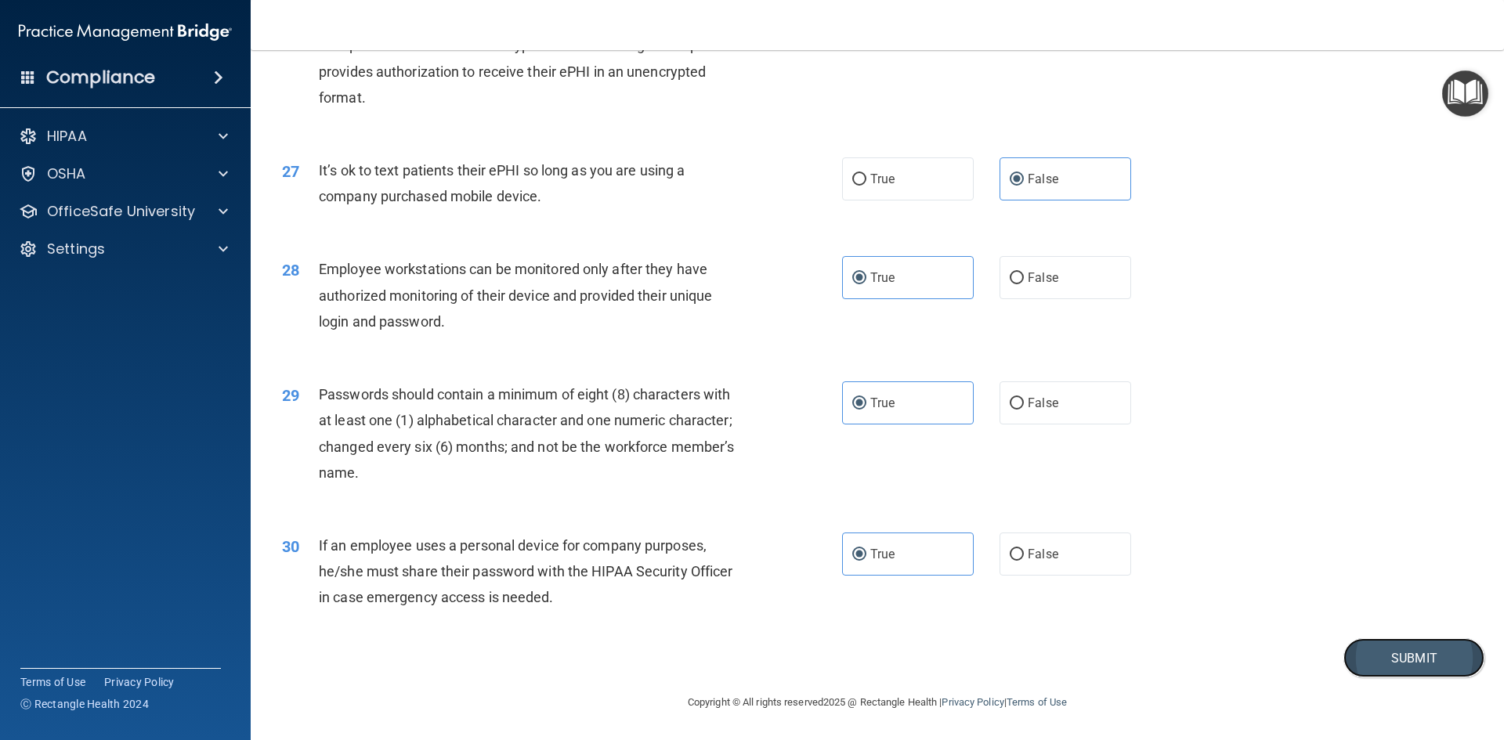
click at [1375, 652] on button "Submit" at bounding box center [1413, 658] width 141 height 40
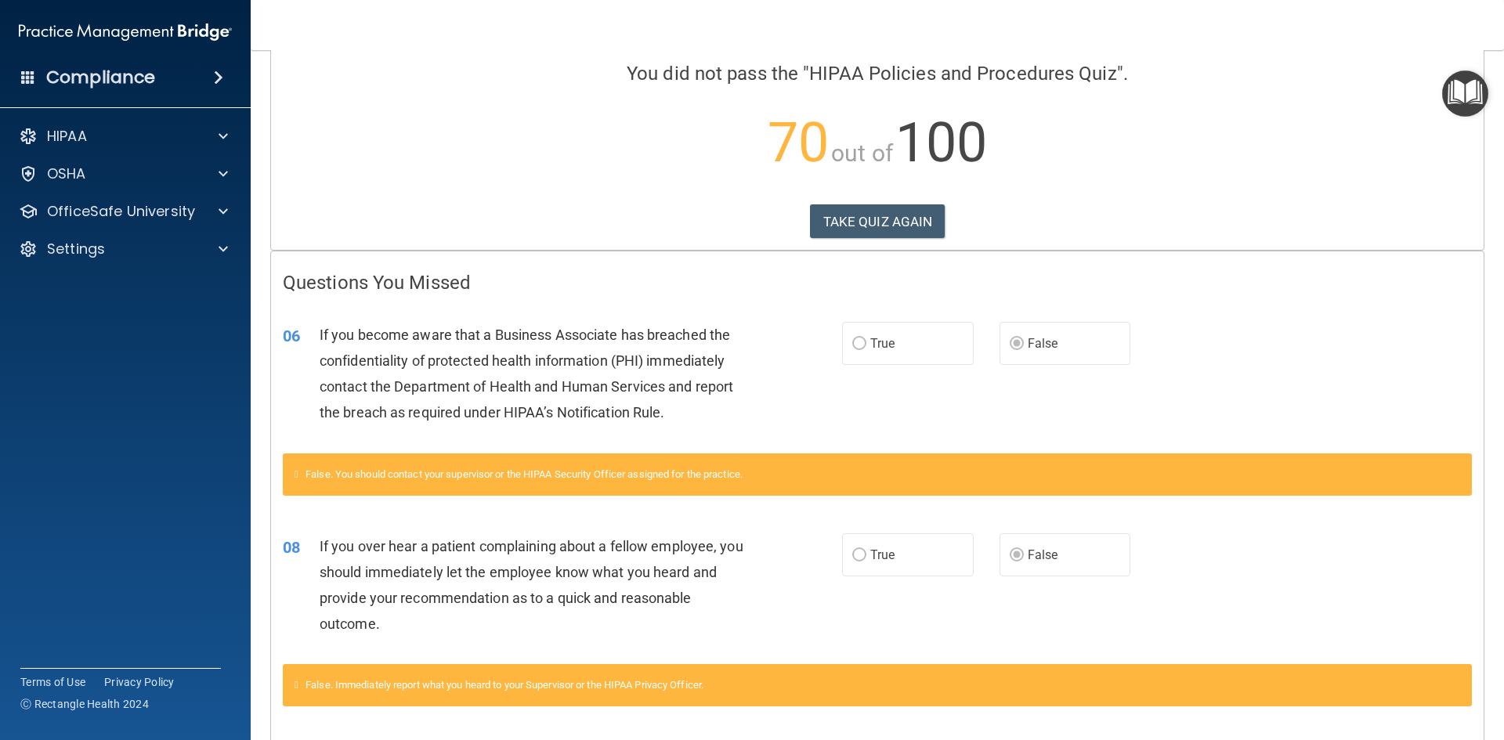
scroll to position [78, 0]
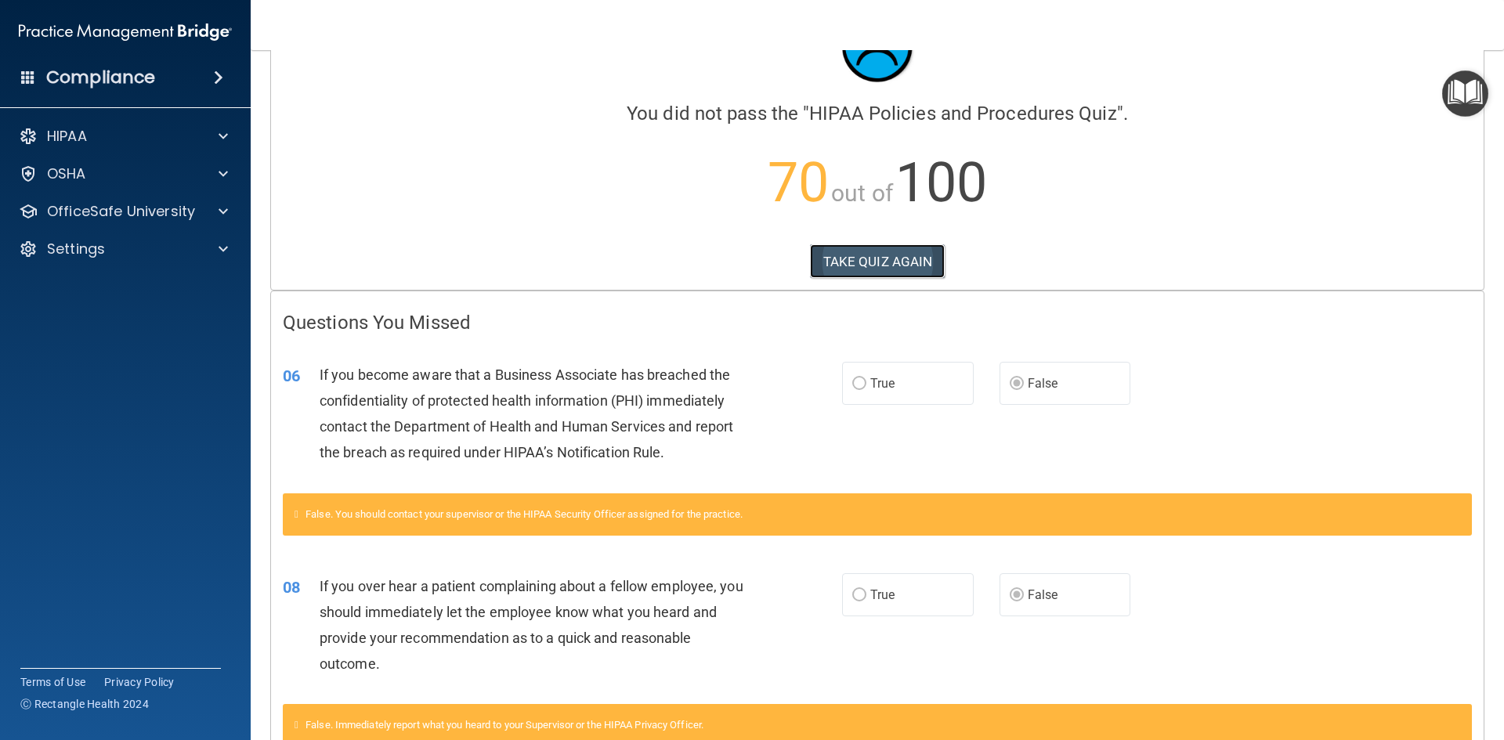
click at [907, 253] on button "TAKE QUIZ AGAIN" at bounding box center [877, 261] width 135 height 34
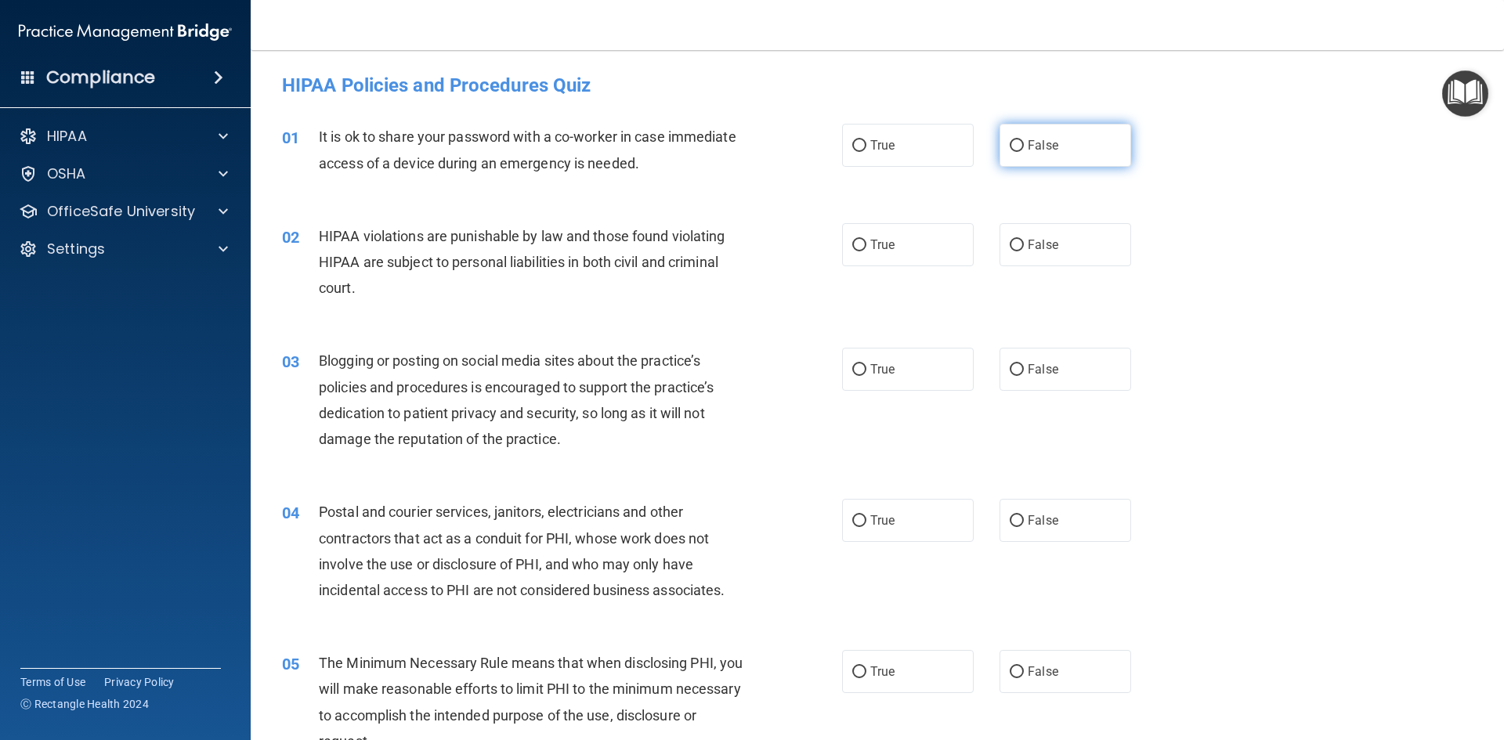
click at [1009, 150] on input "False" at bounding box center [1016, 146] width 14 height 12
radio input "true"
click at [872, 247] on span "True" at bounding box center [882, 244] width 24 height 15
click at [866, 247] on input "True" at bounding box center [859, 246] width 14 height 12
radio input "true"
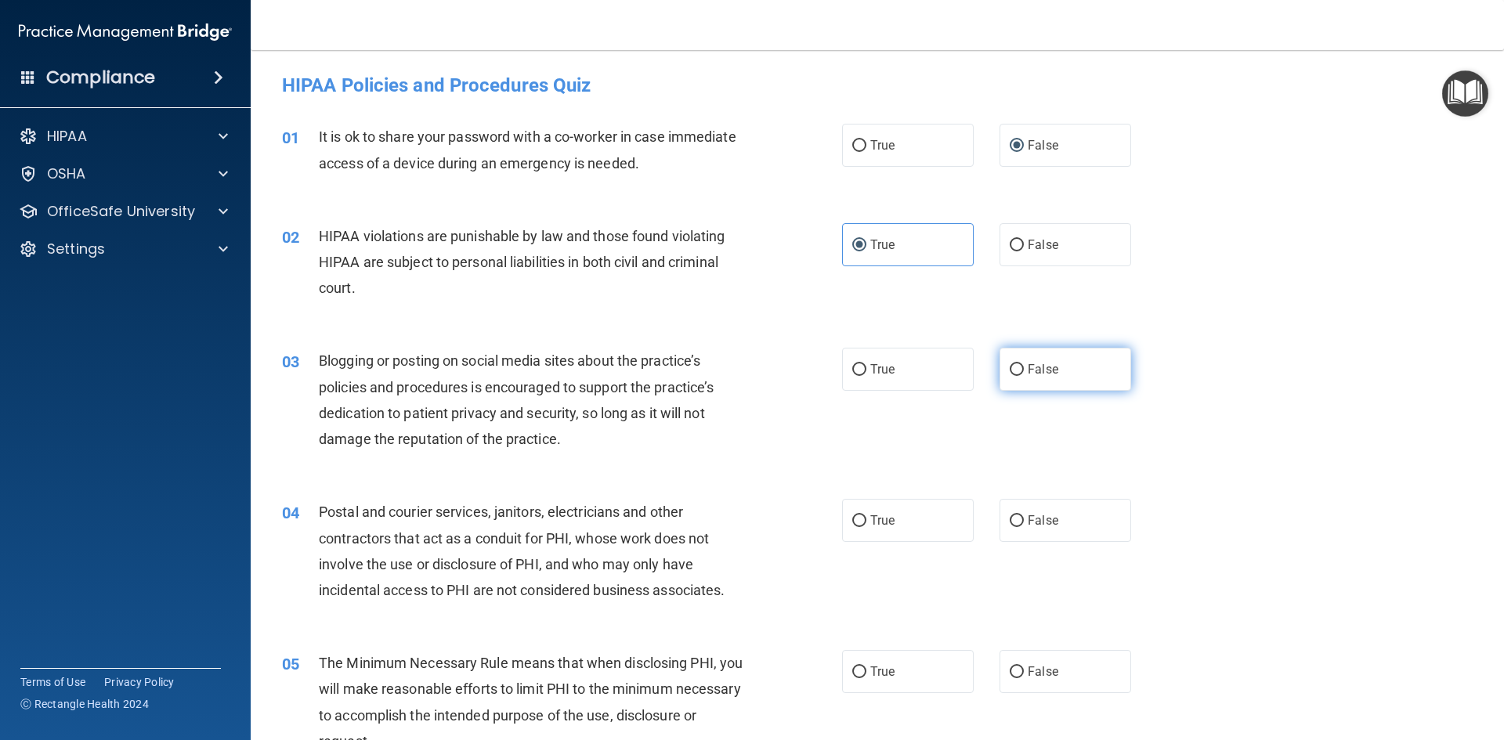
click at [1011, 367] on input "False" at bounding box center [1016, 370] width 14 height 12
radio input "true"
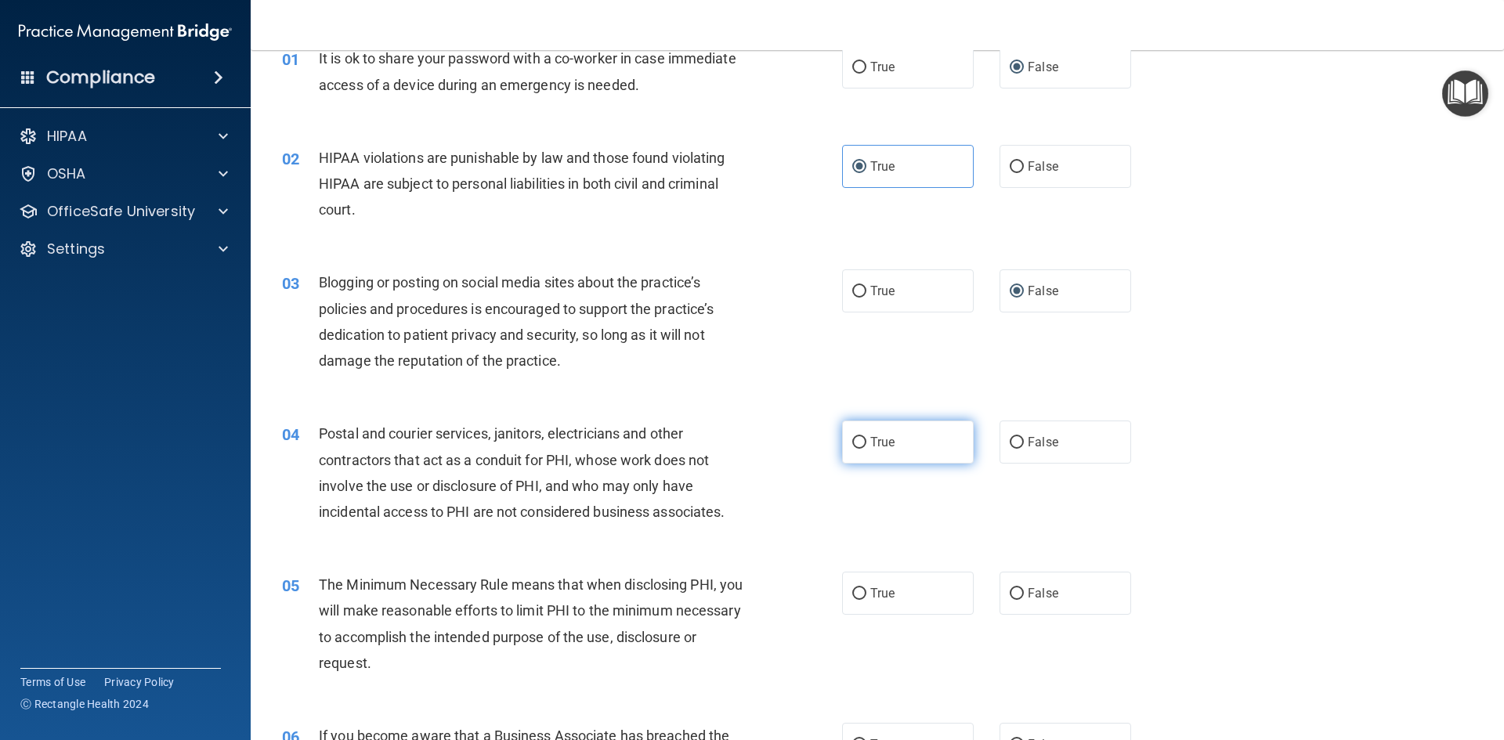
click at [904, 434] on label "True" at bounding box center [908, 442] width 132 height 43
click at [866, 437] on input "True" at bounding box center [859, 443] width 14 height 12
radio input "true"
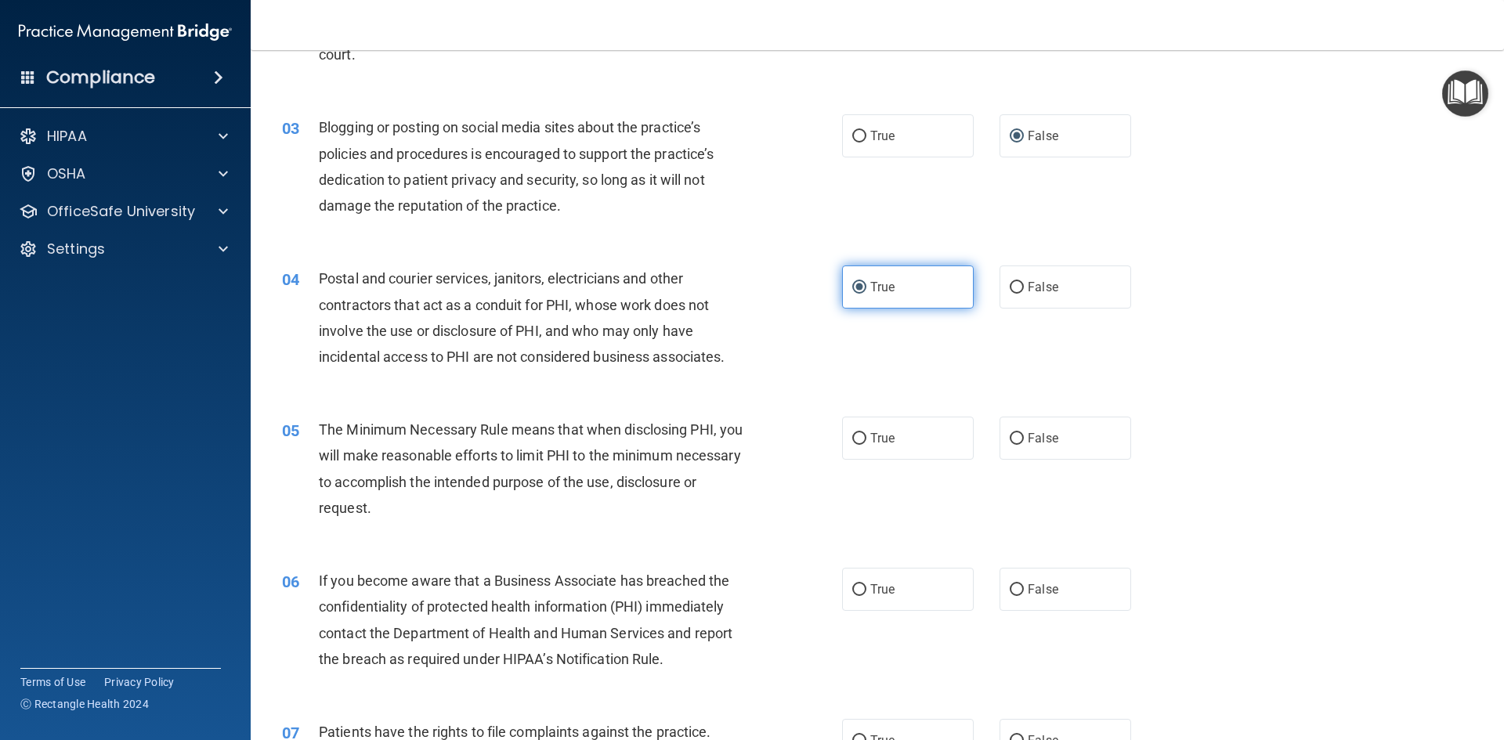
scroll to position [235, 0]
click at [857, 435] on input "True" at bounding box center [859, 438] width 14 height 12
radio input "true"
click at [871, 583] on span "True" at bounding box center [882, 587] width 24 height 15
click at [866, 583] on input "True" at bounding box center [859, 589] width 14 height 12
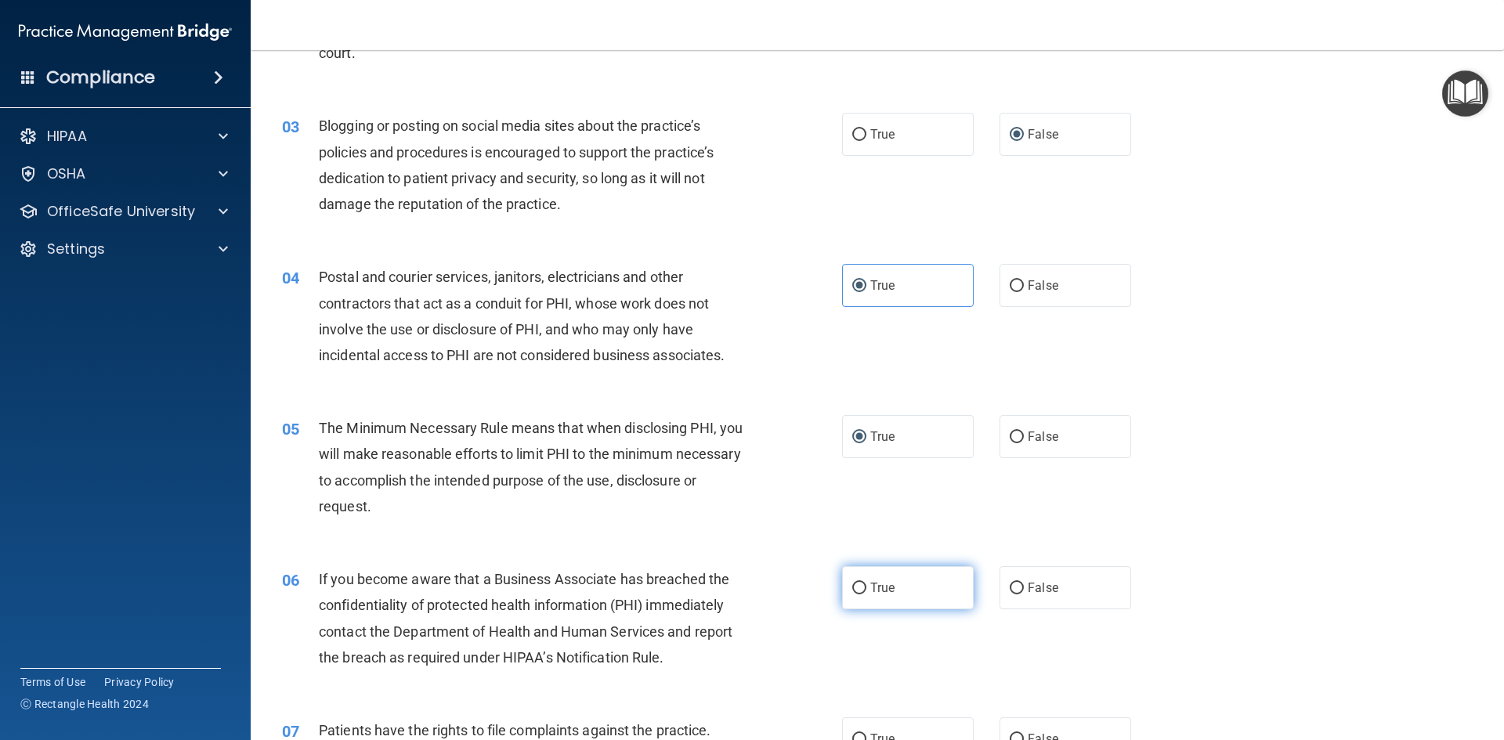
radio input "true"
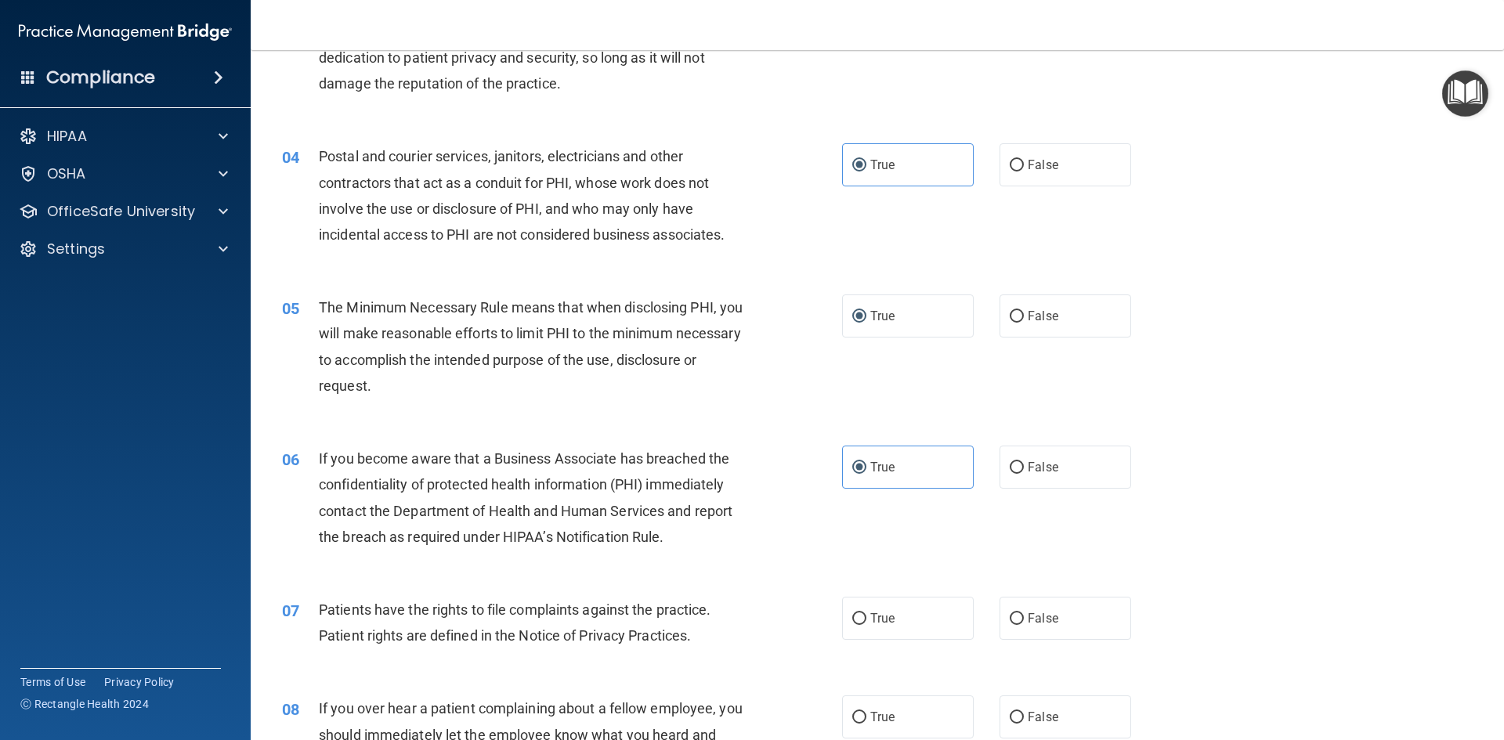
scroll to position [470, 0]
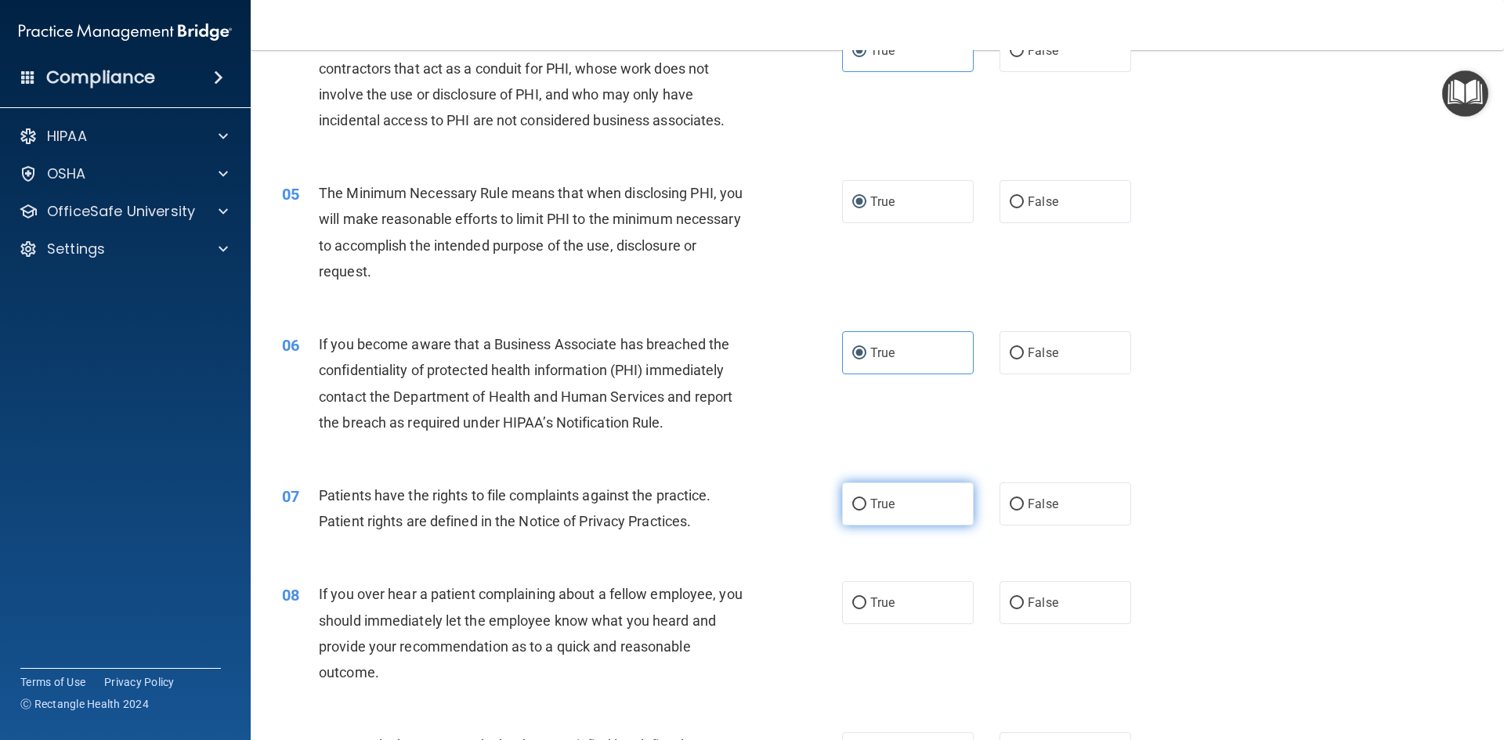
click at [883, 511] on label "True" at bounding box center [908, 503] width 132 height 43
click at [866, 511] on input "True" at bounding box center [859, 505] width 14 height 12
radio input "true"
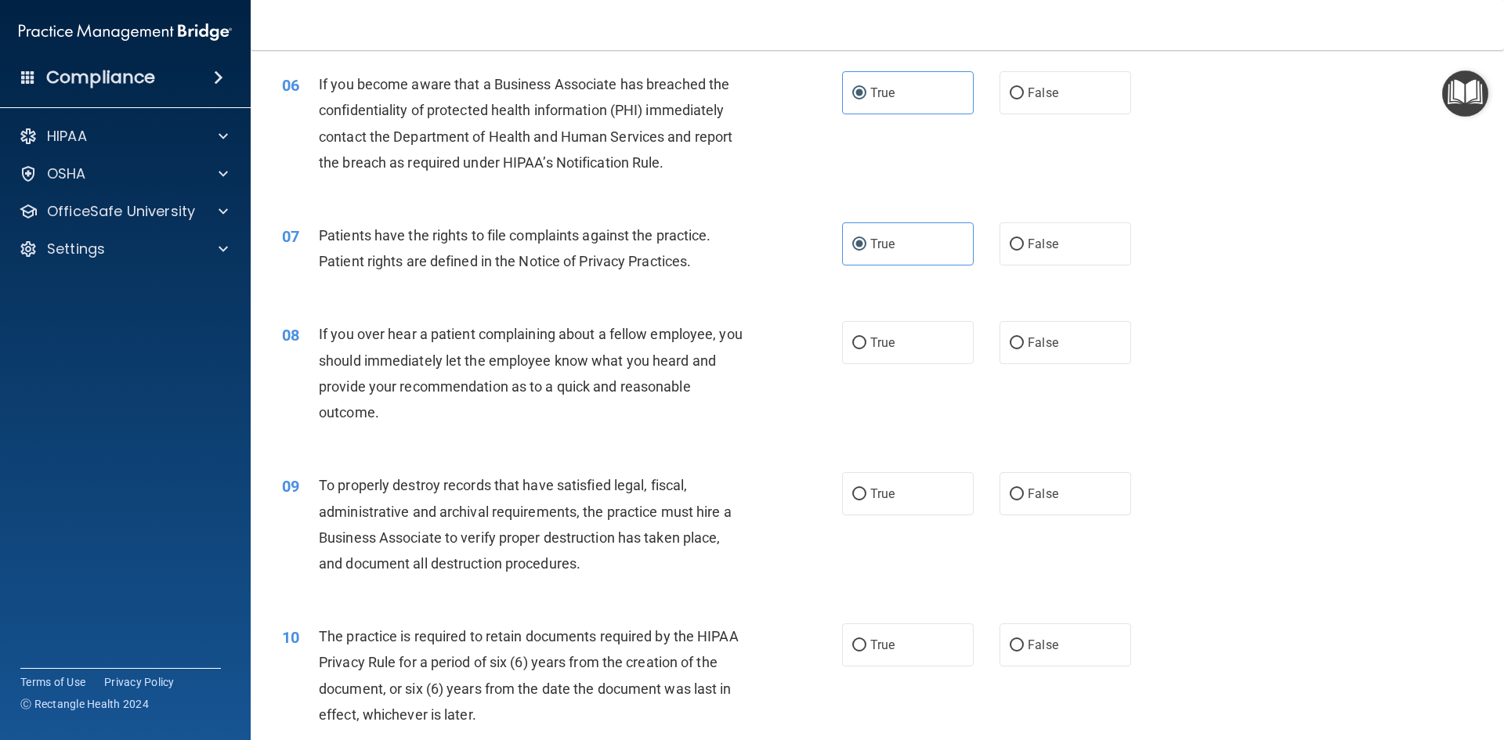
scroll to position [783, 0]
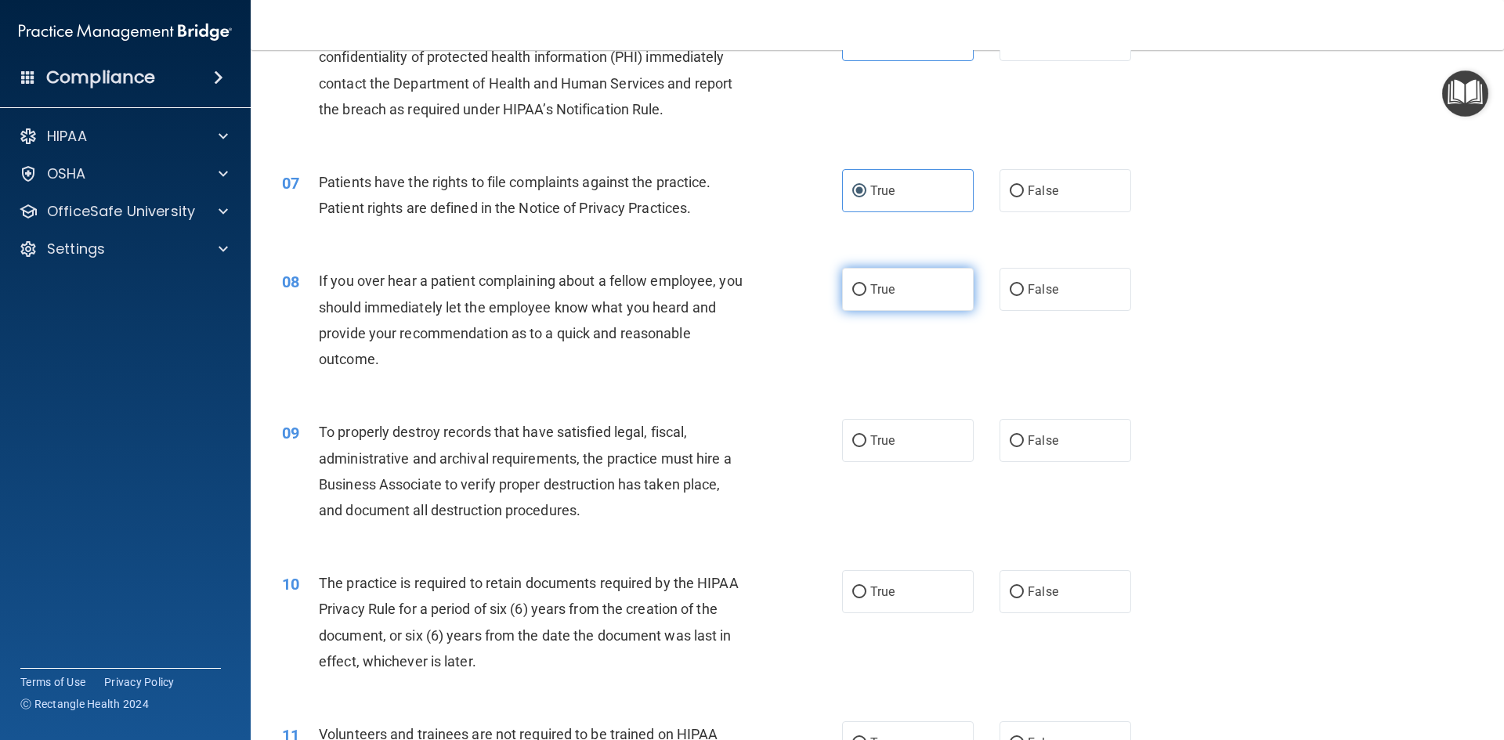
click at [864, 291] on label "True" at bounding box center [908, 289] width 132 height 43
click at [864, 291] on input "True" at bounding box center [859, 290] width 14 height 12
radio input "true"
click at [852, 439] on input "True" at bounding box center [859, 441] width 14 height 12
radio input "true"
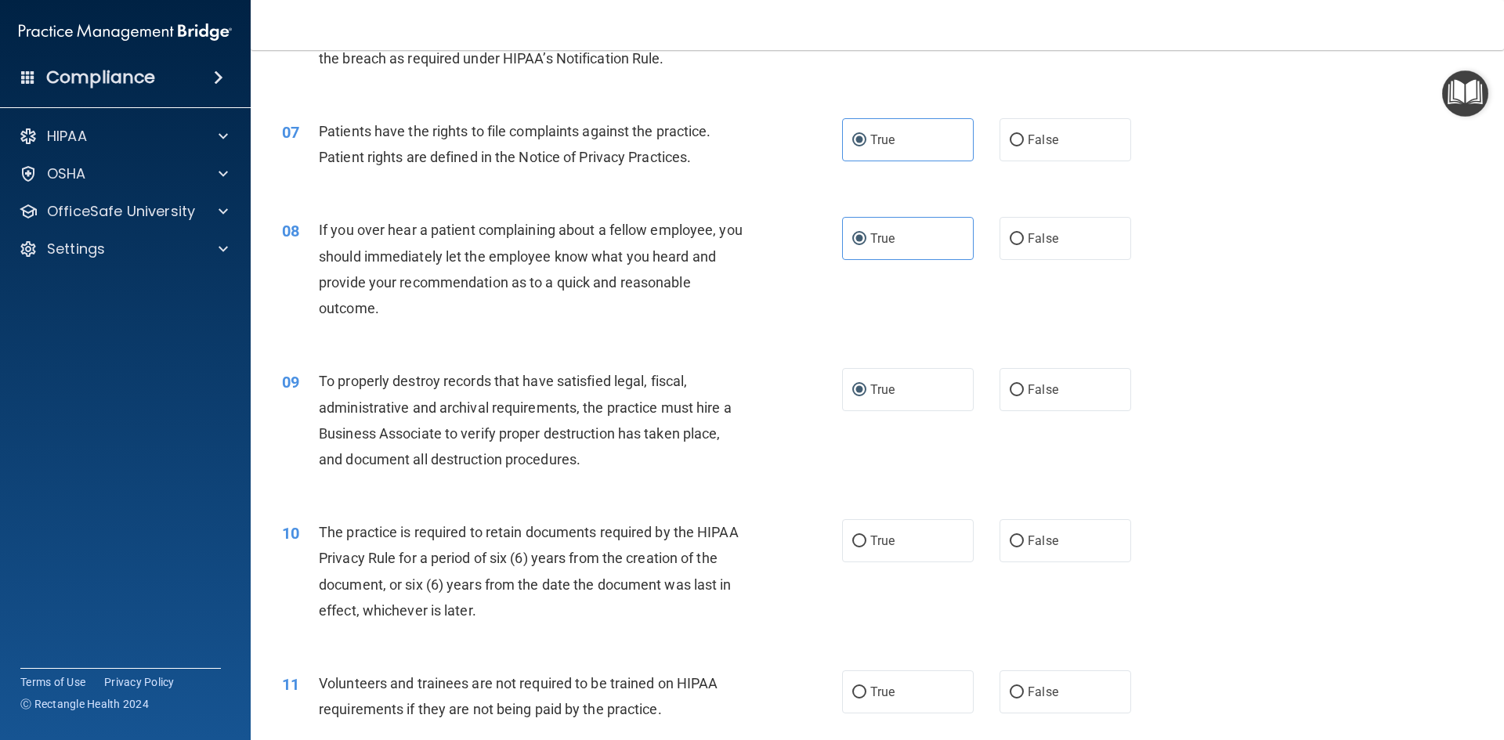
scroll to position [861, 0]
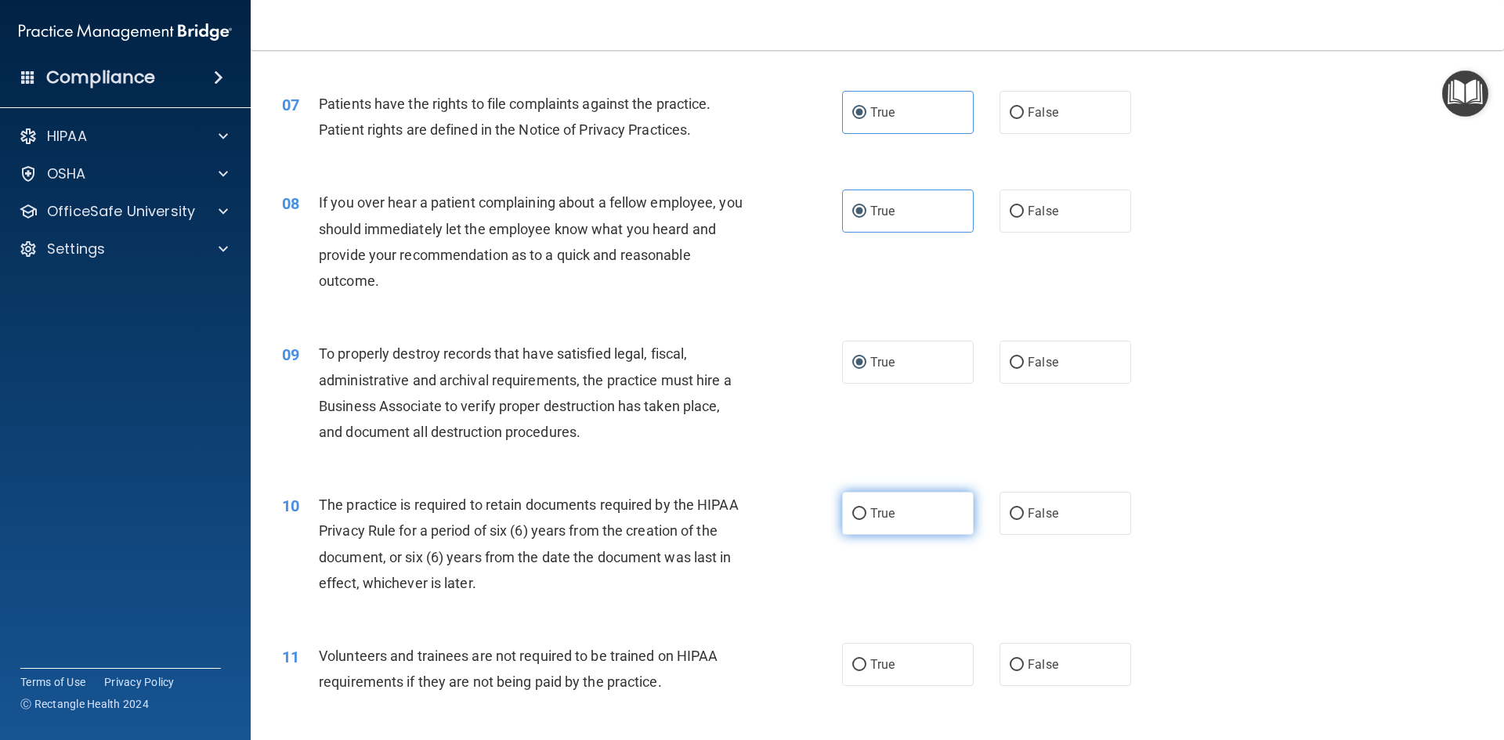
click at [860, 515] on label "True" at bounding box center [908, 513] width 132 height 43
click at [859, 511] on input "True" at bounding box center [859, 514] width 14 height 12
radio input "true"
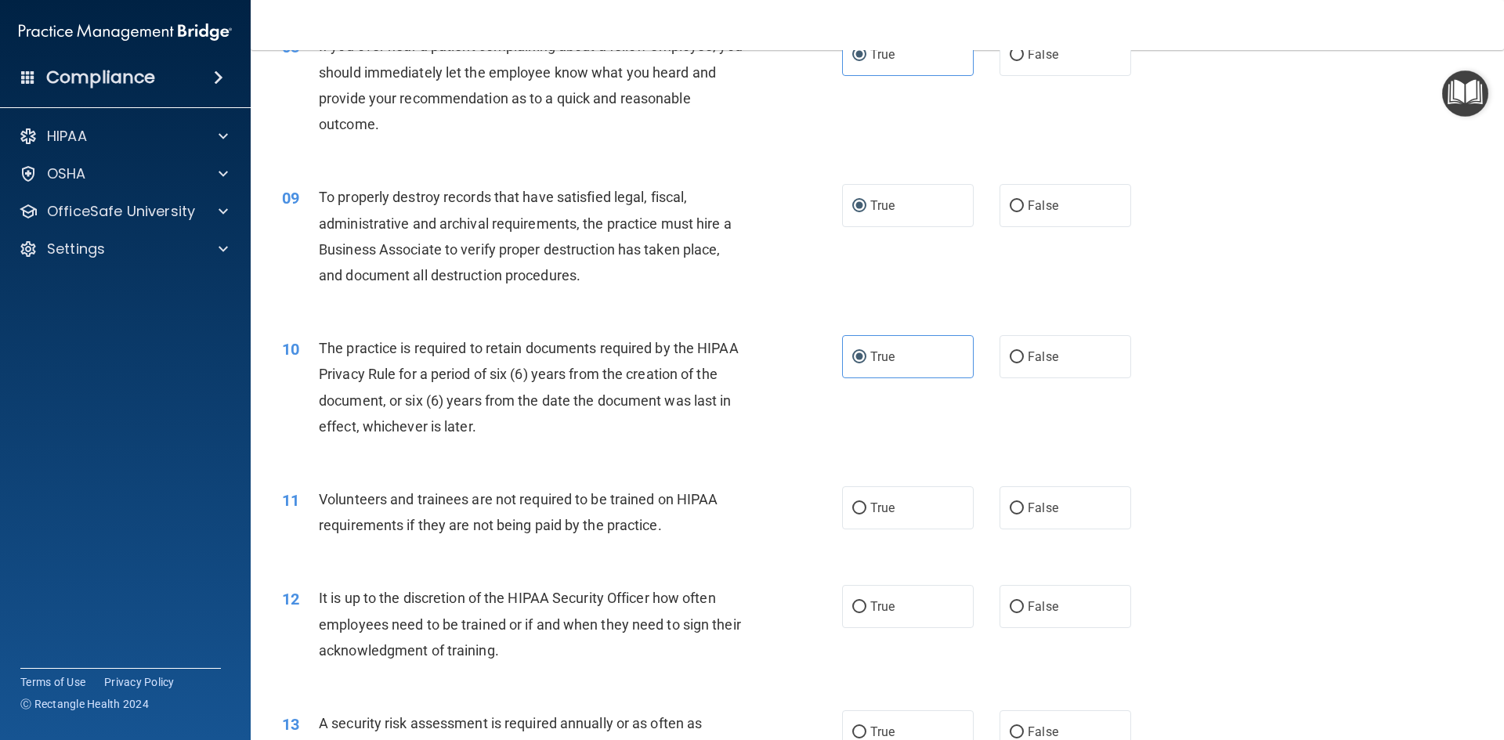
scroll to position [1096, 0]
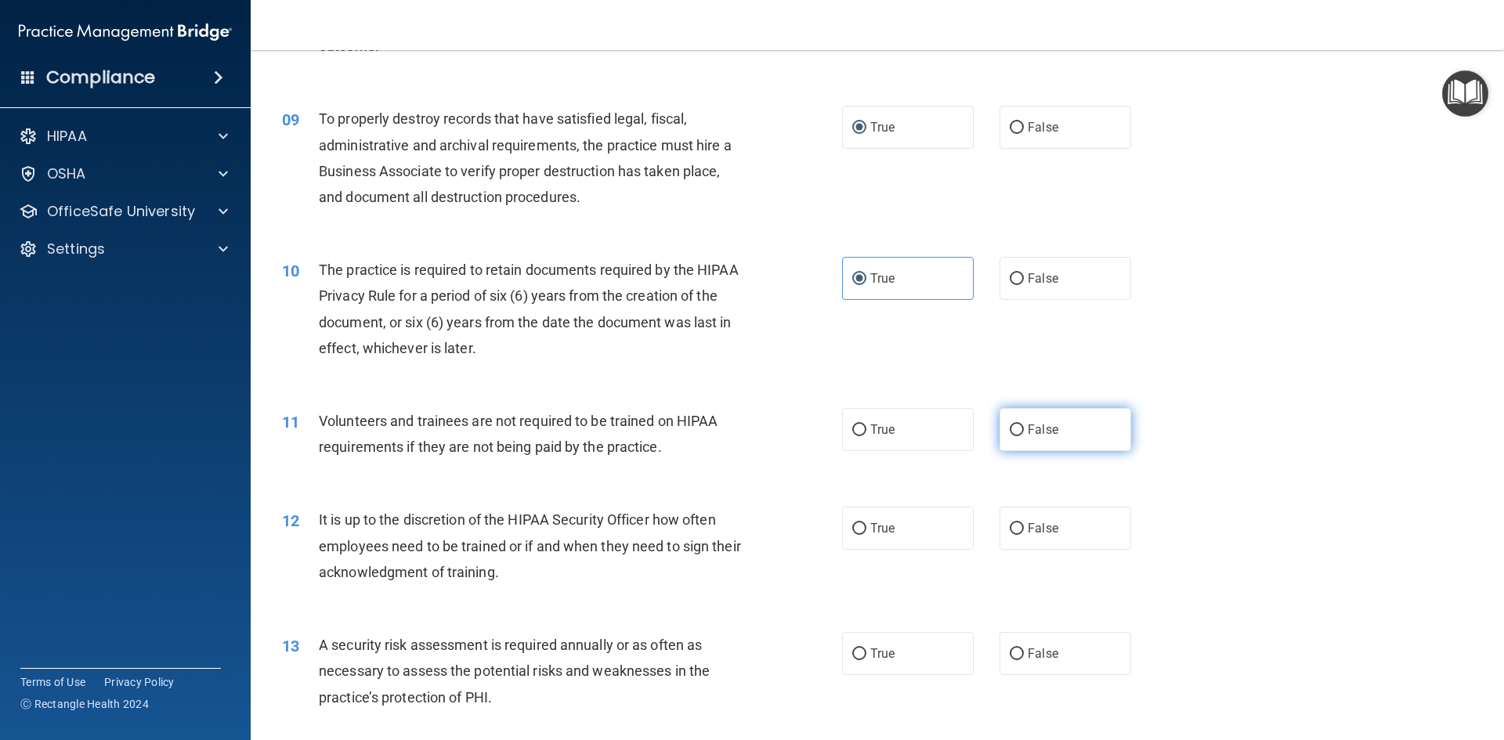
click at [1032, 443] on label "False" at bounding box center [1065, 429] width 132 height 43
click at [1024, 436] on input "False" at bounding box center [1016, 430] width 14 height 12
radio input "true"
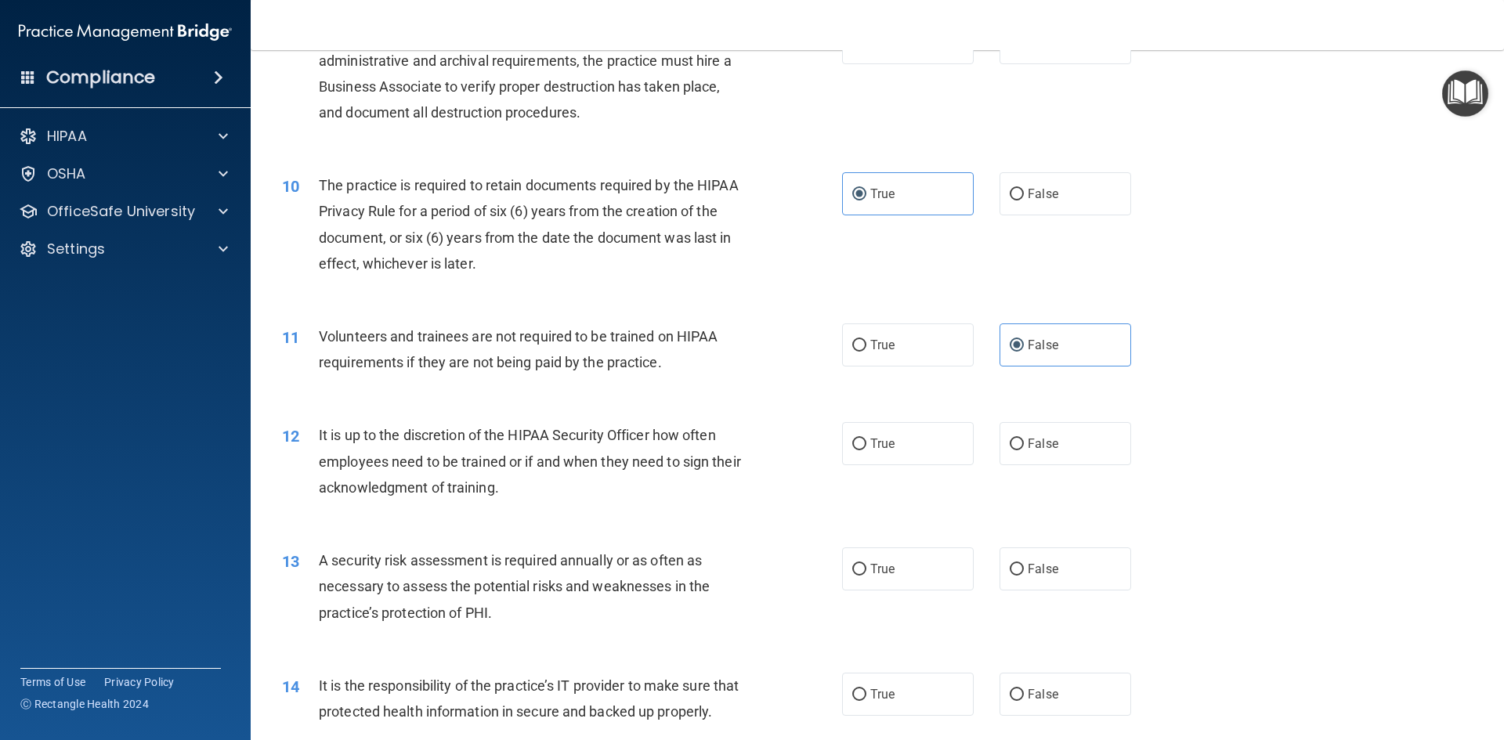
scroll to position [1253, 0]
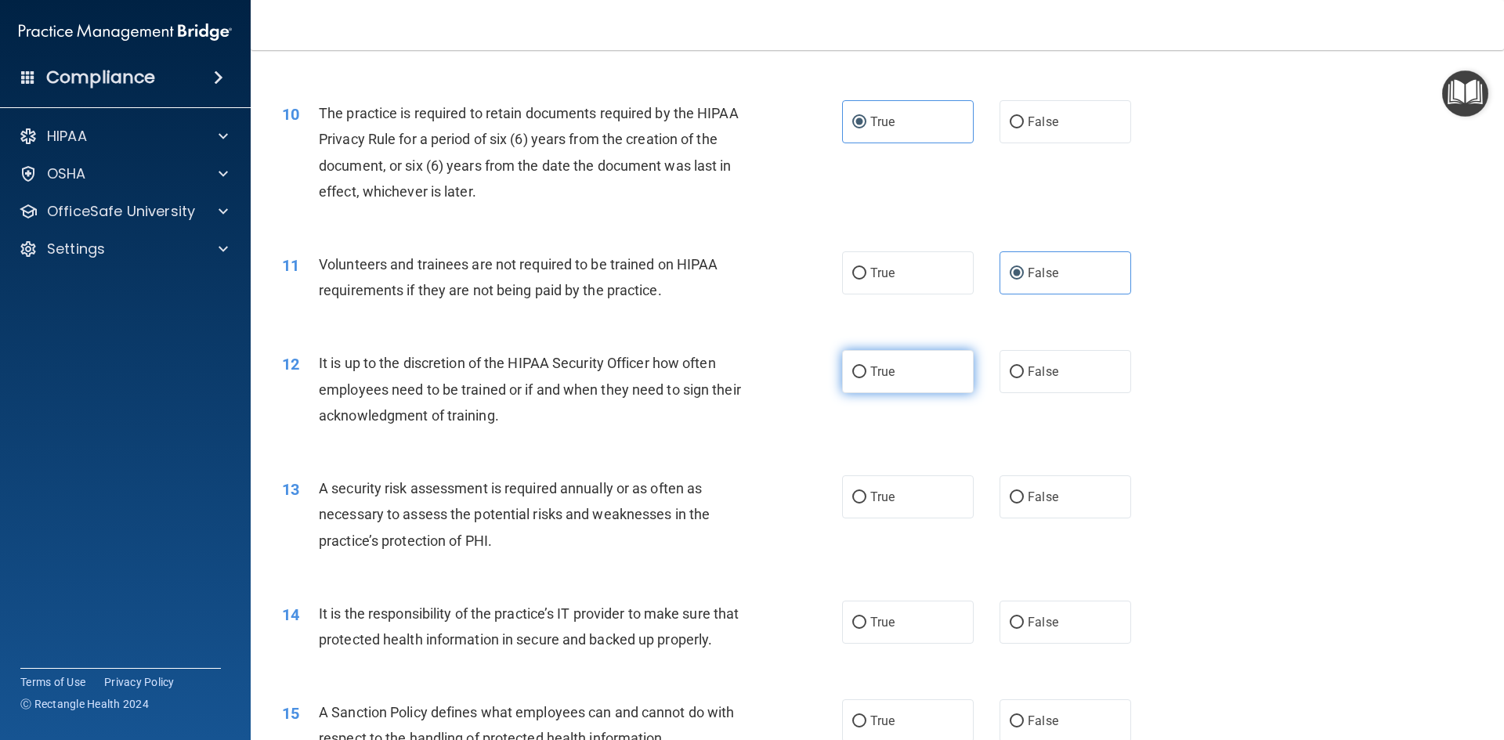
click at [854, 377] on input "True" at bounding box center [859, 373] width 14 height 12
radio input "true"
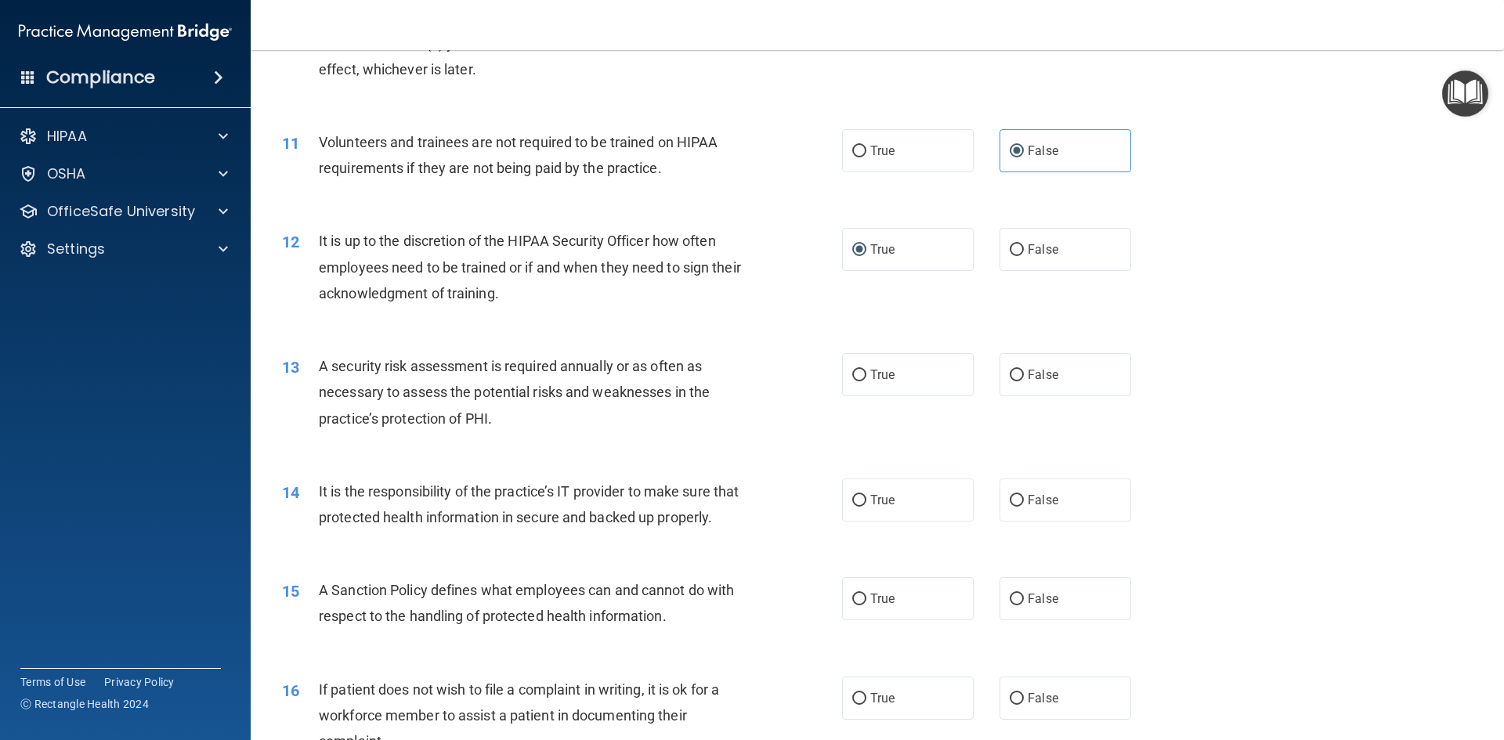
scroll to position [1410, 0]
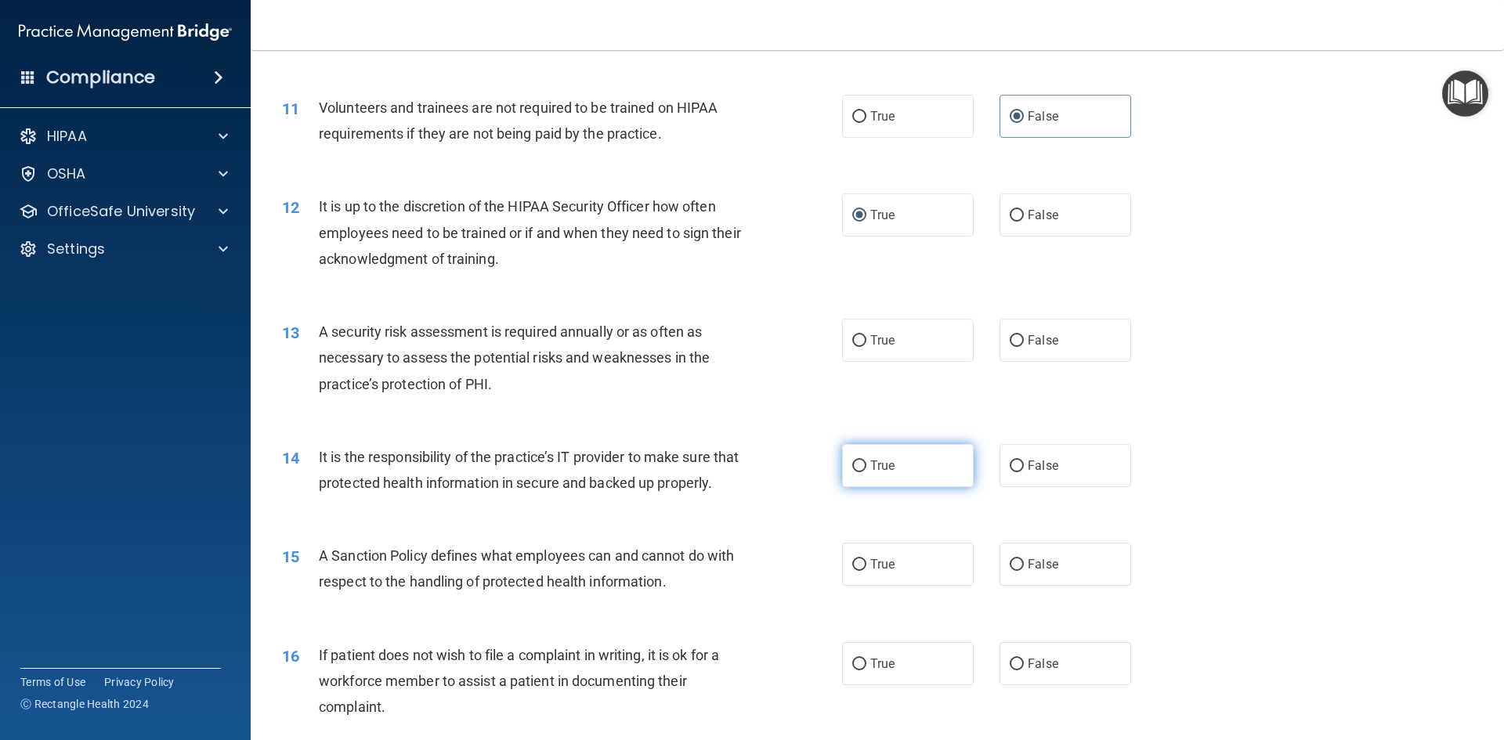
click at [852, 465] on input "True" at bounding box center [859, 466] width 14 height 12
radio input "true"
click at [852, 571] on input "True" at bounding box center [859, 565] width 14 height 12
radio input "true"
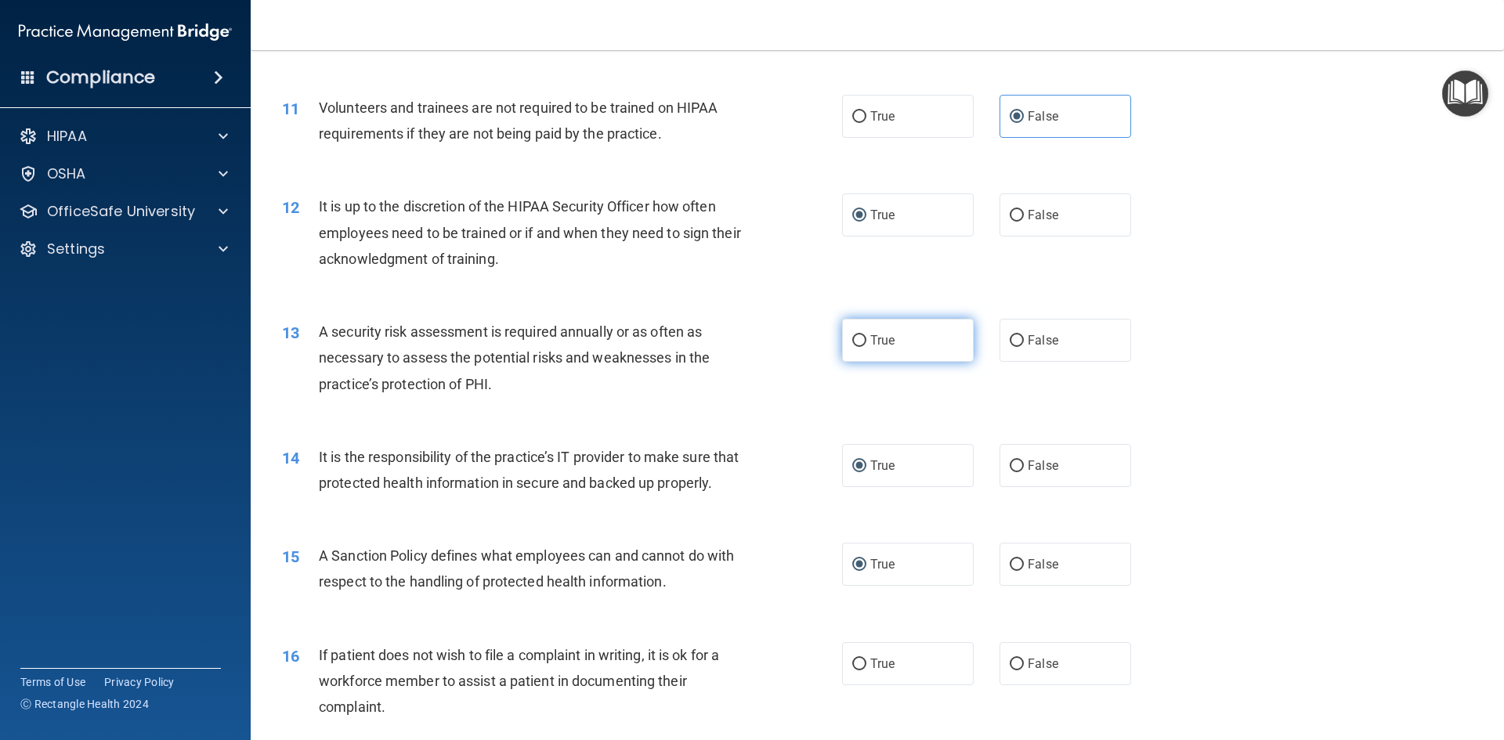
drag, startPoint x: 835, startPoint y: 342, endPoint x: 877, endPoint y: 342, distance: 42.3
click at [1158, 319] on ng-form "13 A security risk assessment is required annually or as often as necessary to …" at bounding box center [1158, 319] width 0 height 0
click at [877, 342] on span "True" at bounding box center [882, 340] width 24 height 15
click at [866, 342] on input "True" at bounding box center [859, 341] width 14 height 12
radio input "true"
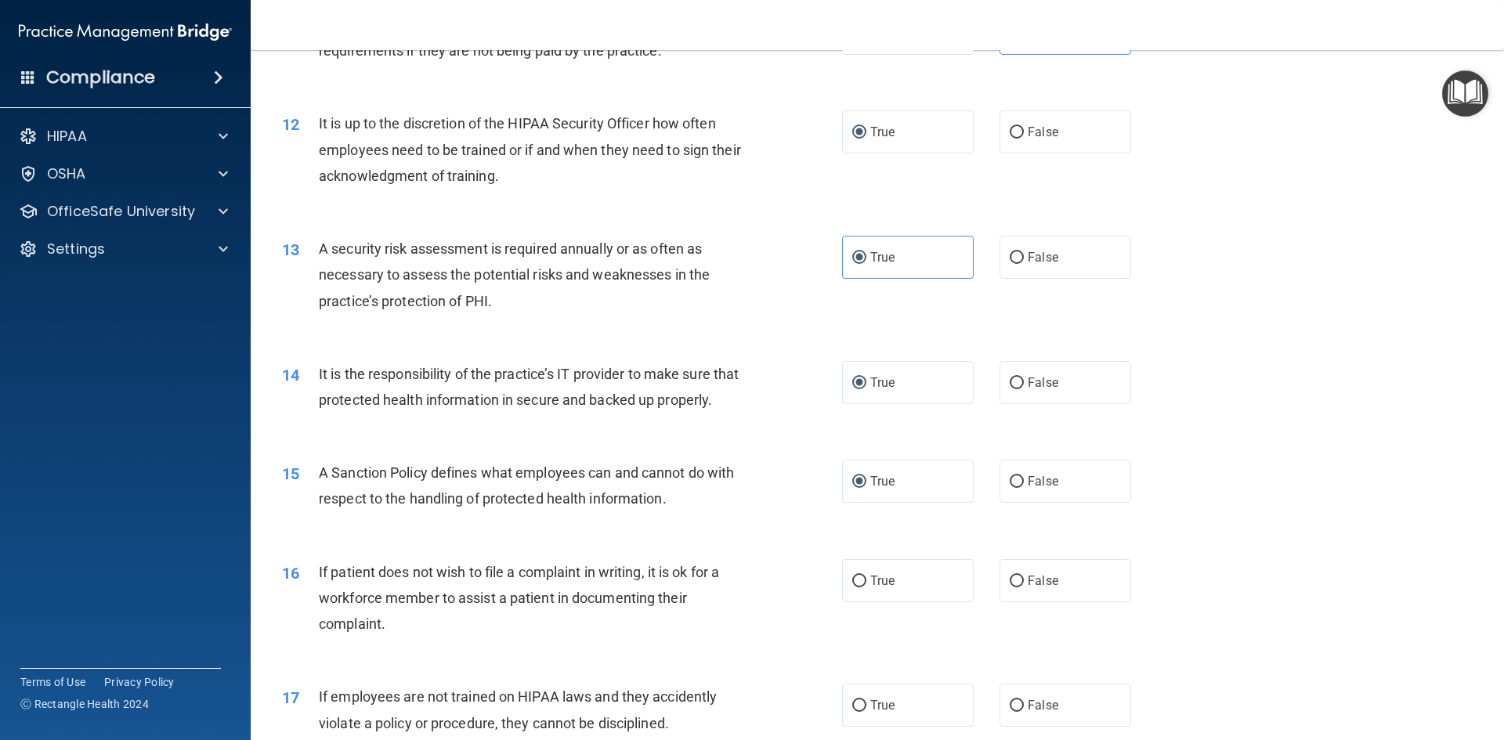
scroll to position [1566, 0]
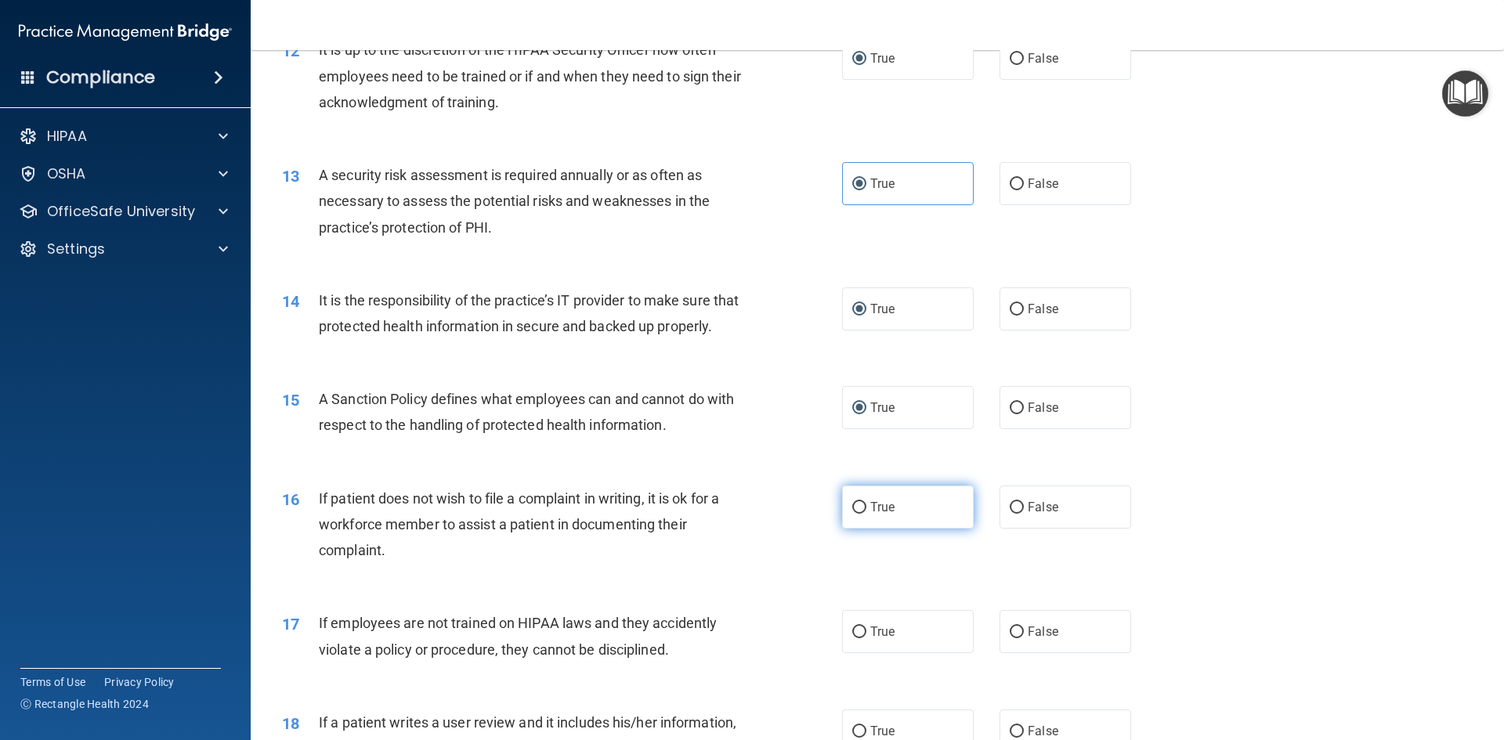
click at [873, 515] on span "True" at bounding box center [882, 507] width 24 height 15
click at [866, 514] on input "True" at bounding box center [859, 508] width 14 height 12
radio input "true"
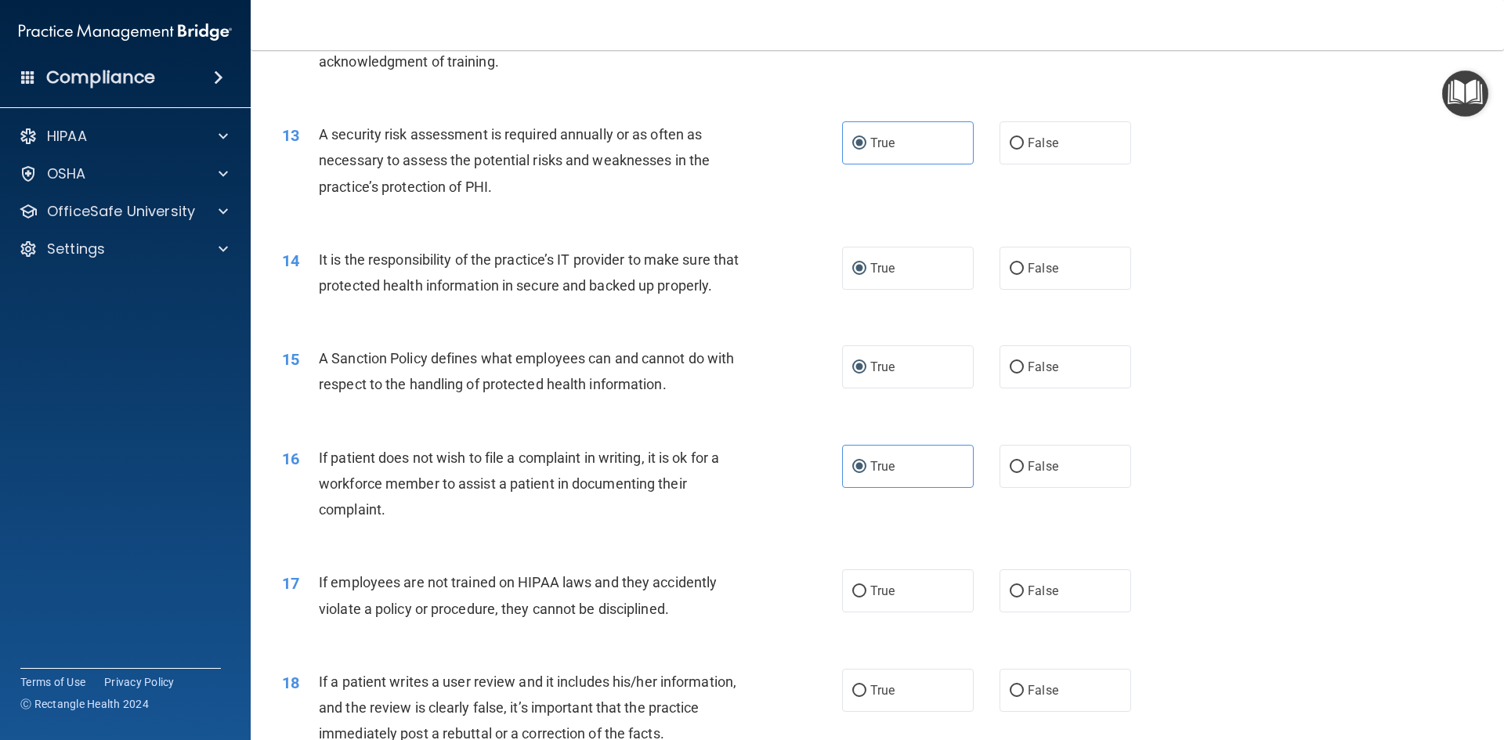
scroll to position [1645, 0]
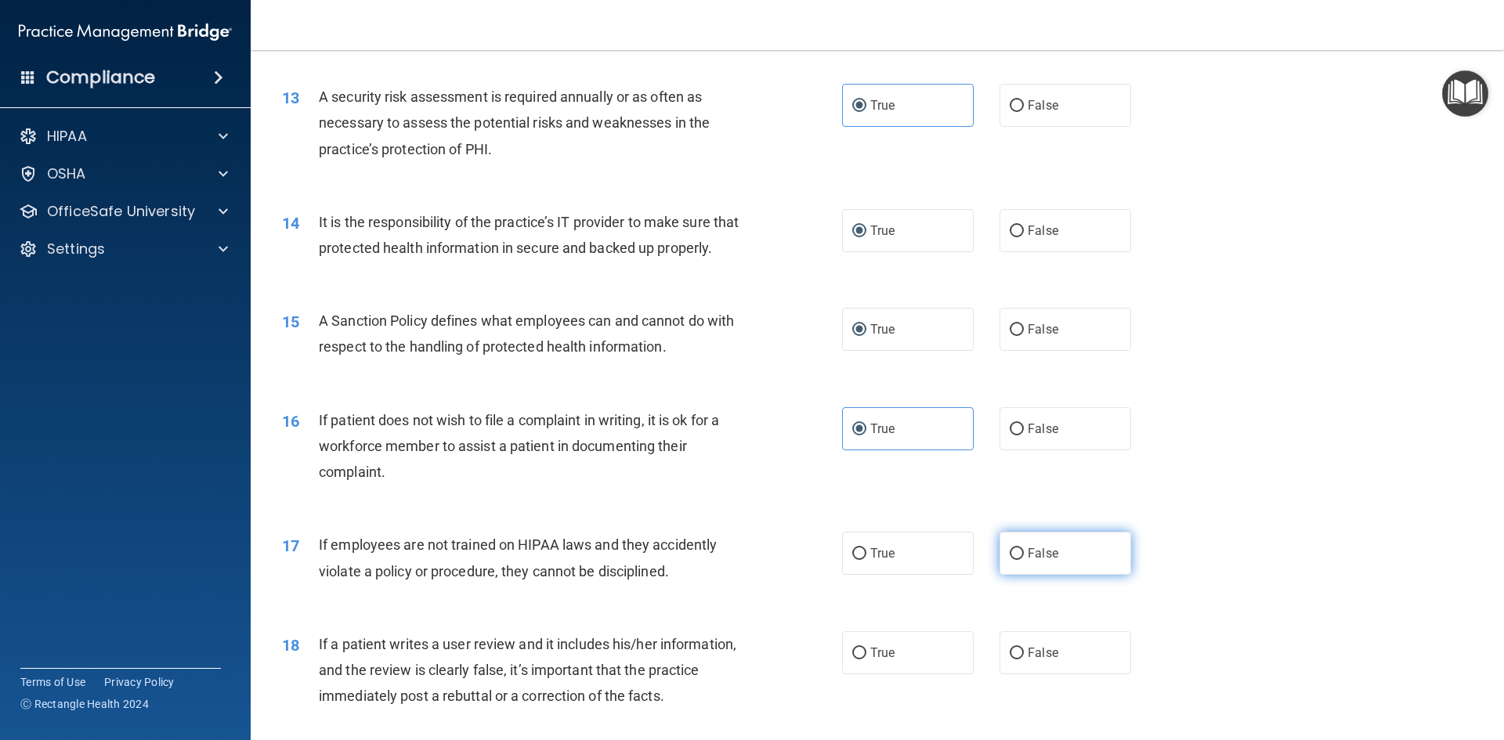
click at [1072, 575] on label "False" at bounding box center [1065, 553] width 132 height 43
click at [1024, 560] on input "False" at bounding box center [1016, 554] width 14 height 12
radio input "true"
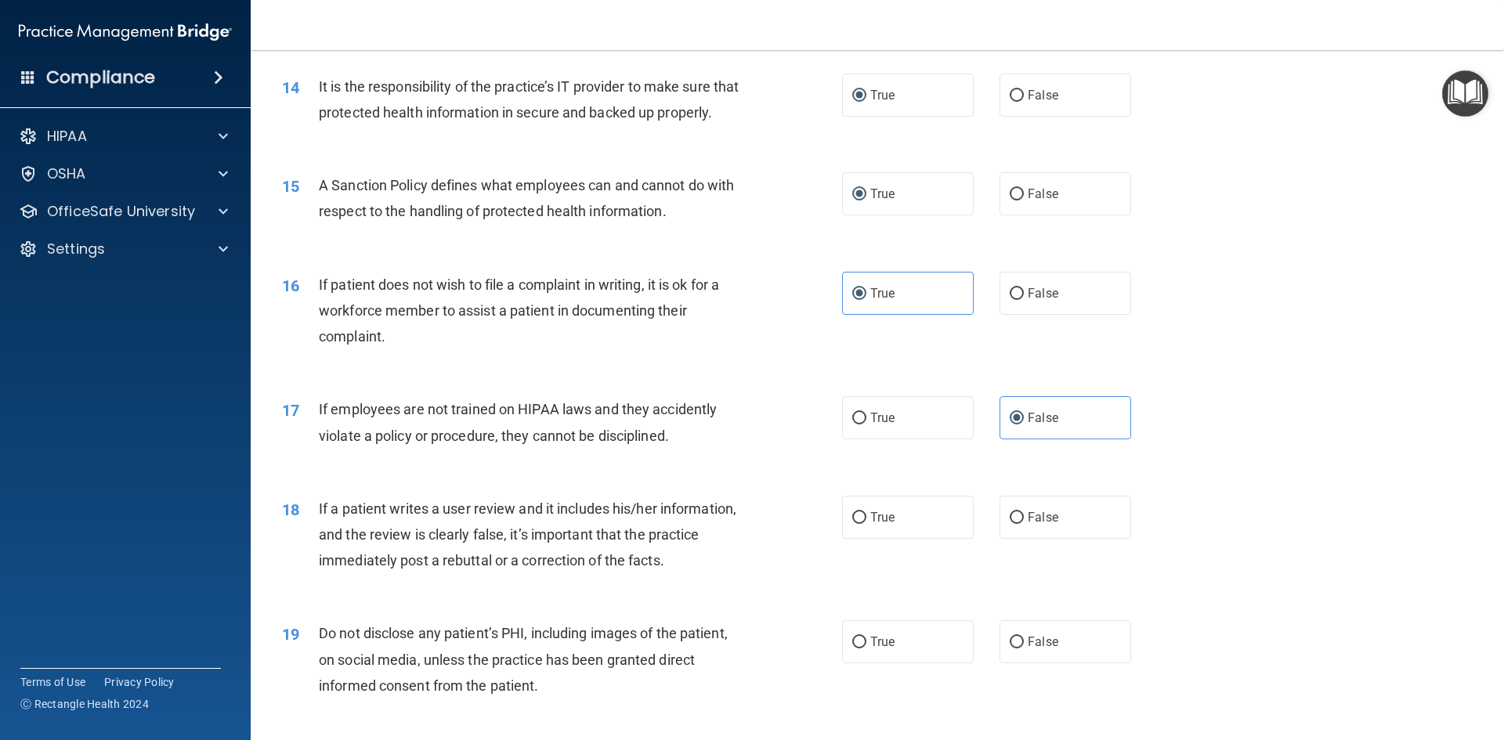
scroll to position [1801, 0]
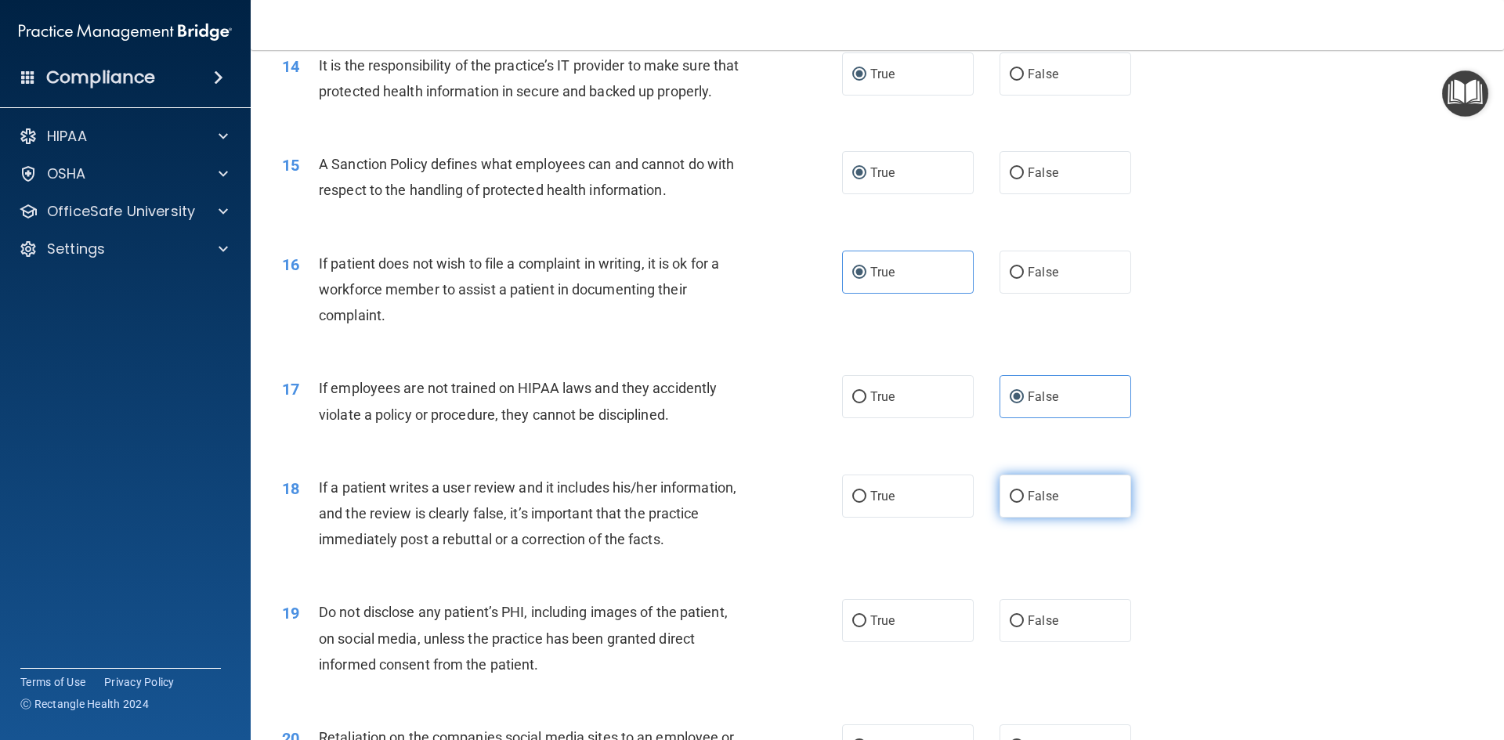
click at [1060, 518] on label "False" at bounding box center [1065, 496] width 132 height 43
click at [1024, 503] on input "False" at bounding box center [1016, 497] width 14 height 12
radio input "true"
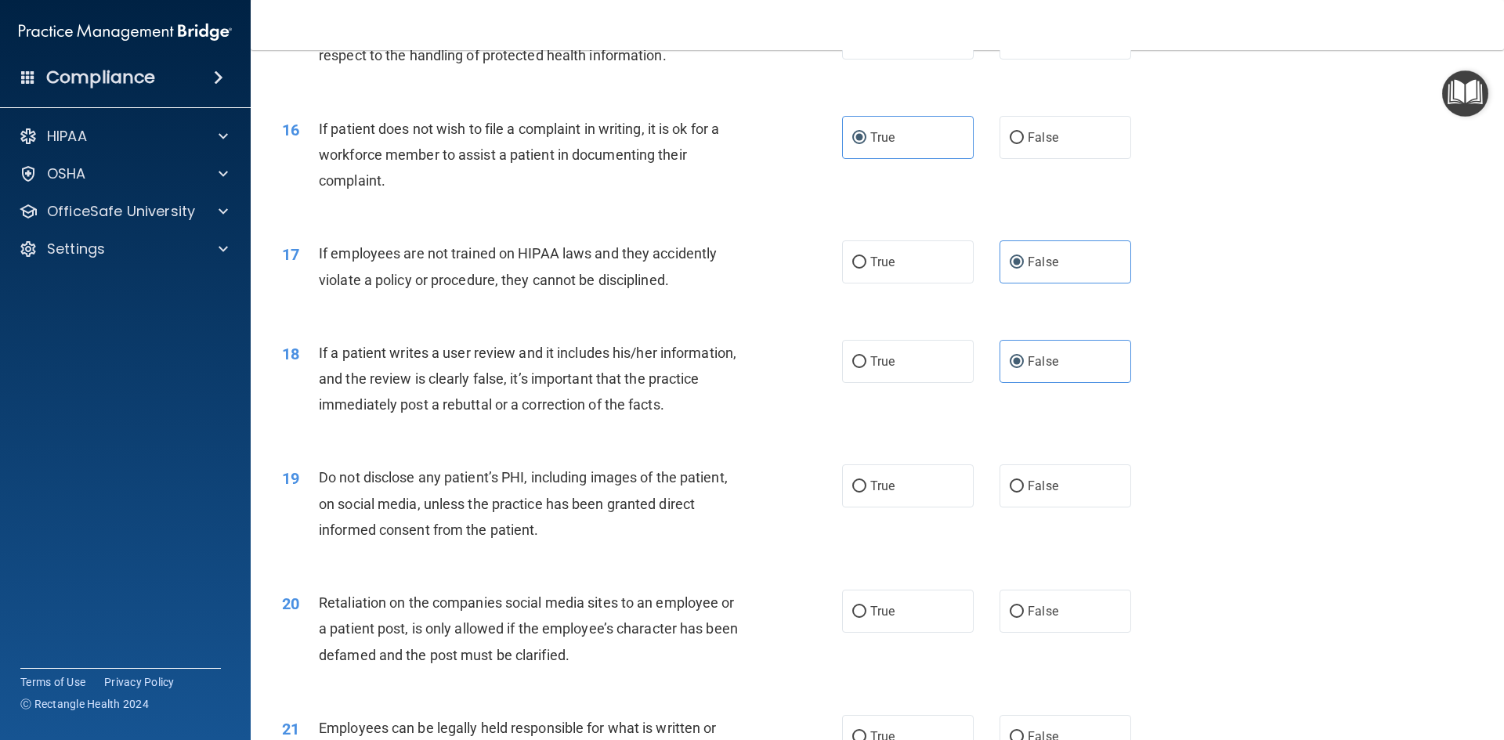
scroll to position [1958, 0]
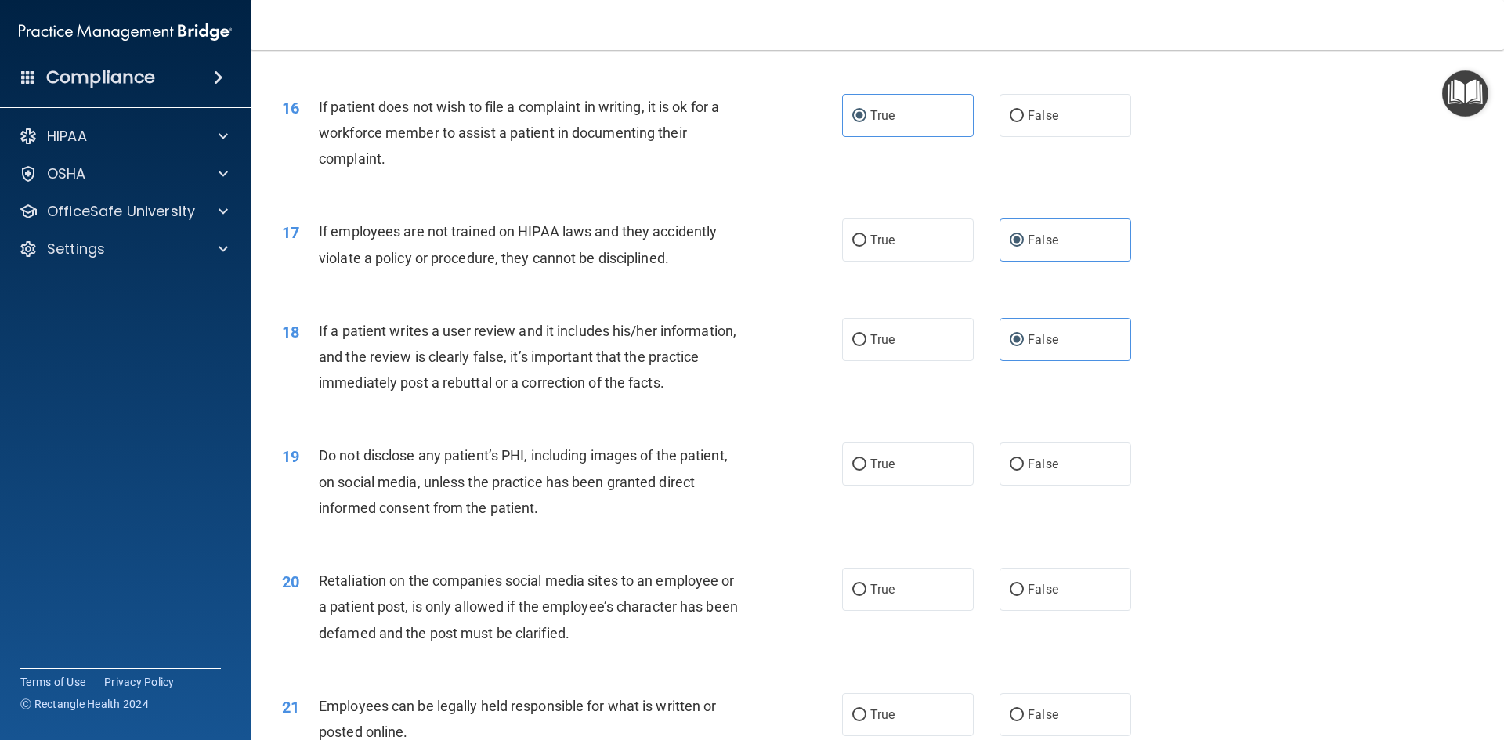
click at [883, 514] on div "19 Do not disclose any patient’s PHI, including images of the patient, on socia…" at bounding box center [877, 485] width 1214 height 125
click at [860, 471] on input "True" at bounding box center [859, 465] width 14 height 12
radio input "true"
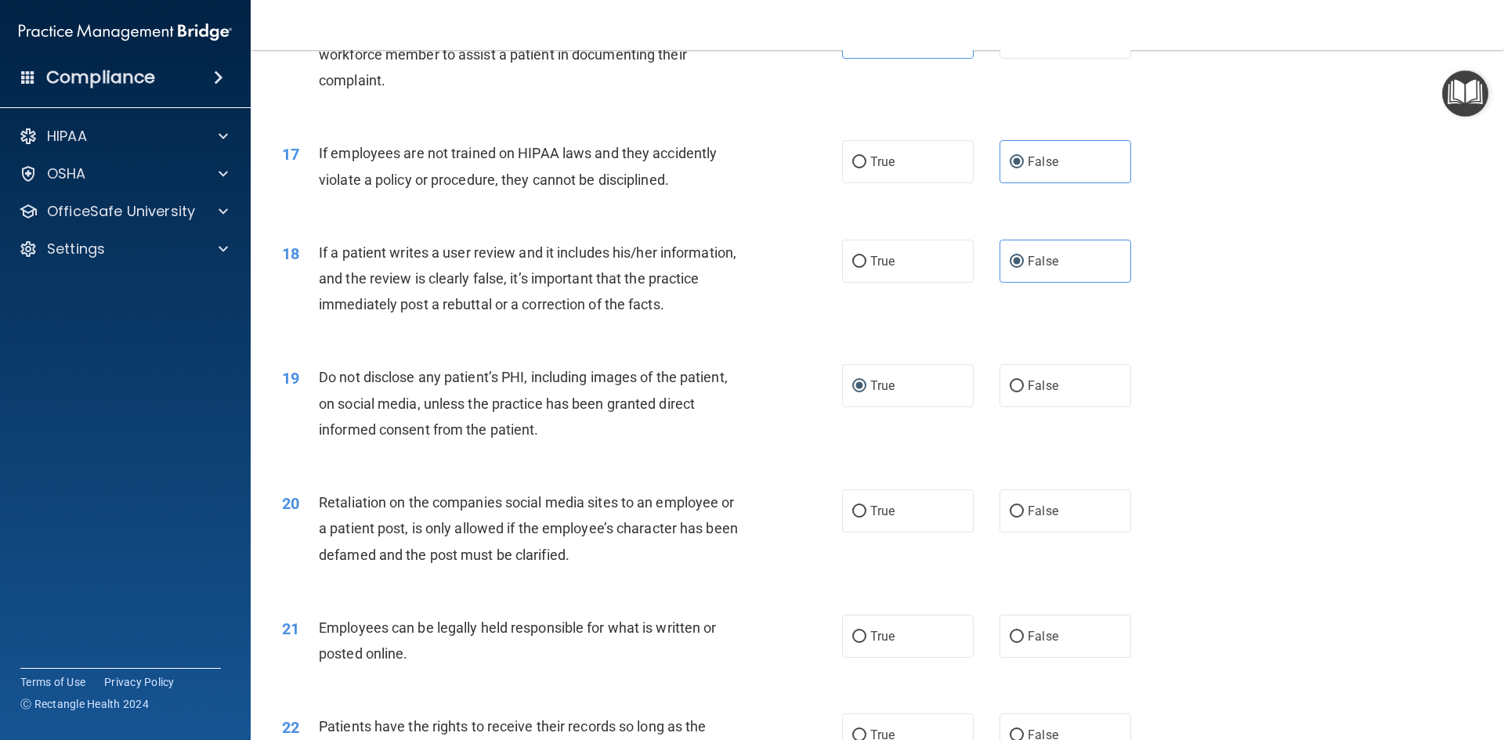
scroll to position [2193, 0]
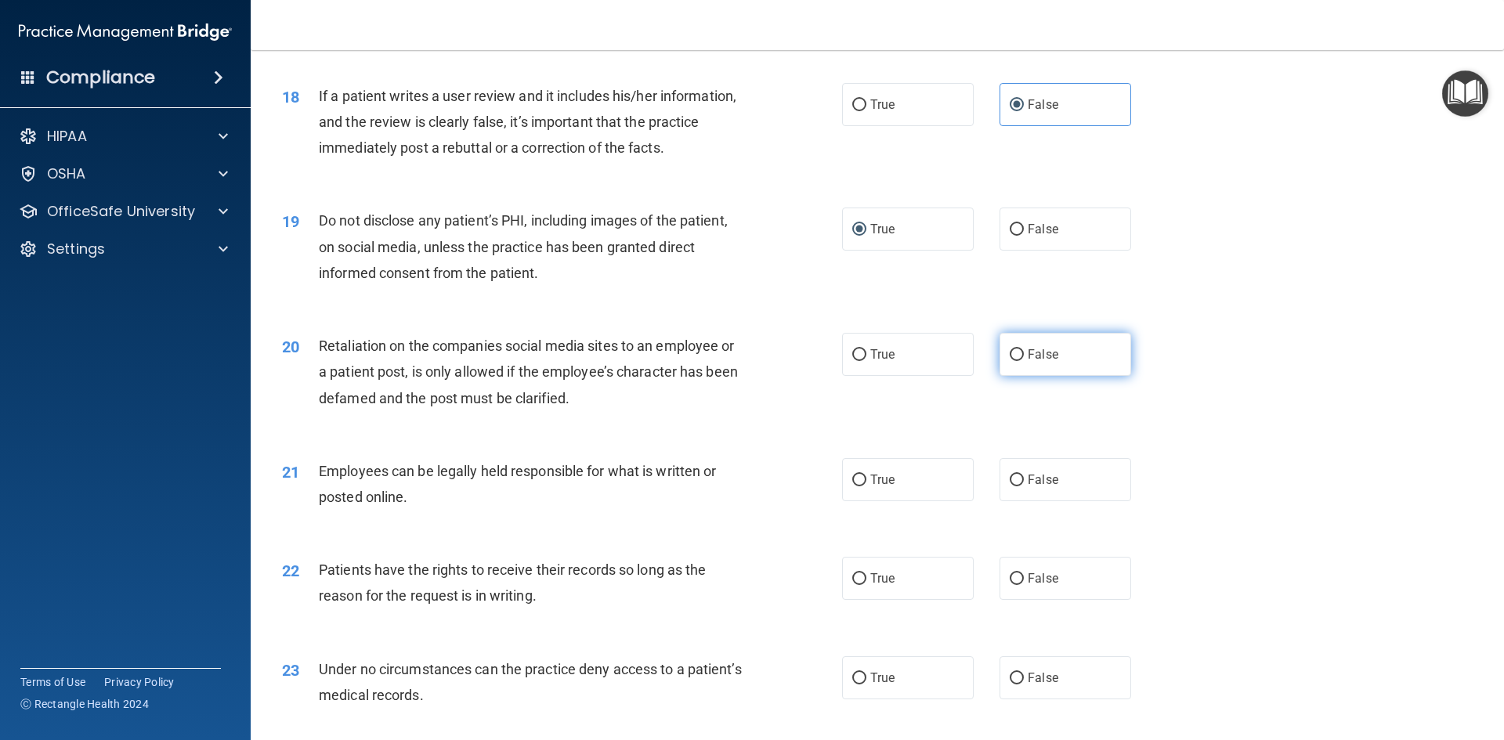
click at [1009, 361] on input "False" at bounding box center [1016, 355] width 14 height 12
radio input "true"
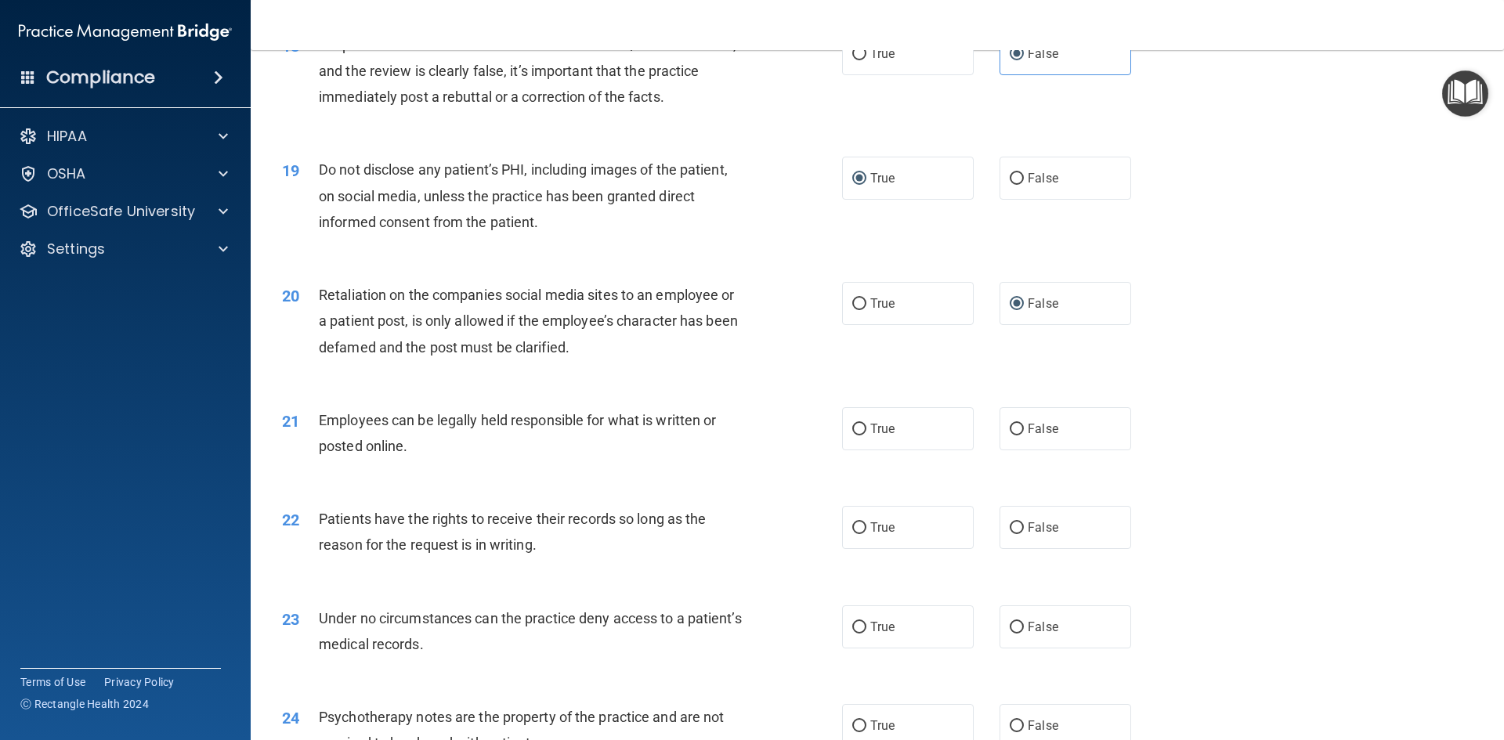
scroll to position [2271, 0]
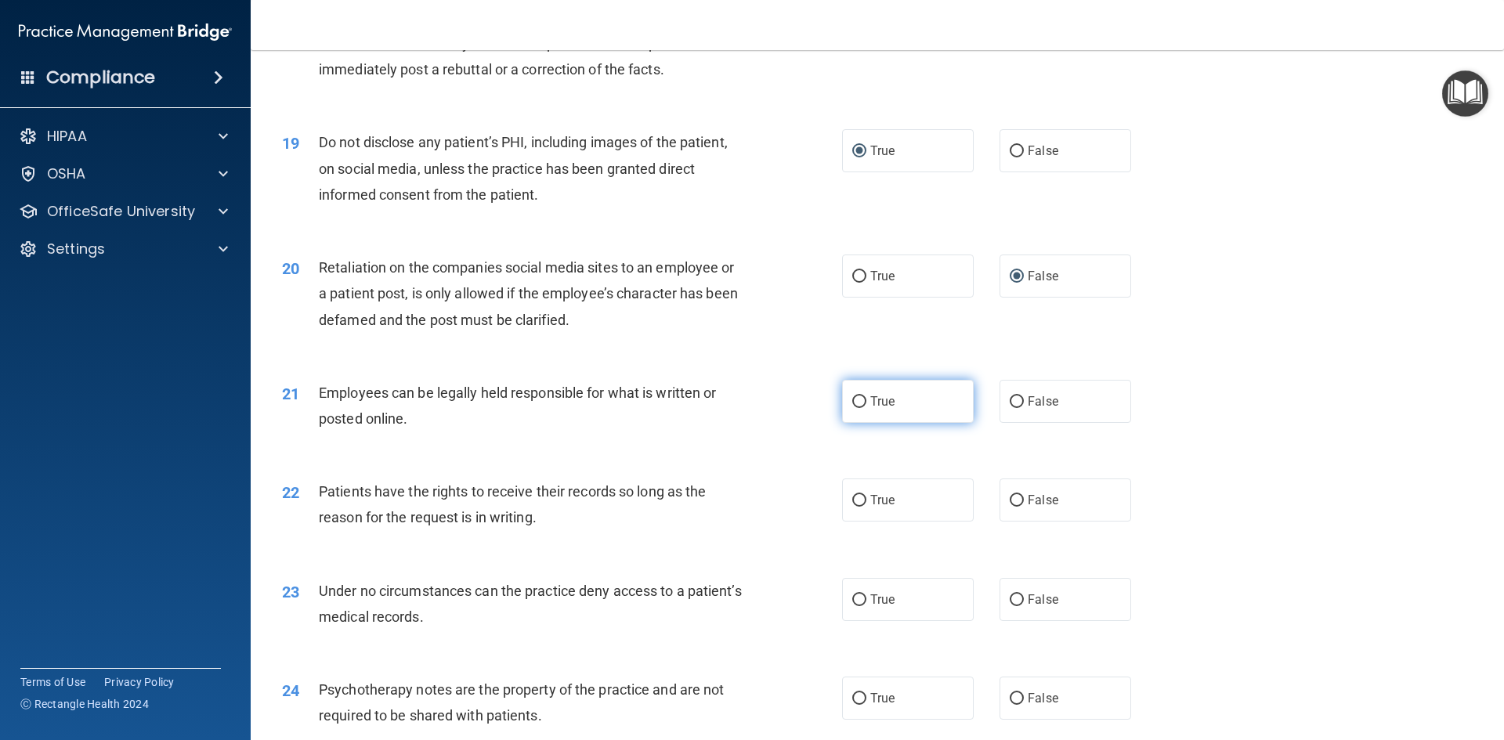
click at [874, 409] on span "True" at bounding box center [882, 401] width 24 height 15
click at [866, 408] on input "True" at bounding box center [859, 402] width 14 height 12
radio input "true"
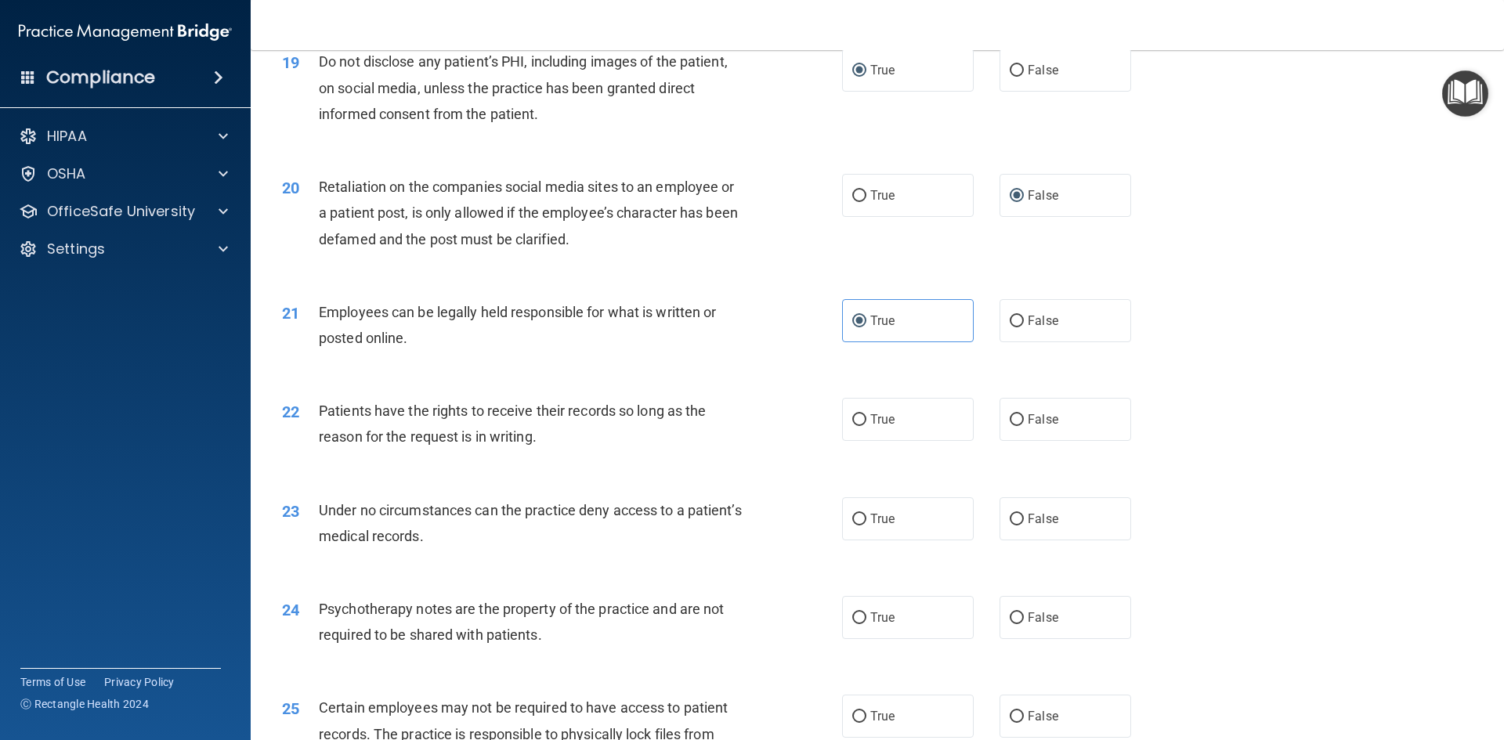
scroll to position [2428, 0]
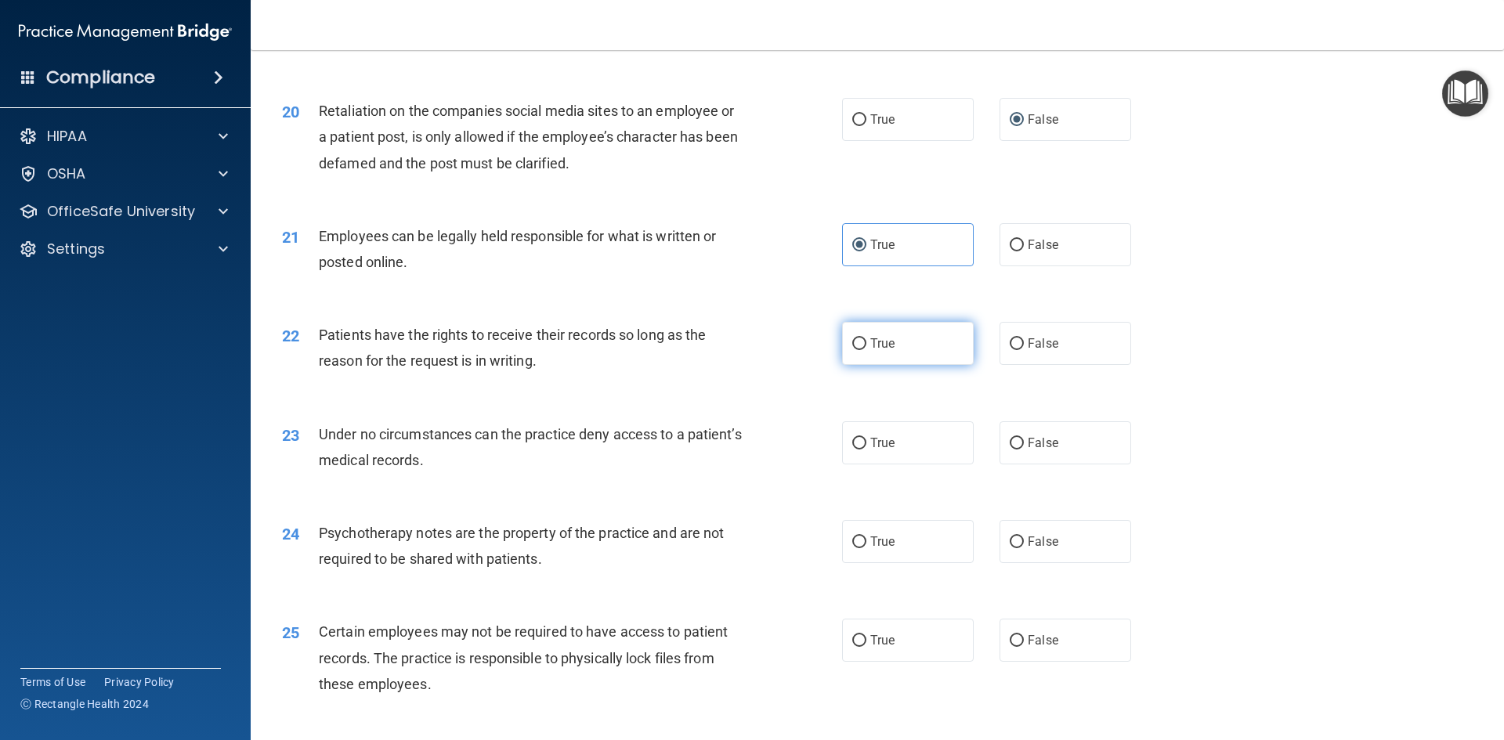
click at [854, 365] on label "True" at bounding box center [908, 343] width 132 height 43
click at [854, 350] on input "True" at bounding box center [859, 344] width 14 height 12
radio input "true"
click at [1009, 450] on input "False" at bounding box center [1016, 444] width 14 height 12
radio input "true"
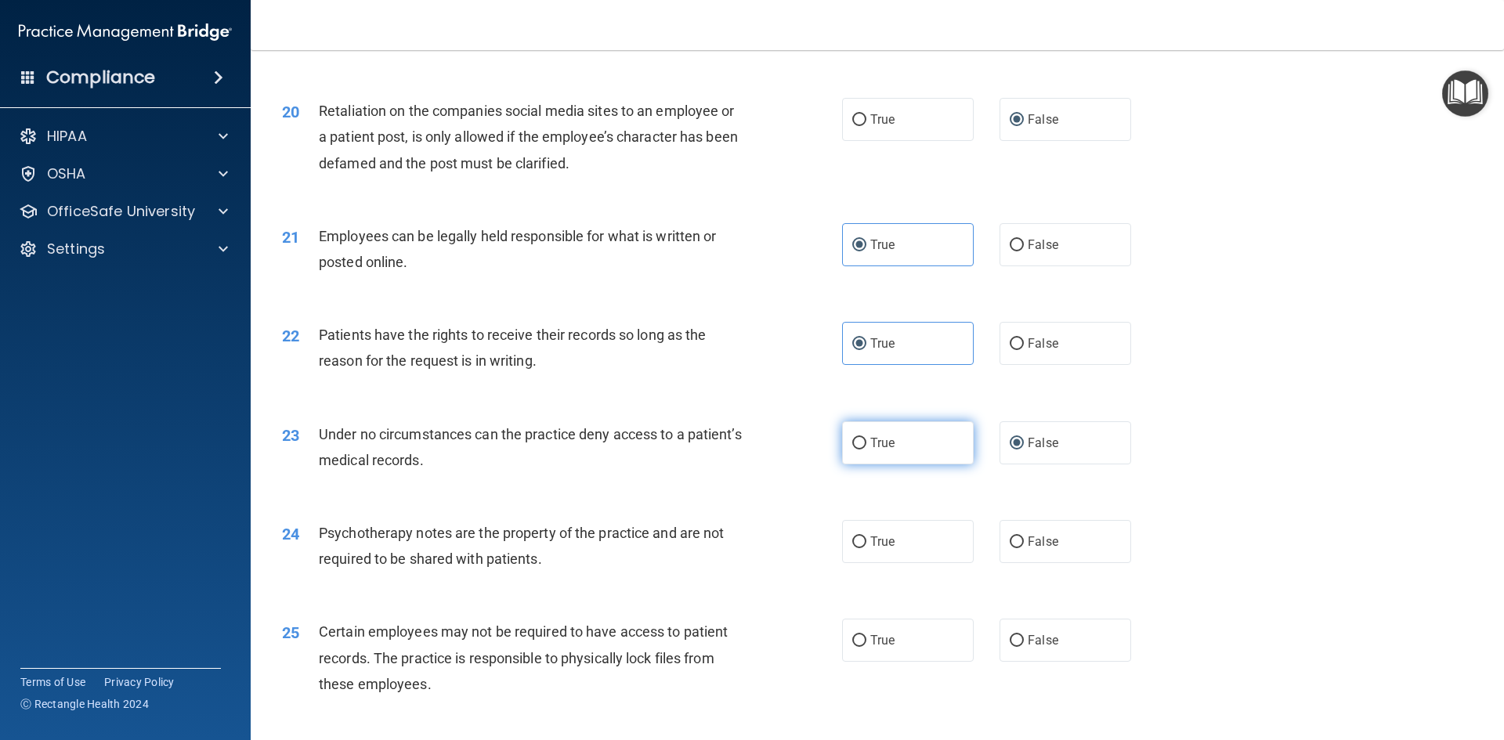
click at [887, 450] on span "True" at bounding box center [882, 442] width 24 height 15
click at [866, 450] on input "True" at bounding box center [859, 444] width 14 height 12
radio input "true"
click at [994, 463] on div "True False" at bounding box center [1000, 442] width 316 height 43
click at [1009, 450] on input "False" at bounding box center [1016, 444] width 14 height 12
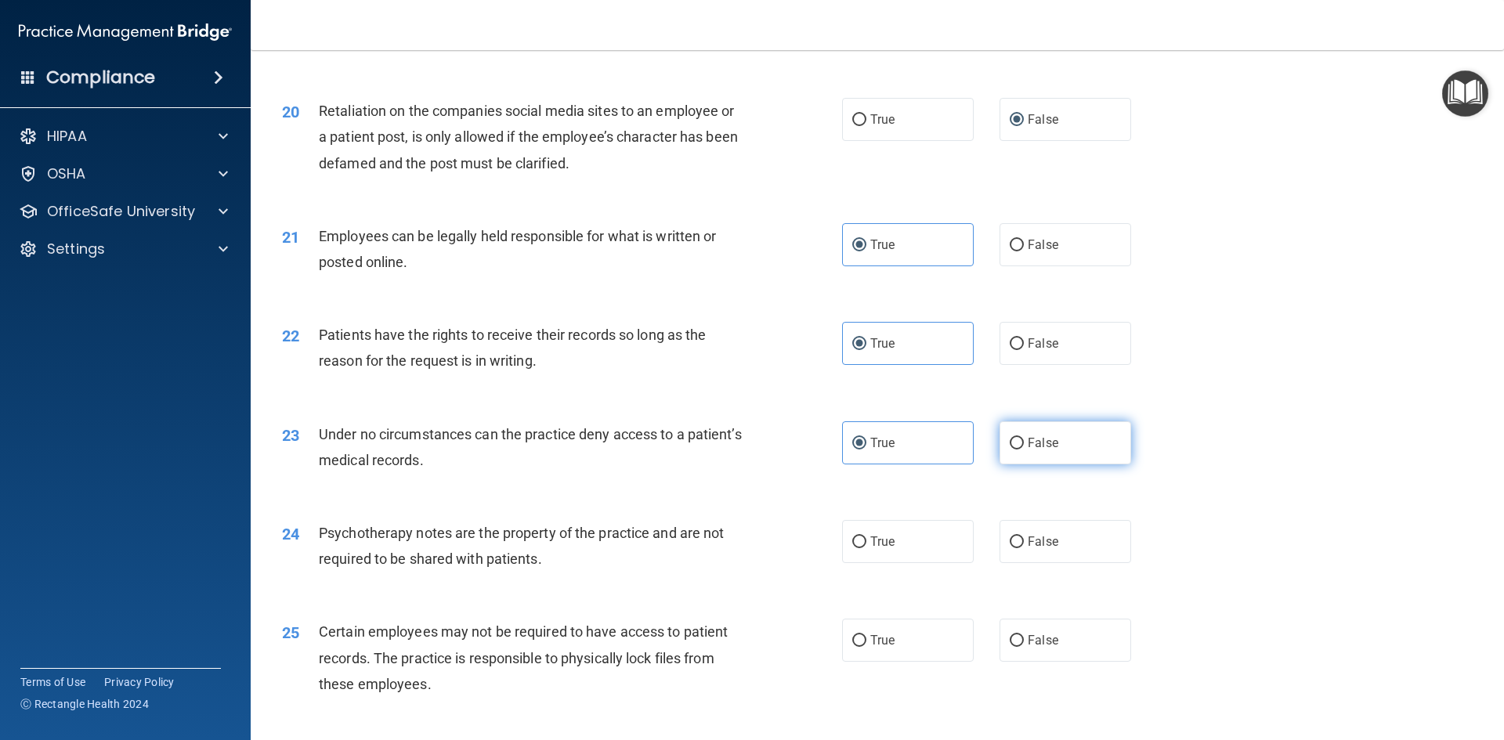
radio input "true"
radio input "false"
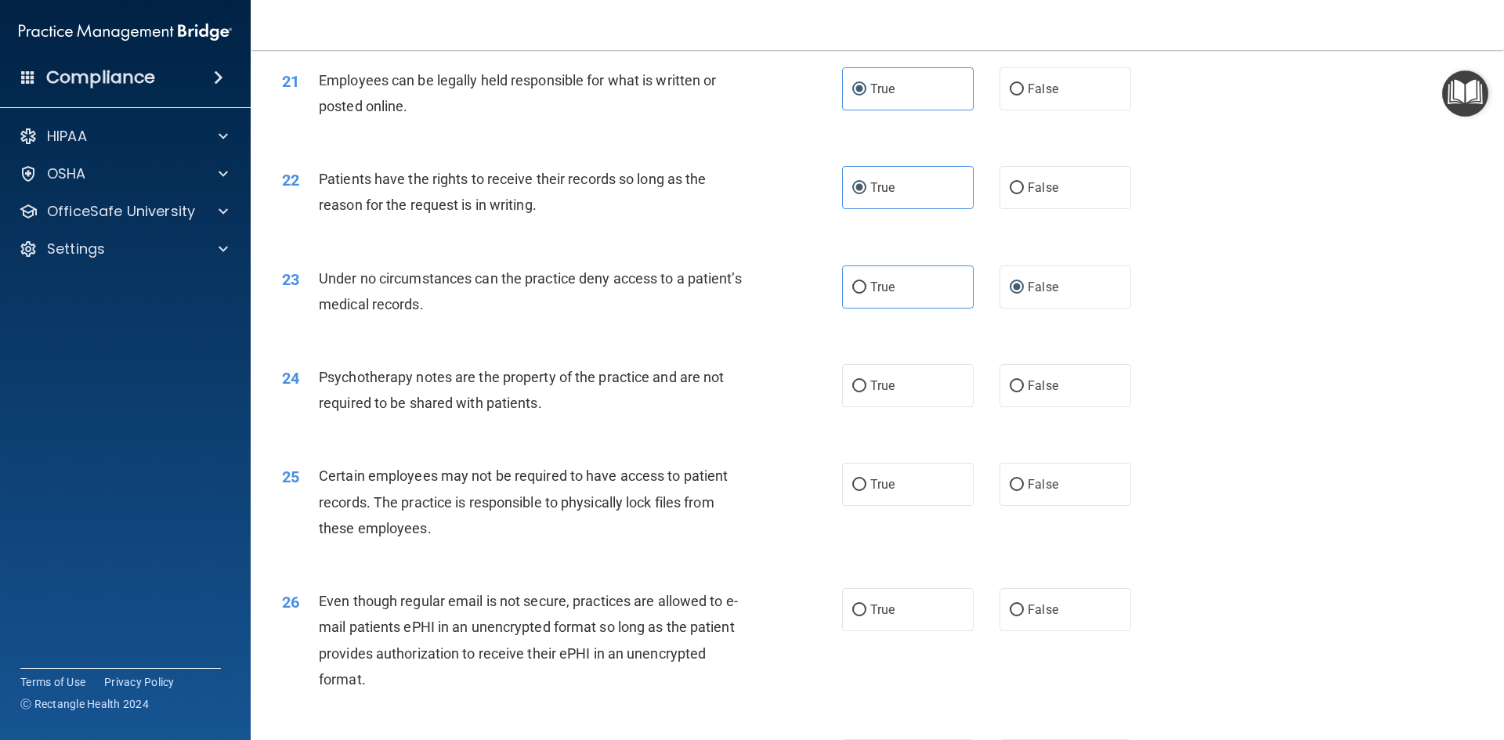
scroll to position [2584, 0]
click at [854, 406] on label "True" at bounding box center [908, 384] width 132 height 43
click at [854, 392] on input "True" at bounding box center [859, 386] width 14 height 12
radio input "true"
click at [880, 491] on span "True" at bounding box center [882, 483] width 24 height 15
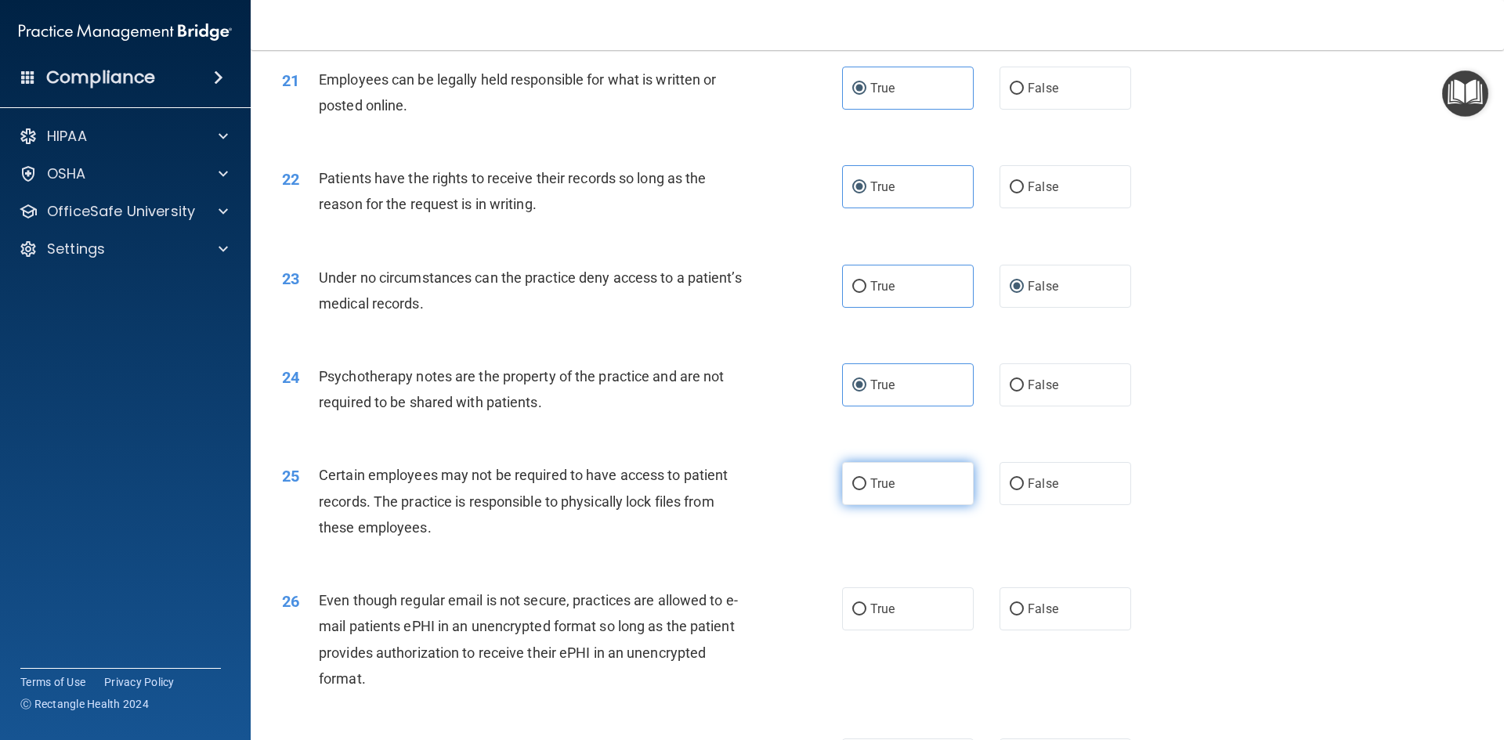
click at [866, 490] on input "True" at bounding box center [859, 485] width 14 height 12
radio input "true"
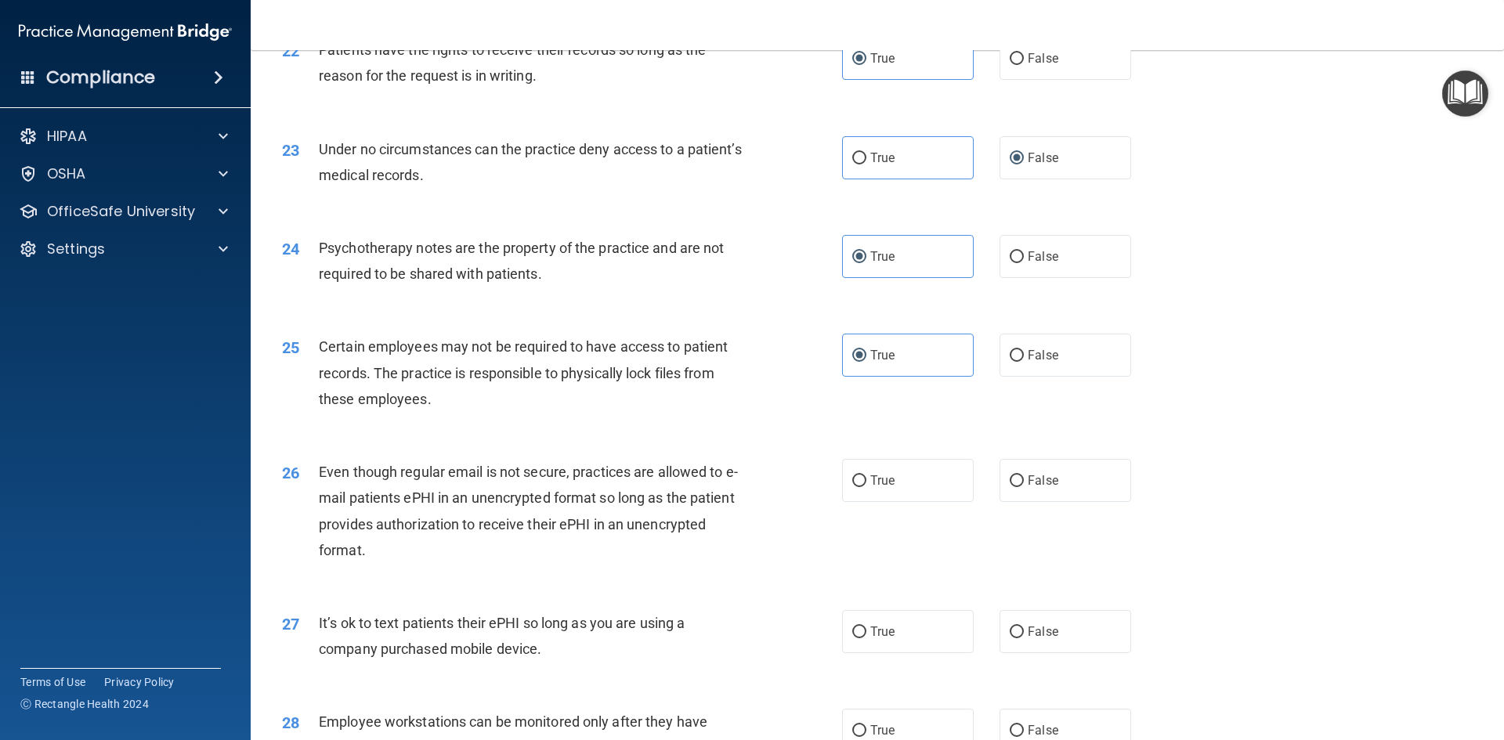
scroll to position [2741, 0]
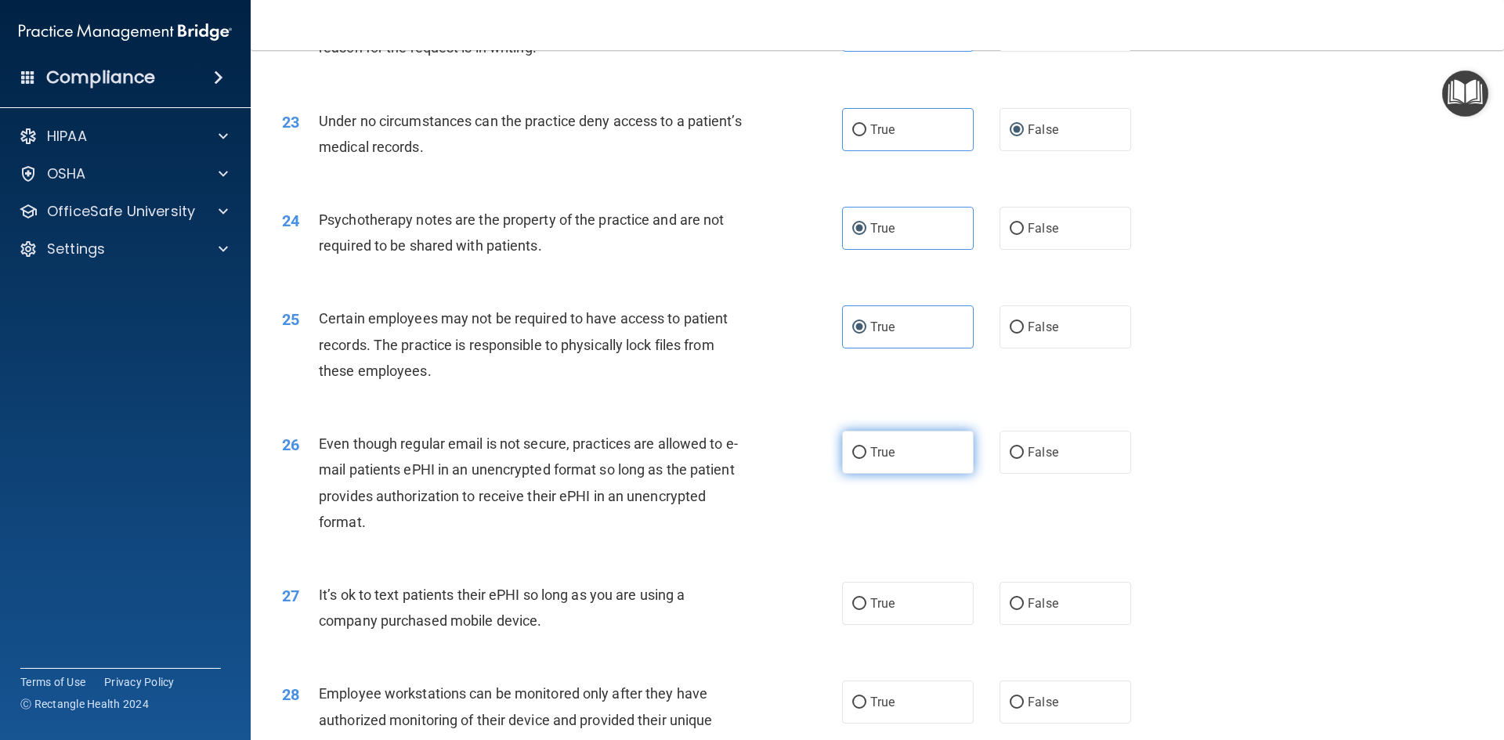
click at [853, 459] on input "True" at bounding box center [859, 453] width 14 height 12
radio input "true"
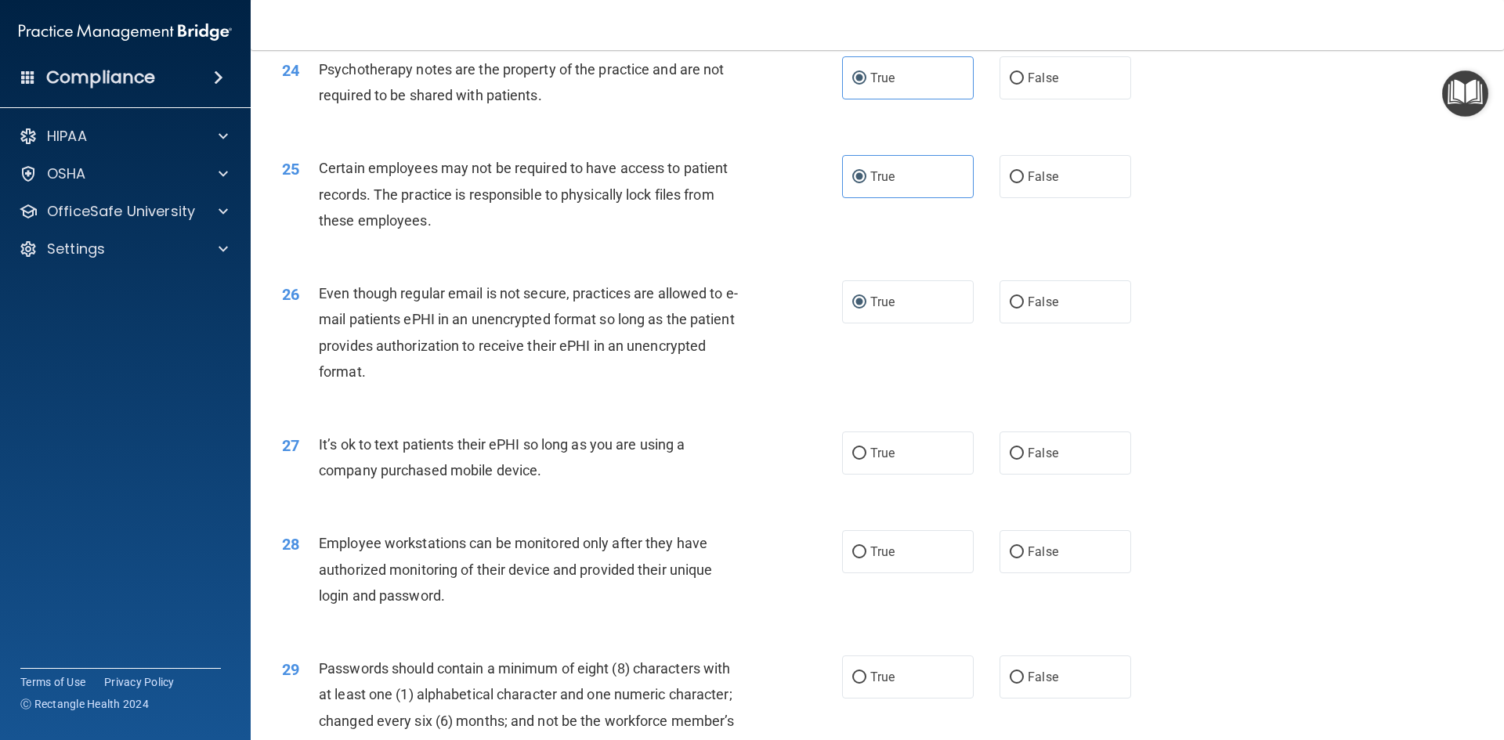
scroll to position [2898, 0]
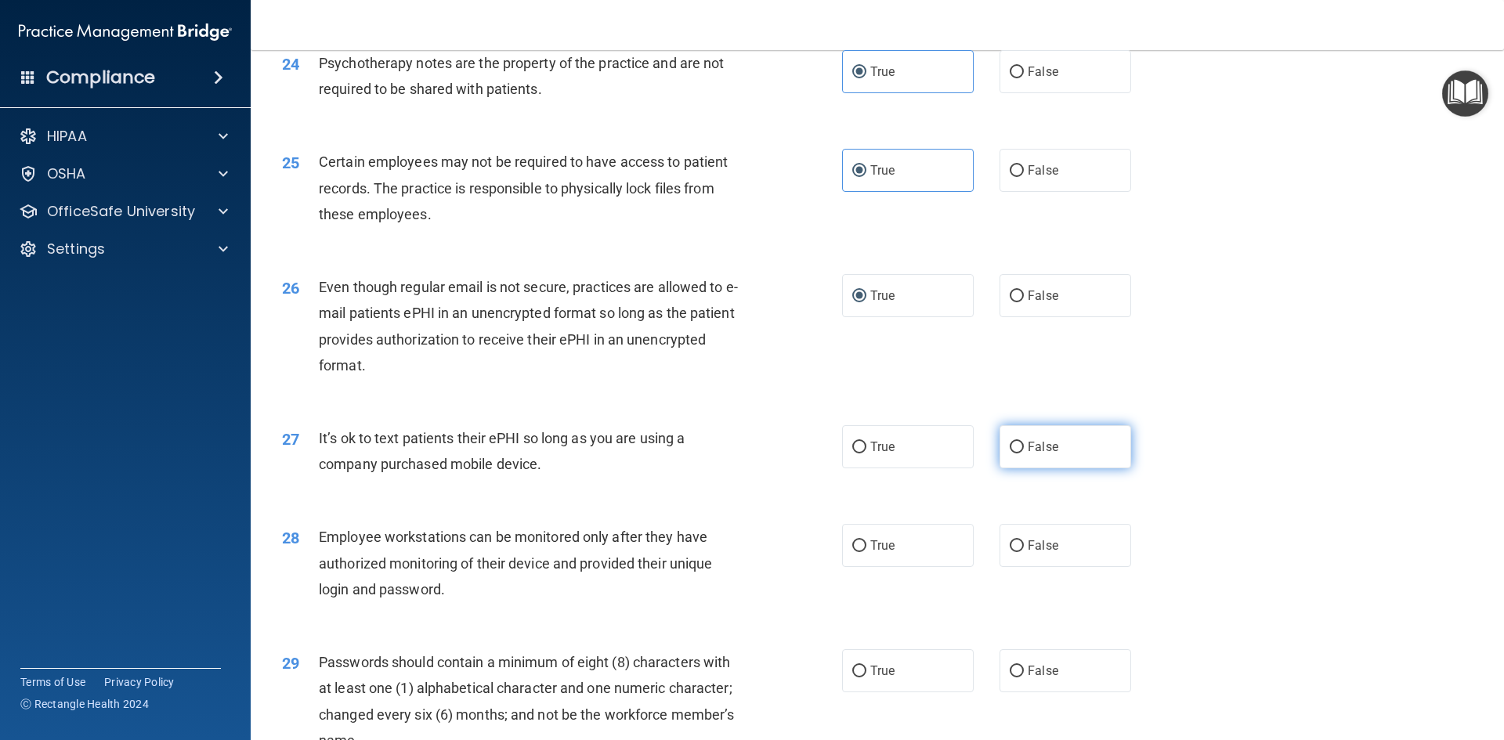
click at [1012, 453] on input "False" at bounding box center [1016, 448] width 14 height 12
radio input "true"
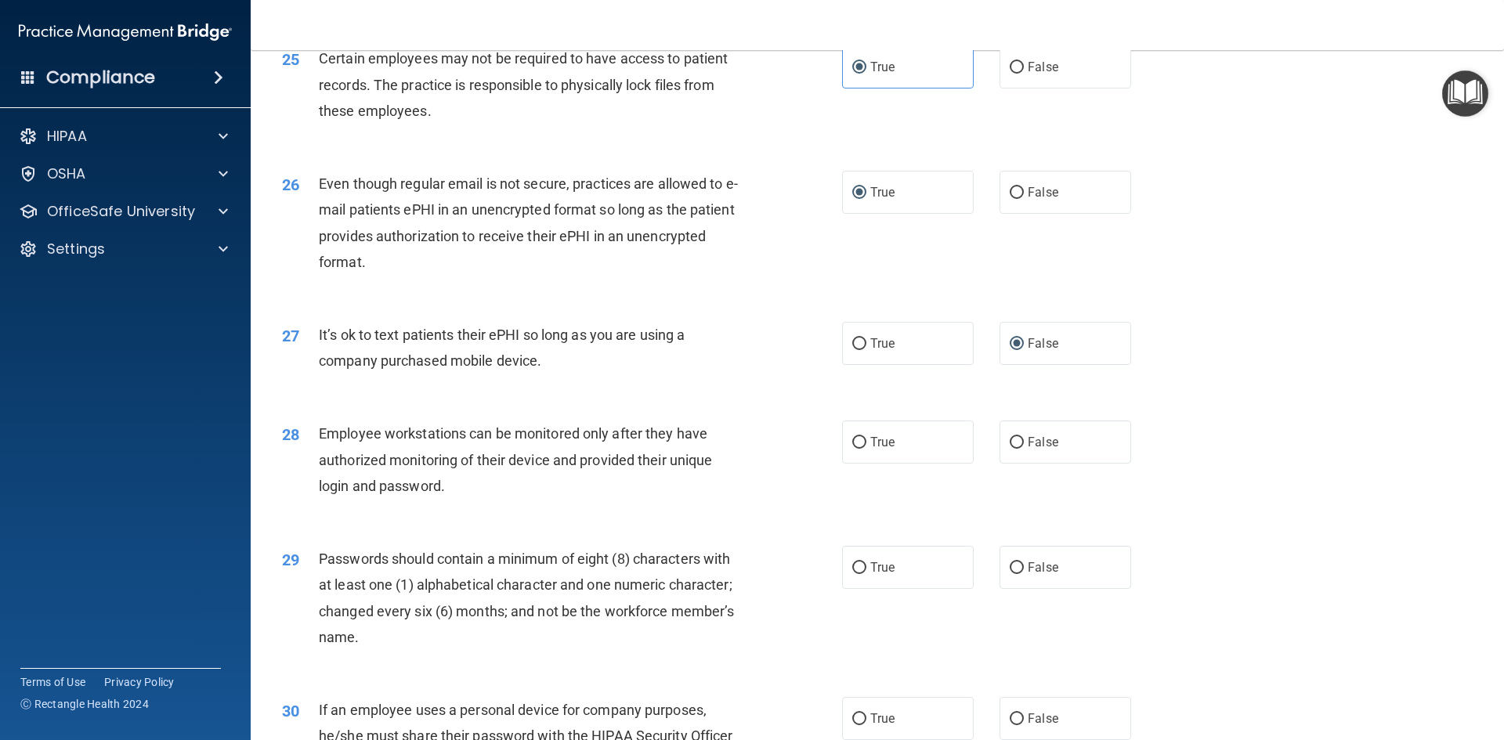
scroll to position [3054, 0]
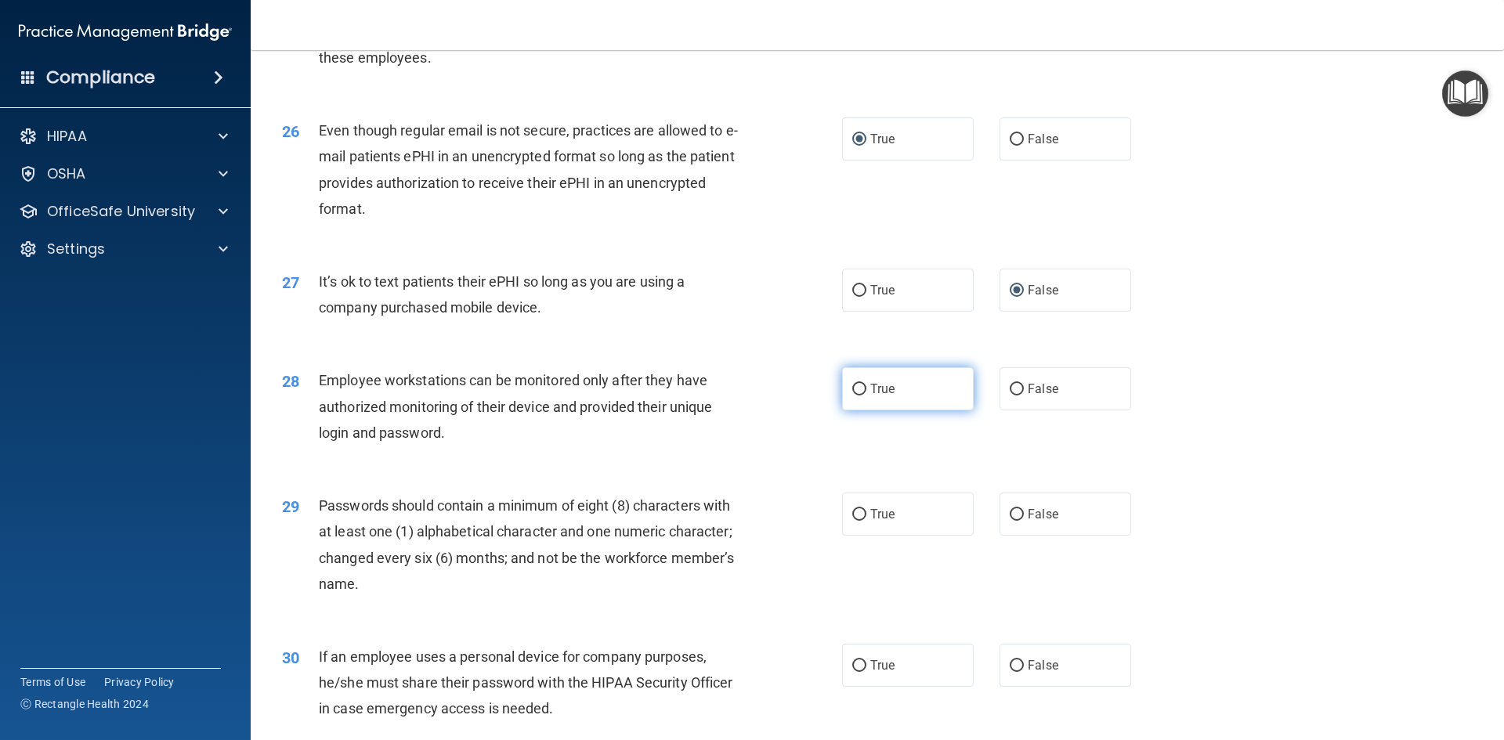
click at [858, 395] on input "True" at bounding box center [859, 390] width 14 height 12
radio input "true"
click at [853, 521] on input "True" at bounding box center [859, 515] width 14 height 12
radio input "true"
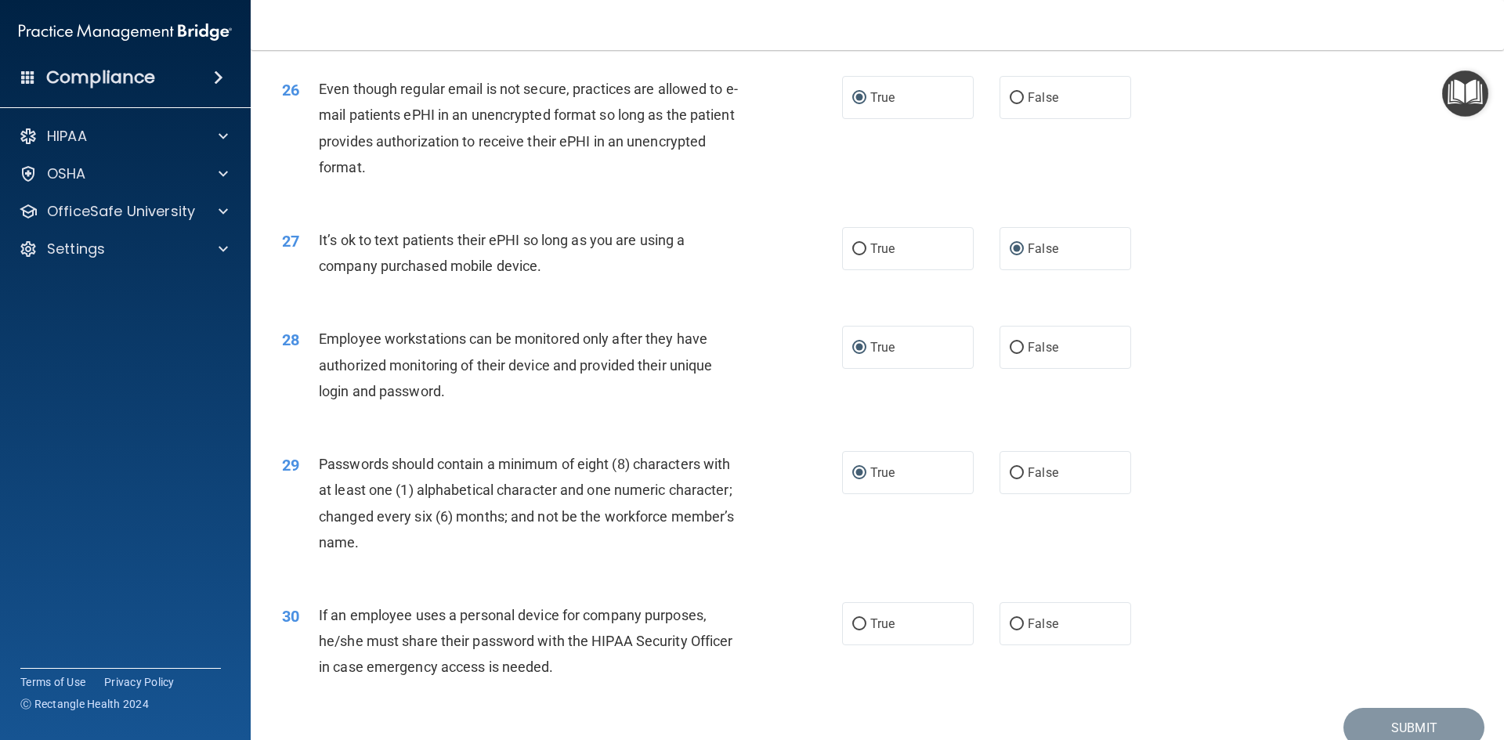
scroll to position [3133, 0]
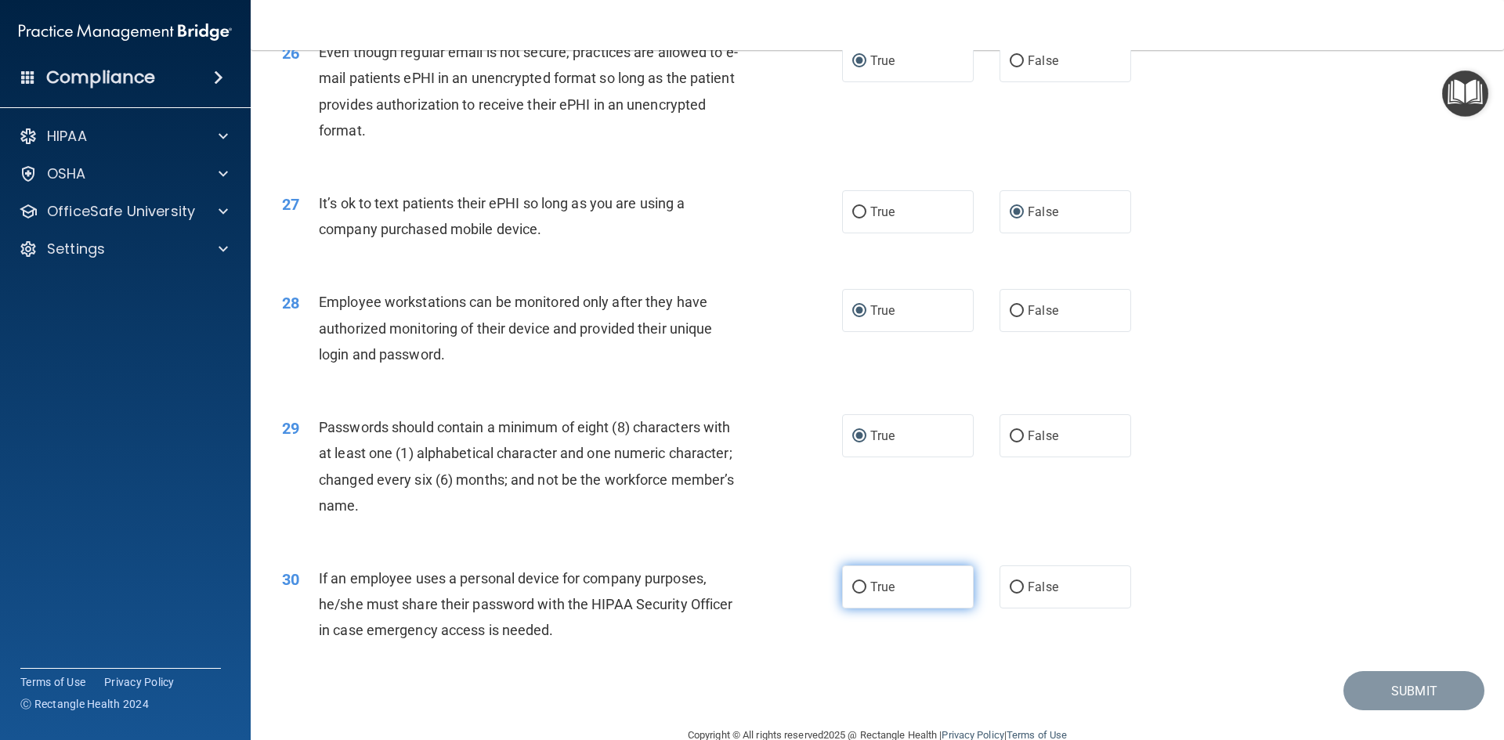
click at [851, 603] on label "True" at bounding box center [908, 586] width 132 height 43
click at [852, 594] on input "True" at bounding box center [859, 588] width 14 height 12
radio input "true"
click at [1377, 711] on button "Submit" at bounding box center [1413, 691] width 141 height 40
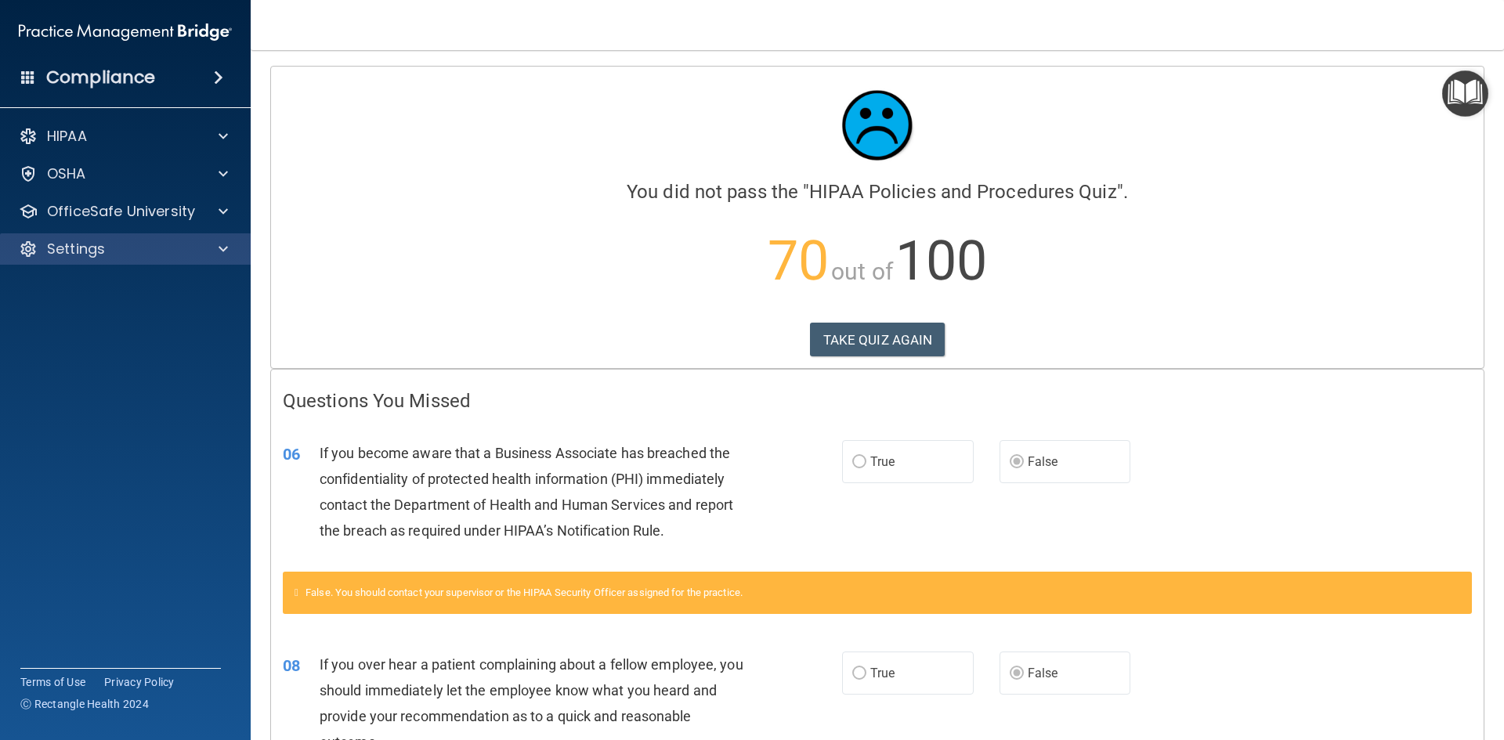
click at [211, 235] on div "Settings" at bounding box center [125, 248] width 251 height 31
click at [229, 250] on div at bounding box center [220, 249] width 39 height 19
click at [116, 281] on p "My Account" at bounding box center [117, 287] width 214 height 16
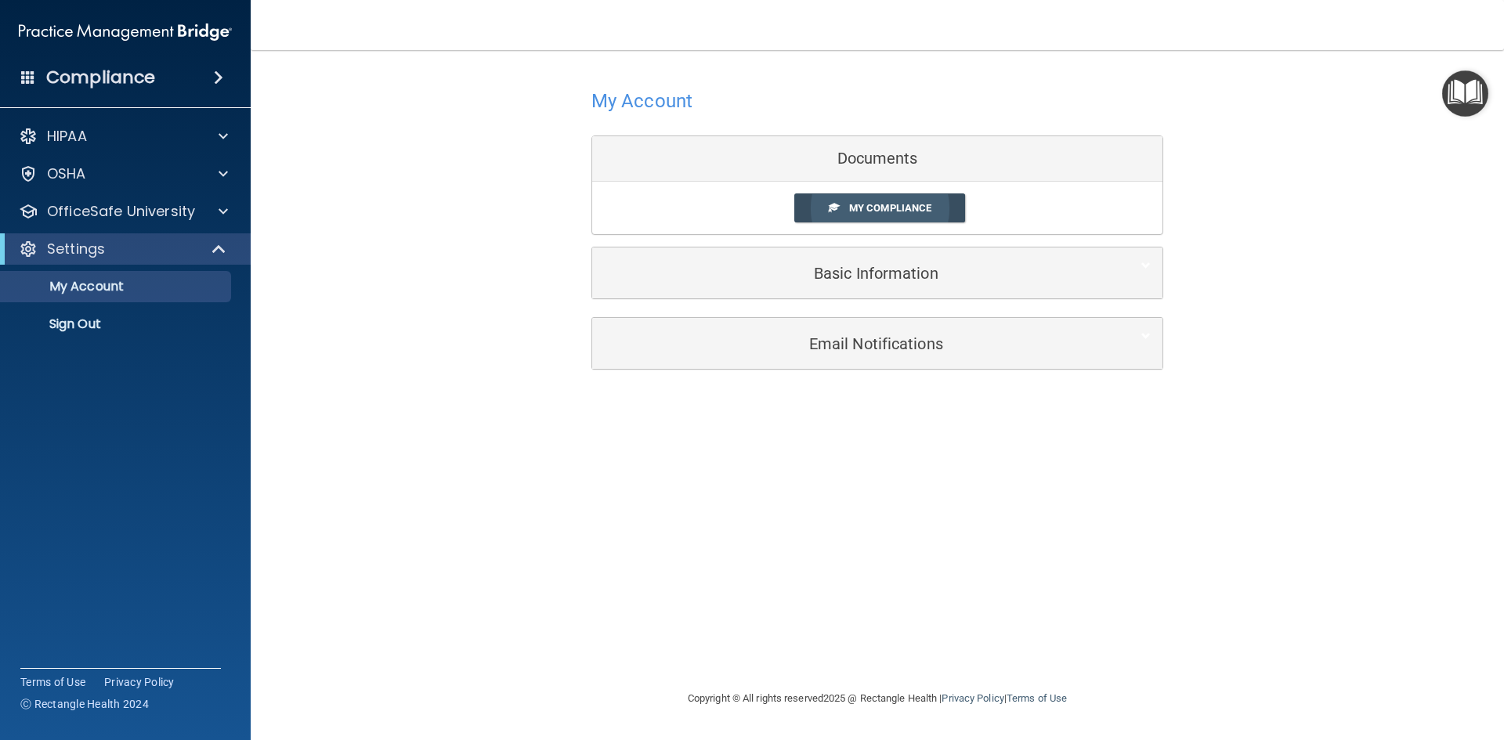
click at [912, 199] on link "My Compliance" at bounding box center [880, 207] width 172 height 29
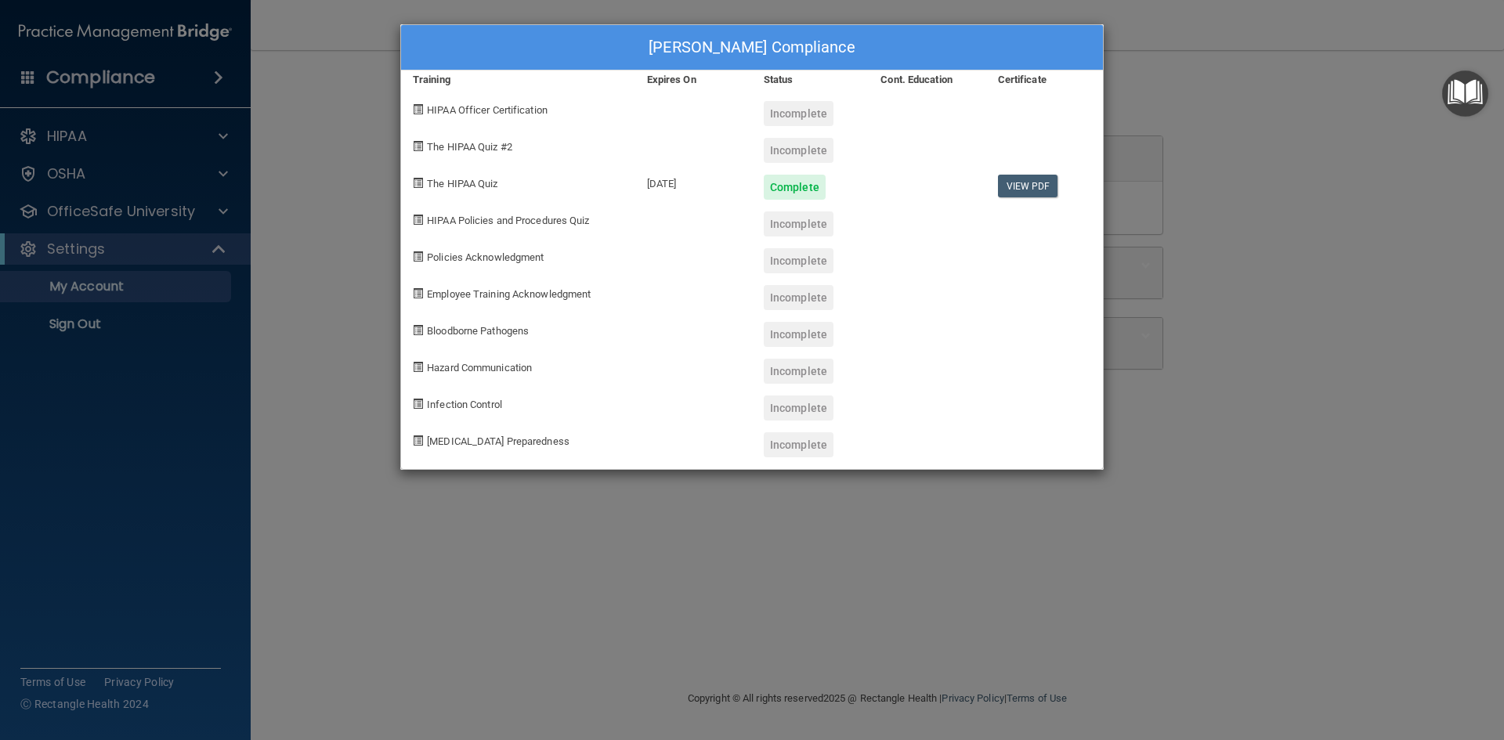
click at [1080, 619] on div "[PERSON_NAME] Compliance Training Expires On Status Cont. Education Certificate…" at bounding box center [752, 370] width 1504 height 740
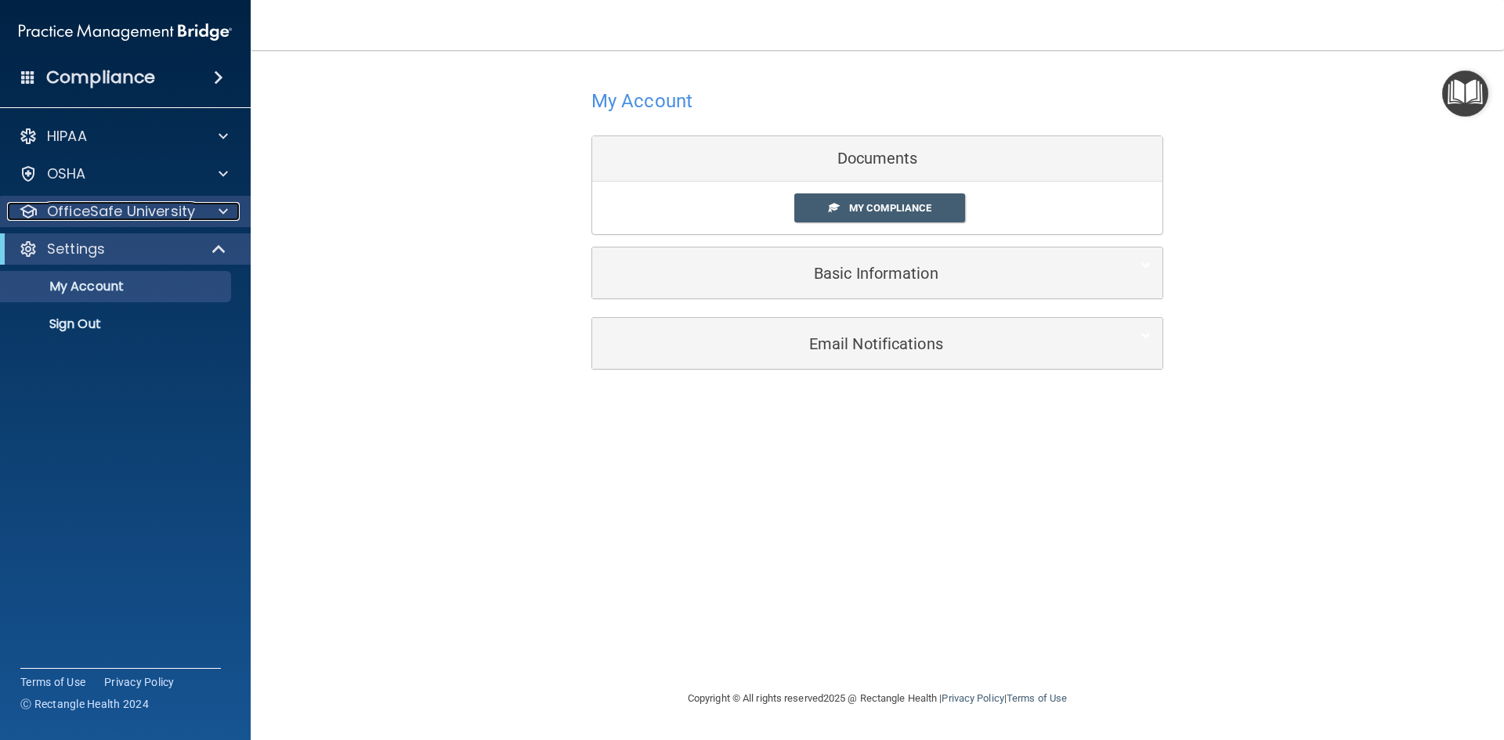
click at [92, 219] on p "OfficeSafe University" at bounding box center [121, 211] width 148 height 19
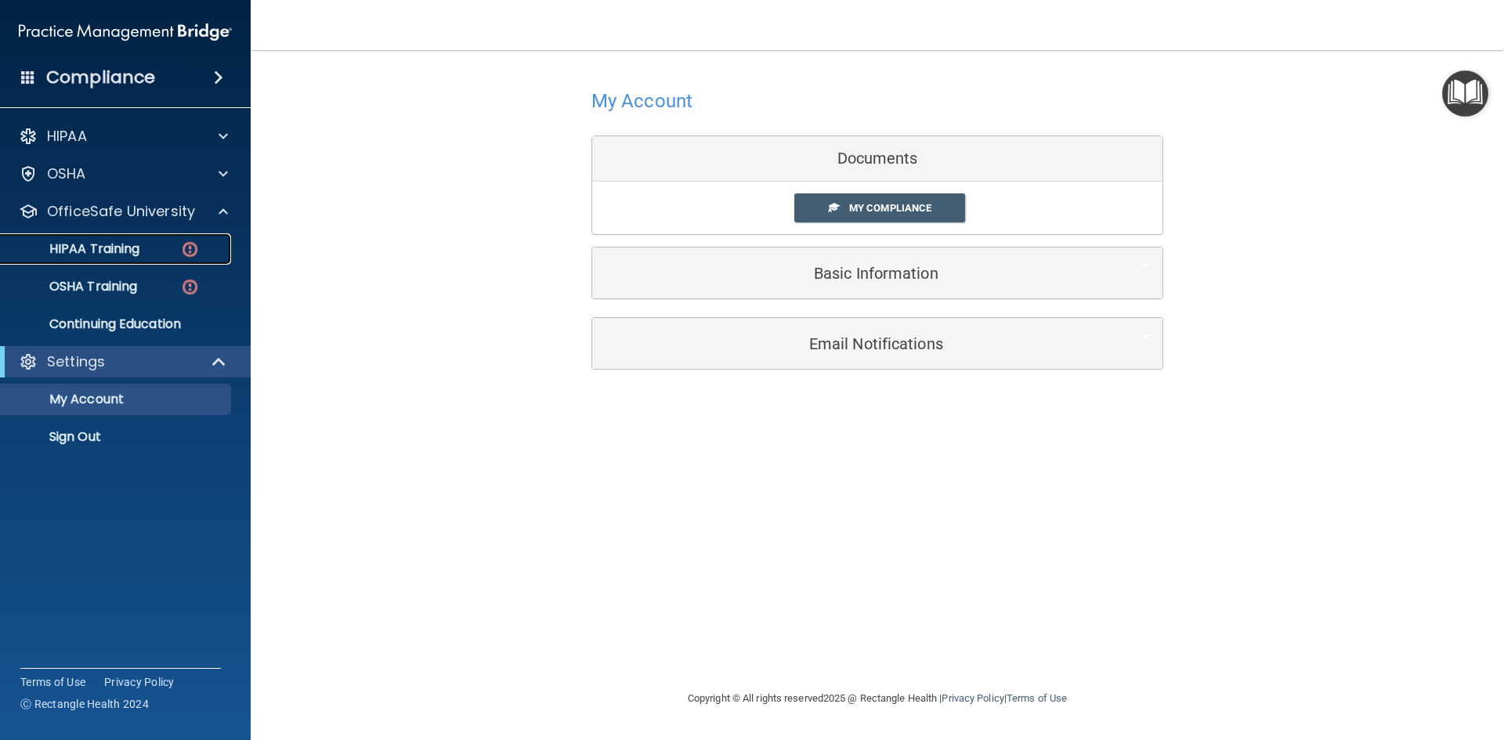
click at [112, 255] on p "HIPAA Training" at bounding box center [74, 249] width 129 height 16
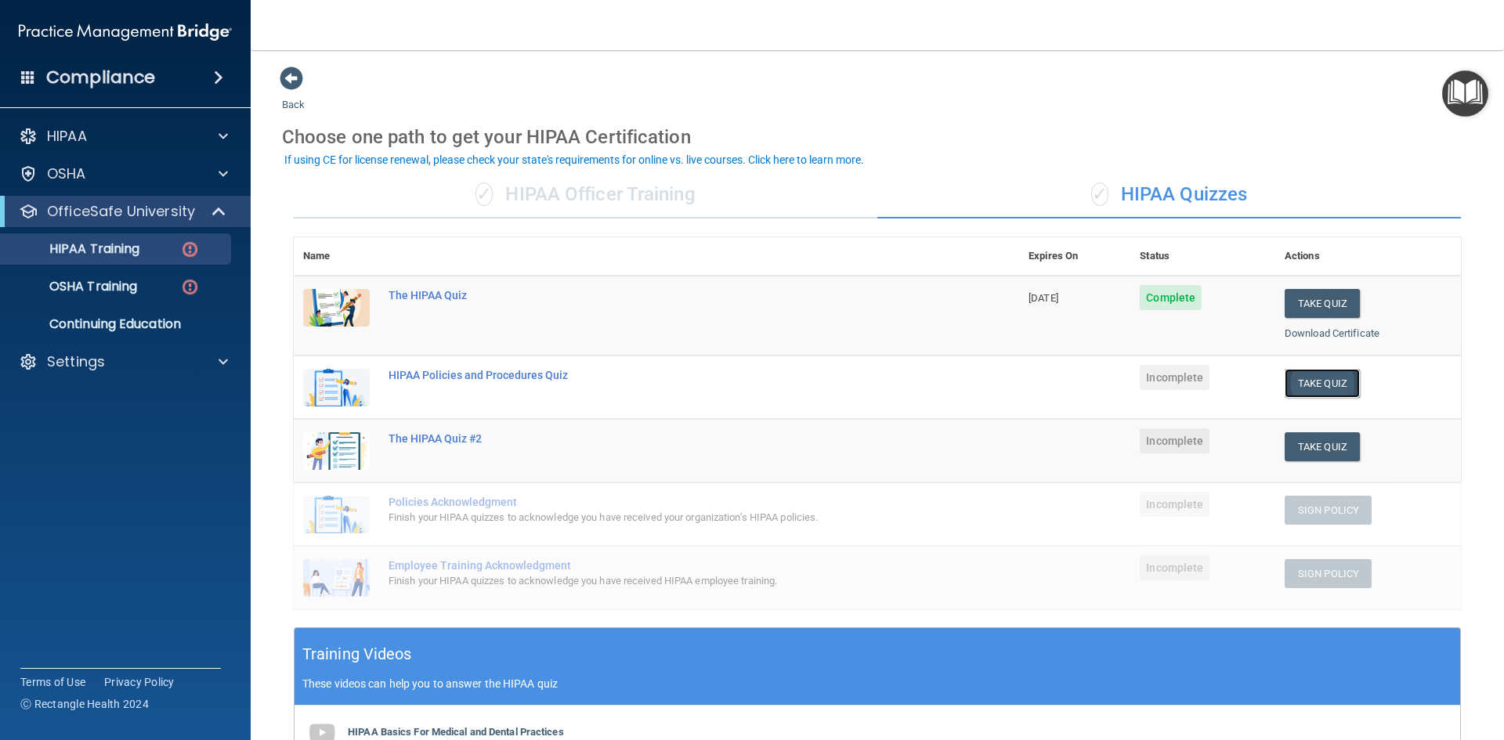
click at [1310, 384] on button "Take Quiz" at bounding box center [1321, 383] width 75 height 29
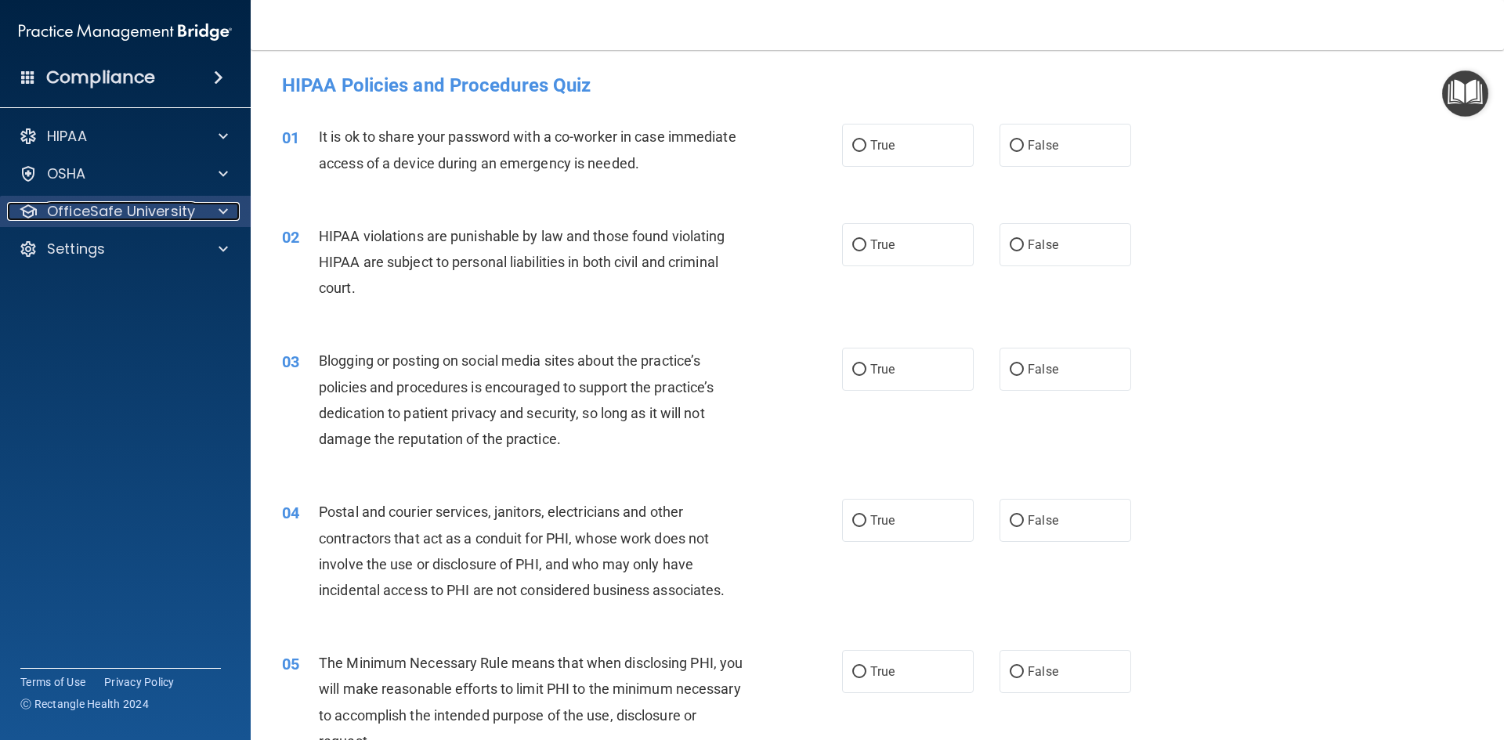
click at [117, 206] on p "OfficeSafe University" at bounding box center [121, 211] width 148 height 19
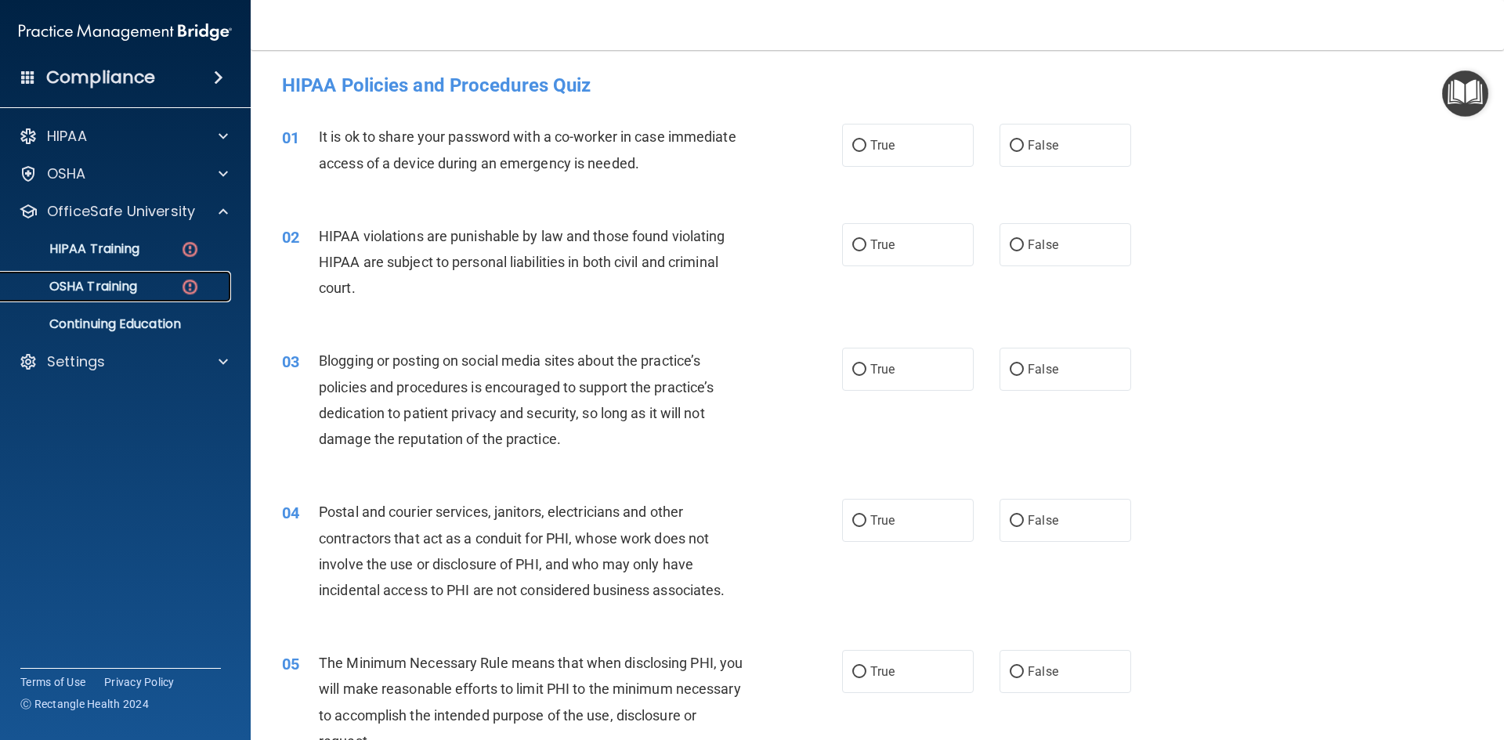
click at [110, 287] on p "OSHA Training" at bounding box center [73, 287] width 127 height 16
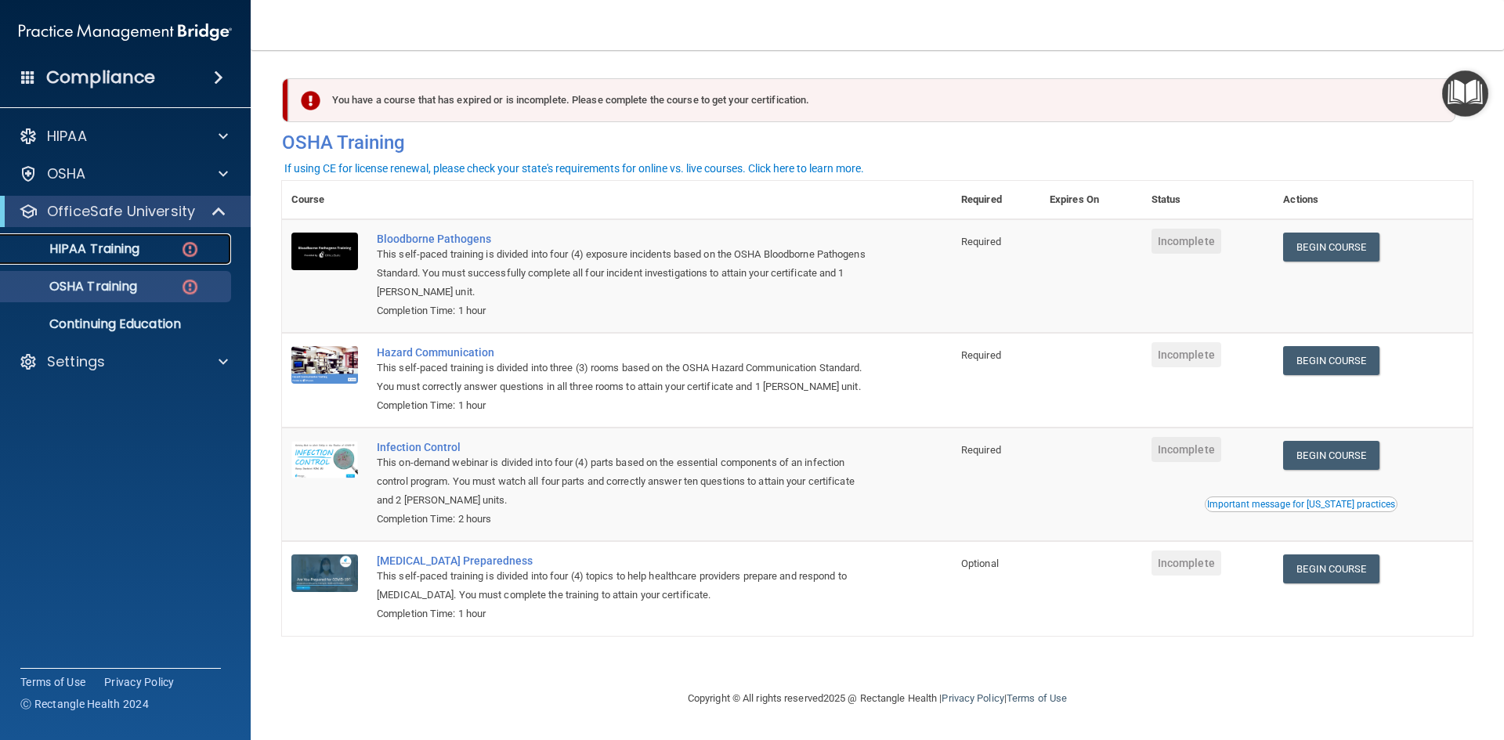
click at [143, 257] on link "HIPAA Training" at bounding box center [107, 248] width 247 height 31
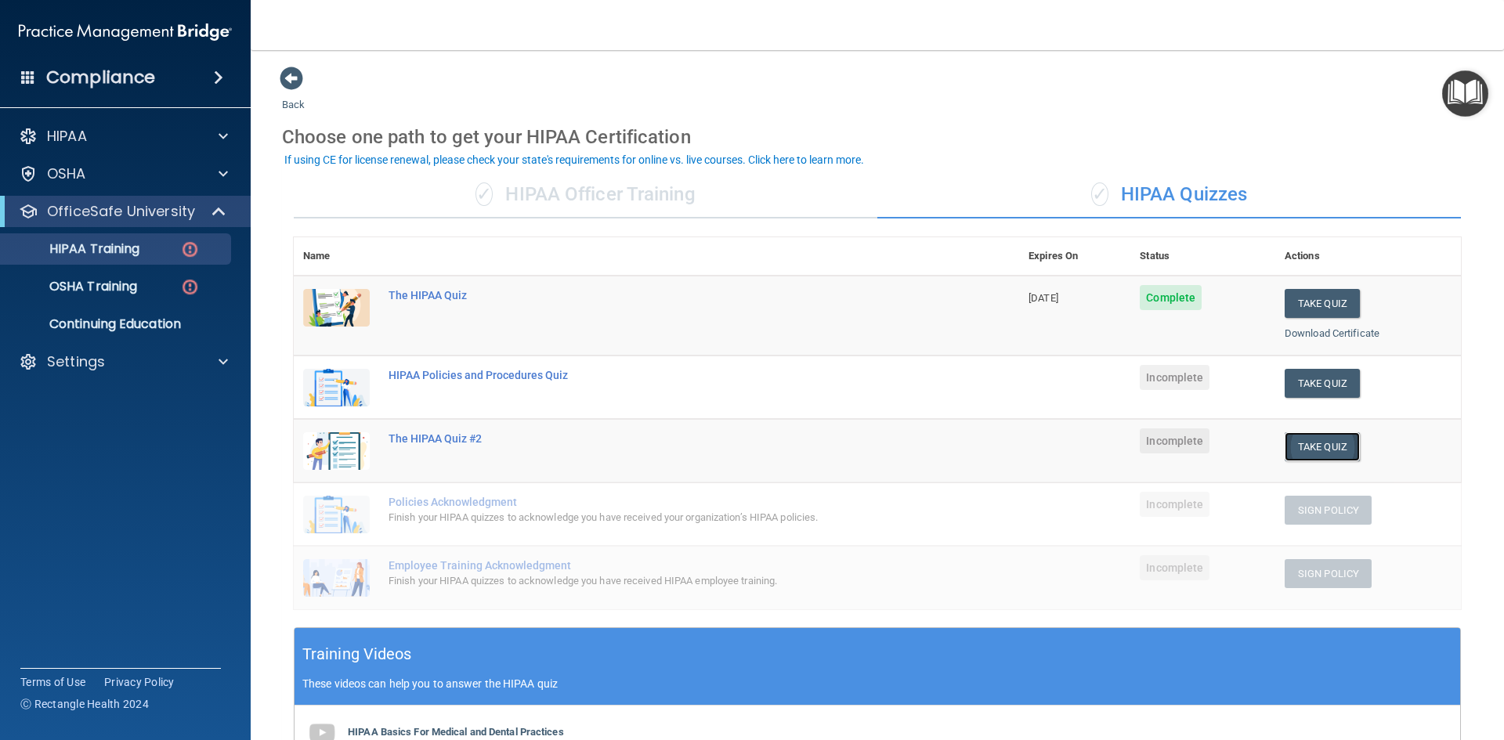
click at [1336, 442] on button "Take Quiz" at bounding box center [1321, 446] width 75 height 29
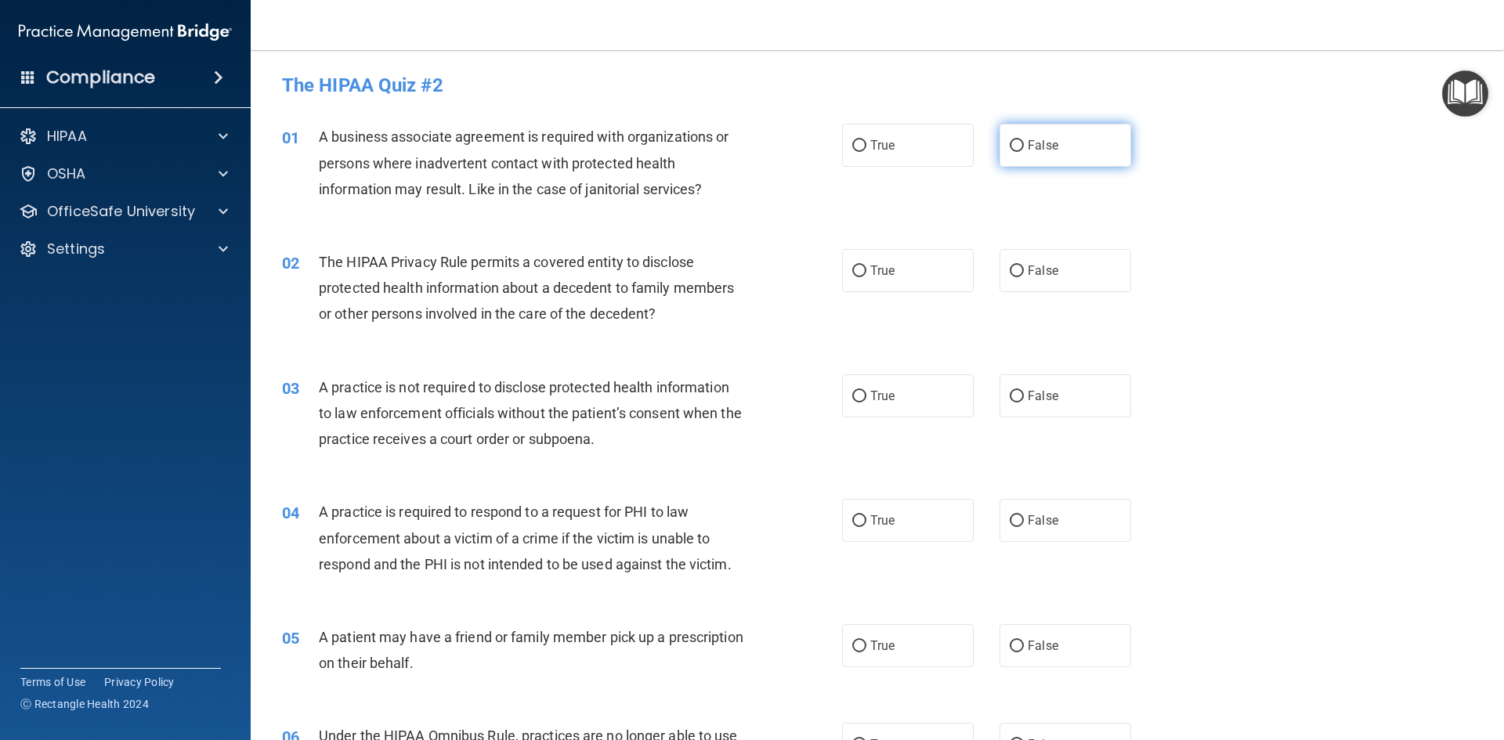
click at [1016, 147] on input "False" at bounding box center [1016, 146] width 14 height 12
radio input "true"
click at [852, 272] on input "True" at bounding box center [859, 271] width 14 height 12
radio input "true"
click at [1028, 399] on span "False" at bounding box center [1042, 395] width 31 height 15
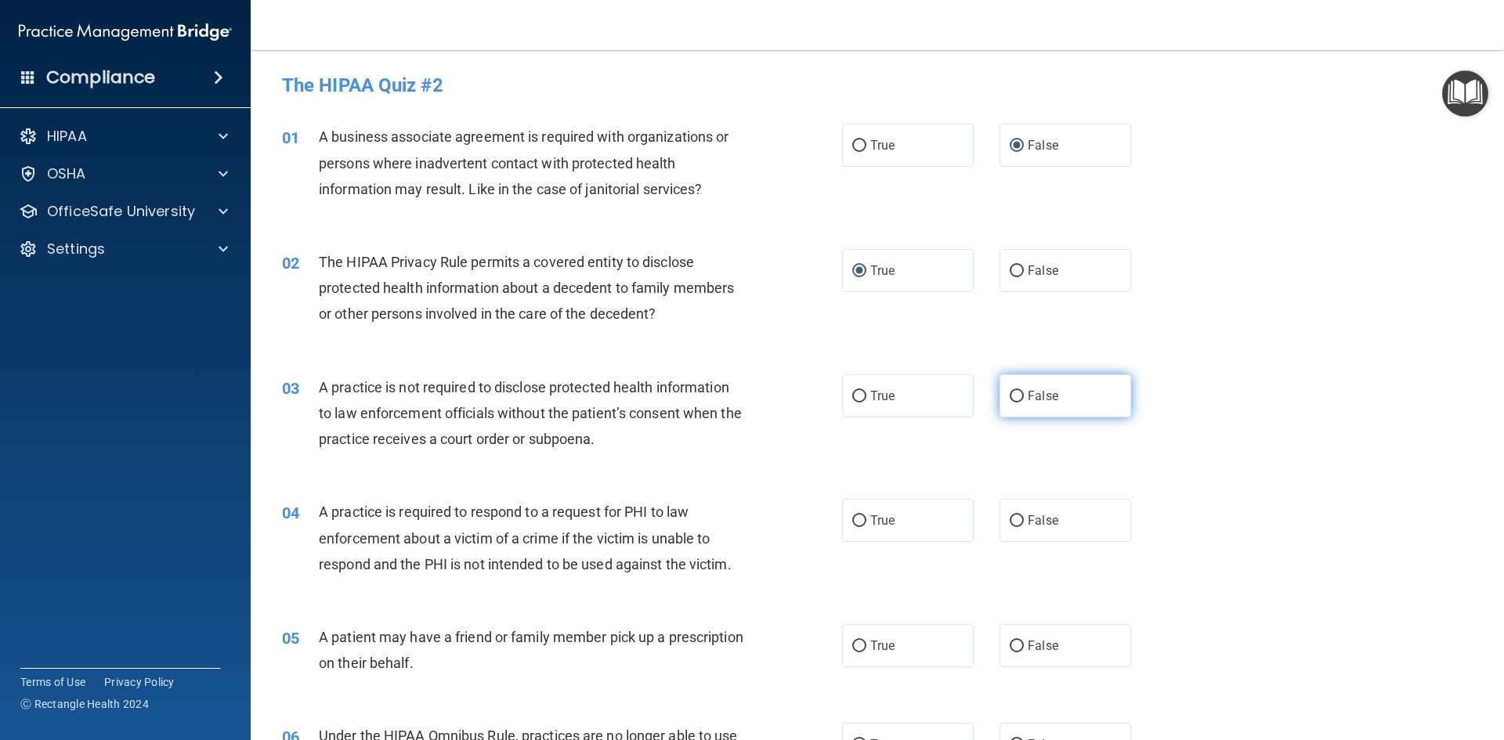
click at [1024, 399] on input "False" at bounding box center [1016, 397] width 14 height 12
radio input "true"
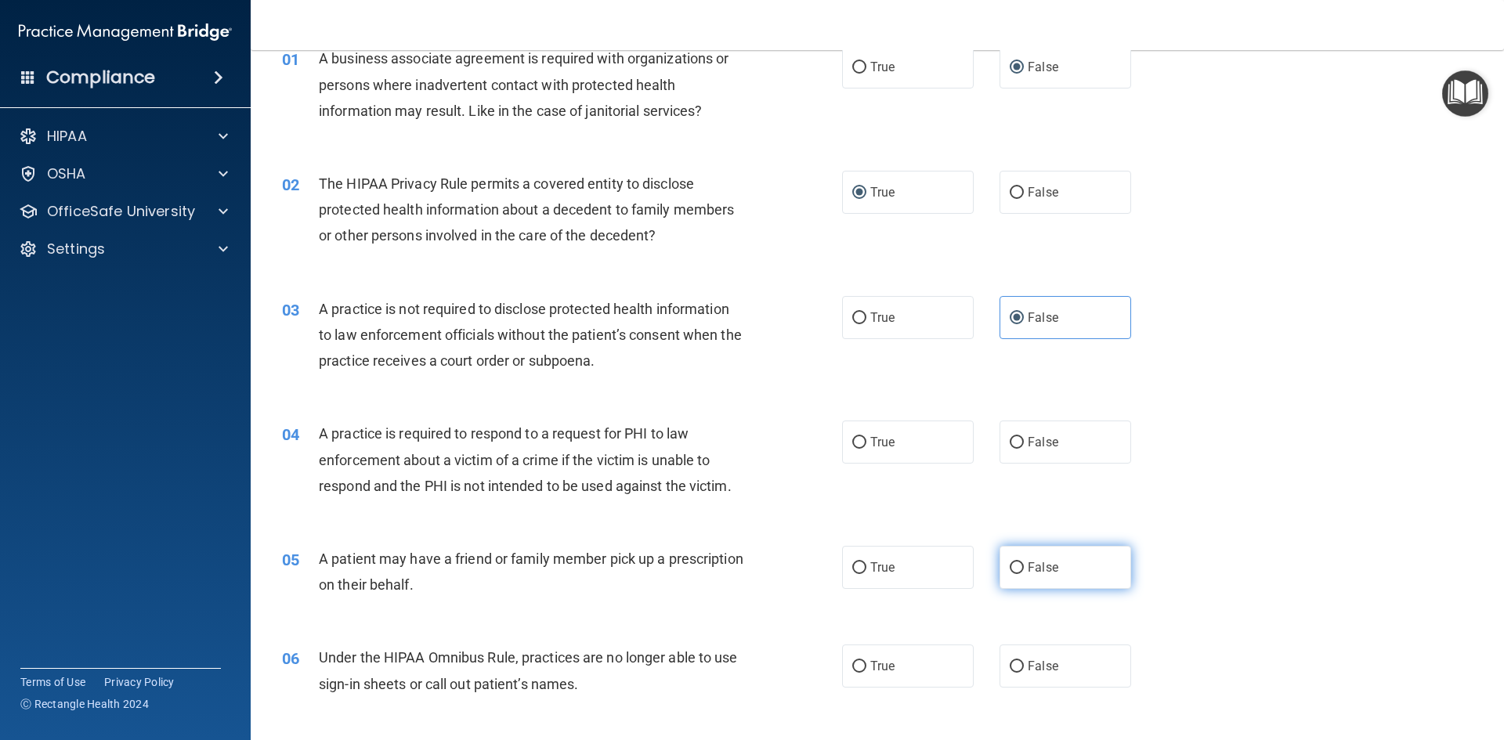
click at [1009, 565] on input "False" at bounding box center [1016, 568] width 14 height 12
radio input "true"
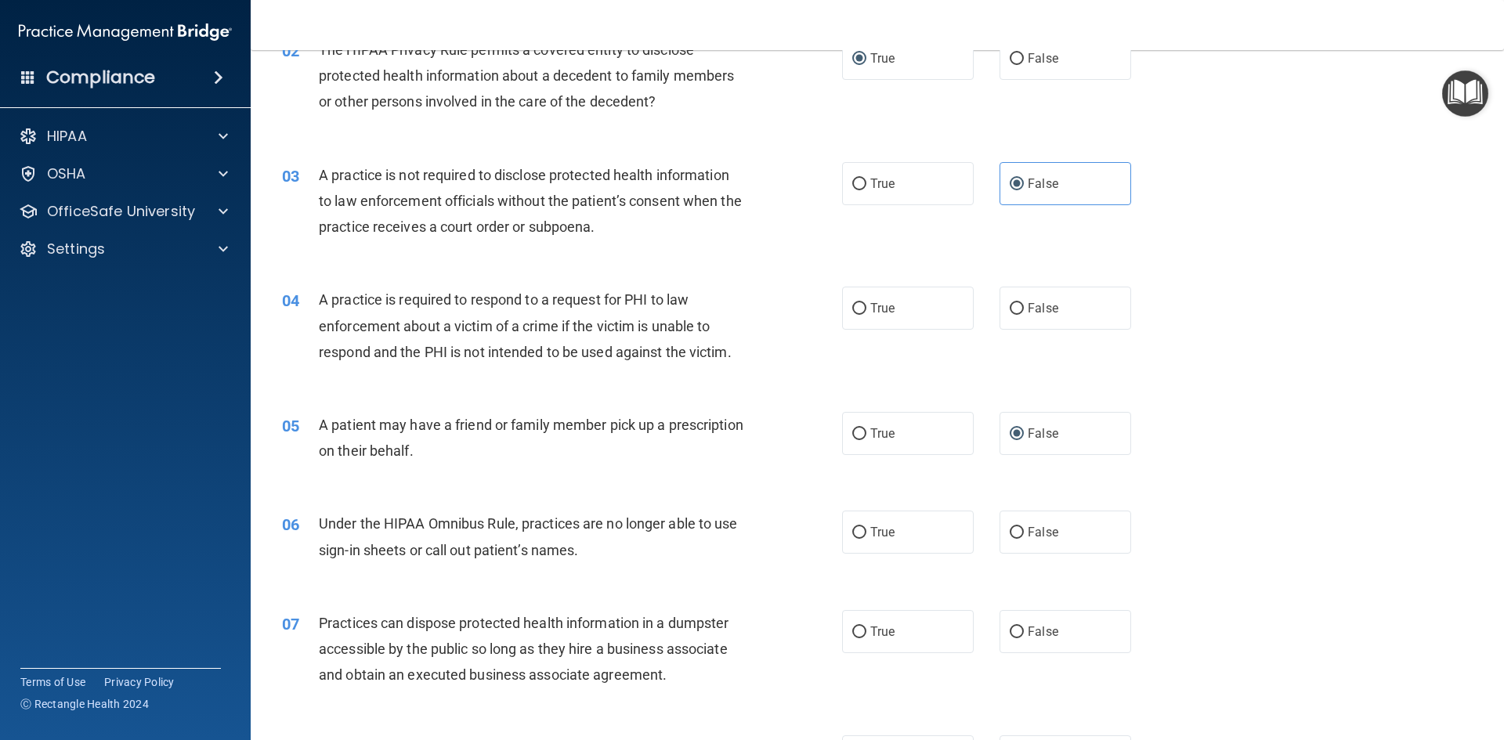
scroll to position [313, 0]
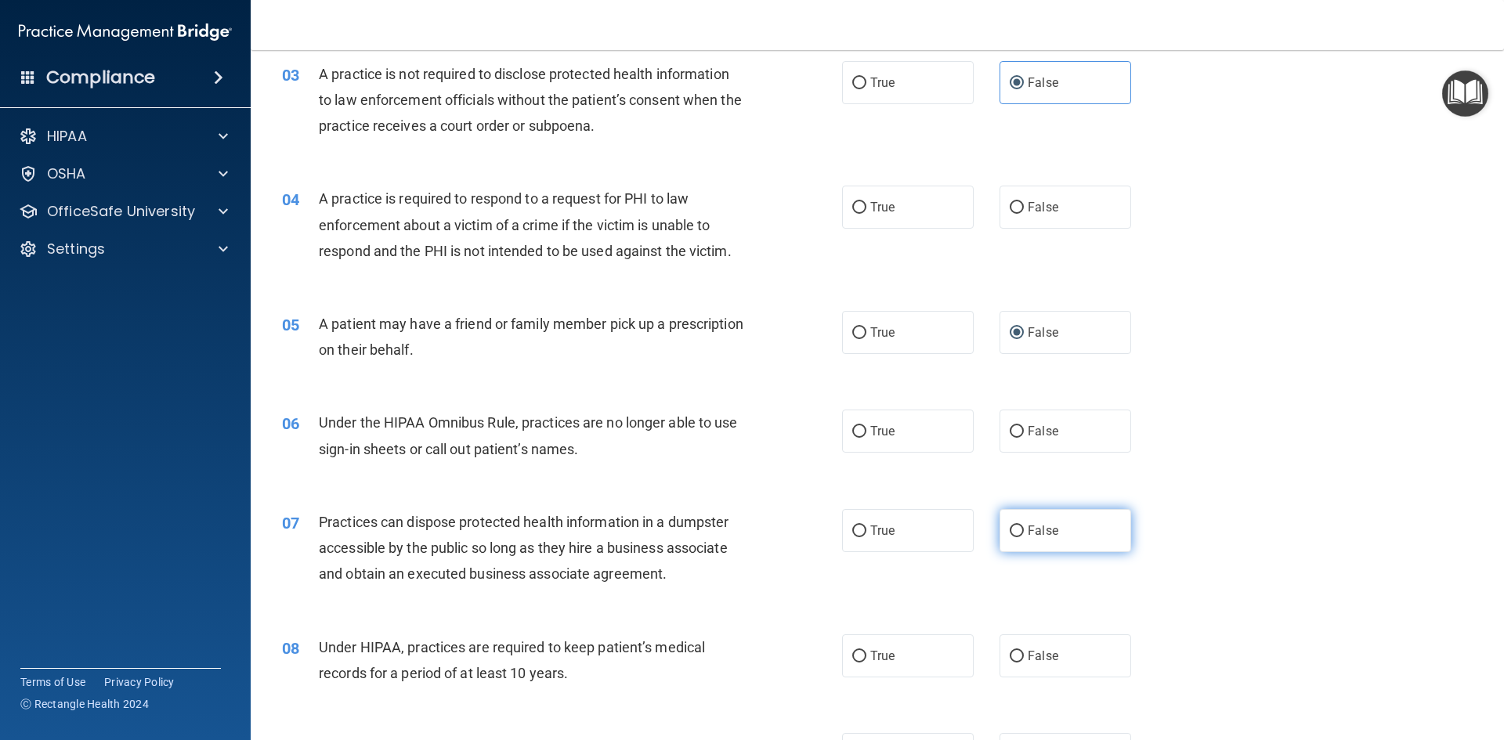
click at [1020, 528] on label "False" at bounding box center [1065, 530] width 132 height 43
click at [1020, 528] on input "False" at bounding box center [1016, 531] width 14 height 12
radio input "true"
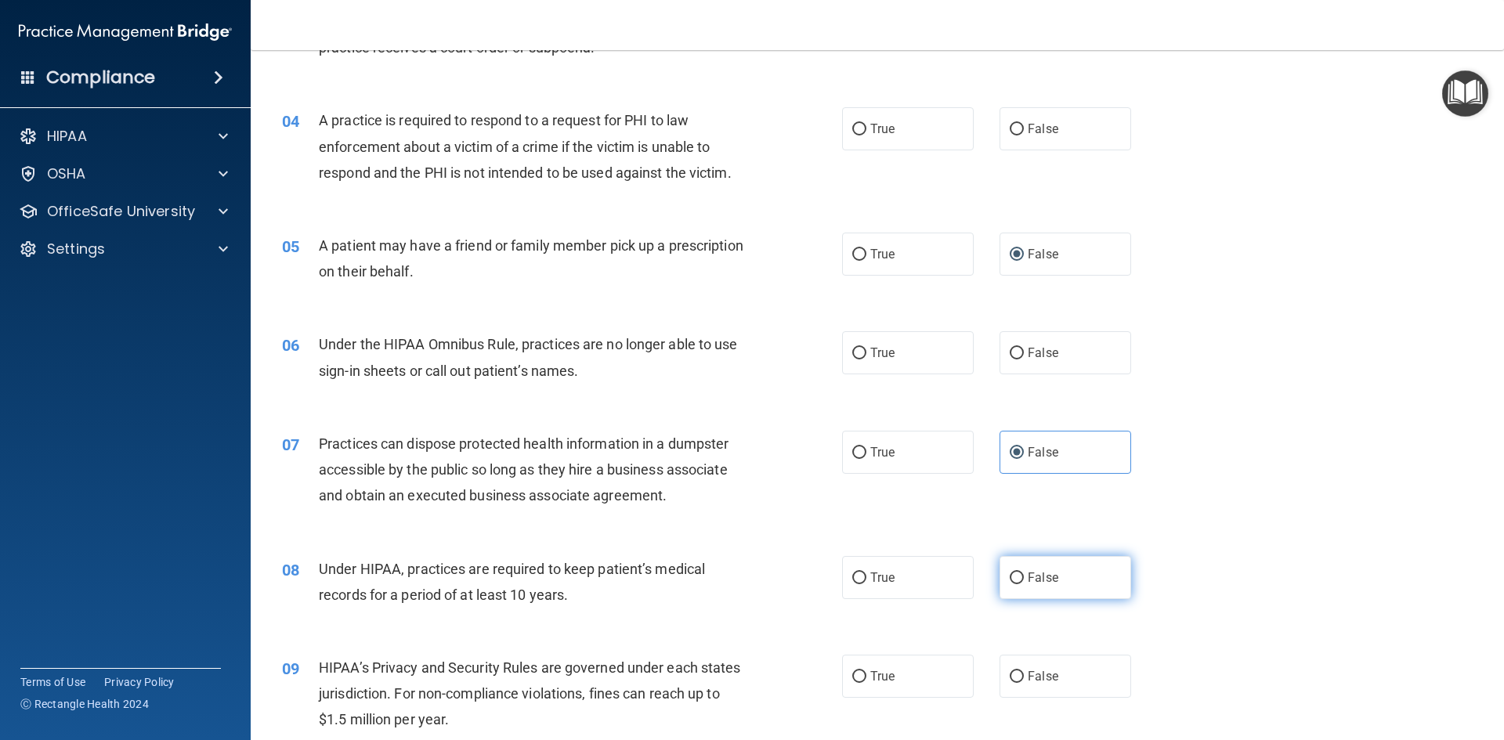
click at [1012, 584] on label "False" at bounding box center [1065, 577] width 132 height 43
click at [1012, 584] on input "False" at bounding box center [1016, 578] width 14 height 12
radio input "true"
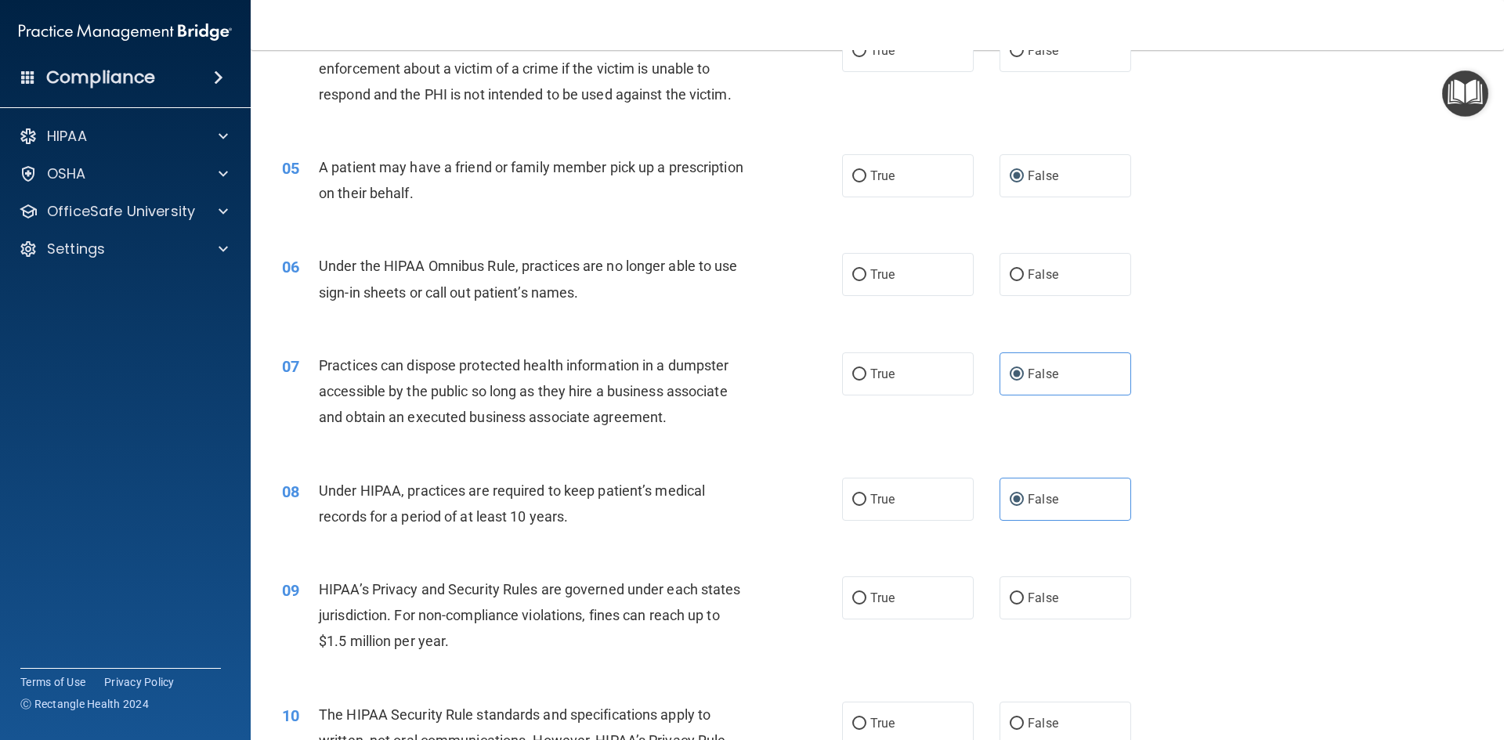
scroll to position [548, 0]
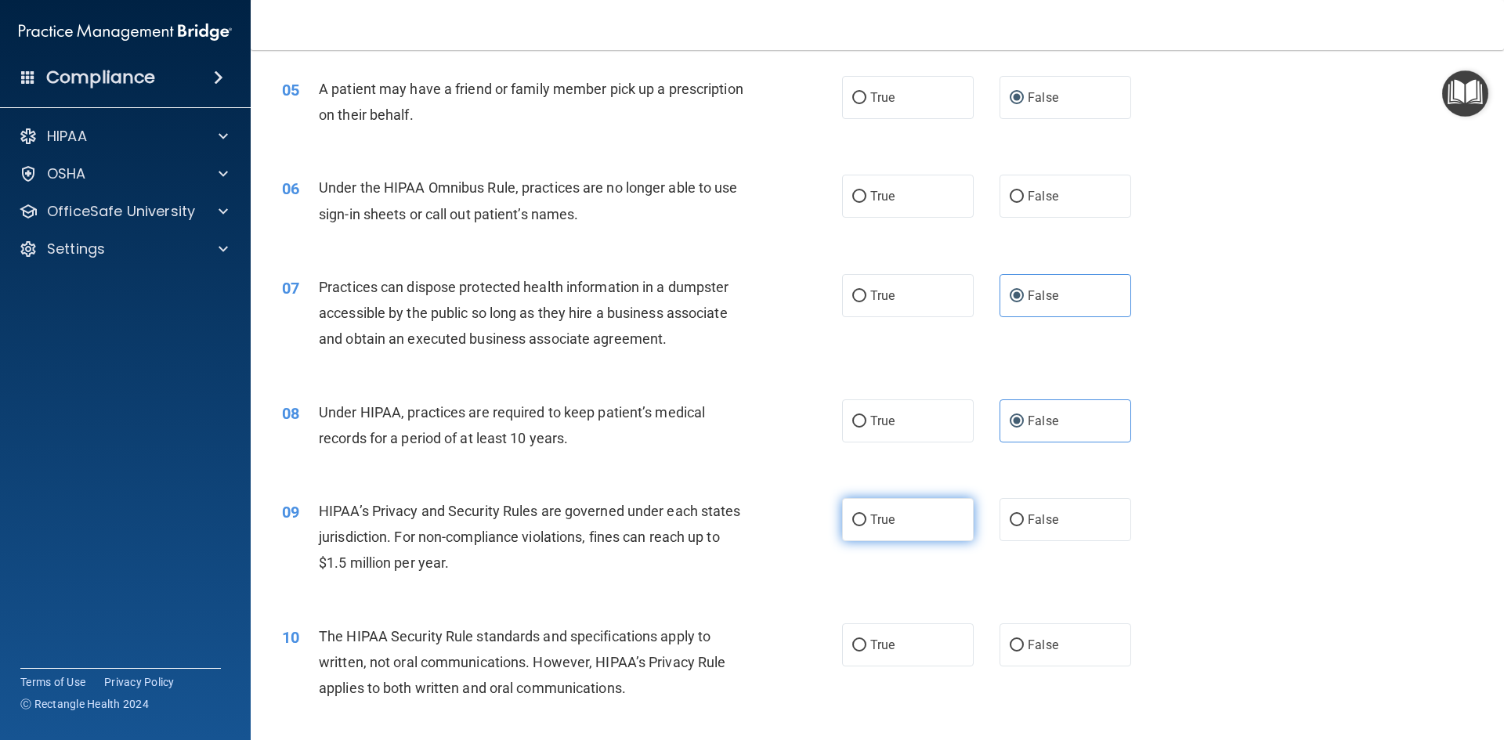
click at [863, 513] on label "True" at bounding box center [908, 519] width 132 height 43
click at [863, 515] on input "True" at bounding box center [859, 521] width 14 height 12
radio input "true"
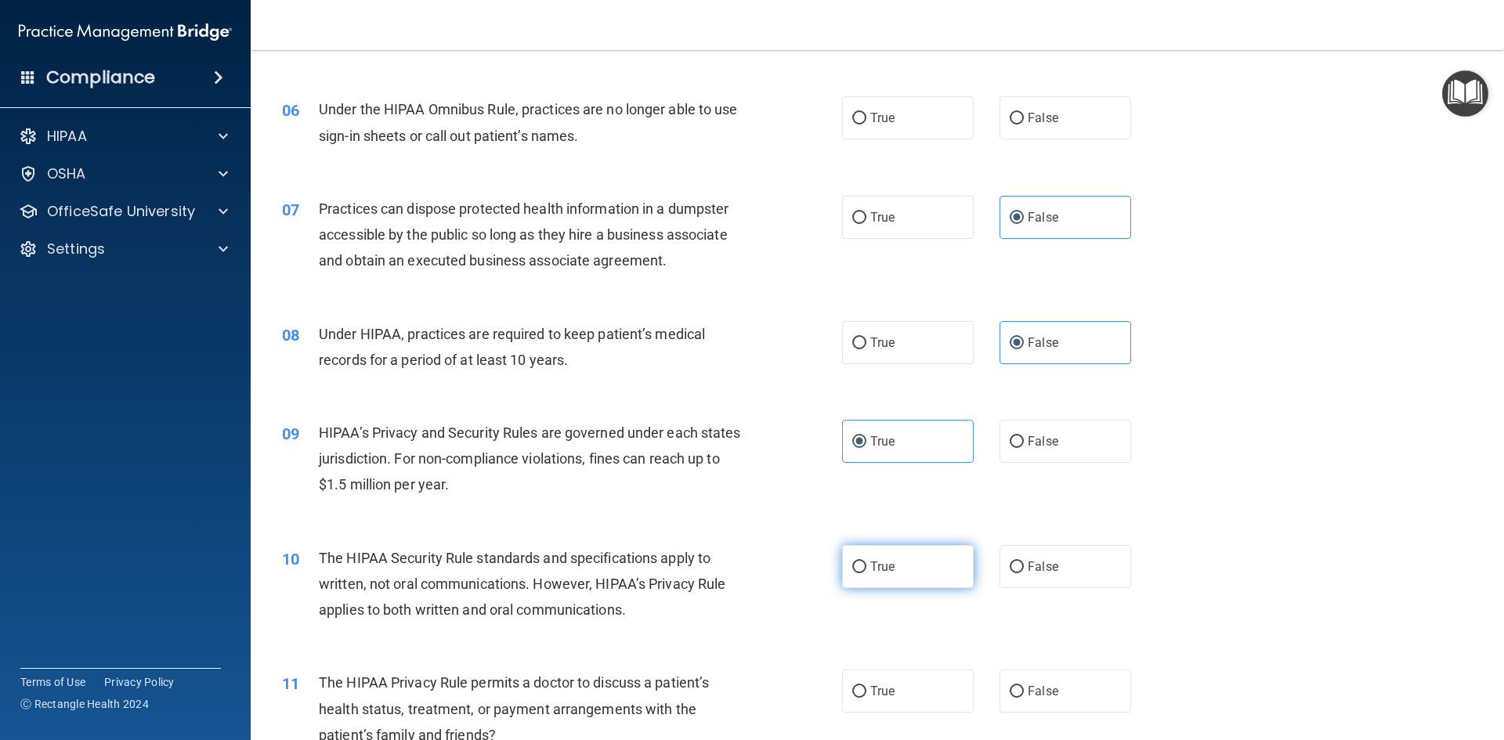
click at [914, 562] on label "True" at bounding box center [908, 566] width 132 height 43
click at [866, 562] on input "True" at bounding box center [859, 568] width 14 height 12
radio input "true"
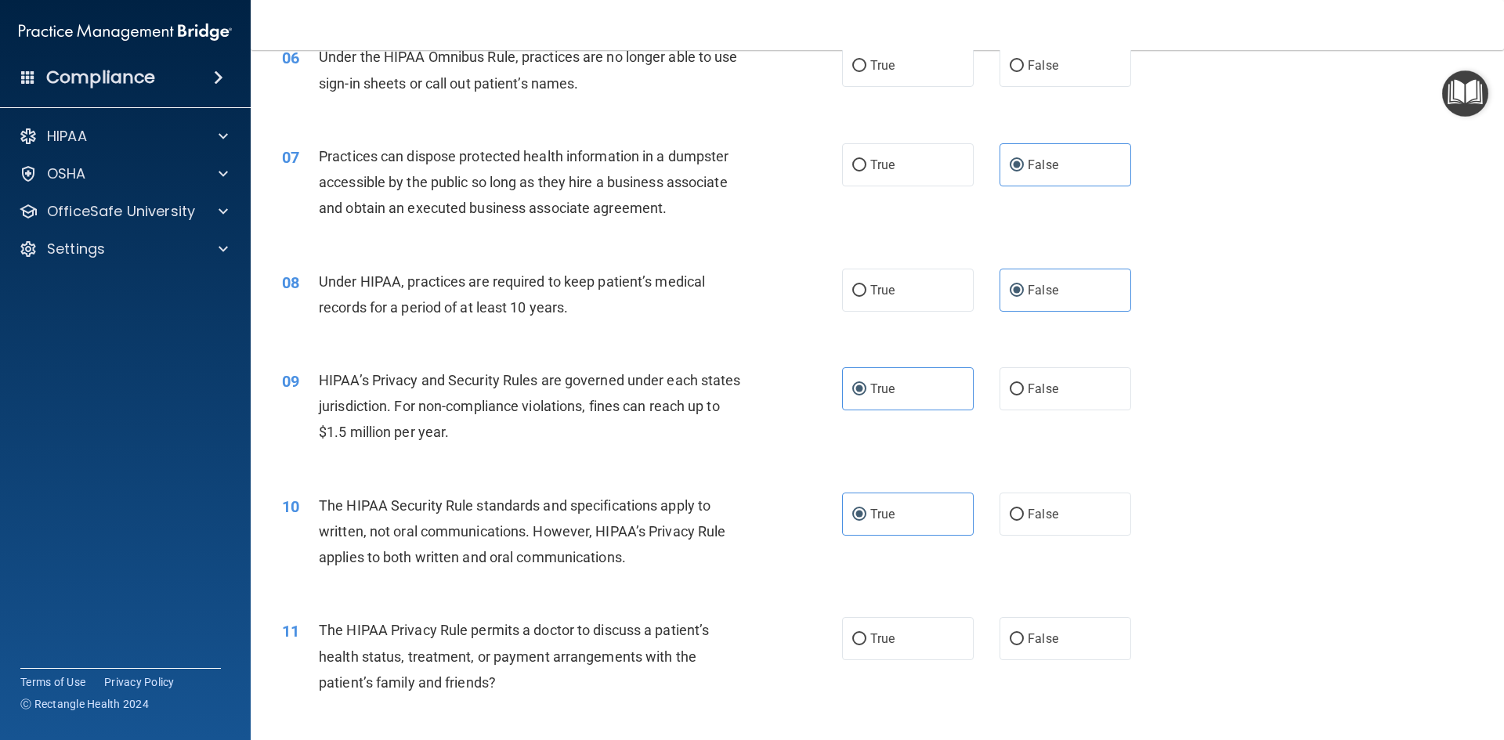
scroll to position [783, 0]
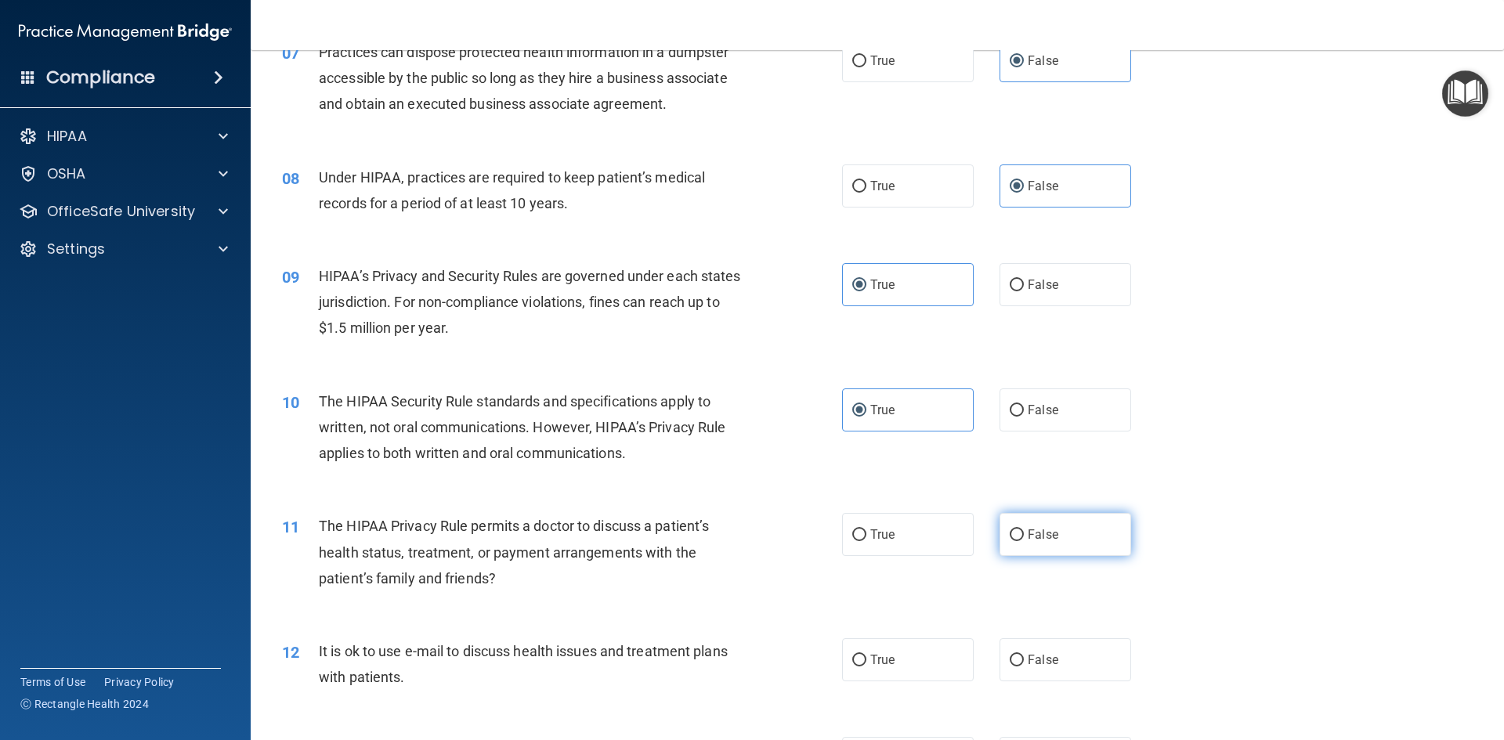
click at [1037, 551] on label "False" at bounding box center [1065, 534] width 132 height 43
click at [1024, 541] on input "False" at bounding box center [1016, 535] width 14 height 12
radio input "true"
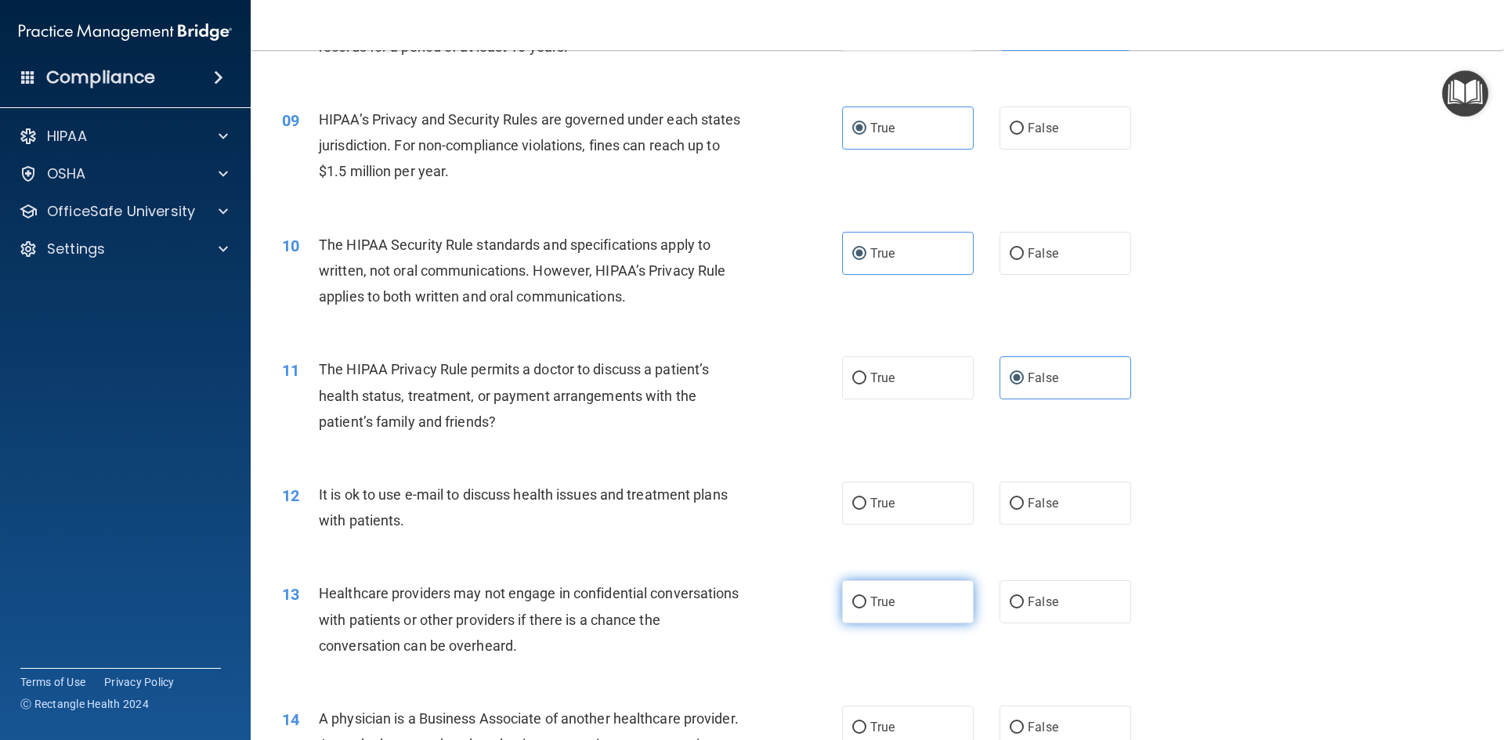
click at [939, 601] on label "True" at bounding box center [908, 601] width 132 height 43
click at [866, 601] on input "True" at bounding box center [859, 603] width 14 height 12
radio input "true"
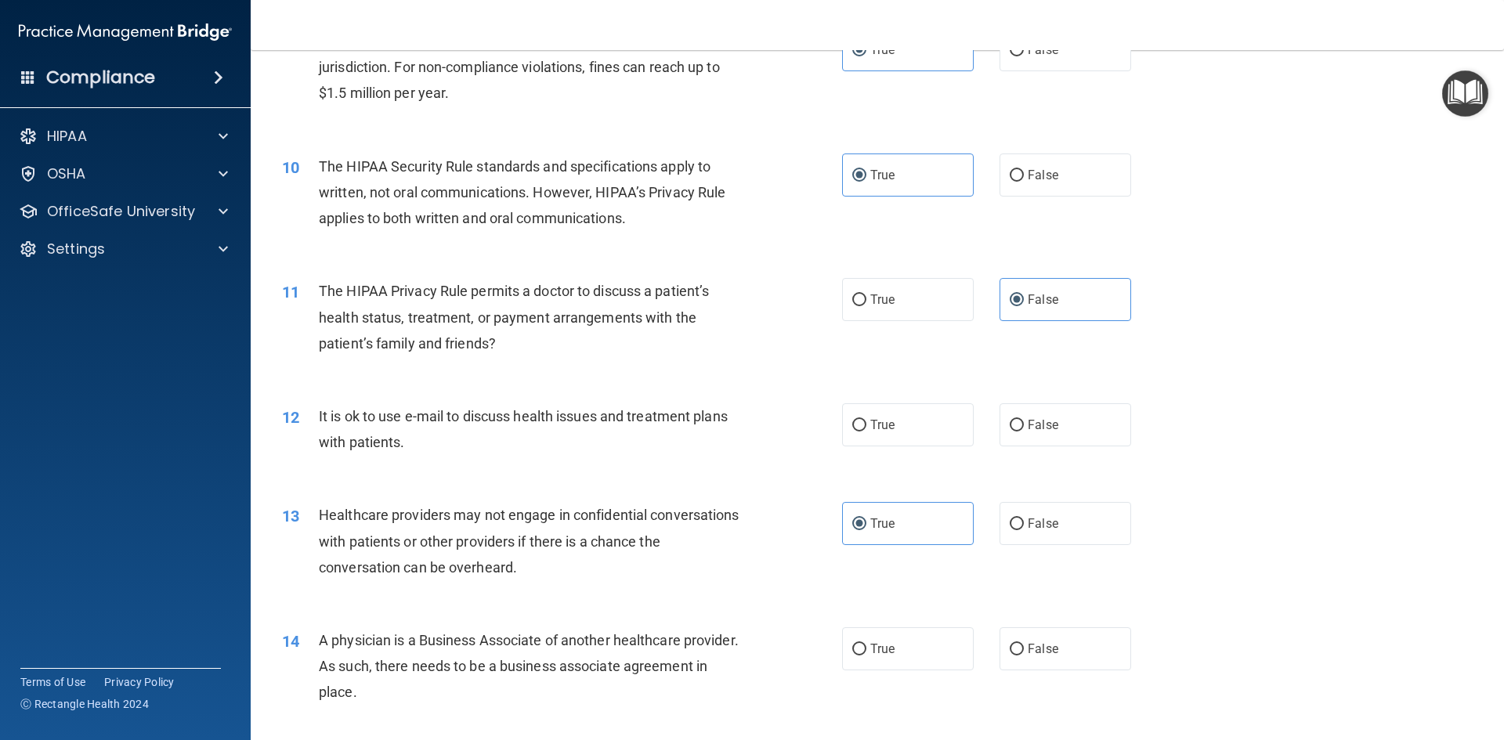
scroll to position [1096, 0]
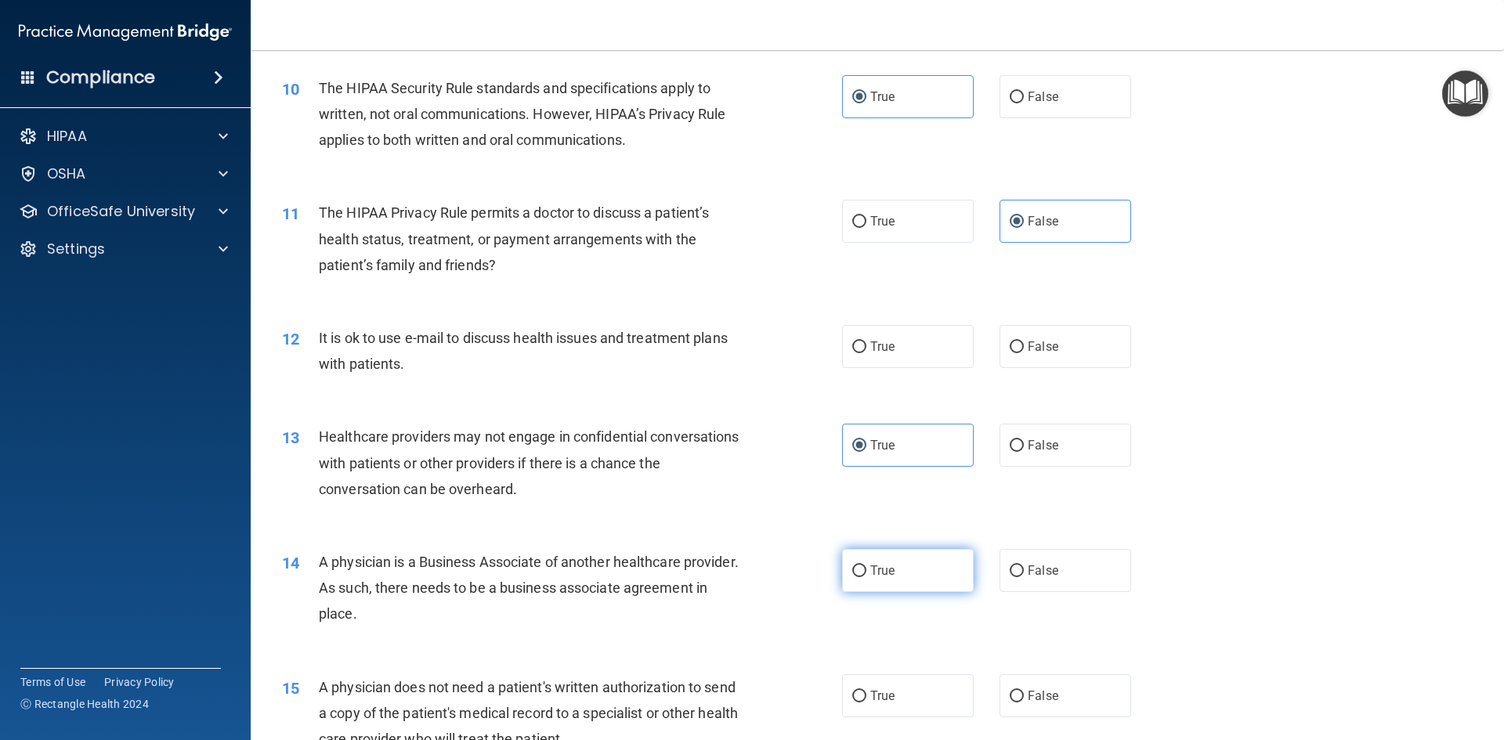
click at [872, 572] on span "True" at bounding box center [882, 570] width 24 height 15
click at [866, 572] on input "True" at bounding box center [859, 571] width 14 height 12
radio input "true"
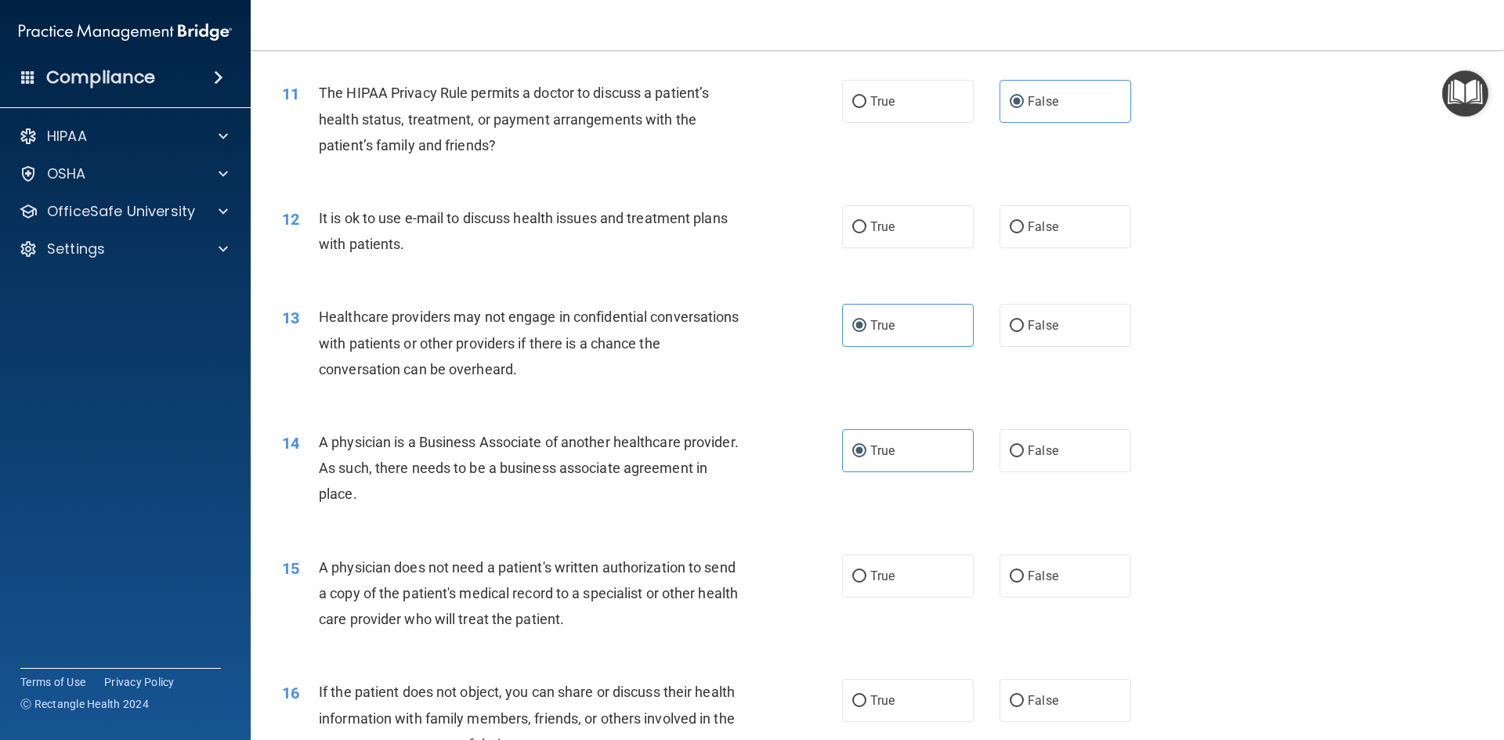
scroll to position [1253, 0]
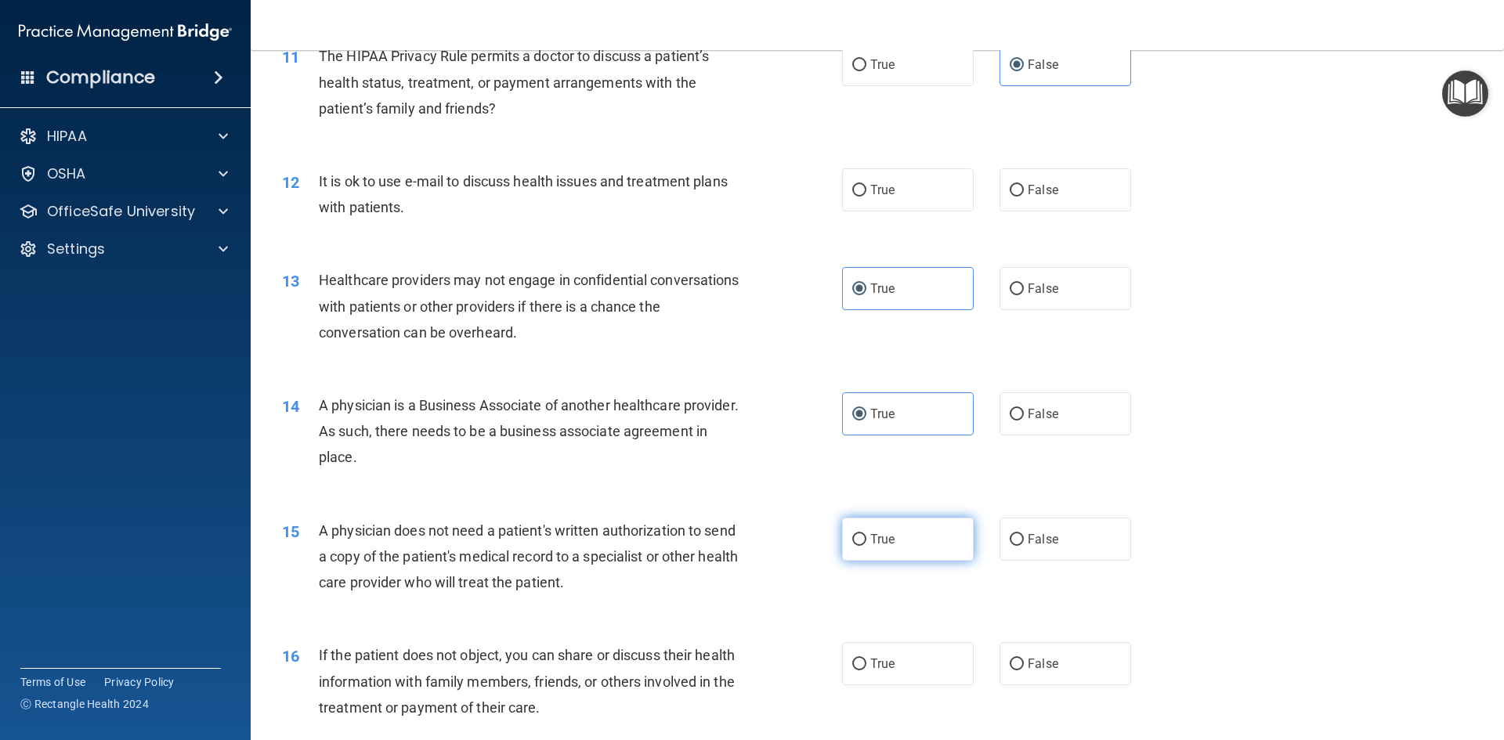
click at [923, 547] on label "True" at bounding box center [908, 539] width 132 height 43
click at [866, 546] on input "True" at bounding box center [859, 540] width 14 height 12
radio input "true"
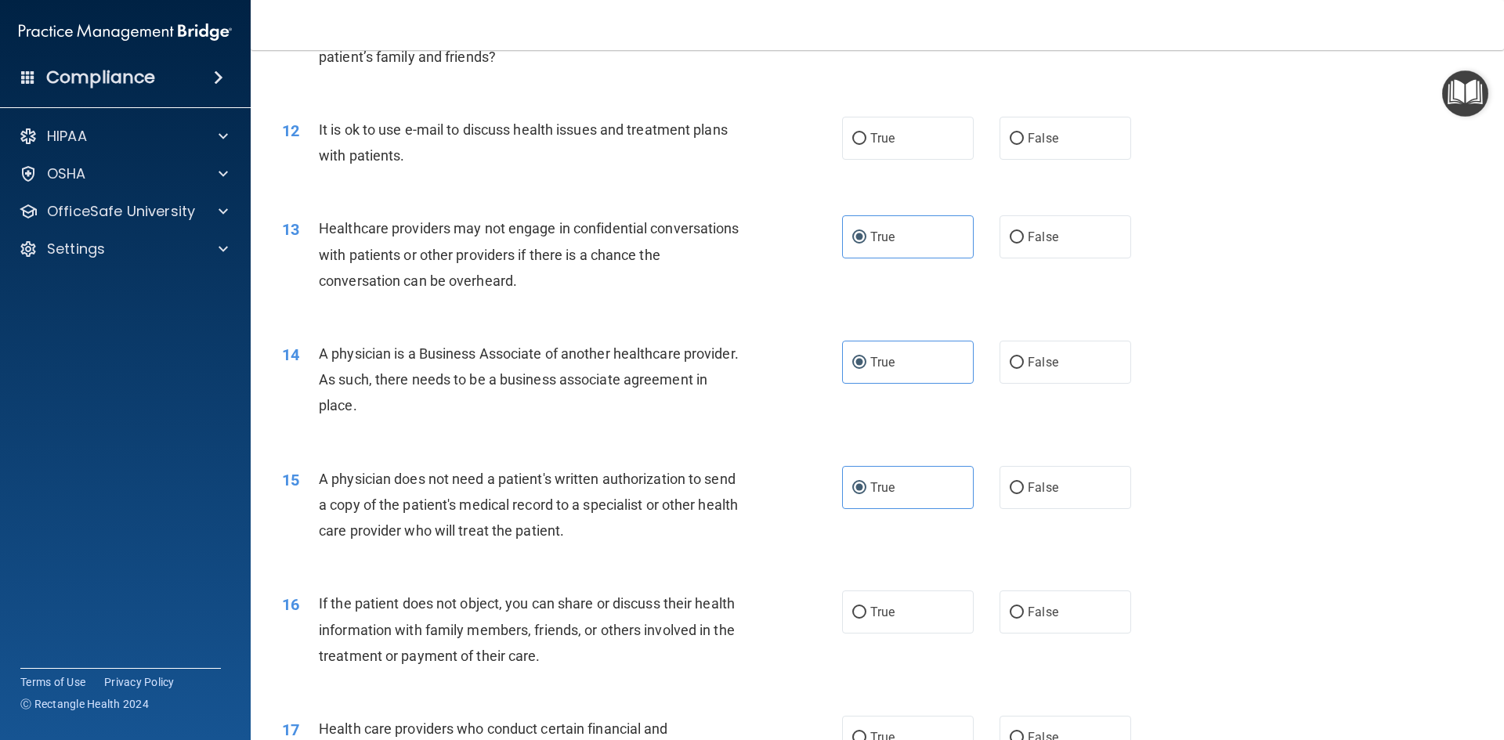
scroll to position [1331, 0]
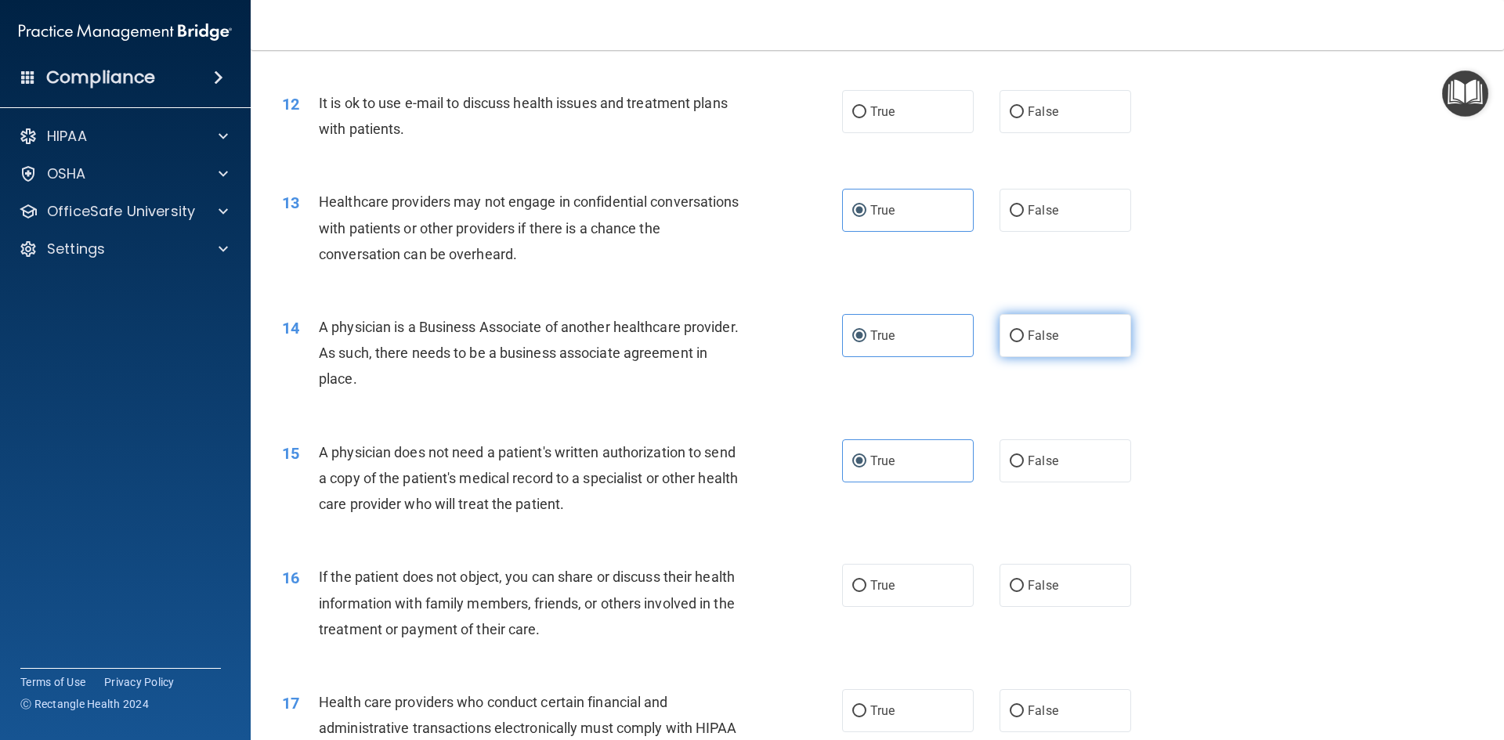
click at [1035, 324] on label "False" at bounding box center [1065, 335] width 132 height 43
click at [1024, 330] on input "False" at bounding box center [1016, 336] width 14 height 12
radio input "true"
radio input "false"
click at [869, 571] on label "True" at bounding box center [908, 585] width 132 height 43
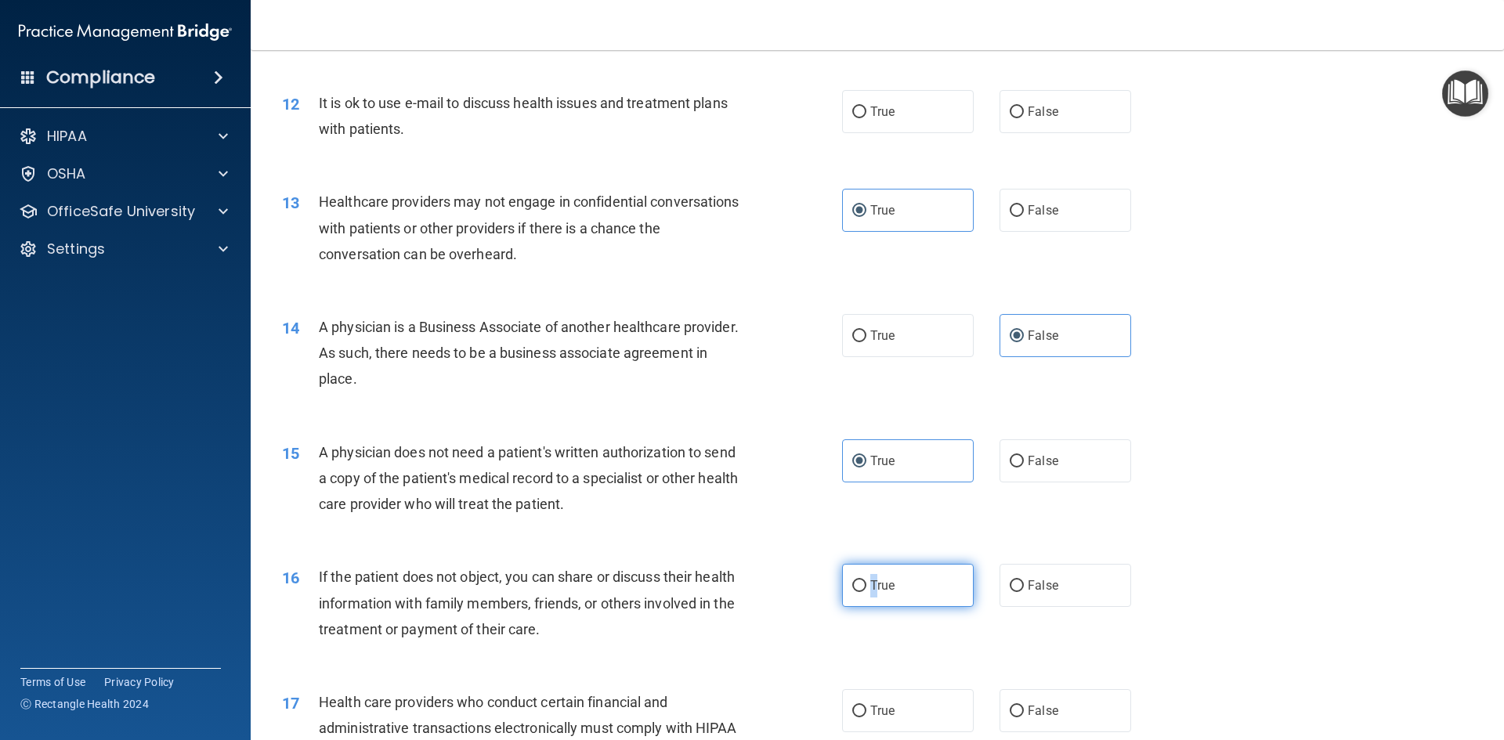
click at [868, 597] on label "True" at bounding box center [908, 585] width 132 height 43
click at [866, 592] on input "True" at bounding box center [859, 586] width 14 height 12
radio input "true"
click at [861, 630] on div "16 If the patient does not object, you can share or discuss their health inform…" at bounding box center [877, 606] width 1214 height 125
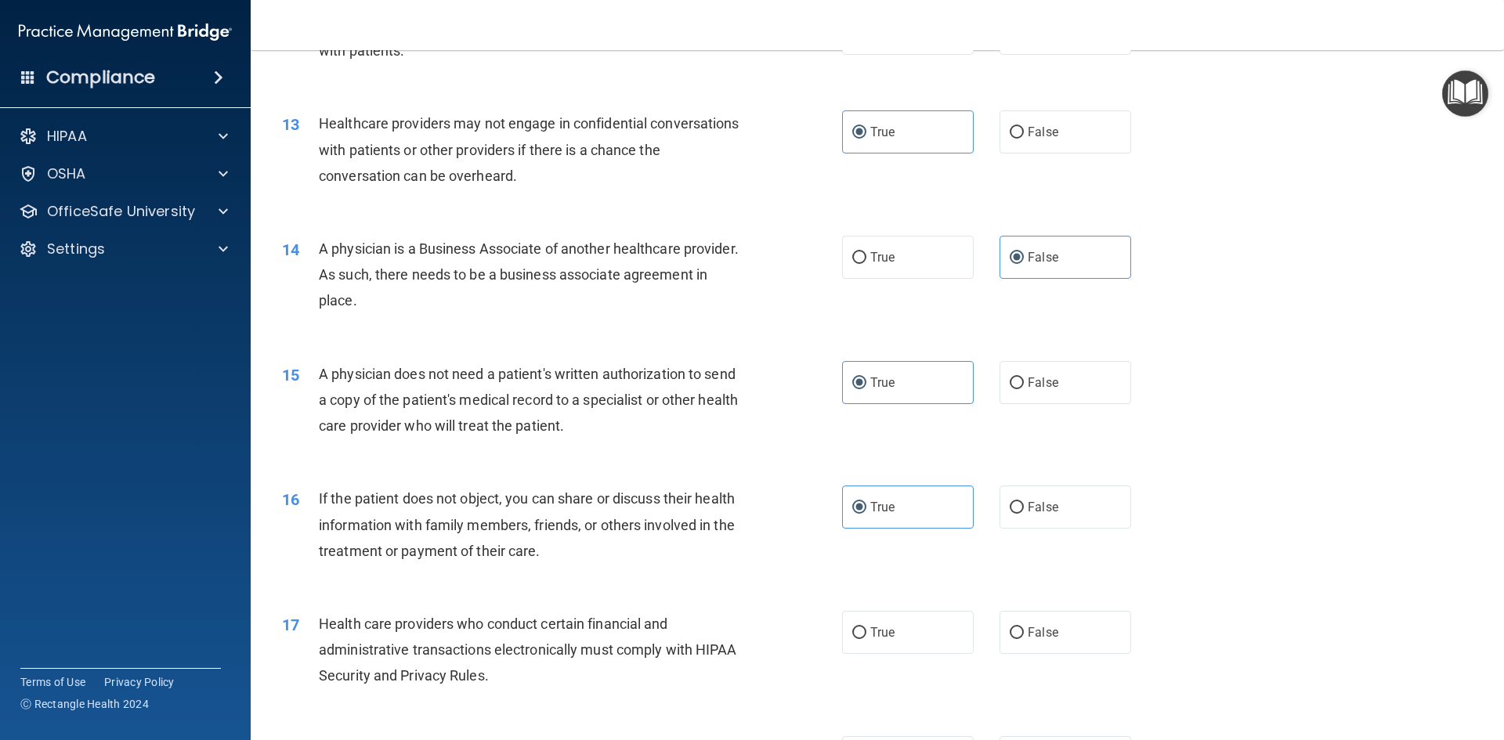
scroll to position [1488, 0]
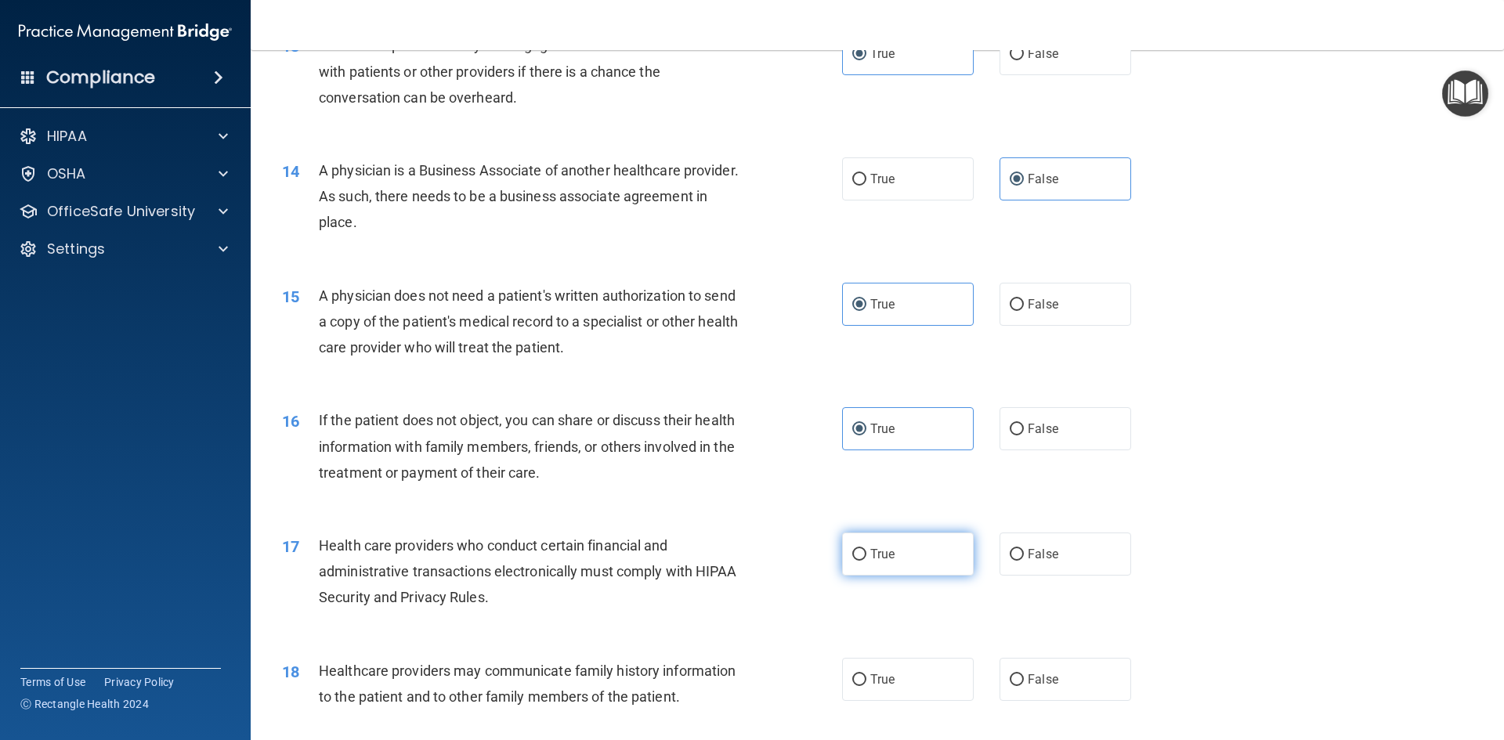
click at [877, 554] on span "True" at bounding box center [882, 554] width 24 height 15
click at [866, 554] on input "True" at bounding box center [859, 555] width 14 height 12
radio input "true"
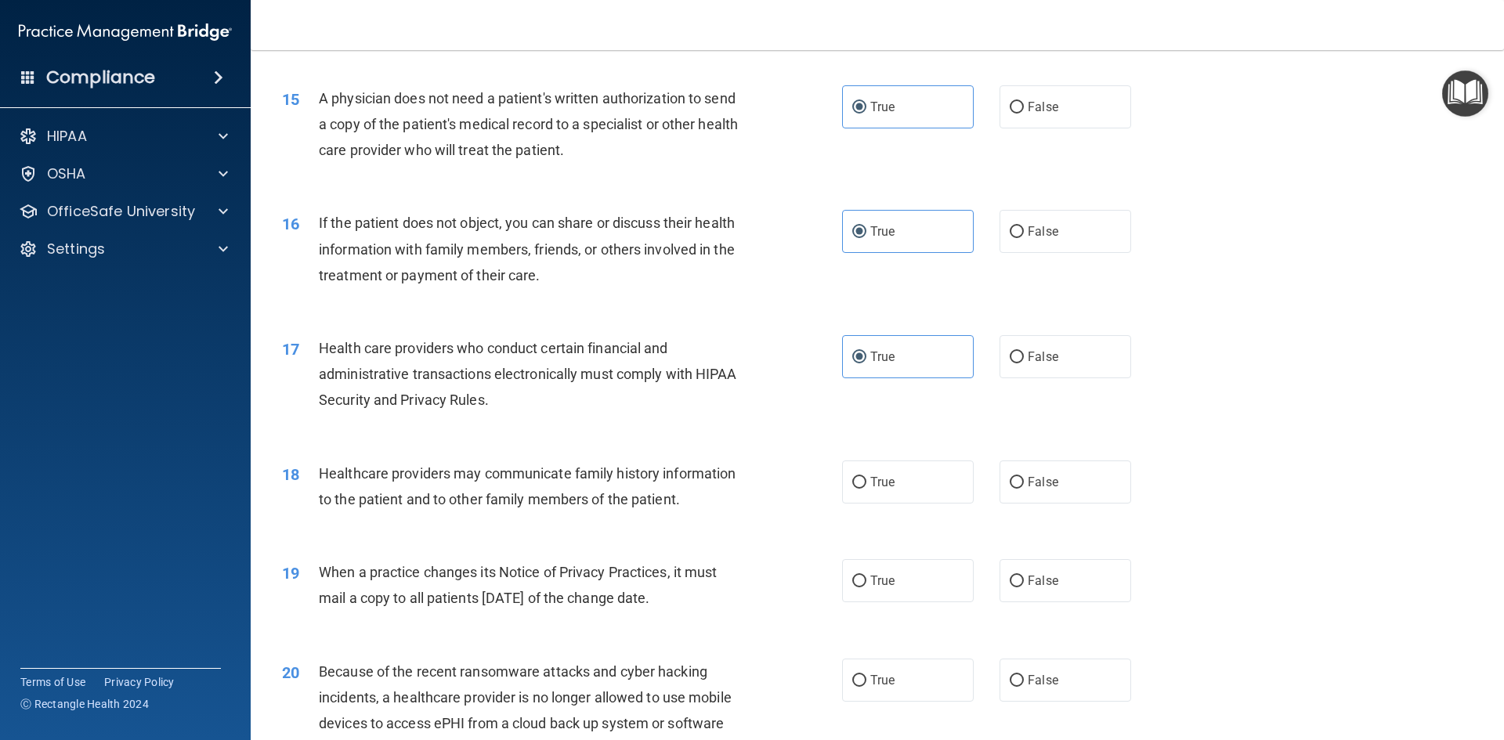
scroll to position [1723, 0]
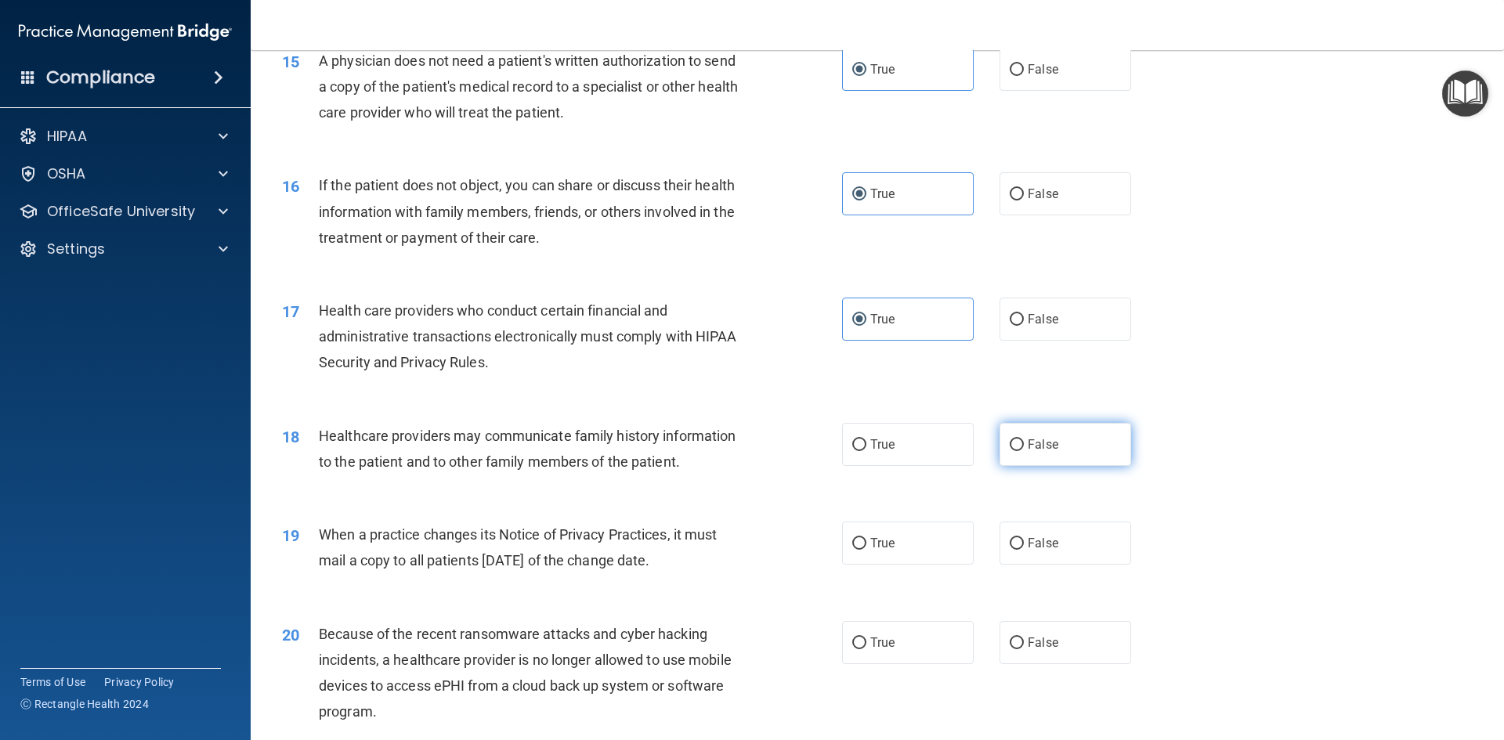
click at [1084, 437] on label "False" at bounding box center [1065, 444] width 132 height 43
click at [1024, 439] on input "False" at bounding box center [1016, 445] width 14 height 12
radio input "true"
click at [929, 542] on label "True" at bounding box center [908, 543] width 132 height 43
click at [866, 542] on input "True" at bounding box center [859, 544] width 14 height 12
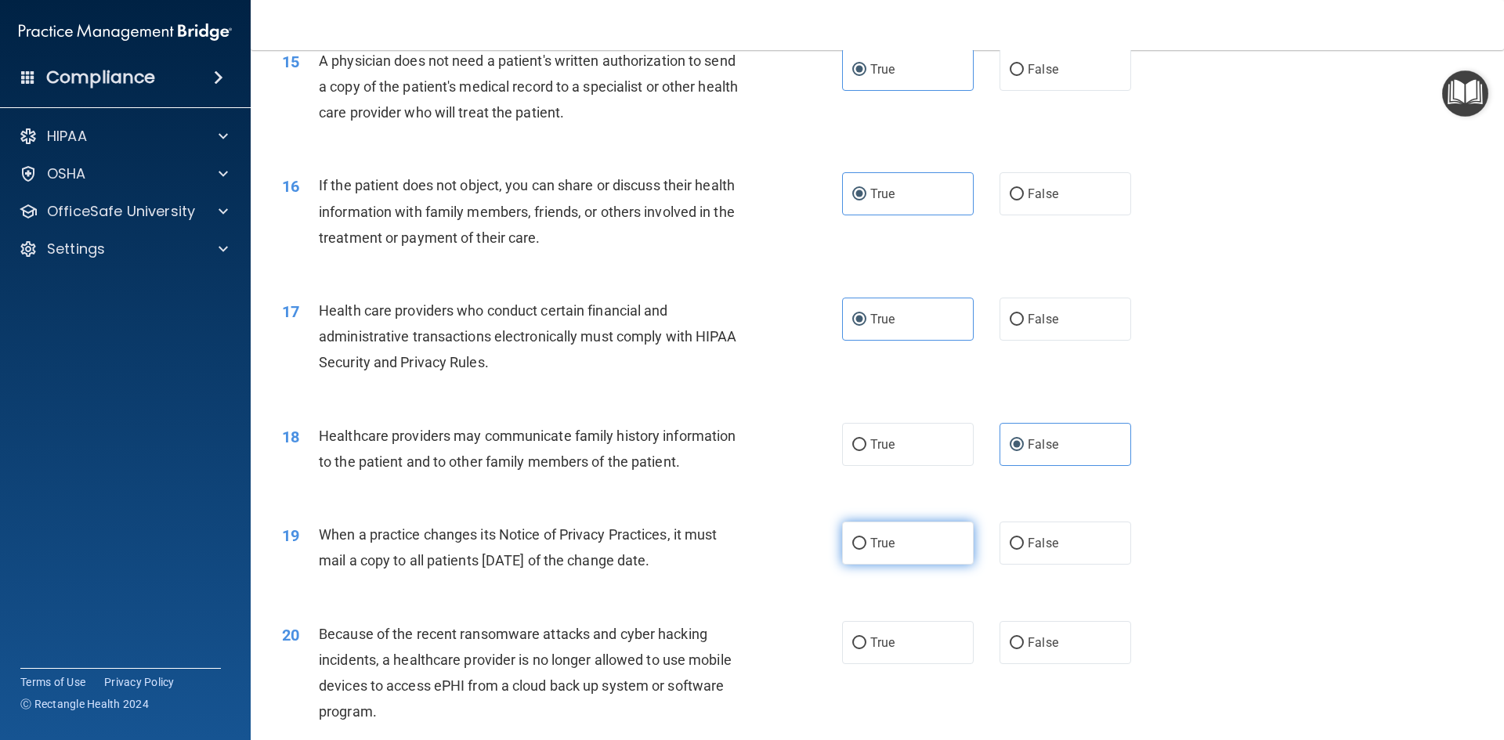
radio input "true"
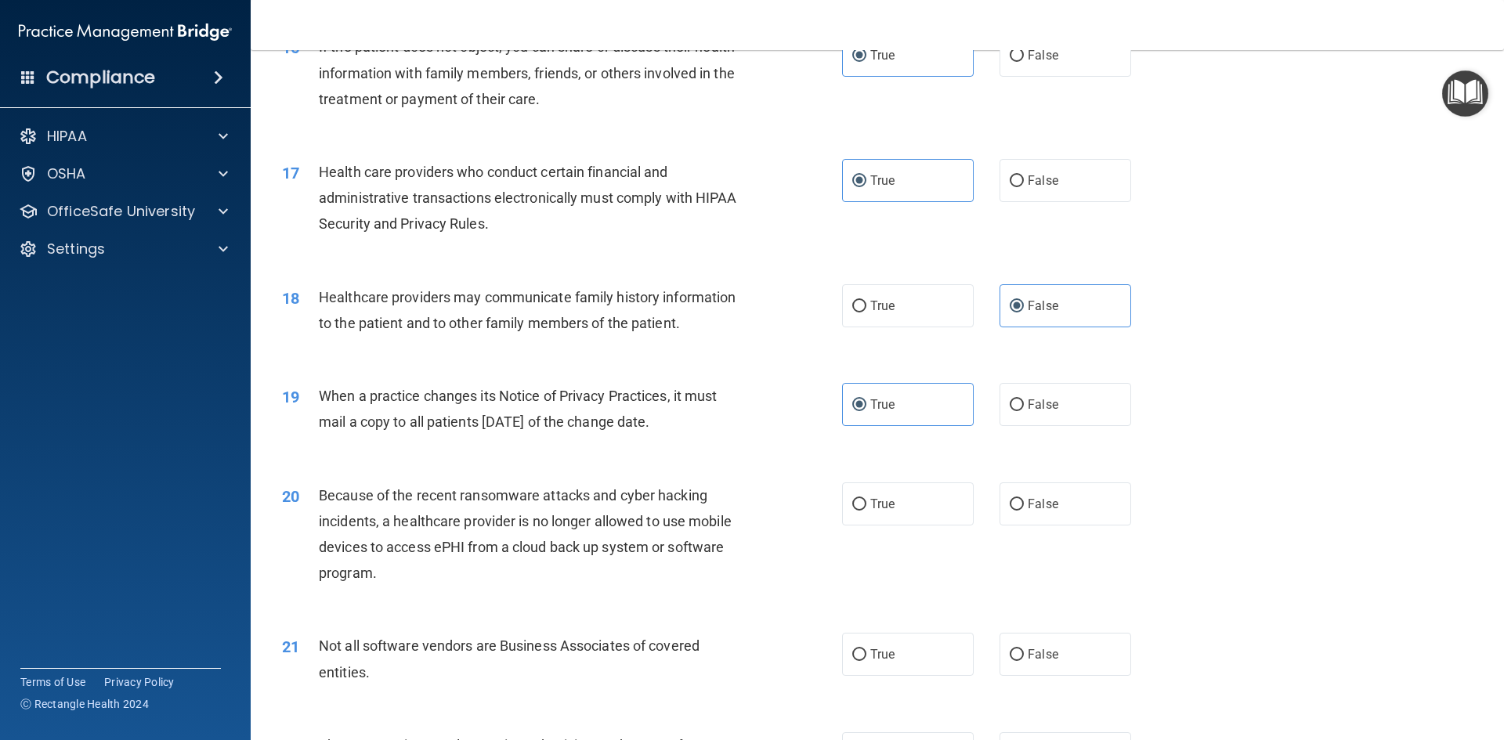
scroll to position [1880, 0]
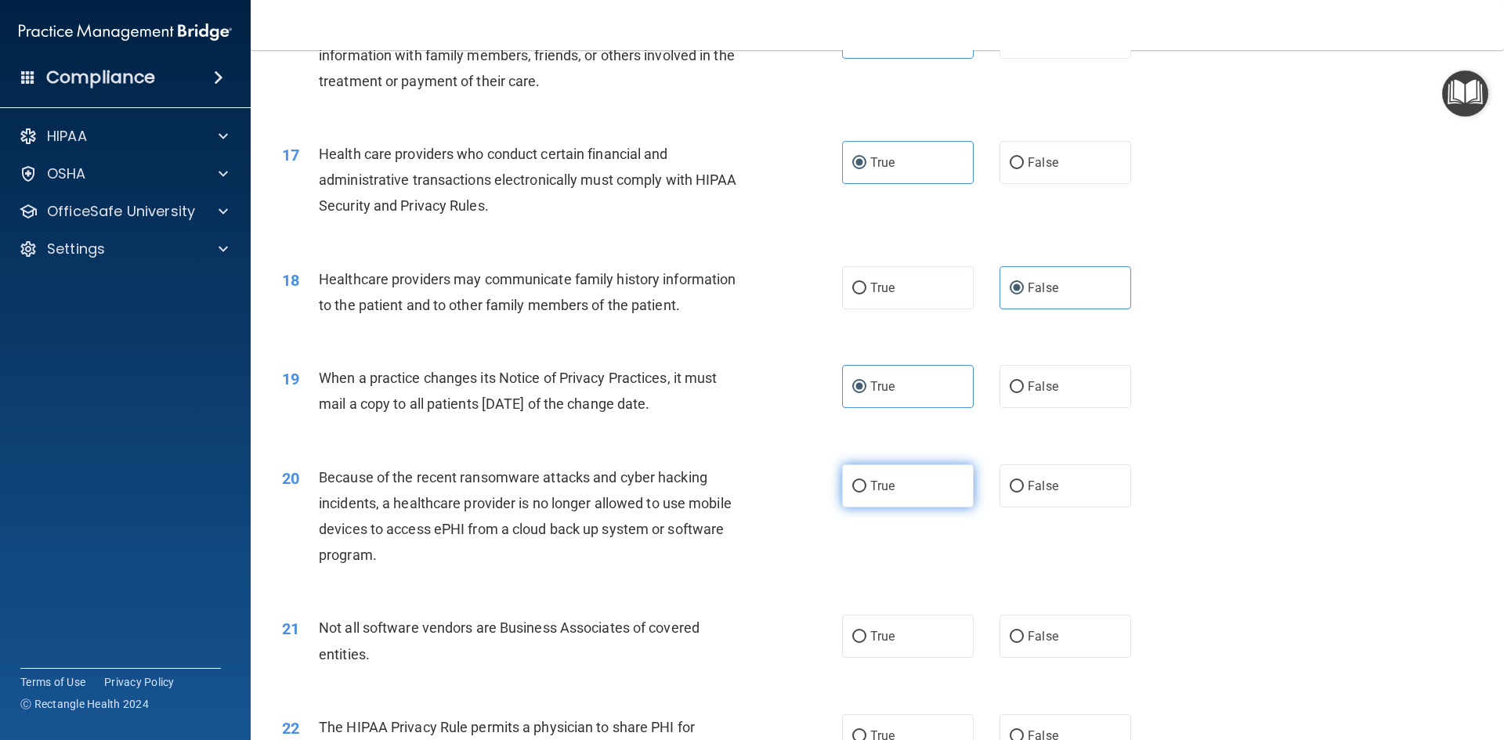
click at [903, 489] on label "True" at bounding box center [908, 485] width 132 height 43
click at [866, 489] on input "True" at bounding box center [859, 487] width 14 height 12
radio input "true"
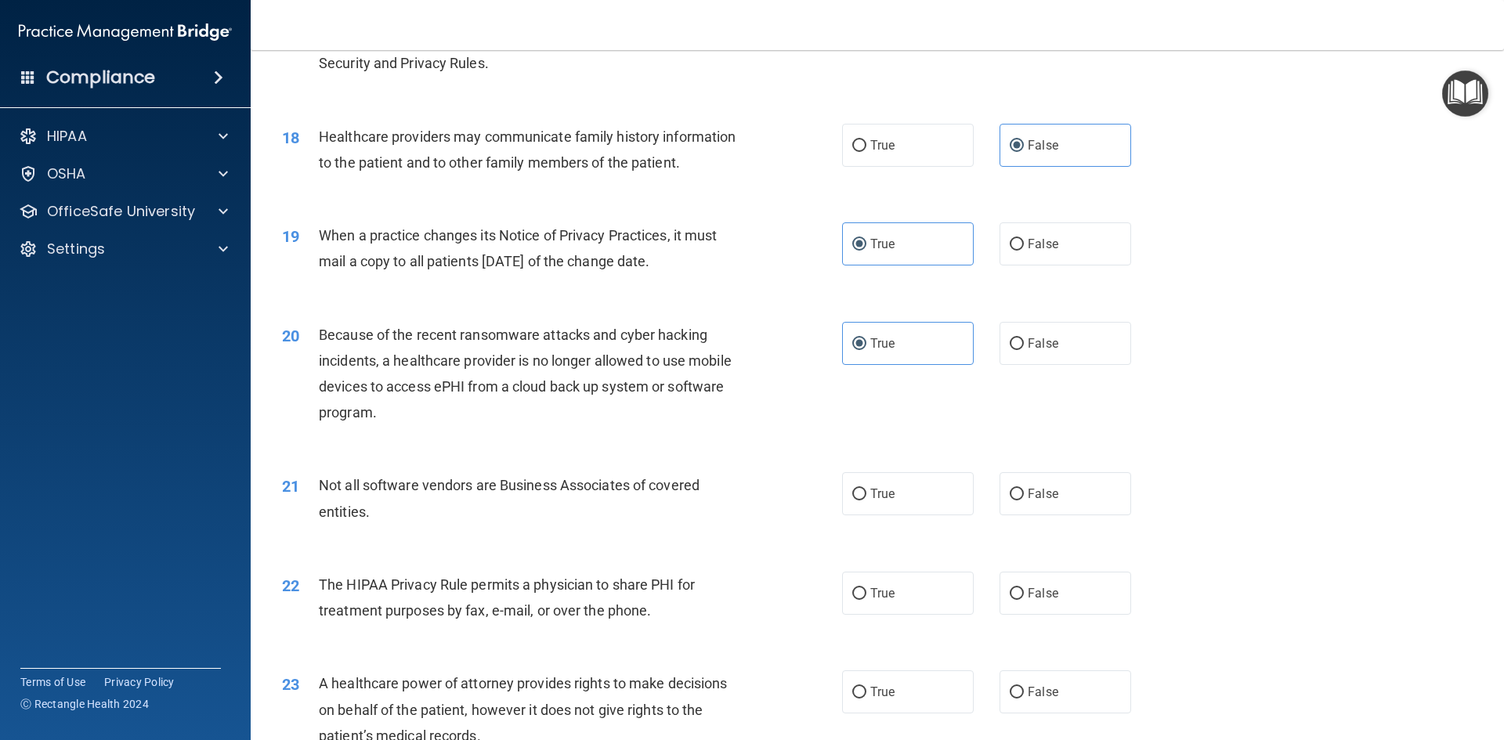
scroll to position [2036, 0]
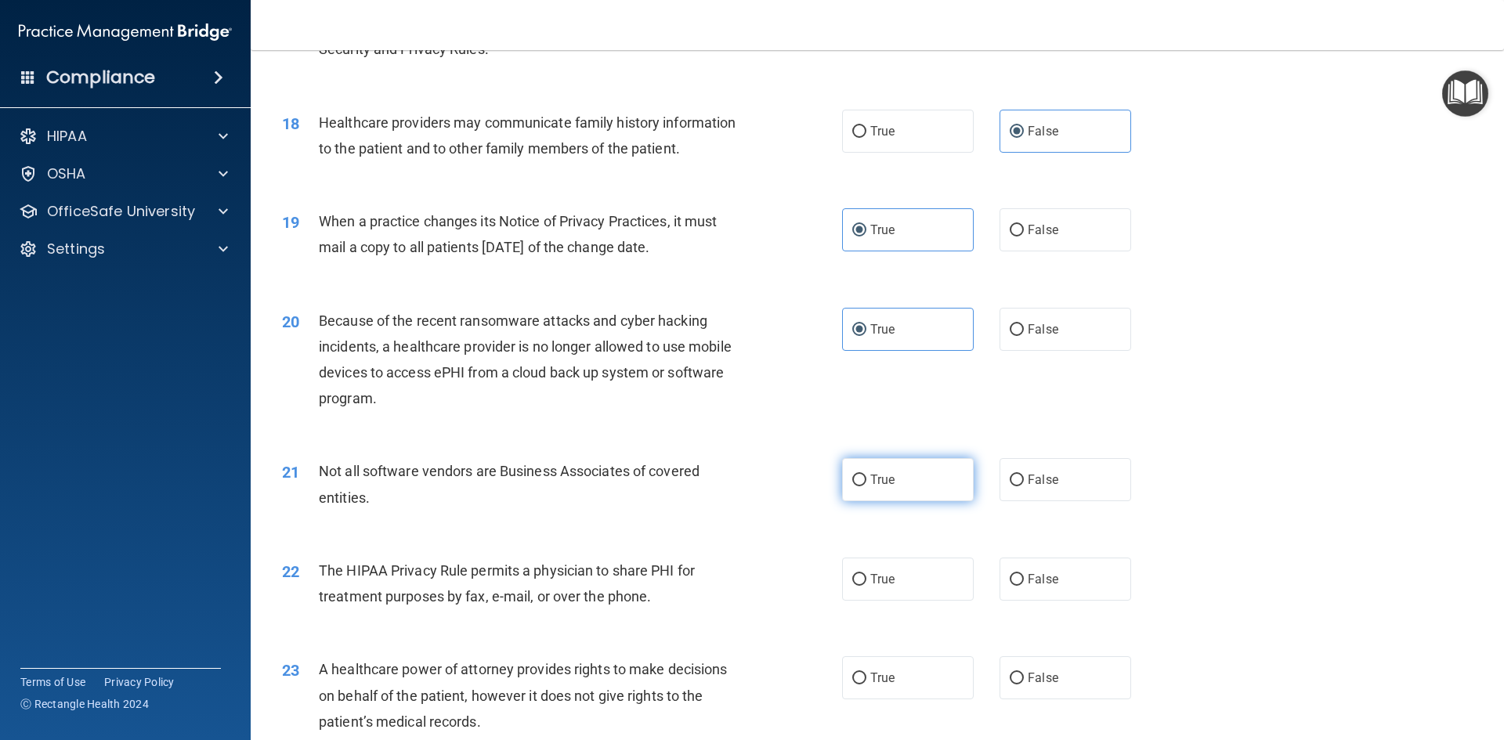
click at [934, 492] on label "True" at bounding box center [908, 479] width 132 height 43
click at [866, 486] on input "True" at bounding box center [859, 481] width 14 height 12
radio input "true"
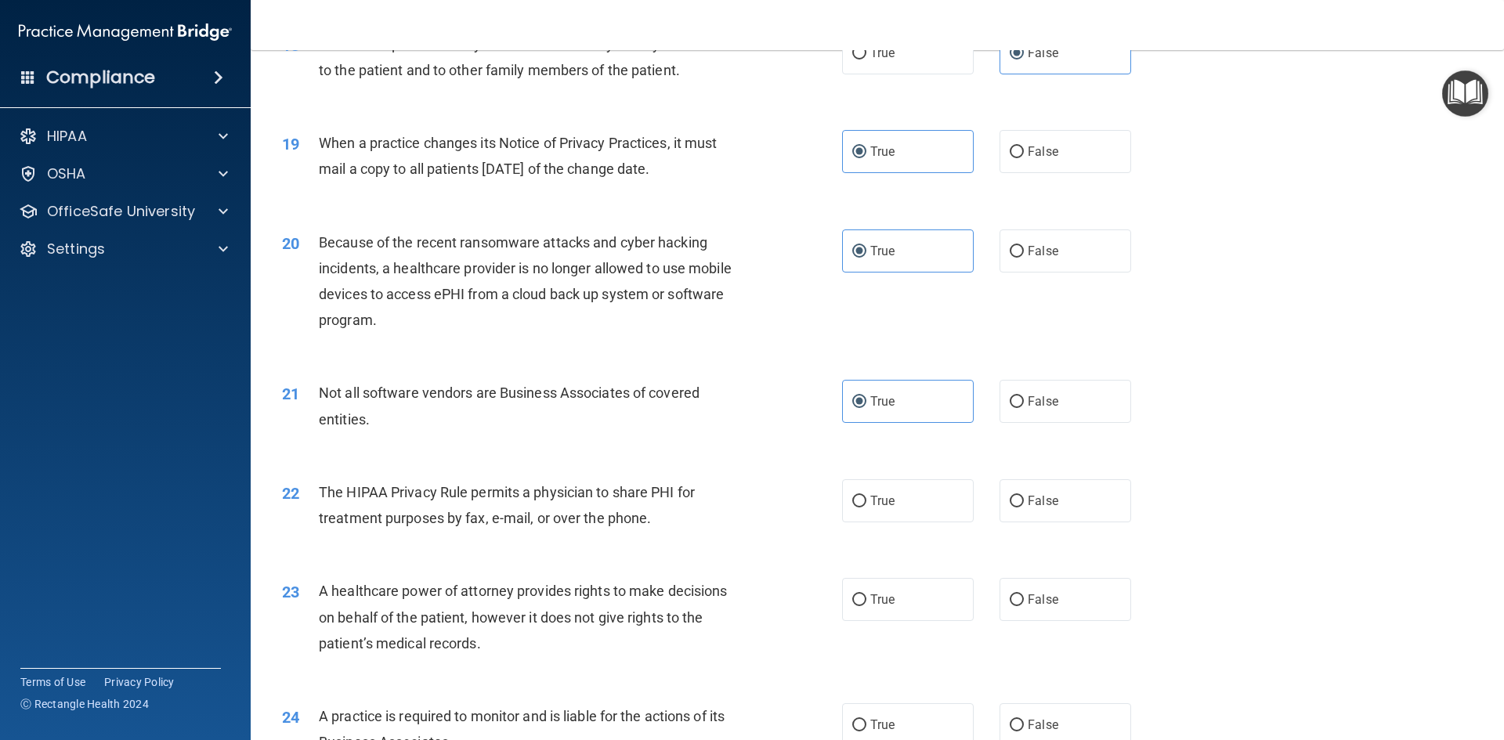
scroll to position [2193, 0]
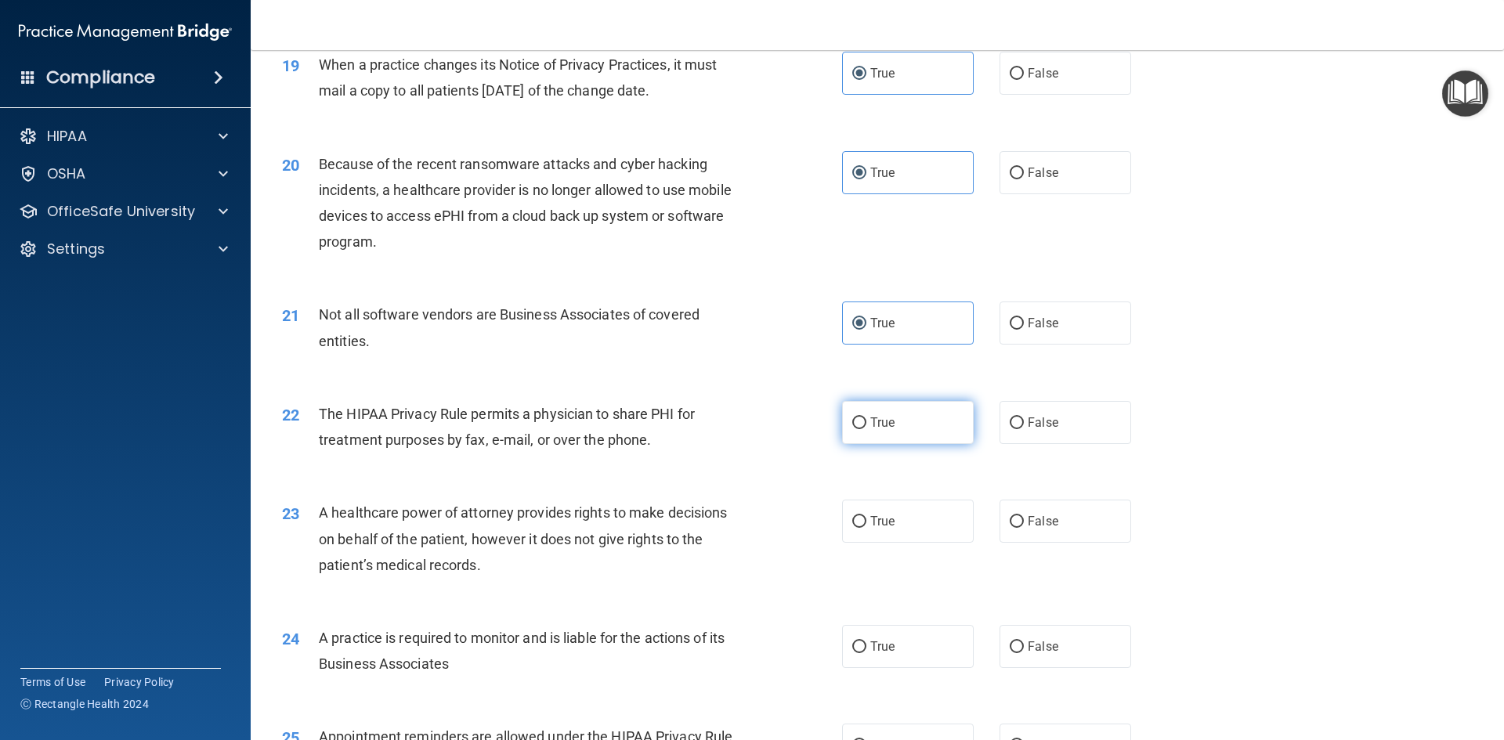
click at [880, 421] on span "True" at bounding box center [882, 422] width 24 height 15
click at [866, 421] on input "True" at bounding box center [859, 423] width 14 height 12
radio input "true"
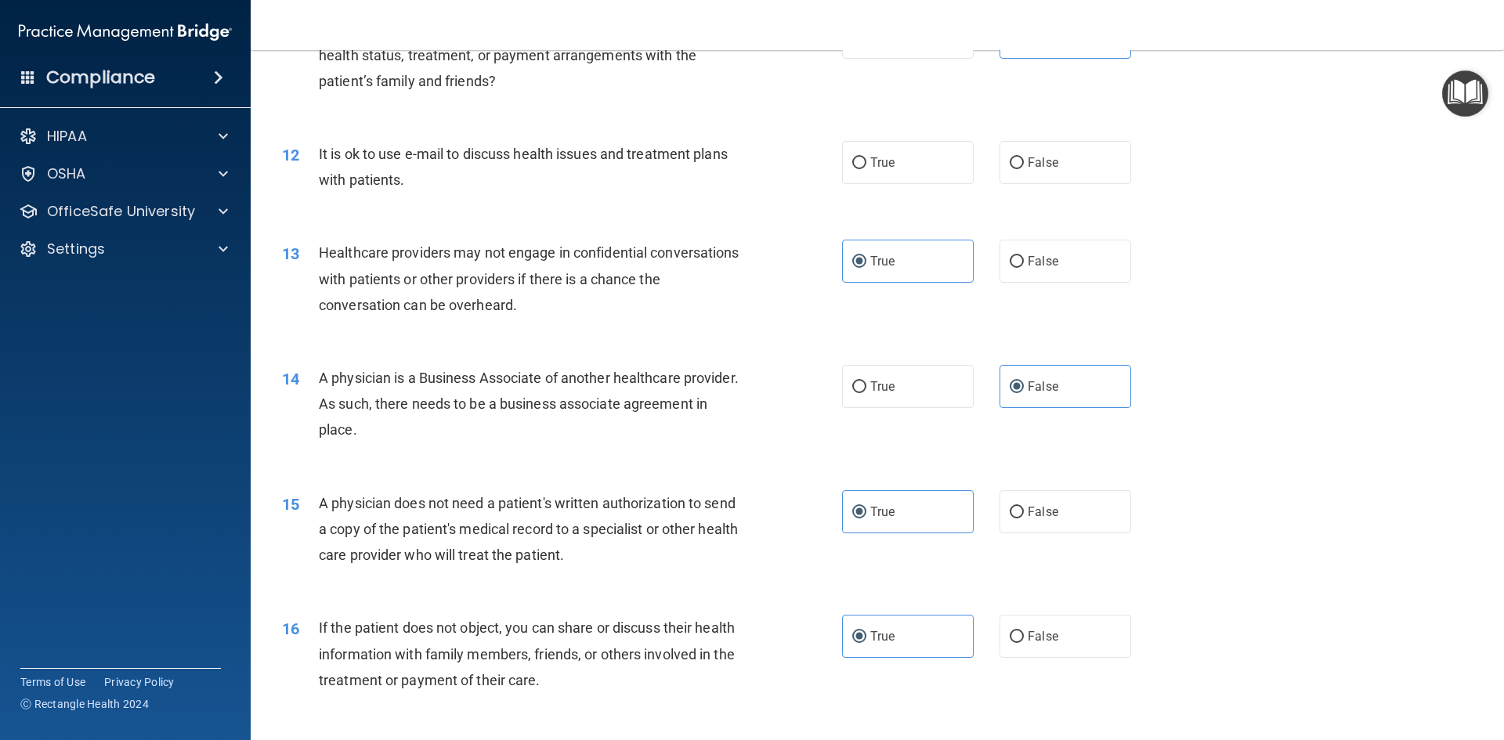
scroll to position [1253, 0]
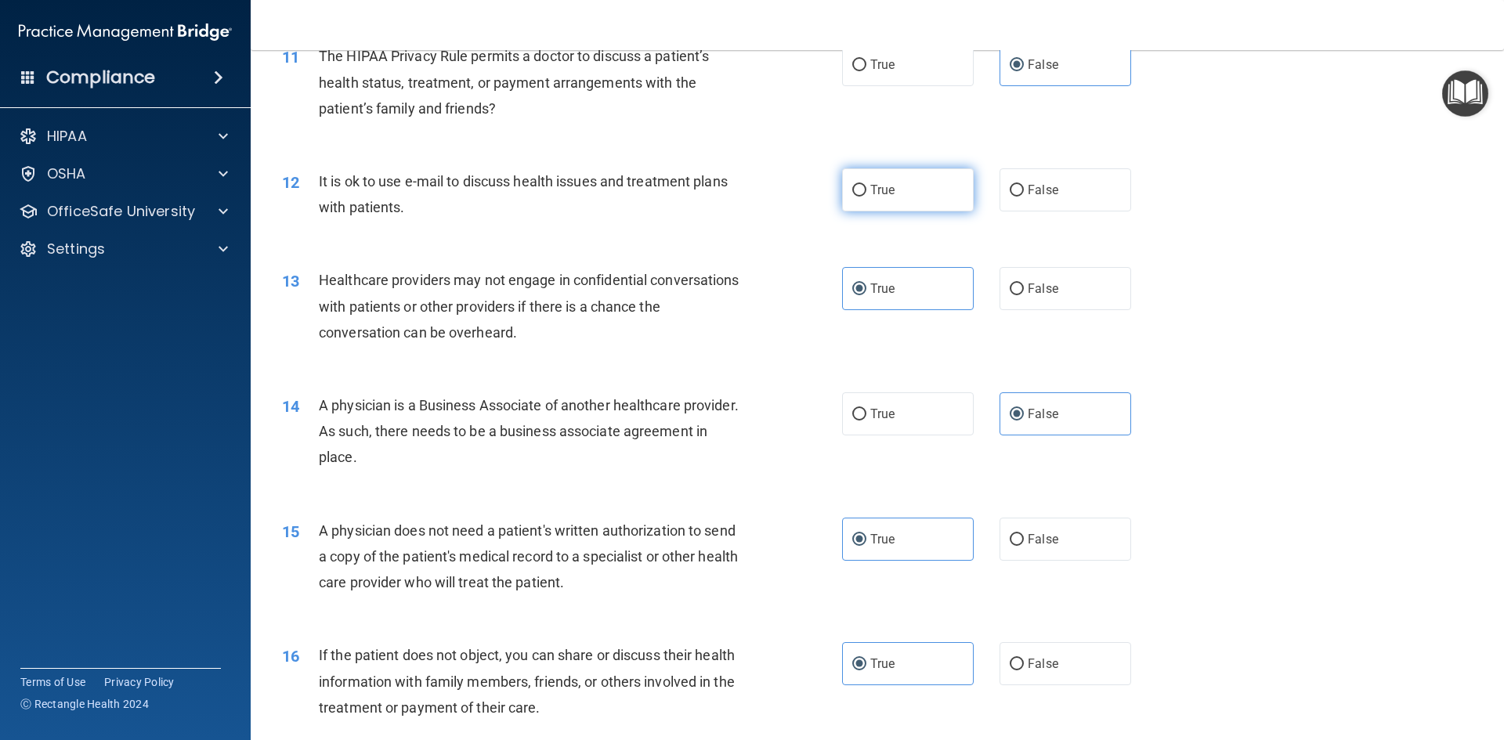
click at [872, 183] on span "True" at bounding box center [882, 189] width 24 height 15
click at [866, 185] on input "True" at bounding box center [859, 191] width 14 height 12
radio input "true"
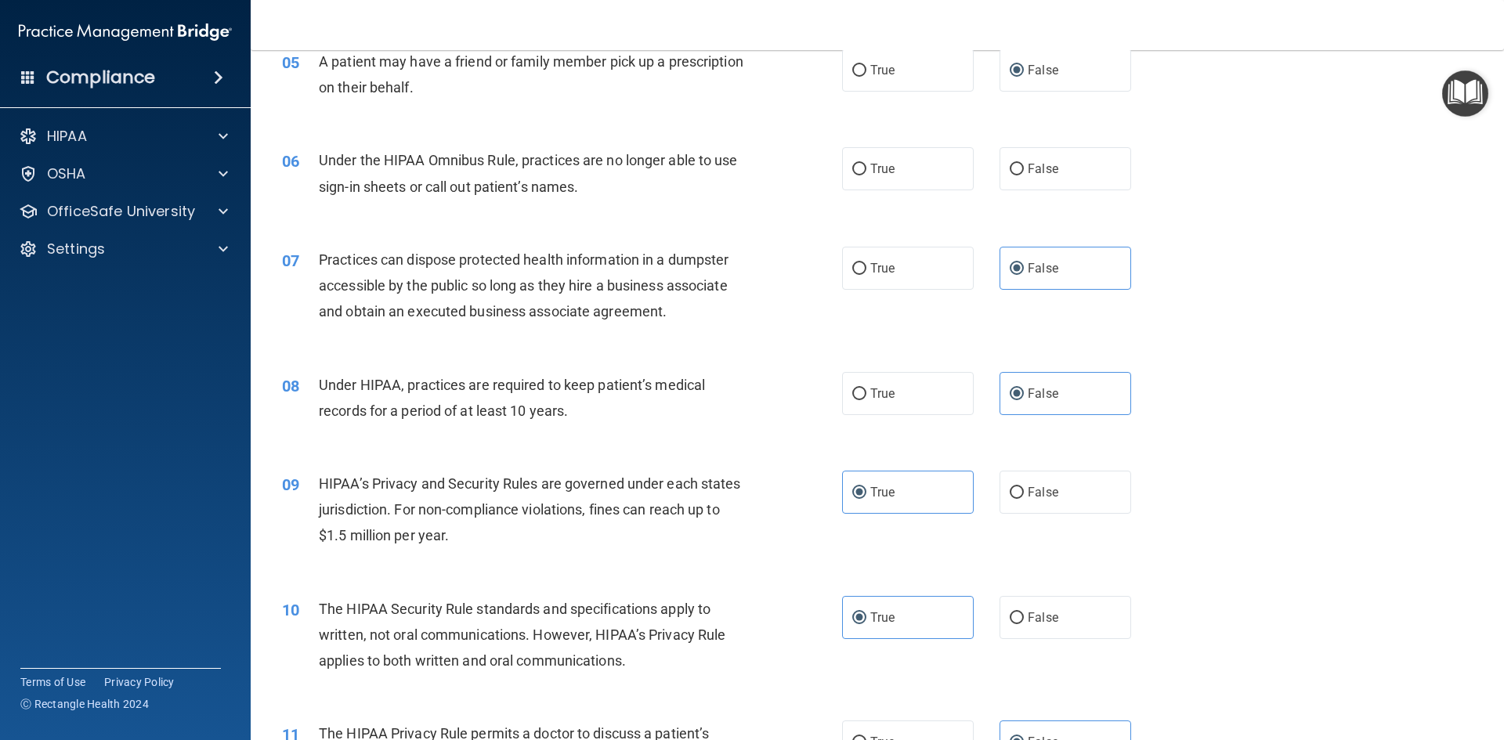
scroll to position [392, 0]
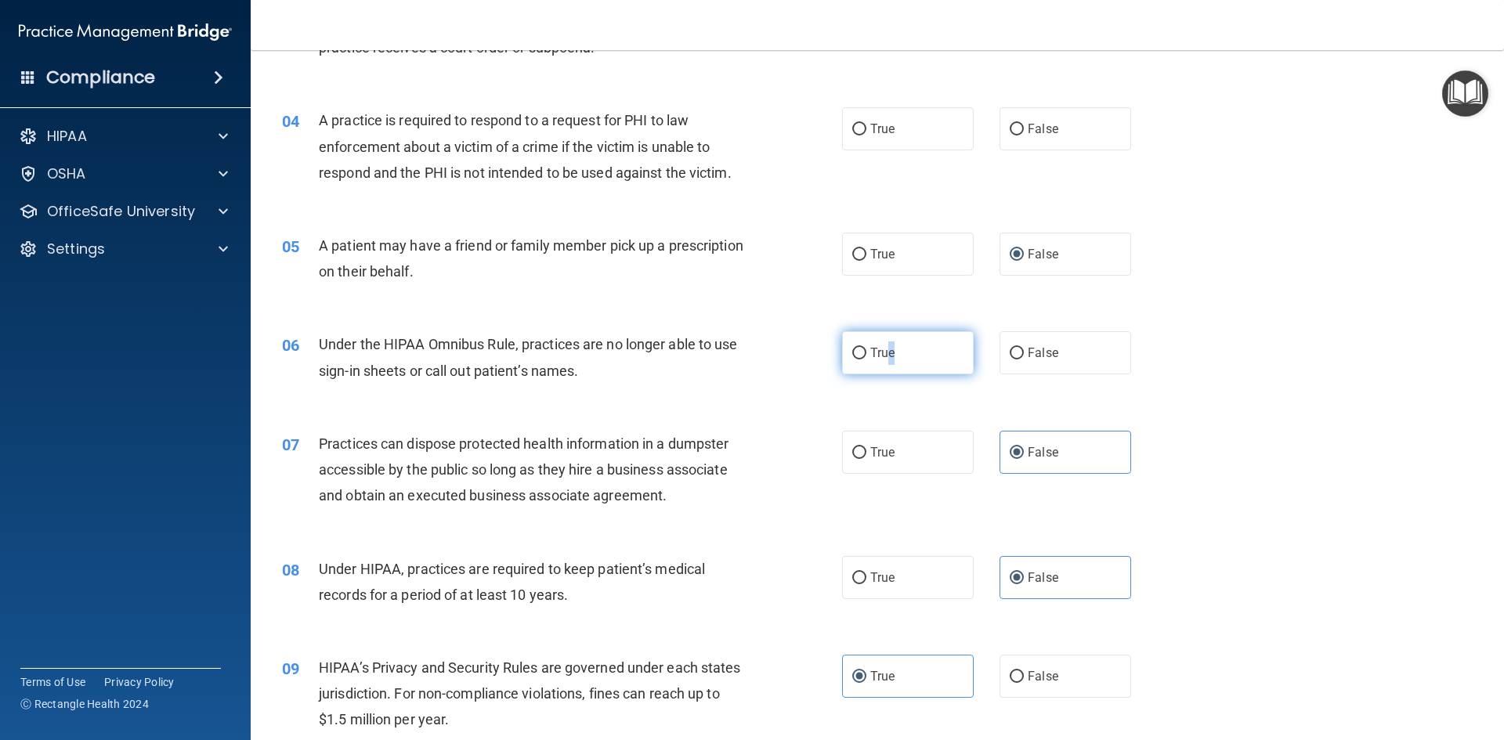
click at [887, 342] on label "True" at bounding box center [908, 352] width 132 height 43
click at [843, 339] on label "True" at bounding box center [908, 352] width 132 height 43
click at [852, 348] on input "True" at bounding box center [859, 354] width 14 height 12
radio input "true"
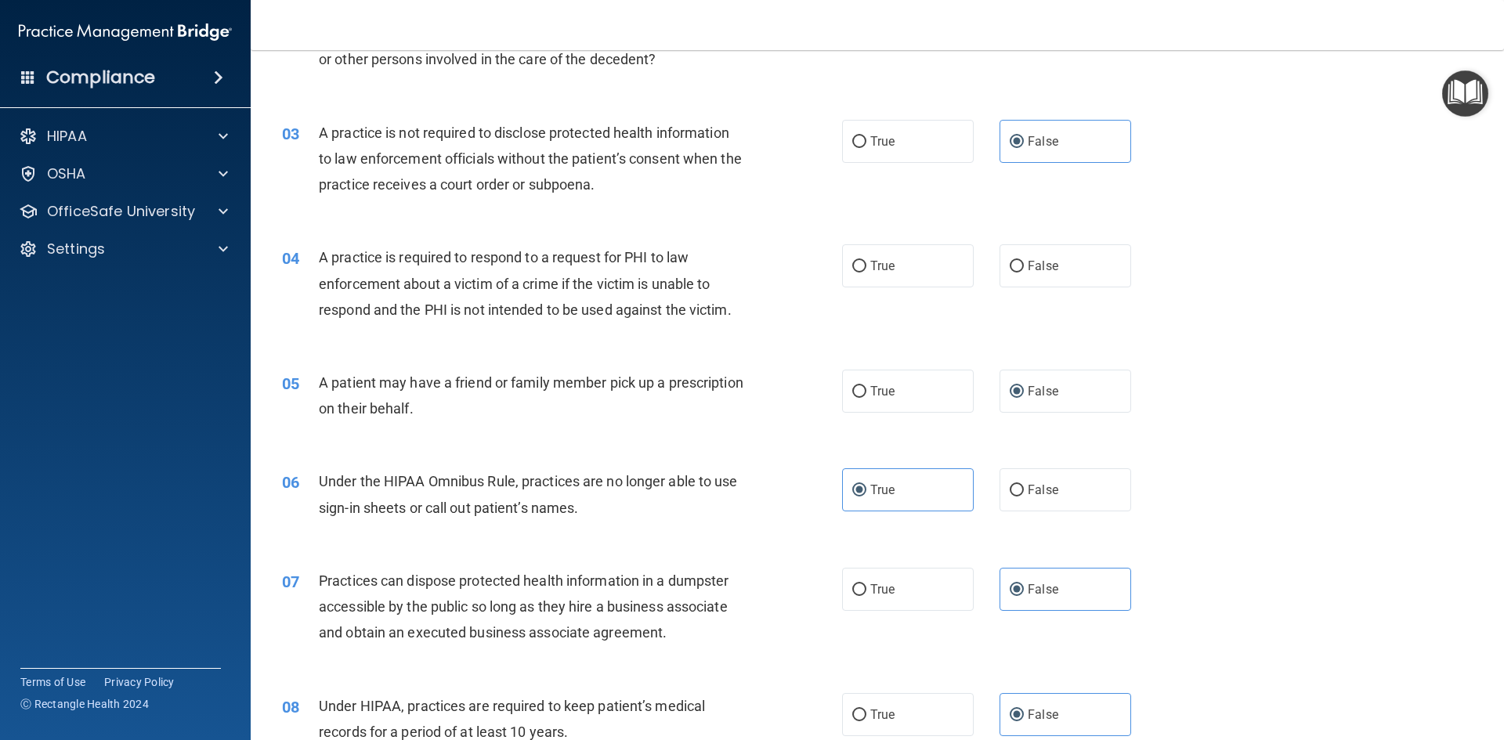
scroll to position [235, 0]
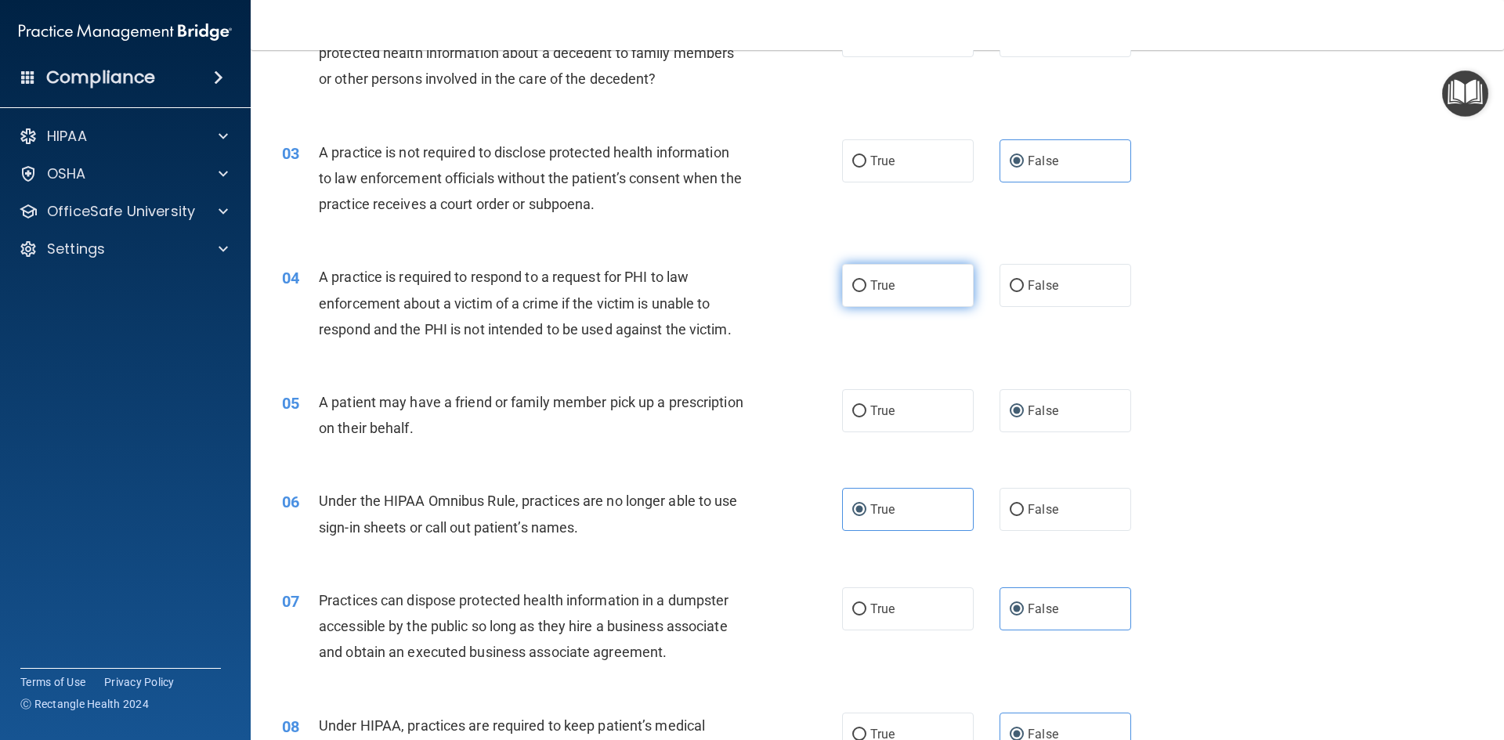
click at [854, 287] on input "True" at bounding box center [859, 286] width 14 height 12
radio input "true"
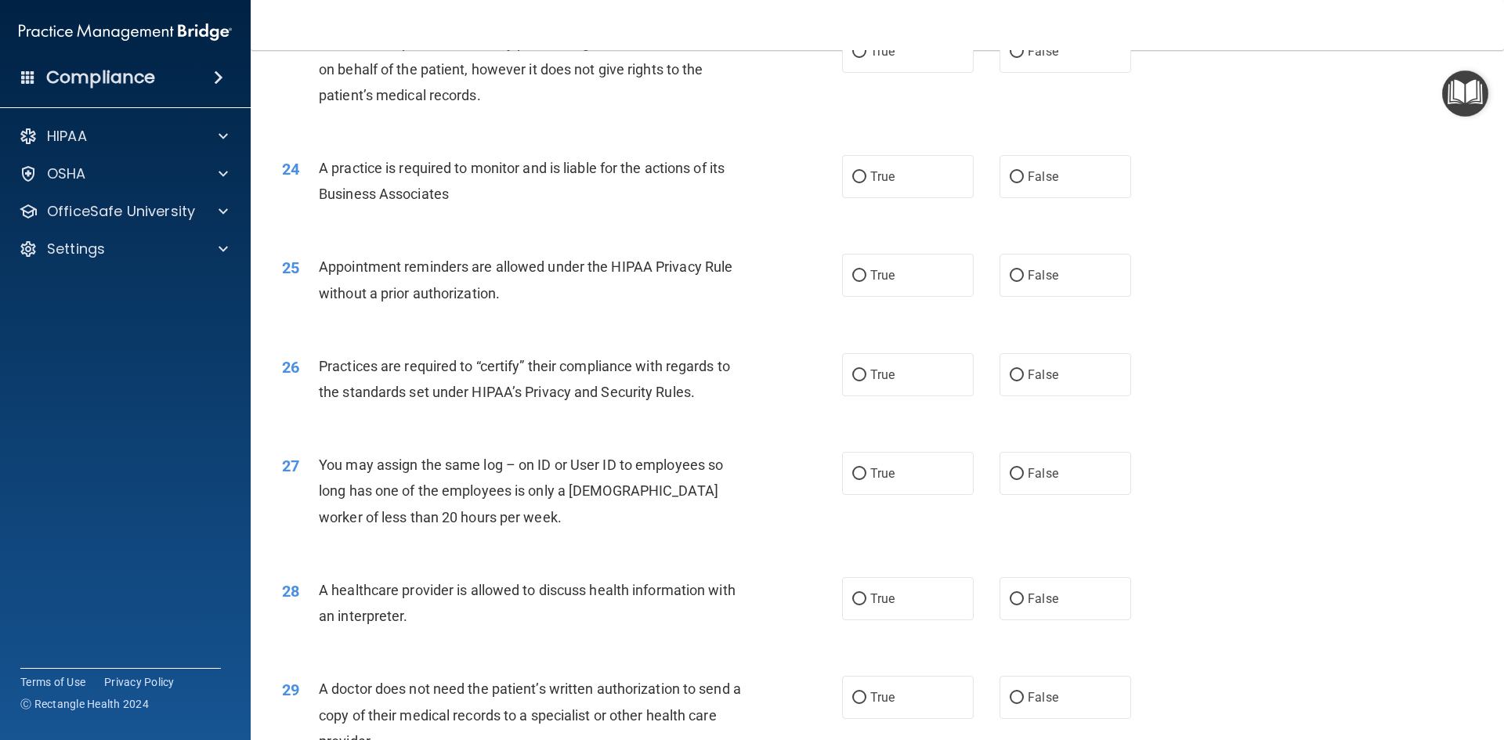
scroll to position [2349, 0]
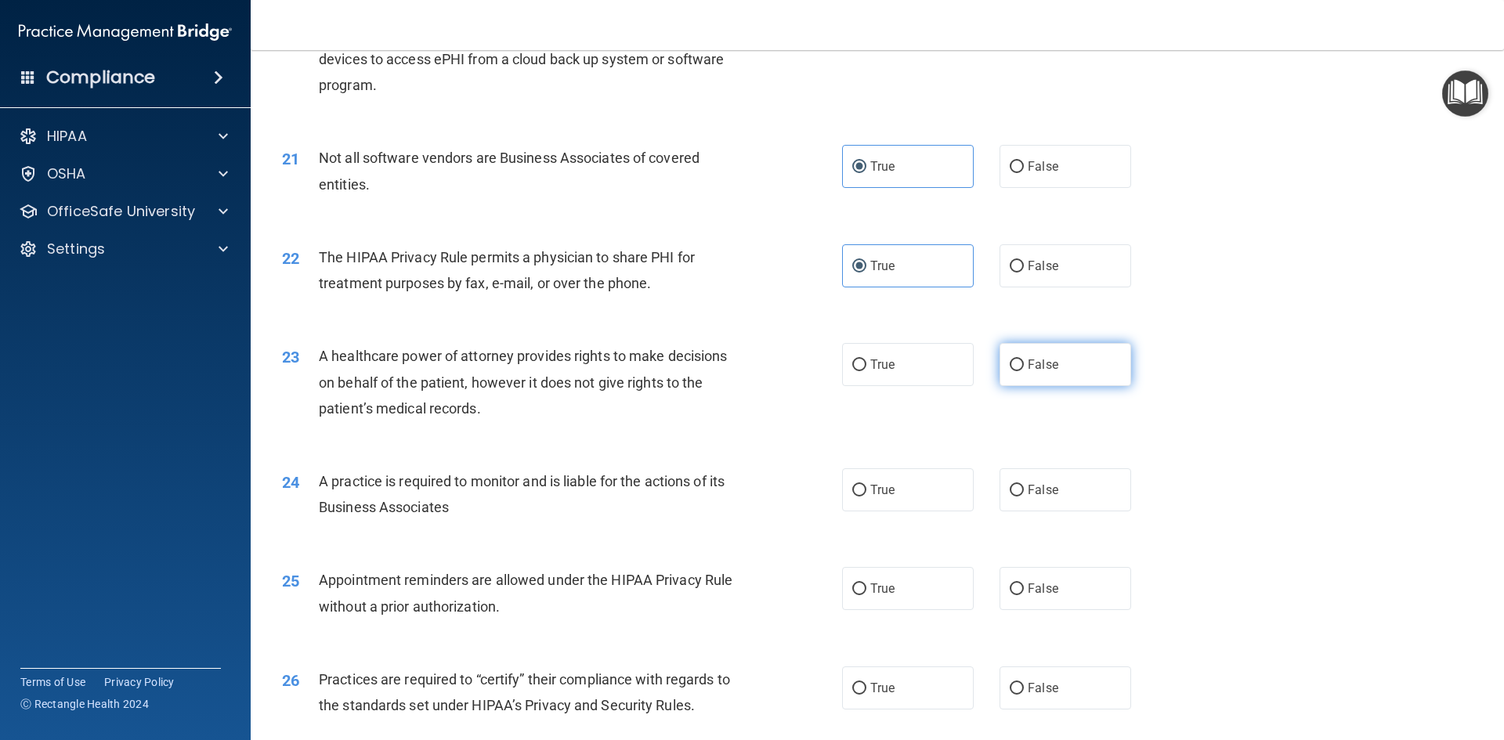
click at [1016, 351] on label "False" at bounding box center [1065, 364] width 132 height 43
click at [1016, 359] on input "False" at bounding box center [1016, 365] width 14 height 12
radio input "true"
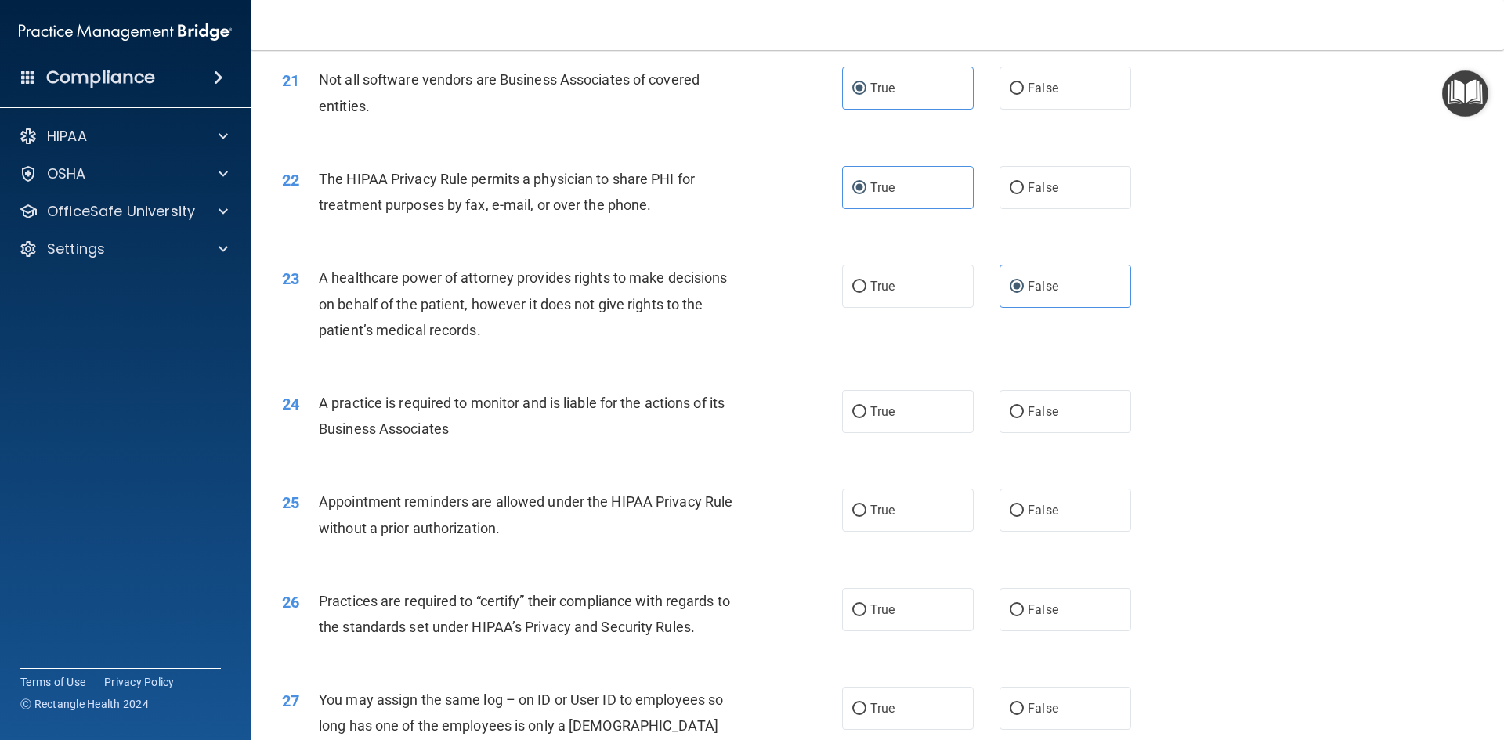
scroll to position [2506, 0]
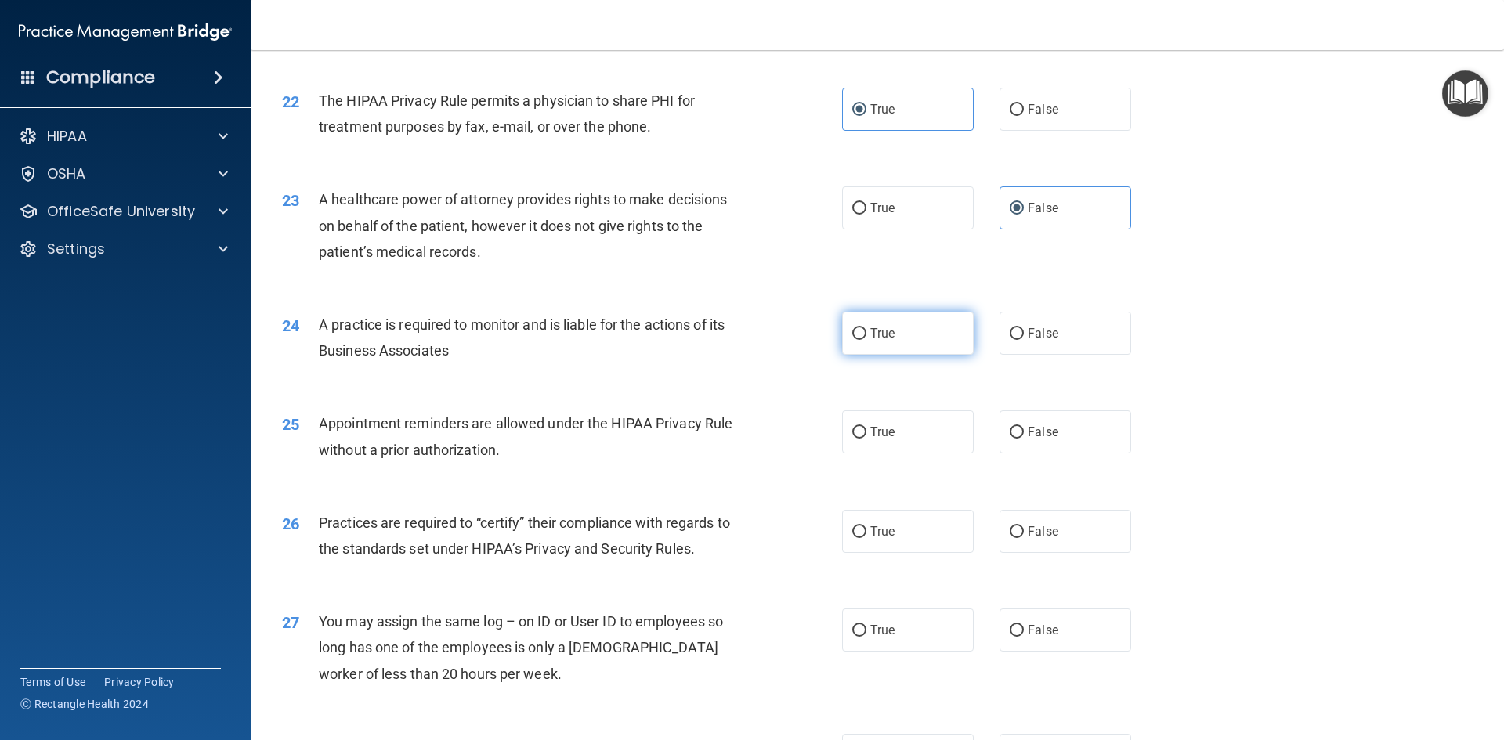
click at [913, 323] on label "True" at bounding box center [908, 333] width 132 height 43
click at [866, 328] on input "True" at bounding box center [859, 334] width 14 height 12
radio input "true"
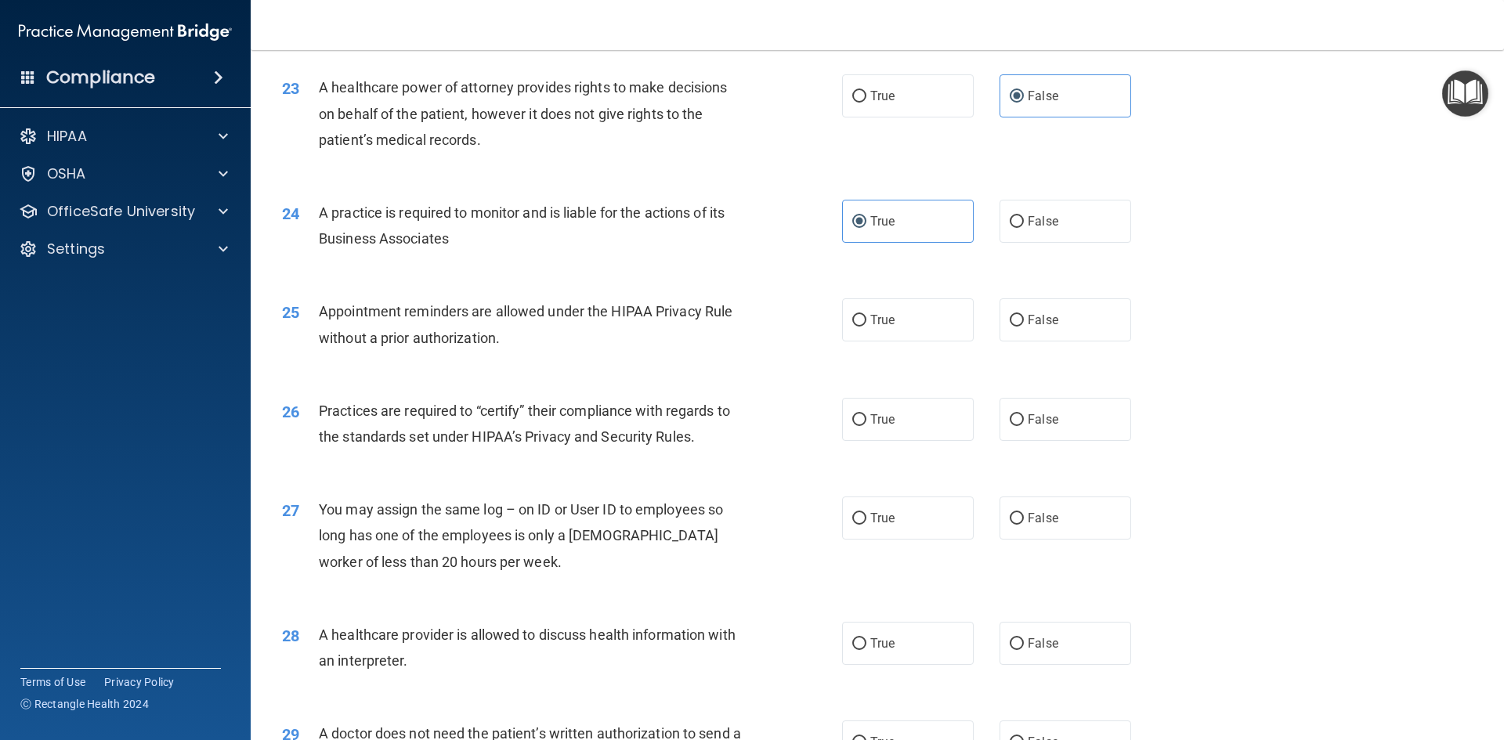
scroll to position [2663, 0]
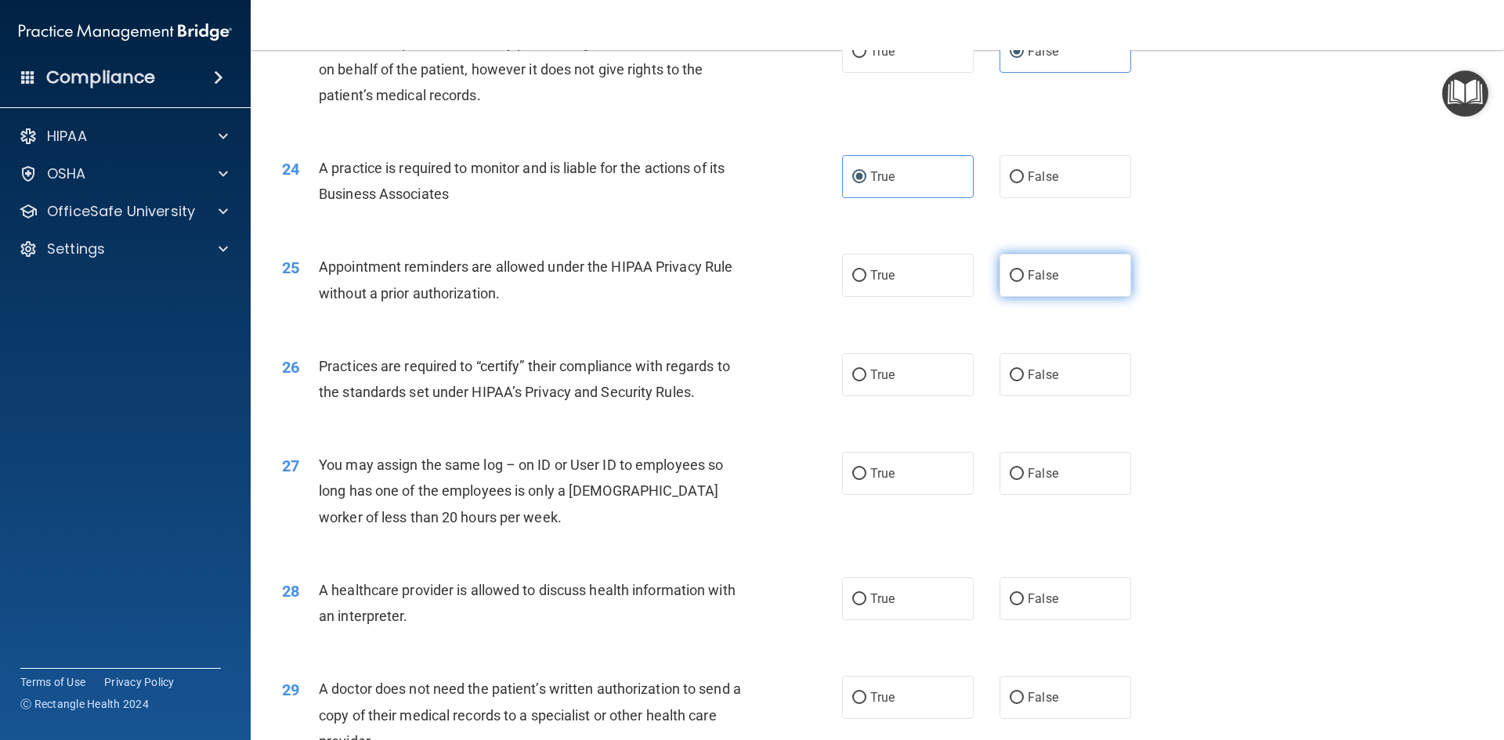
click at [1038, 273] on span "False" at bounding box center [1042, 275] width 31 height 15
click at [1024, 273] on input "False" at bounding box center [1016, 276] width 14 height 12
radio input "true"
click at [925, 270] on label "True" at bounding box center [908, 275] width 132 height 43
click at [866, 270] on input "True" at bounding box center [859, 276] width 14 height 12
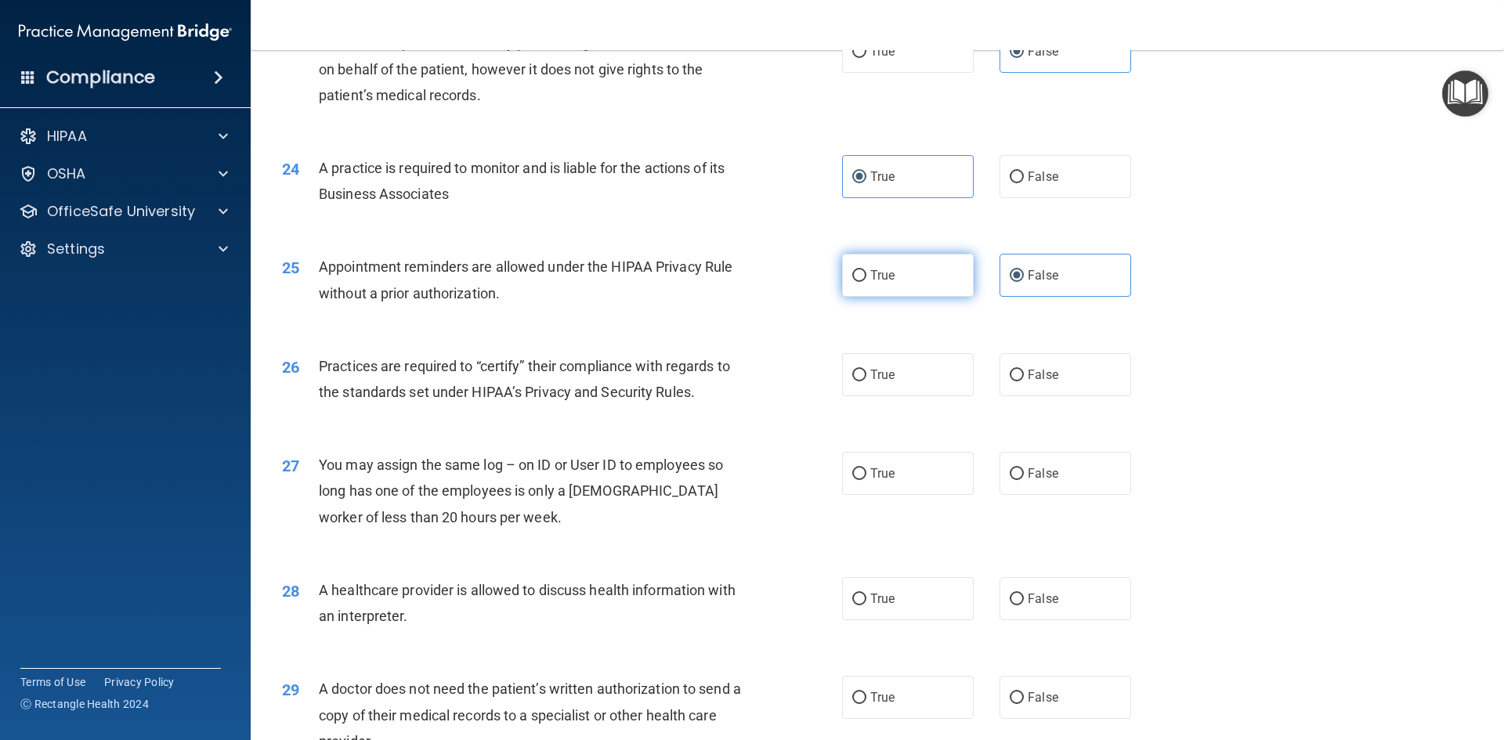
radio input "true"
radio input "false"
click at [934, 349] on div "26 Practices are required to “certify” their compliance with regards to the sta…" at bounding box center [877, 383] width 1214 height 99
click at [919, 374] on label "True" at bounding box center [908, 374] width 132 height 43
click at [866, 374] on input "True" at bounding box center [859, 376] width 14 height 12
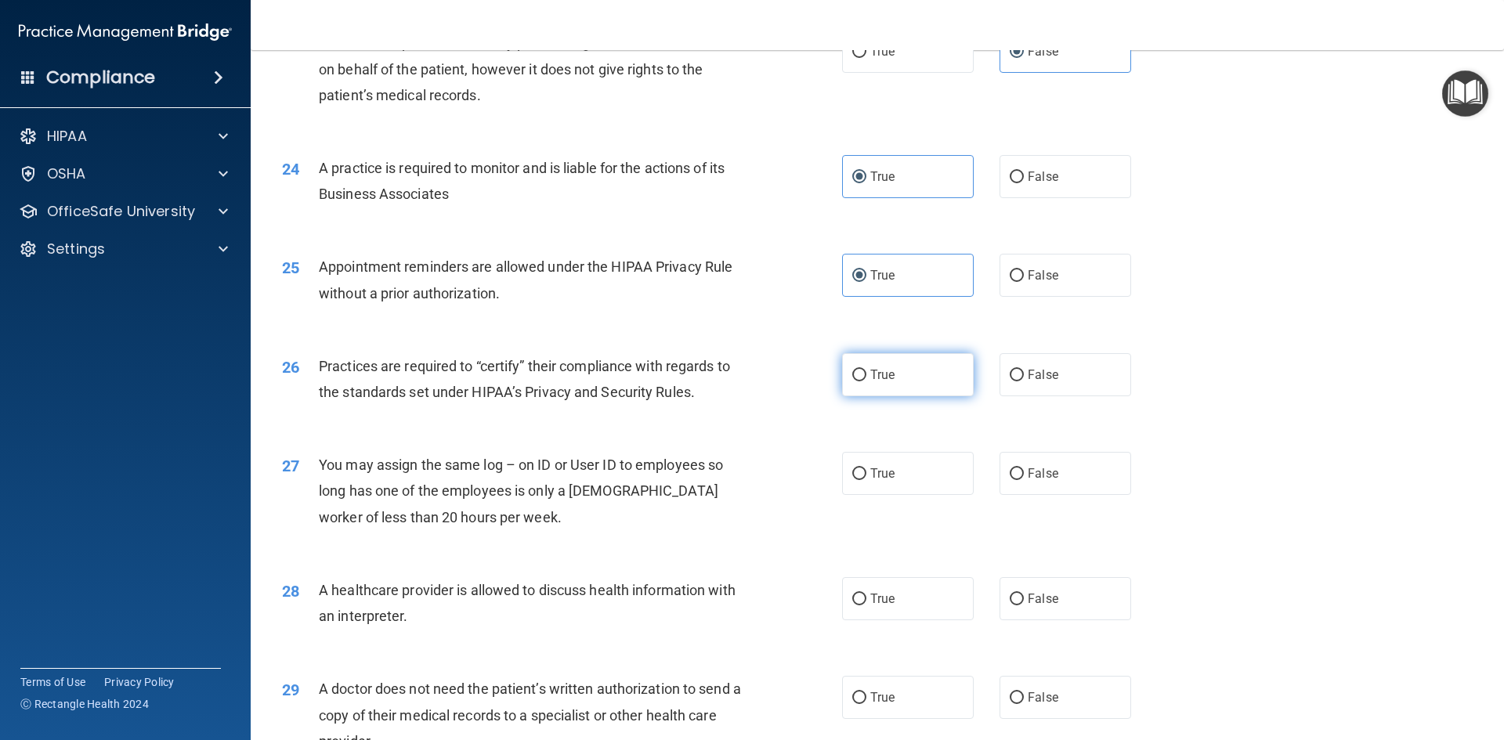
radio input "true"
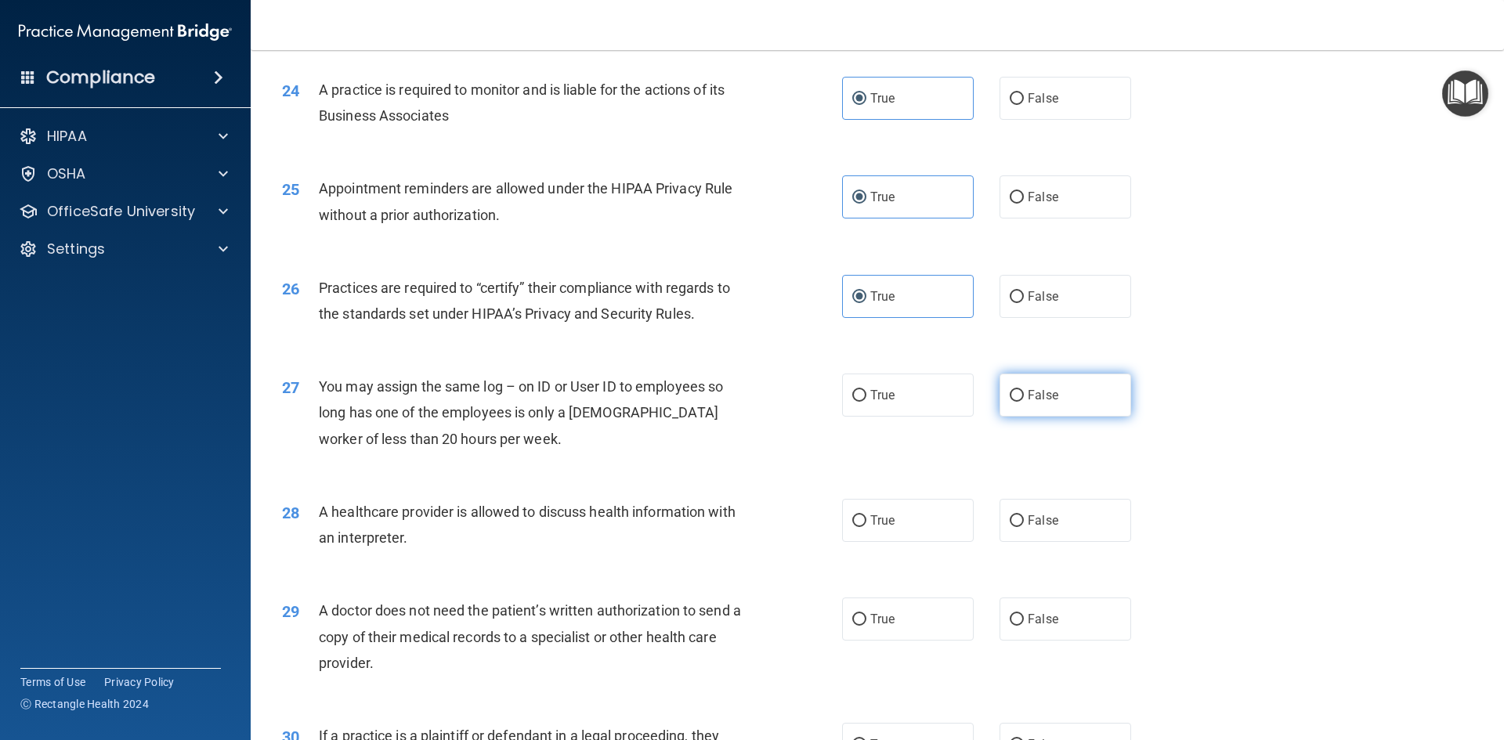
click at [1076, 393] on label "False" at bounding box center [1065, 395] width 132 height 43
click at [1024, 393] on input "False" at bounding box center [1016, 396] width 14 height 12
radio input "true"
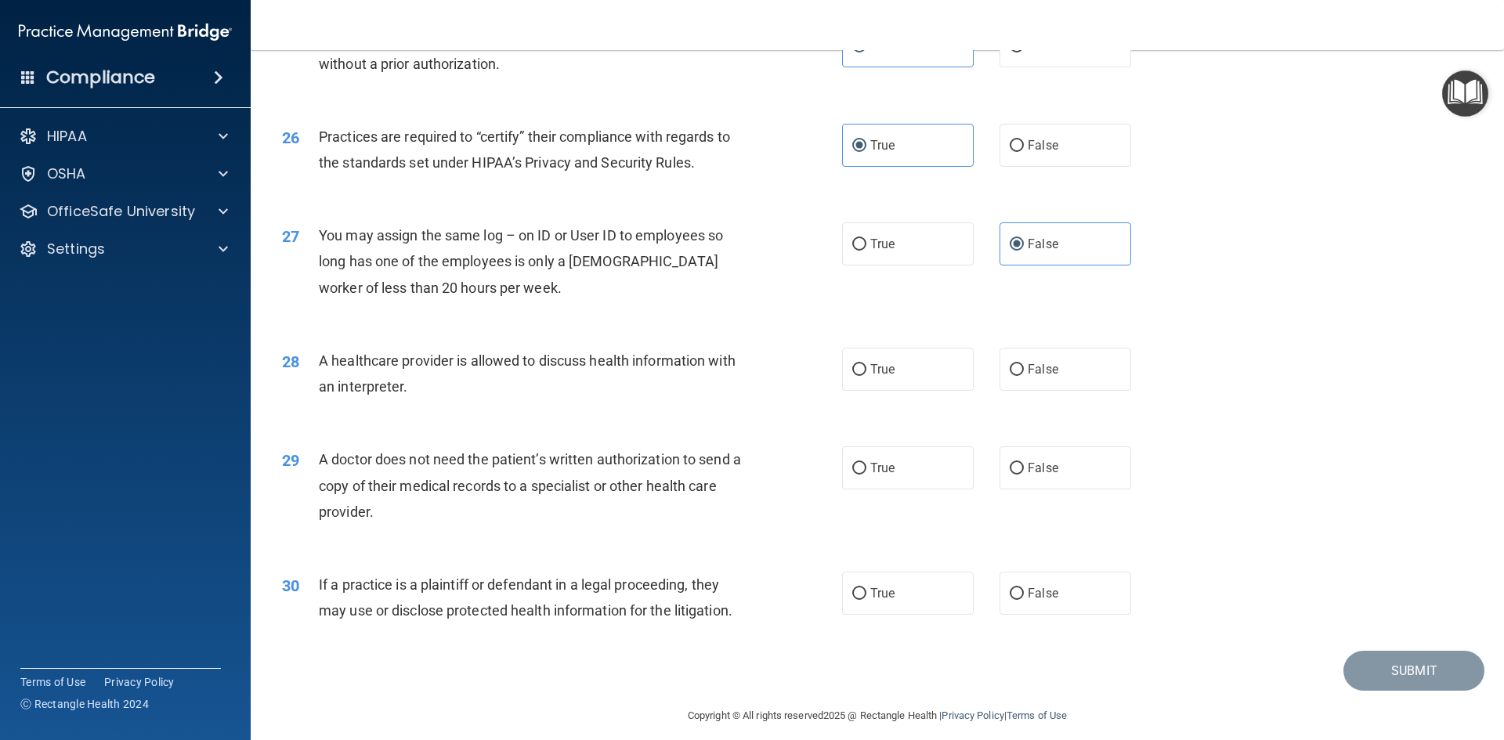
scroll to position [2906, 0]
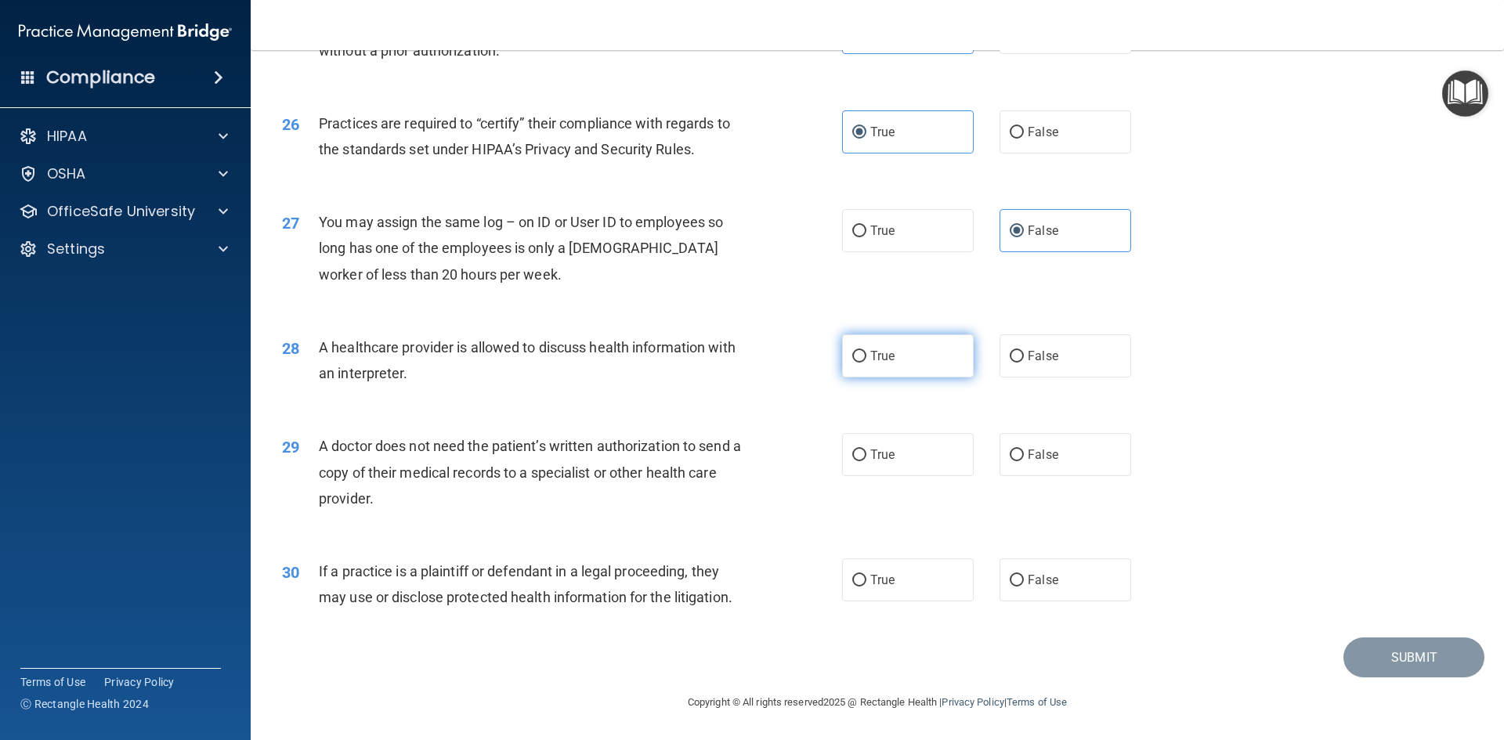
click at [879, 364] on label "True" at bounding box center [908, 355] width 132 height 43
click at [866, 363] on input "True" at bounding box center [859, 357] width 14 height 12
click at [886, 463] on label "True" at bounding box center [908, 454] width 132 height 43
click at [866, 461] on input "True" at bounding box center [859, 456] width 14 height 12
click at [872, 587] on span "True" at bounding box center [882, 579] width 24 height 15
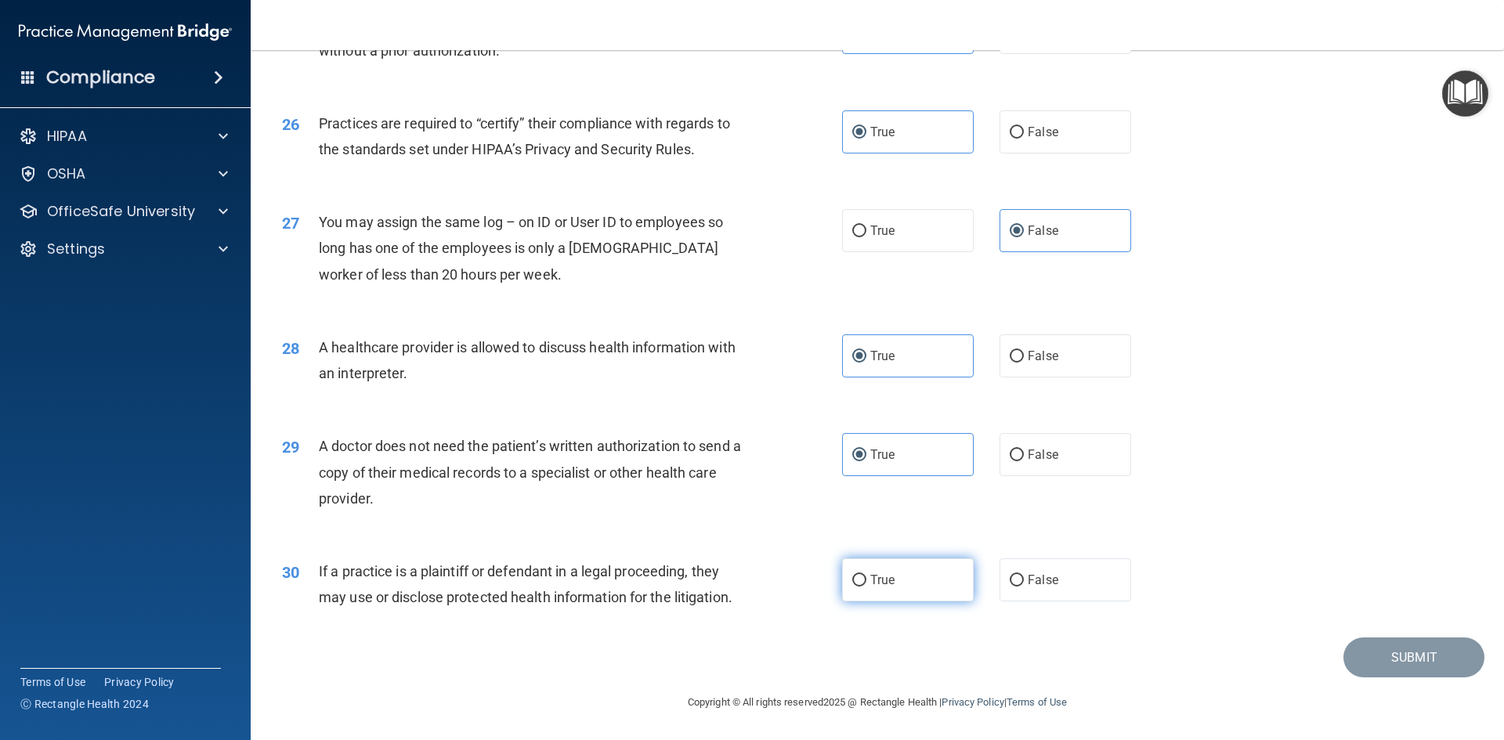
click at [866, 587] on input "True" at bounding box center [859, 581] width 14 height 12
click at [1423, 646] on button "Submit" at bounding box center [1413, 657] width 141 height 40
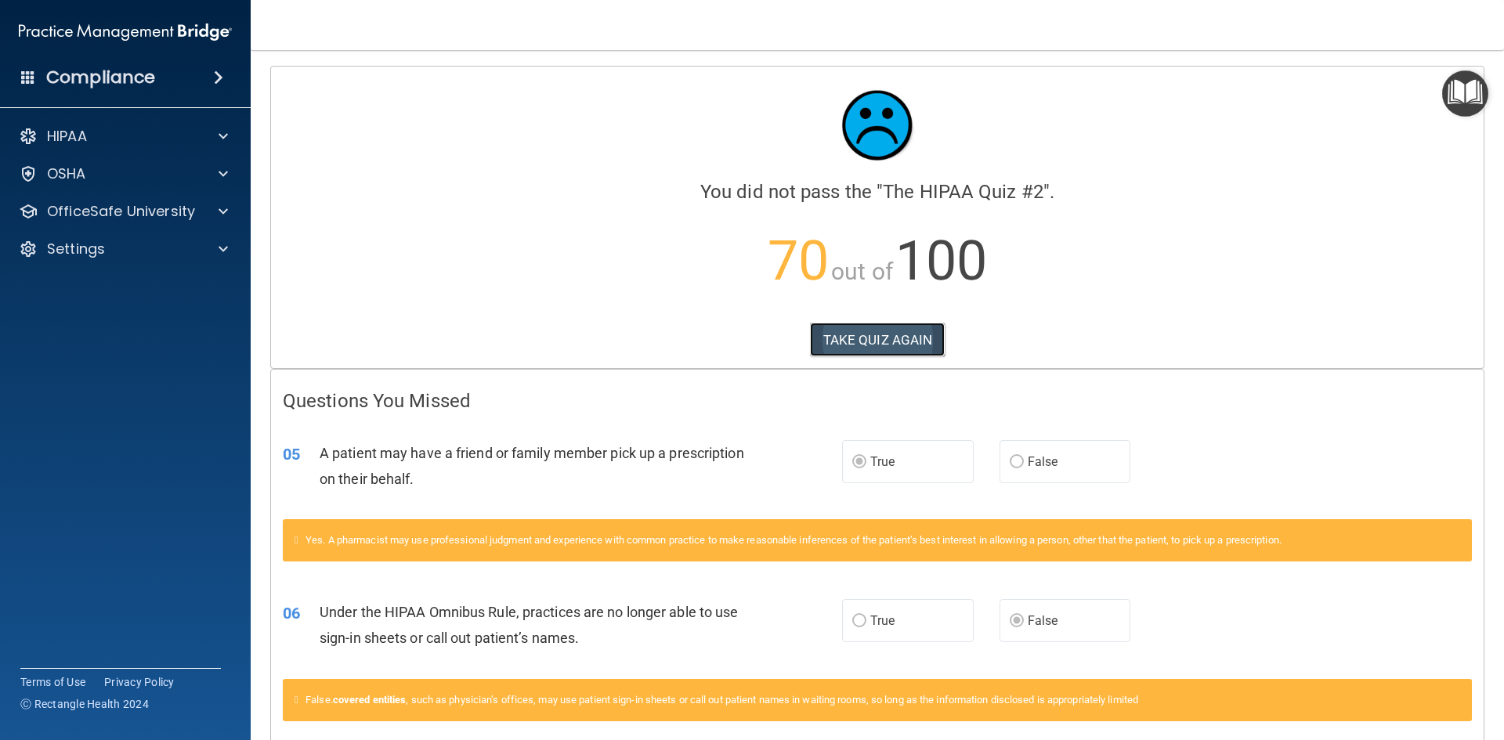
click at [856, 338] on button "TAKE QUIZ AGAIN" at bounding box center [877, 340] width 135 height 34
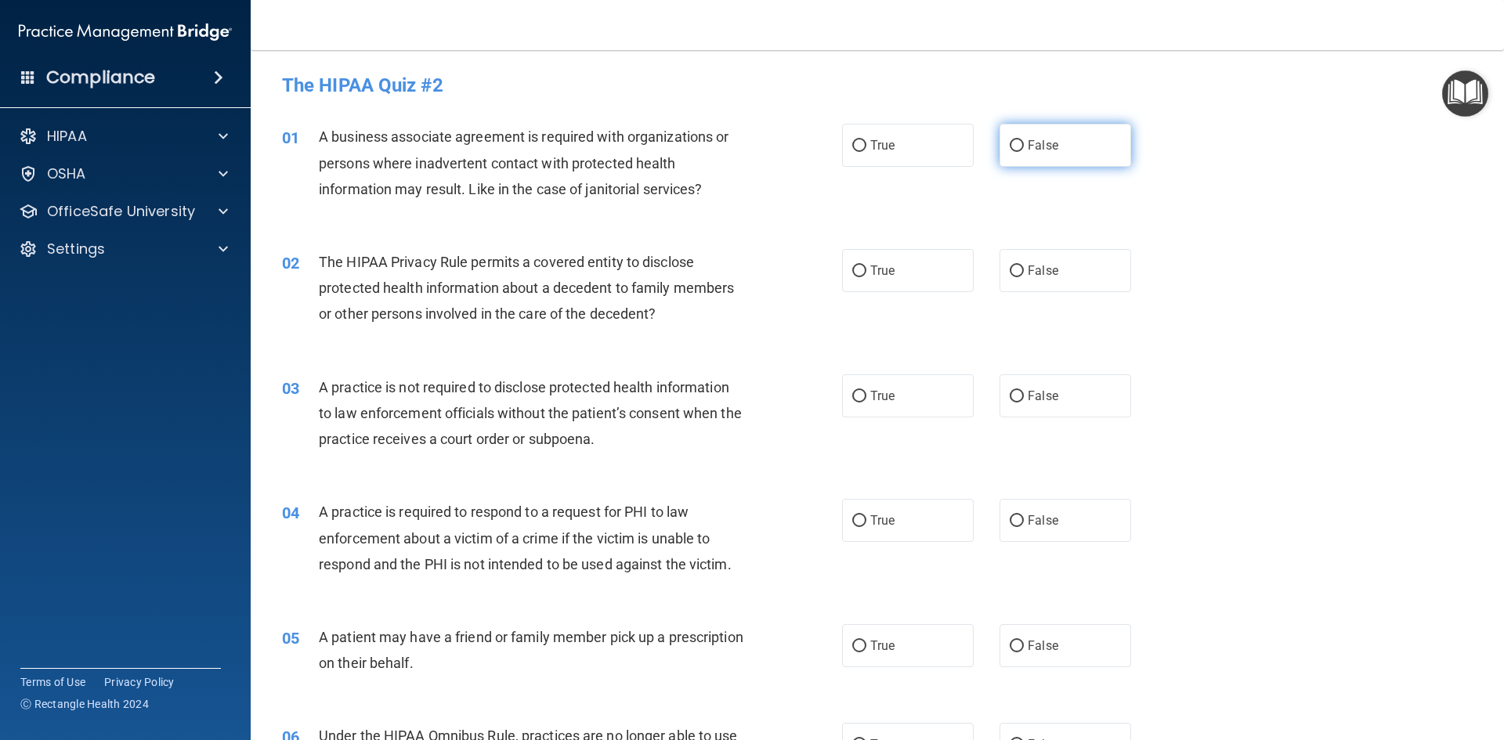
click at [1014, 135] on label "False" at bounding box center [1065, 145] width 132 height 43
click at [1014, 140] on input "False" at bounding box center [1016, 146] width 14 height 12
click at [887, 276] on span "True" at bounding box center [882, 270] width 24 height 15
click at [866, 276] on input "True" at bounding box center [859, 271] width 14 height 12
click at [1039, 392] on span "False" at bounding box center [1042, 395] width 31 height 15
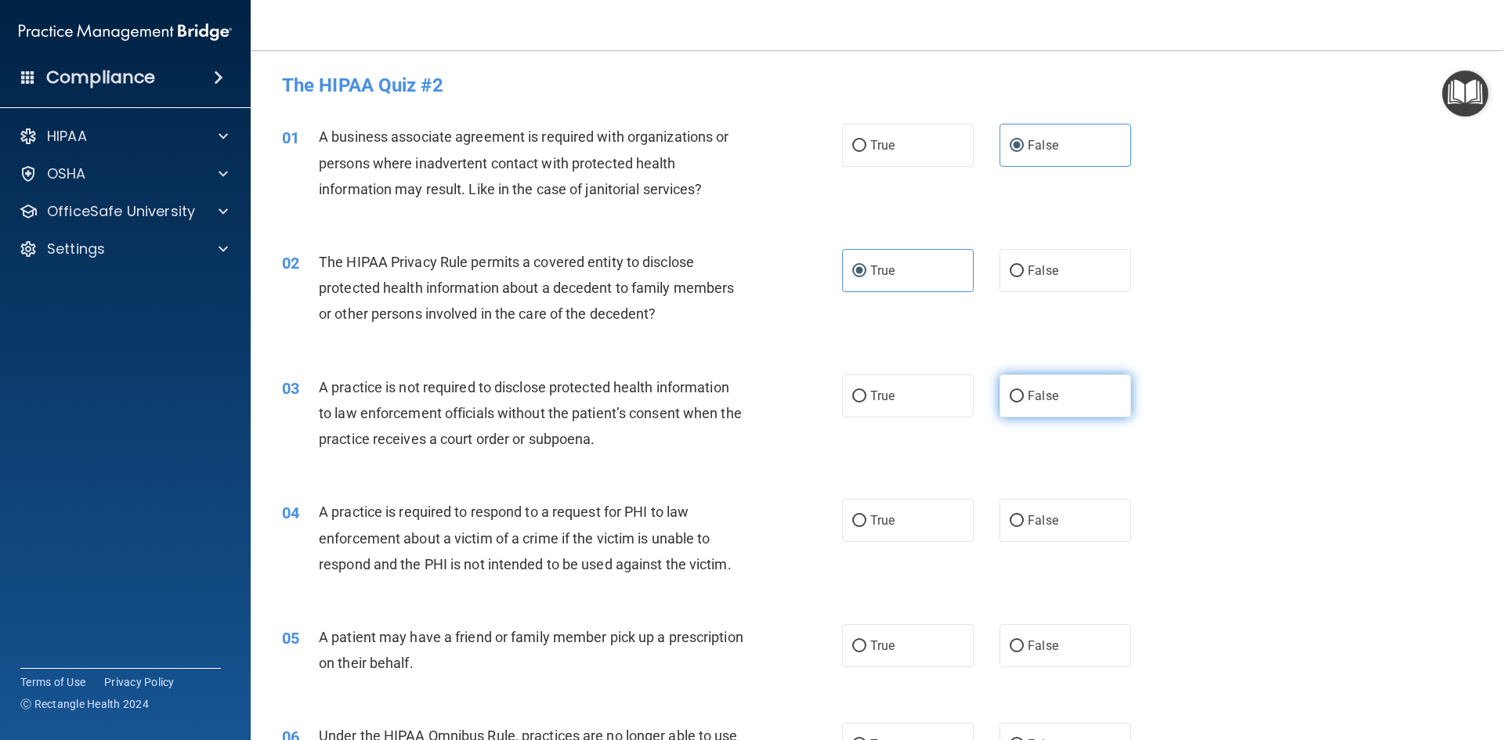
click at [1024, 392] on input "False" at bounding box center [1016, 397] width 14 height 12
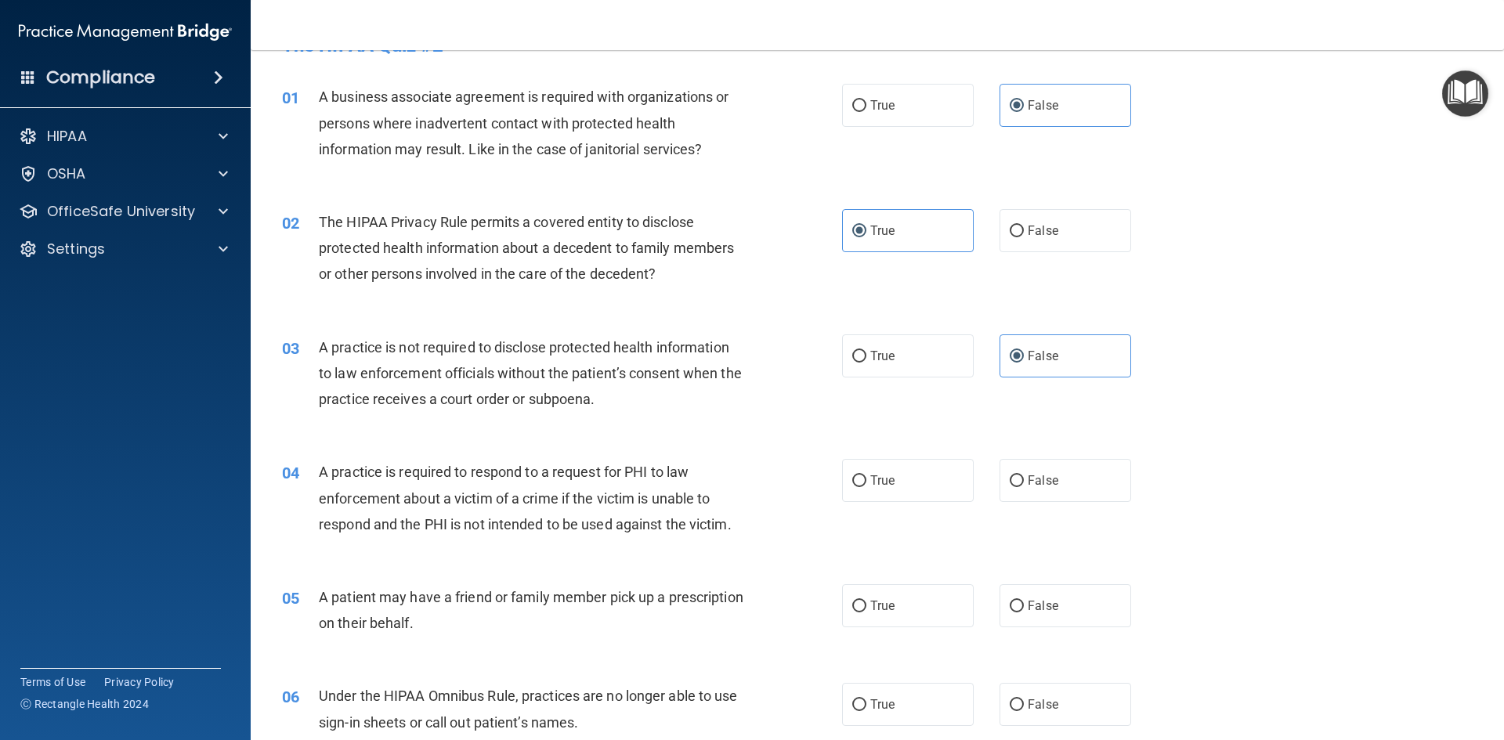
scroll to position [78, 0]
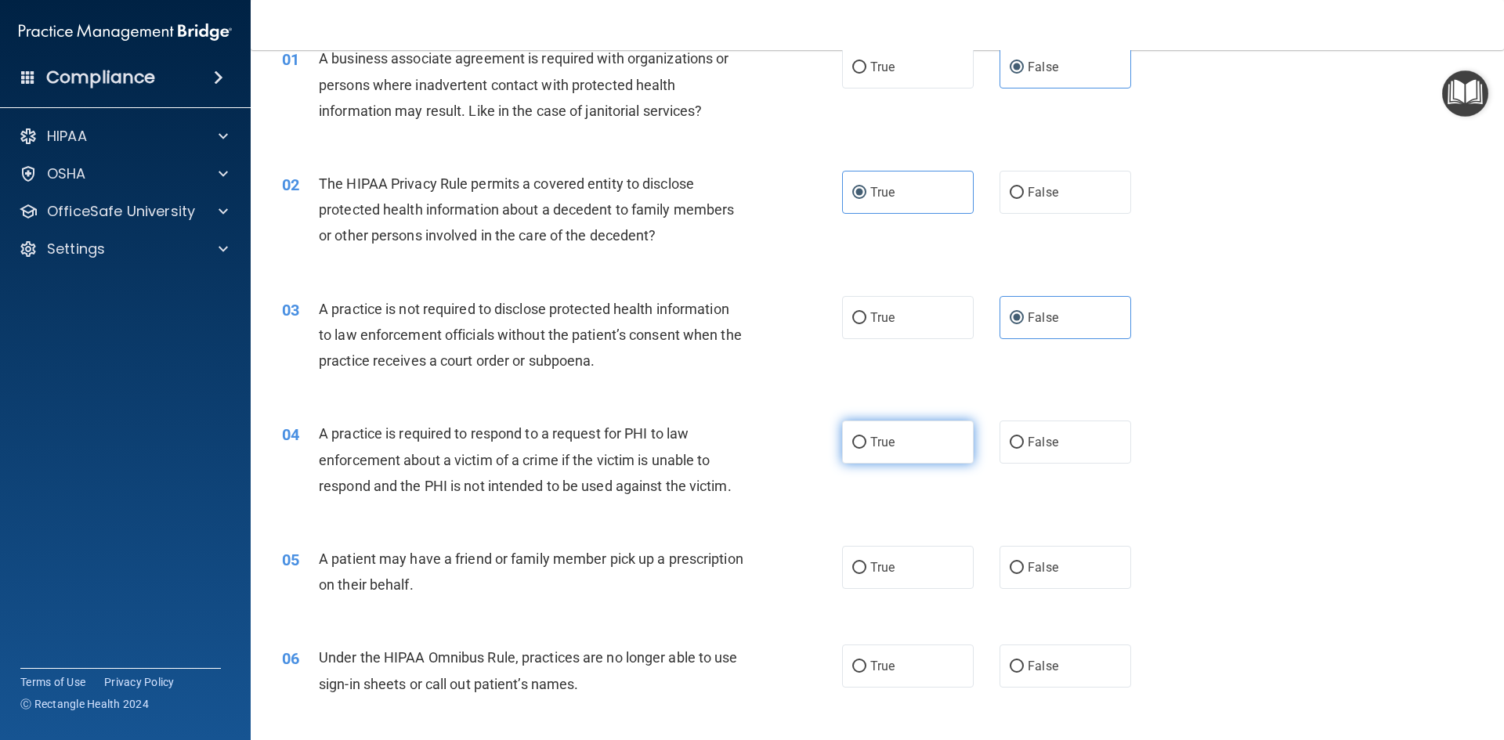
click at [872, 444] on span "True" at bounding box center [882, 442] width 24 height 15
click at [866, 444] on input "True" at bounding box center [859, 443] width 14 height 12
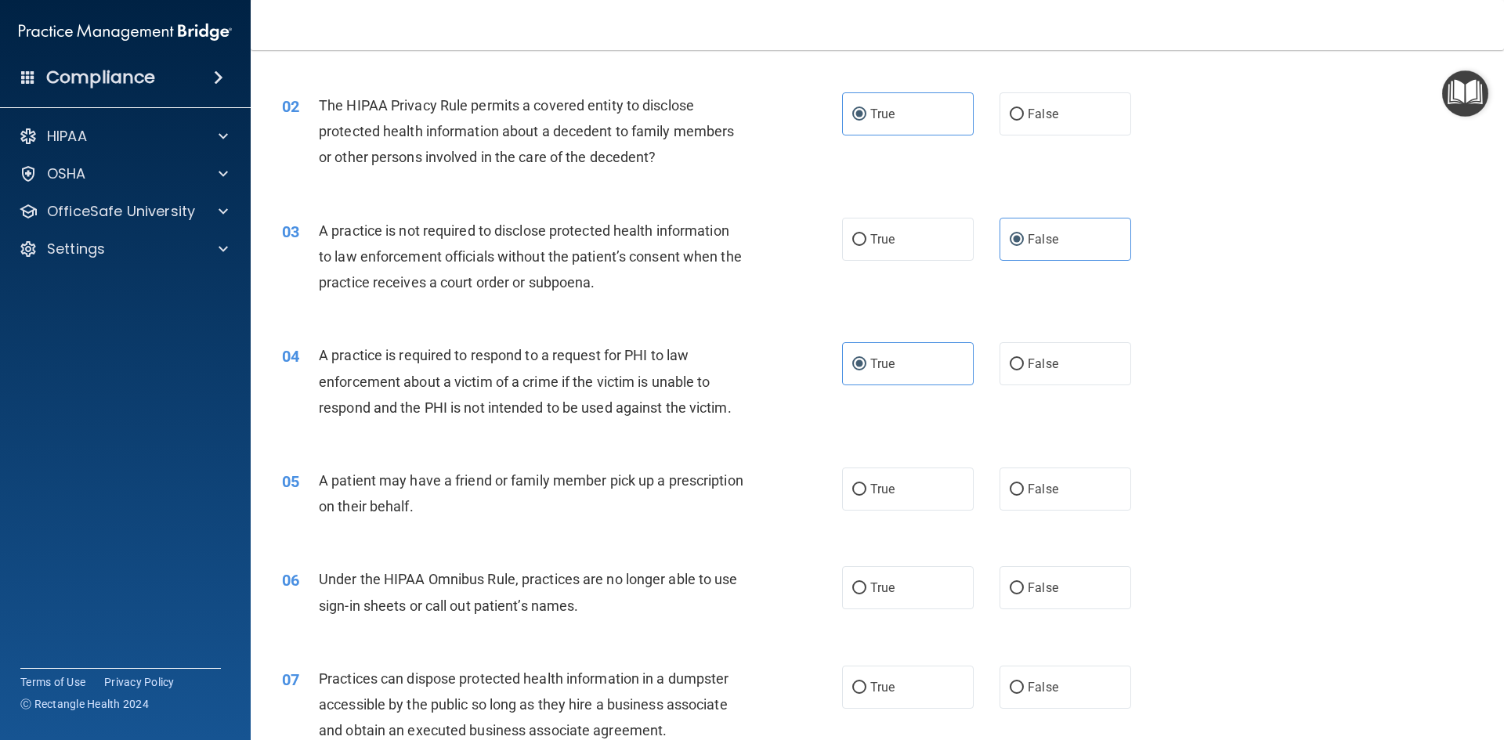
scroll to position [235, 0]
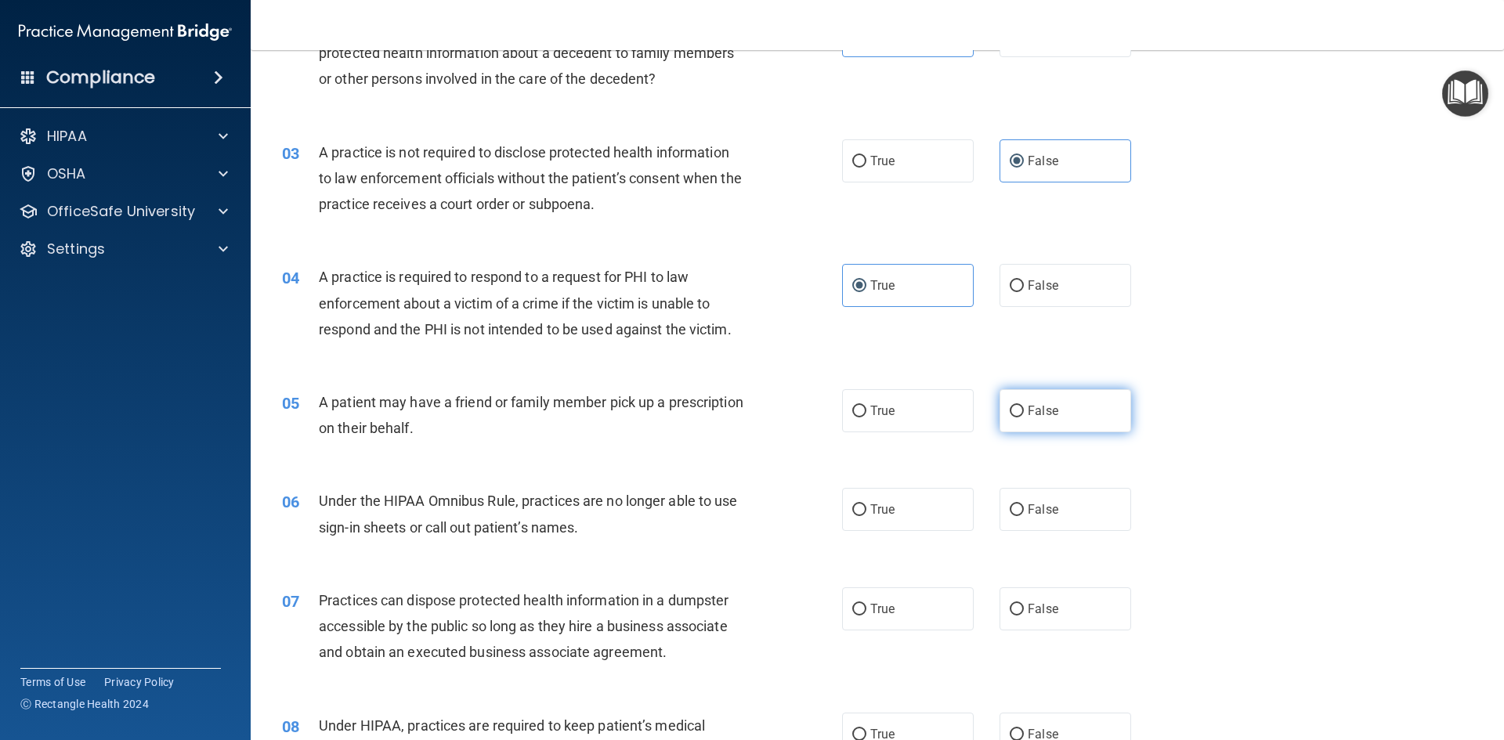
click at [1031, 410] on span "False" at bounding box center [1042, 410] width 31 height 15
click at [1024, 410] on input "False" at bounding box center [1016, 412] width 14 height 12
click at [919, 507] on label "True" at bounding box center [908, 509] width 132 height 43
click at [866, 507] on input "True" at bounding box center [859, 510] width 14 height 12
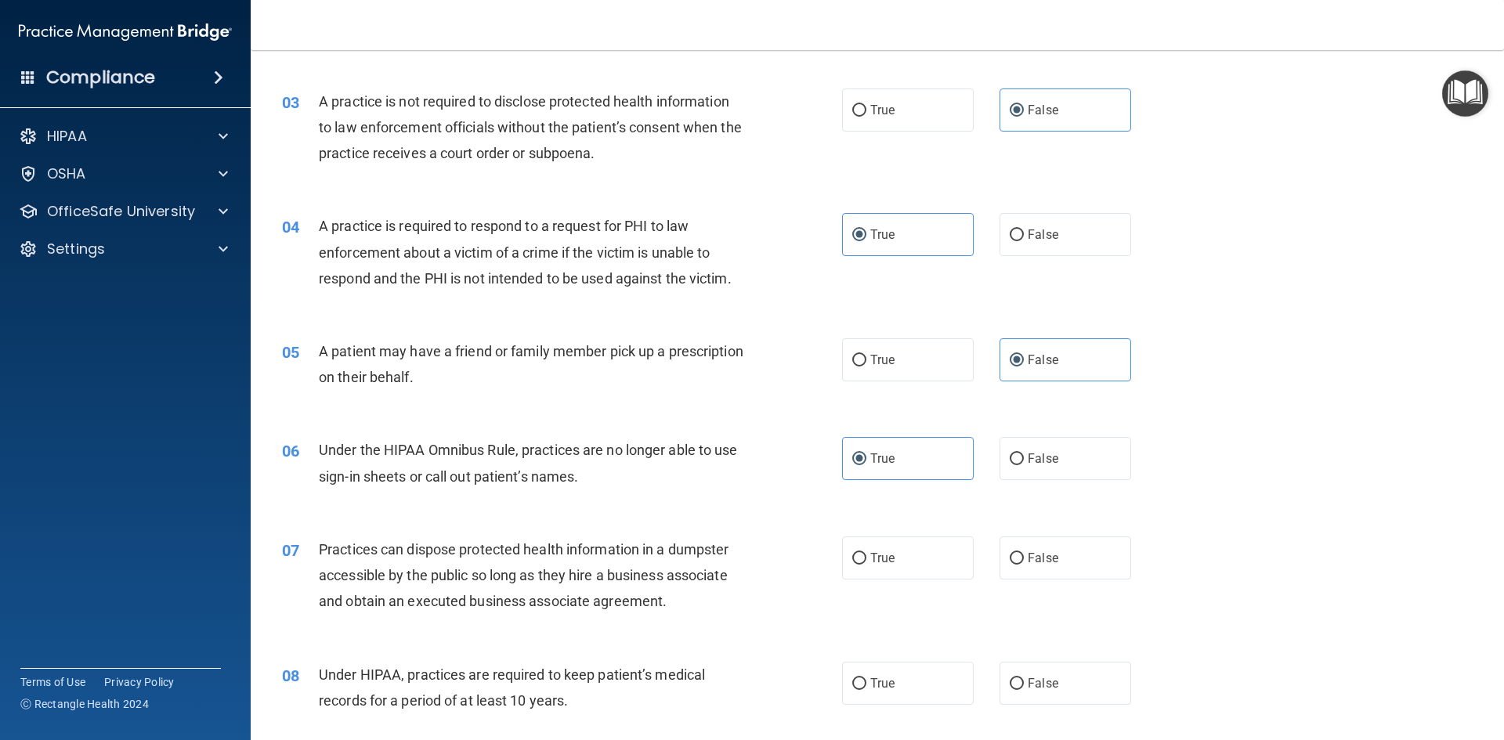
scroll to position [313, 0]
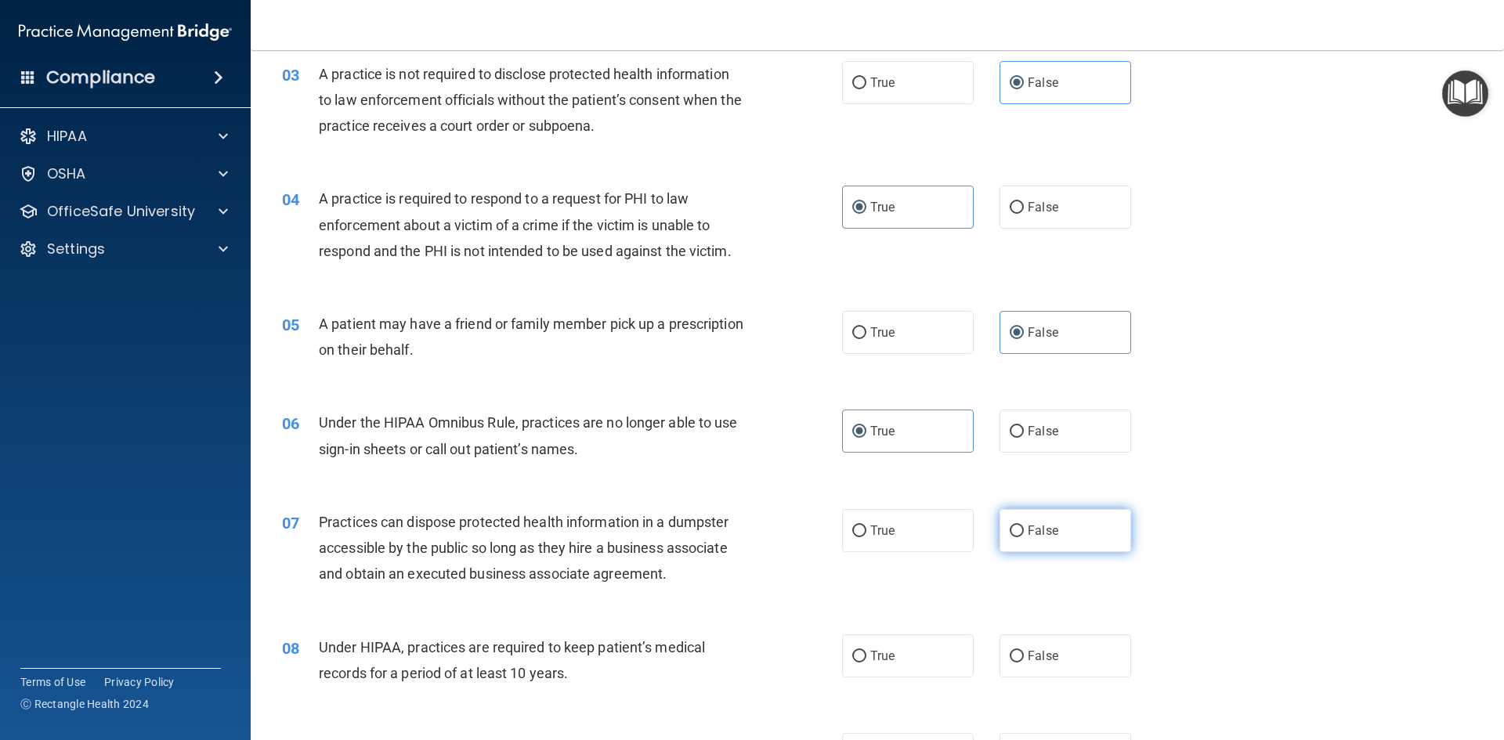
click at [1044, 532] on span "False" at bounding box center [1042, 530] width 31 height 15
click at [1024, 532] on input "False" at bounding box center [1016, 531] width 14 height 12
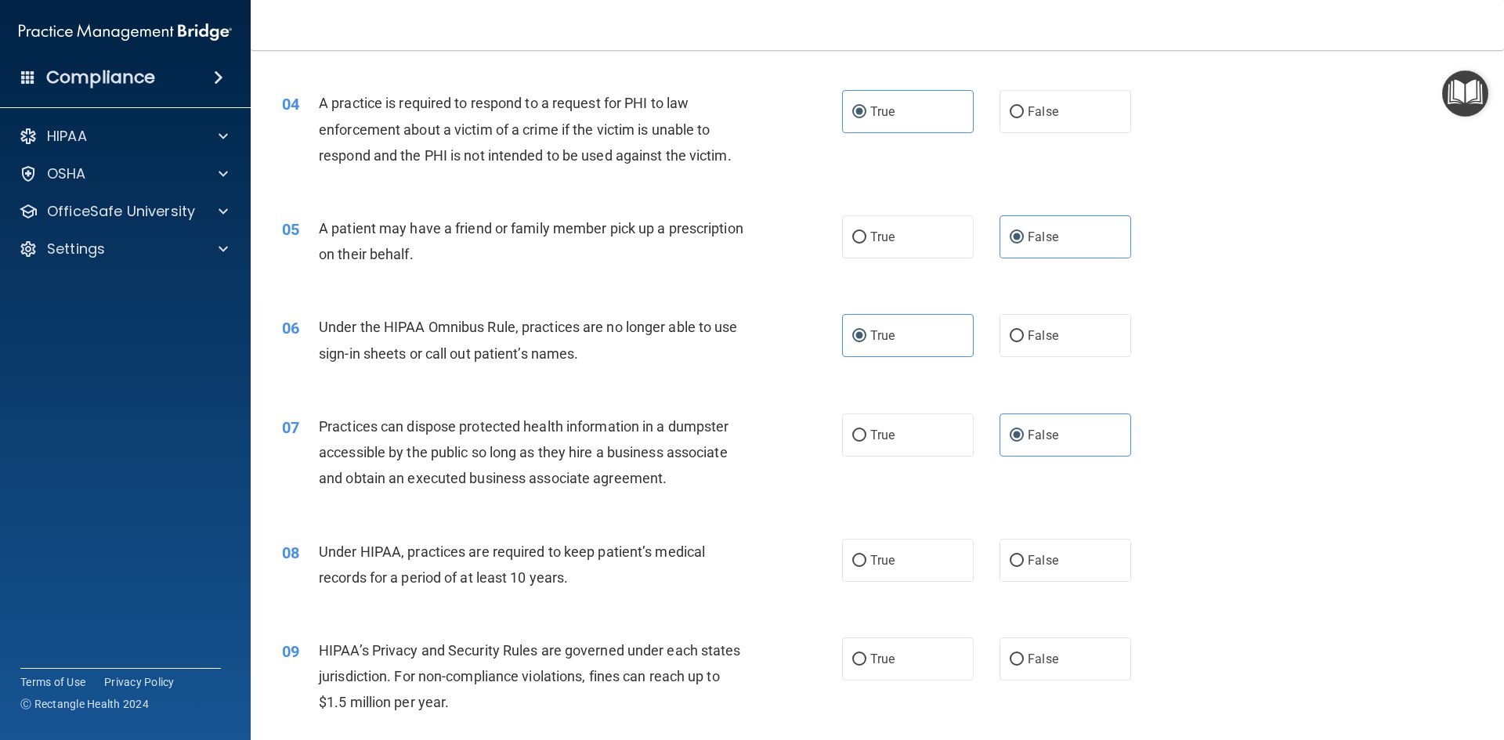
scroll to position [470, 0]
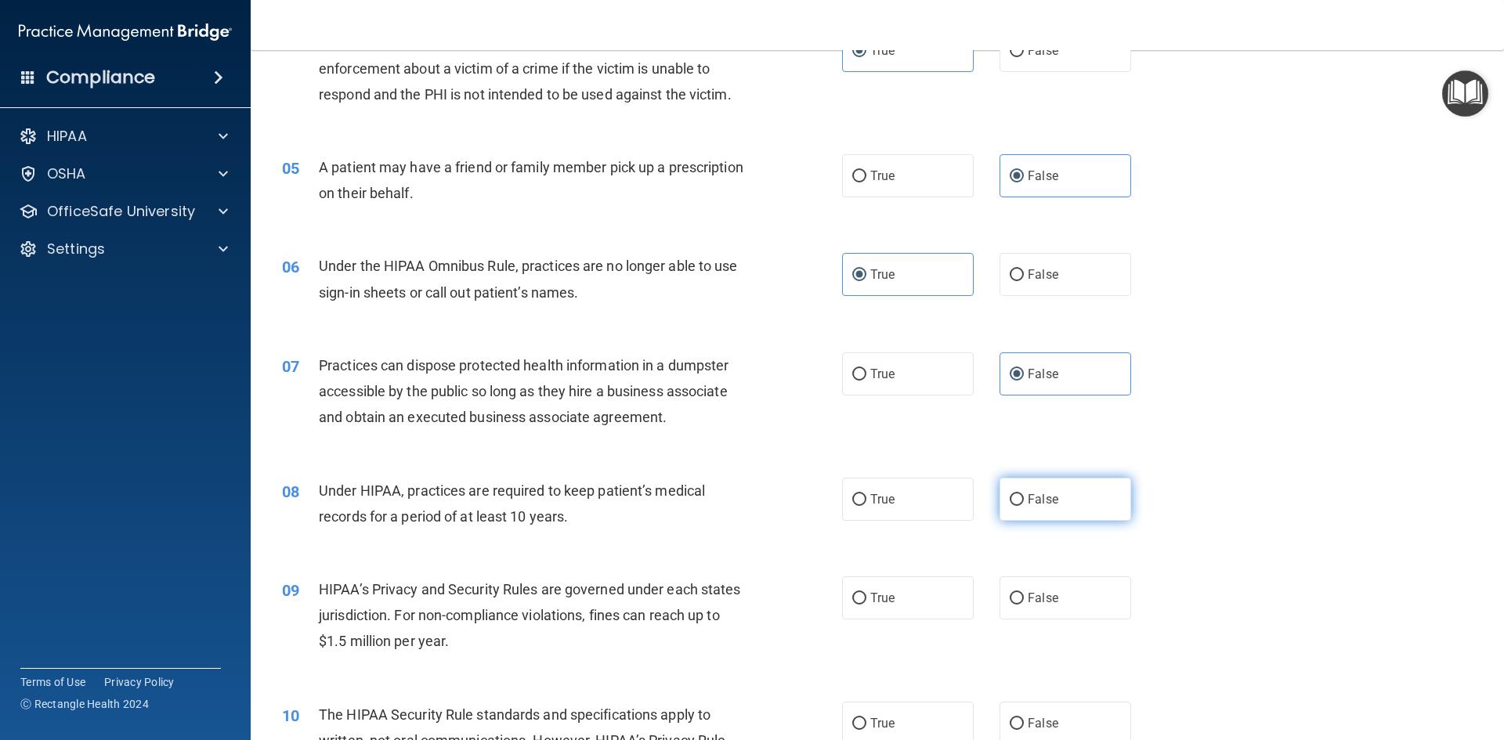
click at [1061, 516] on label "False" at bounding box center [1065, 499] width 132 height 43
click at [1024, 506] on input "False" at bounding box center [1016, 500] width 14 height 12
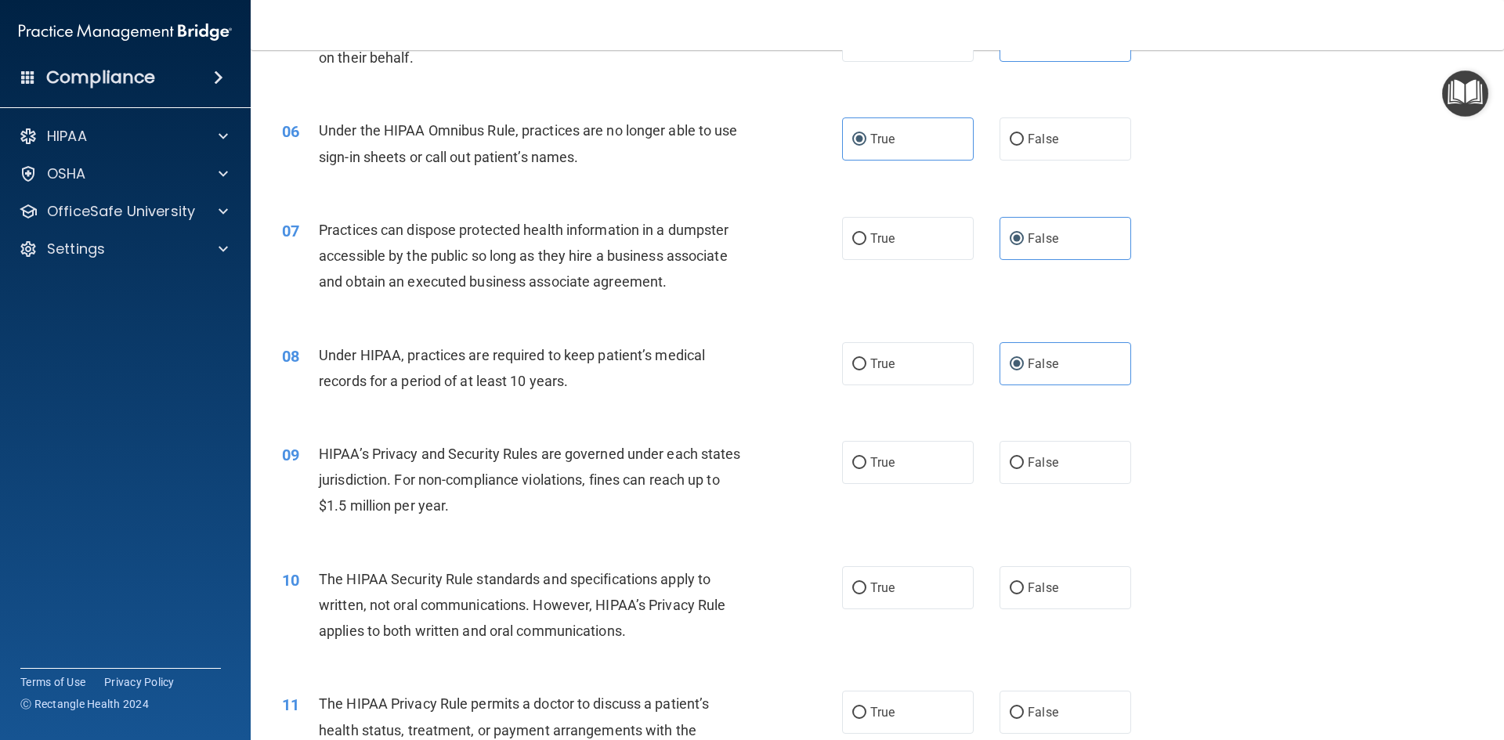
scroll to position [627, 0]
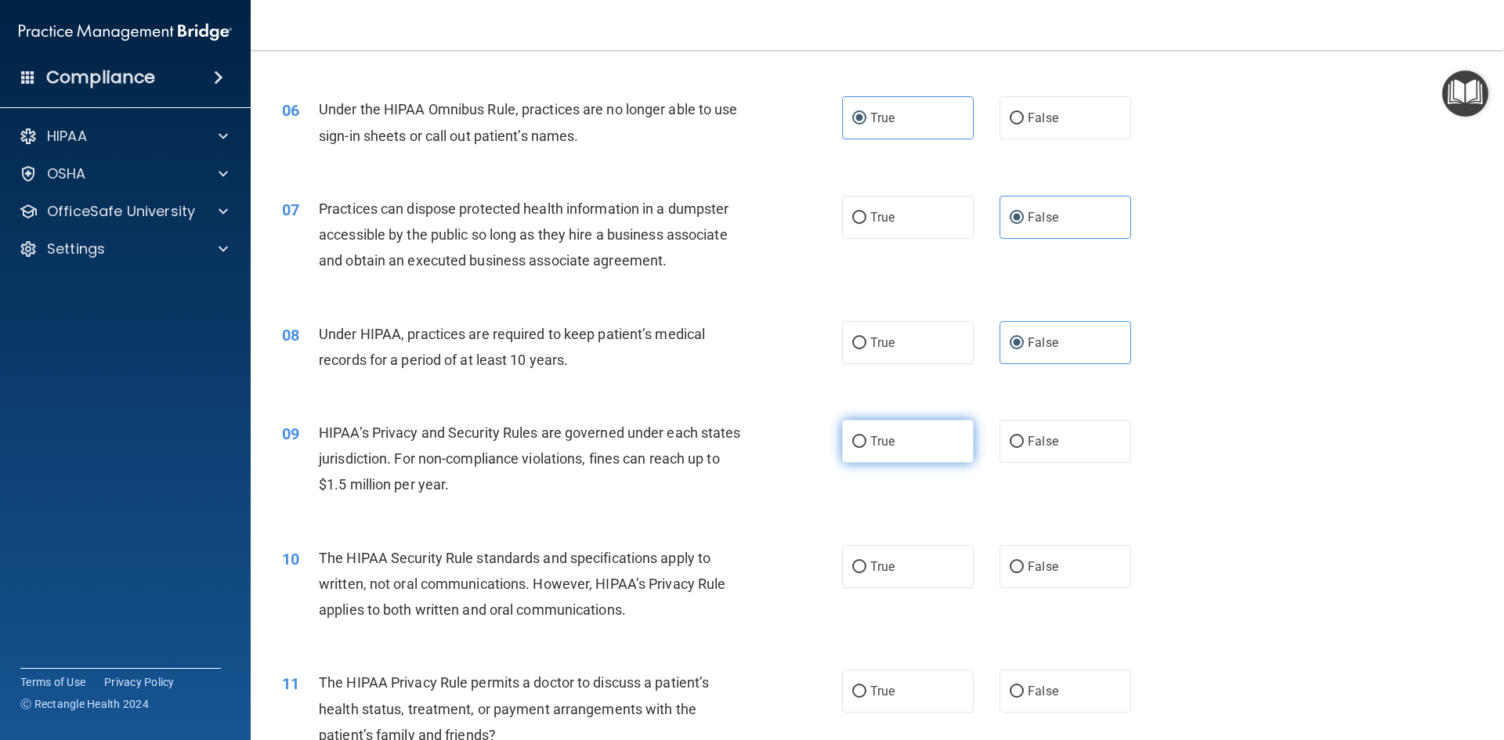
click at [865, 425] on label "True" at bounding box center [908, 441] width 132 height 43
click at [865, 436] on input "True" at bounding box center [859, 442] width 14 height 12
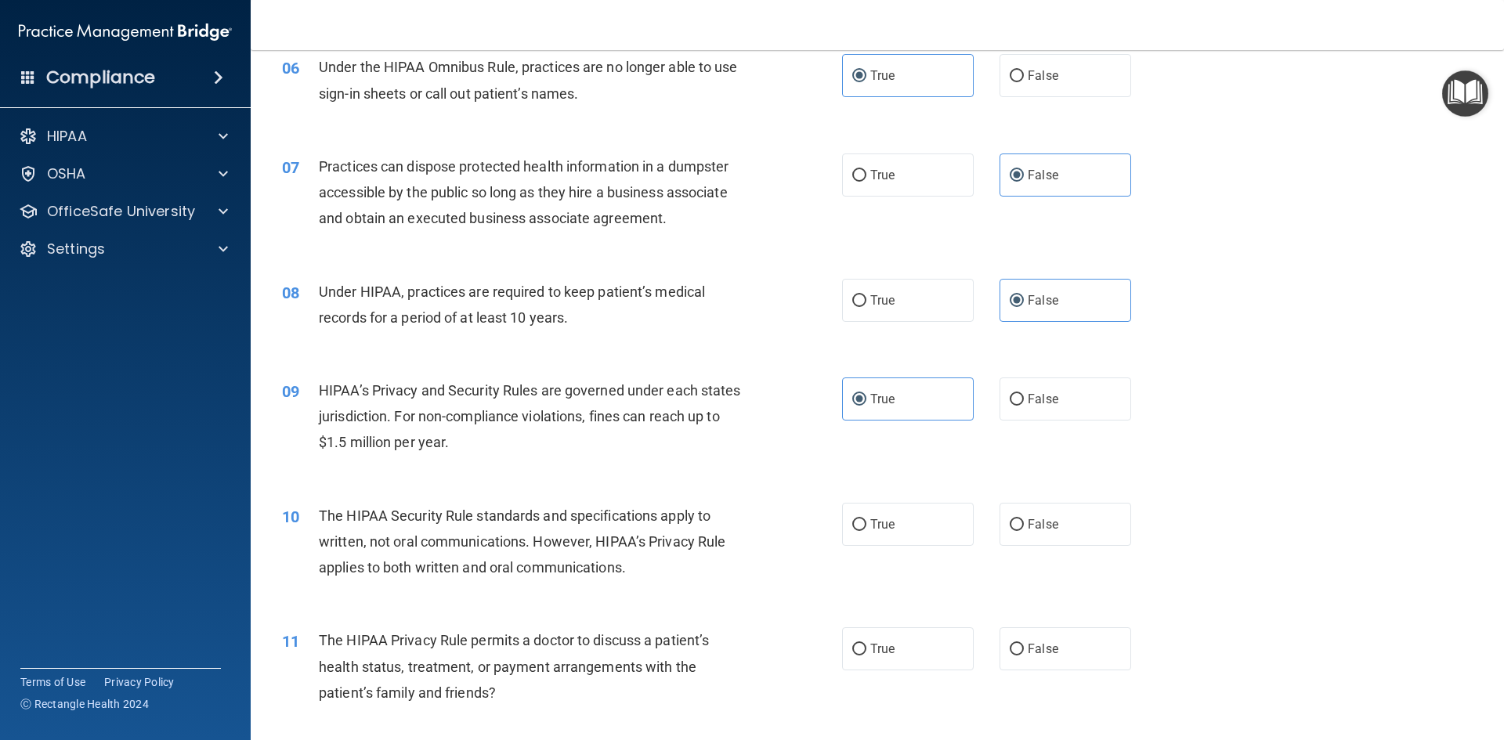
scroll to position [705, 0]
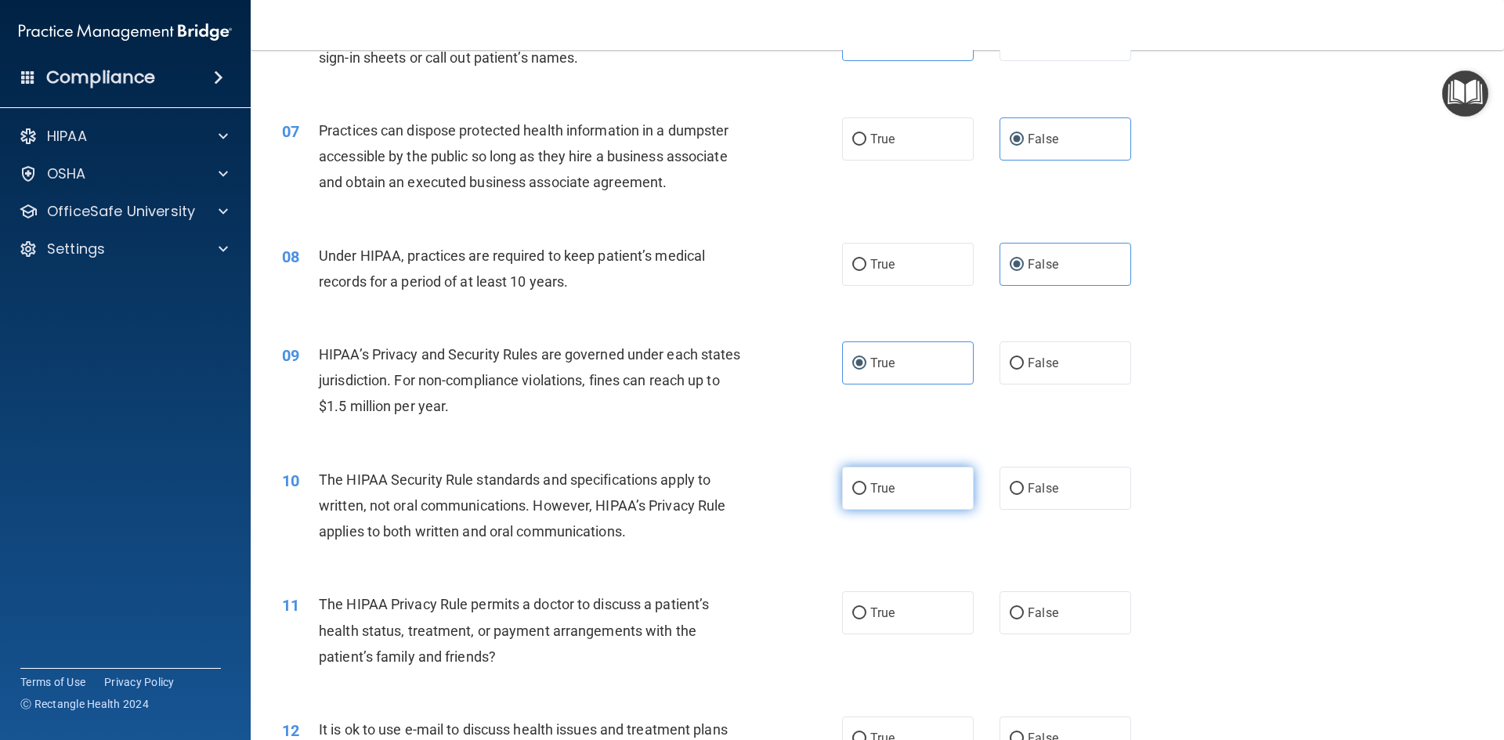
click at [879, 497] on label "True" at bounding box center [908, 488] width 132 height 43
click at [866, 495] on input "True" at bounding box center [859, 489] width 14 height 12
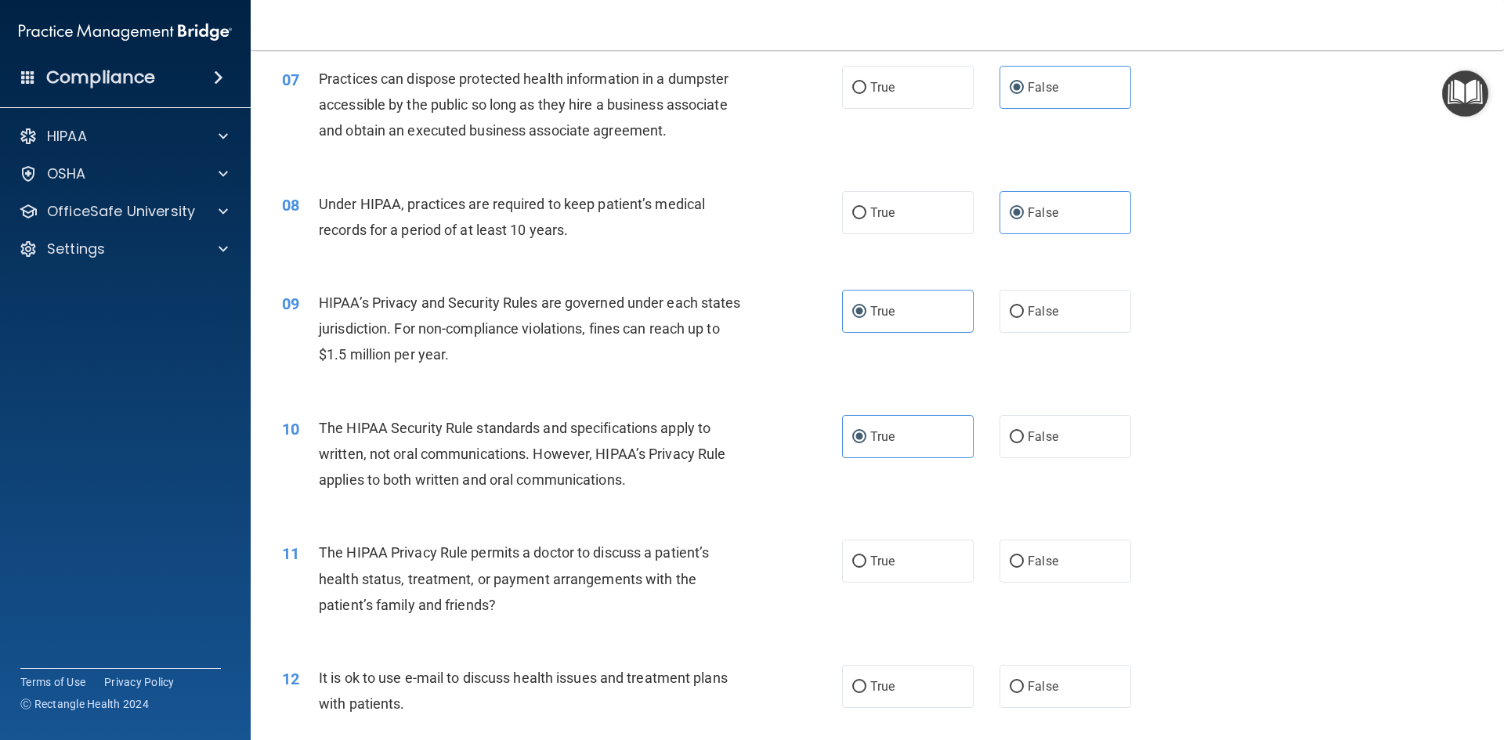
scroll to position [783, 0]
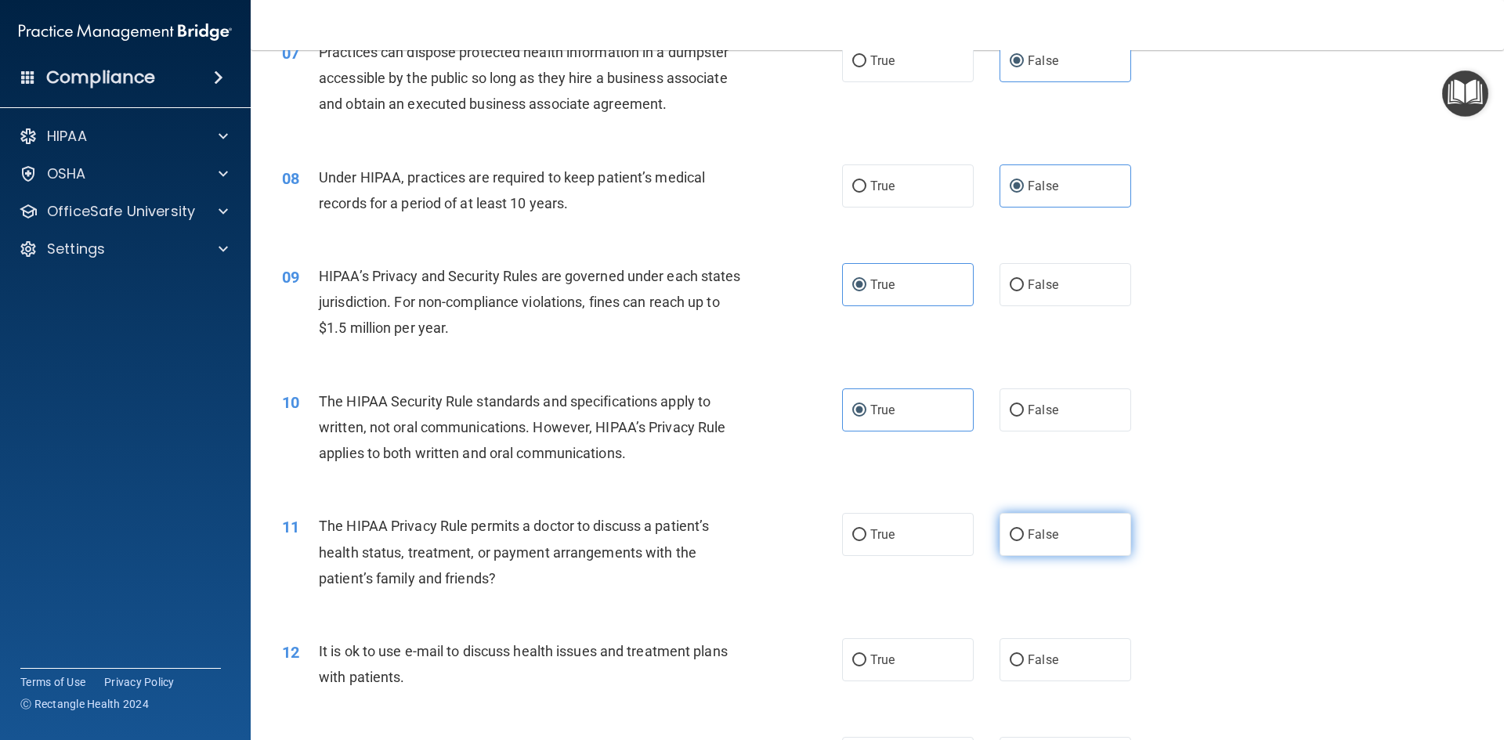
click at [999, 539] on label "False" at bounding box center [1065, 534] width 132 height 43
click at [1009, 539] on input "False" at bounding box center [1016, 535] width 14 height 12
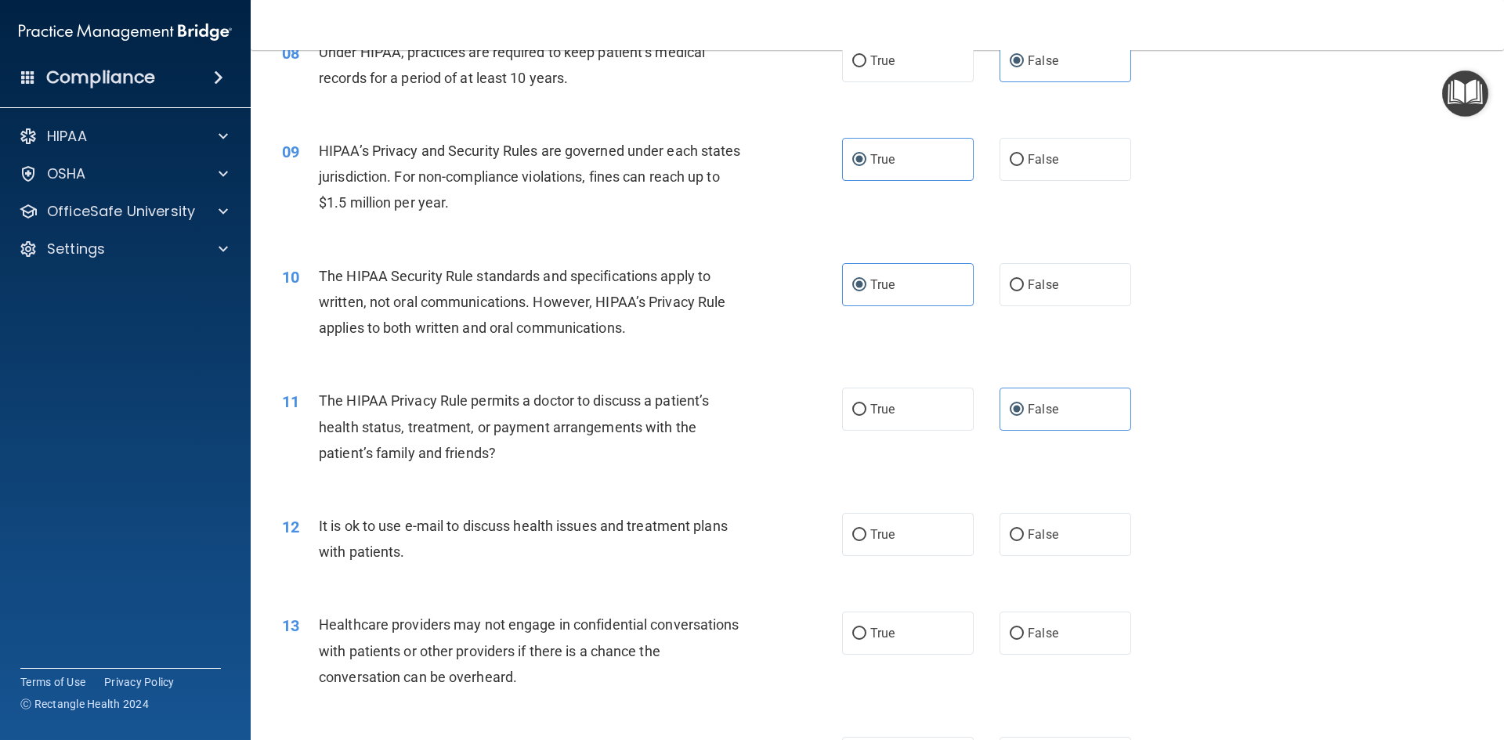
scroll to position [940, 0]
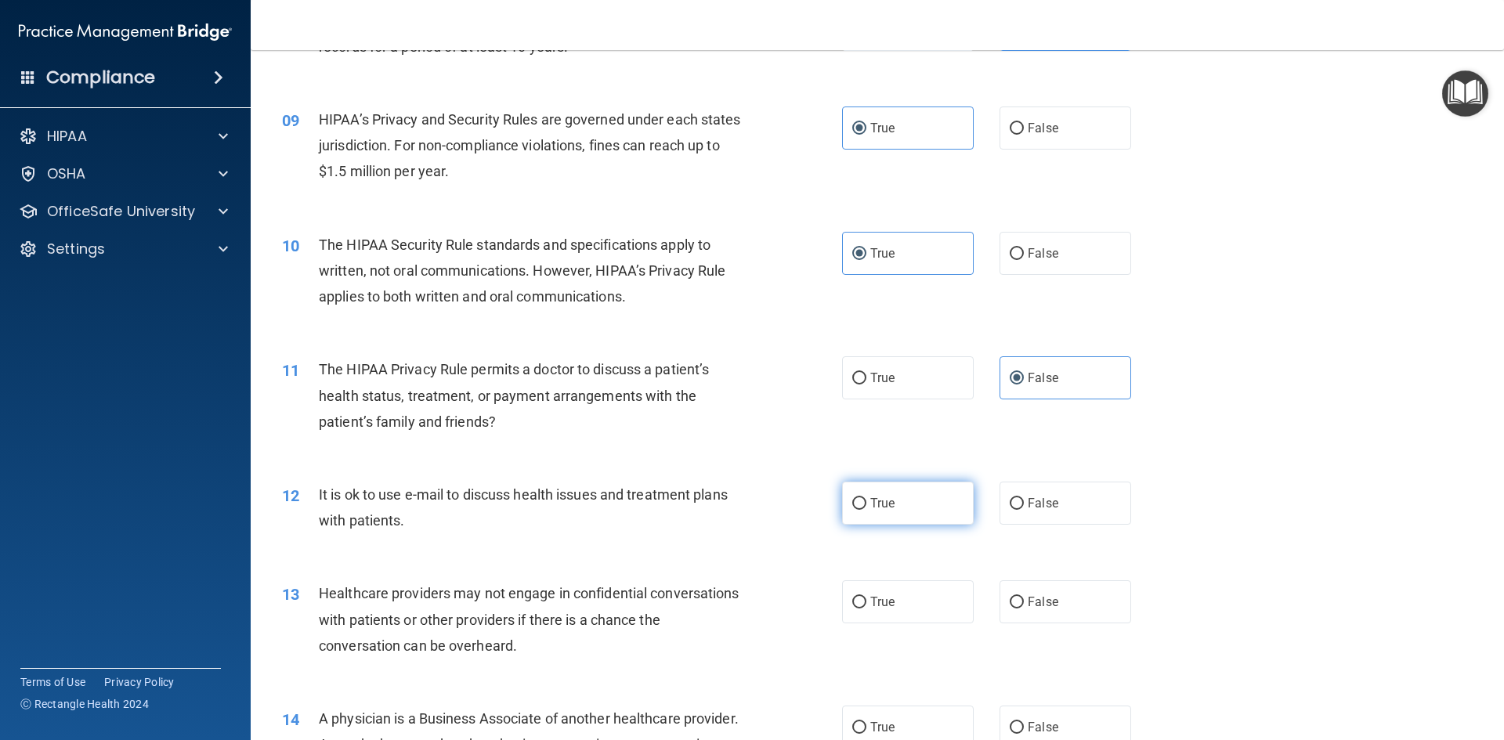
click at [861, 499] on label "True" at bounding box center [908, 503] width 132 height 43
click at [861, 499] on input "True" at bounding box center [859, 504] width 14 height 12
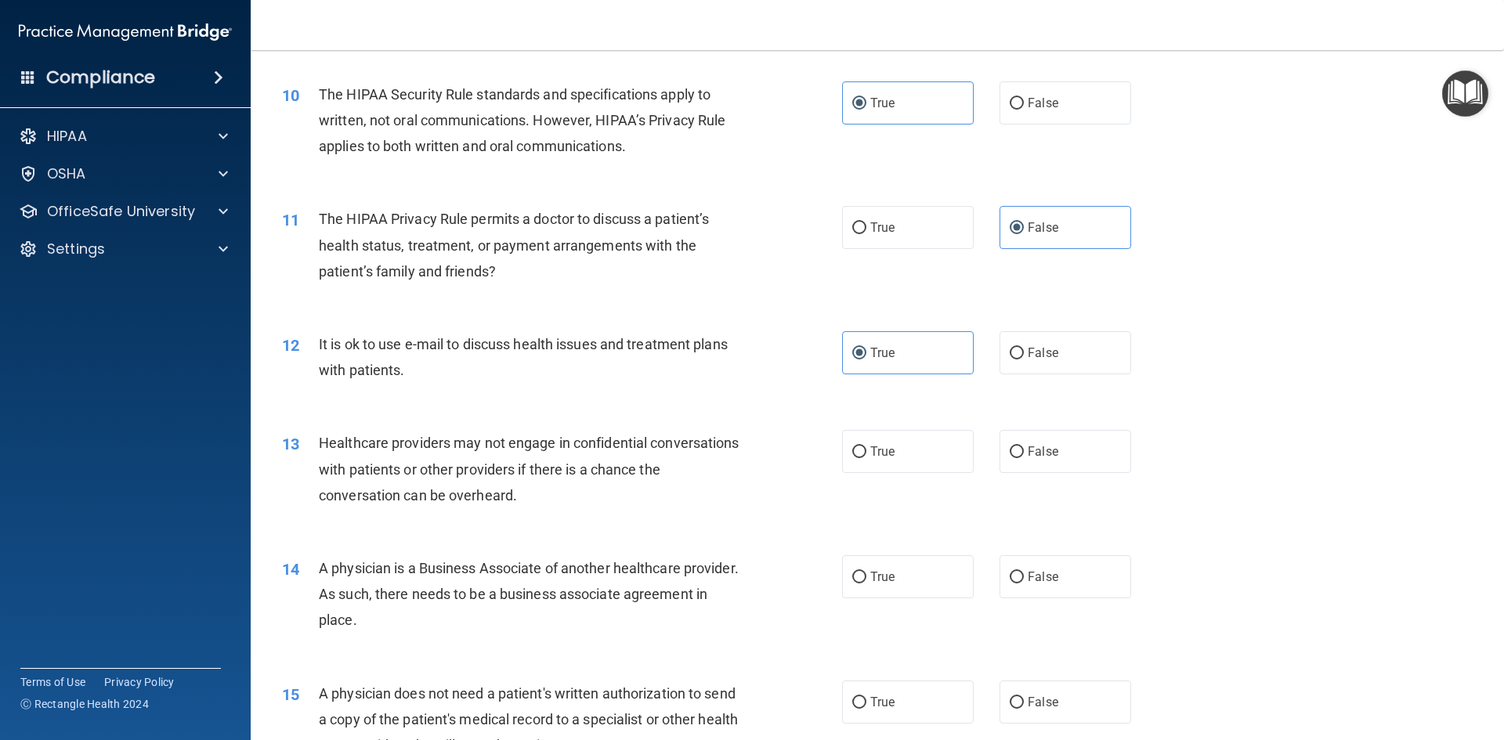
scroll to position [1096, 0]
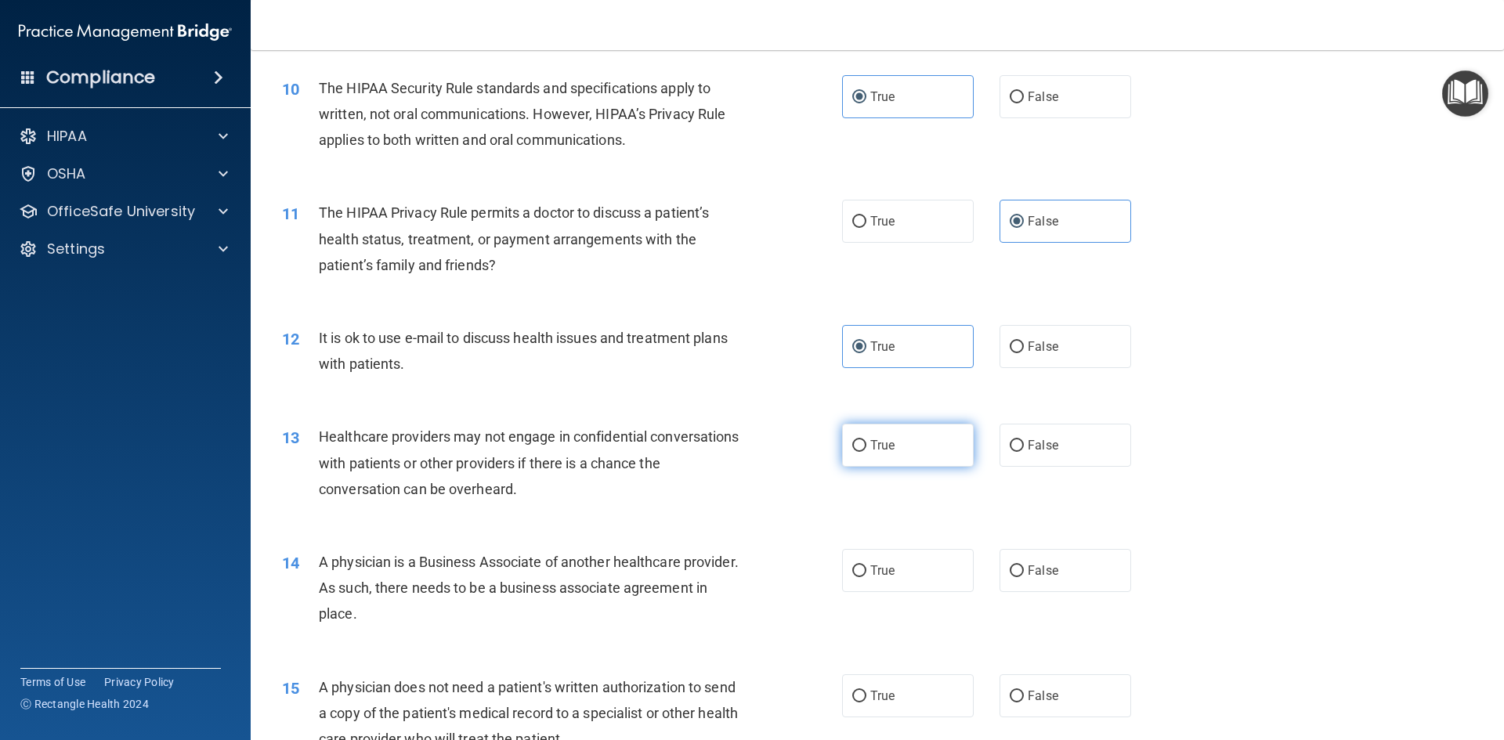
click at [916, 464] on label "True" at bounding box center [908, 445] width 132 height 43
click at [866, 452] on input "True" at bounding box center [859, 446] width 14 height 12
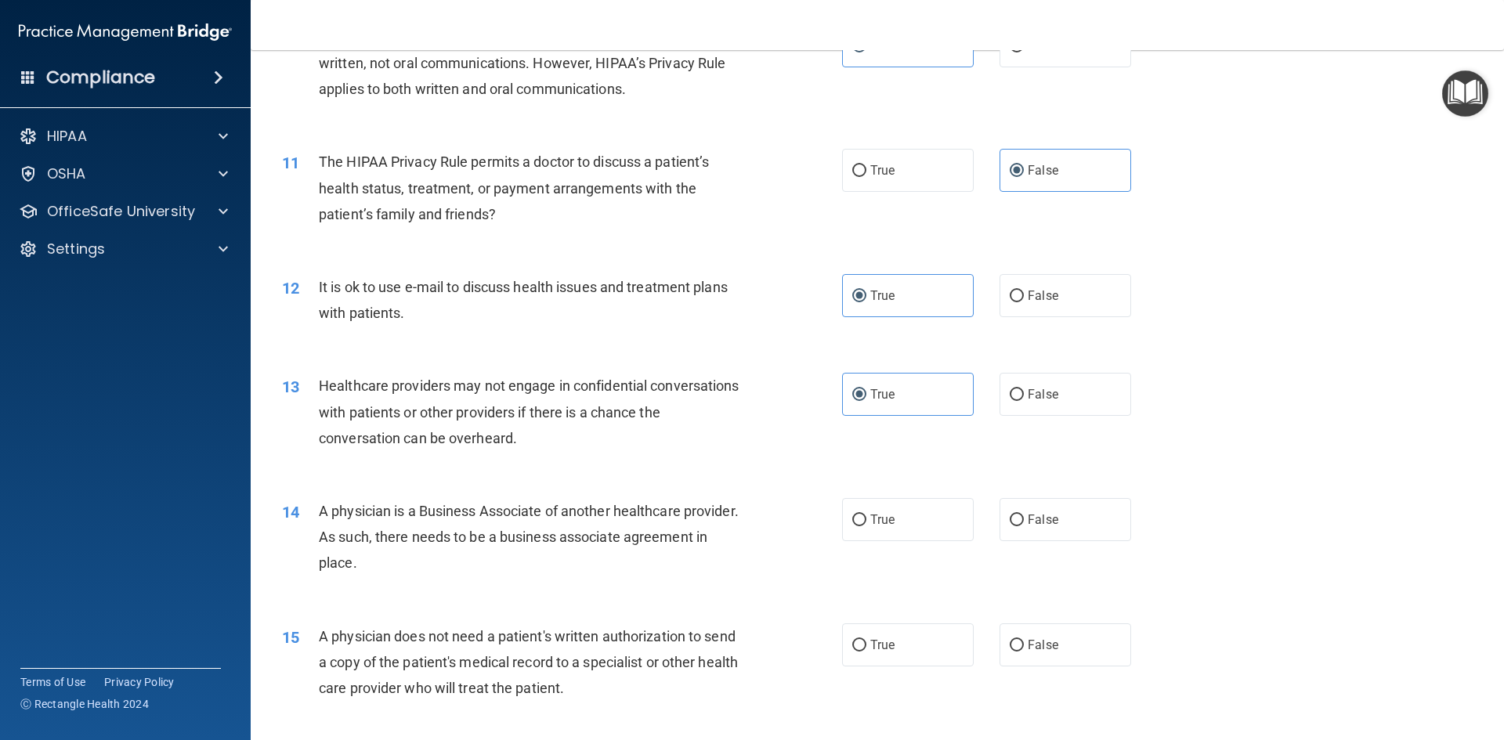
scroll to position [1175, 0]
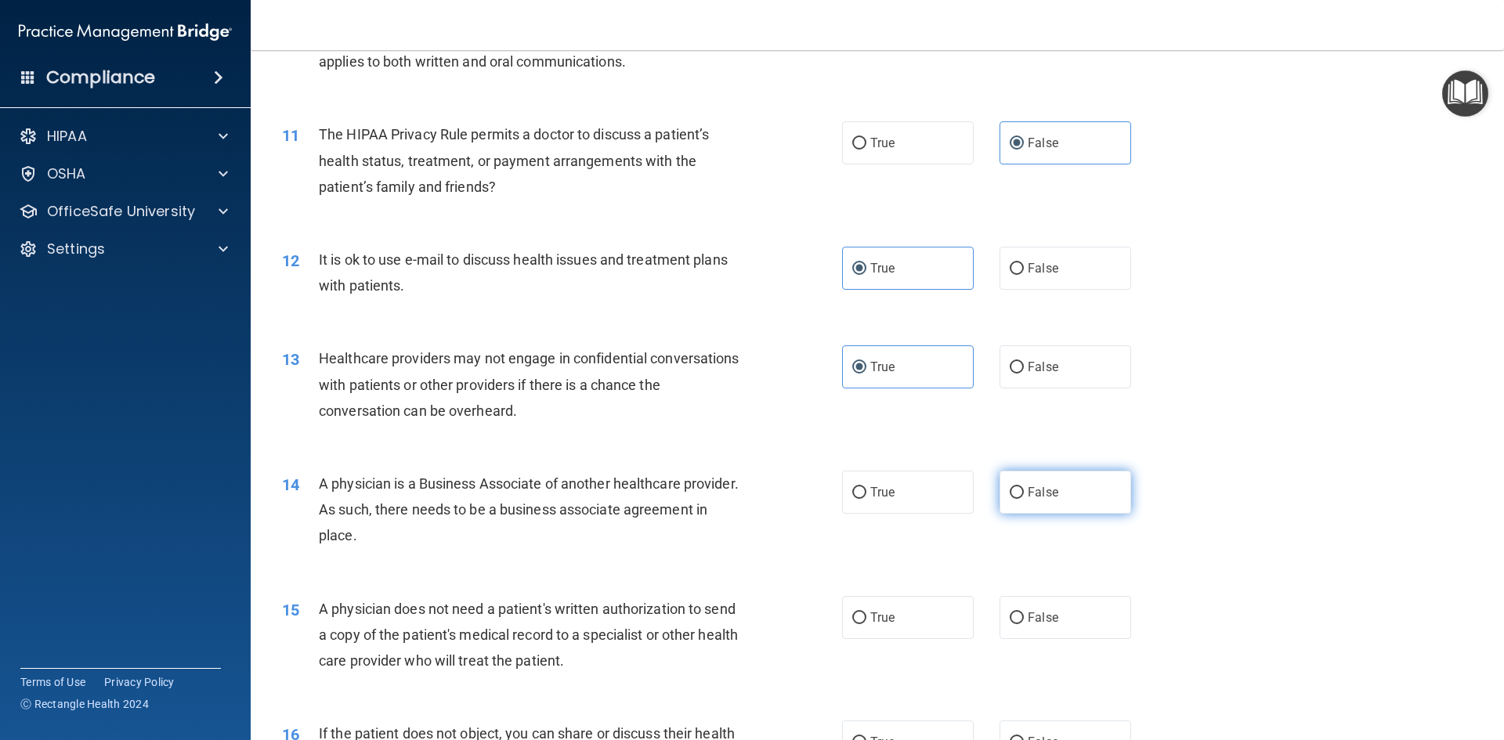
click at [1030, 489] on span "False" at bounding box center [1042, 492] width 31 height 15
click at [1024, 489] on input "False" at bounding box center [1016, 493] width 14 height 12
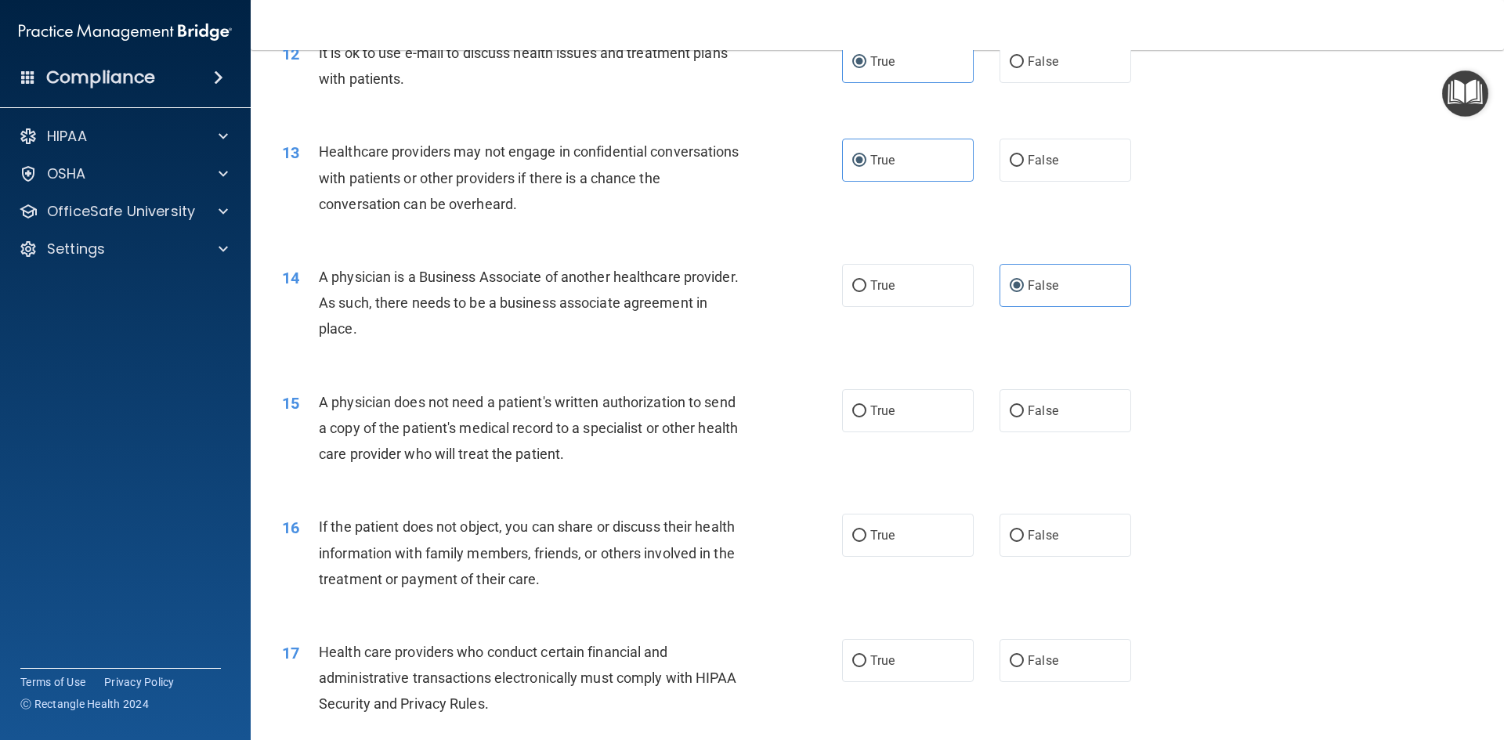
scroll to position [1410, 0]
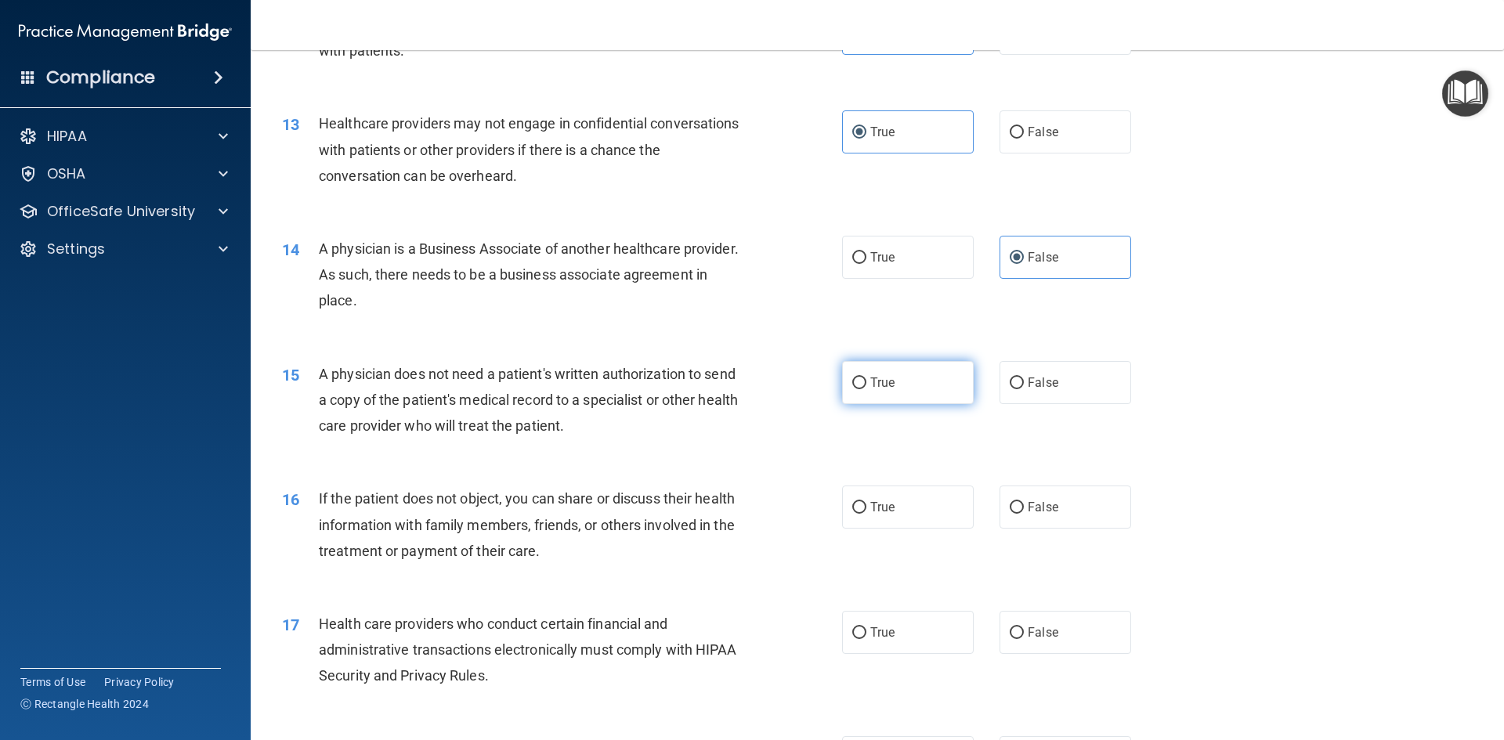
click at [855, 392] on label "True" at bounding box center [908, 382] width 132 height 43
click at [855, 389] on input "True" at bounding box center [859, 383] width 14 height 12
click at [1024, 493] on label "False" at bounding box center [1065, 507] width 132 height 43
click at [1024, 502] on input "False" at bounding box center [1016, 508] width 14 height 12
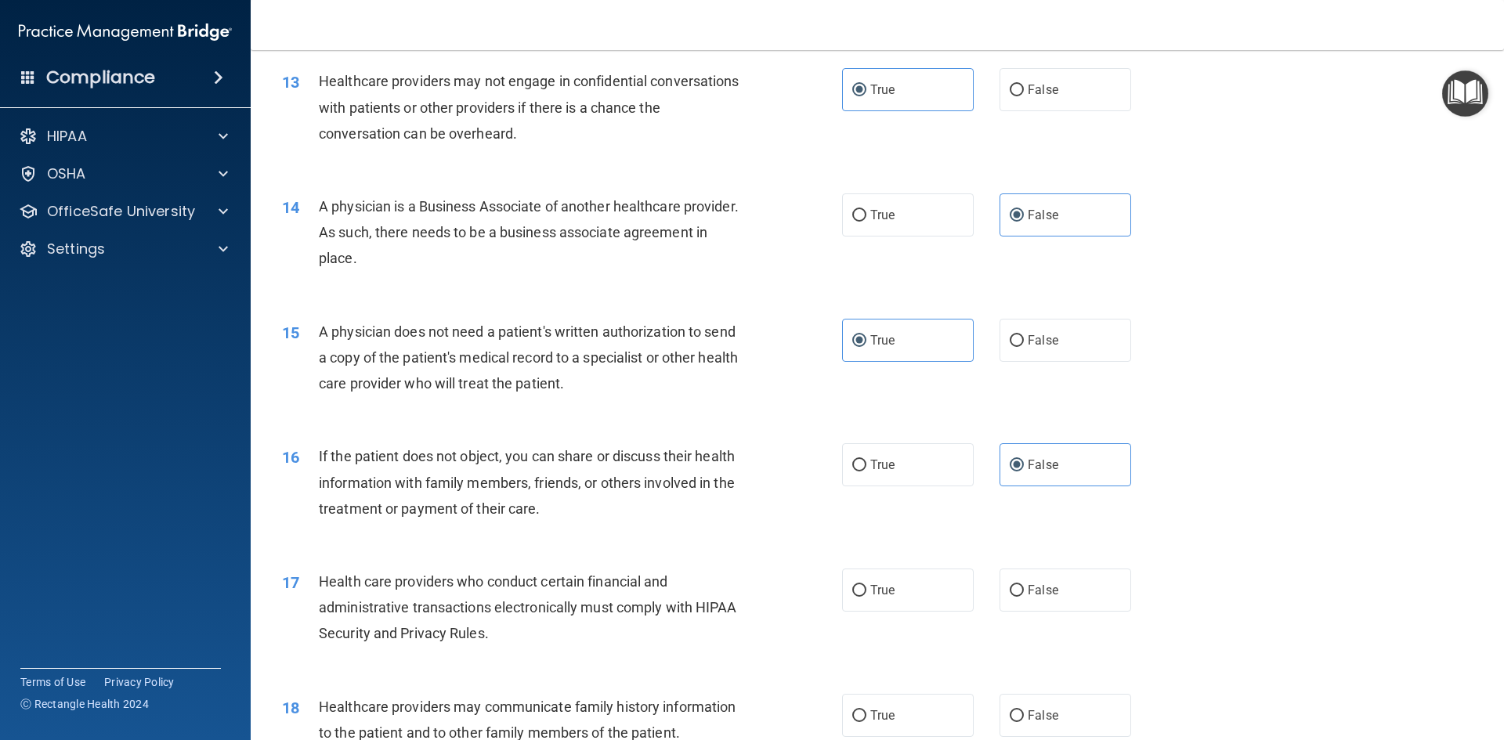
scroll to position [1488, 0]
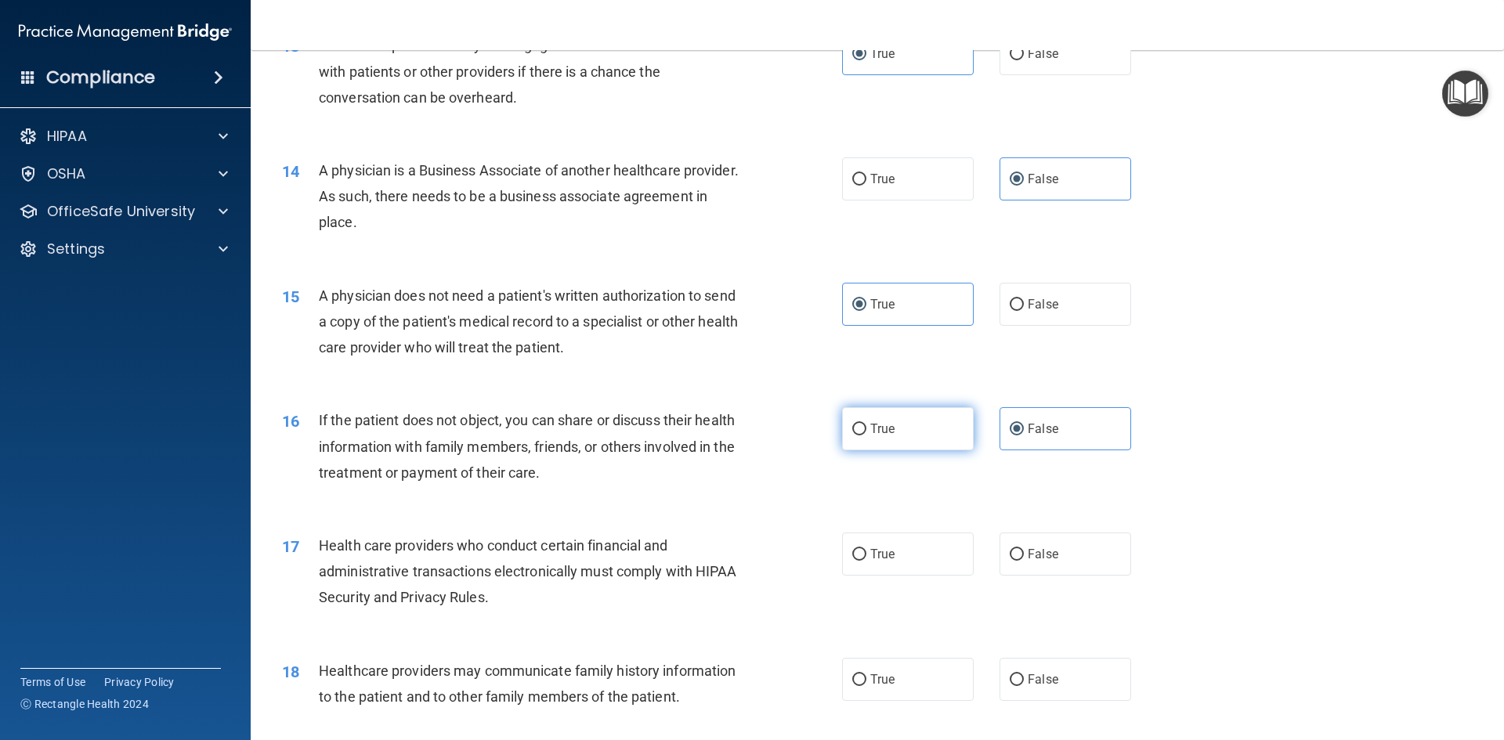
click at [845, 445] on label "True" at bounding box center [908, 428] width 132 height 43
click at [852, 435] on input "True" at bounding box center [859, 430] width 14 height 12
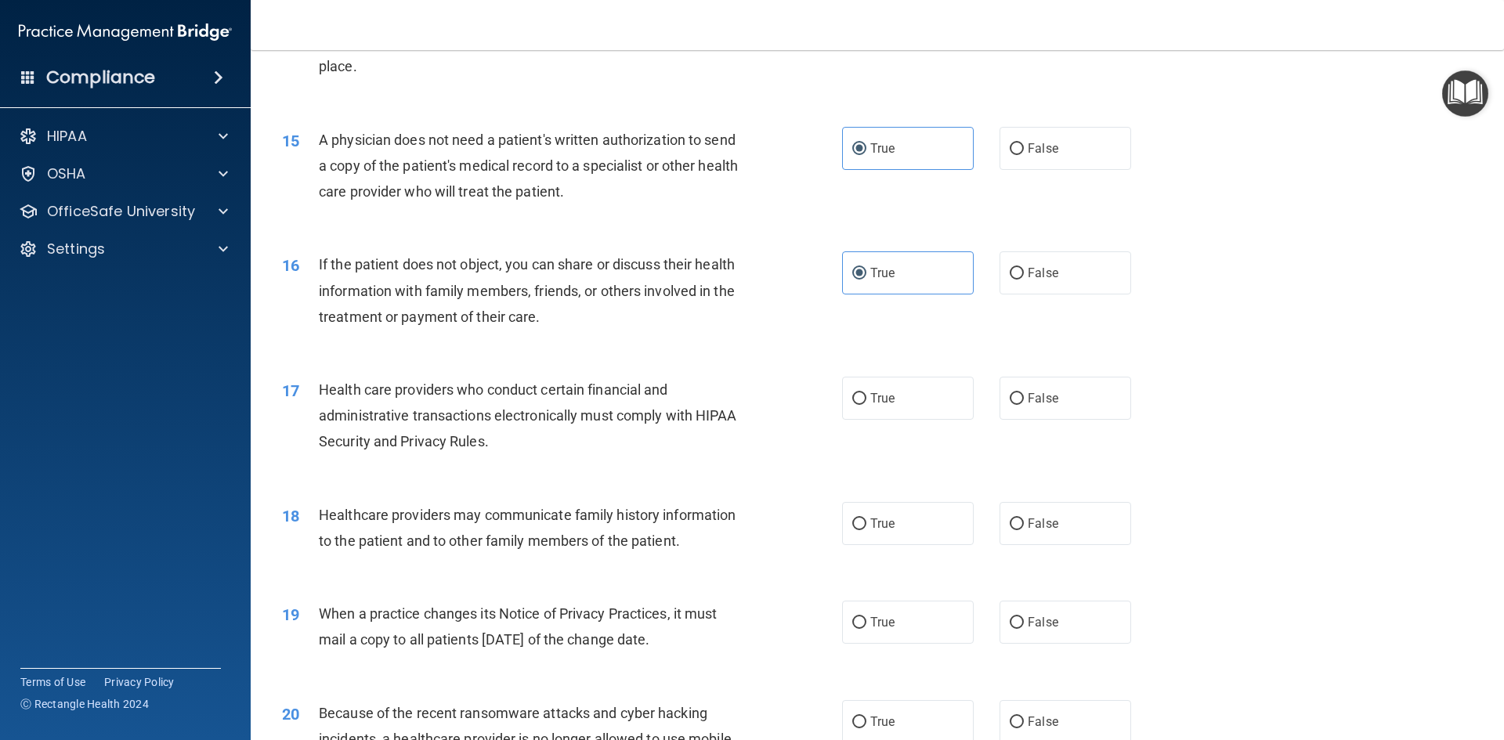
scroll to position [1645, 0]
click at [901, 408] on label "True" at bounding box center [908, 397] width 132 height 43
click at [866, 404] on input "True" at bounding box center [859, 398] width 14 height 12
click at [999, 541] on label "False" at bounding box center [1065, 522] width 132 height 43
click at [1009, 529] on input "False" at bounding box center [1016, 524] width 14 height 12
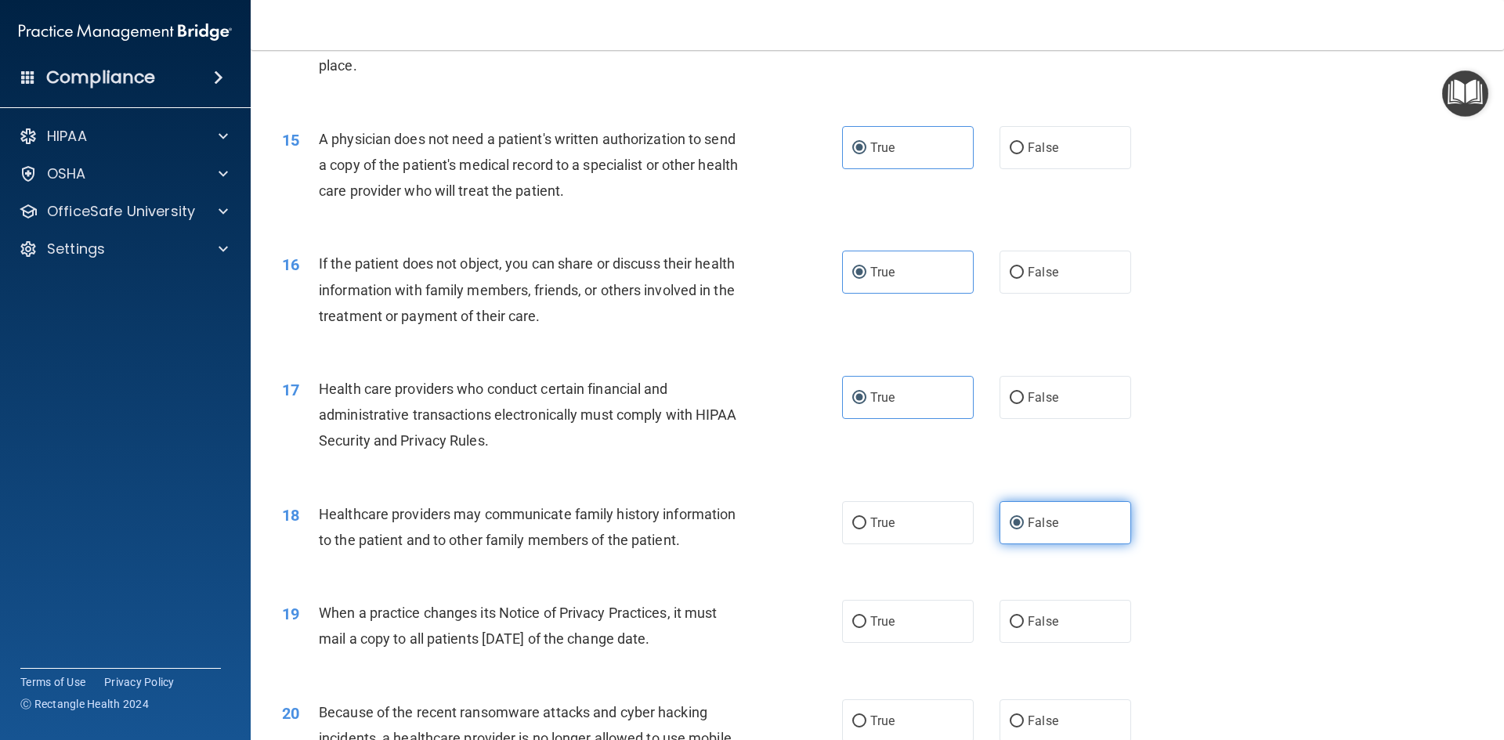
click at [1016, 538] on label "False" at bounding box center [1065, 522] width 132 height 43
click at [1016, 529] on input "False" at bounding box center [1016, 524] width 14 height 12
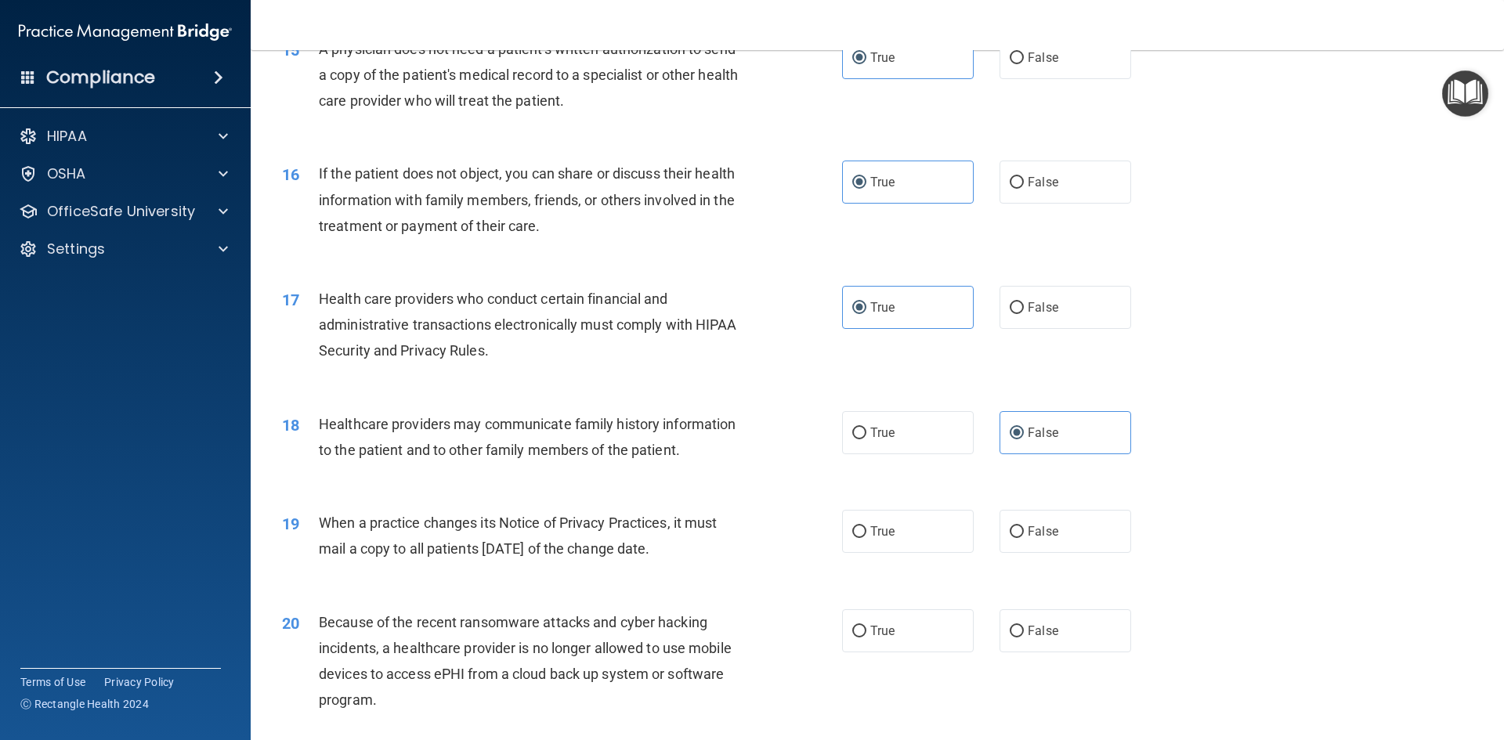
scroll to position [1801, 0]
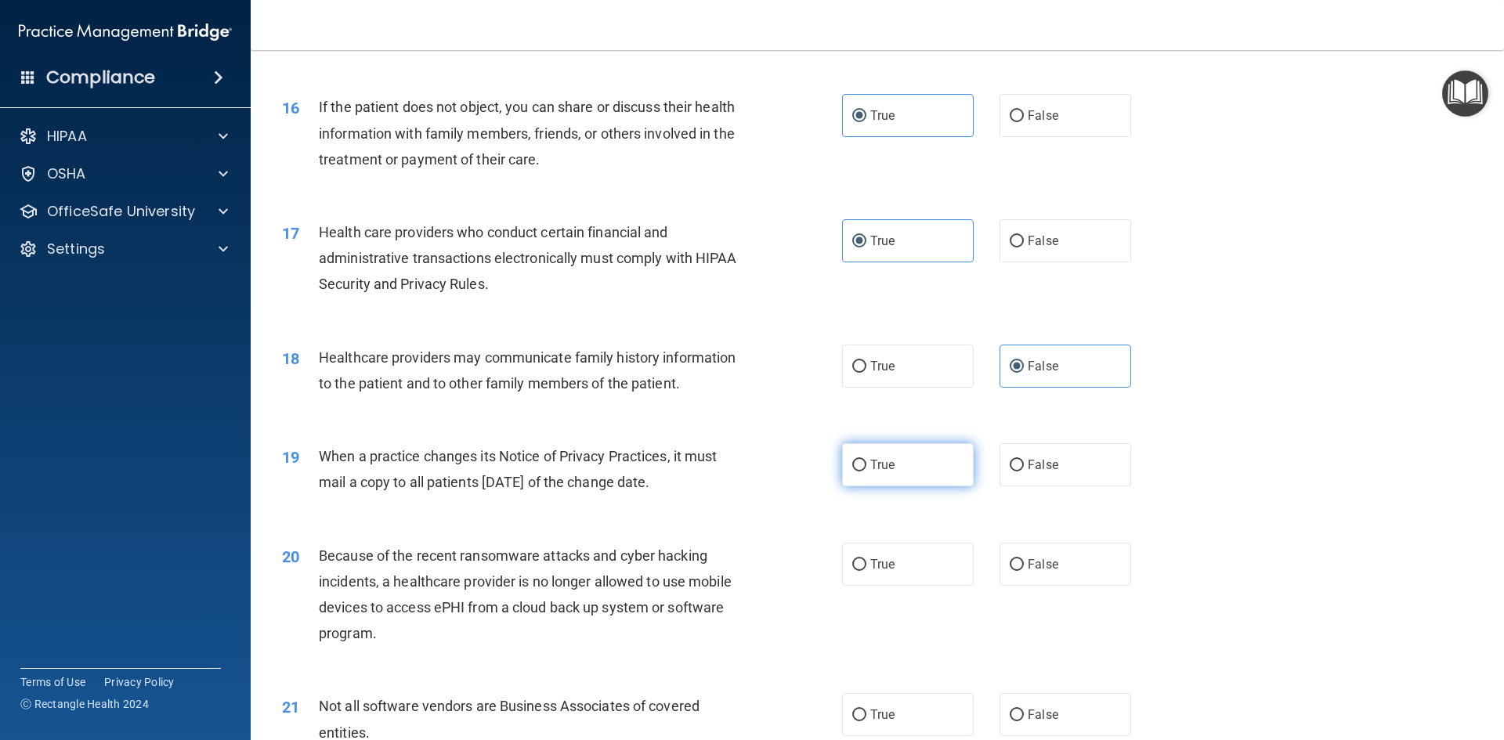
click at [852, 464] on input "True" at bounding box center [859, 466] width 14 height 12
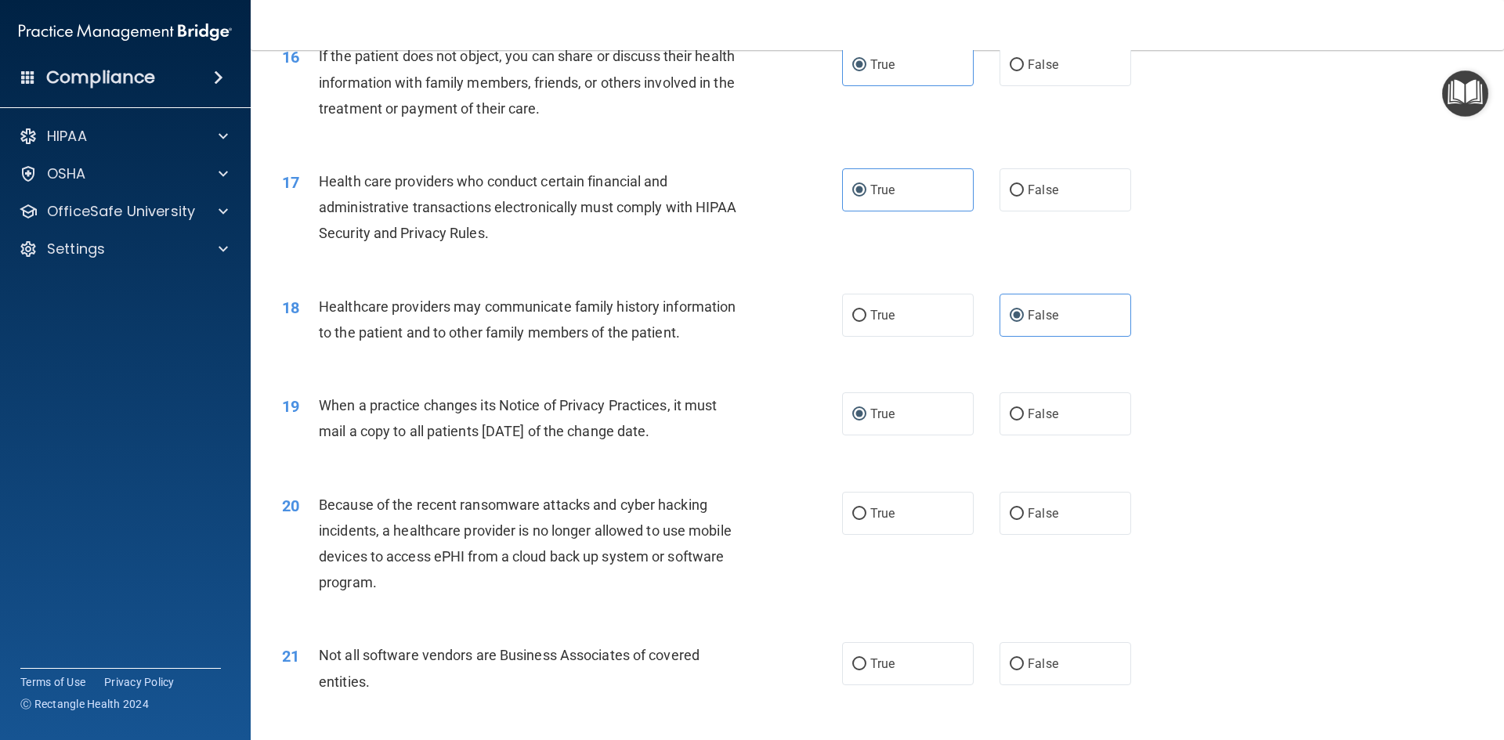
scroll to position [1880, 0]
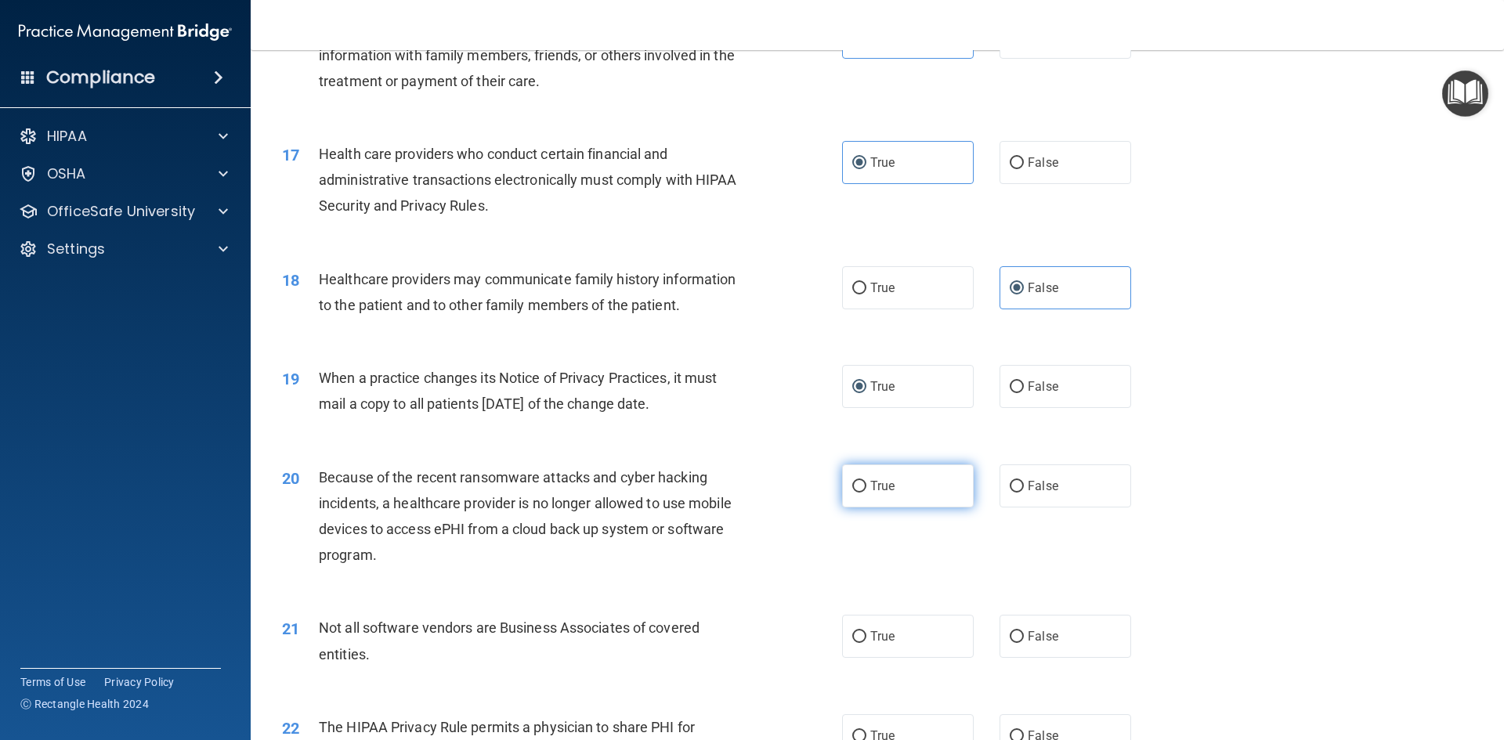
click at [872, 488] on span "True" at bounding box center [882, 486] width 24 height 15
click at [866, 488] on input "True" at bounding box center [859, 487] width 14 height 12
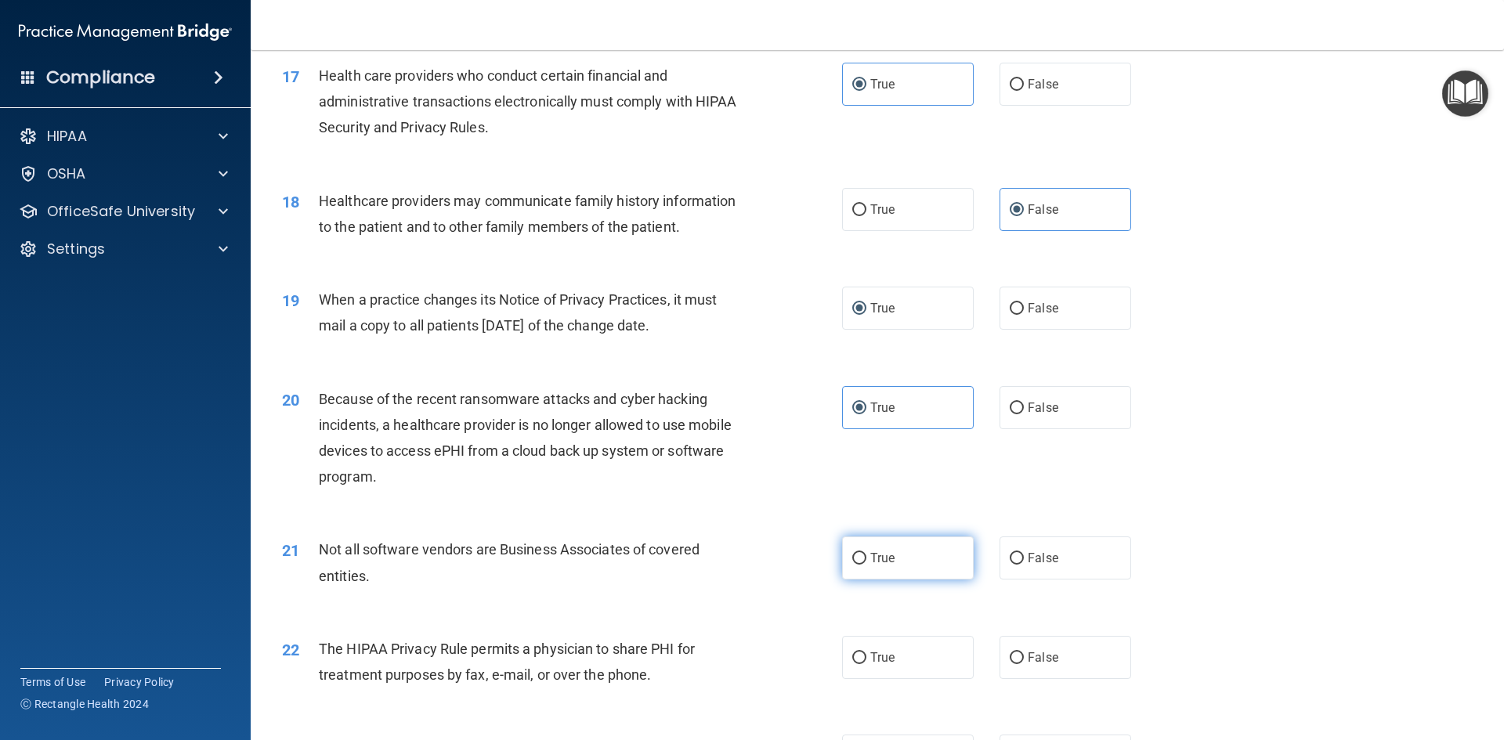
click at [892, 559] on label "True" at bounding box center [908, 557] width 132 height 43
click at [866, 559] on input "True" at bounding box center [859, 559] width 14 height 12
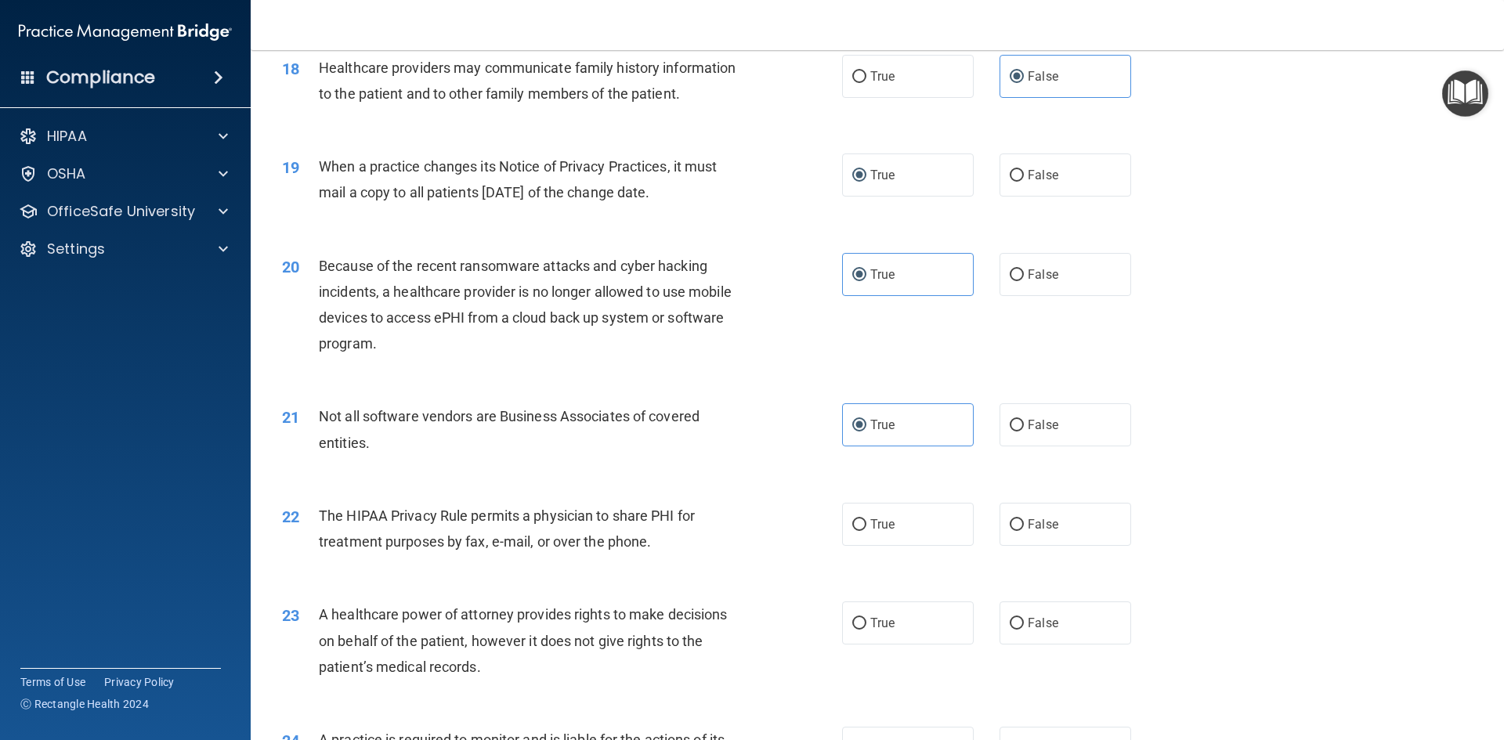
scroll to position [2115, 0]
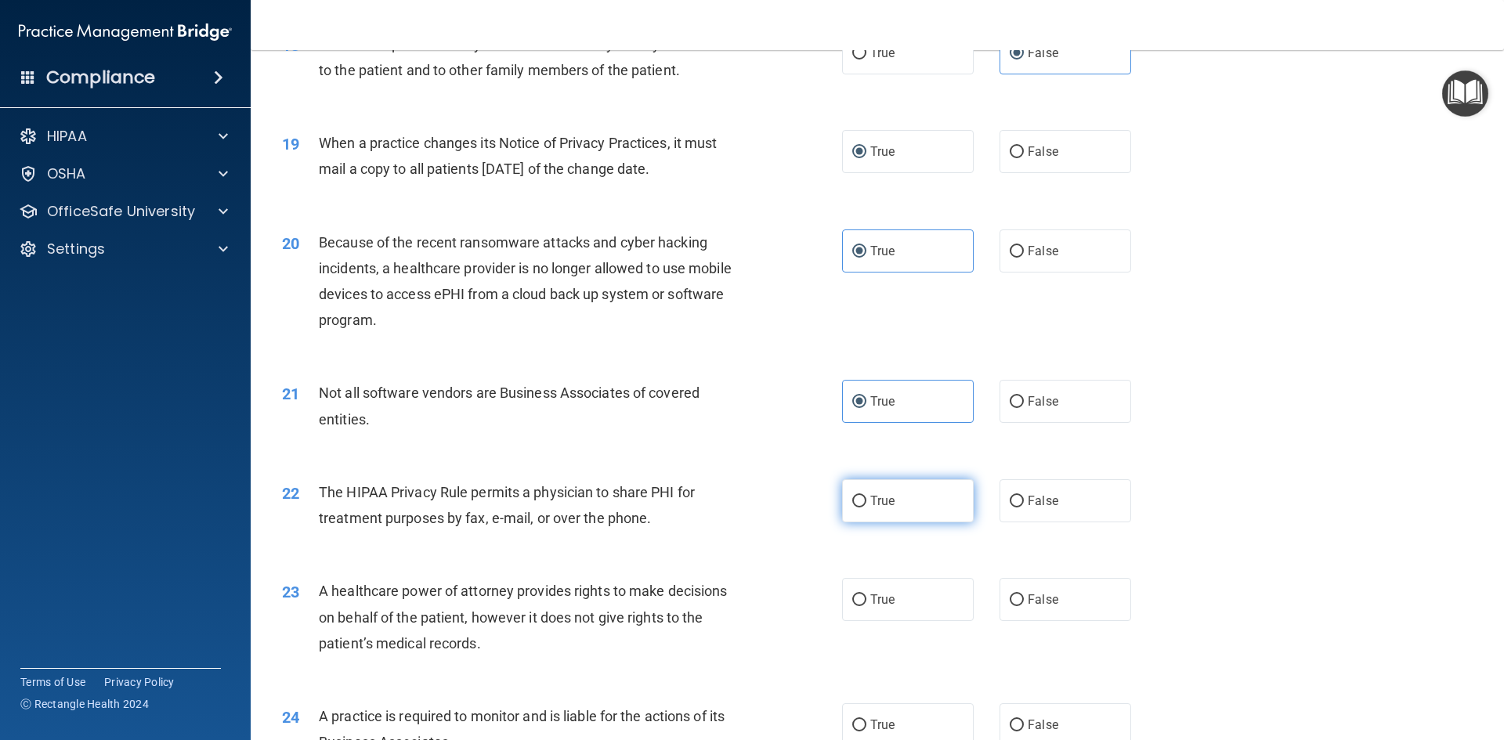
drag, startPoint x: 904, startPoint y: 518, endPoint x: 904, endPoint y: 500, distance: 18.0
click at [904, 511] on label "True" at bounding box center [908, 500] width 132 height 43
click at [866, 507] on input "True" at bounding box center [859, 502] width 14 height 12
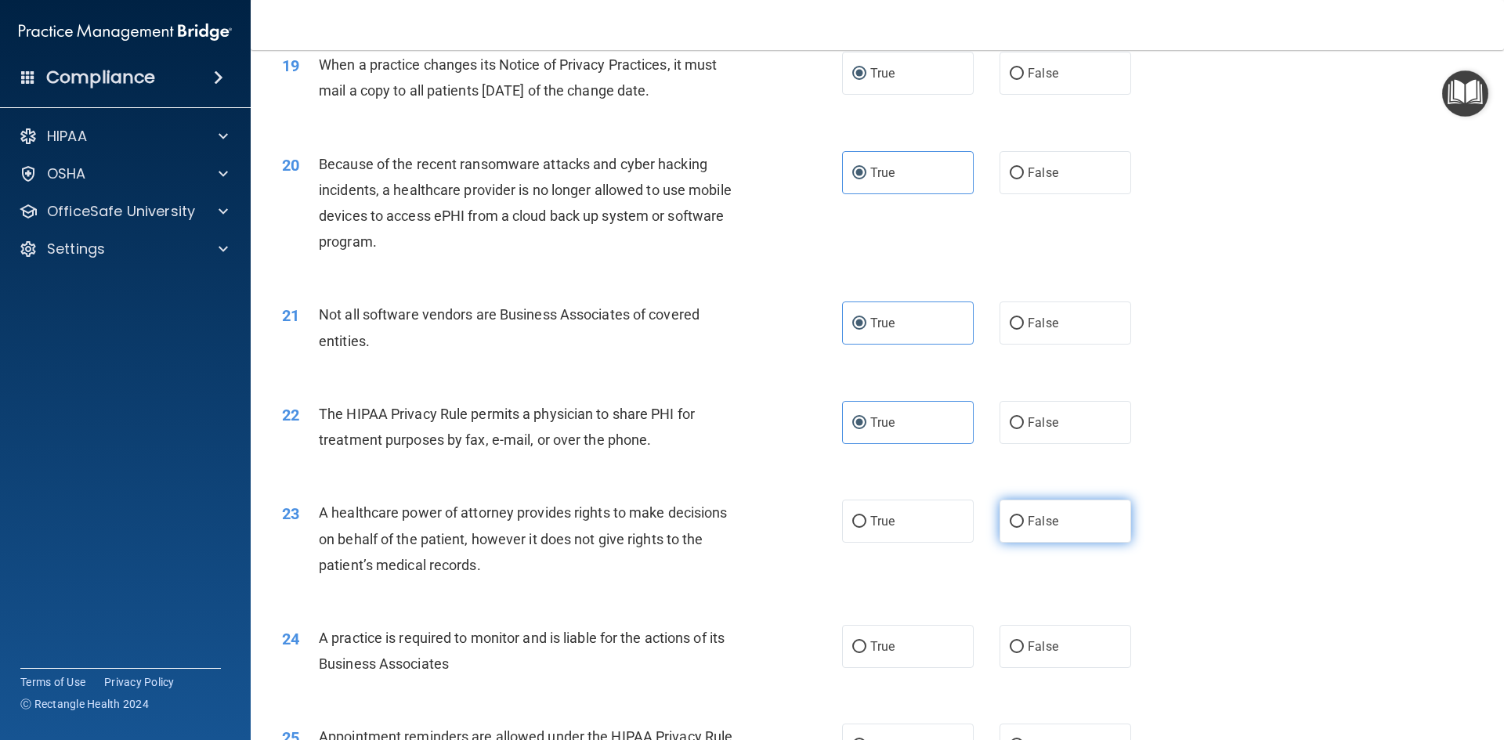
click at [1050, 519] on label "False" at bounding box center [1065, 521] width 132 height 43
click at [1024, 519] on input "False" at bounding box center [1016, 522] width 14 height 12
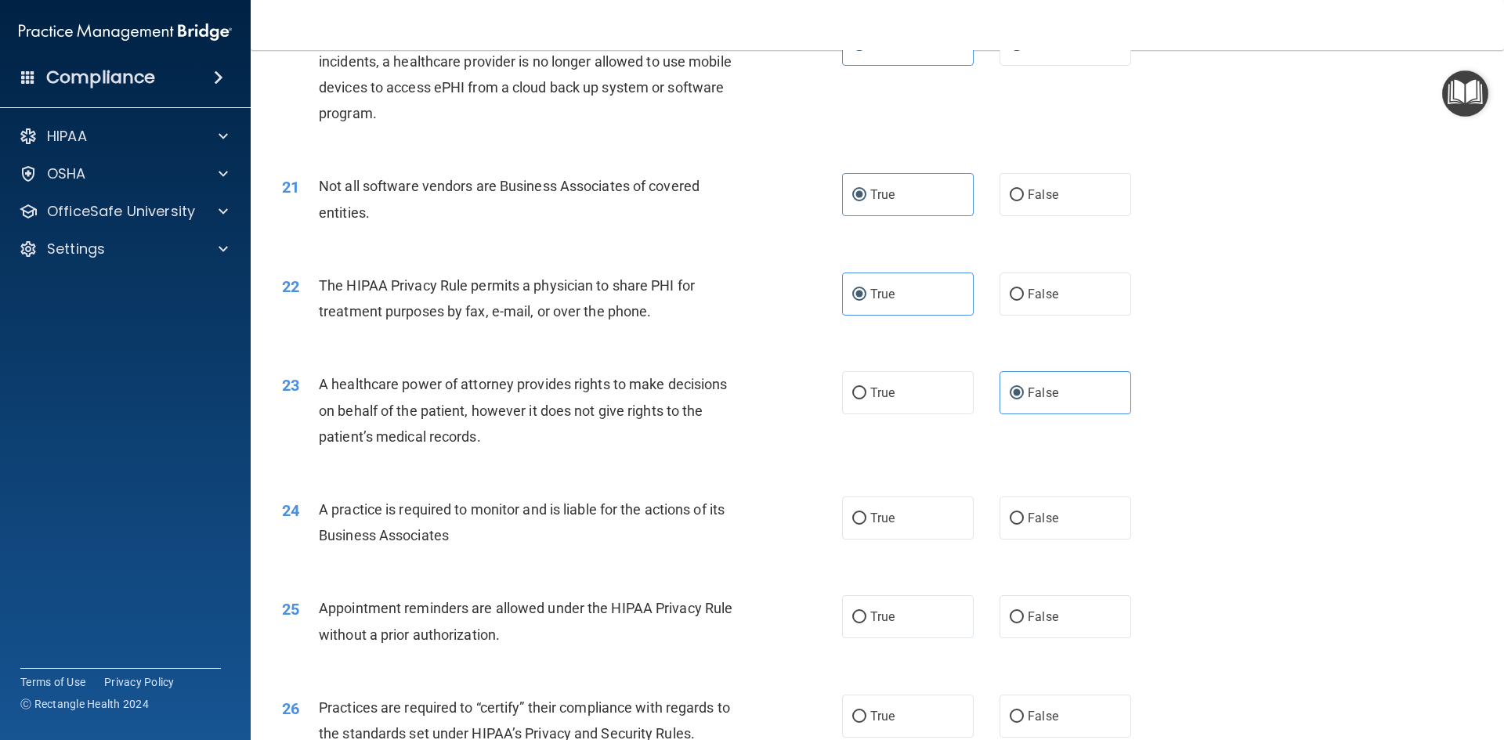
scroll to position [2349, 0]
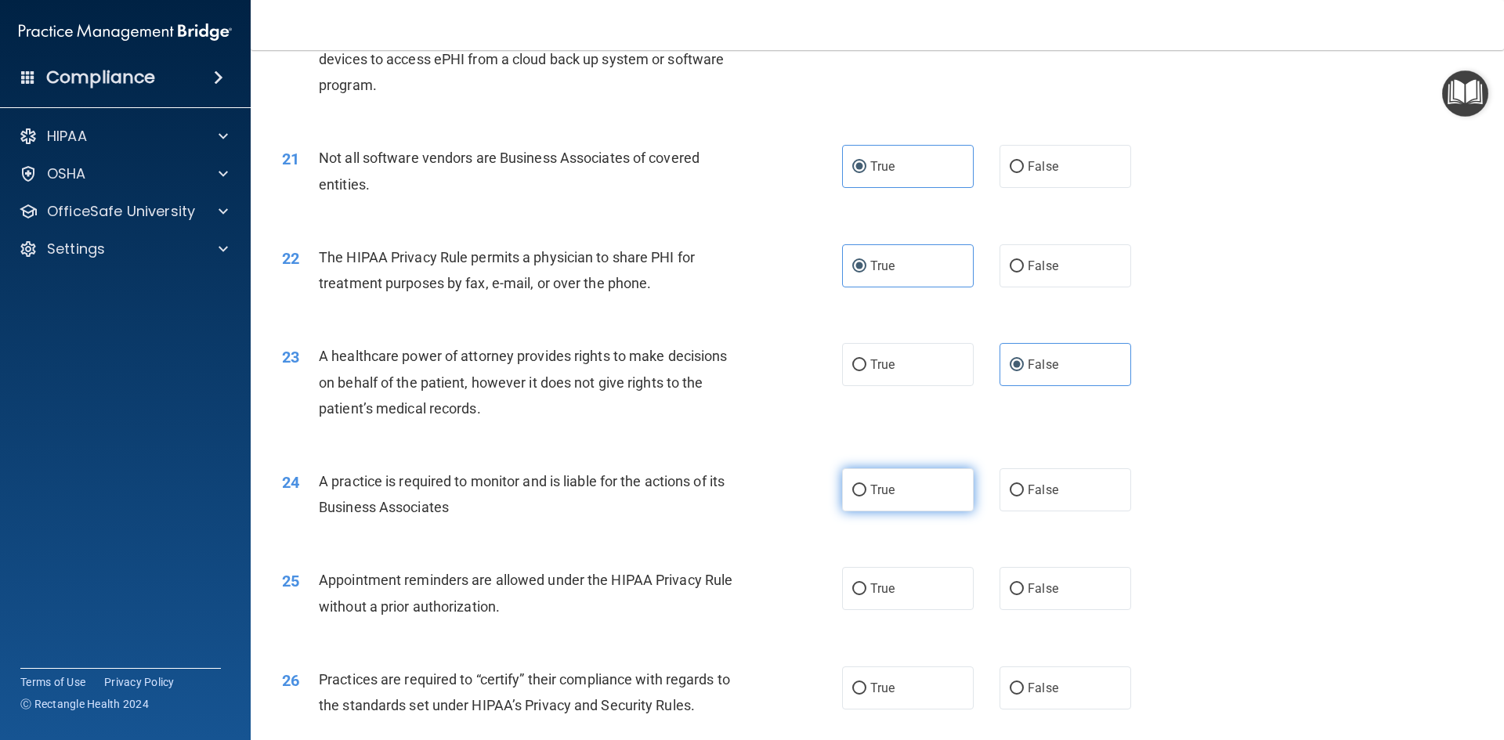
click at [881, 506] on label "True" at bounding box center [908, 489] width 132 height 43
click at [866, 497] on input "True" at bounding box center [859, 491] width 14 height 12
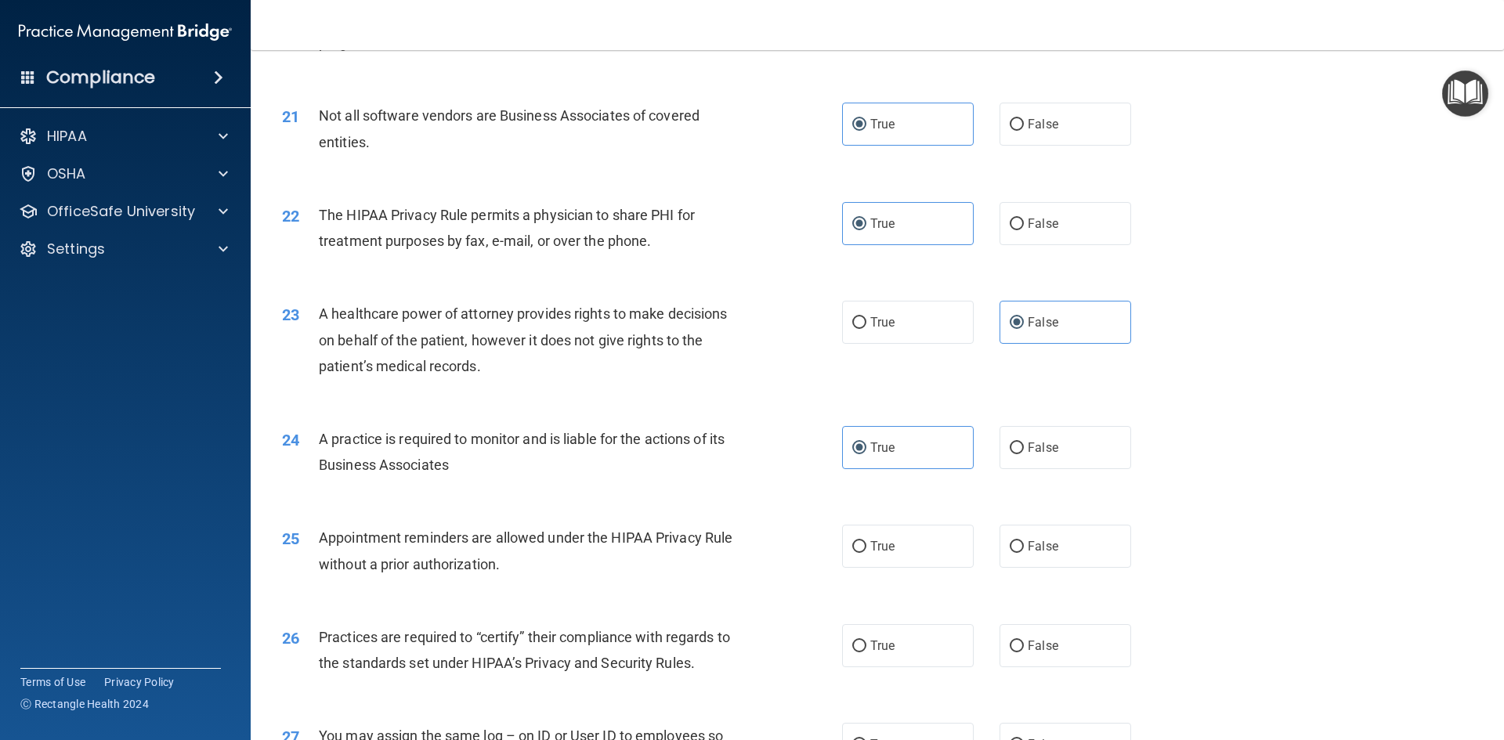
scroll to position [2428, 0]
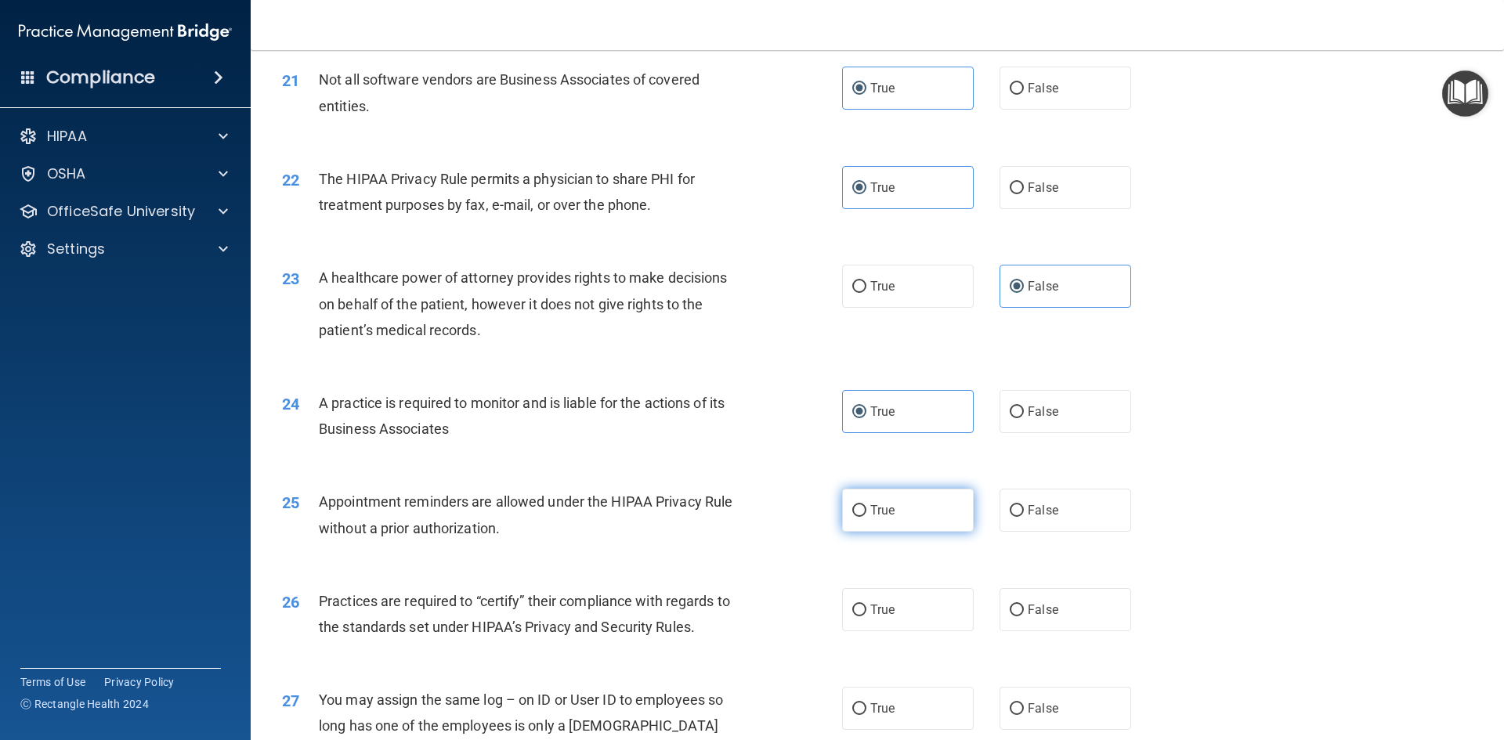
click at [870, 508] on span "True" at bounding box center [882, 510] width 24 height 15
click at [866, 508] on input "True" at bounding box center [859, 511] width 14 height 12
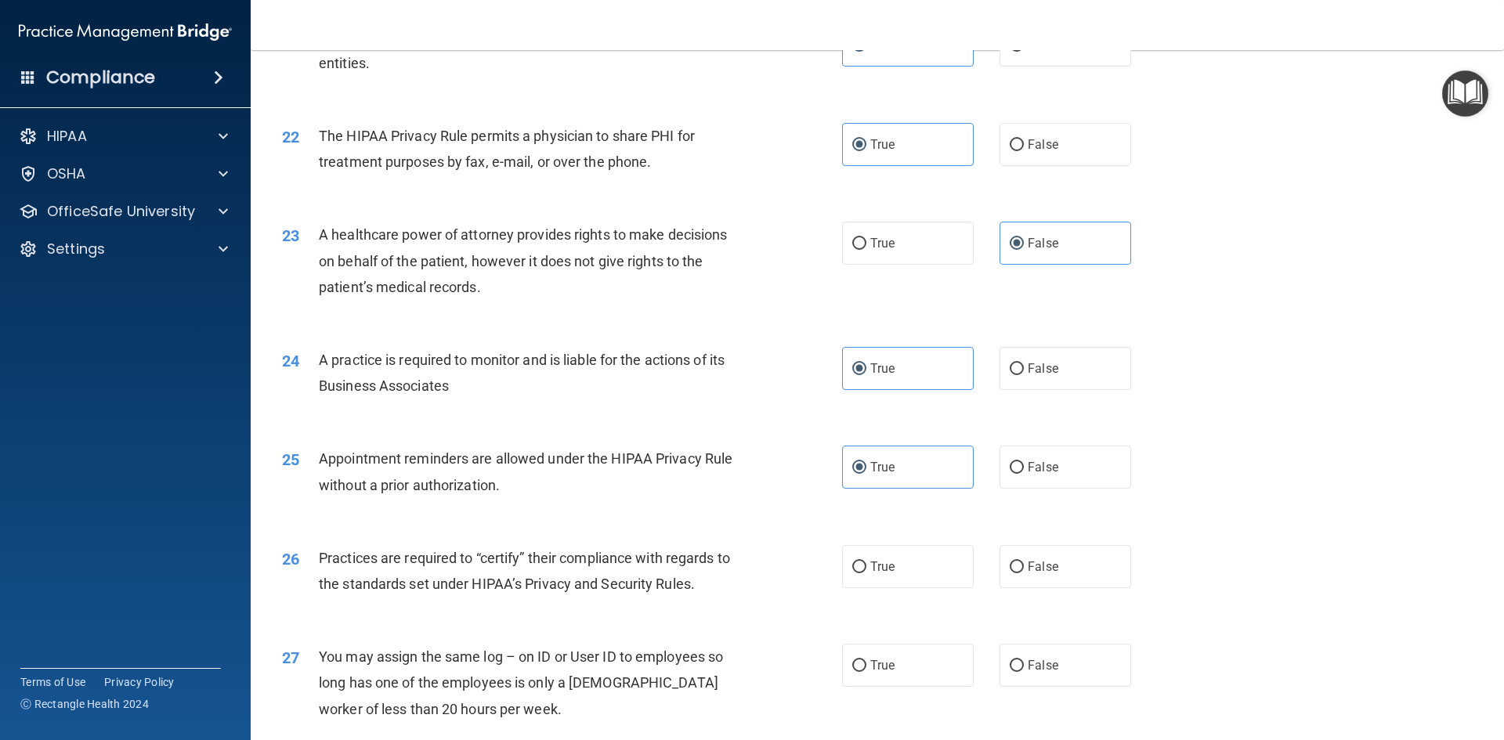
scroll to position [2506, 0]
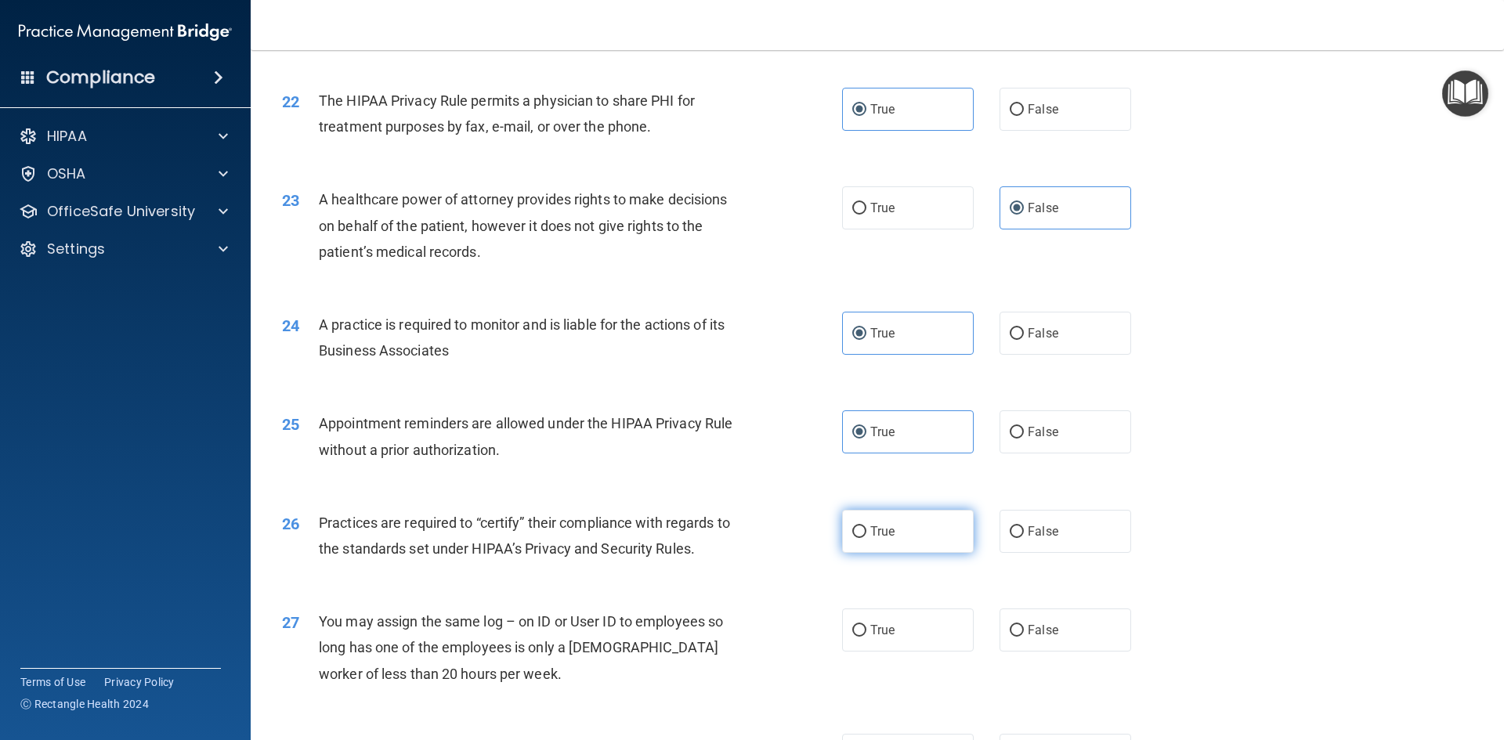
click at [874, 535] on span "True" at bounding box center [882, 531] width 24 height 15
click at [866, 535] on input "True" at bounding box center [859, 532] width 14 height 12
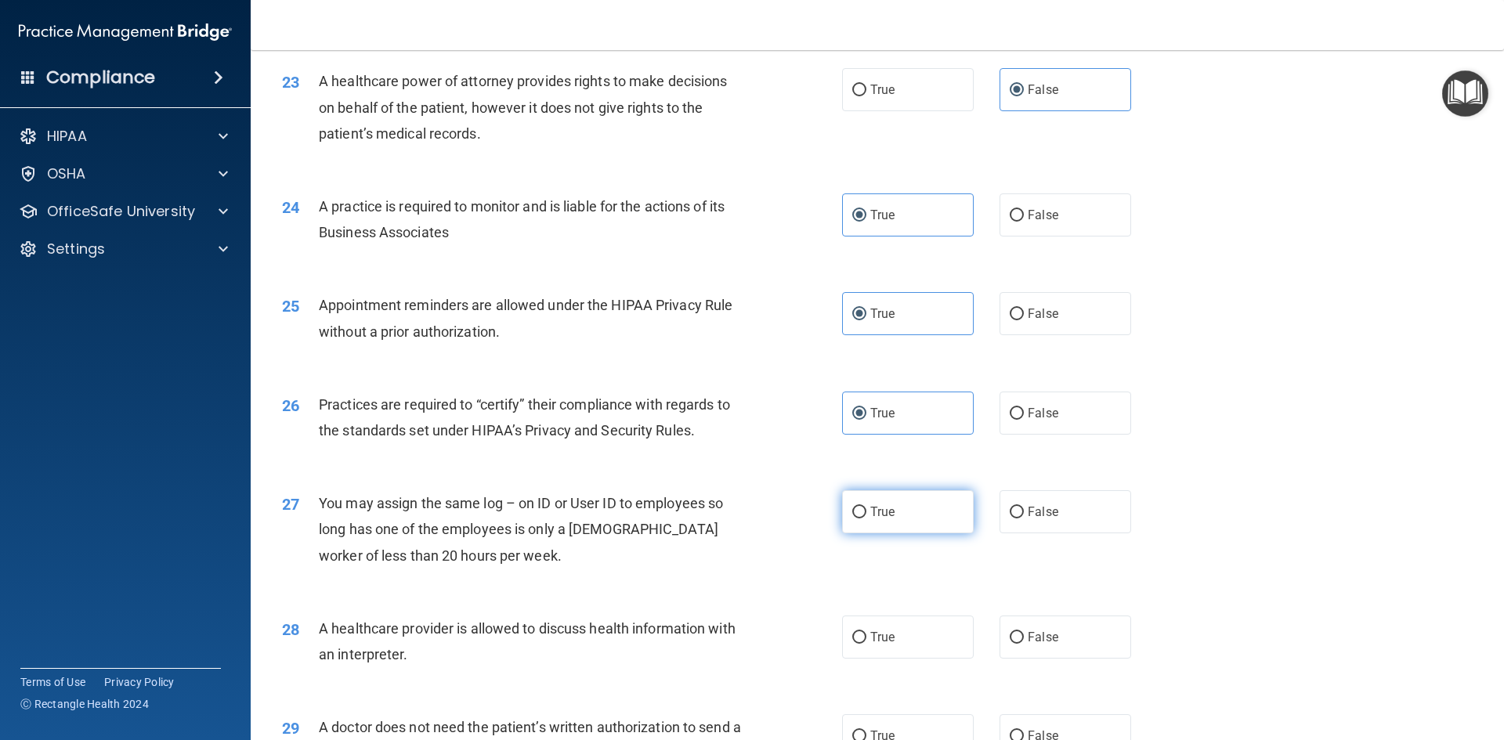
scroll to position [2663, 0]
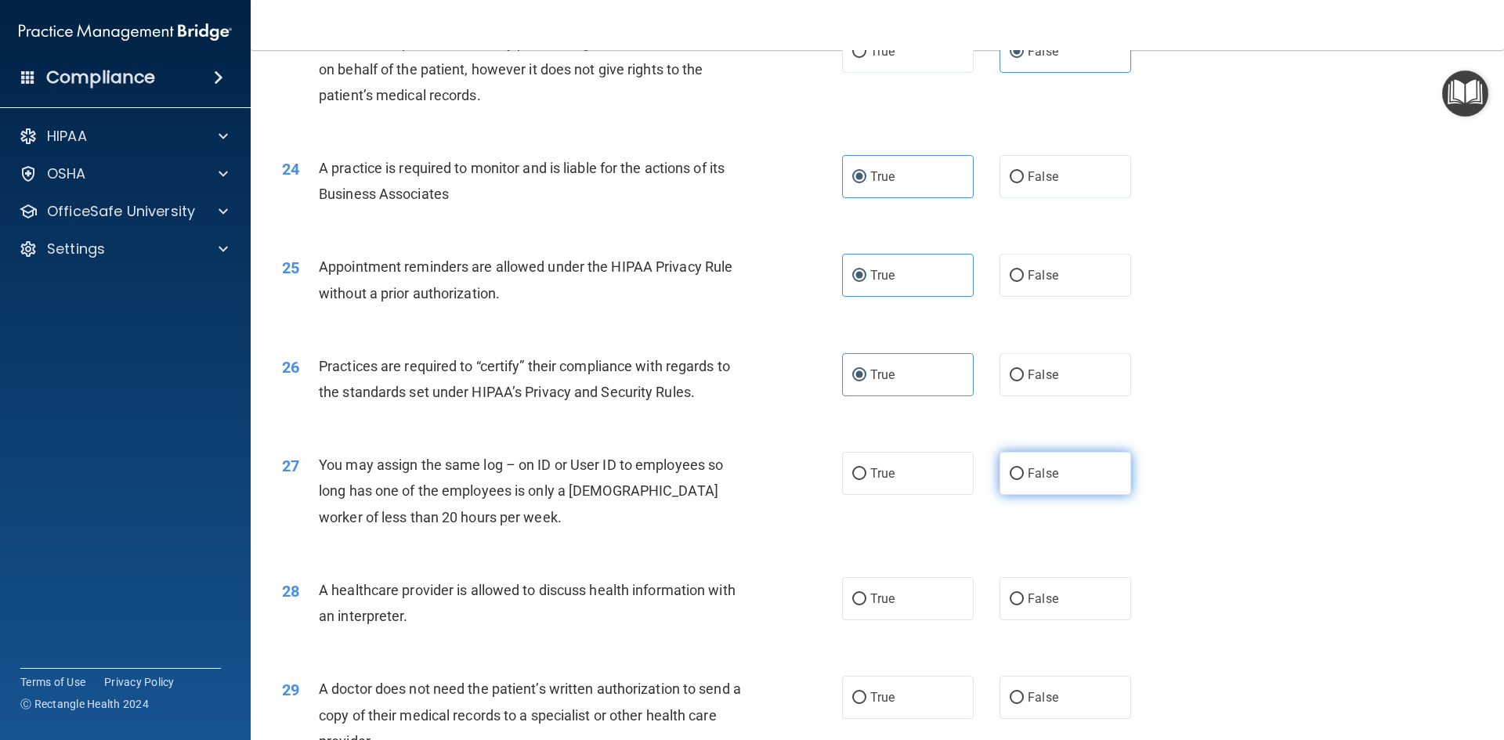
click at [1032, 475] on span "False" at bounding box center [1042, 473] width 31 height 15
click at [1024, 475] on input "False" at bounding box center [1016, 474] width 14 height 12
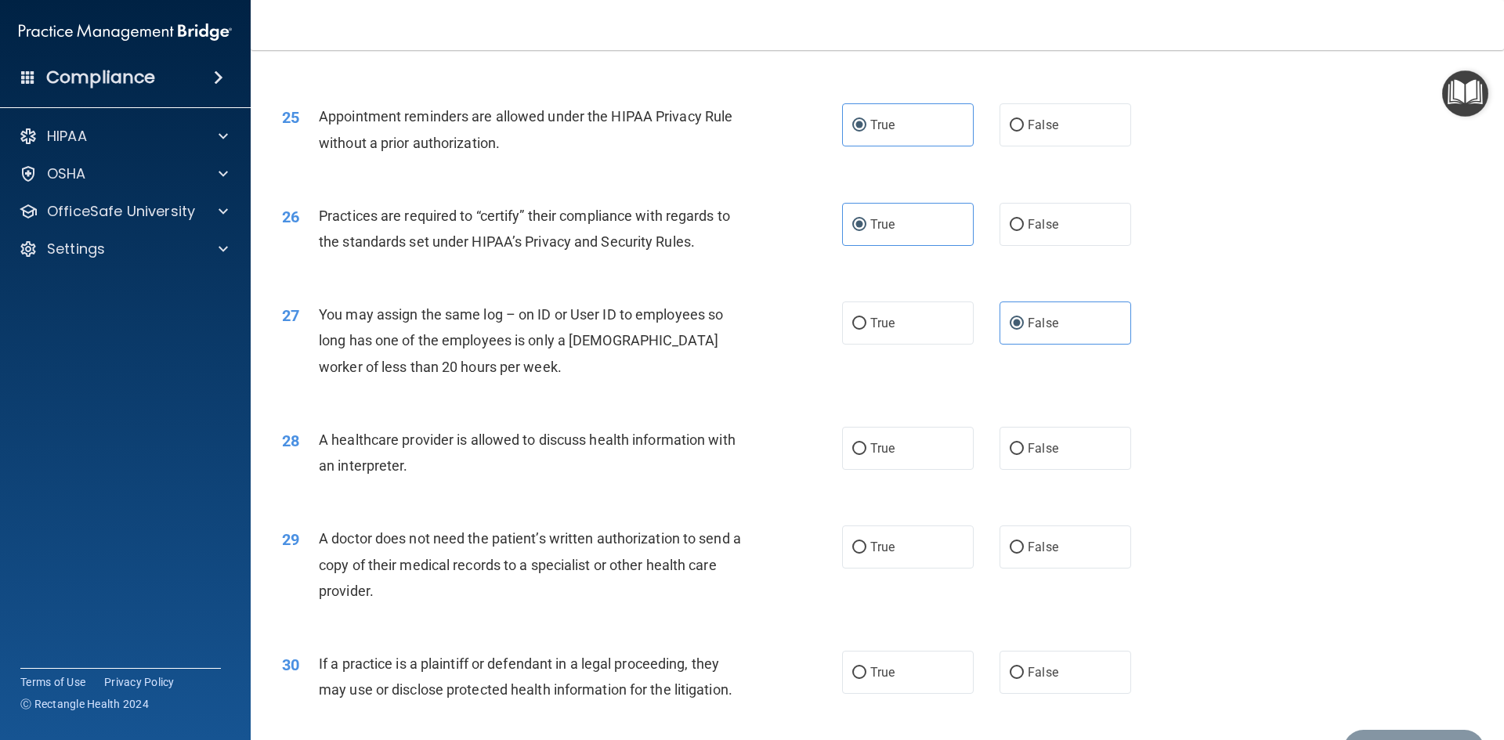
scroll to position [2819, 0]
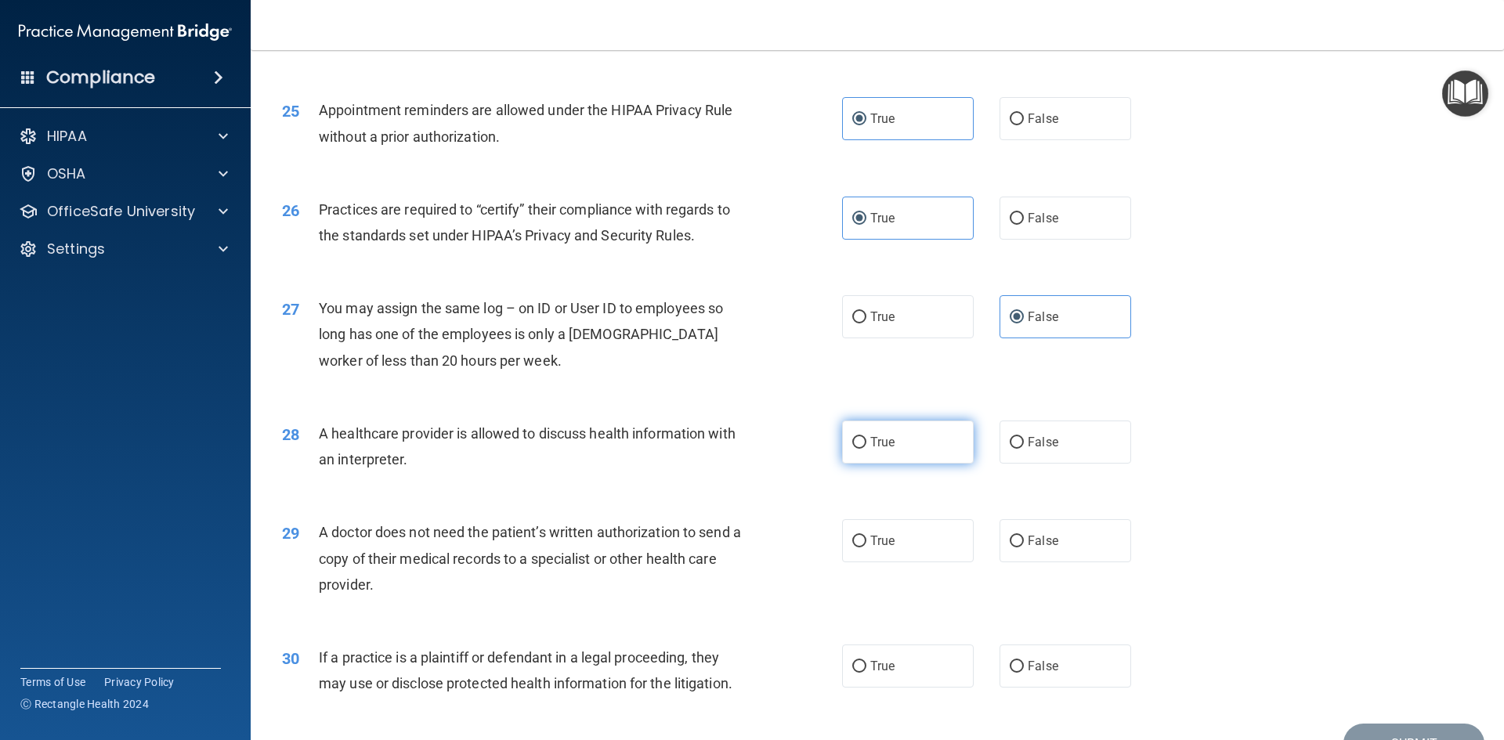
click at [921, 442] on label "True" at bounding box center [908, 442] width 132 height 43
click at [866, 442] on input "True" at bounding box center [859, 443] width 14 height 12
click at [908, 537] on label "True" at bounding box center [908, 540] width 132 height 43
click at [866, 537] on input "True" at bounding box center [859, 542] width 14 height 12
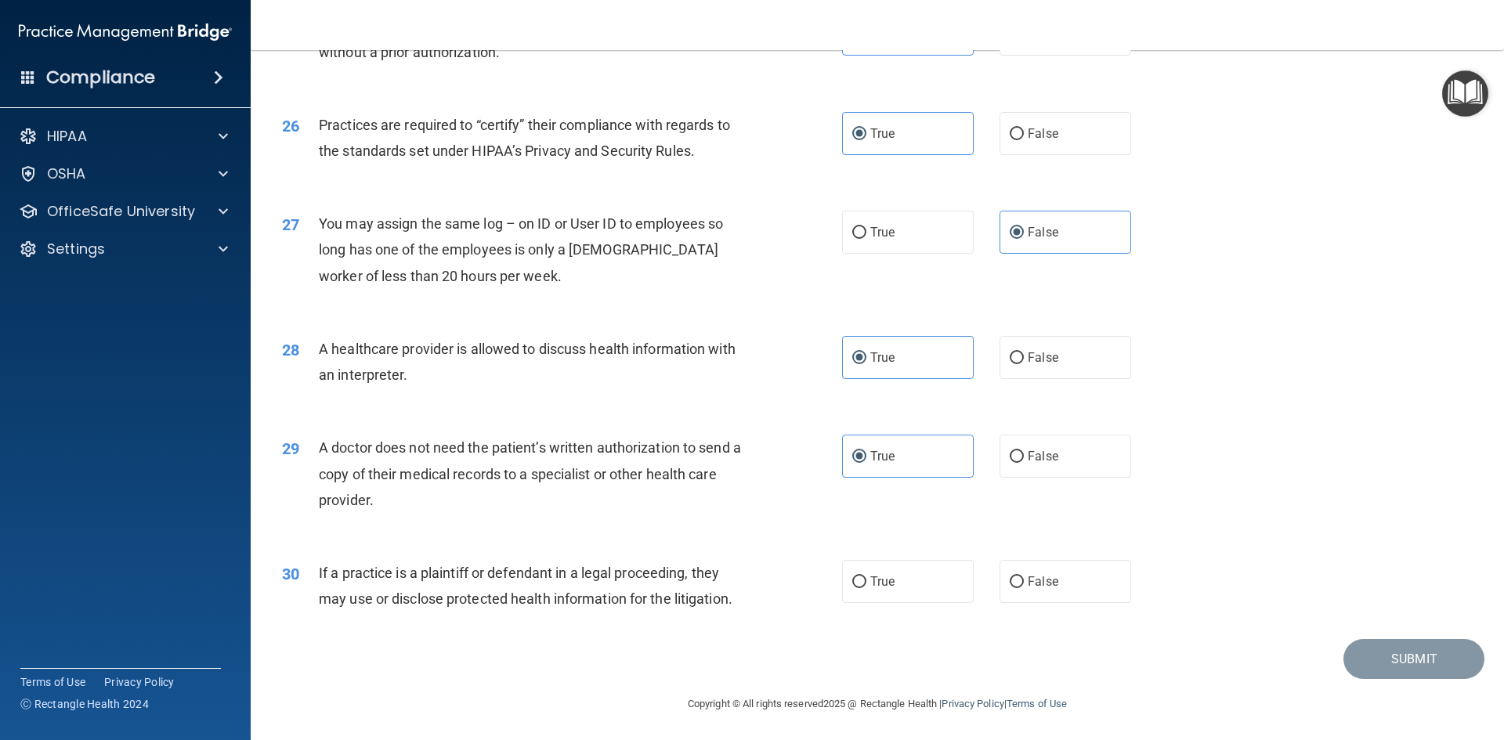
scroll to position [2906, 0]
click at [885, 572] on label "True" at bounding box center [908, 579] width 132 height 43
click at [866, 575] on input "True" at bounding box center [859, 581] width 14 height 12
click at [1401, 662] on button "Submit" at bounding box center [1413, 657] width 141 height 40
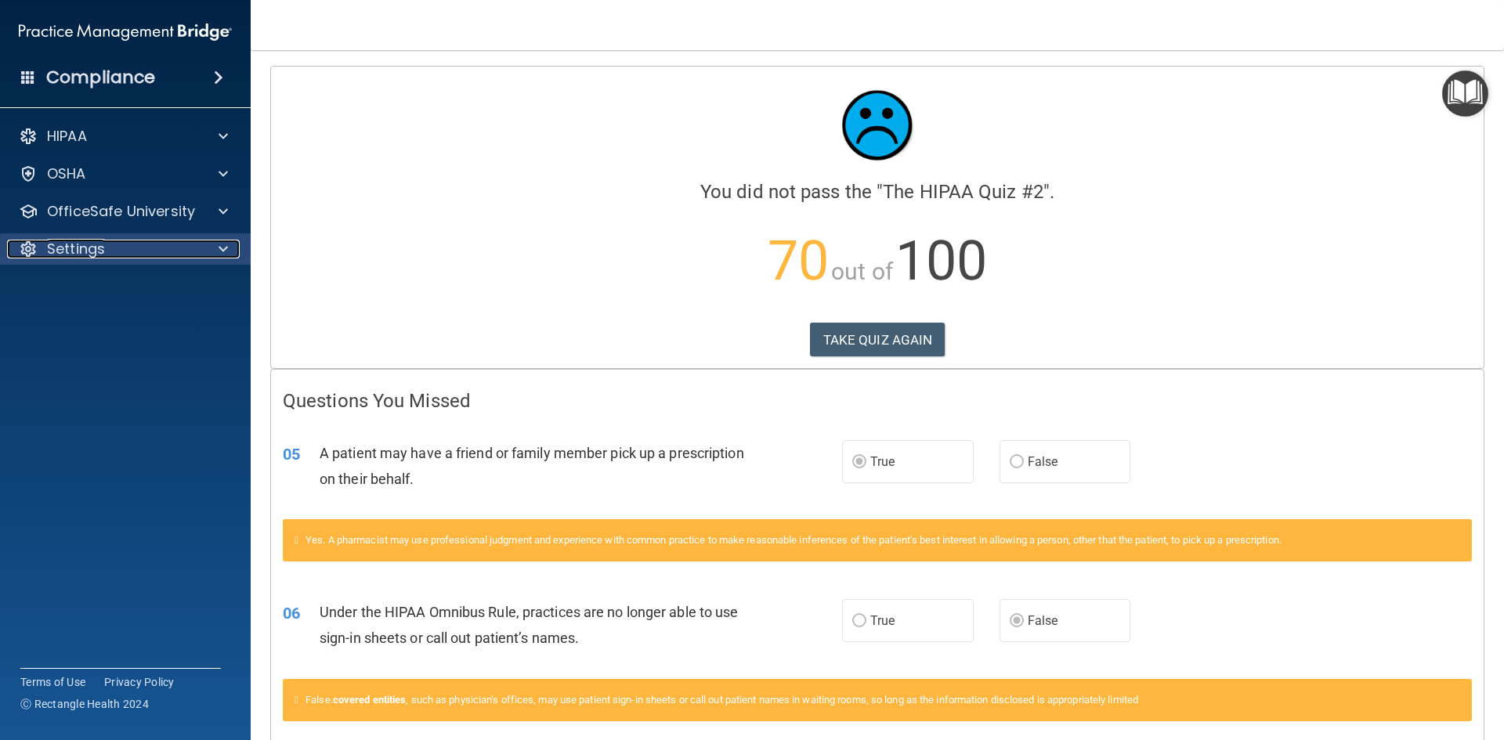
click at [103, 248] on p "Settings" at bounding box center [76, 249] width 58 height 19
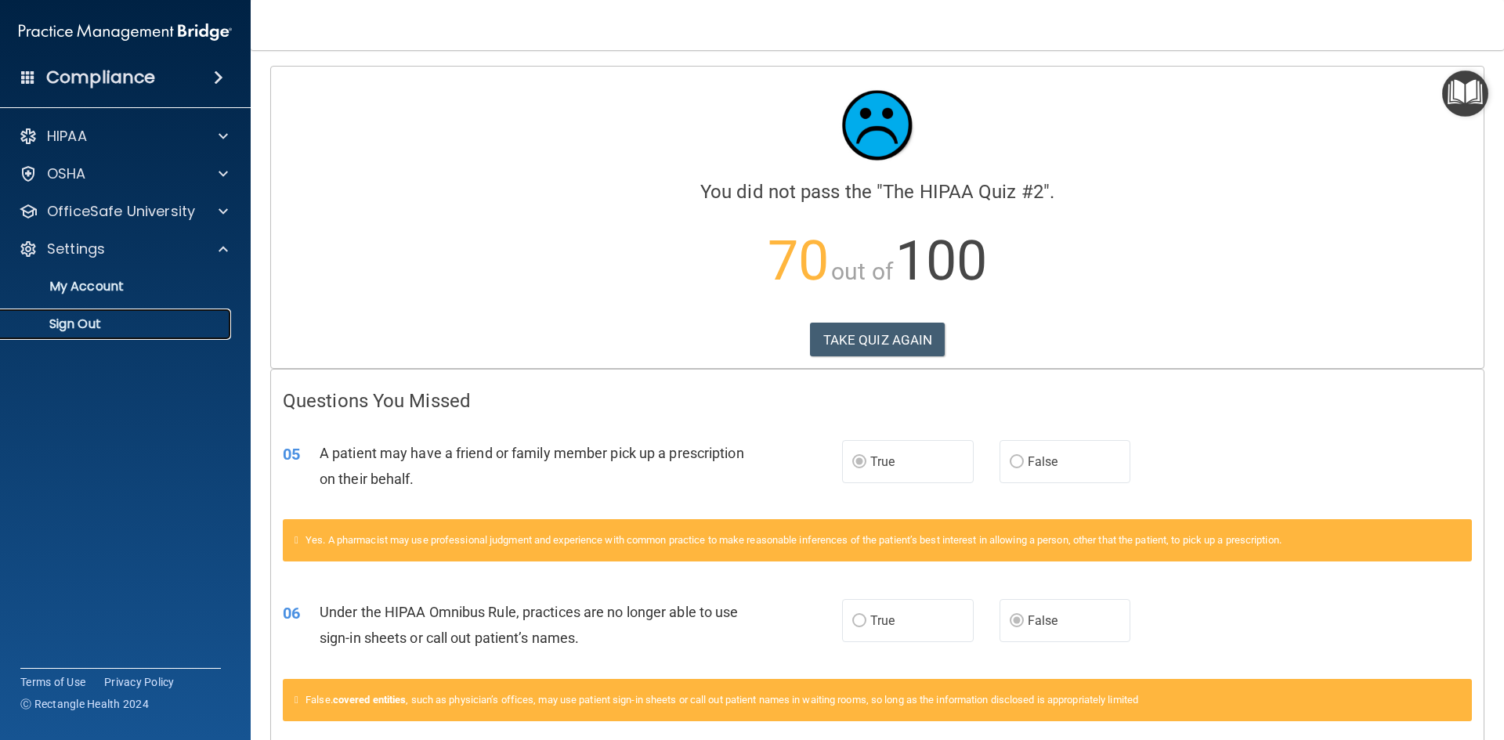
click at [92, 327] on p "Sign Out" at bounding box center [117, 324] width 214 height 16
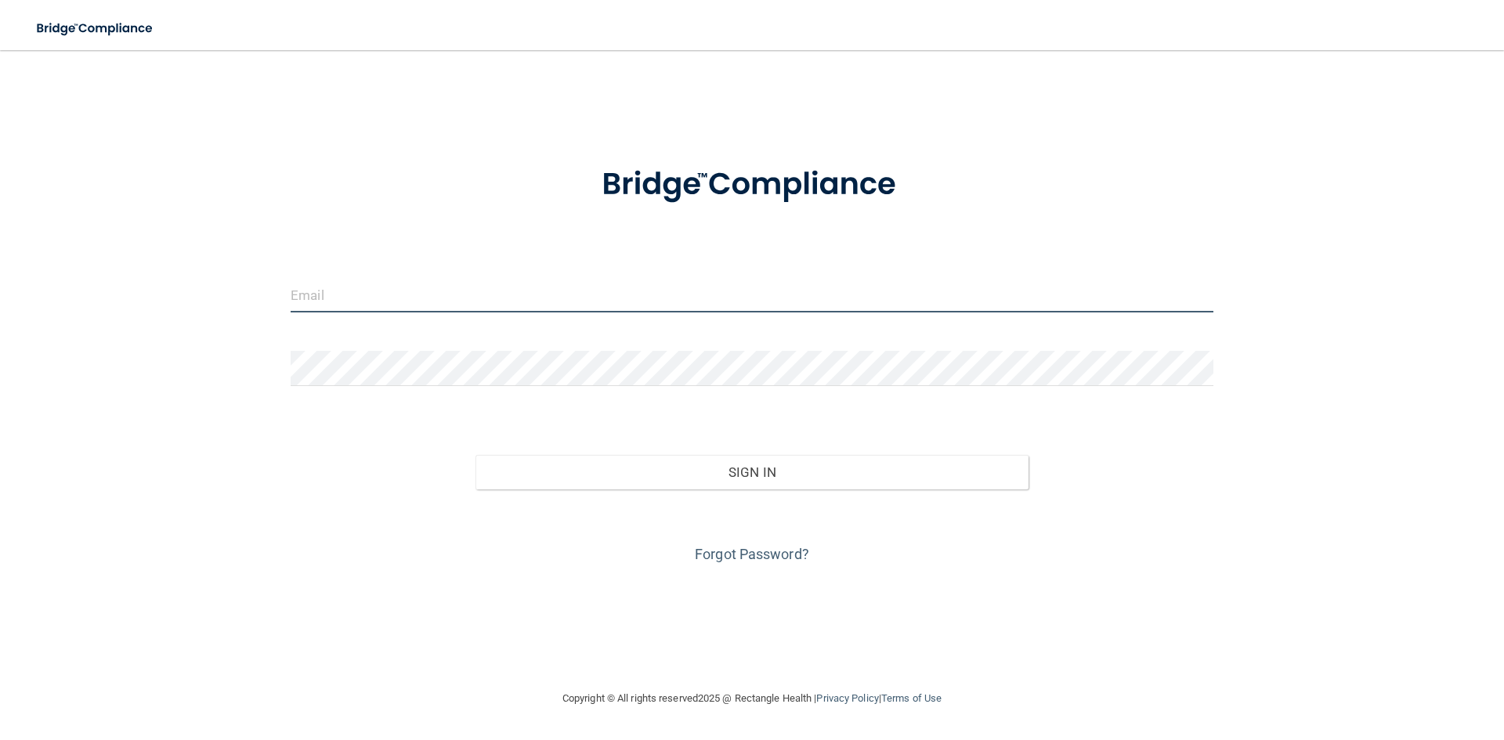
click at [442, 291] on input "email" at bounding box center [752, 294] width 923 height 35
click at [306, 389] on div at bounding box center [752, 374] width 946 height 47
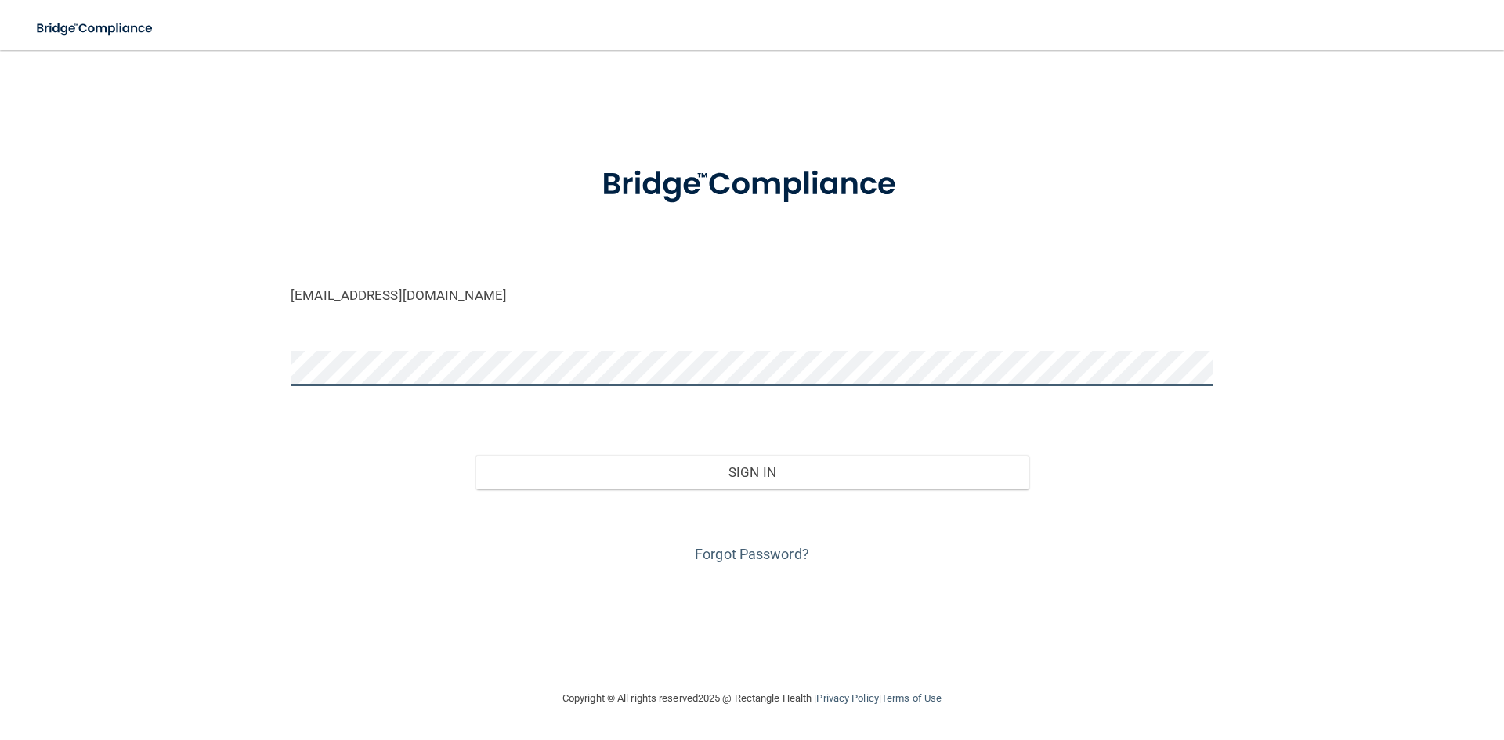
click at [475, 455] on button "Sign In" at bounding box center [752, 472] width 554 height 34
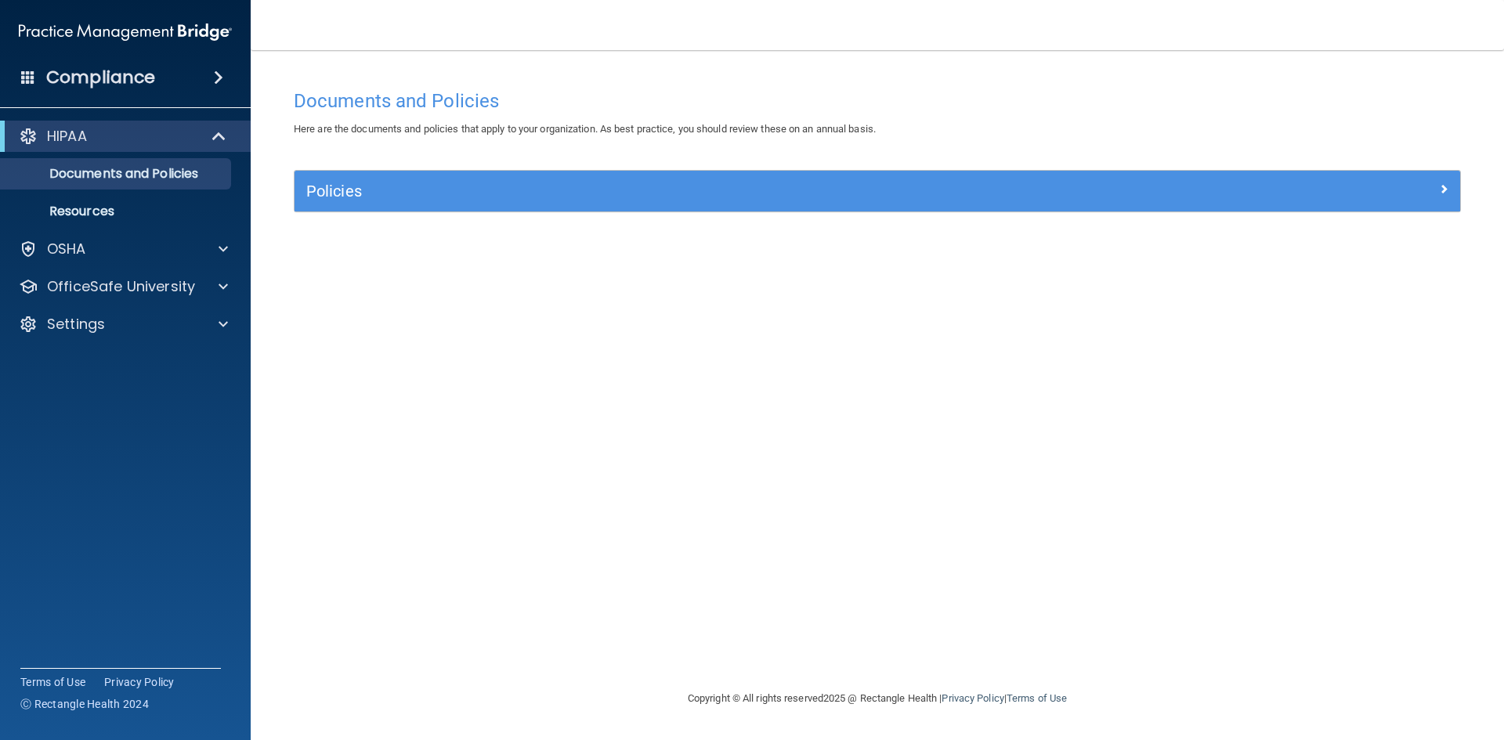
click at [179, 229] on div "HIPAA Documents and Policies Report an Incident Business Associates Emergency P…" at bounding box center [125, 233] width 251 height 238
click at [177, 265] on div "HIPAA Documents and Policies Report an Incident Business Associates Emergency P…" at bounding box center [125, 233] width 251 height 238
click at [167, 288] on p "OfficeSafe University" at bounding box center [121, 286] width 148 height 19
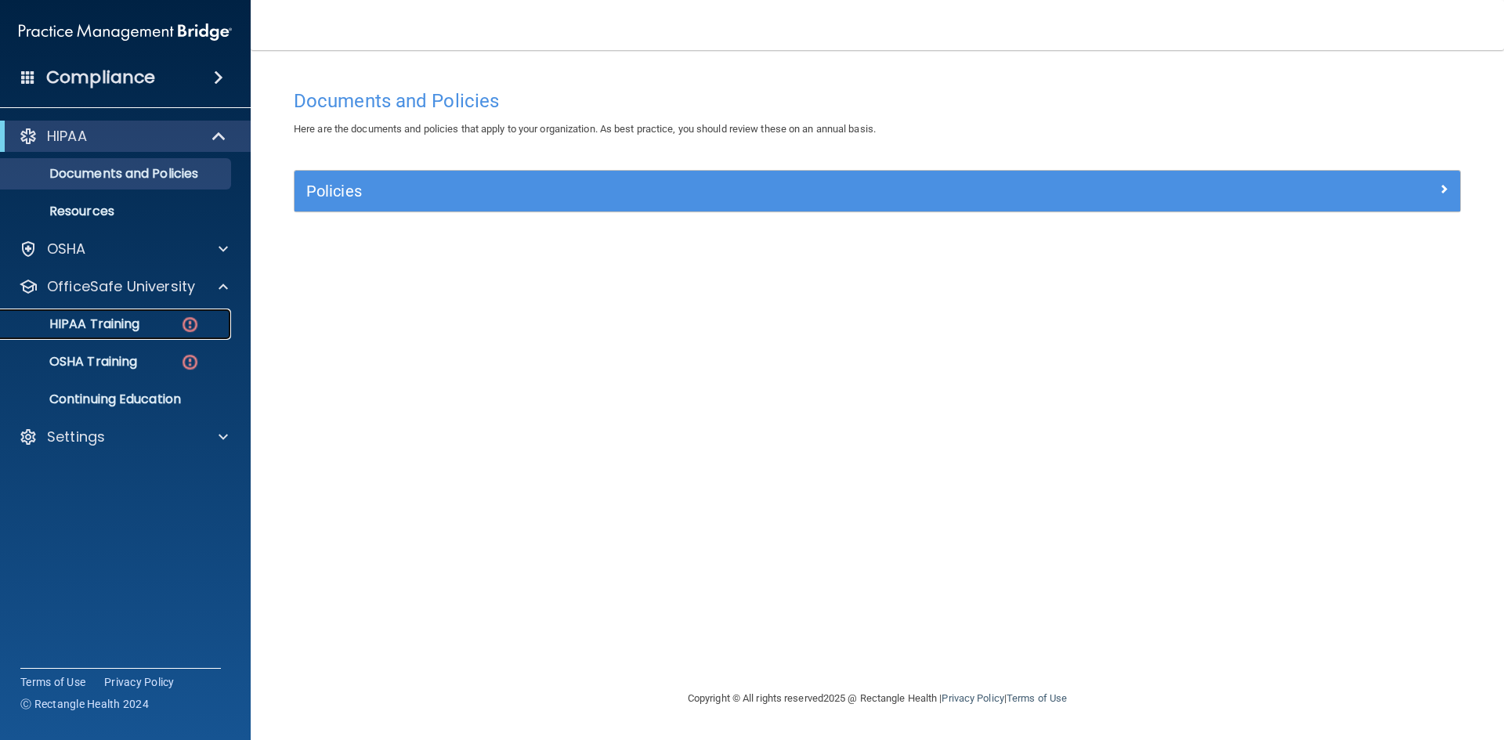
click at [150, 320] on div "HIPAA Training" at bounding box center [117, 324] width 214 height 16
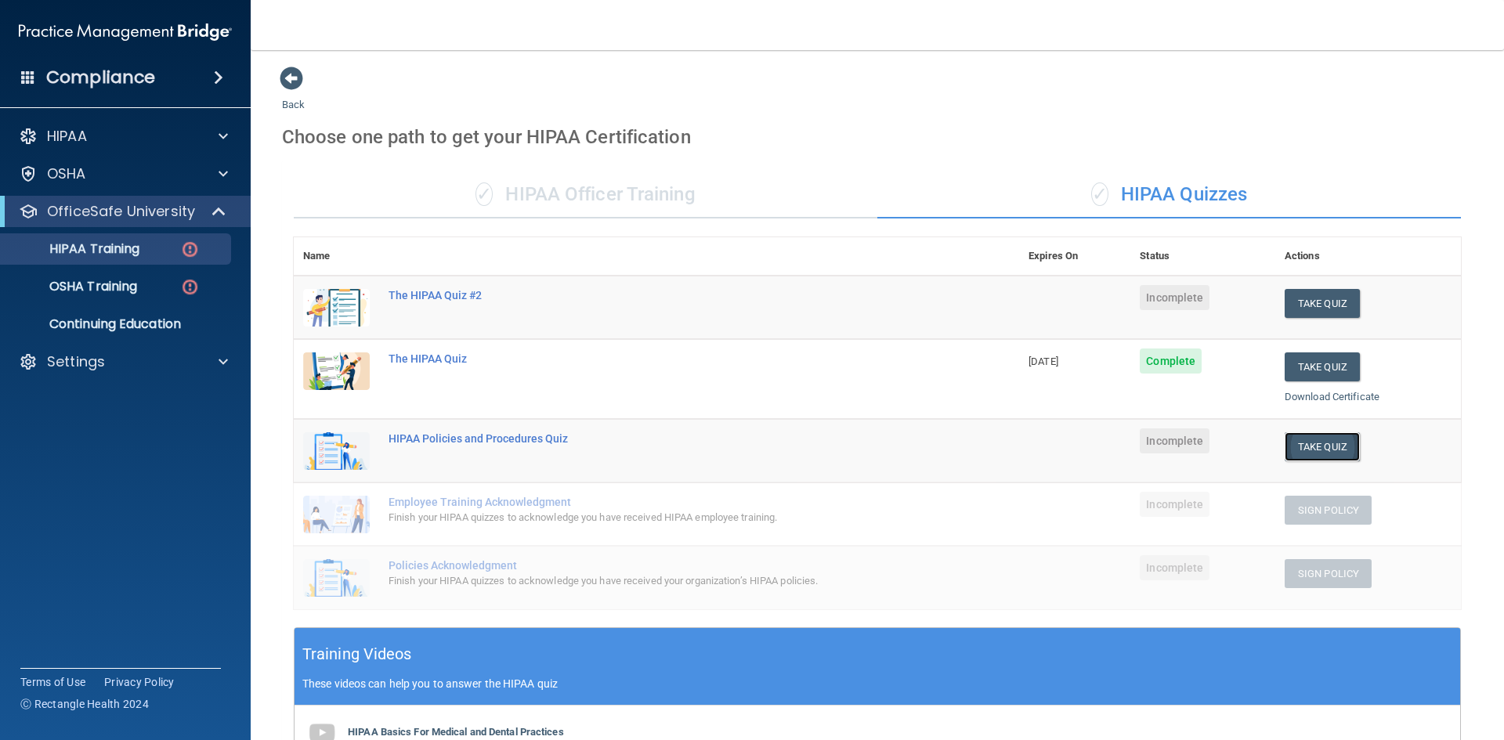
click at [1315, 450] on button "Take Quiz" at bounding box center [1321, 446] width 75 height 29
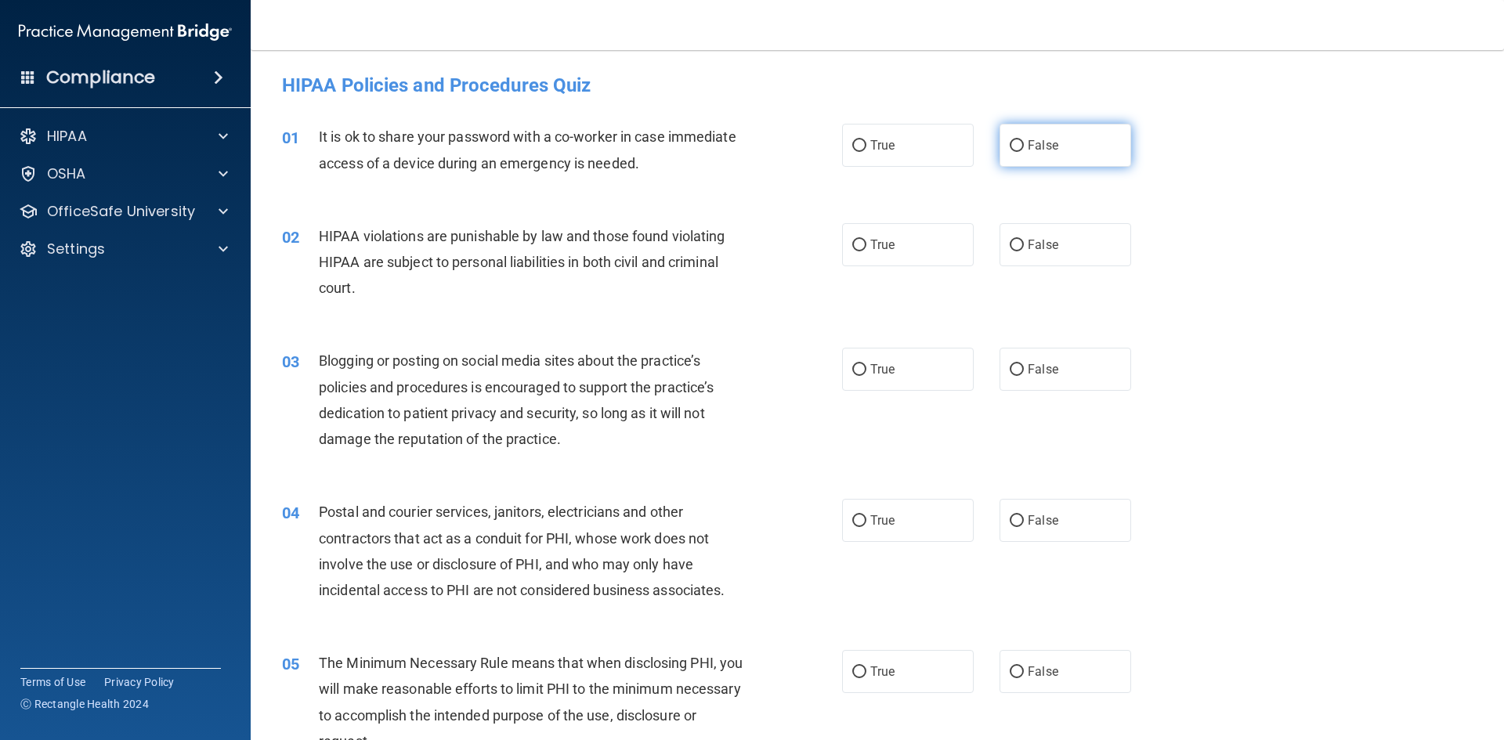
click at [1014, 146] on input "False" at bounding box center [1016, 146] width 14 height 12
click at [875, 240] on span "True" at bounding box center [882, 244] width 24 height 15
click at [866, 240] on input "True" at bounding box center [859, 246] width 14 height 12
click at [1010, 382] on label "False" at bounding box center [1065, 369] width 132 height 43
click at [1010, 376] on input "False" at bounding box center [1016, 370] width 14 height 12
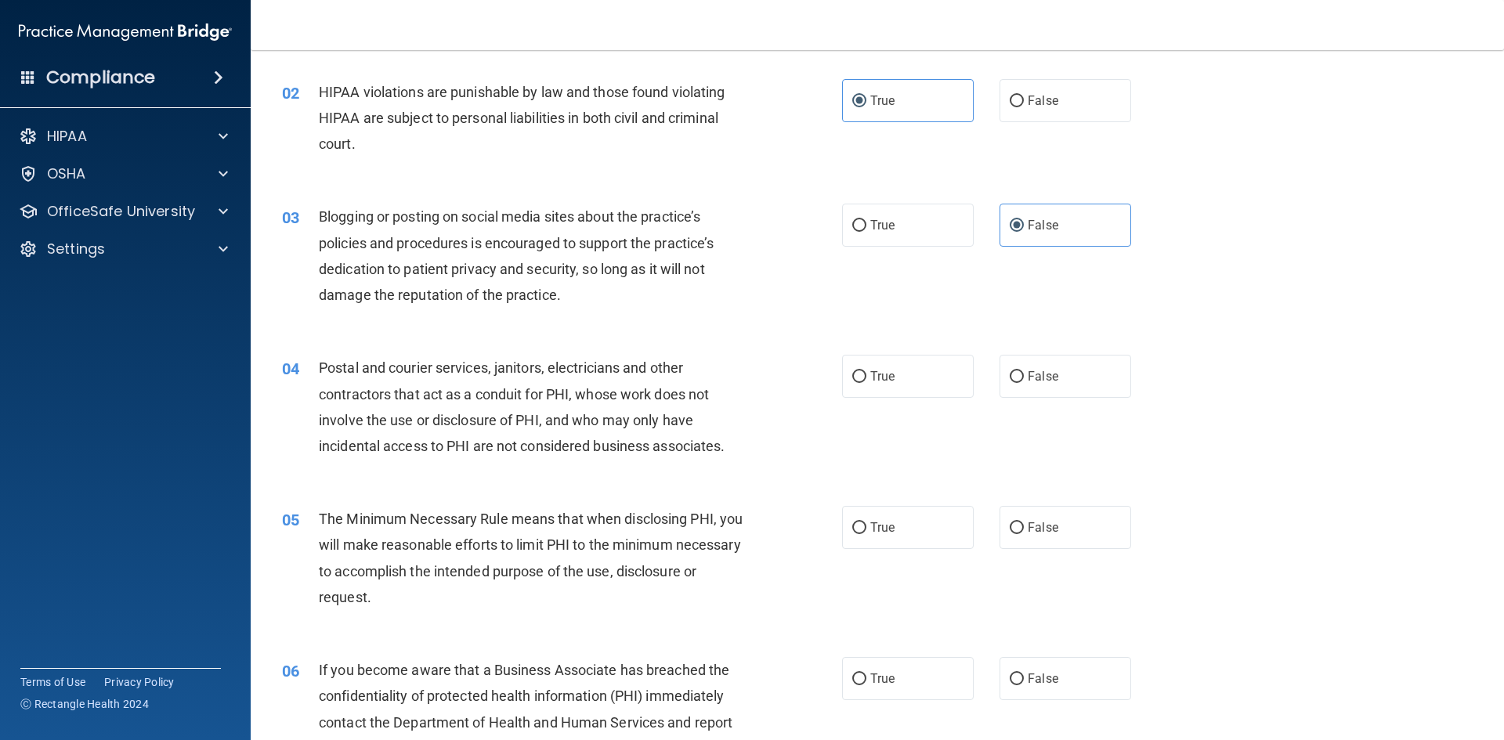
scroll to position [157, 0]
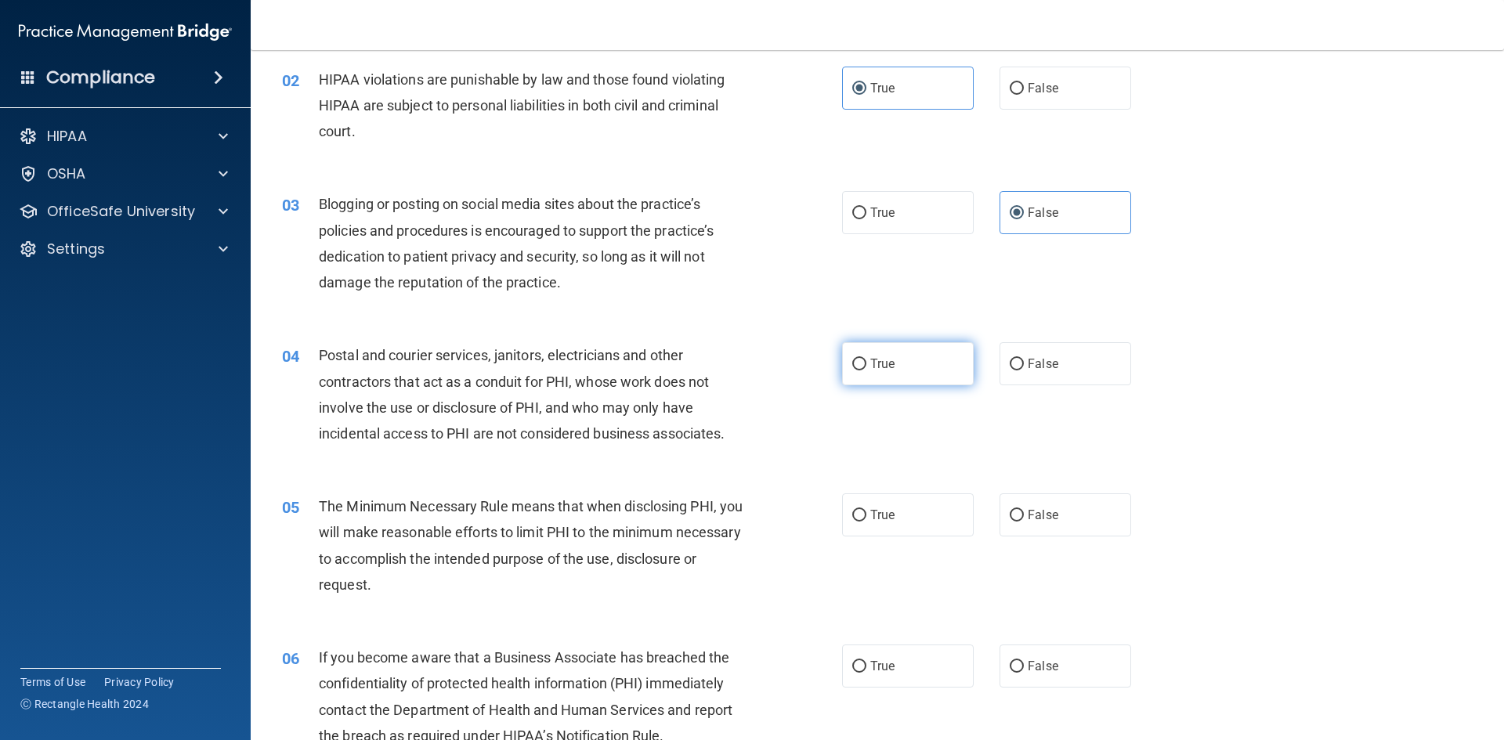
click at [873, 352] on label "True" at bounding box center [908, 363] width 132 height 43
click at [866, 359] on input "True" at bounding box center [859, 365] width 14 height 12
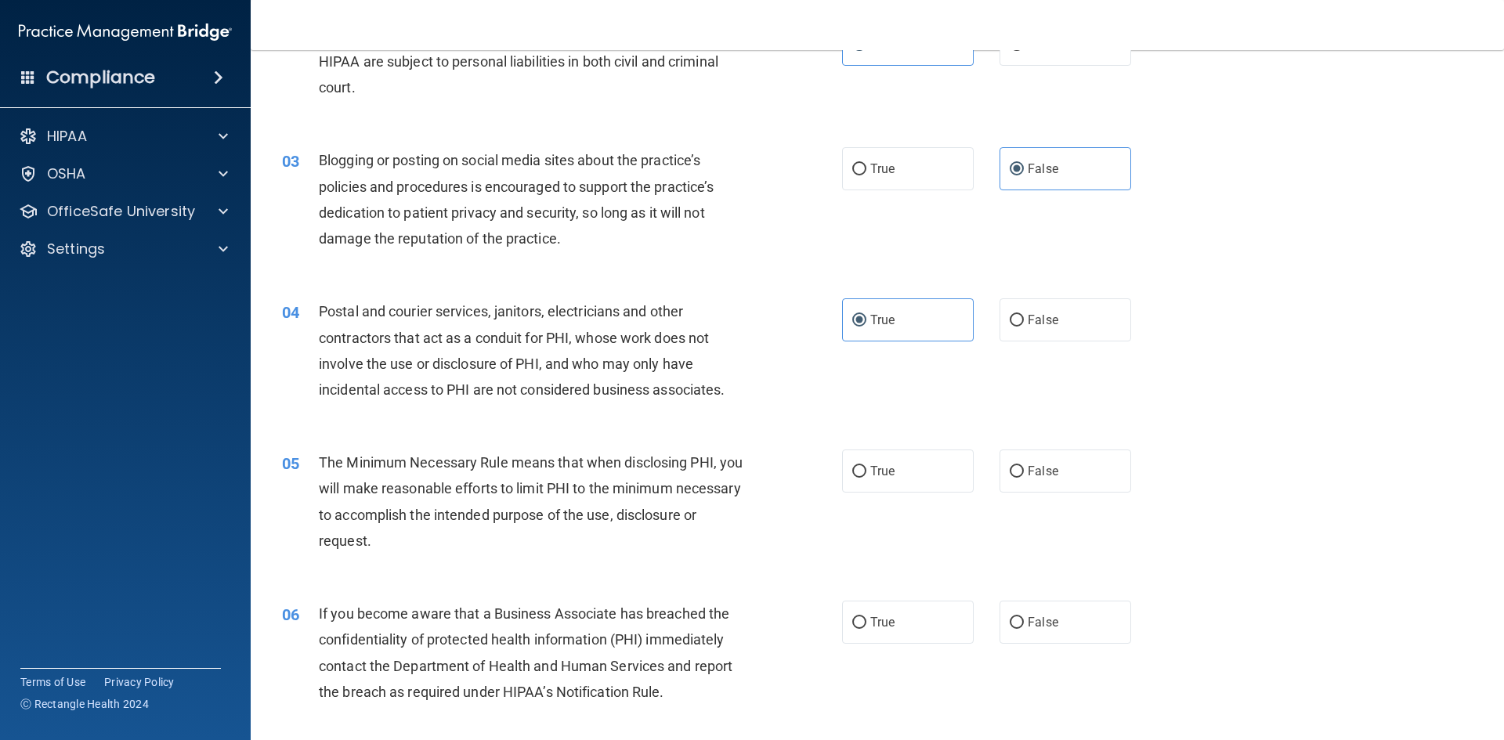
scroll to position [235, 0]
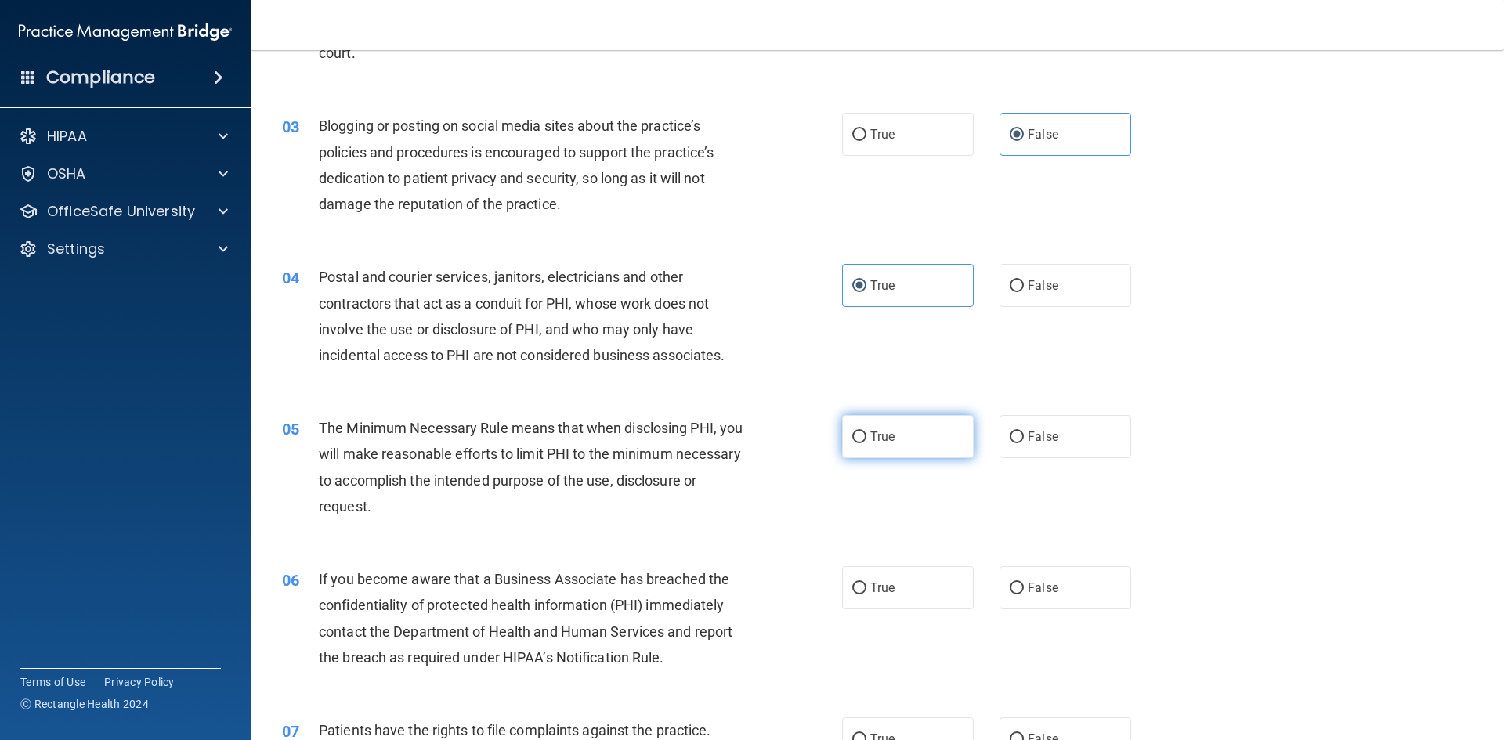
click at [858, 434] on input "True" at bounding box center [859, 438] width 14 height 12
click at [863, 582] on label "True" at bounding box center [908, 587] width 132 height 43
click at [863, 583] on input "True" at bounding box center [859, 589] width 14 height 12
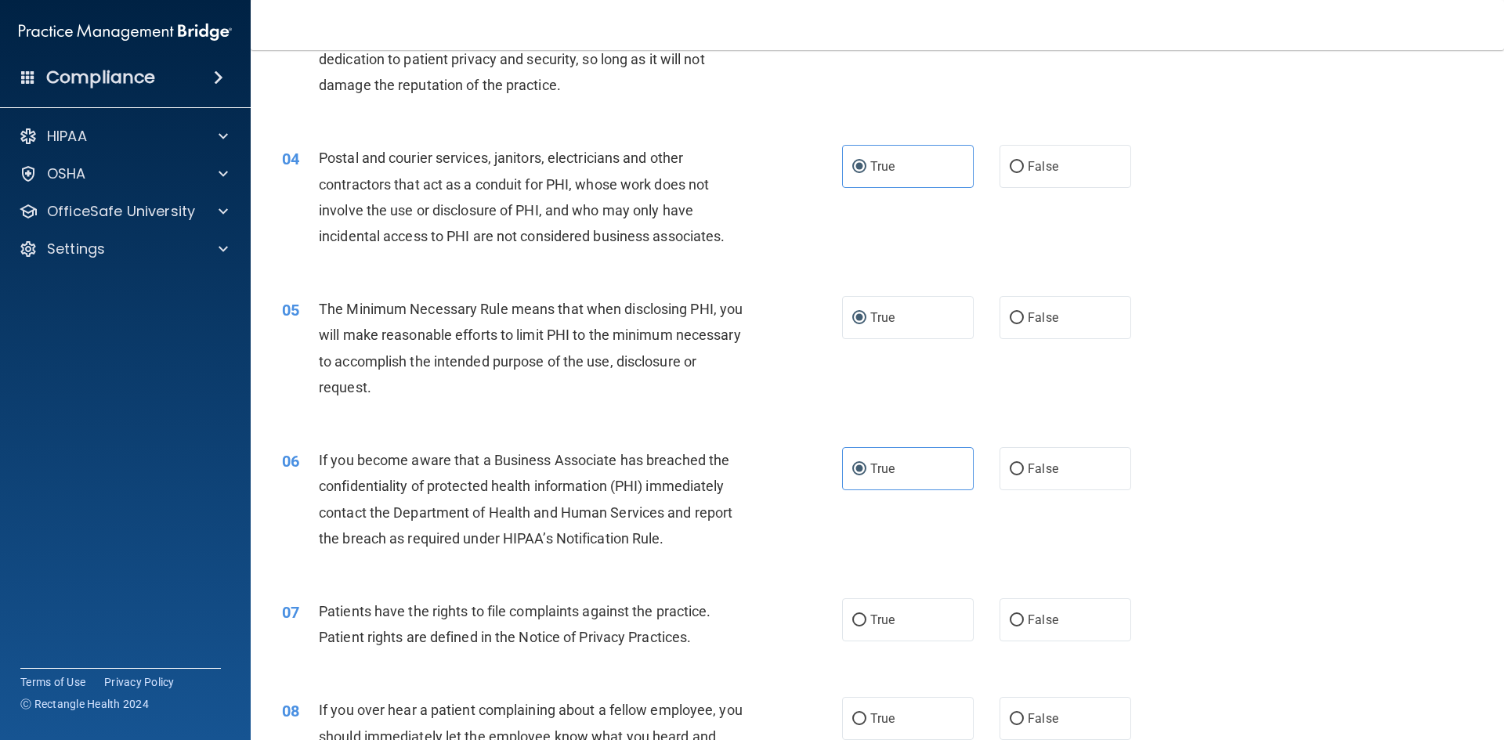
scroll to position [392, 0]
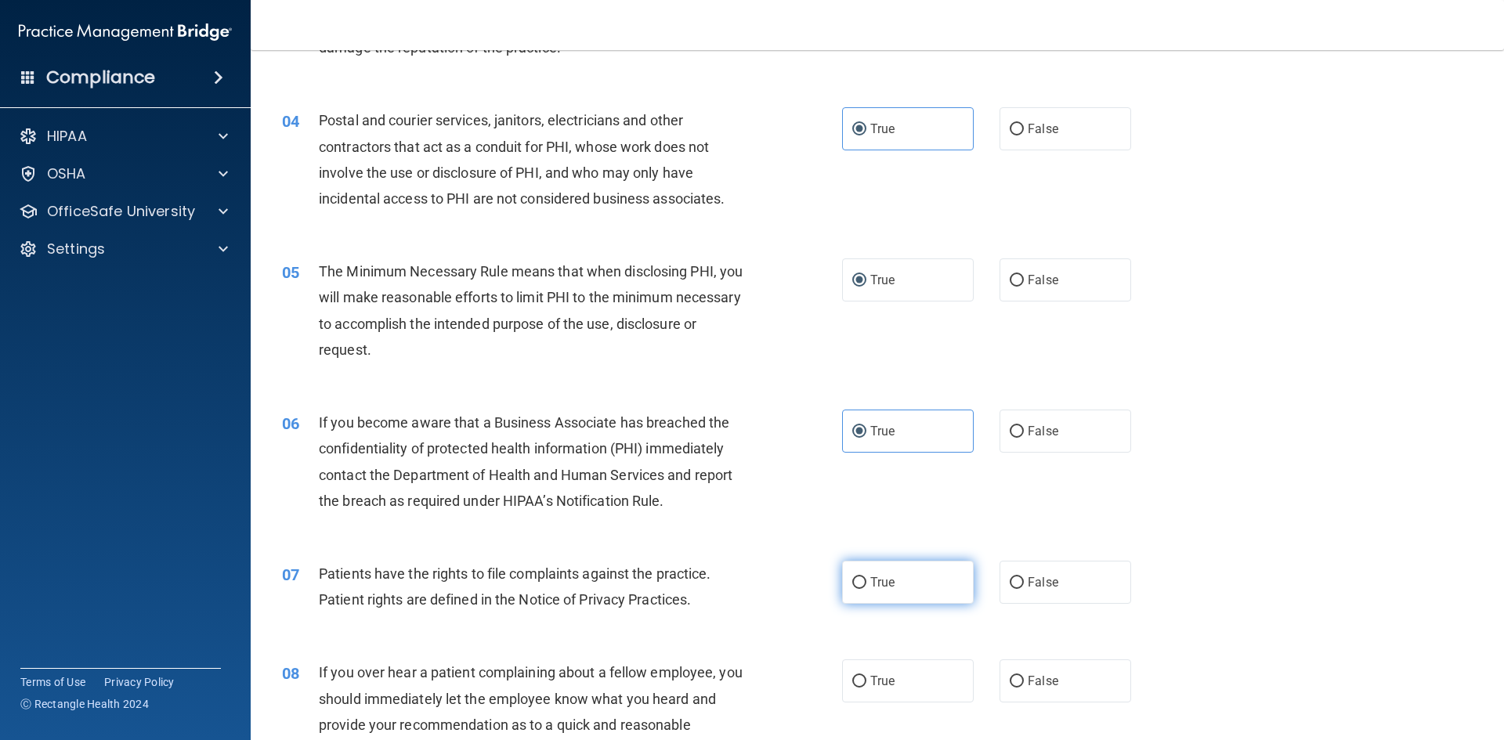
click at [859, 585] on input "True" at bounding box center [859, 583] width 14 height 12
click at [883, 684] on span "True" at bounding box center [882, 681] width 24 height 15
click at [866, 684] on input "True" at bounding box center [859, 682] width 14 height 12
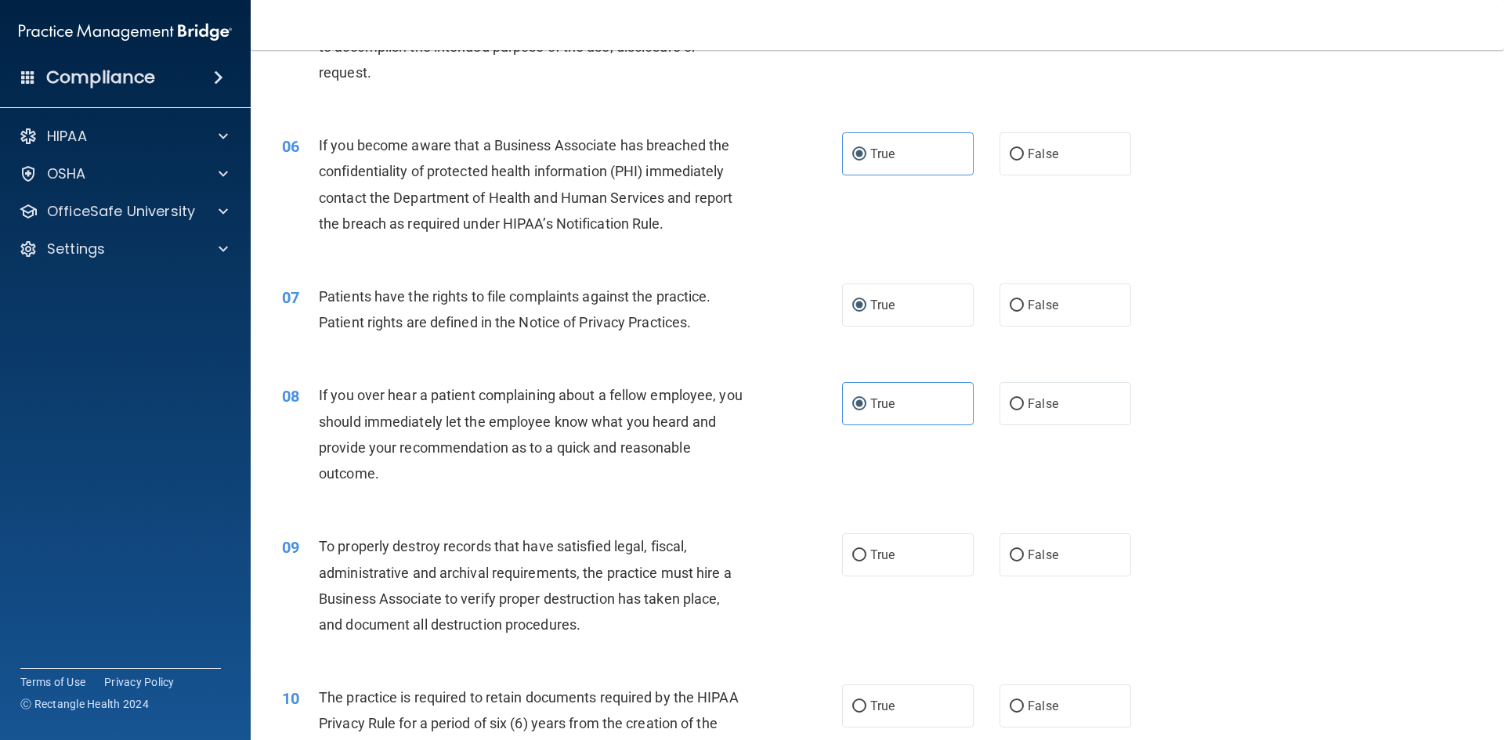
scroll to position [705, 0]
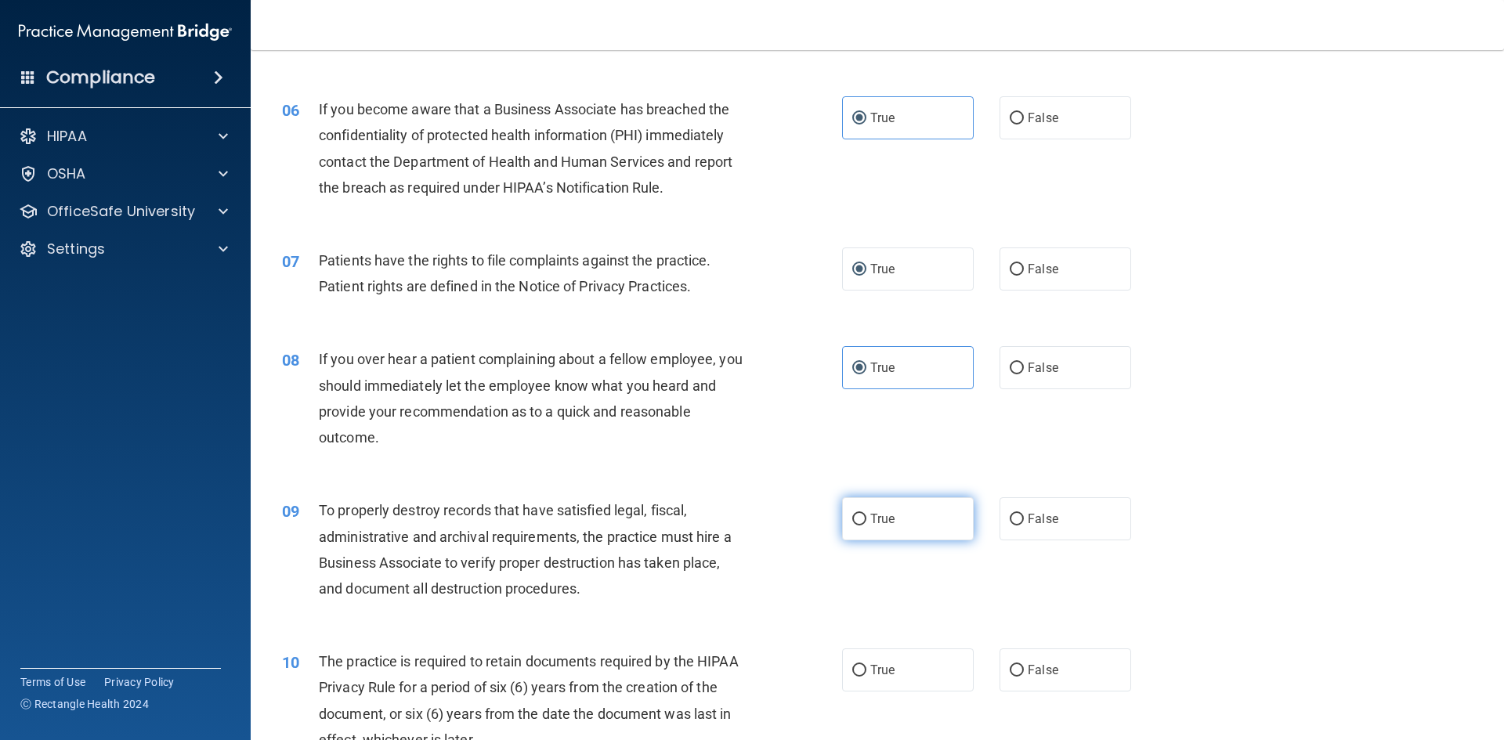
click at [885, 518] on span "True" at bounding box center [882, 518] width 24 height 15
click at [866, 518] on input "True" at bounding box center [859, 520] width 14 height 12
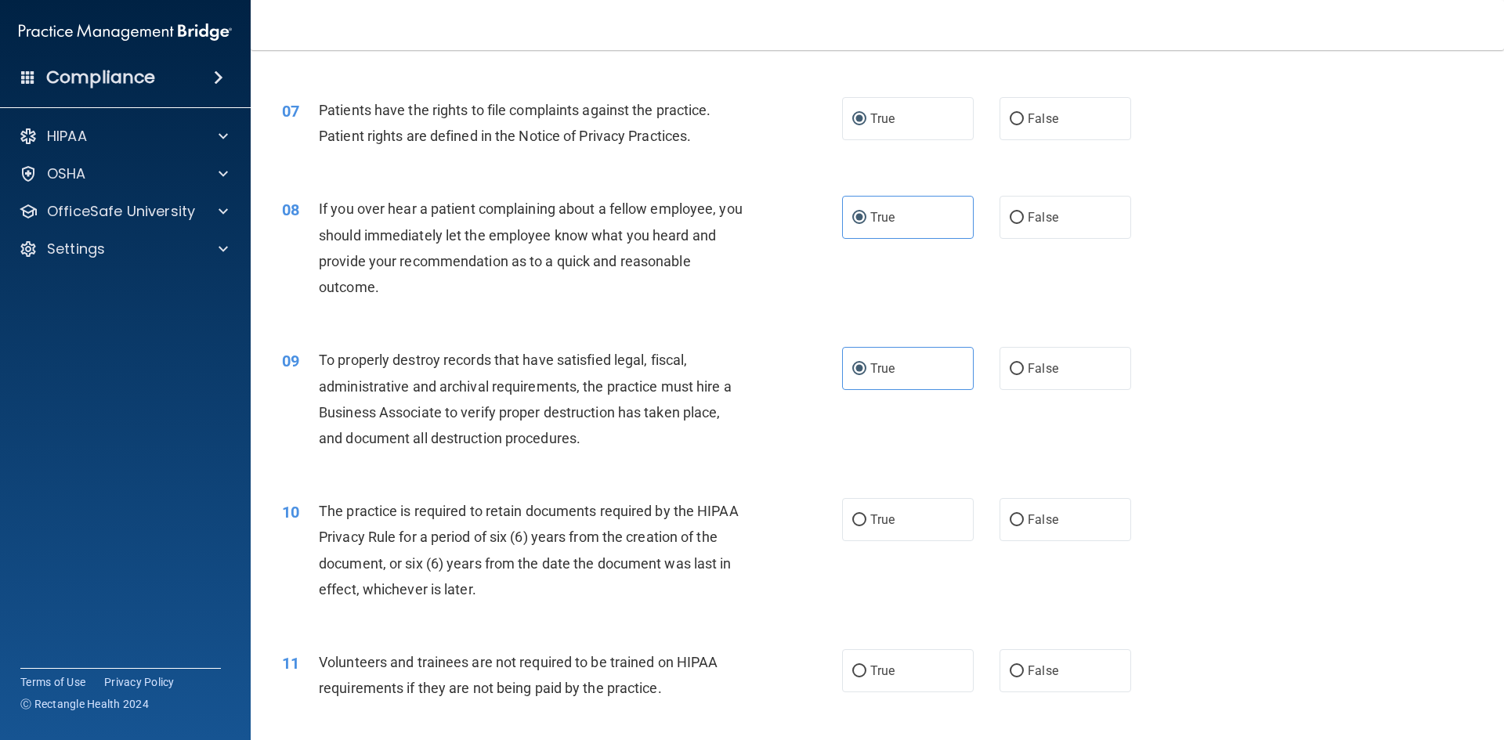
scroll to position [861, 0]
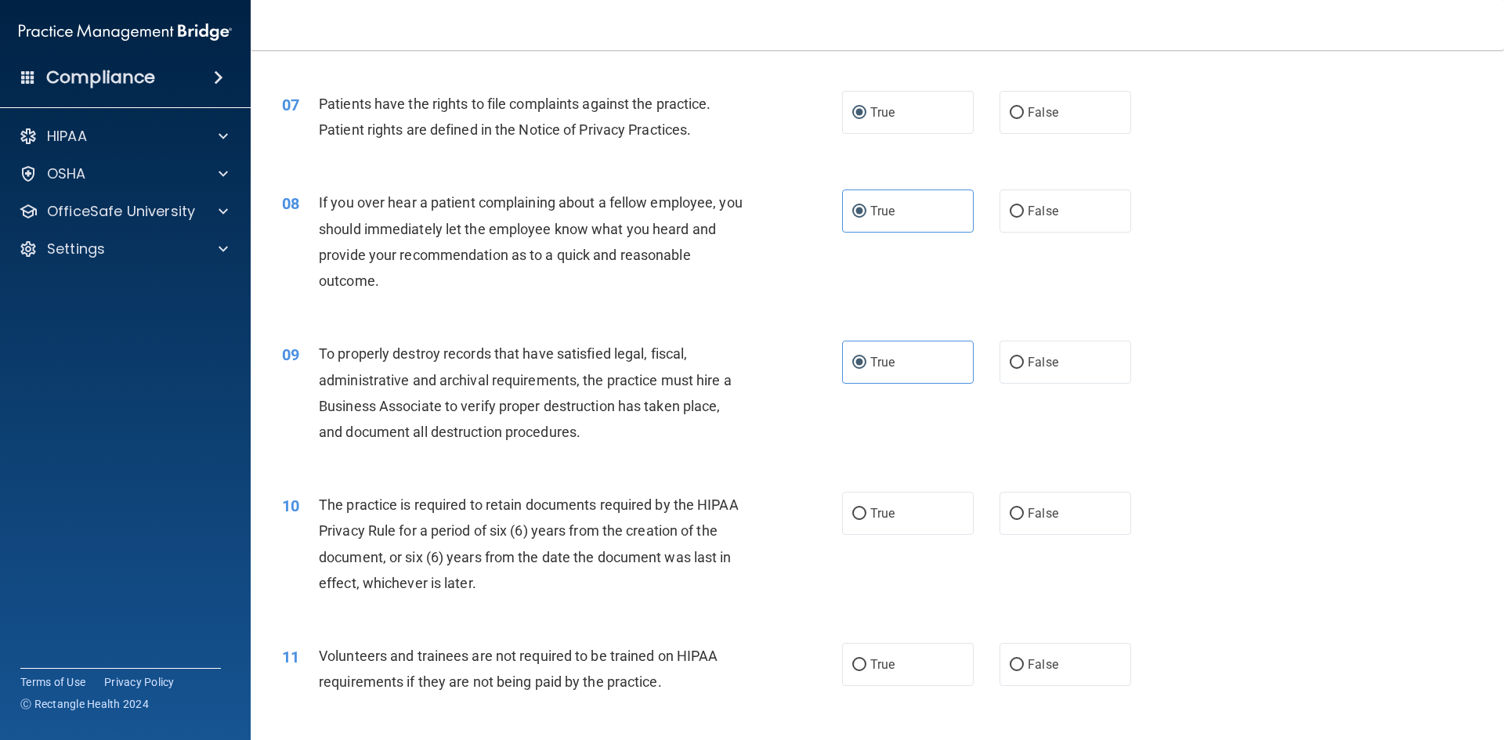
click at [827, 516] on div "10 The practice is required to retain documents required by the HIPAA Privacy R…" at bounding box center [561, 548] width 607 height 112
click at [852, 515] on input "True" at bounding box center [859, 514] width 14 height 12
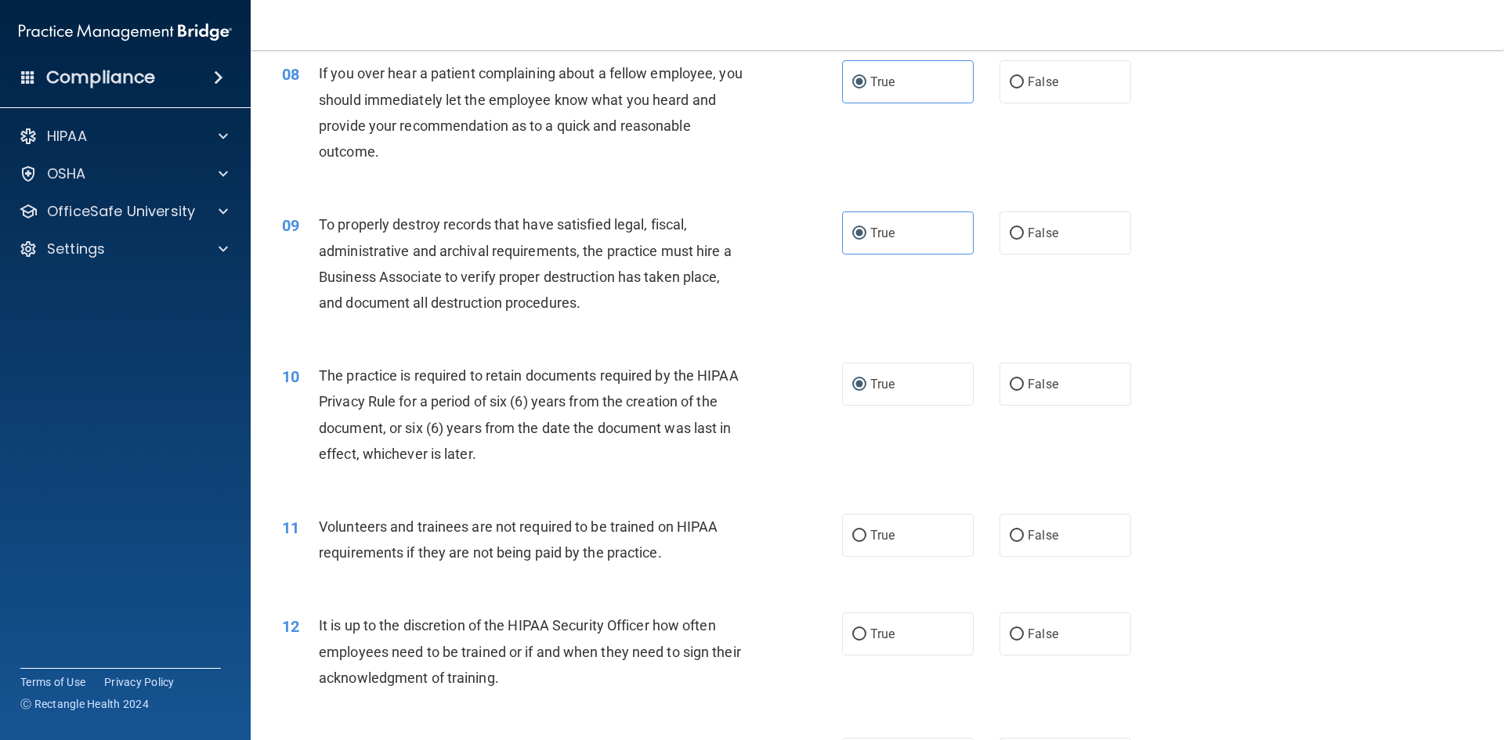
scroll to position [1018, 0]
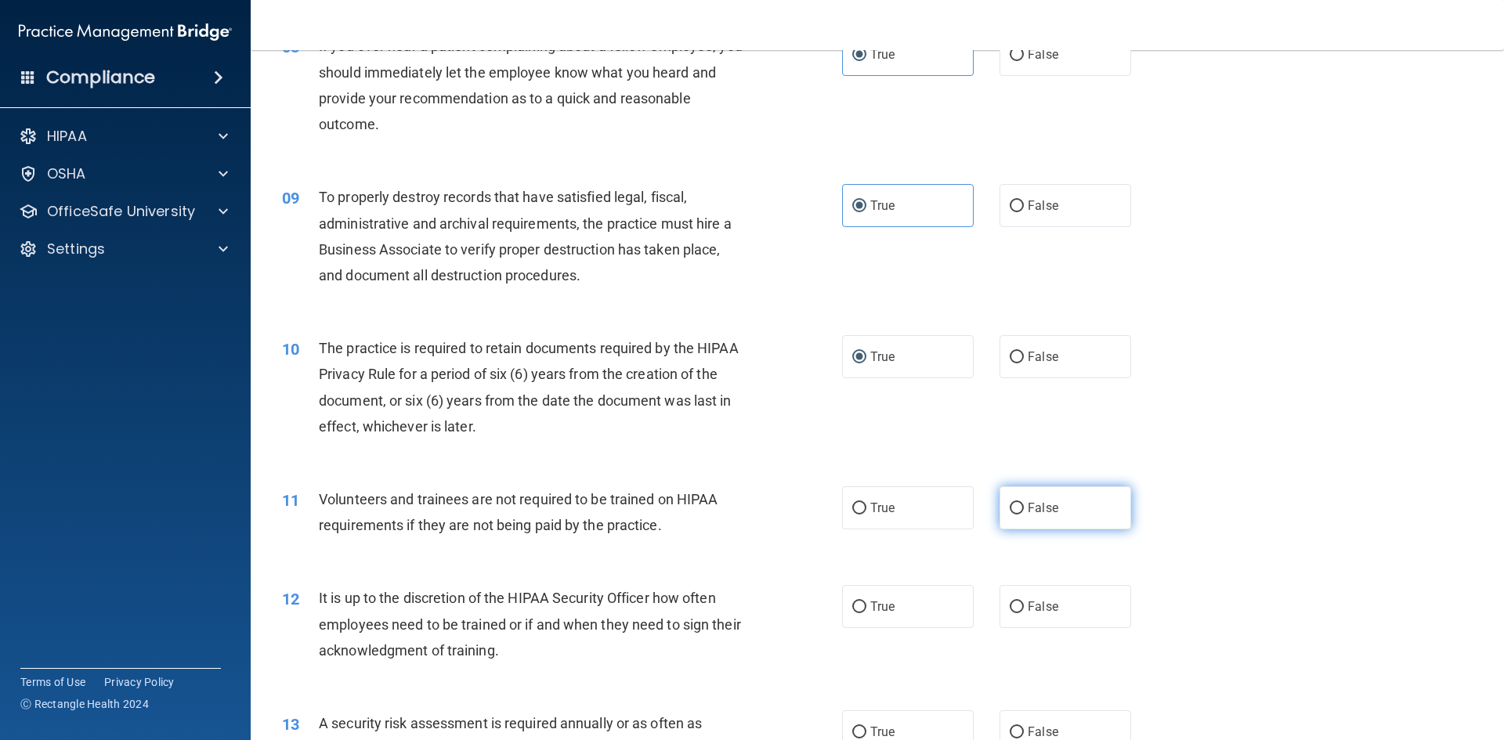
click at [1011, 511] on input "False" at bounding box center [1016, 509] width 14 height 12
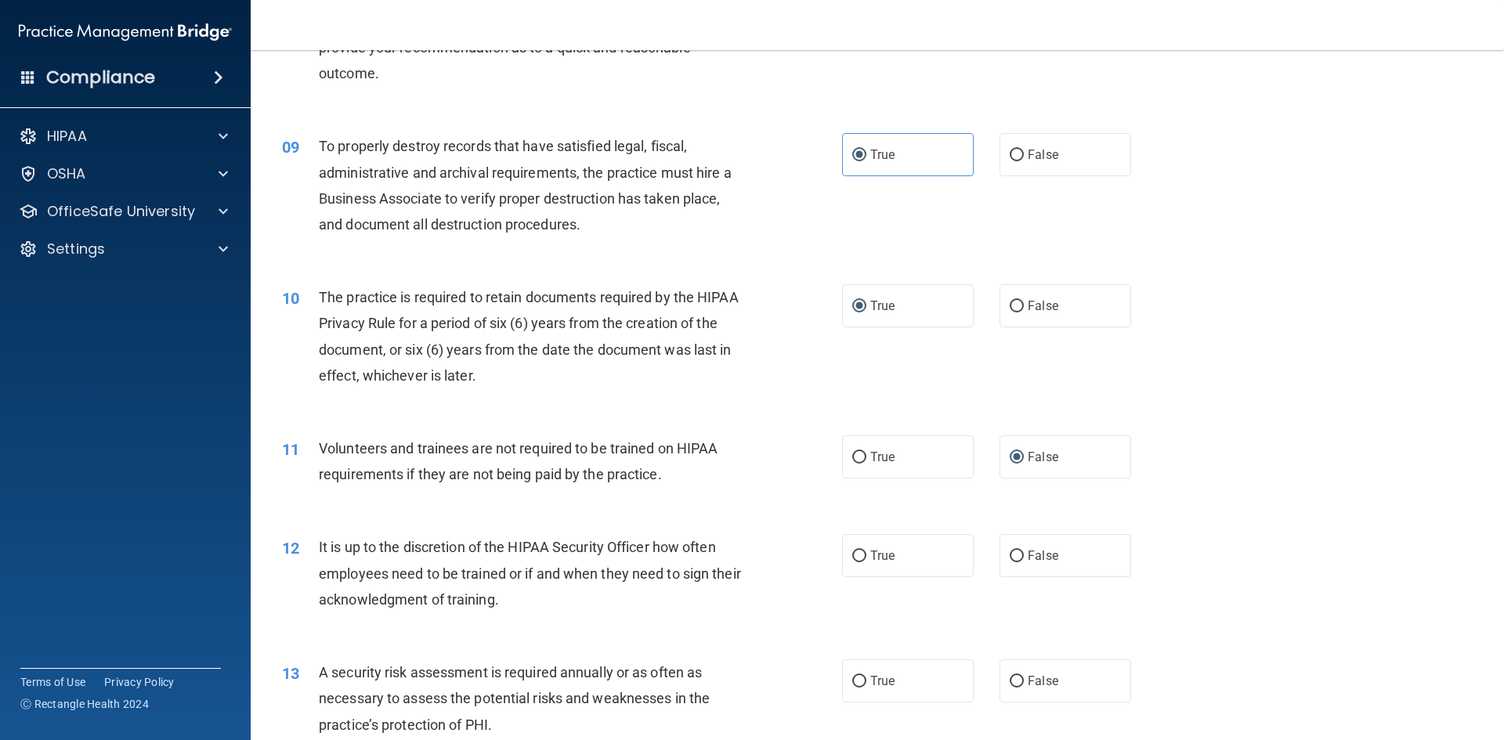
scroll to position [1096, 0]
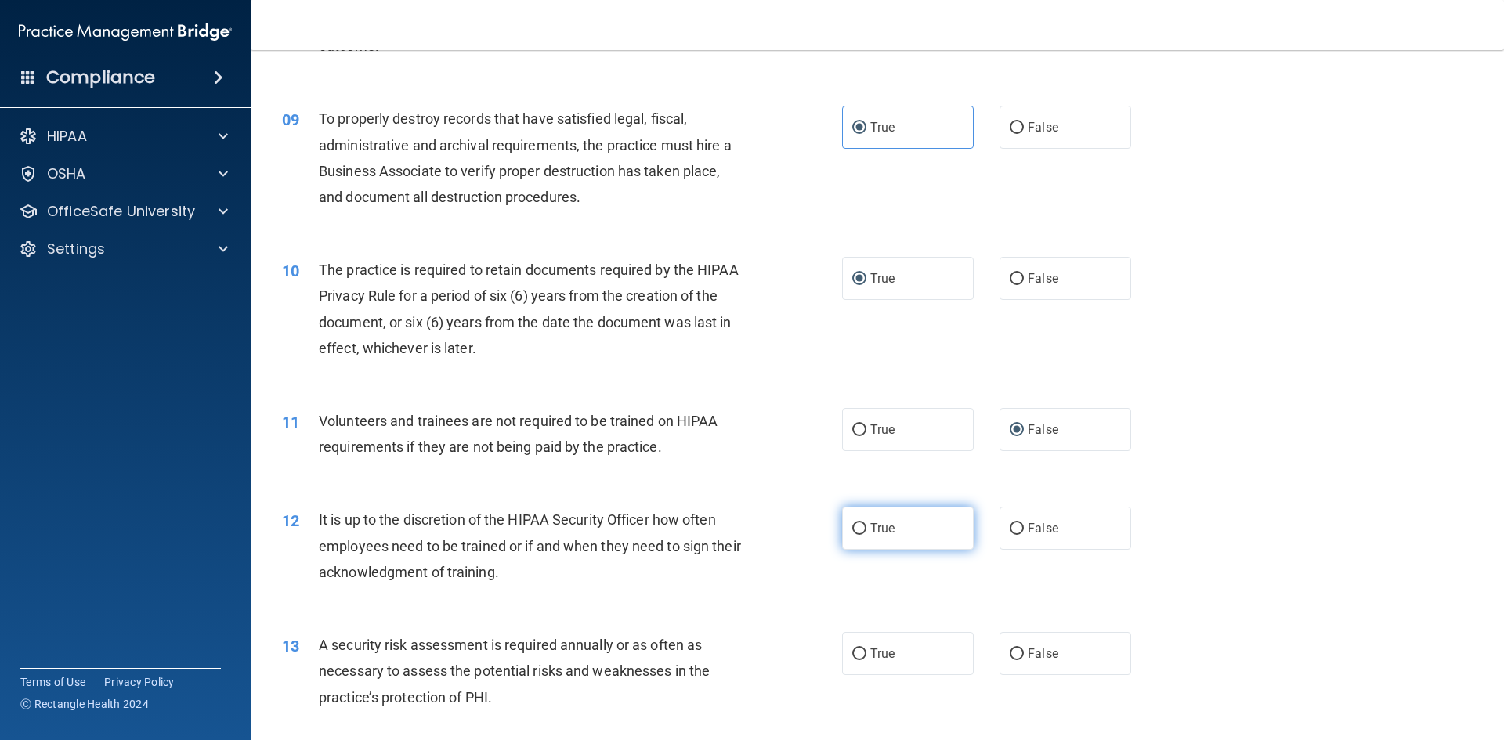
click at [912, 529] on label "True" at bounding box center [908, 528] width 132 height 43
click at [866, 529] on input "True" at bounding box center [859, 529] width 14 height 12
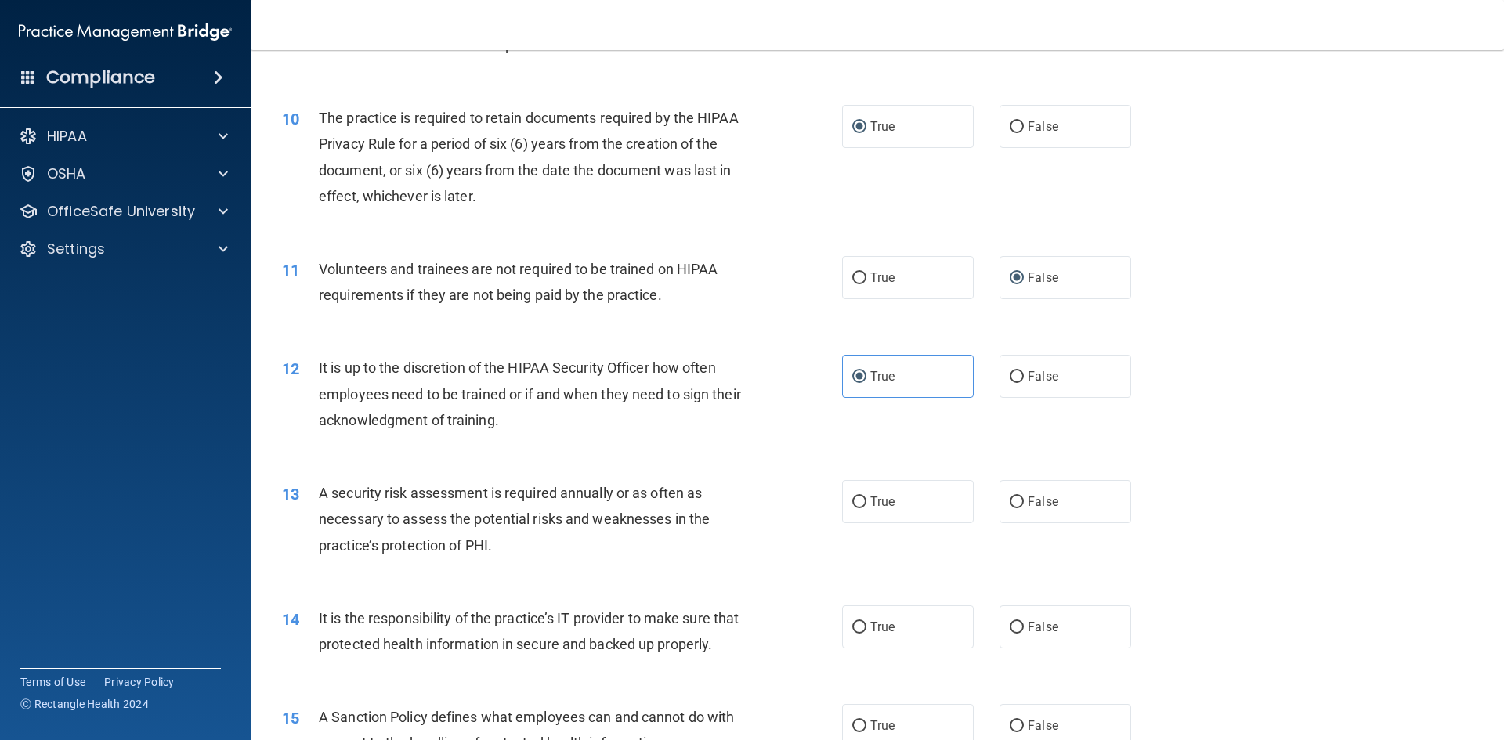
scroll to position [1253, 0]
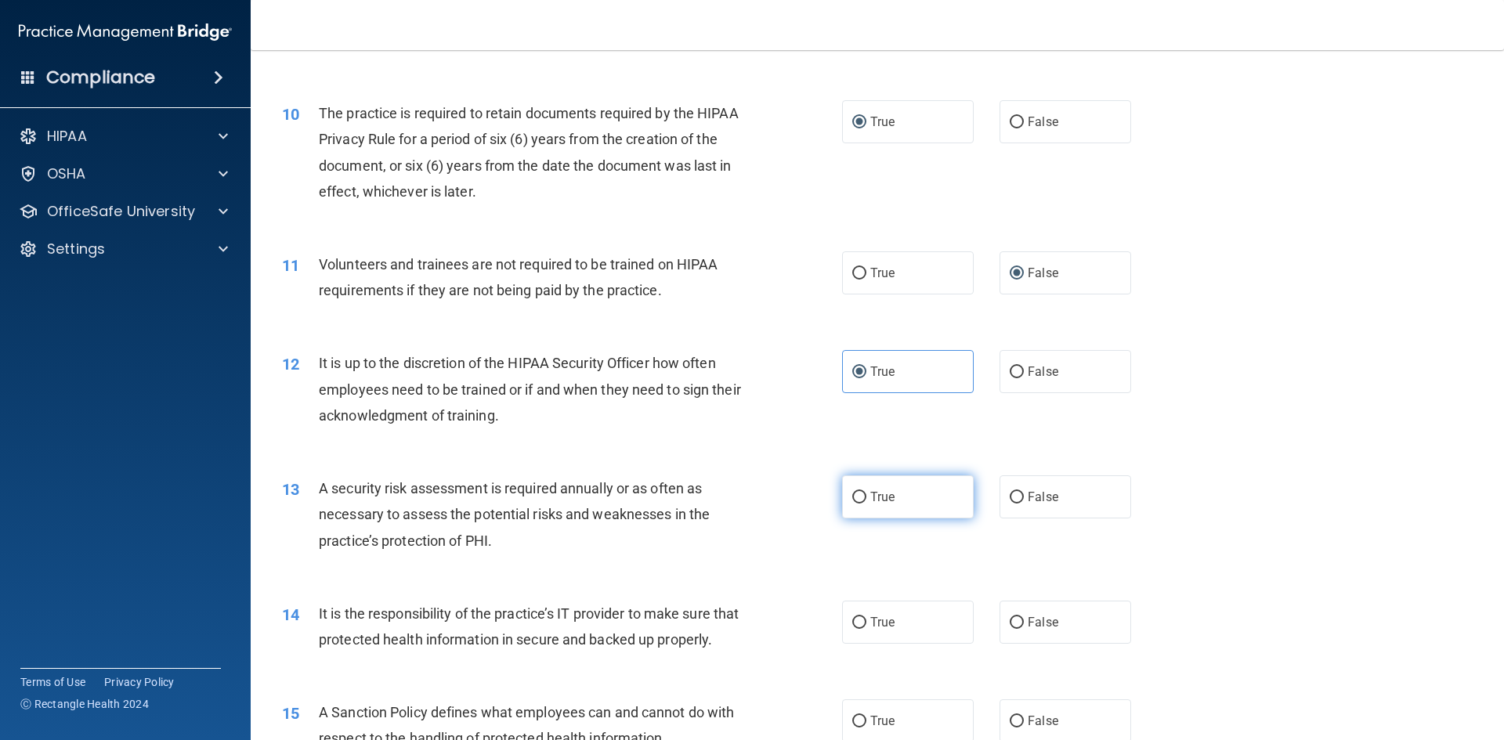
click at [842, 490] on label "True" at bounding box center [908, 496] width 132 height 43
click at [852, 492] on input "True" at bounding box center [859, 498] width 14 height 12
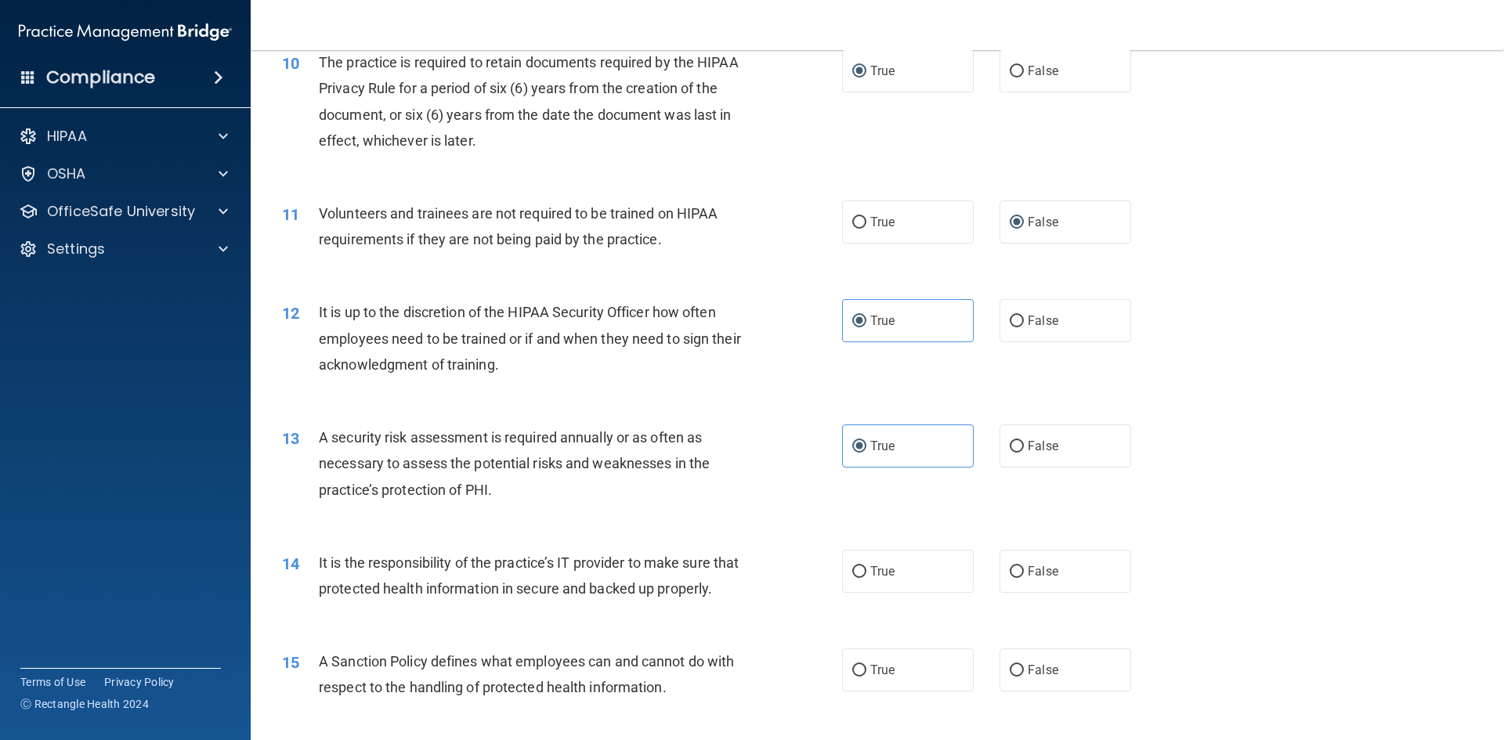
scroll to position [1331, 0]
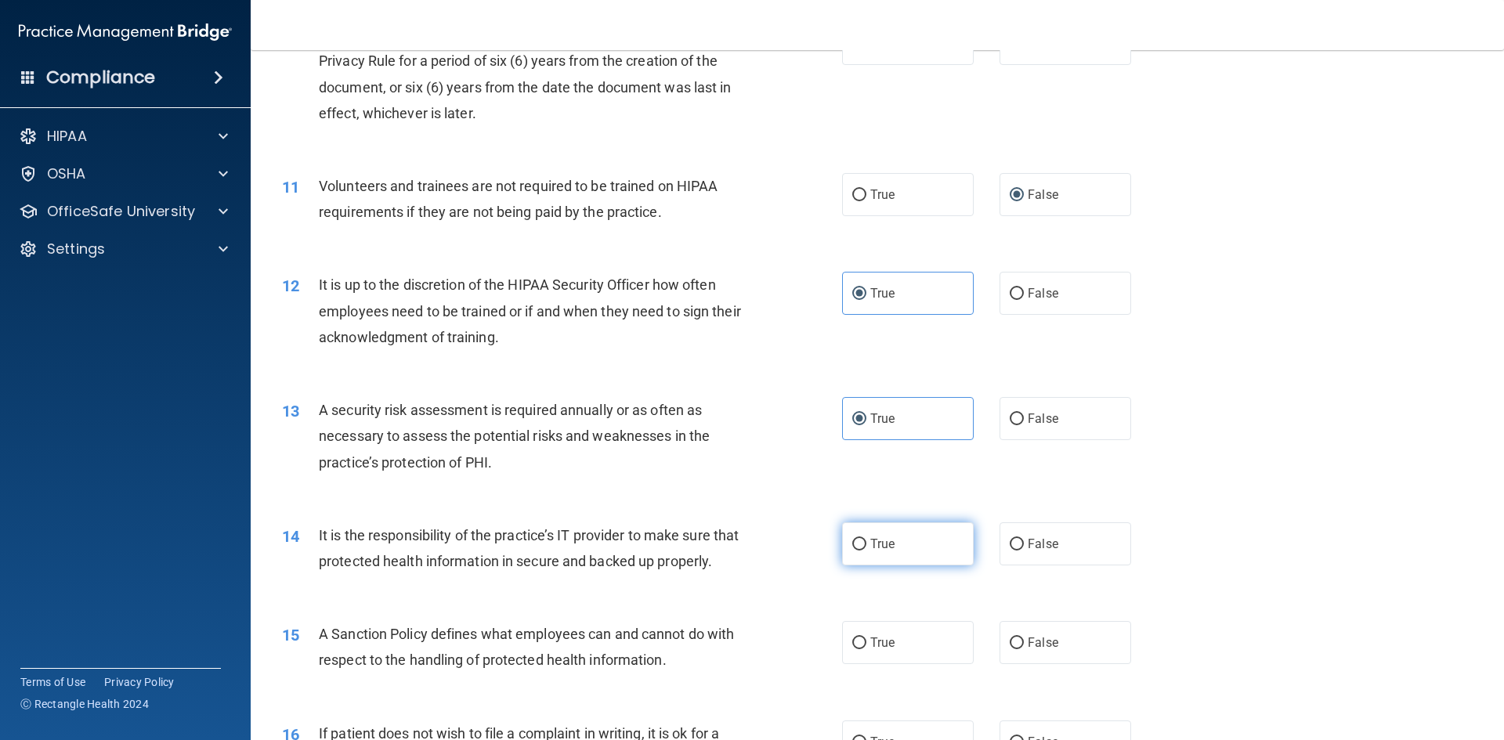
click at [884, 542] on span "True" at bounding box center [882, 543] width 24 height 15
click at [866, 542] on input "True" at bounding box center [859, 545] width 14 height 12
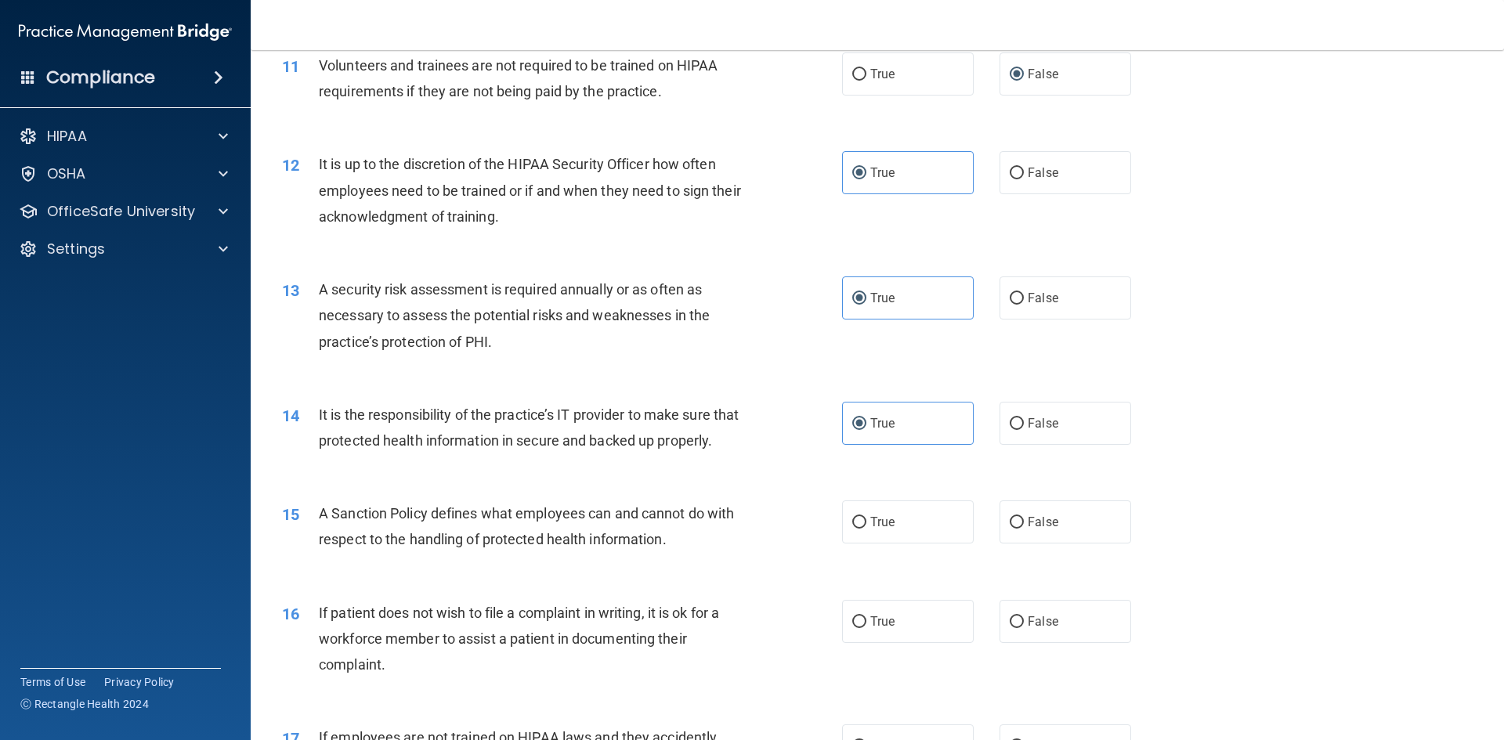
scroll to position [1488, 0]
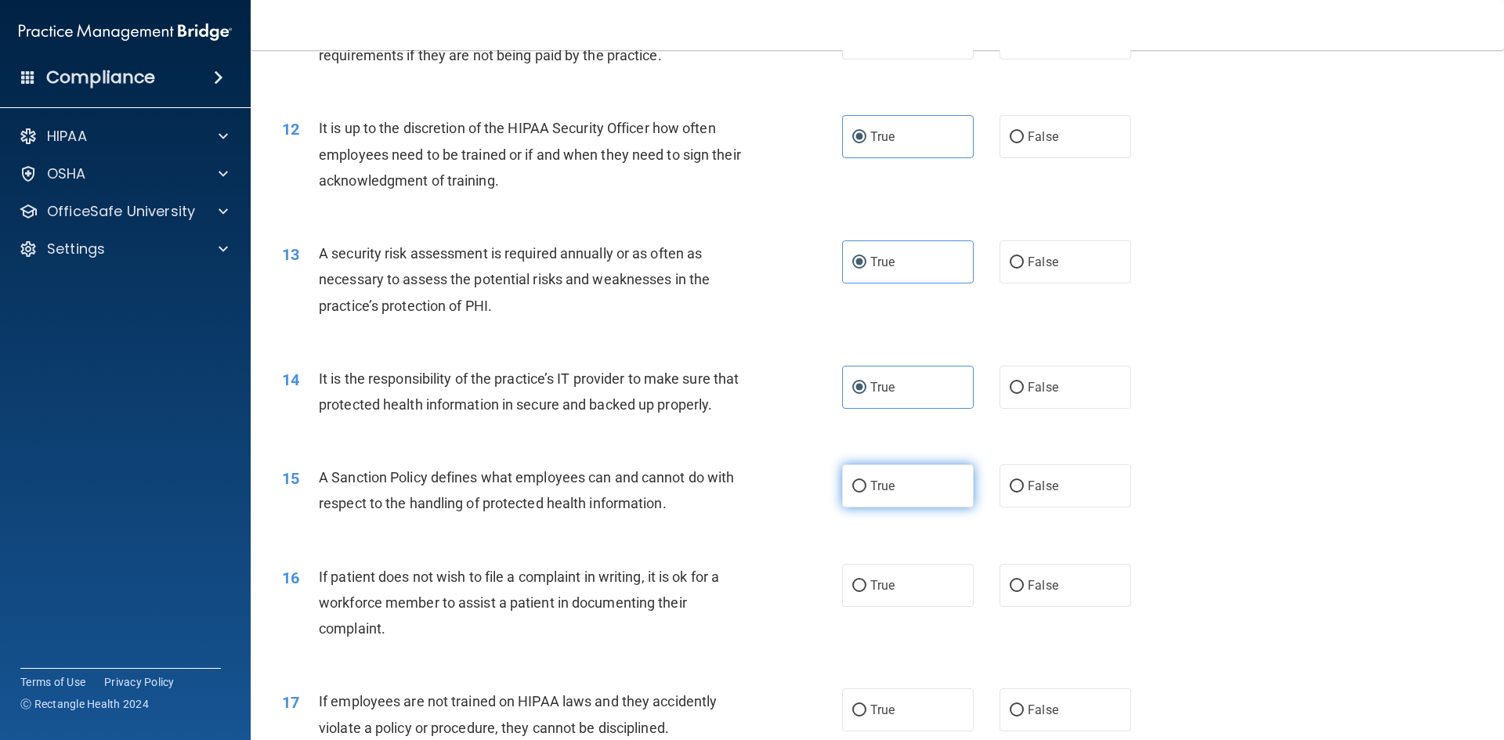
click at [937, 507] on label "True" at bounding box center [908, 485] width 132 height 43
click at [866, 493] on input "True" at bounding box center [859, 487] width 14 height 12
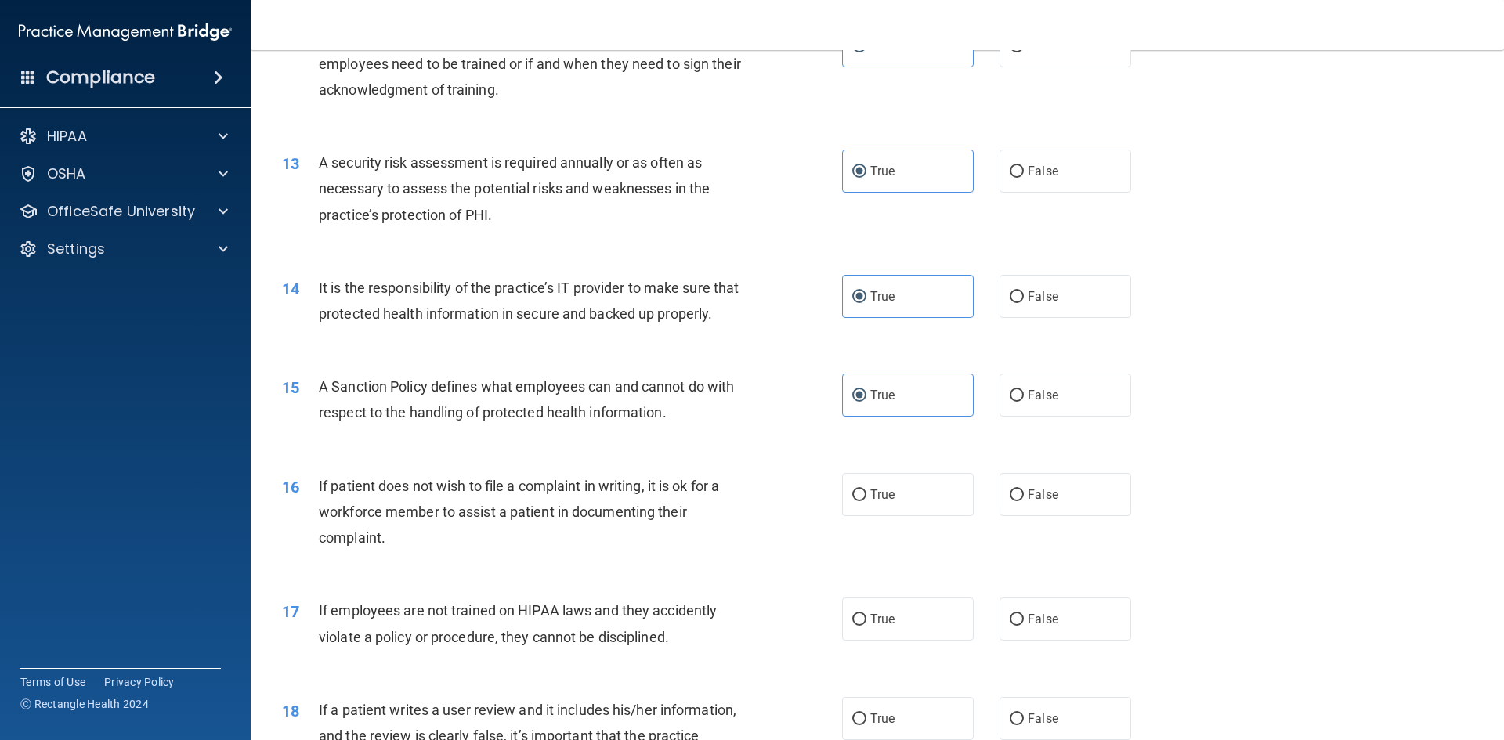
scroll to position [1645, 0]
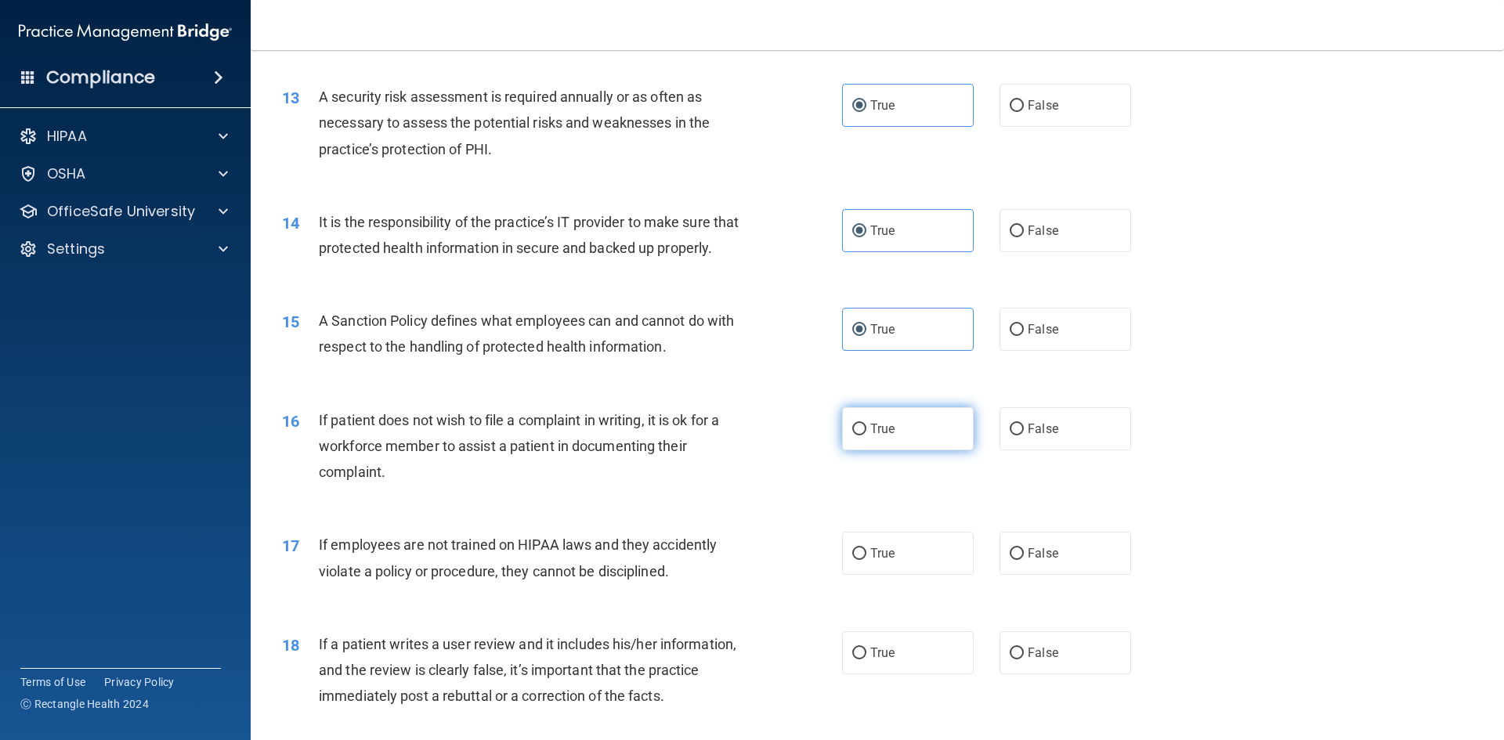
click at [896, 450] on label "True" at bounding box center [908, 428] width 132 height 43
click at [866, 435] on input "True" at bounding box center [859, 430] width 14 height 12
click at [1052, 575] on label "False" at bounding box center [1065, 553] width 132 height 43
click at [1024, 560] on input "False" at bounding box center [1016, 554] width 14 height 12
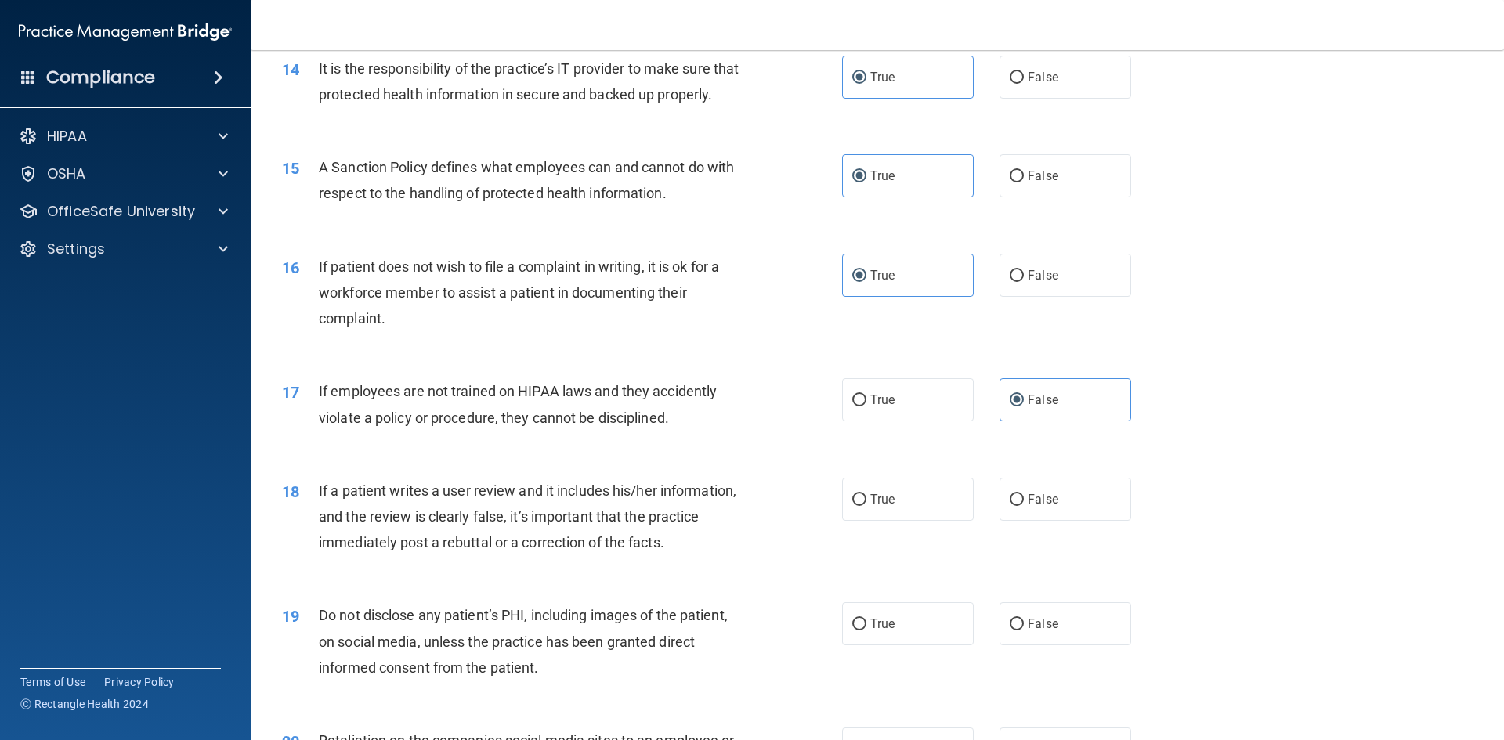
scroll to position [1801, 0]
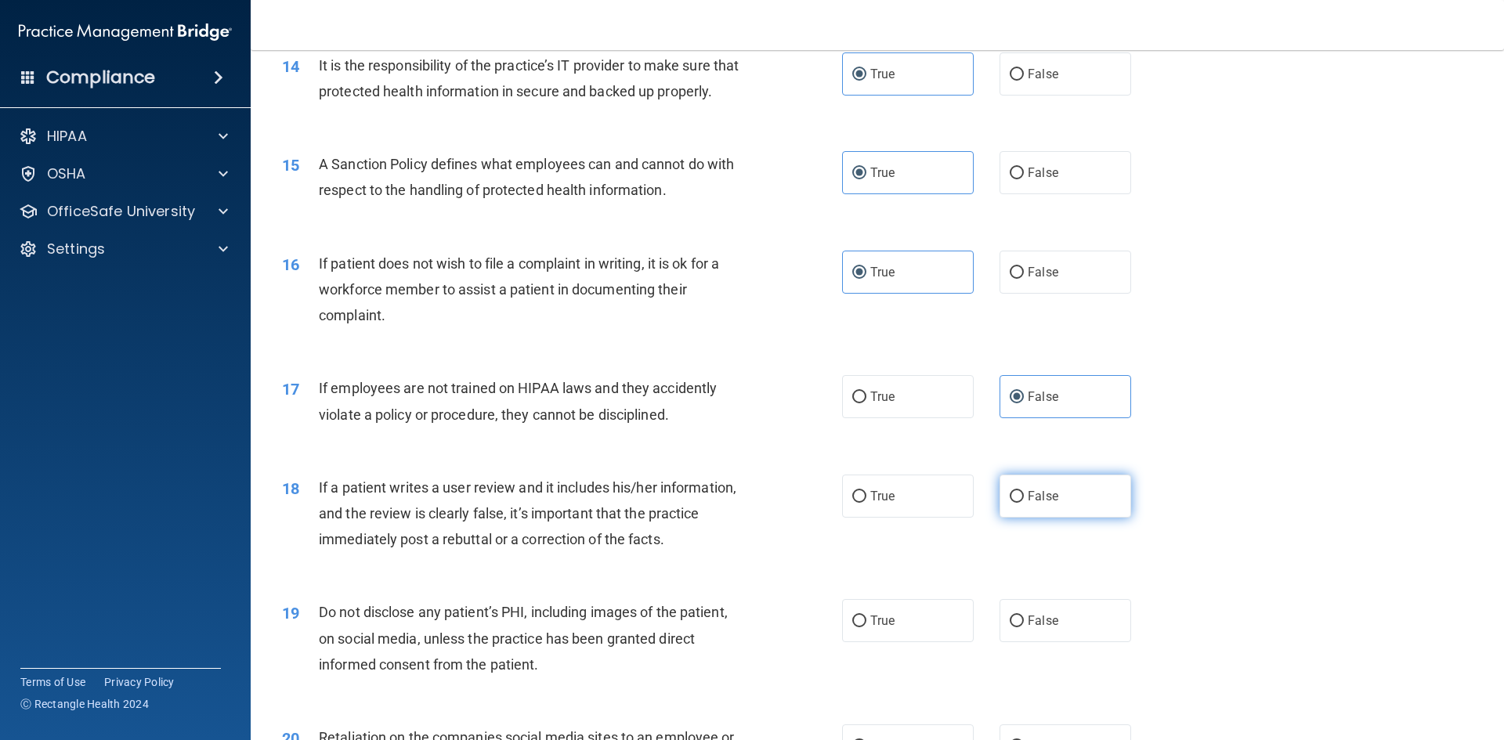
click at [1034, 504] on span "False" at bounding box center [1042, 496] width 31 height 15
click at [1024, 503] on input "False" at bounding box center [1016, 497] width 14 height 12
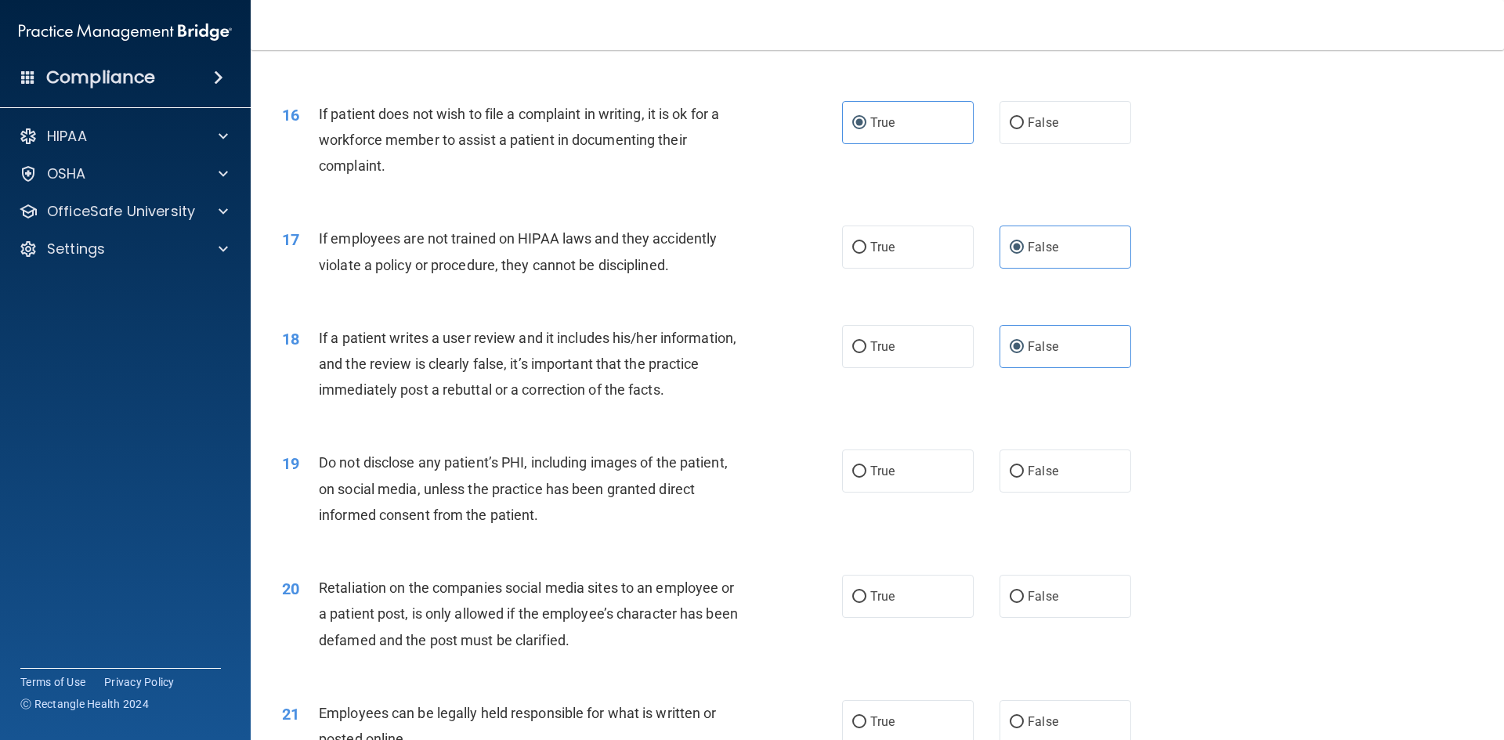
scroll to position [1958, 0]
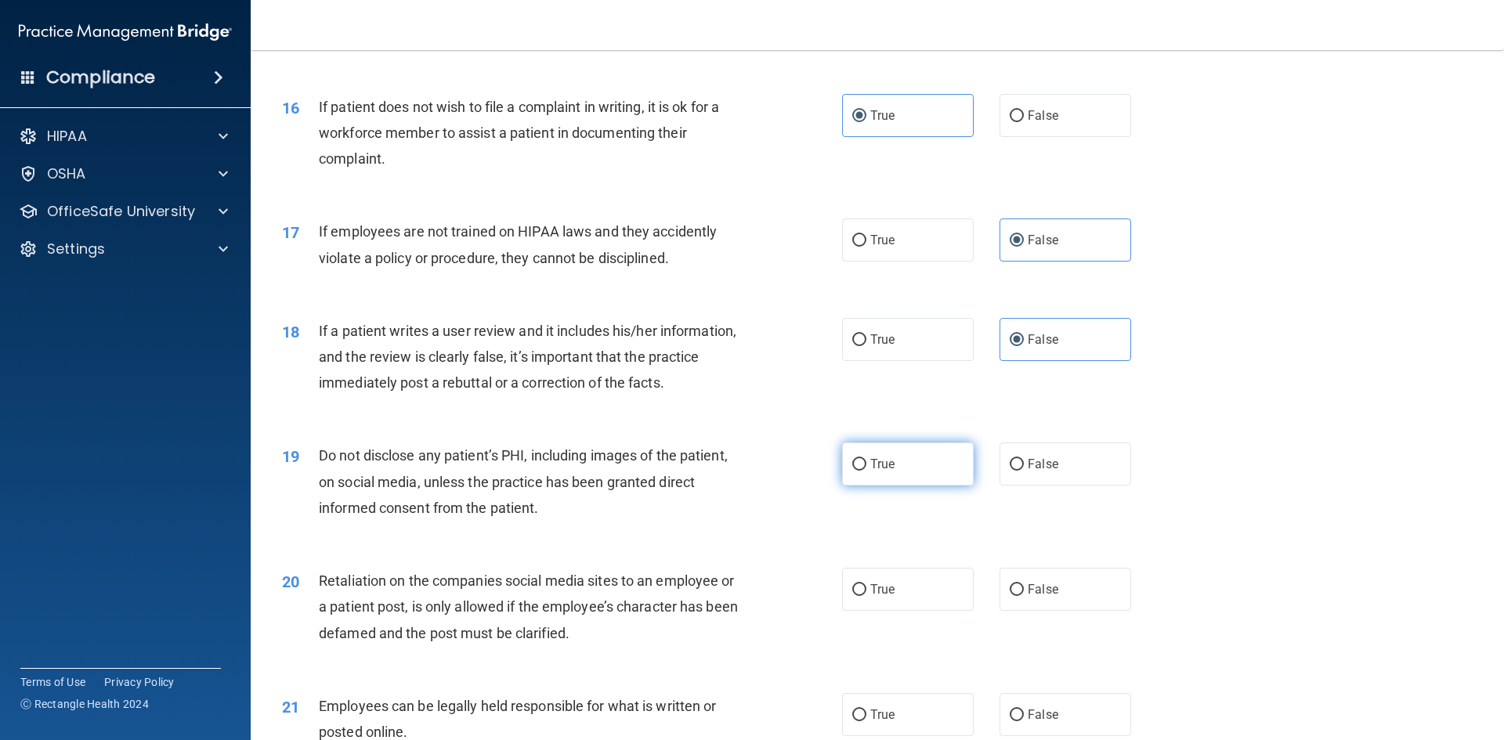
click at [871, 471] on span "True" at bounding box center [882, 464] width 24 height 15
click at [866, 471] on input "True" at bounding box center [859, 465] width 14 height 12
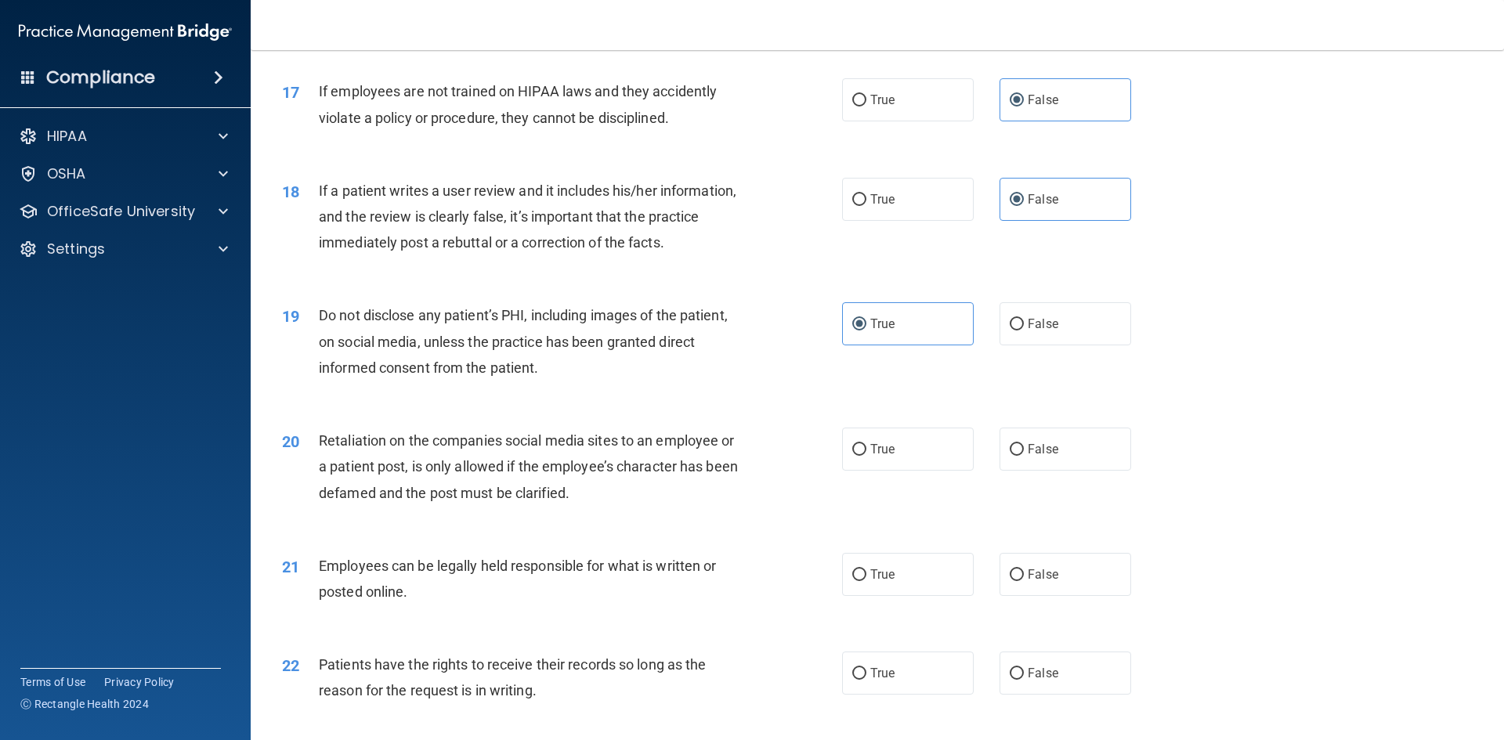
scroll to position [2115, 0]
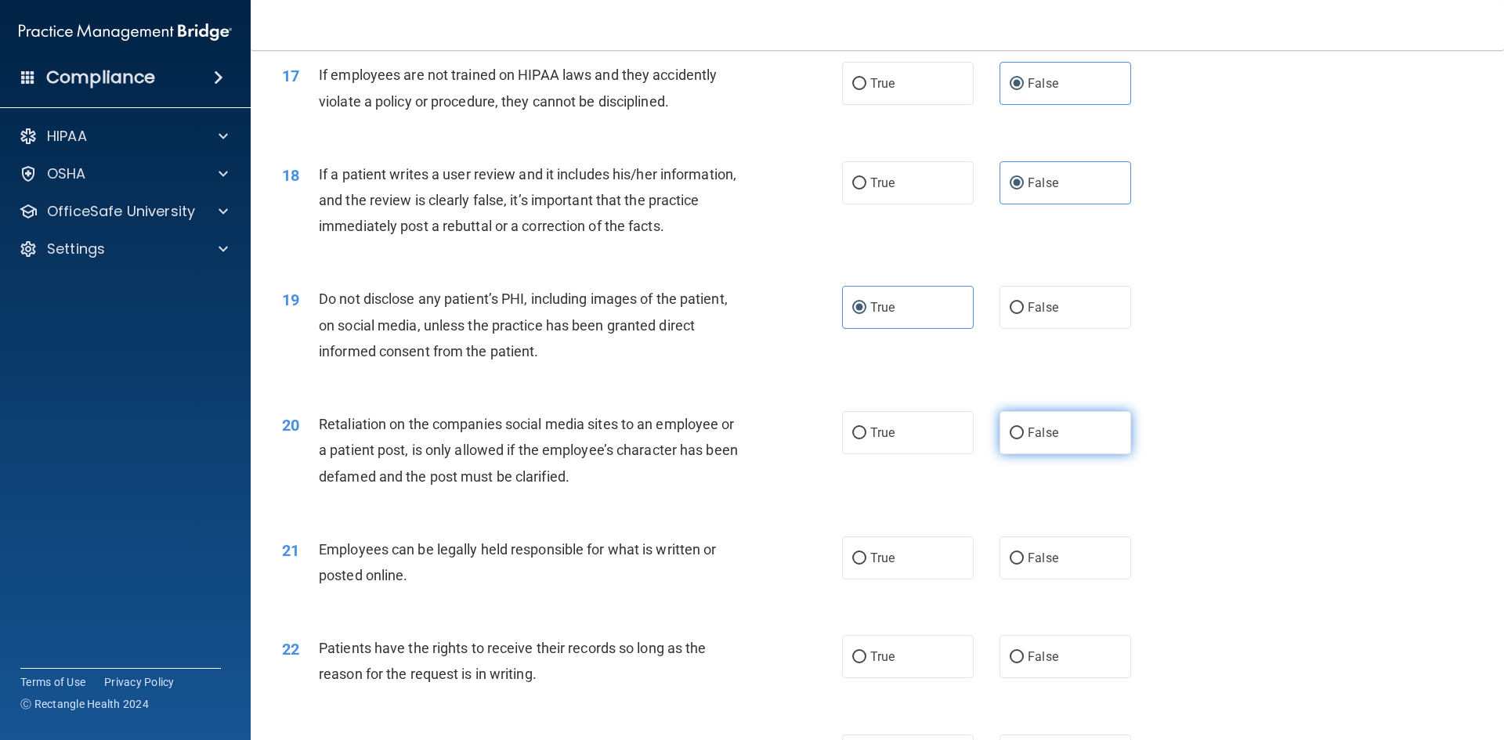
click at [1027, 440] on span "False" at bounding box center [1042, 432] width 31 height 15
click at [1024, 439] on input "False" at bounding box center [1016, 434] width 14 height 12
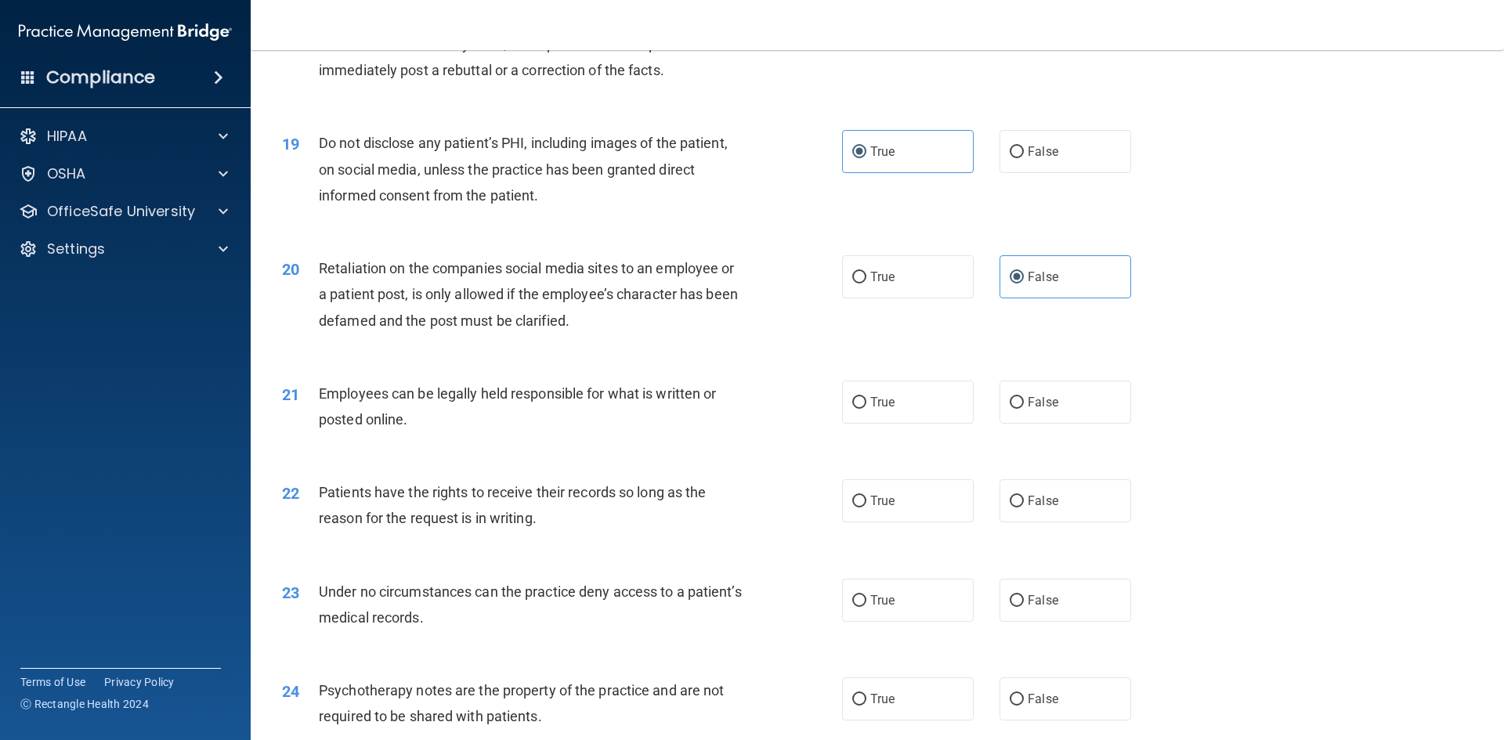
scroll to position [2271, 0]
click at [879, 423] on label "True" at bounding box center [908, 401] width 132 height 43
click at [866, 408] on input "True" at bounding box center [859, 402] width 14 height 12
click at [912, 521] on label "True" at bounding box center [908, 500] width 132 height 43
click at [866, 507] on input "True" at bounding box center [859, 501] width 14 height 12
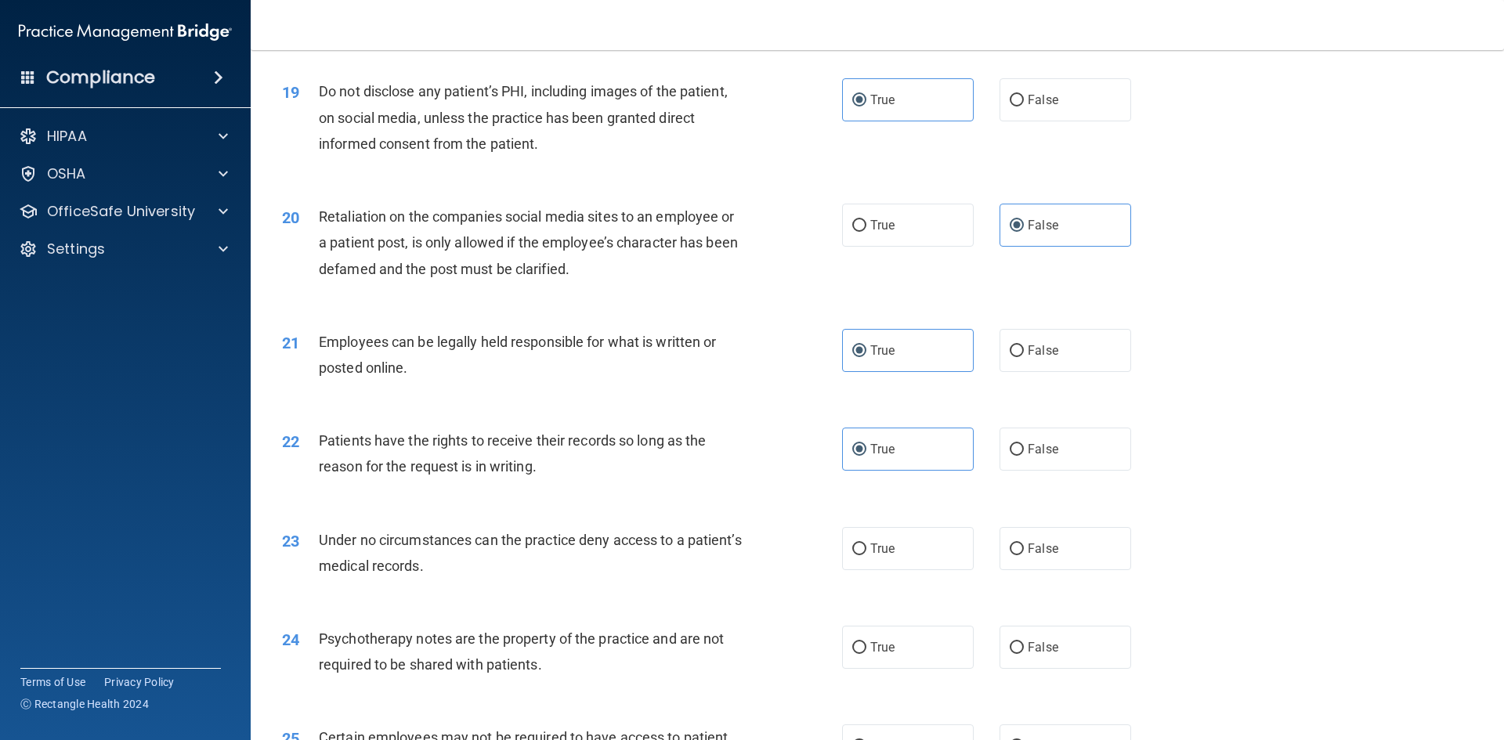
scroll to position [2349, 0]
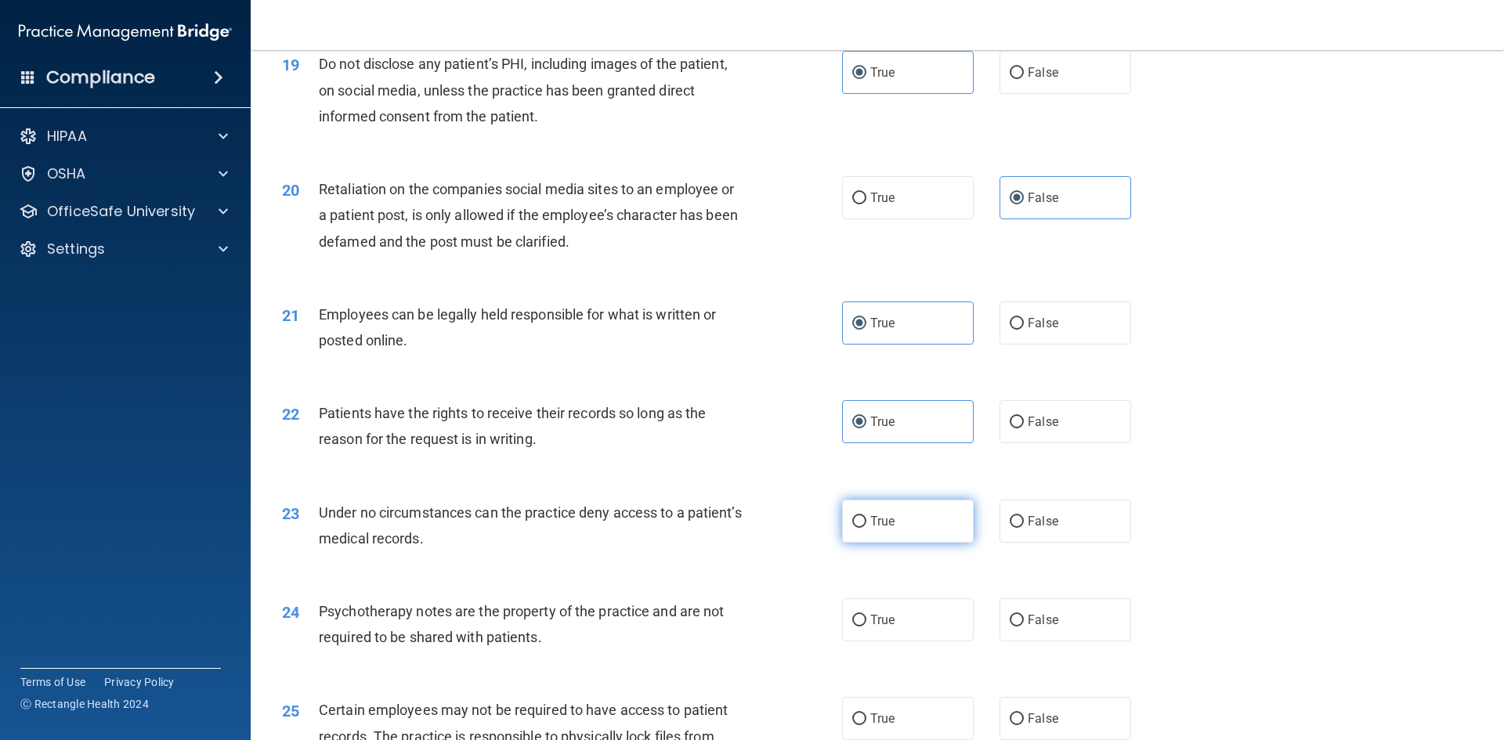
click at [887, 529] on span "True" at bounding box center [882, 521] width 24 height 15
click at [866, 528] on input "True" at bounding box center [859, 522] width 14 height 12
click at [1036, 529] on span "False" at bounding box center [1042, 521] width 31 height 15
click at [1024, 528] on input "False" at bounding box center [1016, 522] width 14 height 12
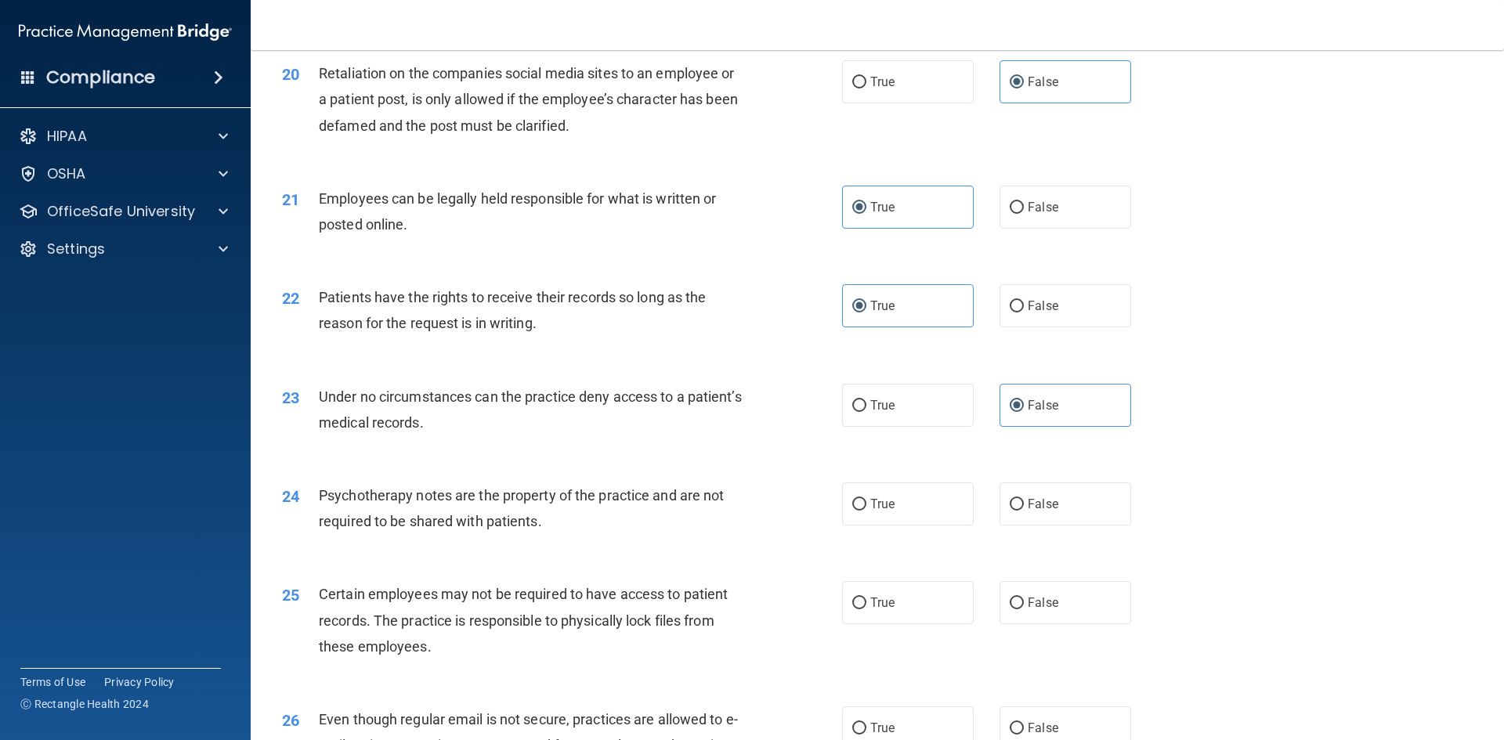
scroll to position [2506, 0]
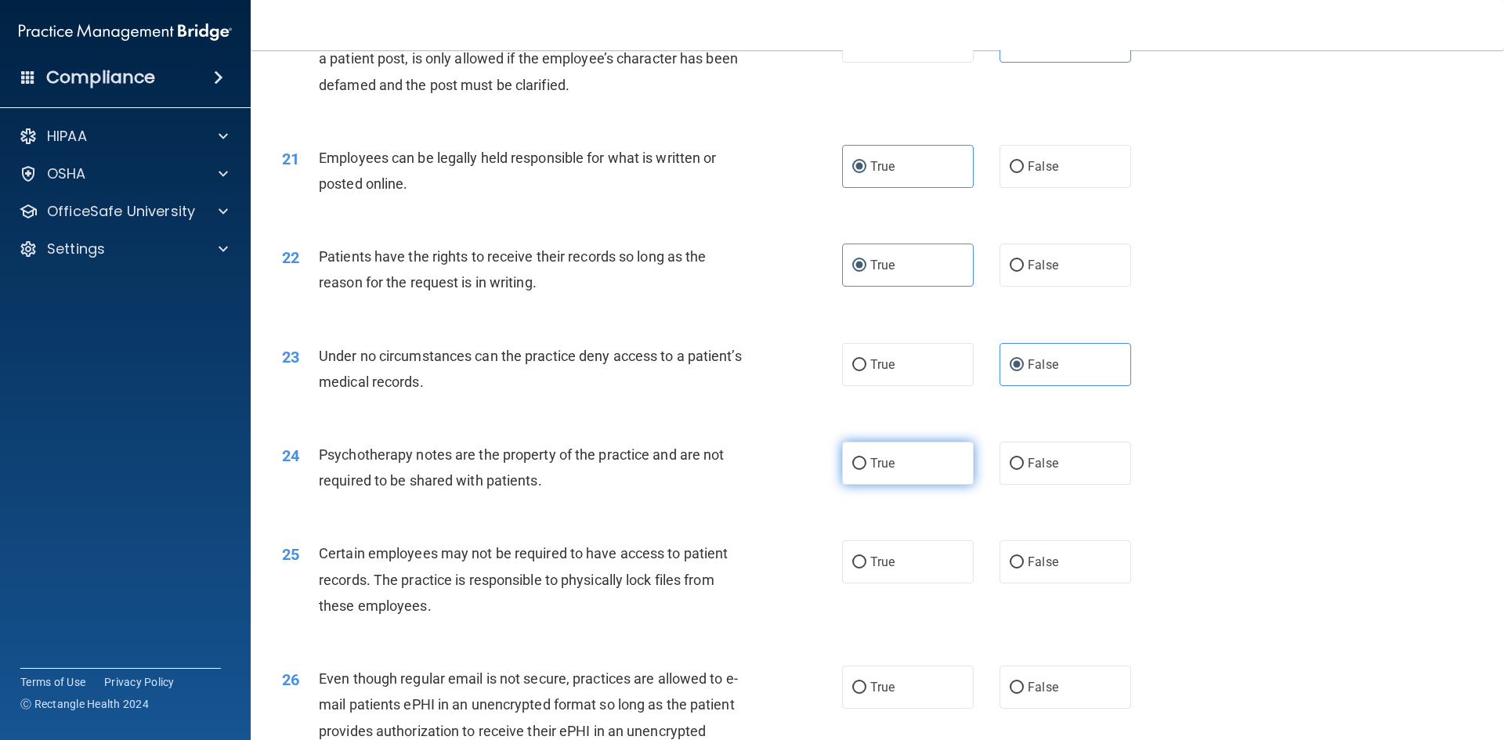
click at [888, 471] on span "True" at bounding box center [882, 463] width 24 height 15
click at [866, 470] on input "True" at bounding box center [859, 464] width 14 height 12
click at [867, 609] on div "25 Certain employees may not be required to have access to patient records. The…" at bounding box center [877, 583] width 1214 height 125
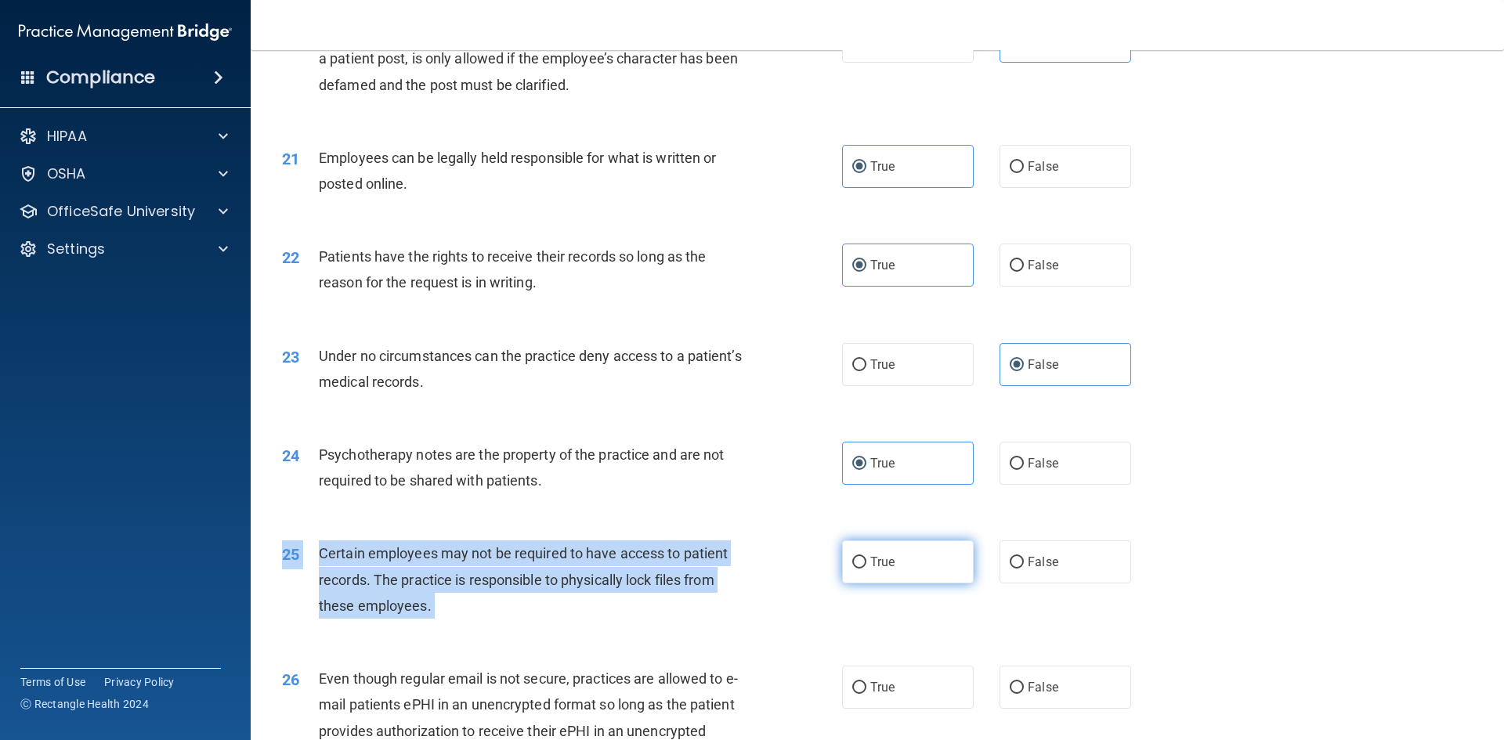
click at [870, 569] on span "True" at bounding box center [882, 561] width 24 height 15
click at [866, 569] on input "True" at bounding box center [859, 563] width 14 height 12
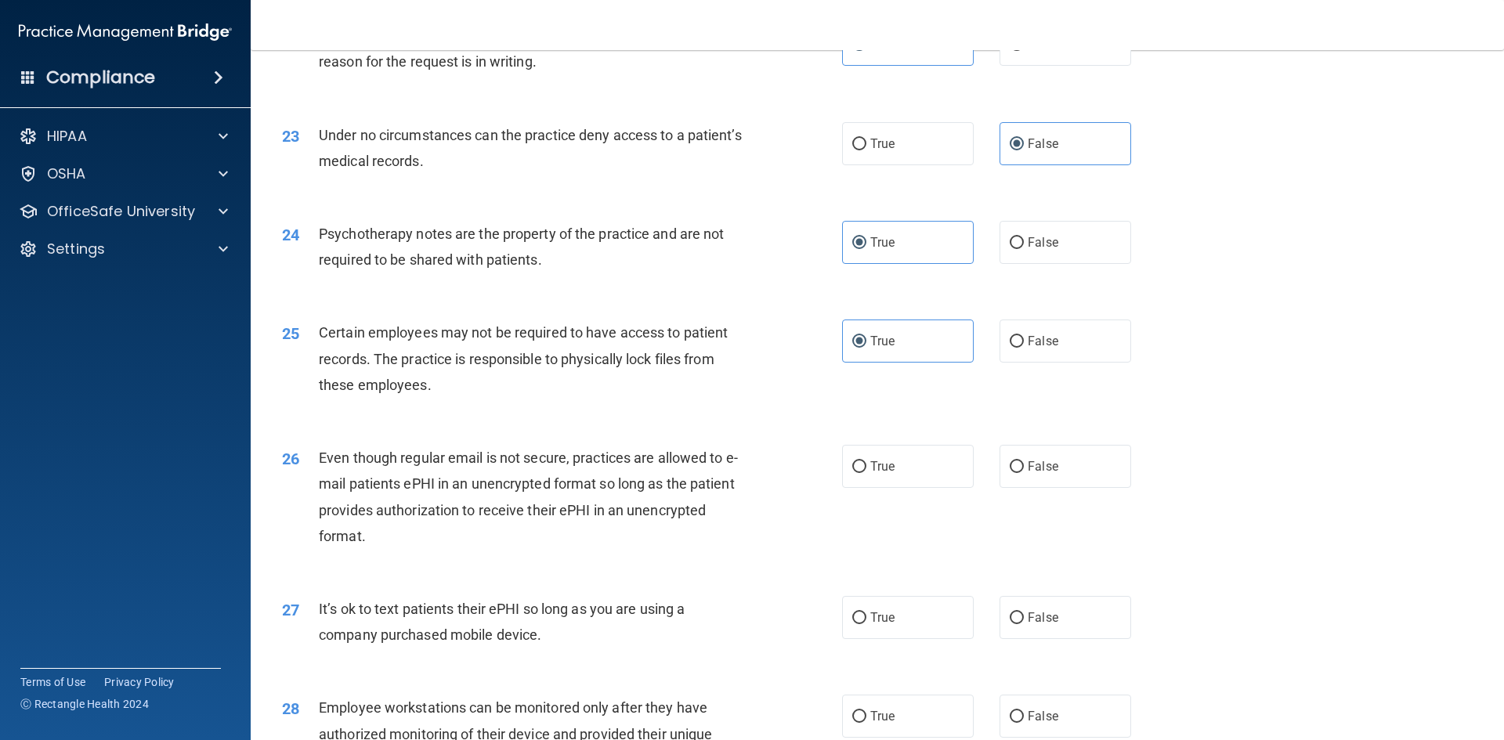
scroll to position [2741, 0]
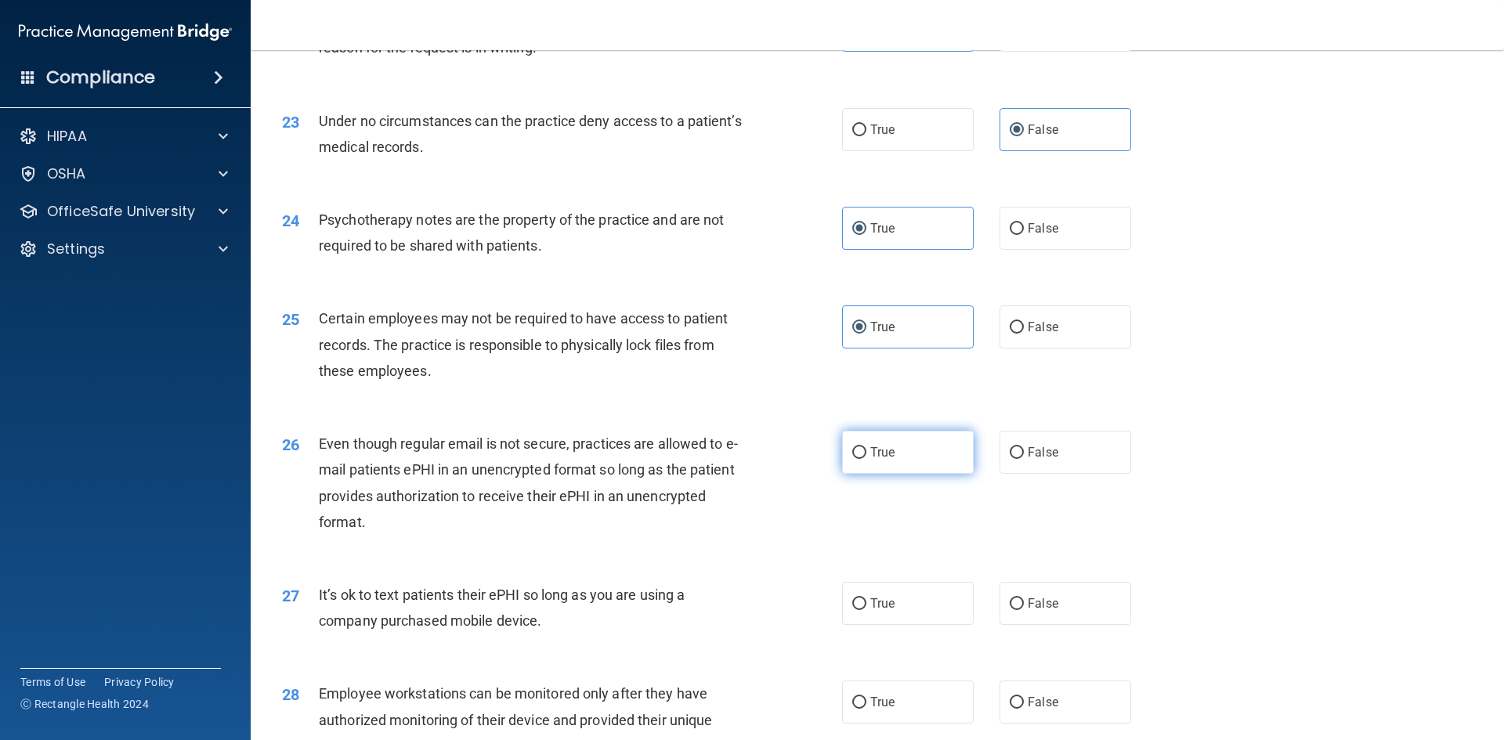
click at [881, 474] on label "True" at bounding box center [908, 452] width 132 height 43
click at [866, 459] on input "True" at bounding box center [859, 453] width 14 height 12
click at [1061, 618] on label "False" at bounding box center [1065, 603] width 132 height 43
click at [1024, 610] on input "False" at bounding box center [1016, 604] width 14 height 12
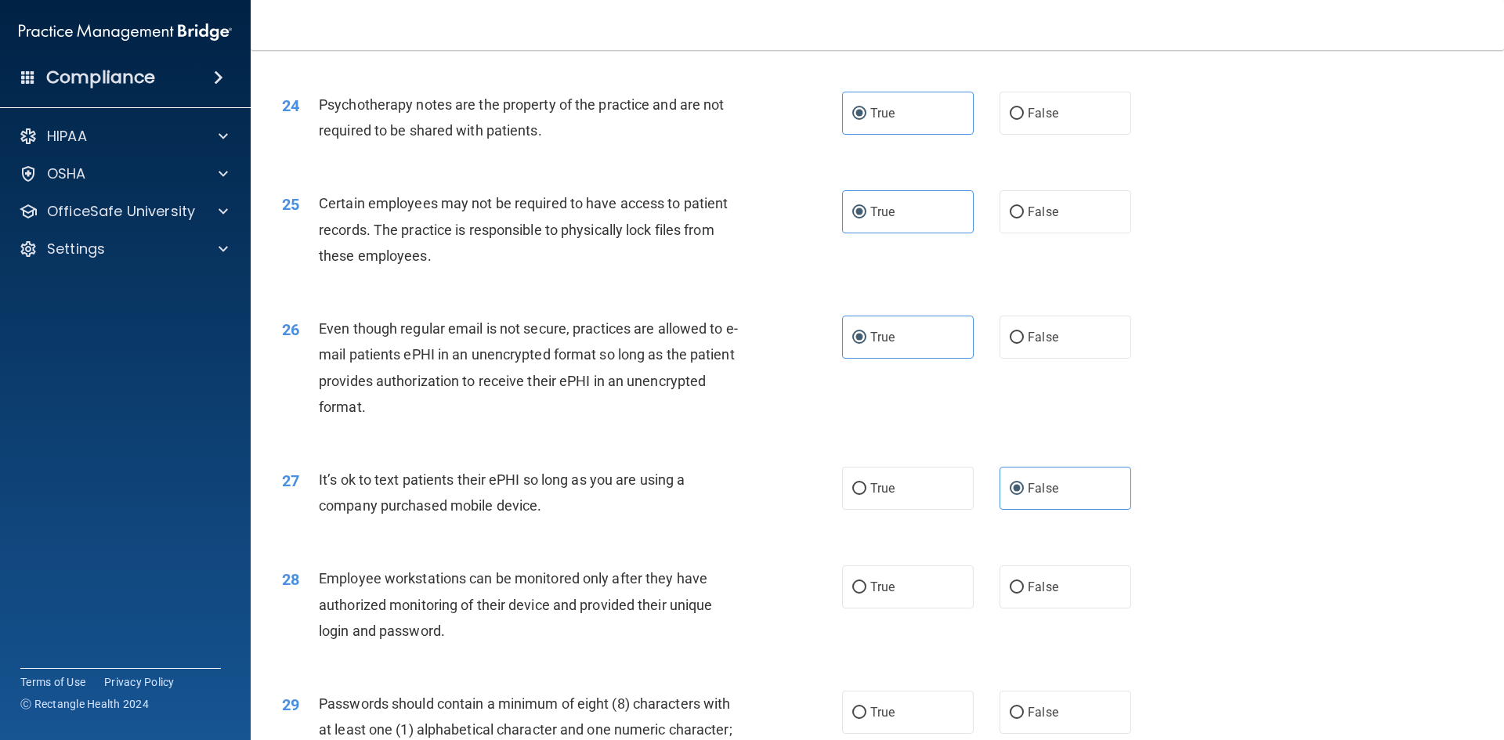
scroll to position [2898, 0]
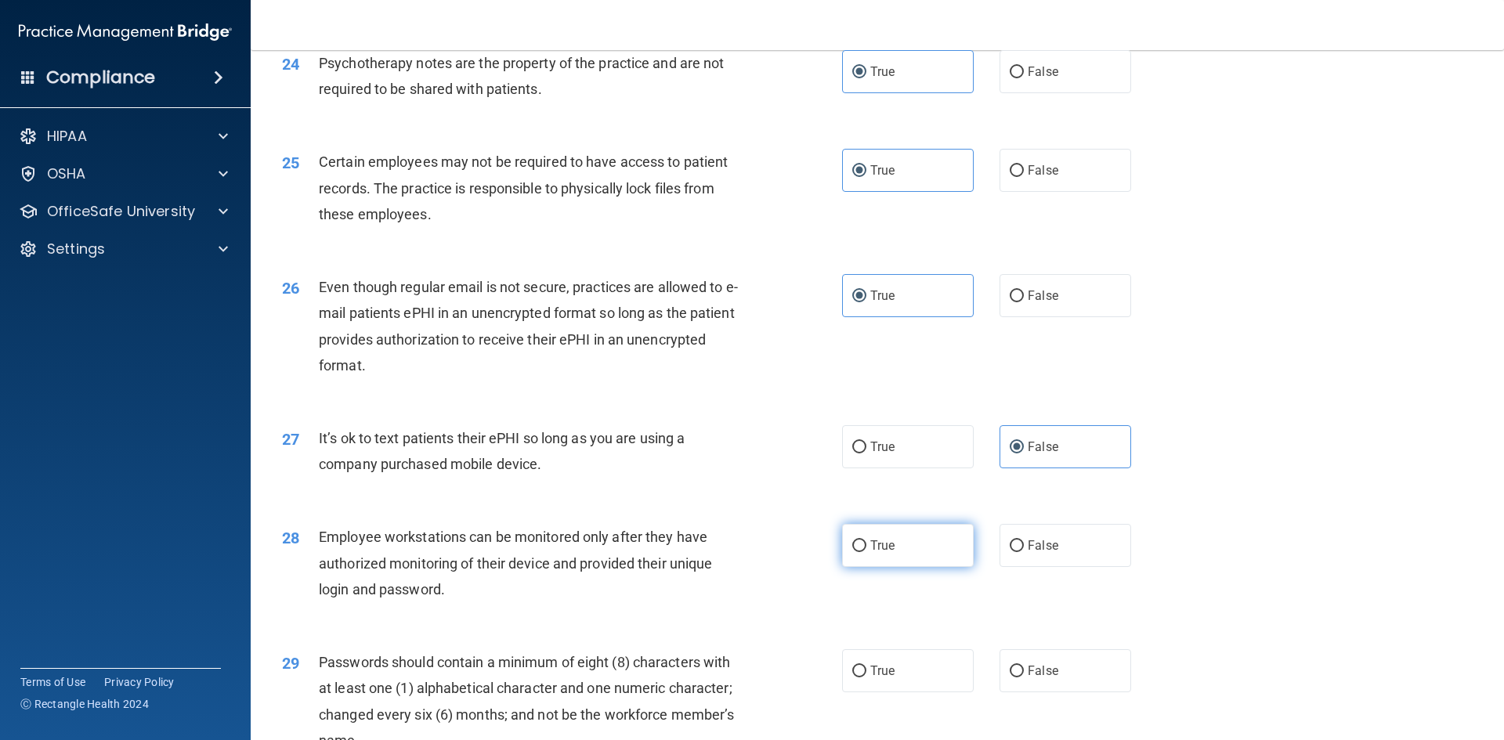
click at [873, 564] on label "True" at bounding box center [908, 545] width 132 height 43
click at [866, 552] on input "True" at bounding box center [859, 546] width 14 height 12
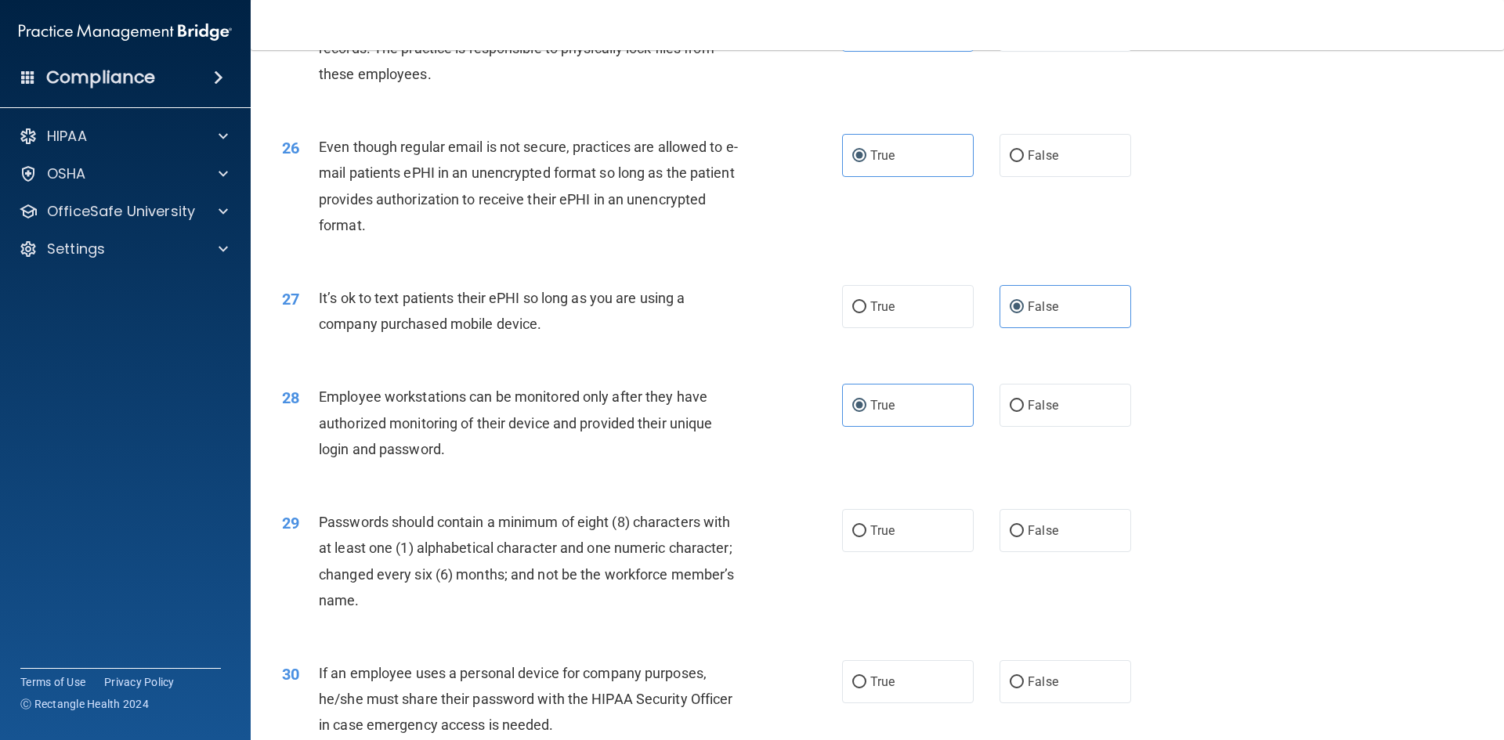
scroll to position [3054, 0]
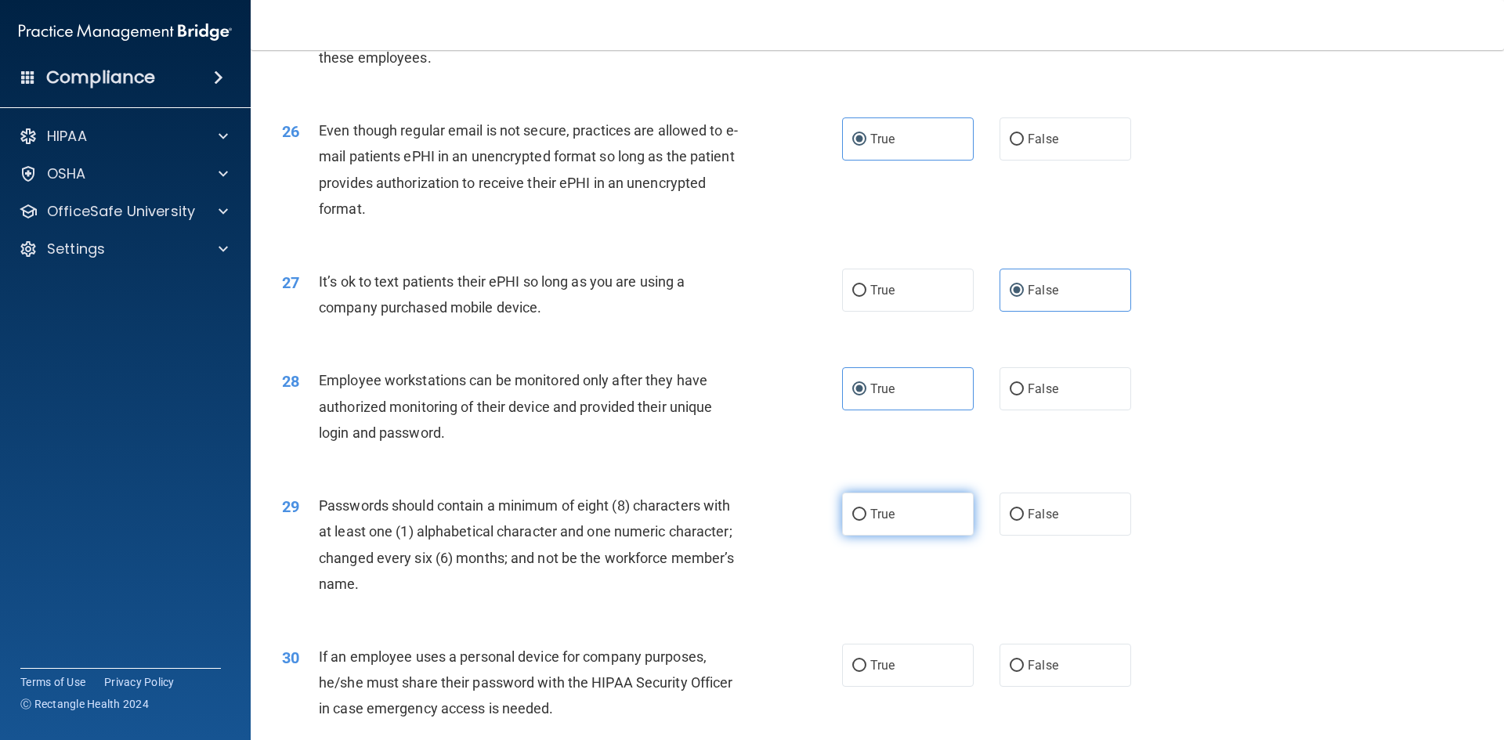
click at [898, 531] on label "True" at bounding box center [908, 514] width 132 height 43
click at [866, 521] on input "True" at bounding box center [859, 515] width 14 height 12
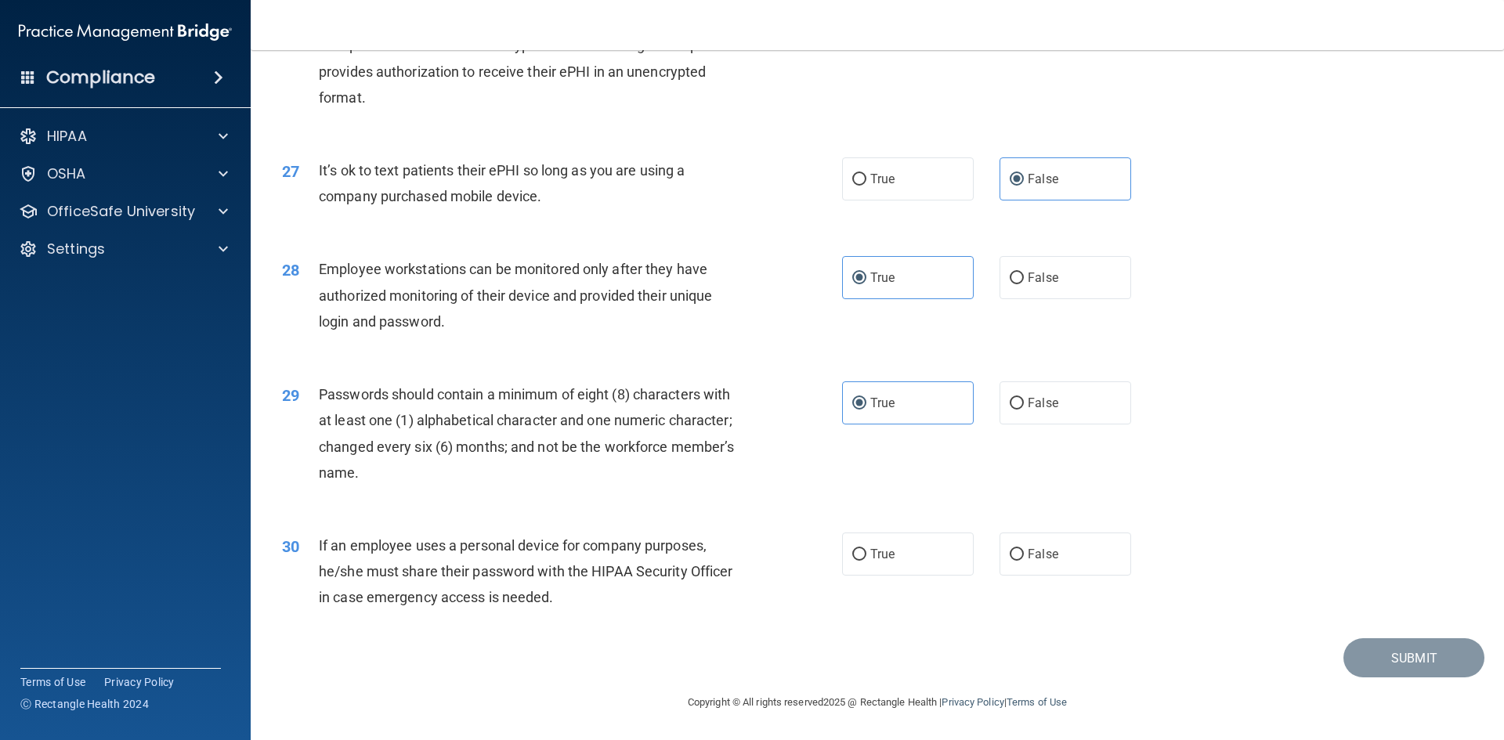
scroll to position [3191, 0]
click at [842, 558] on label "True" at bounding box center [908, 554] width 132 height 43
click at [852, 558] on input "True" at bounding box center [859, 555] width 14 height 12
click at [1376, 645] on button "Submit" at bounding box center [1413, 658] width 141 height 40
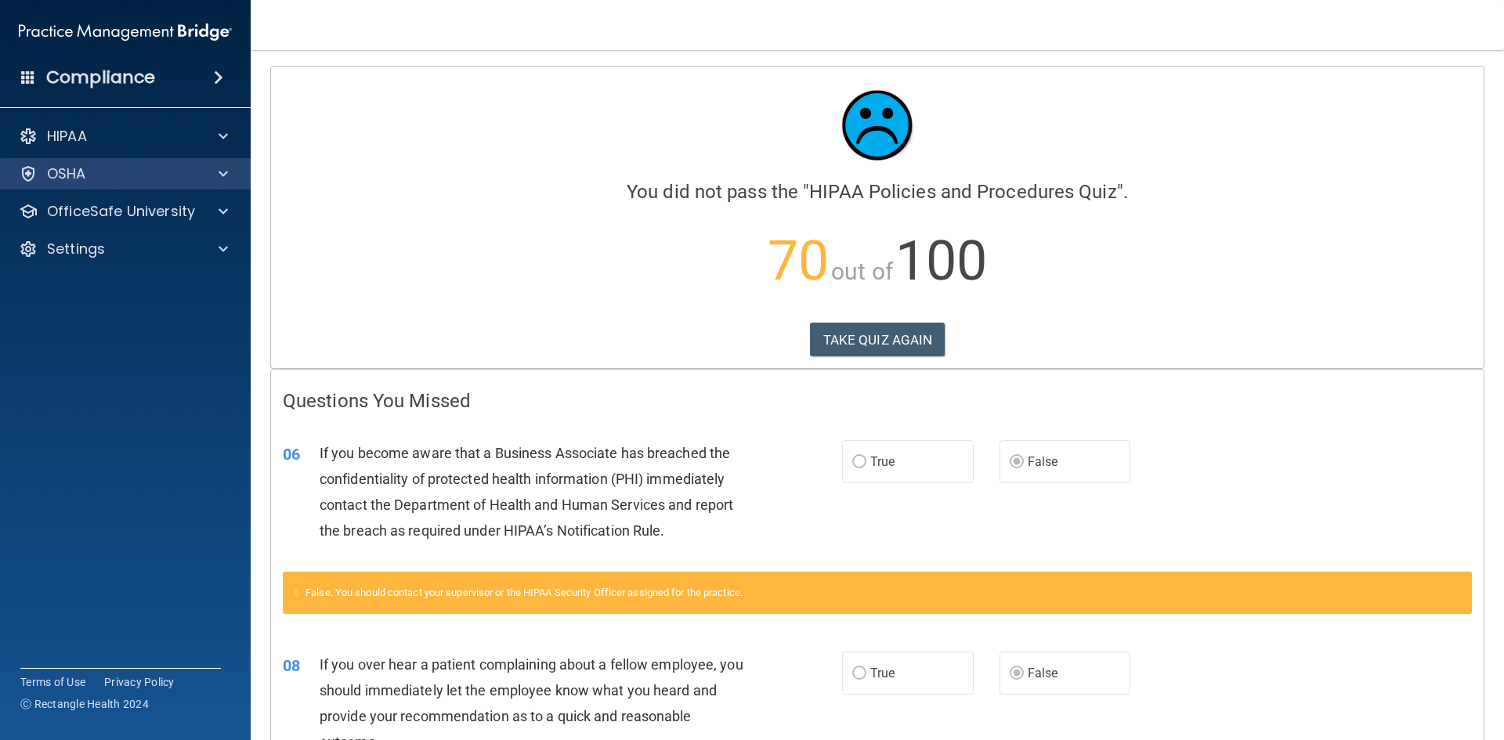
click at [217, 163] on div "OSHA" at bounding box center [125, 173] width 251 height 31
click at [88, 167] on div "OSHA" at bounding box center [104, 173] width 194 height 19
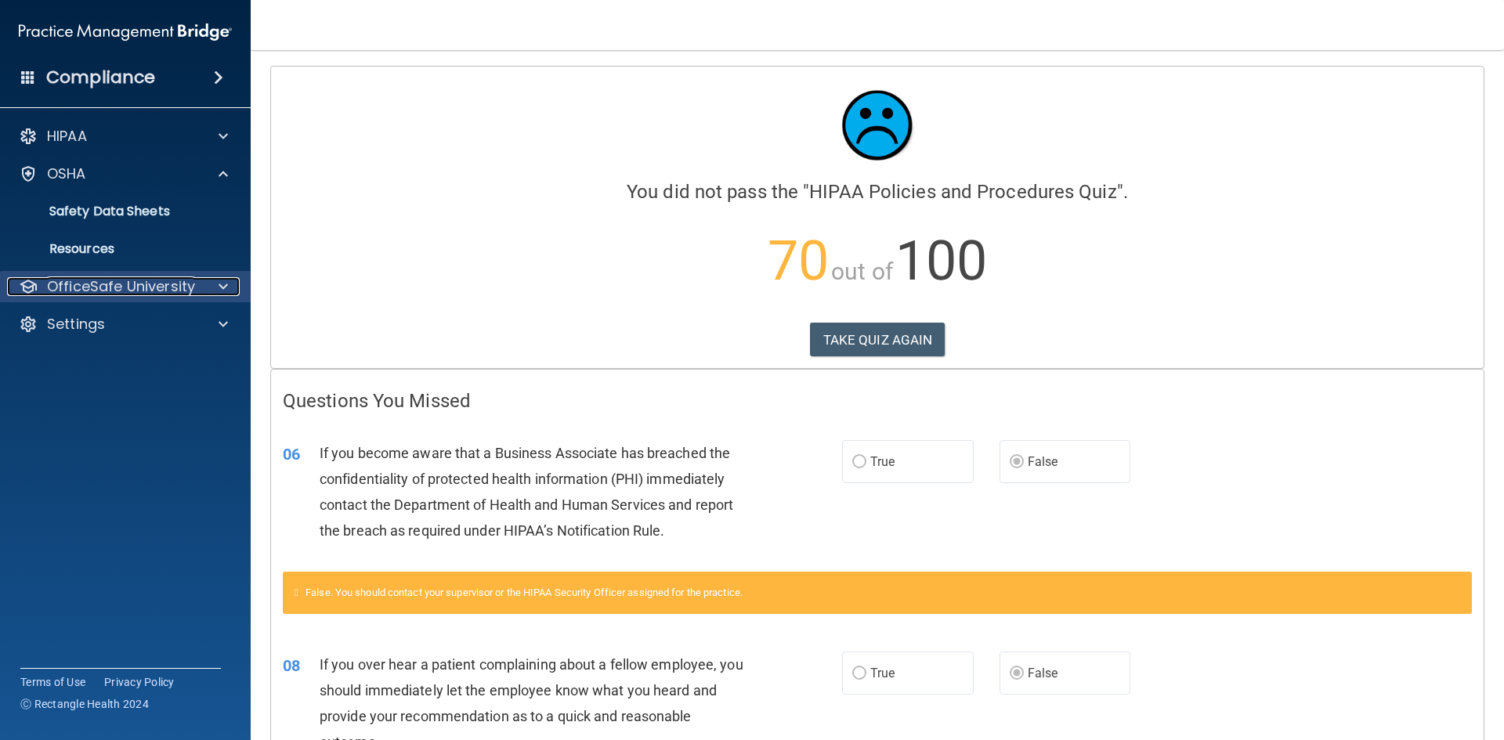
click at [71, 290] on p "OfficeSafe University" at bounding box center [121, 286] width 148 height 19
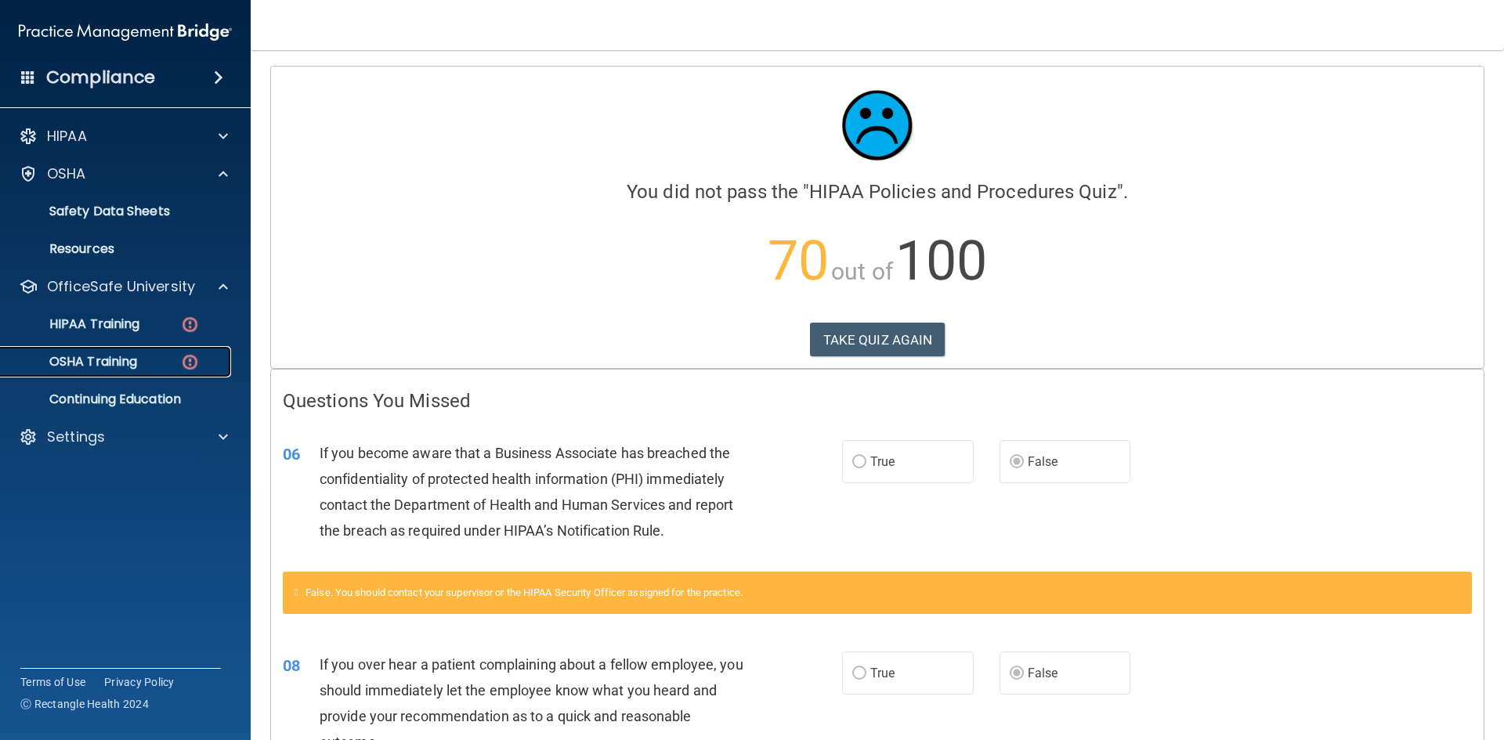
click at [86, 361] on p "OSHA Training" at bounding box center [73, 362] width 127 height 16
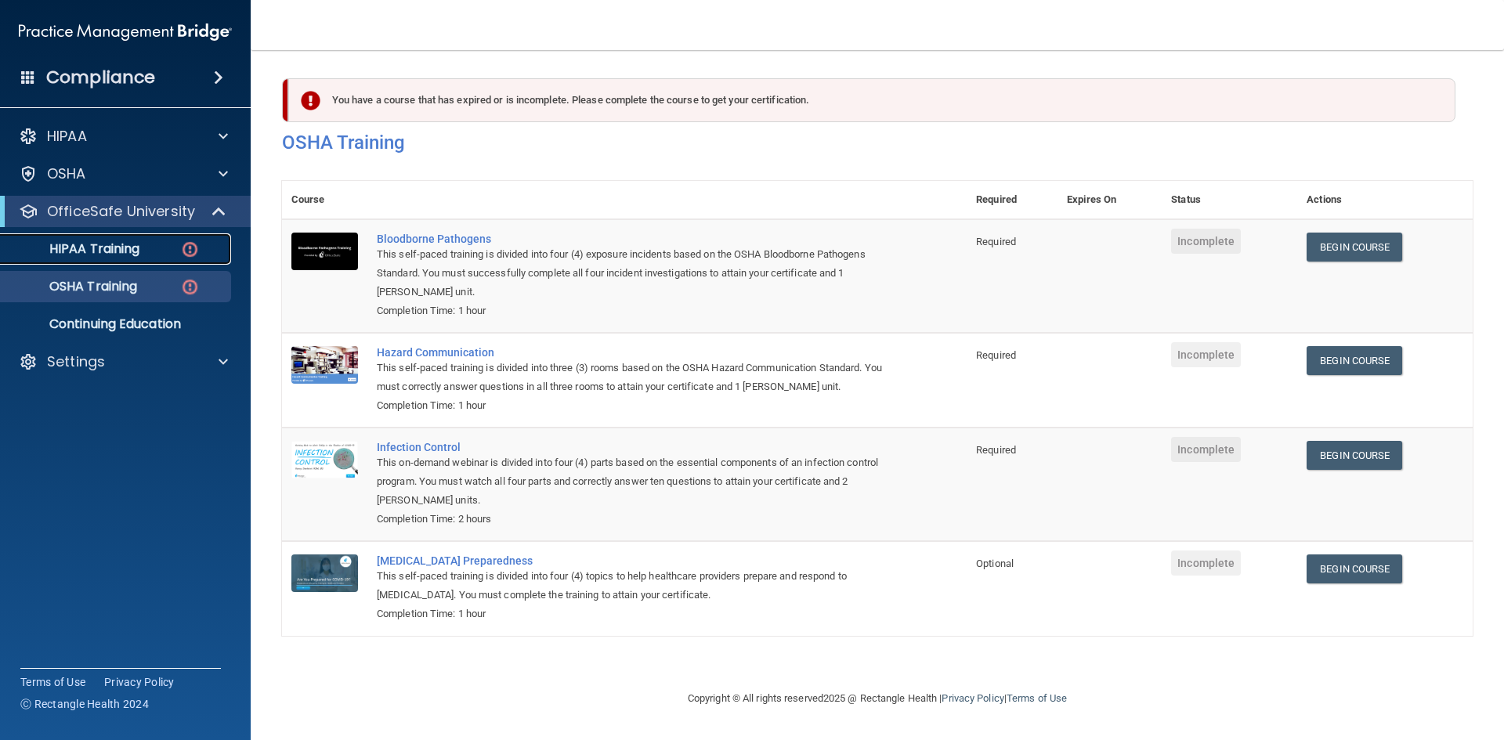
click at [130, 249] on p "HIPAA Training" at bounding box center [74, 249] width 129 height 16
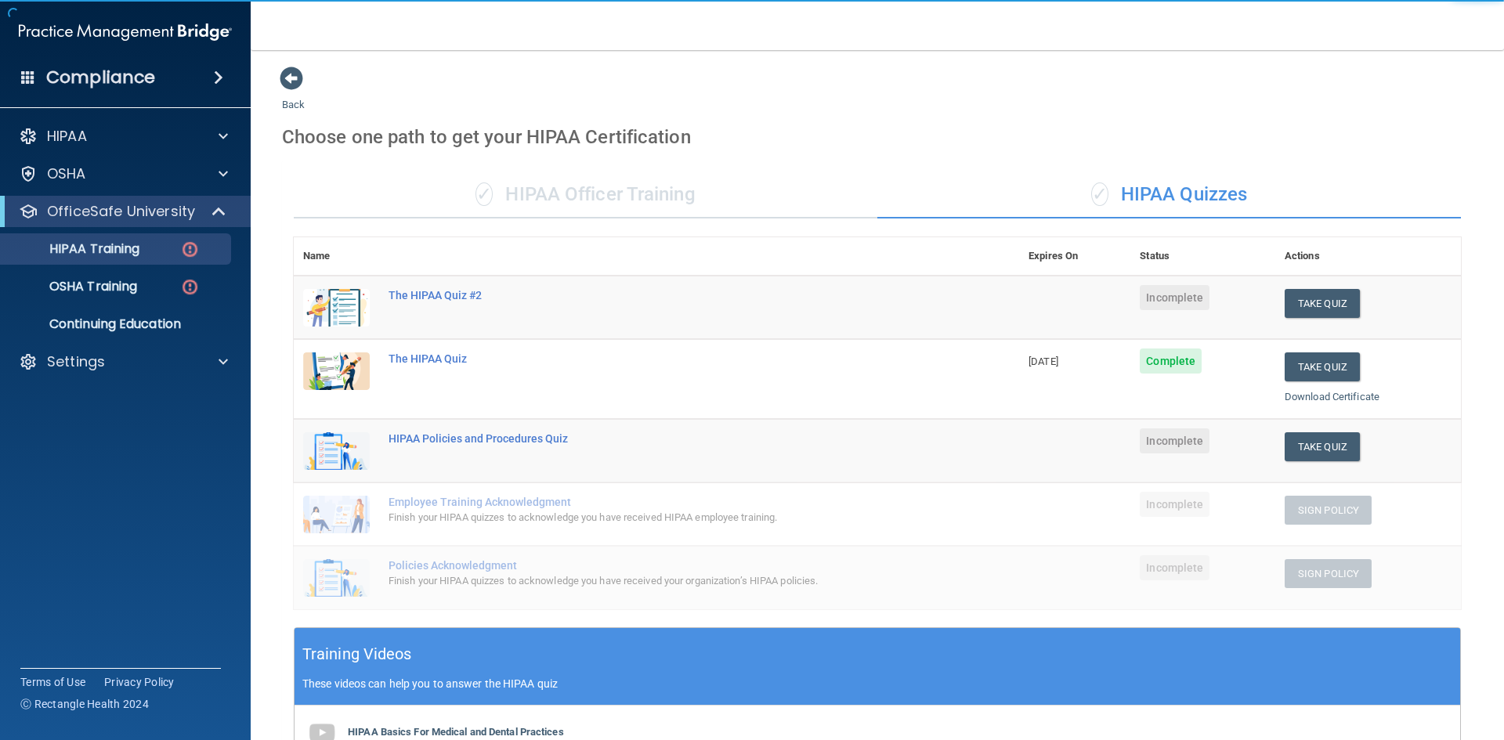
click at [153, 303] on ul "HIPAA Training OSHA Training Continuing Education" at bounding box center [126, 283] width 284 height 113
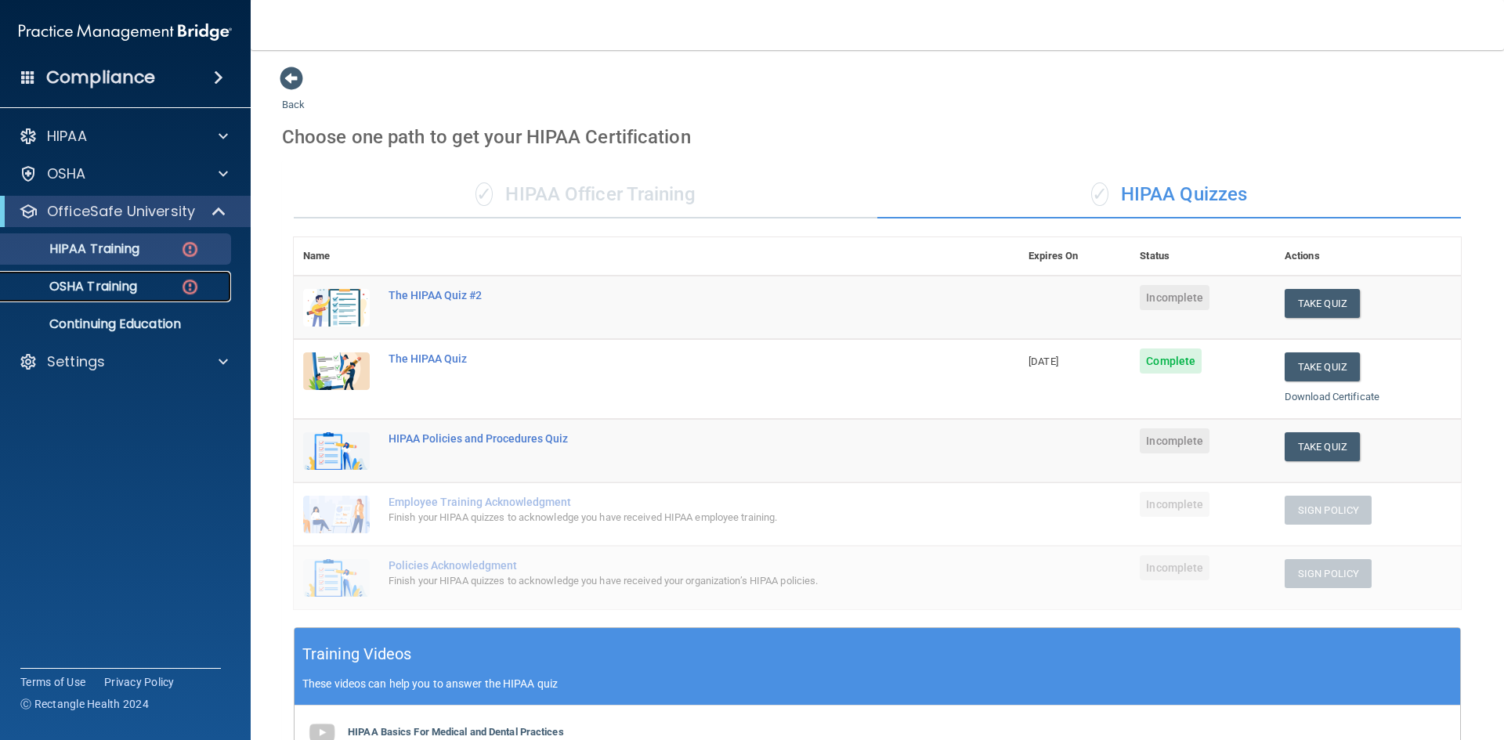
click at [127, 287] on p "OSHA Training" at bounding box center [73, 287] width 127 height 16
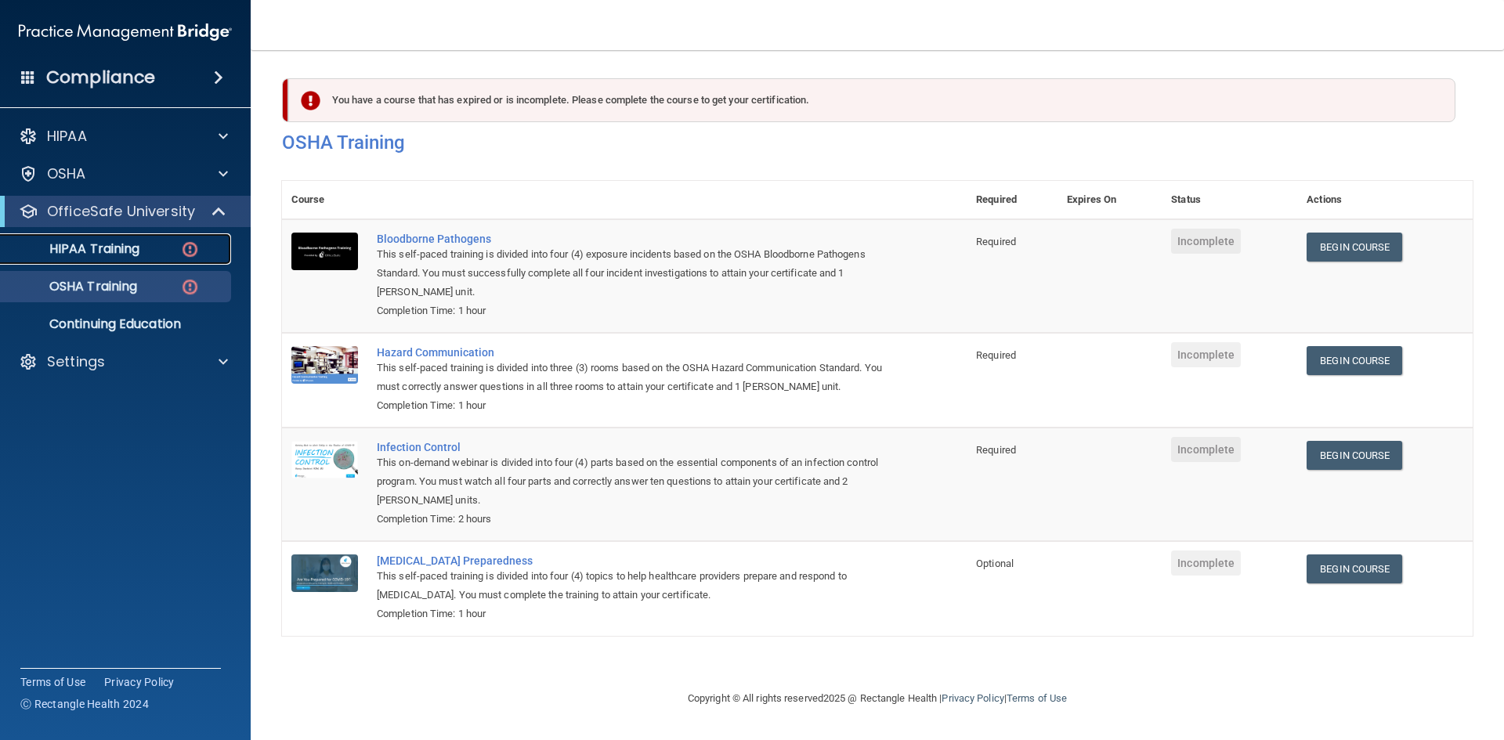
click at [129, 246] on p "HIPAA Training" at bounding box center [74, 249] width 129 height 16
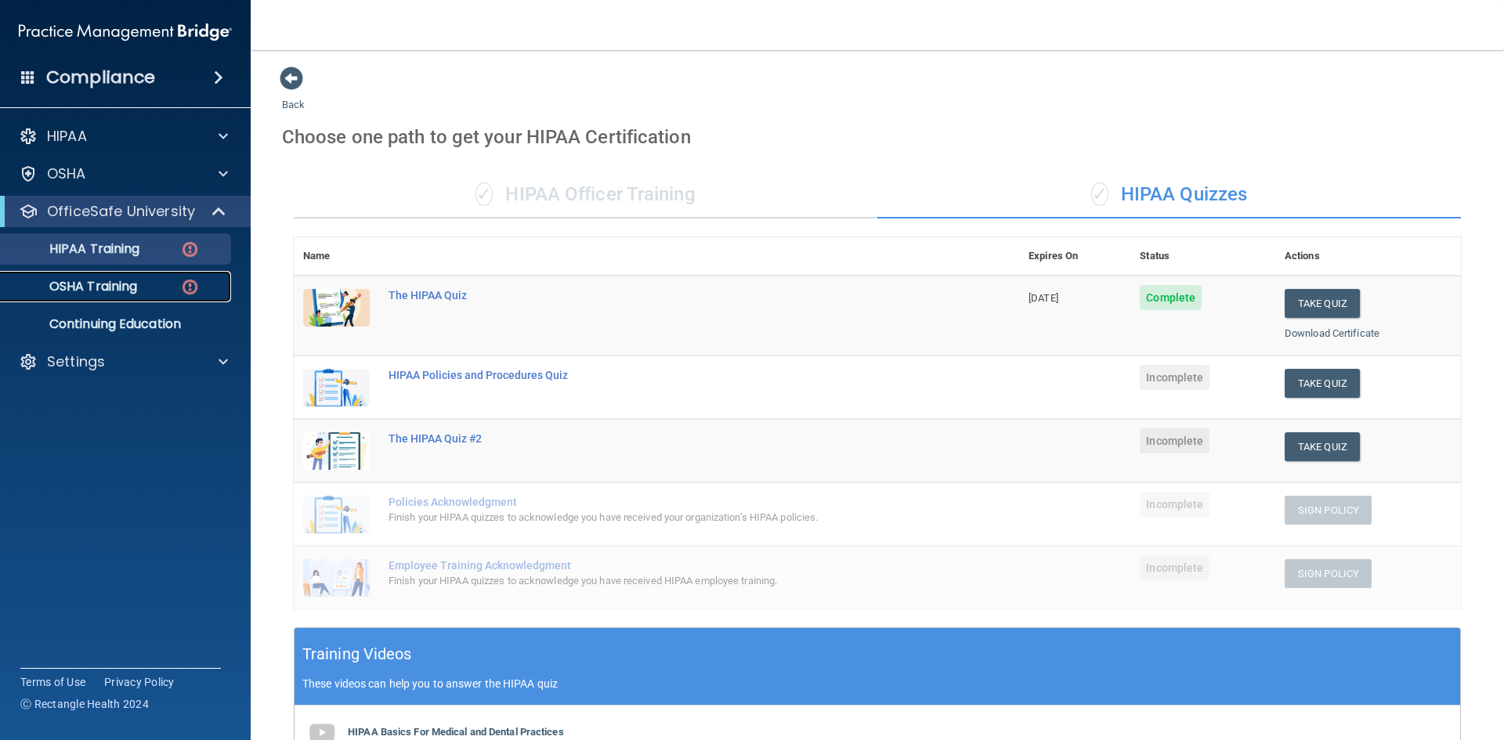
click at [117, 282] on p "OSHA Training" at bounding box center [73, 287] width 127 height 16
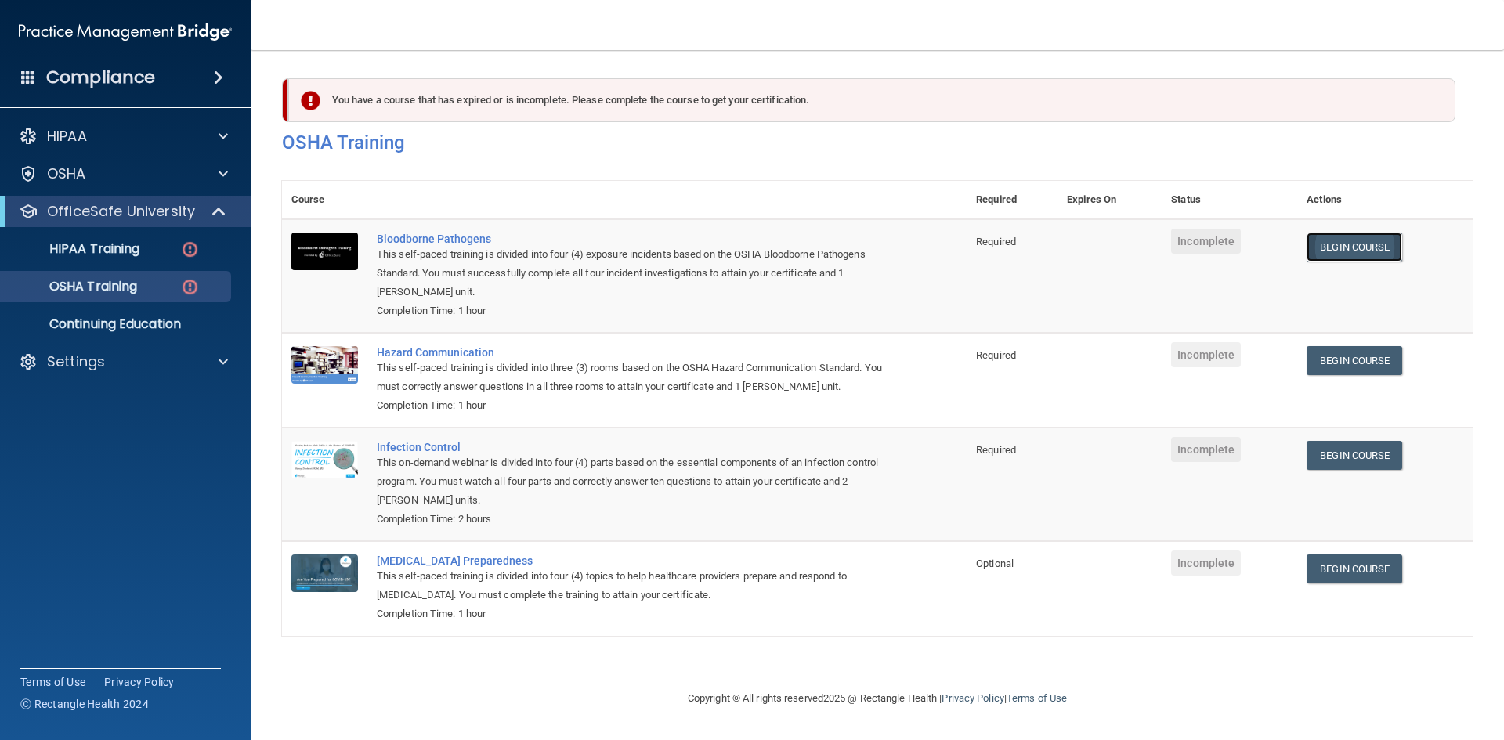
click at [1317, 246] on link "Begin Course" at bounding box center [1354, 247] width 96 height 29
